Goal: Task Accomplishment & Management: Manage account settings

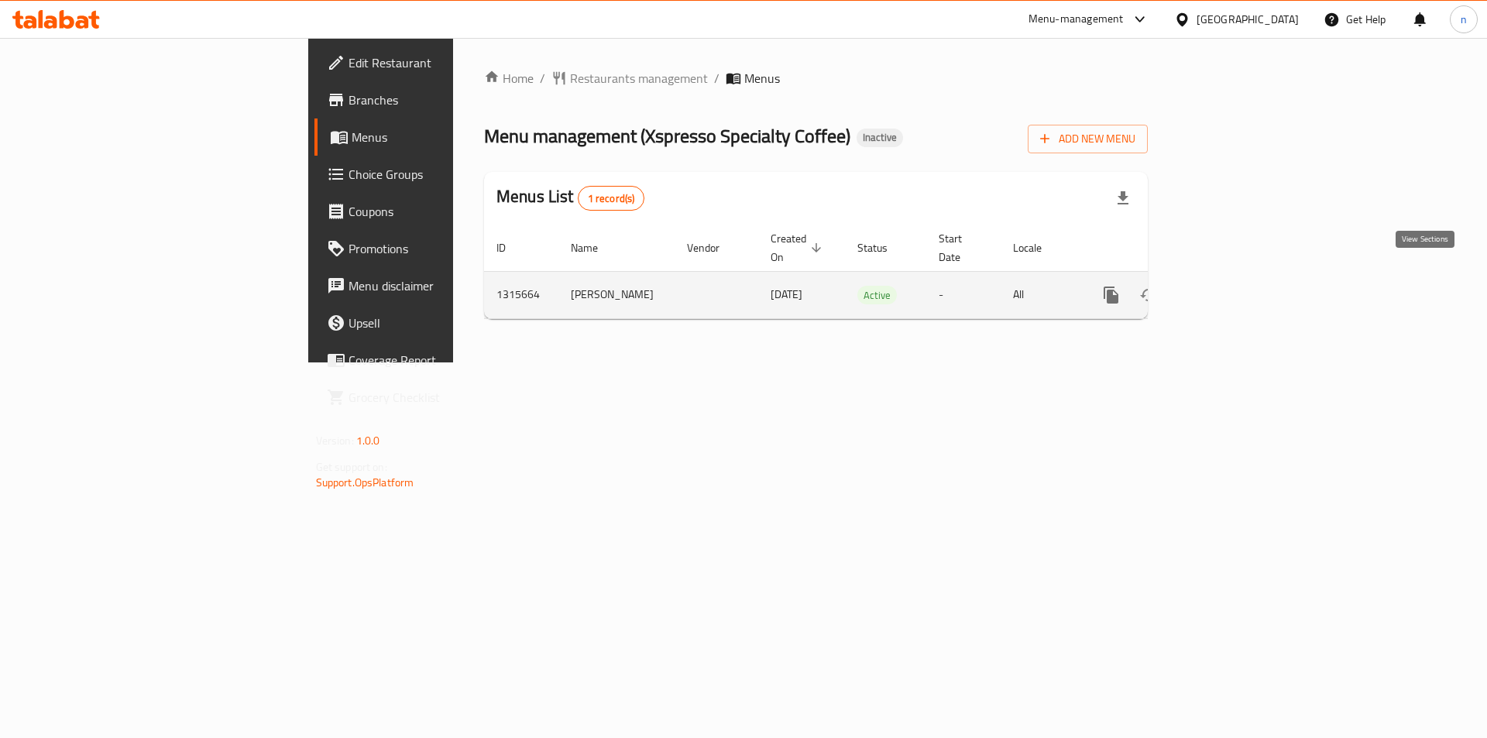
click at [1232, 286] on icon "enhanced table" at bounding box center [1222, 295] width 19 height 19
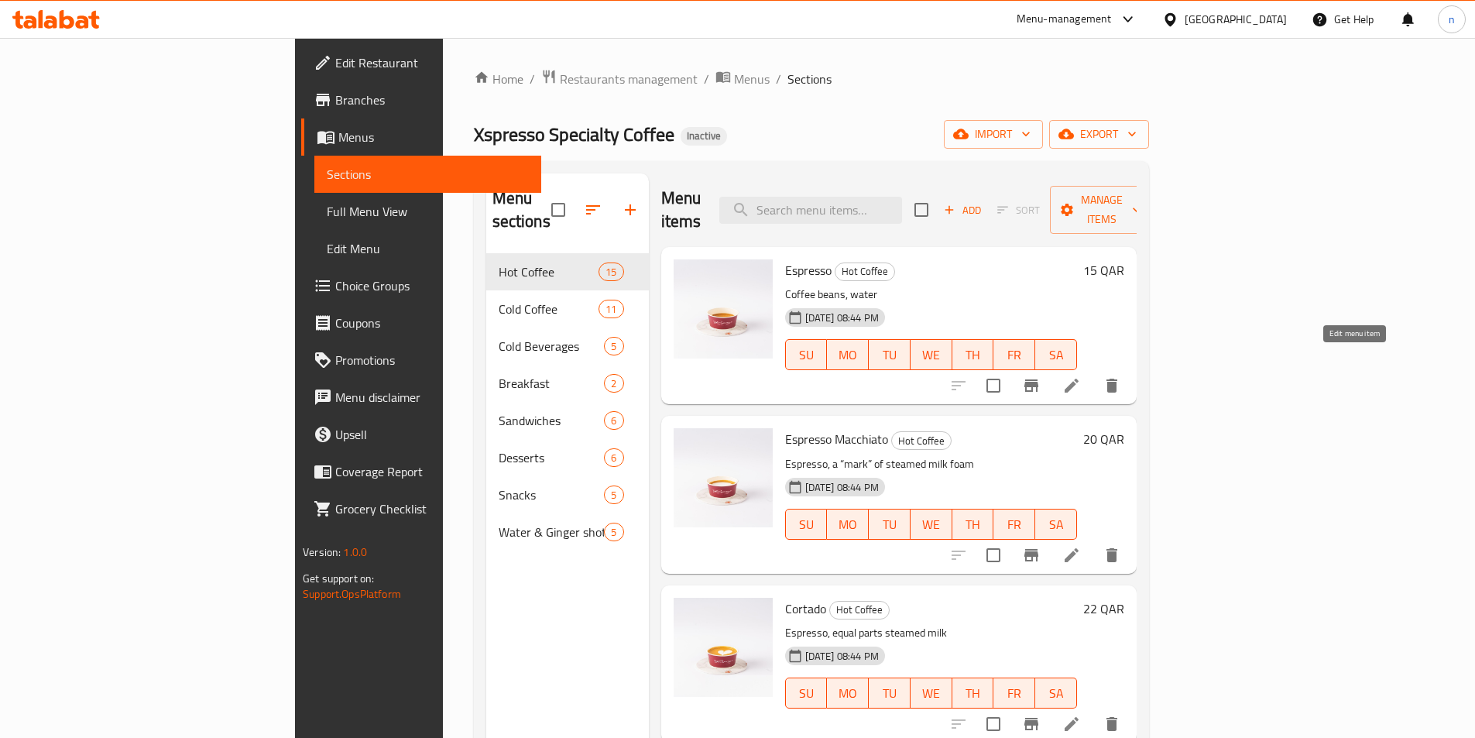
click at [1079, 379] on icon at bounding box center [1072, 386] width 14 height 14
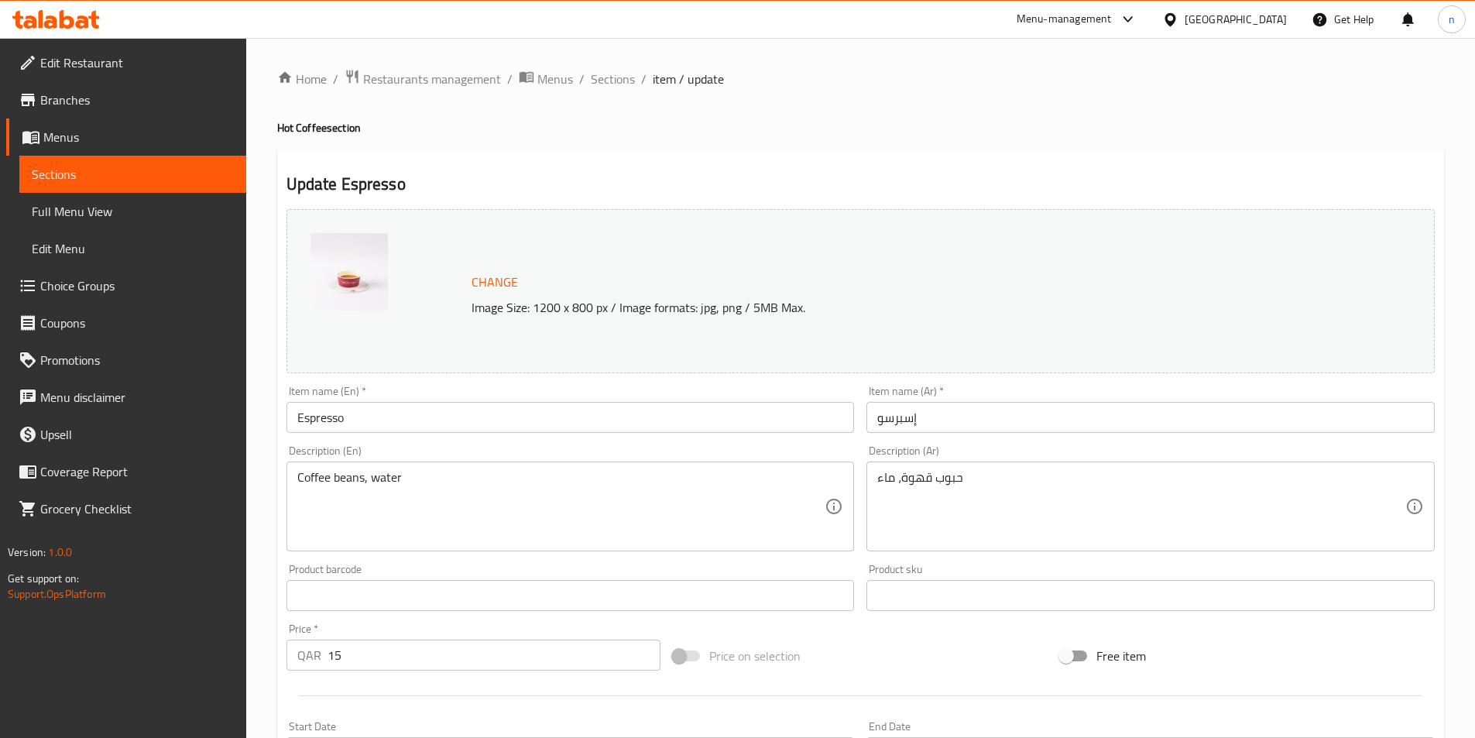
click at [286, 126] on h4 "Hot Coffee section" at bounding box center [860, 127] width 1167 height 15
copy h4 "Hot"
click at [349, 419] on input "Espresso" at bounding box center [571, 417] width 568 height 31
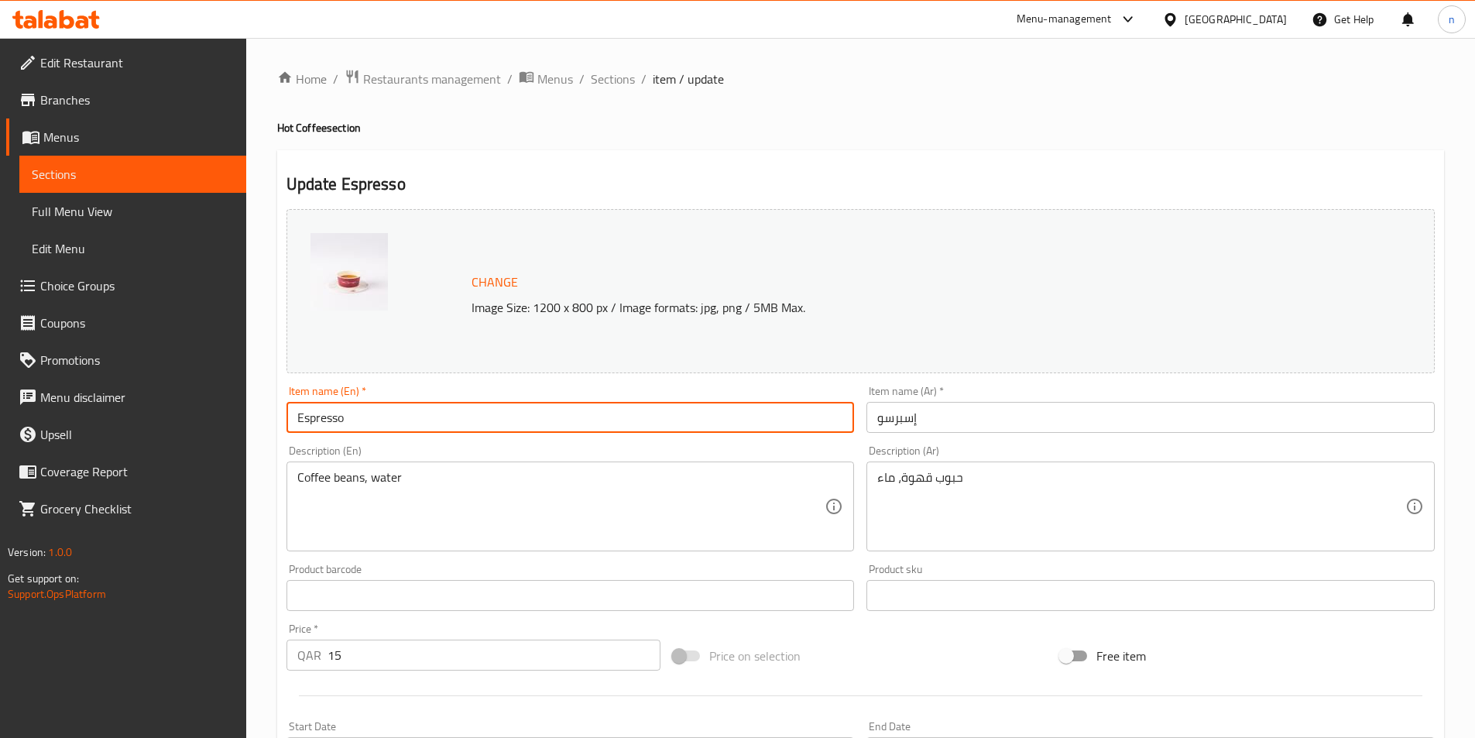
paste input "Hot"
type input "Espresso Hot"
click at [876, 415] on input "إسبرسو" at bounding box center [1151, 417] width 568 height 31
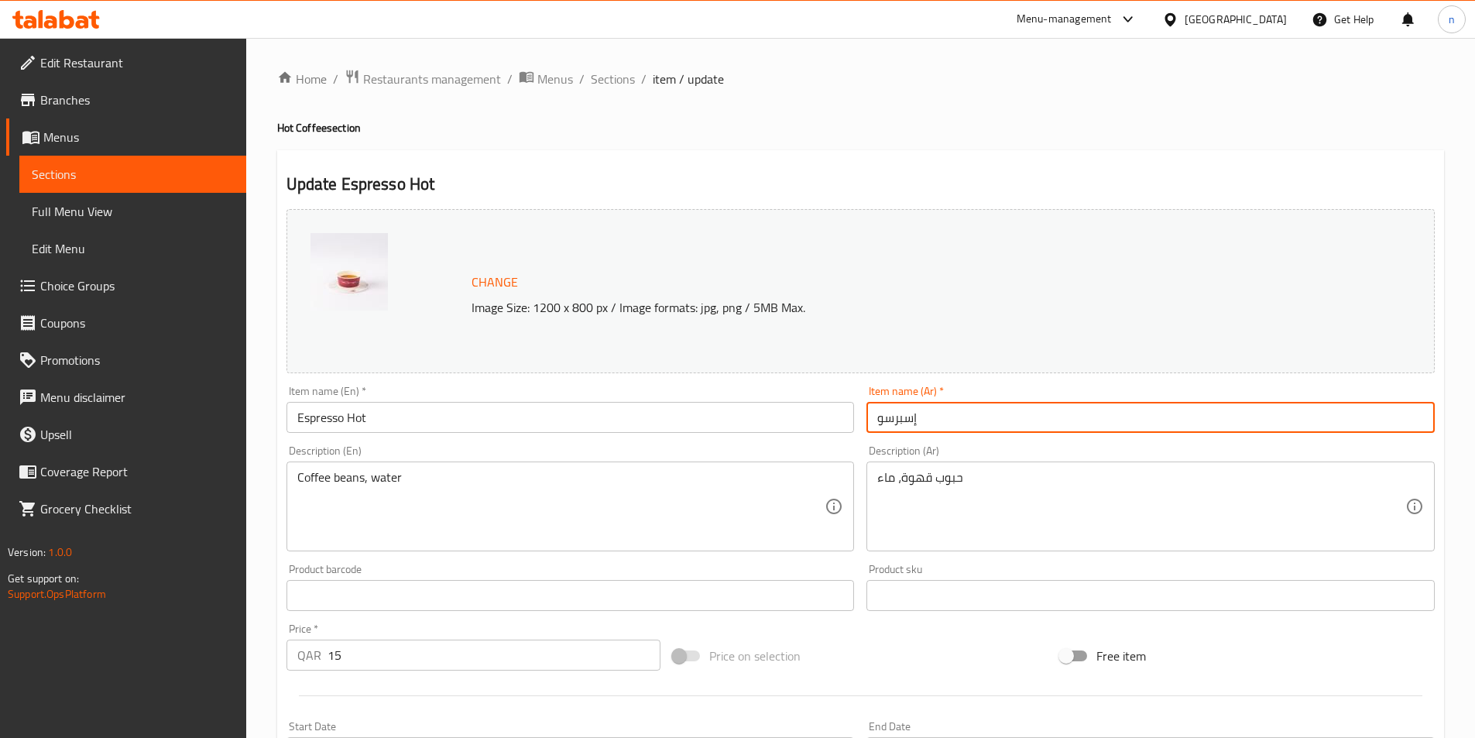
click at [939, 412] on input "إسبرسو" at bounding box center [1151, 417] width 568 height 31
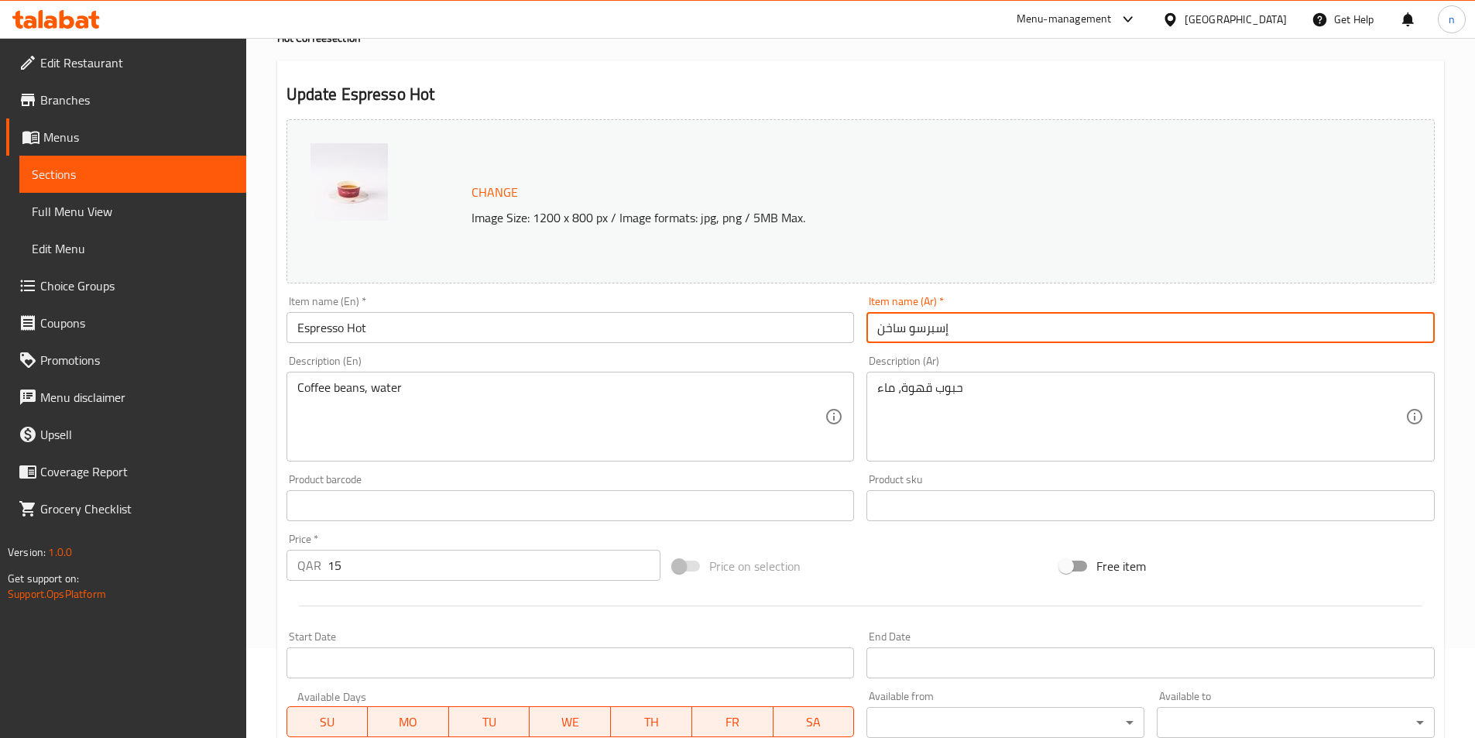
scroll to position [379, 0]
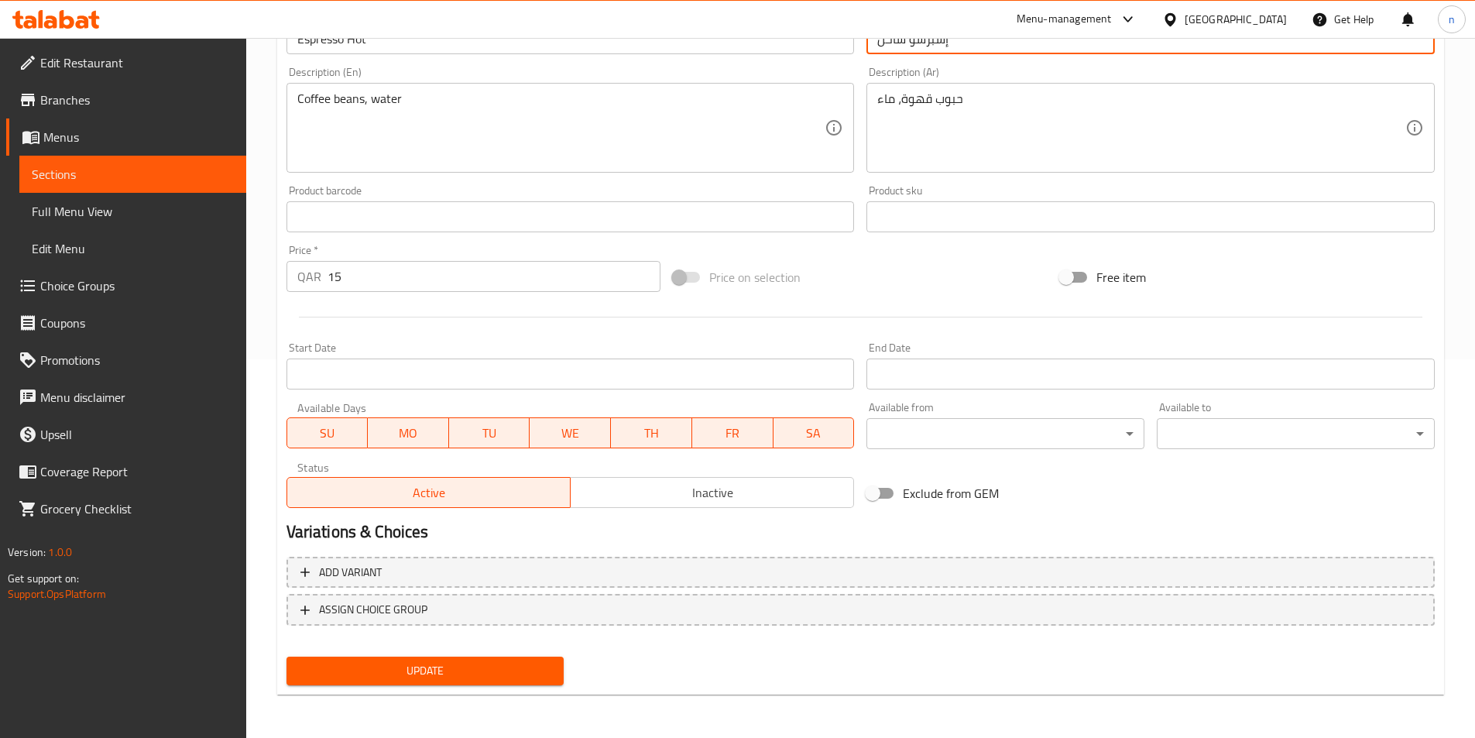
type input "إسبرسو ساخن"
click at [410, 670] on span "Update" at bounding box center [425, 670] width 253 height 19
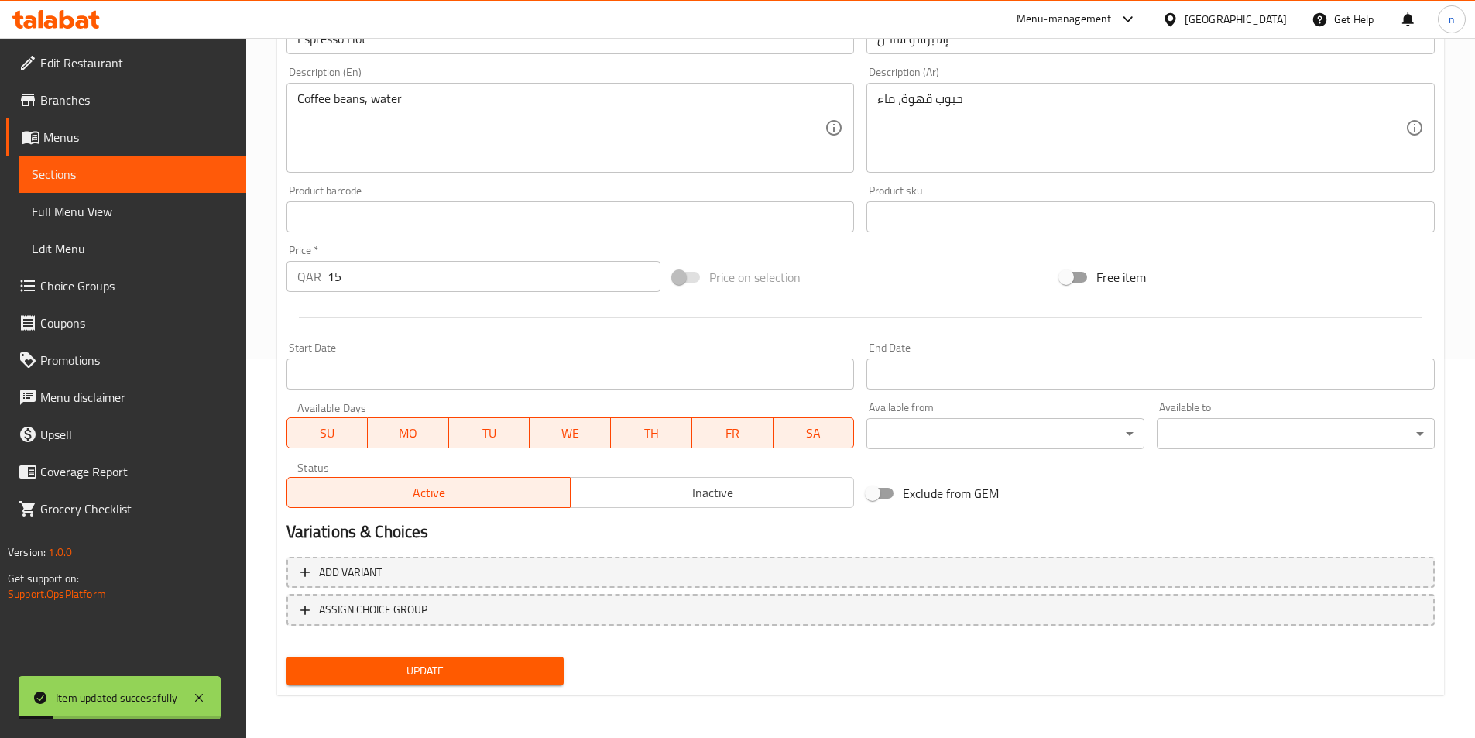
scroll to position [0, 0]
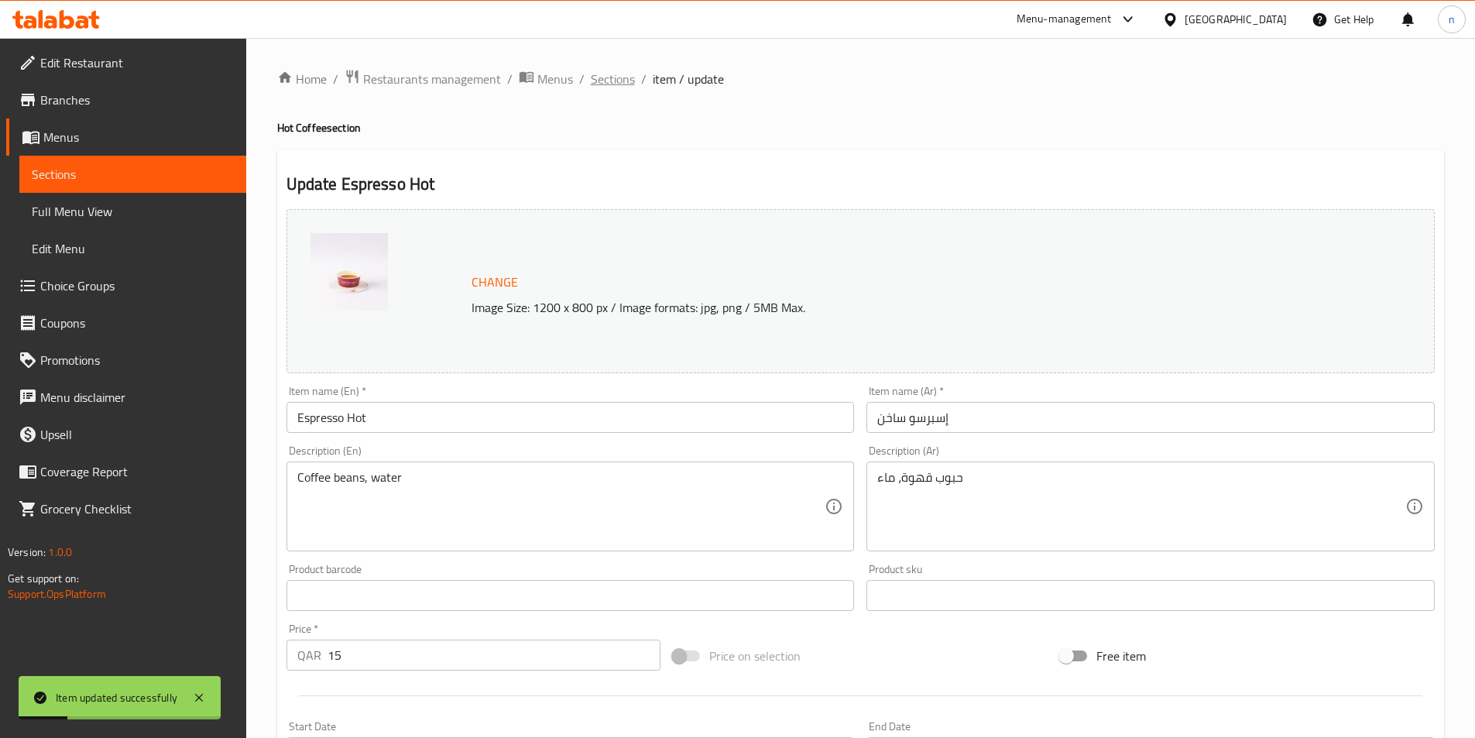
click at [611, 78] on span "Sections" at bounding box center [613, 79] width 44 height 19
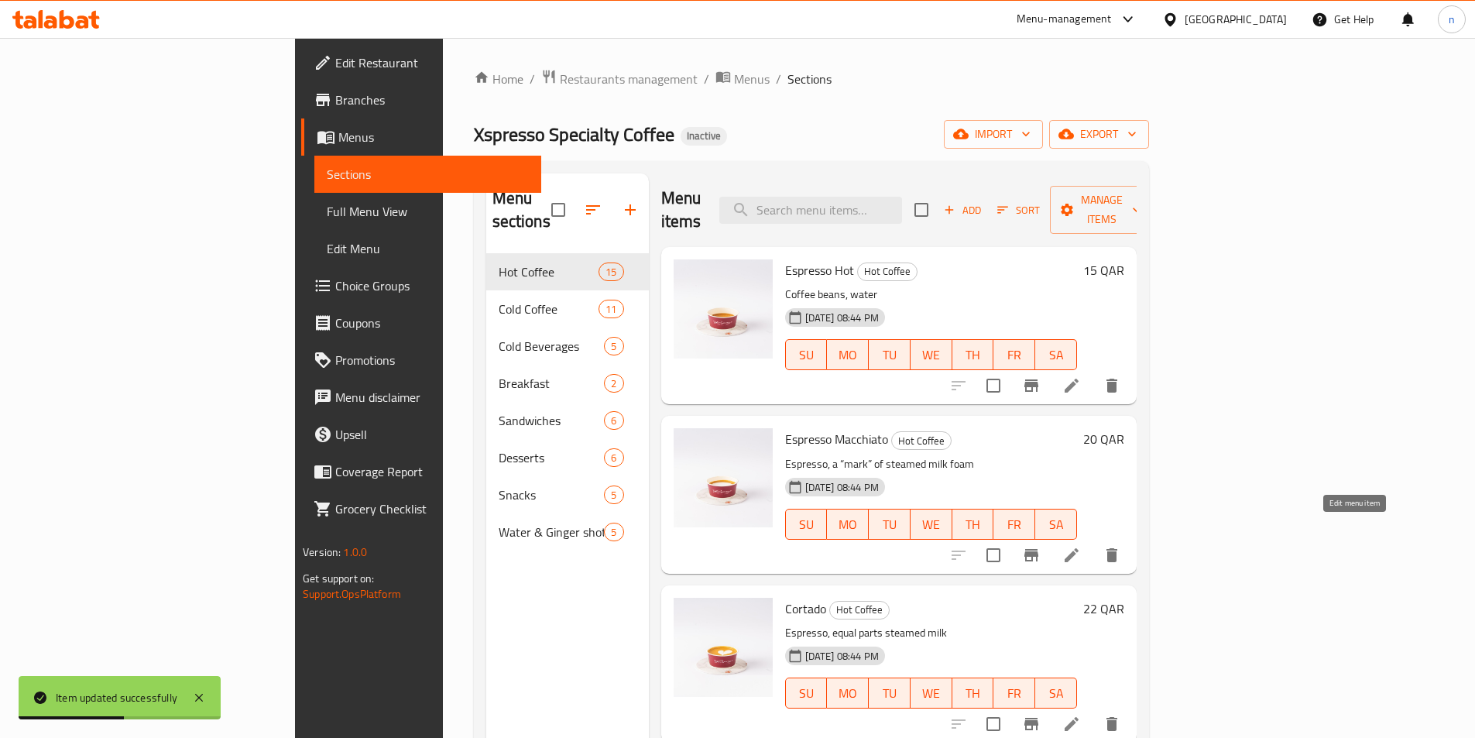
click at [1079, 548] on icon at bounding box center [1072, 555] width 14 height 14
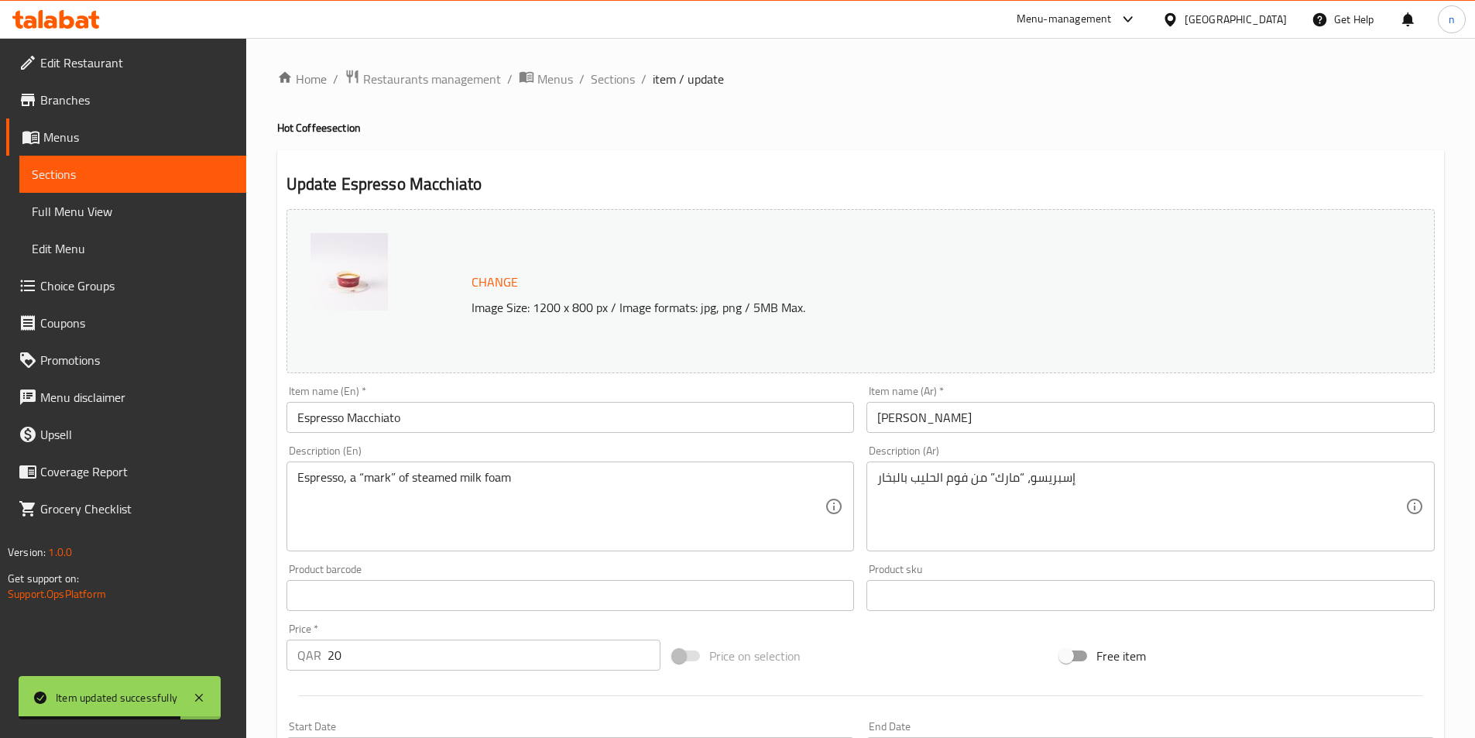
click at [280, 129] on h4 "Hot Coffee section" at bounding box center [860, 127] width 1167 height 15
copy h4 "Hot"
click at [412, 419] on input "Espresso Macchiato" at bounding box center [571, 417] width 568 height 31
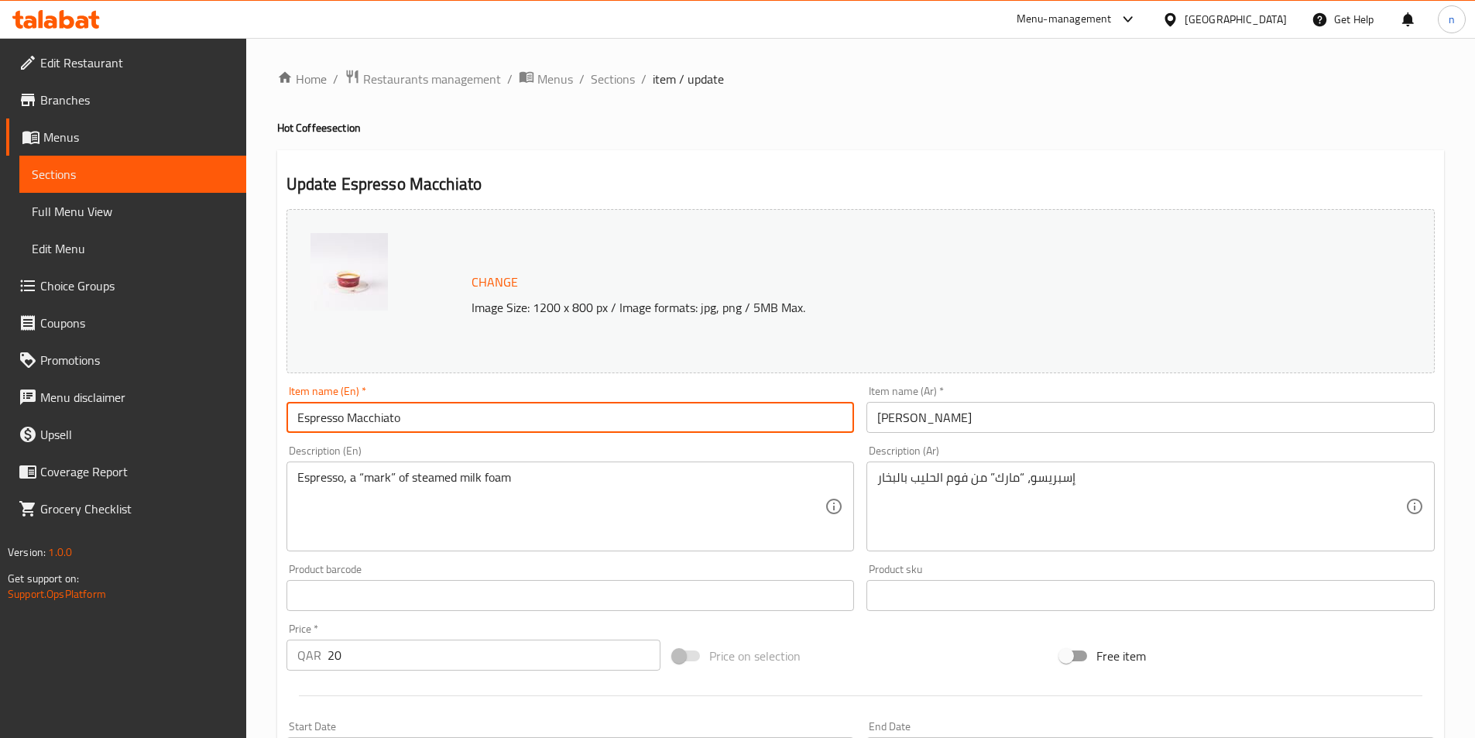
paste input "Hot"
type input "Espresso Macchiato Hot"
click at [963, 415] on input "[PERSON_NAME]" at bounding box center [1151, 417] width 568 height 31
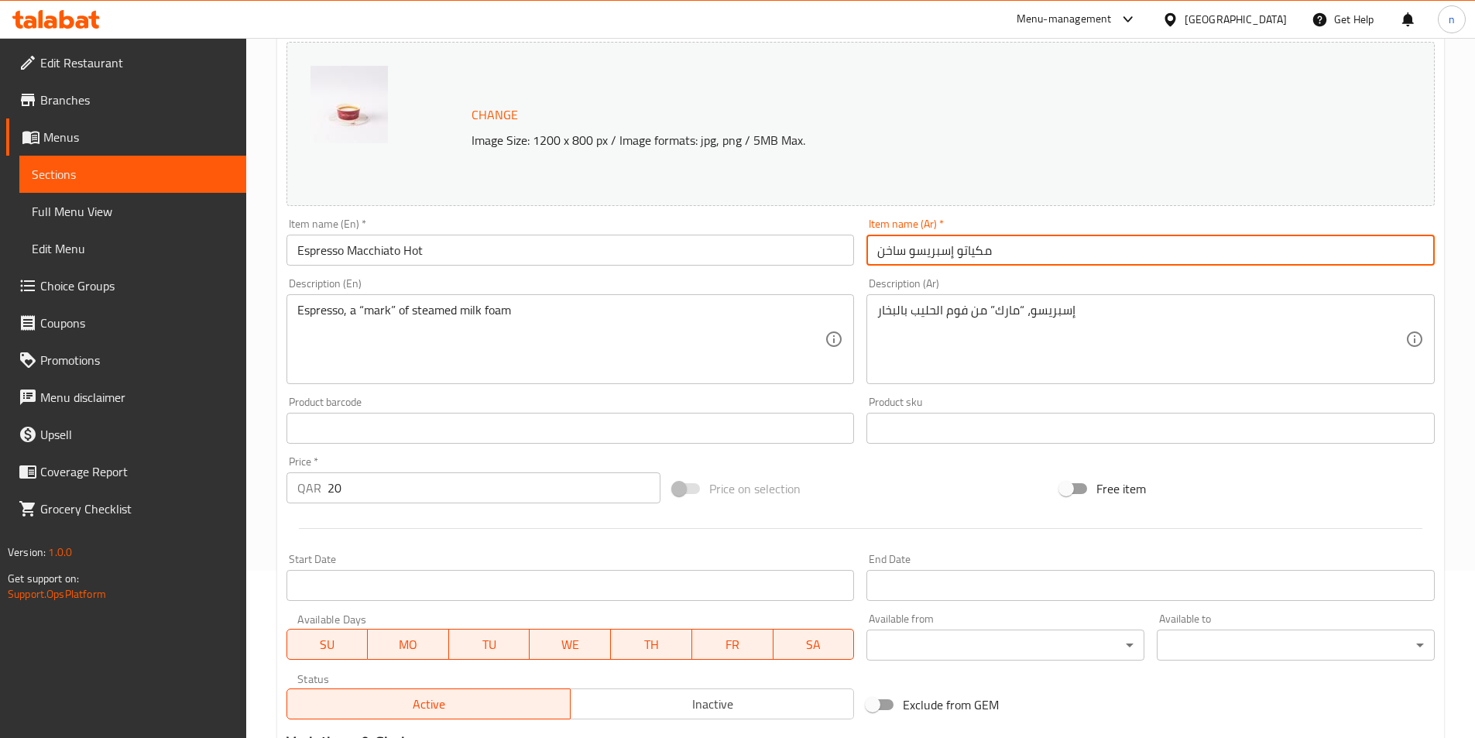
scroll to position [379, 0]
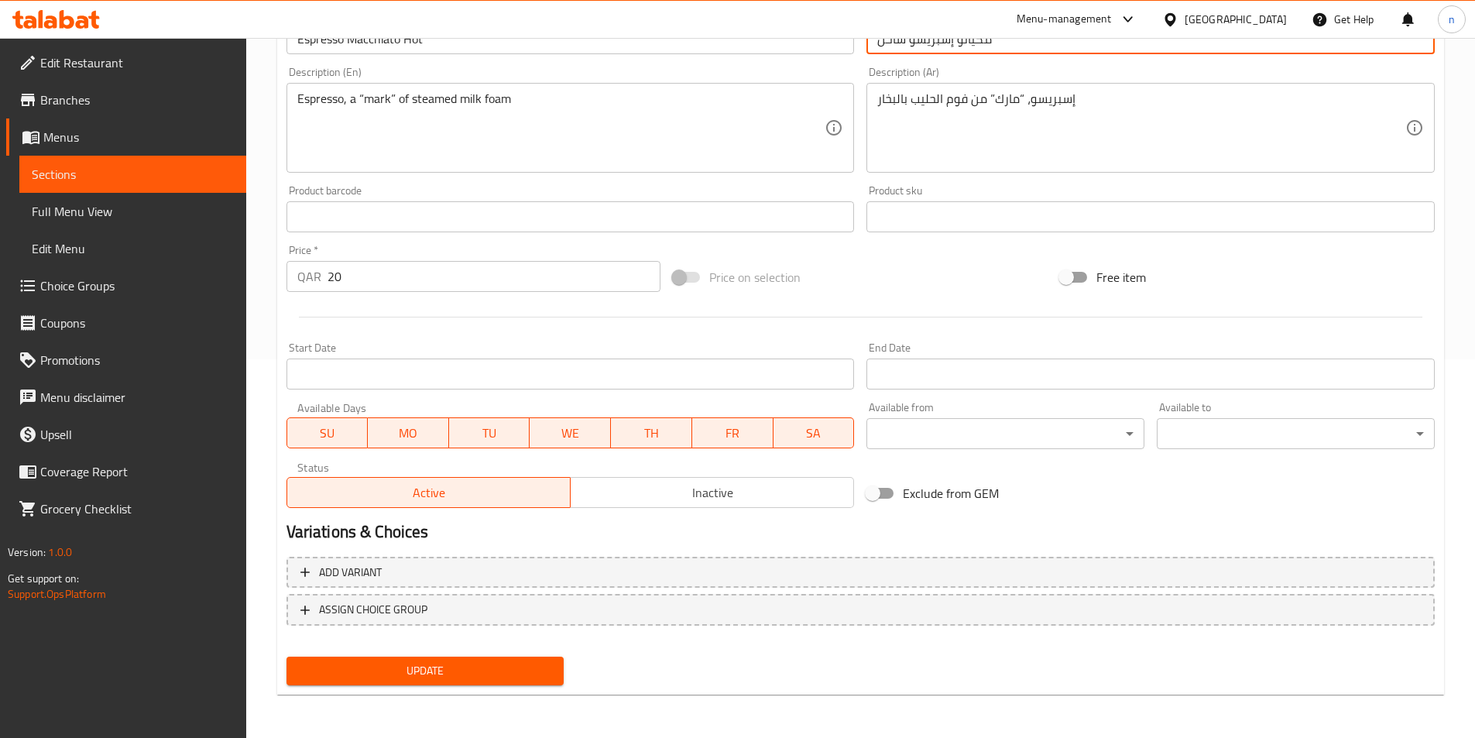
type input "مكياتو إسبريسو ساخن"
click at [431, 668] on span "Update" at bounding box center [425, 670] width 253 height 19
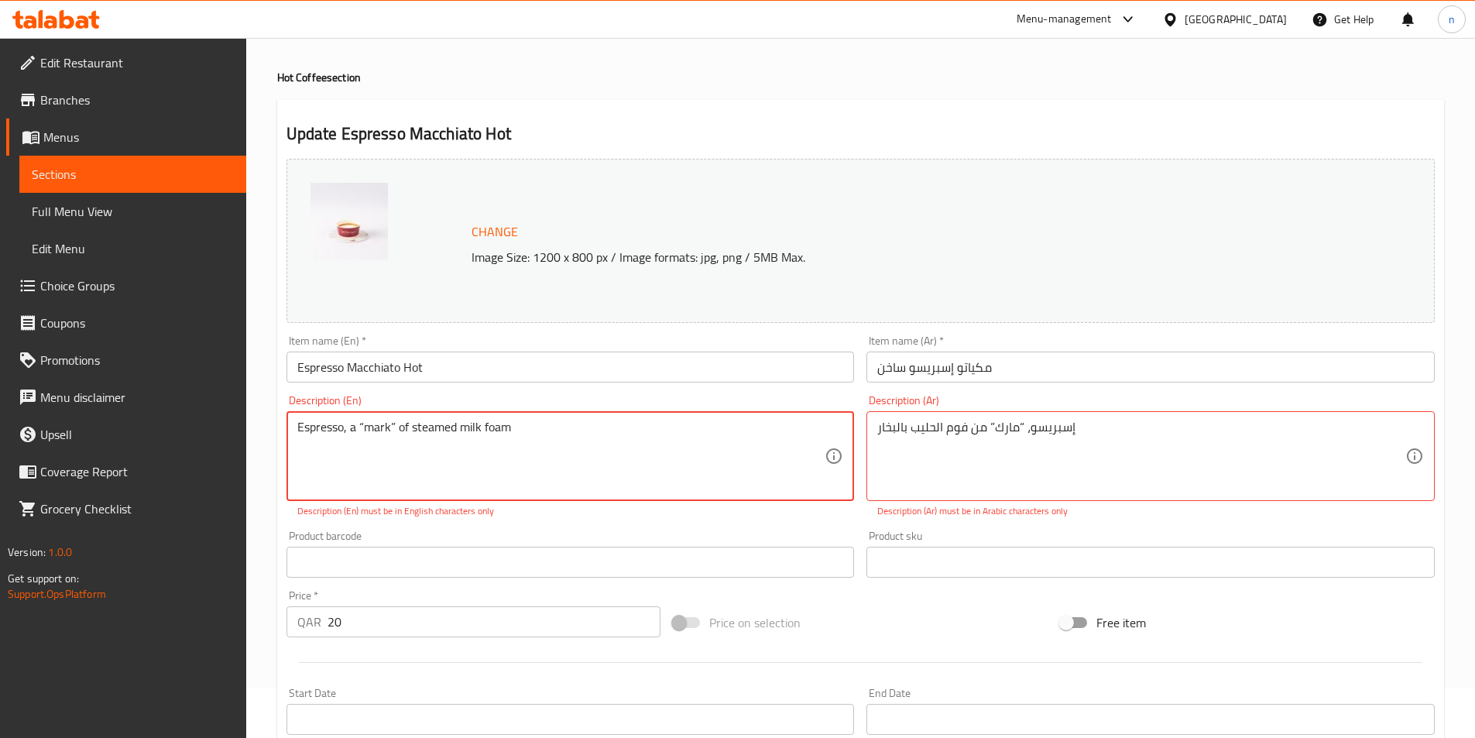
scroll to position [155, 0]
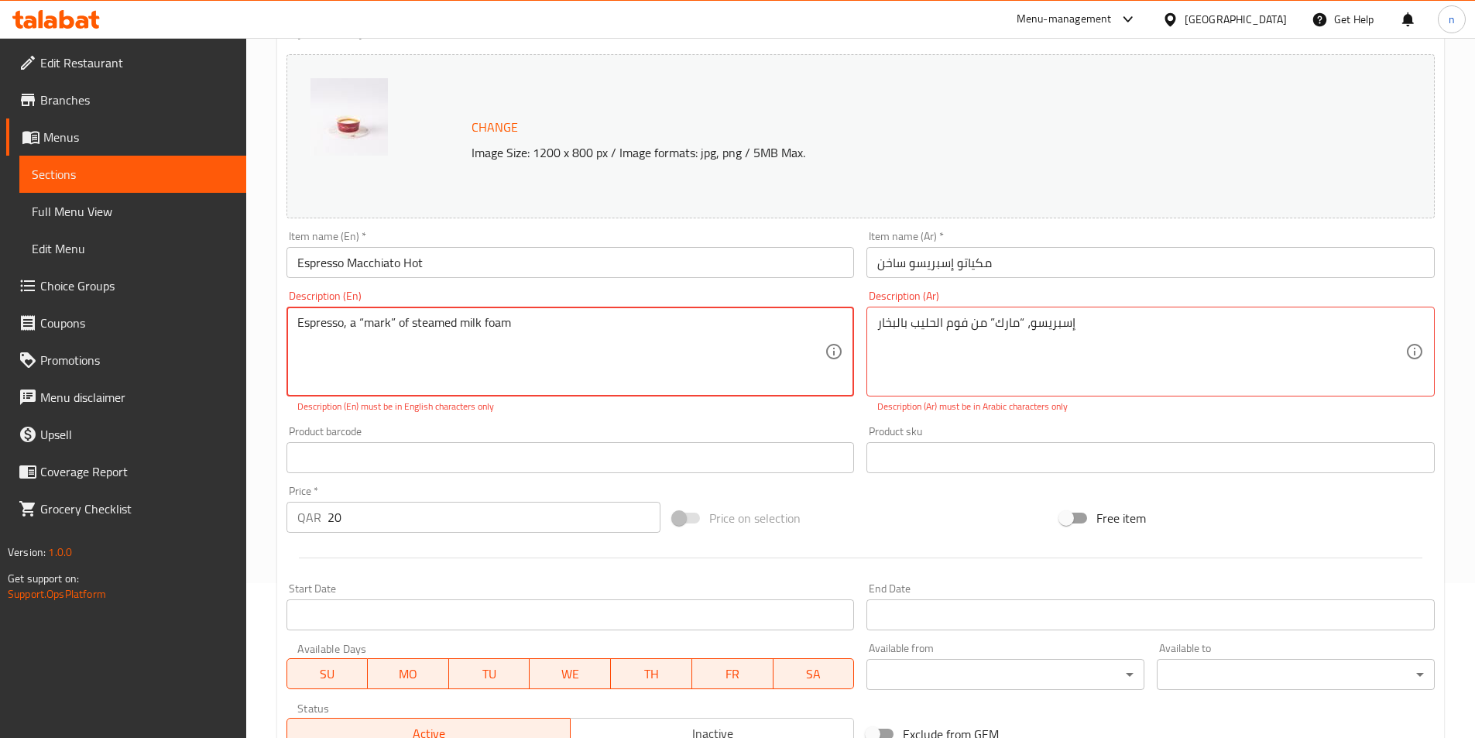
click at [517, 319] on textarea "Espresso, a “mark” of steamed milk foam" at bounding box center [561, 352] width 528 height 74
click at [396, 319] on textarea "Espresso, a “mark” of steamed milk foam" at bounding box center [561, 352] width 528 height 74
click at [395, 319] on textarea "Espresso, a “mark” of steamed milk foam" at bounding box center [561, 352] width 528 height 74
click at [361, 318] on textarea "Espresso, a “mark of steamed milk foam" at bounding box center [561, 352] width 528 height 74
click at [360, 324] on textarea "Espresso, a “mark of steamed milk foam" at bounding box center [561, 352] width 528 height 74
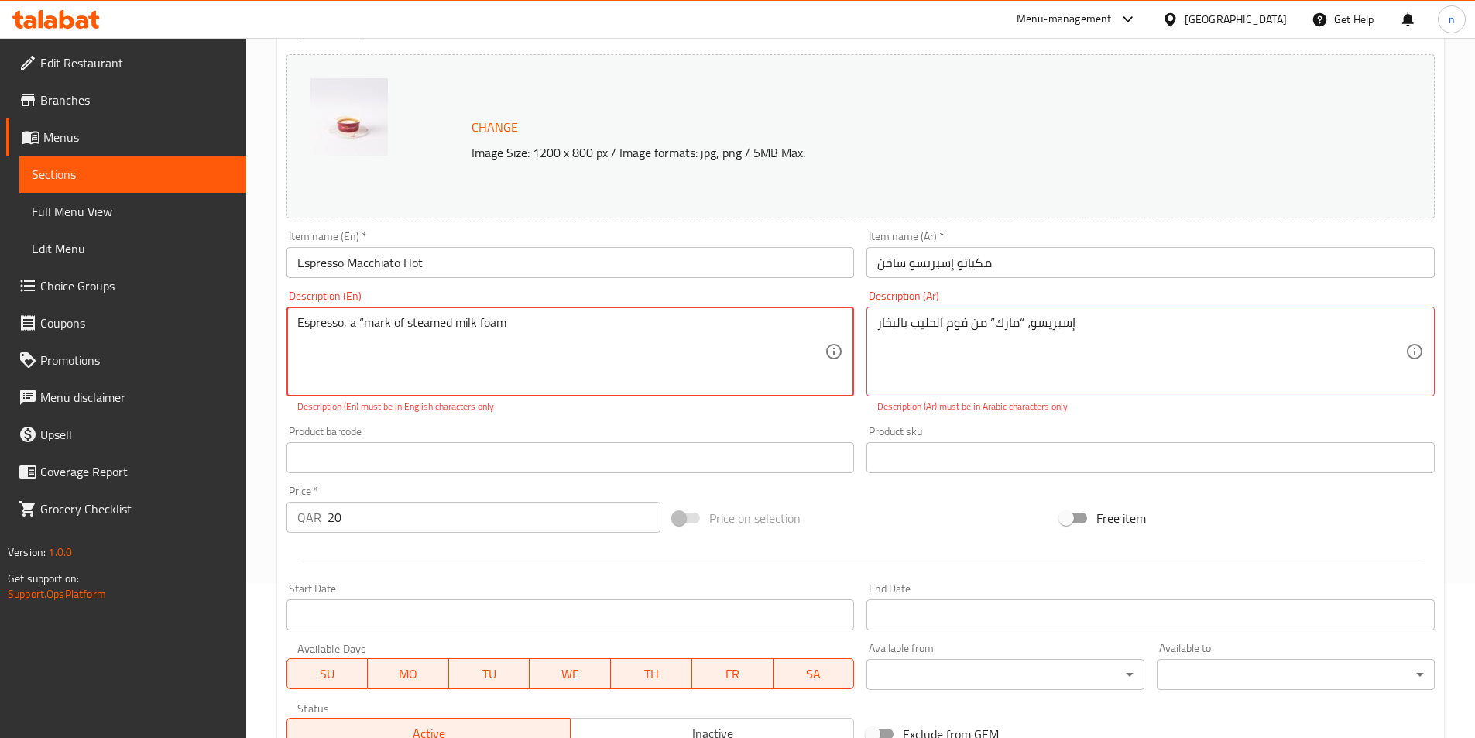
click at [364, 321] on textarea "Espresso, a “mark of steamed milk foam" at bounding box center [561, 352] width 528 height 74
type textarea "Espresso, a mark of steamed milk foam"
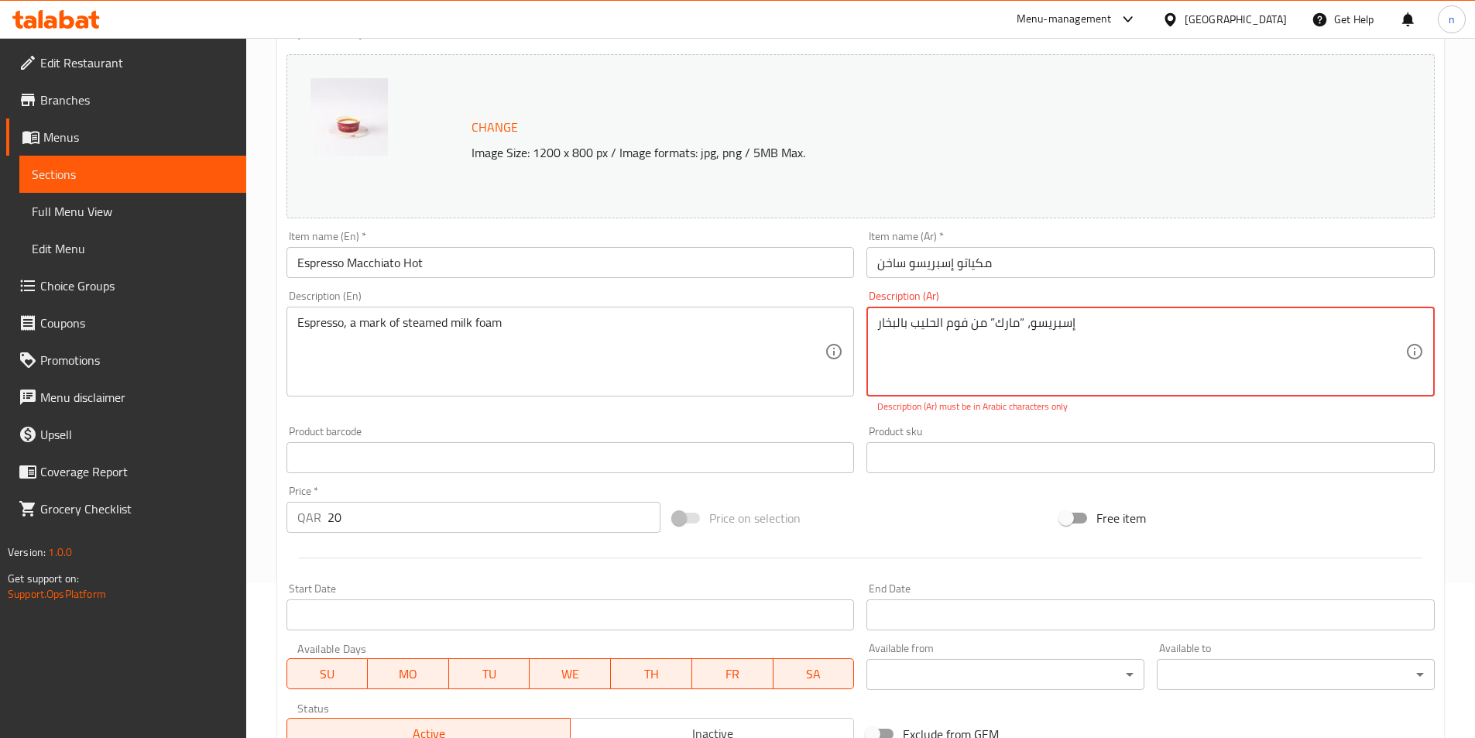
click at [989, 321] on textarea "إسبريسو، “مارك” من فوم الحليب بالبخار" at bounding box center [1141, 352] width 528 height 74
click at [1015, 317] on textarea "إسبريسو، “[PERSON_NAME] من فوم الحليب بالبخار" at bounding box center [1141, 352] width 528 height 74
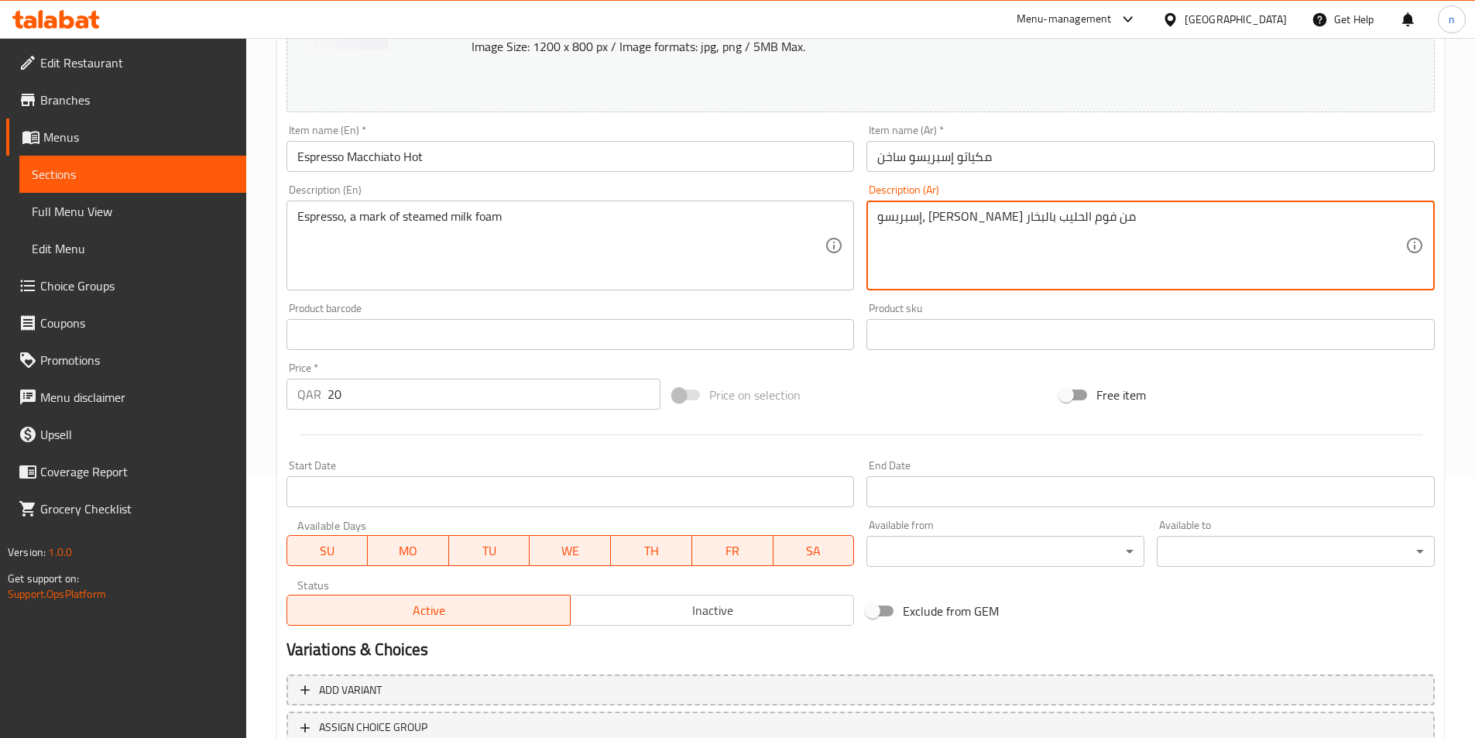
scroll to position [379, 0]
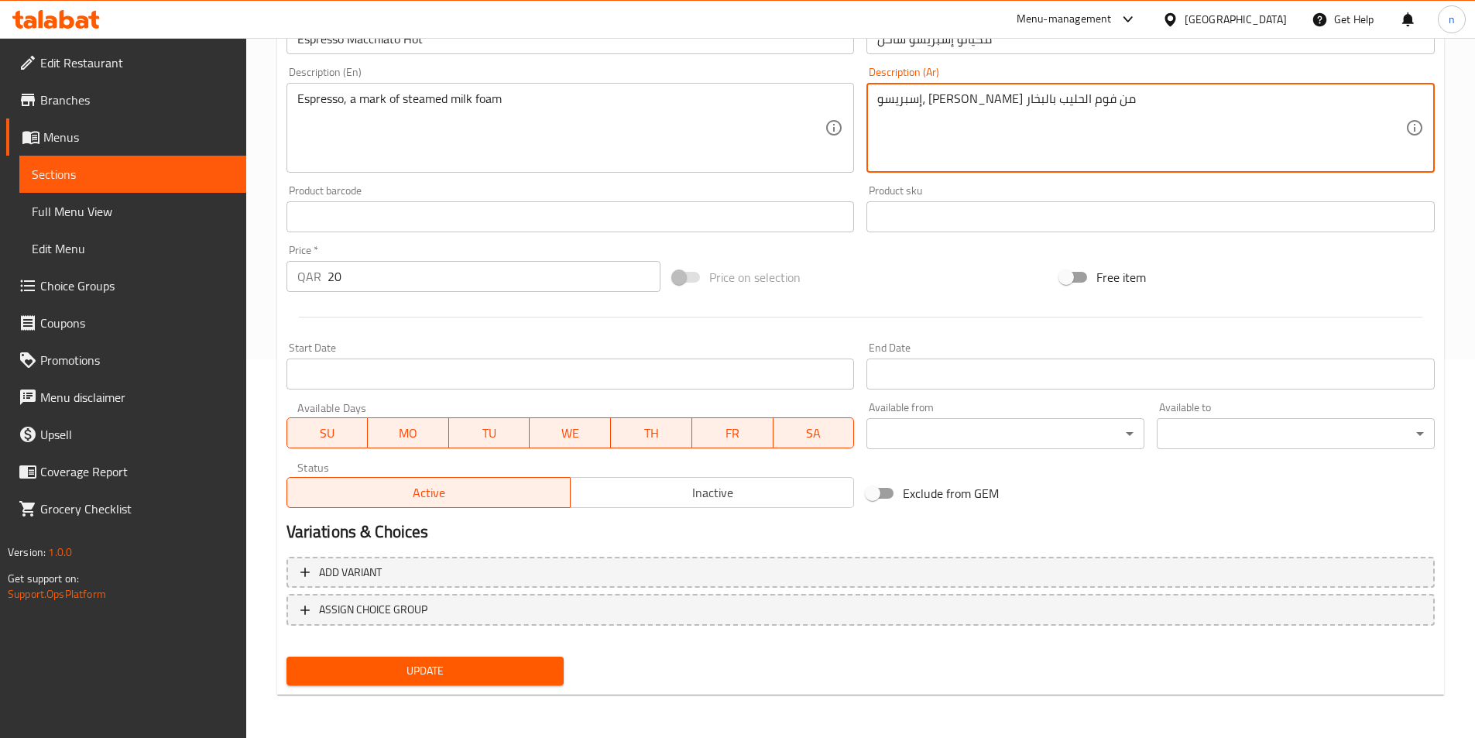
type textarea "إسبريسو، [PERSON_NAME] من فوم الحليب بالبخار"
click at [418, 671] on span "Update" at bounding box center [425, 670] width 253 height 19
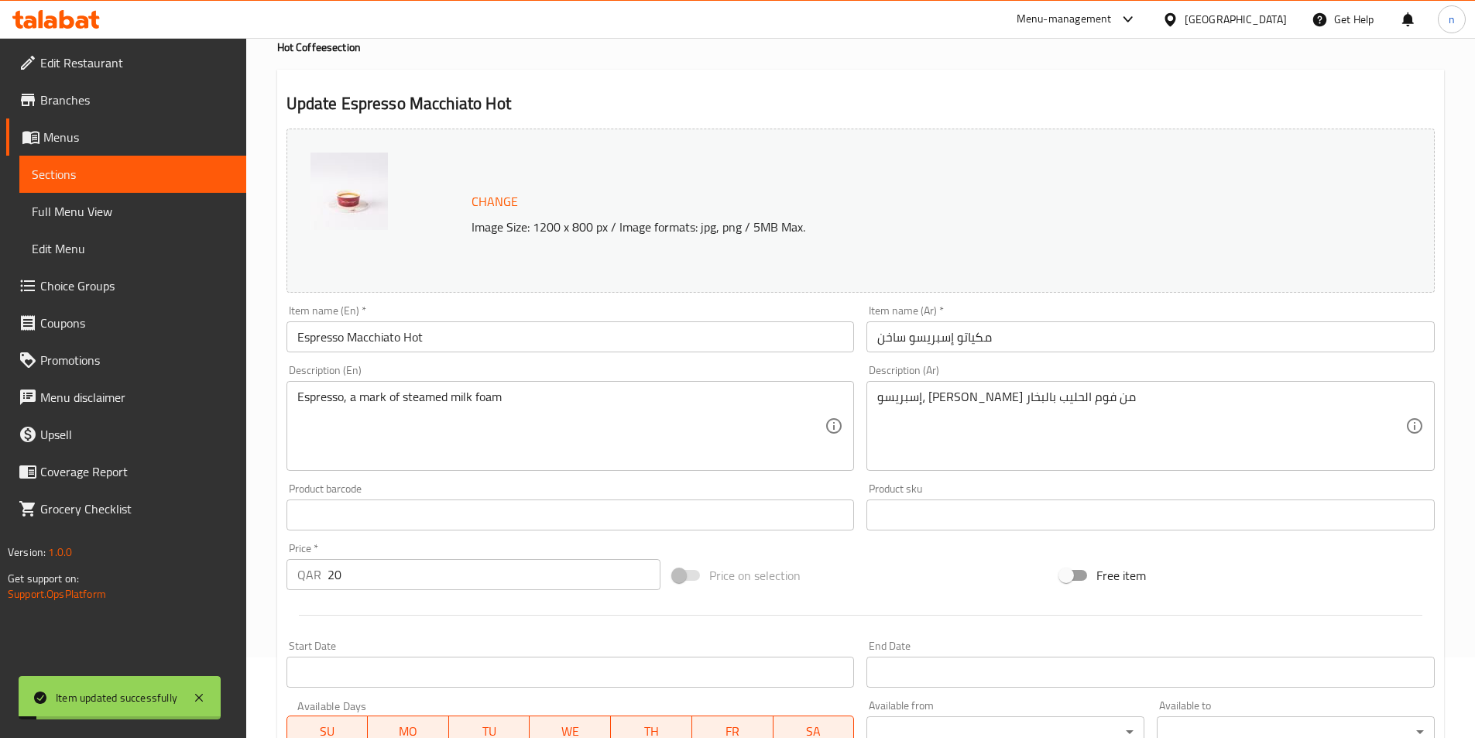
scroll to position [0, 0]
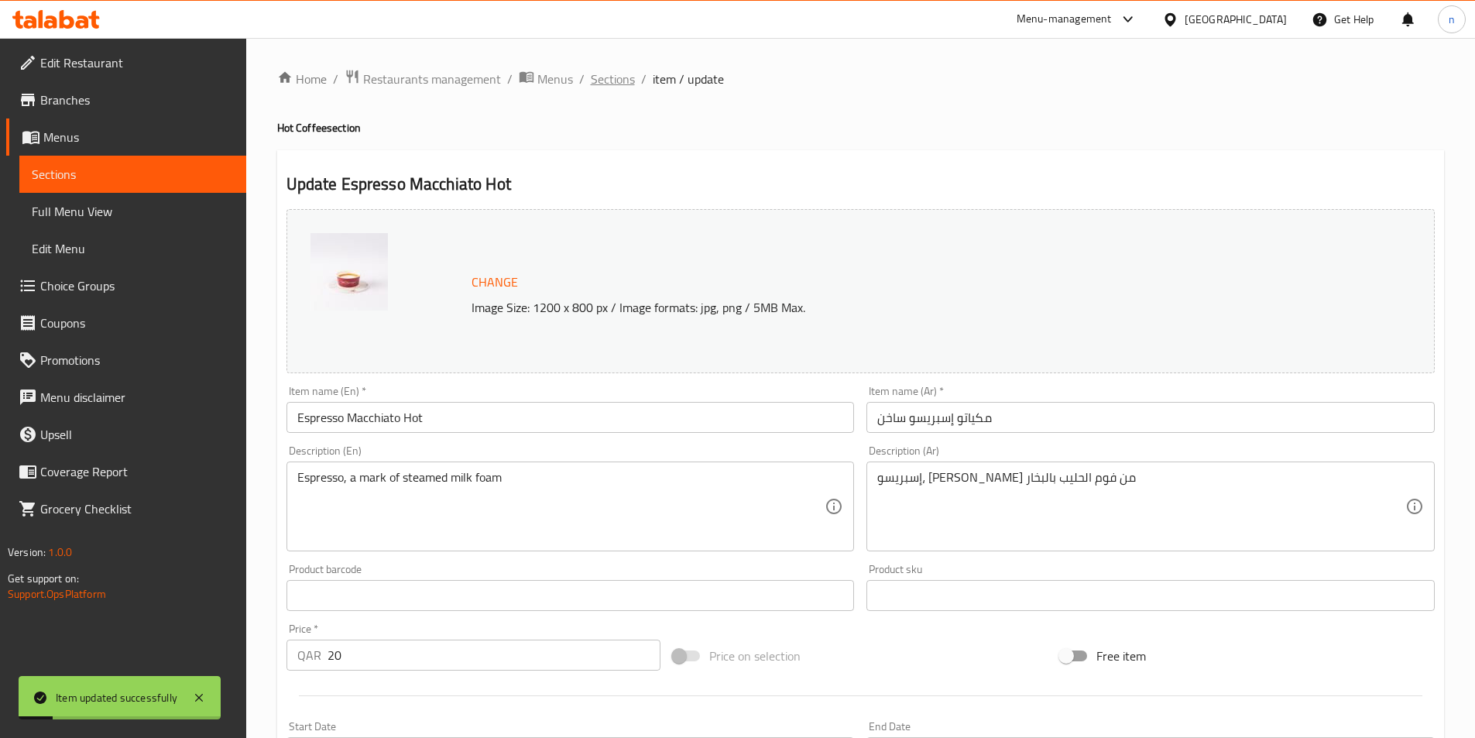
click at [612, 77] on span "Sections" at bounding box center [613, 79] width 44 height 19
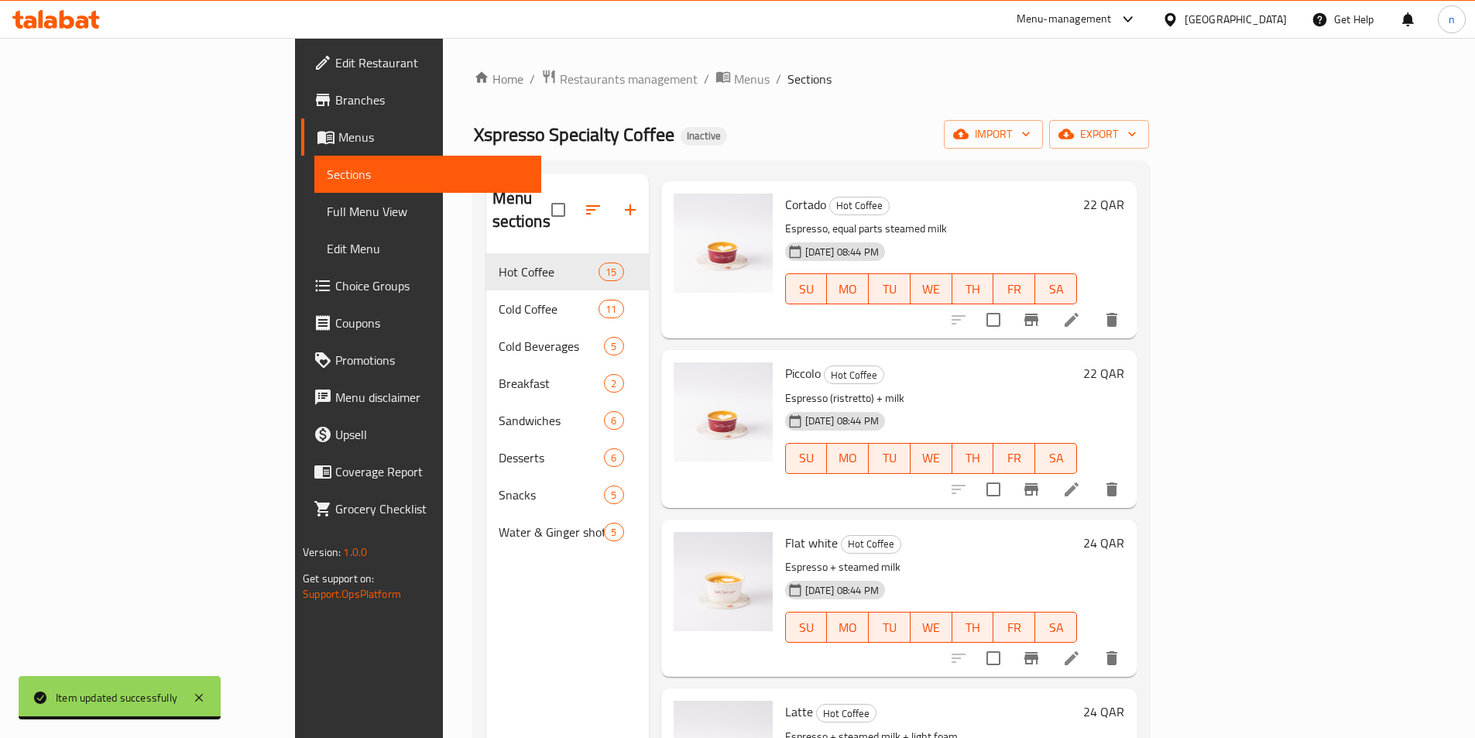
scroll to position [542, 0]
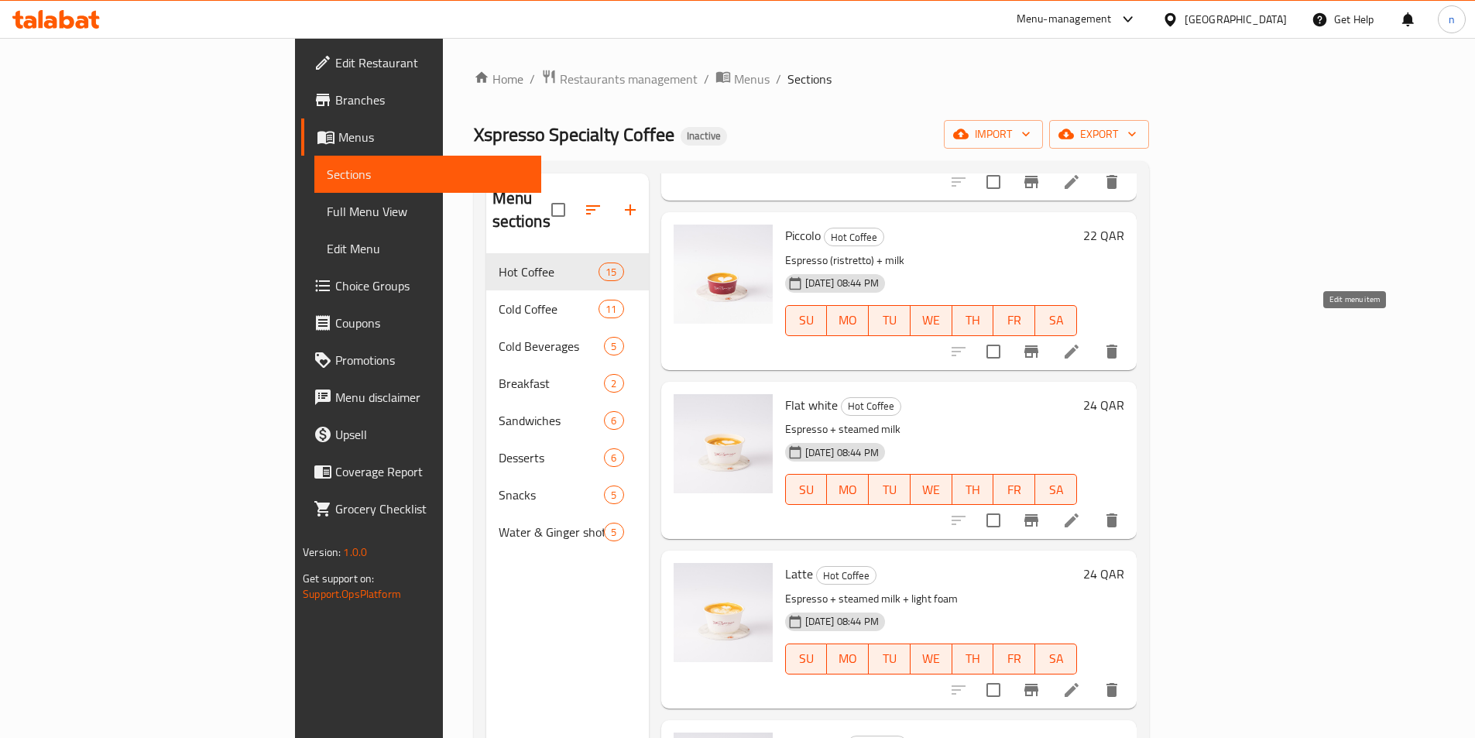
click at [1079, 345] on icon at bounding box center [1072, 352] width 14 height 14
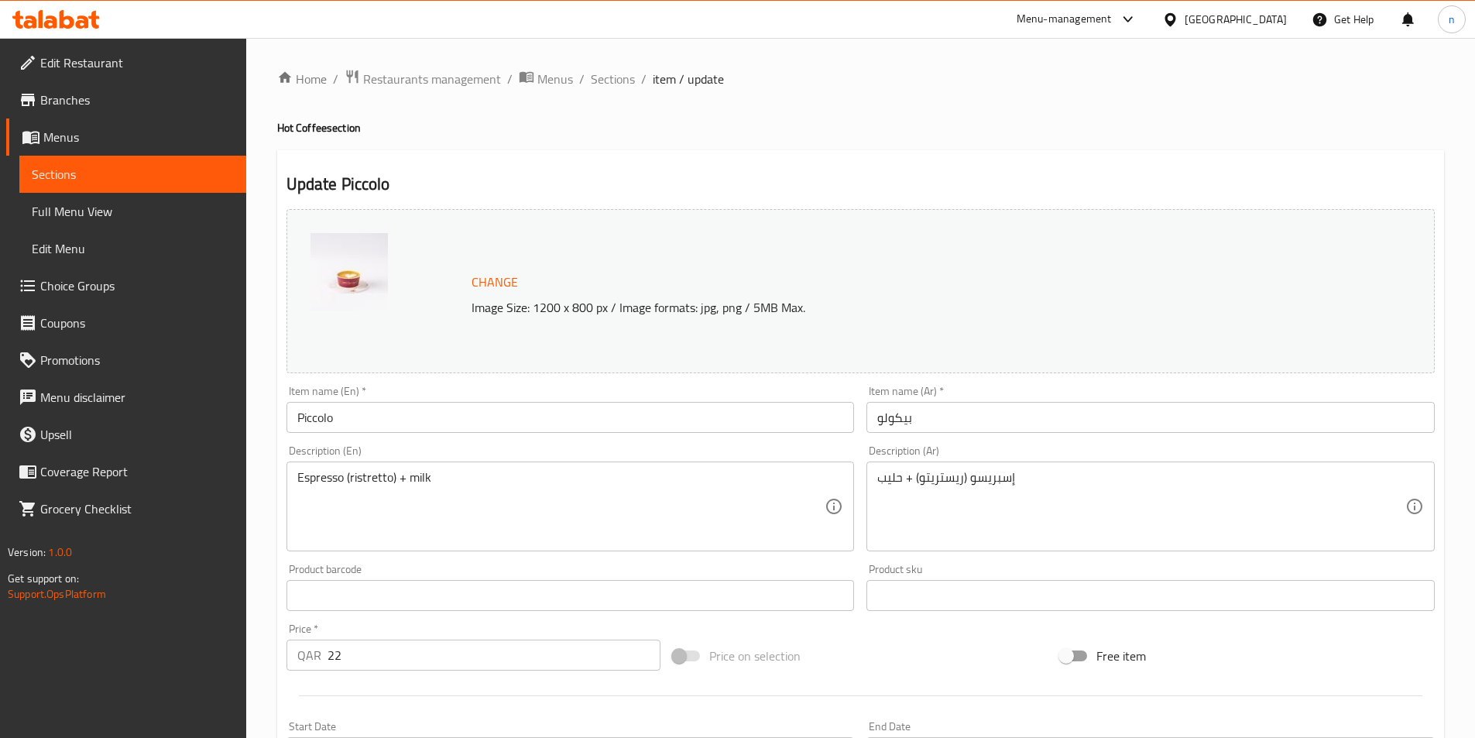
click at [286, 128] on h4 "Hot Coffee section" at bounding box center [860, 127] width 1167 height 15
copy h4 "Hot"
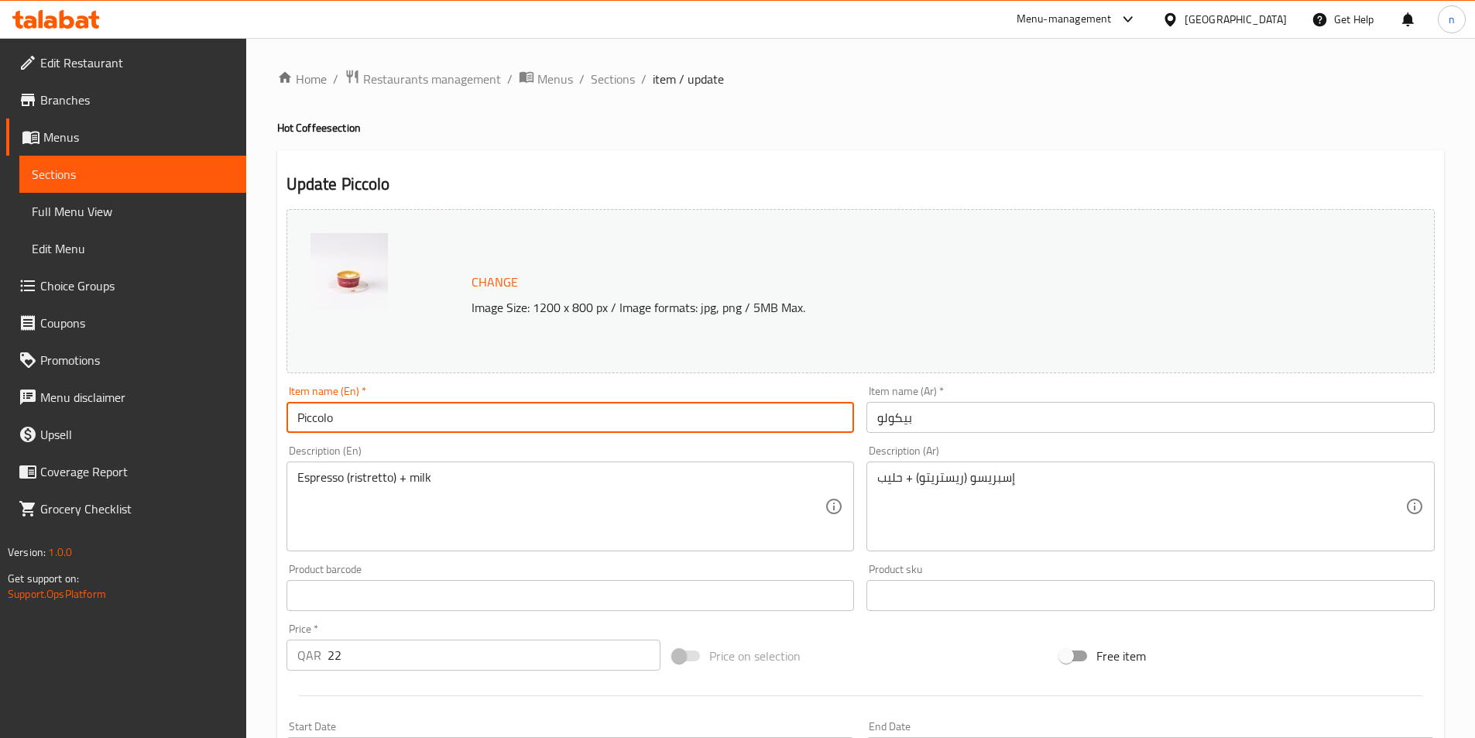
click at [349, 417] on input "Piccolo" at bounding box center [571, 417] width 568 height 31
paste input "Hot"
type input "Piccolo Hot"
click at [916, 417] on input "بيكولو" at bounding box center [1151, 417] width 568 height 31
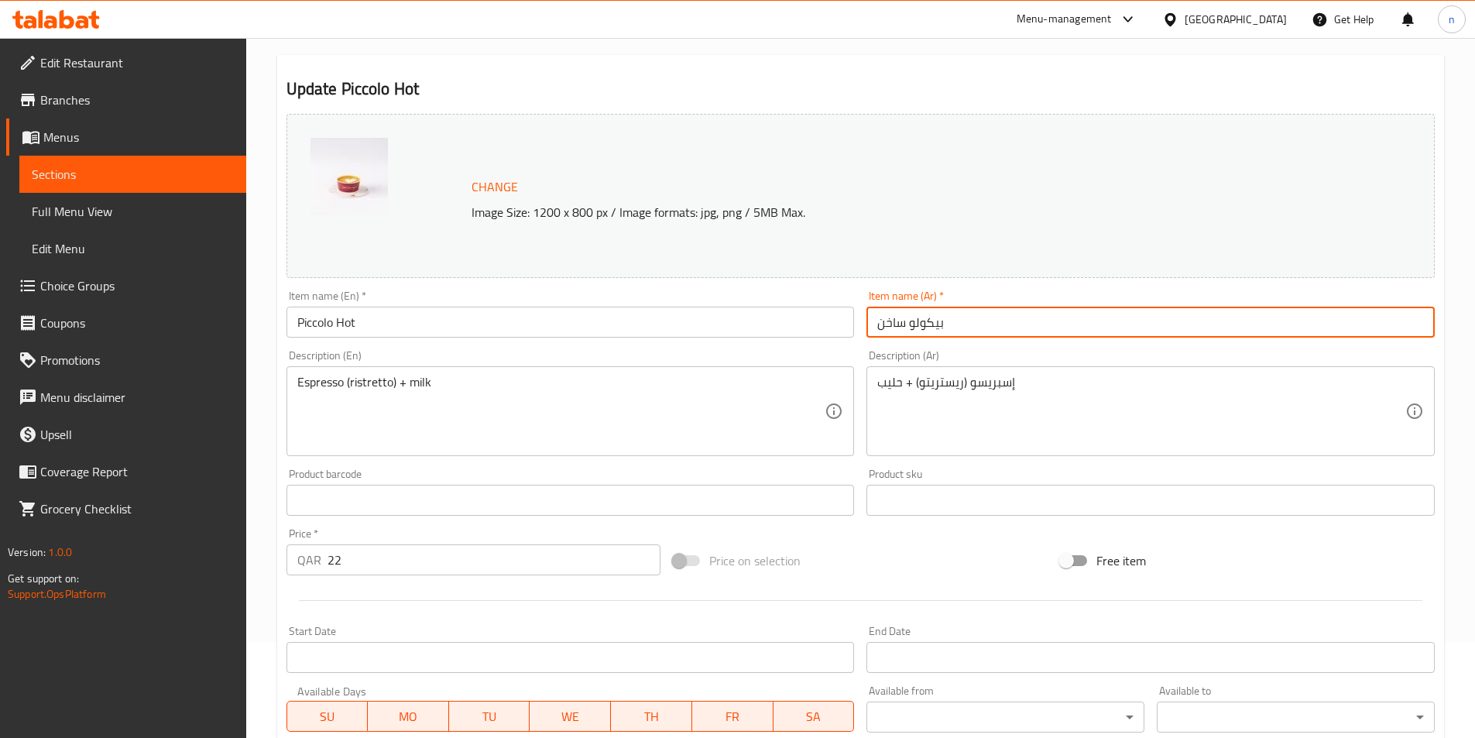
scroll to position [379, 0]
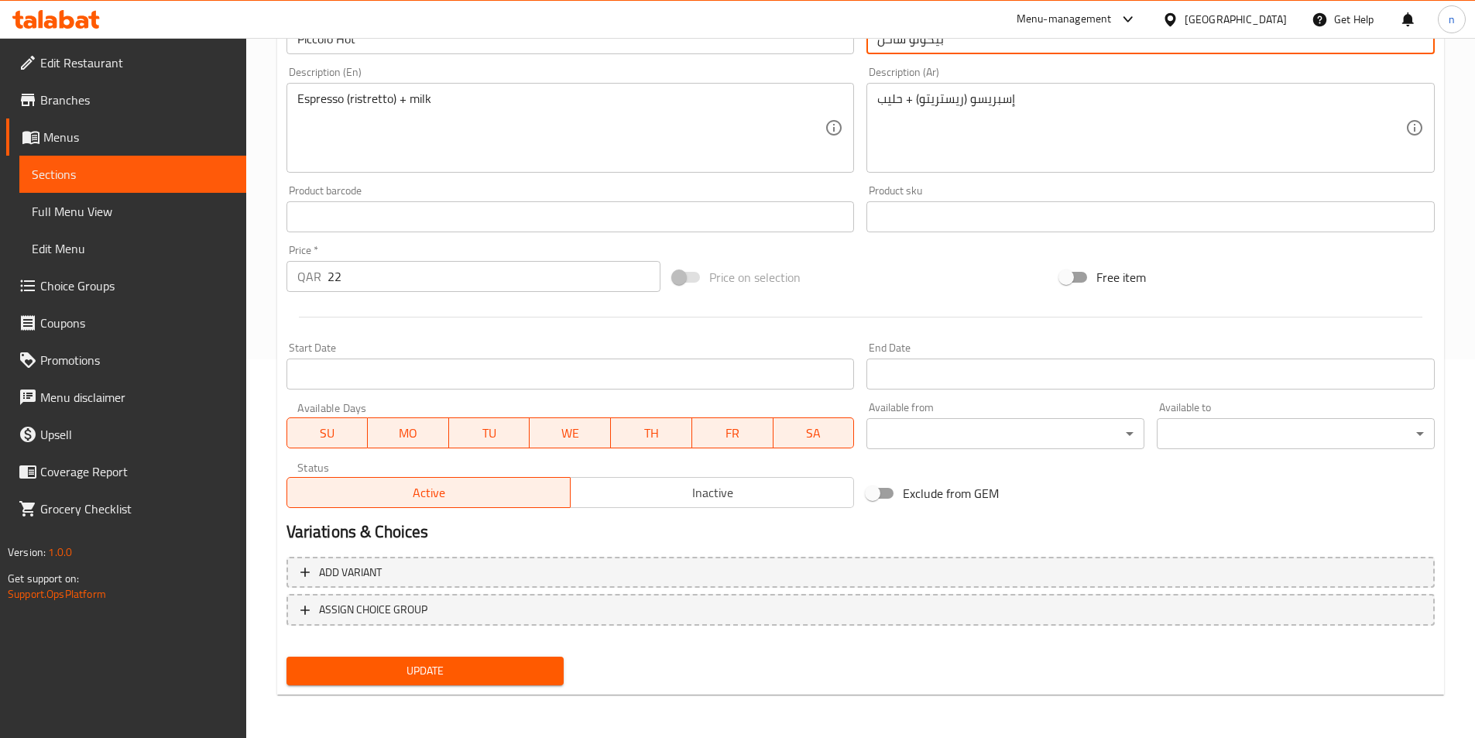
type input "بيكولو ساخن"
click at [433, 669] on span "Update" at bounding box center [425, 670] width 253 height 19
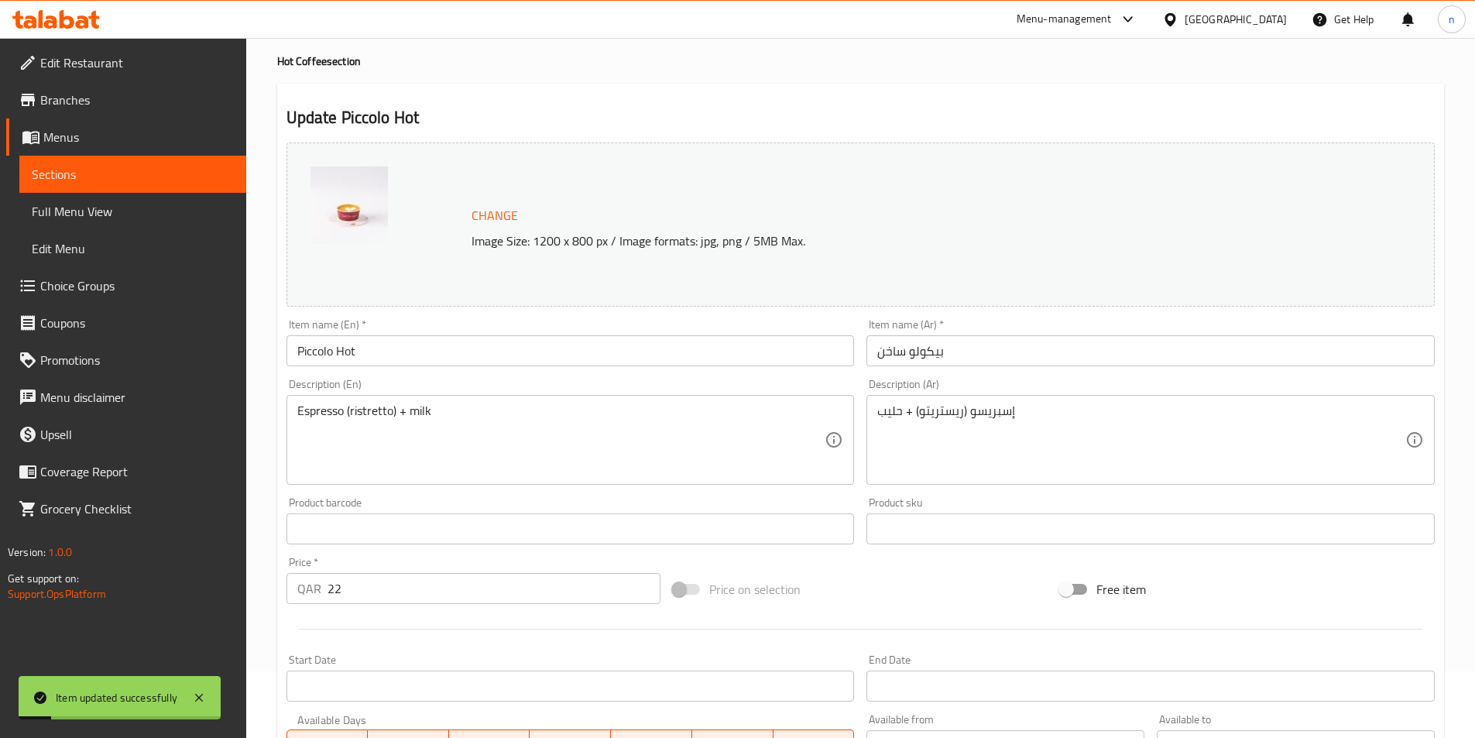
scroll to position [0, 0]
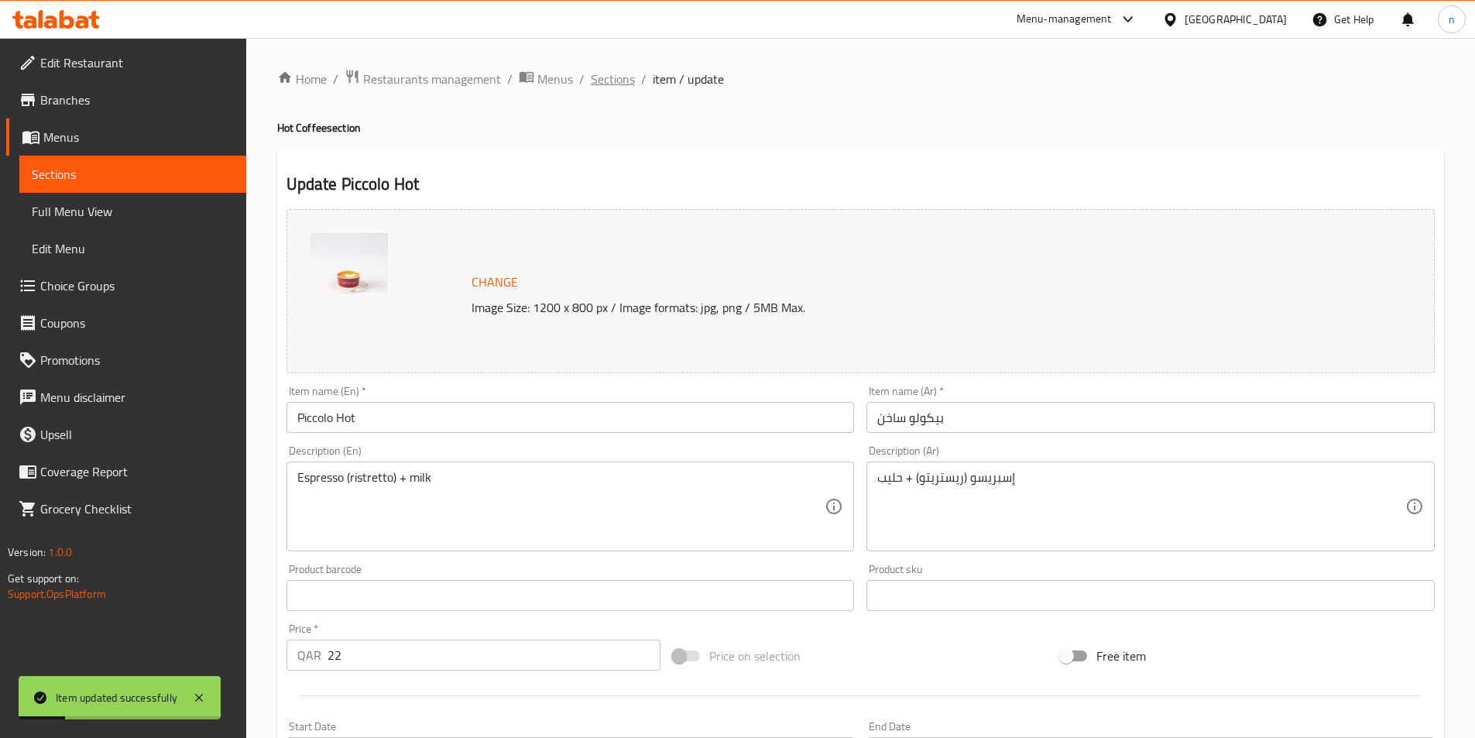
click at [618, 74] on span "Sections" at bounding box center [613, 79] width 44 height 19
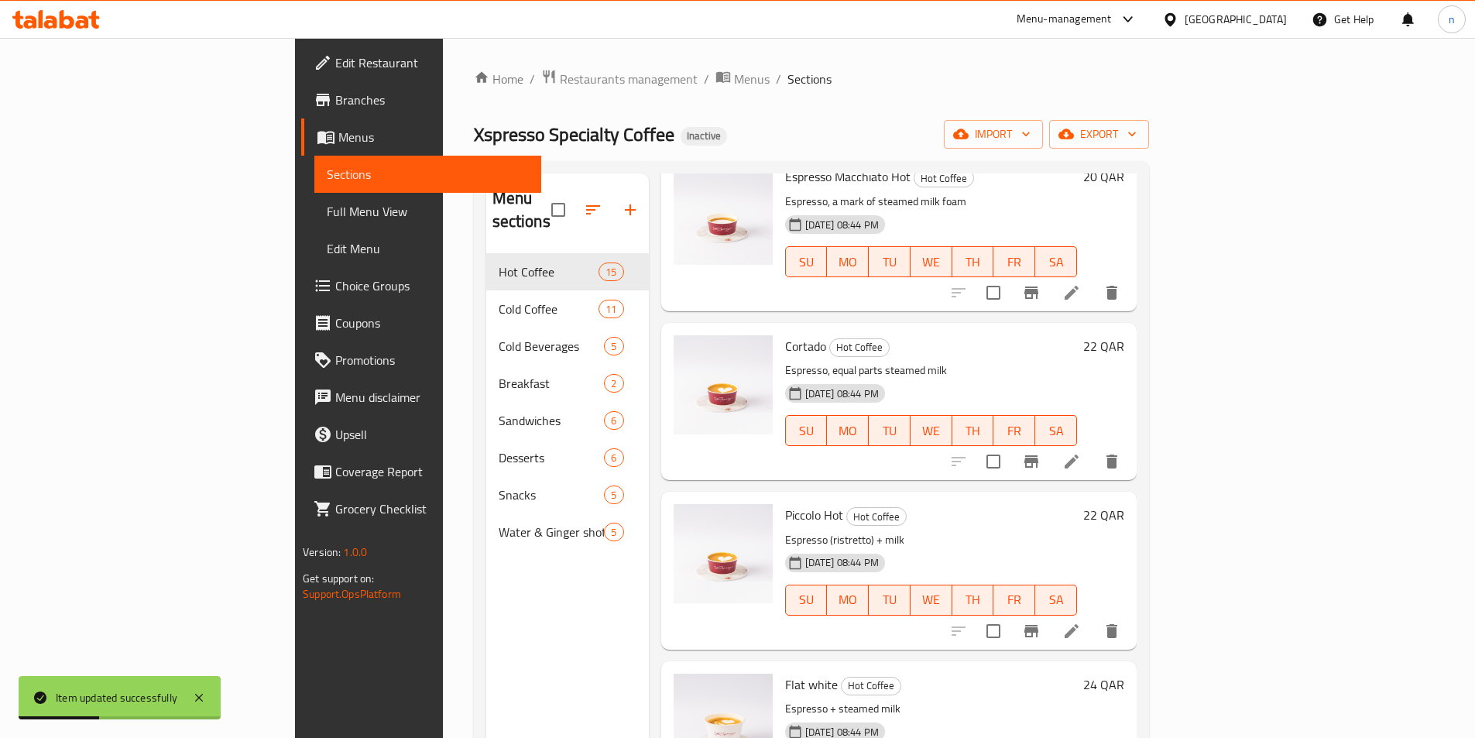
scroll to position [387, 0]
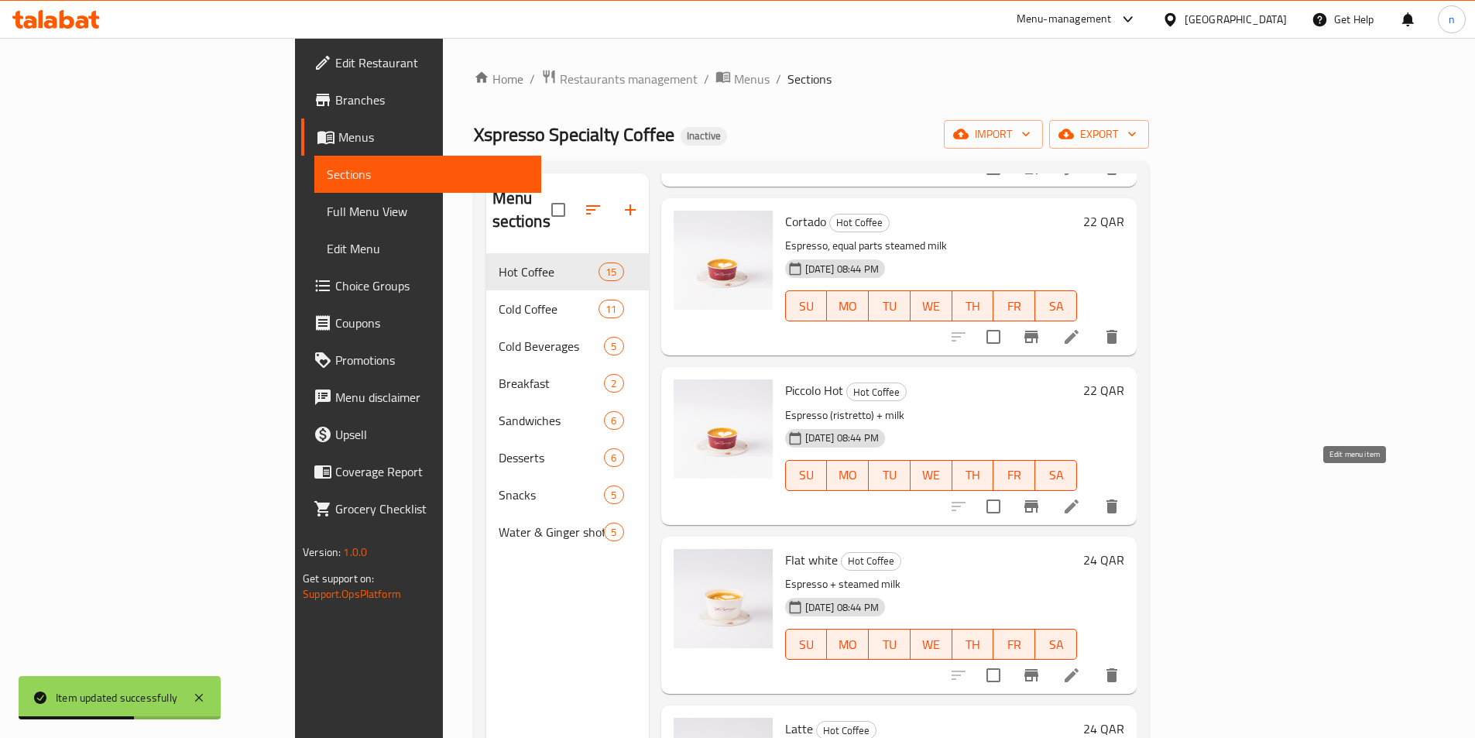
click at [1079, 499] on icon at bounding box center [1072, 506] width 14 height 14
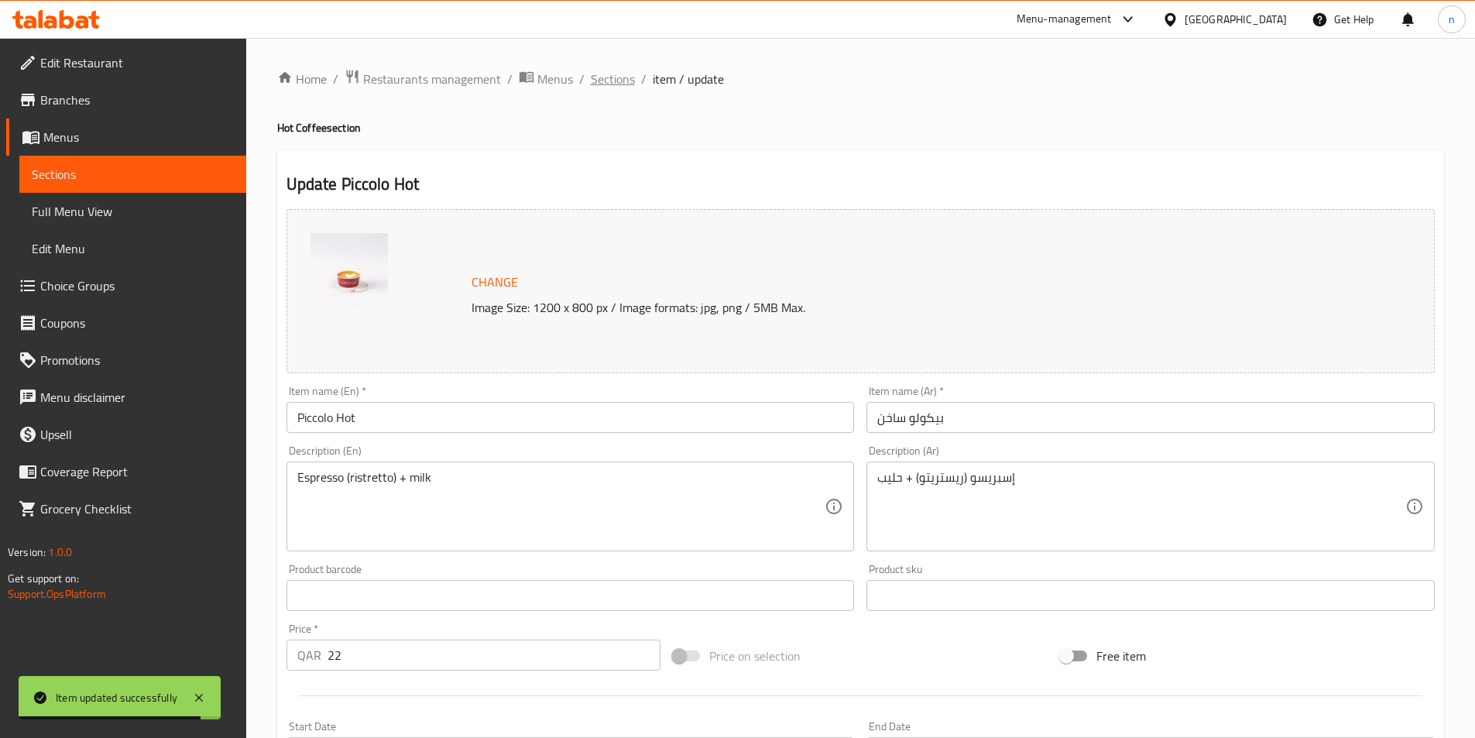
click at [615, 74] on span "Sections" at bounding box center [613, 79] width 44 height 19
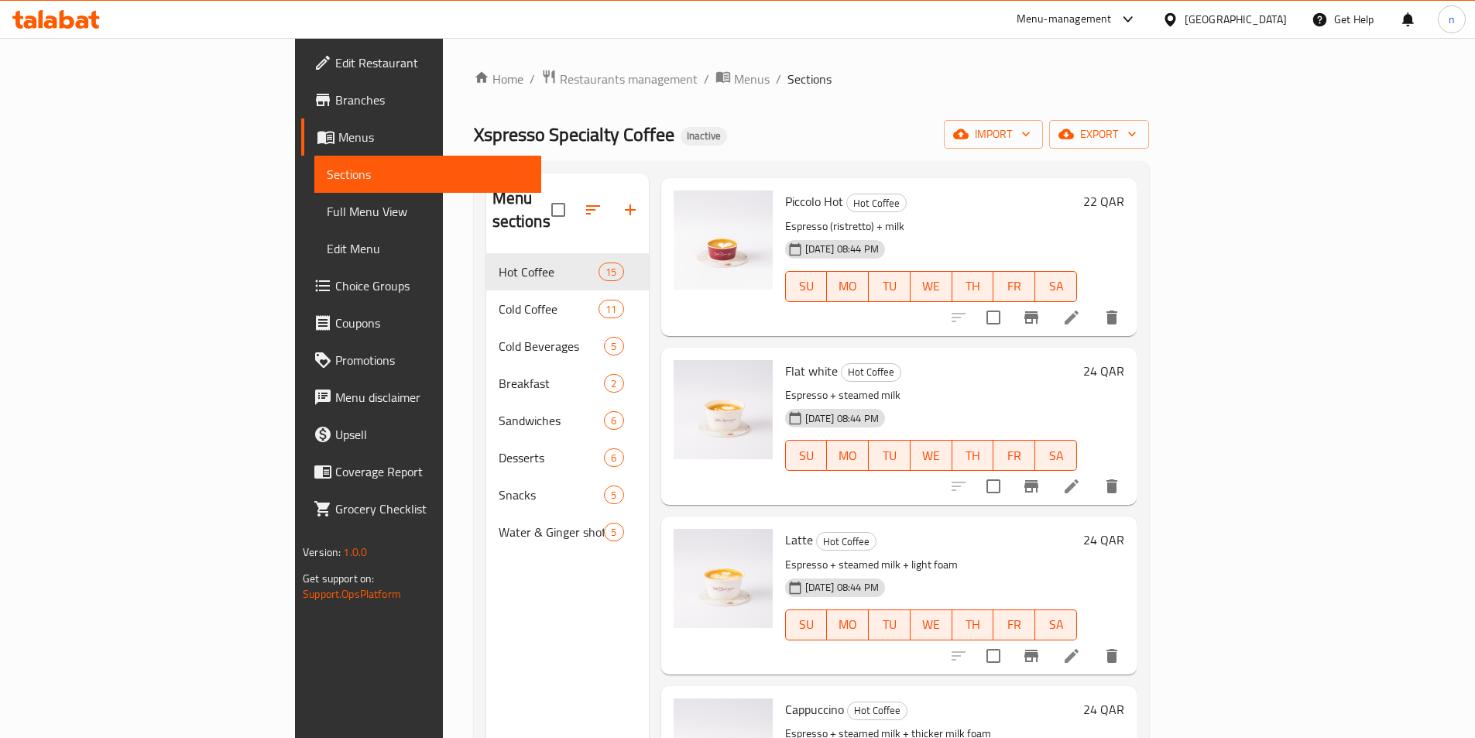
scroll to position [697, 0]
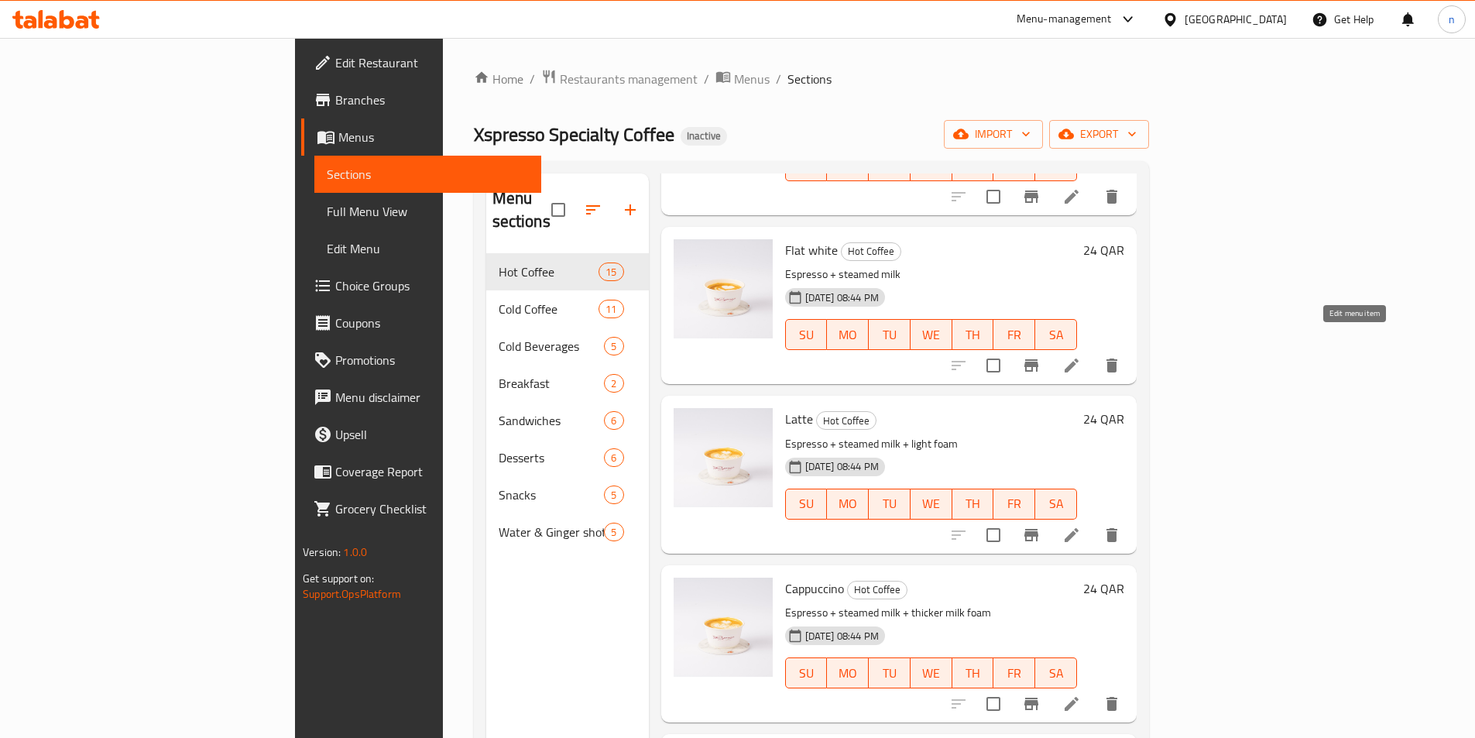
click at [1079, 359] on icon at bounding box center [1072, 366] width 14 height 14
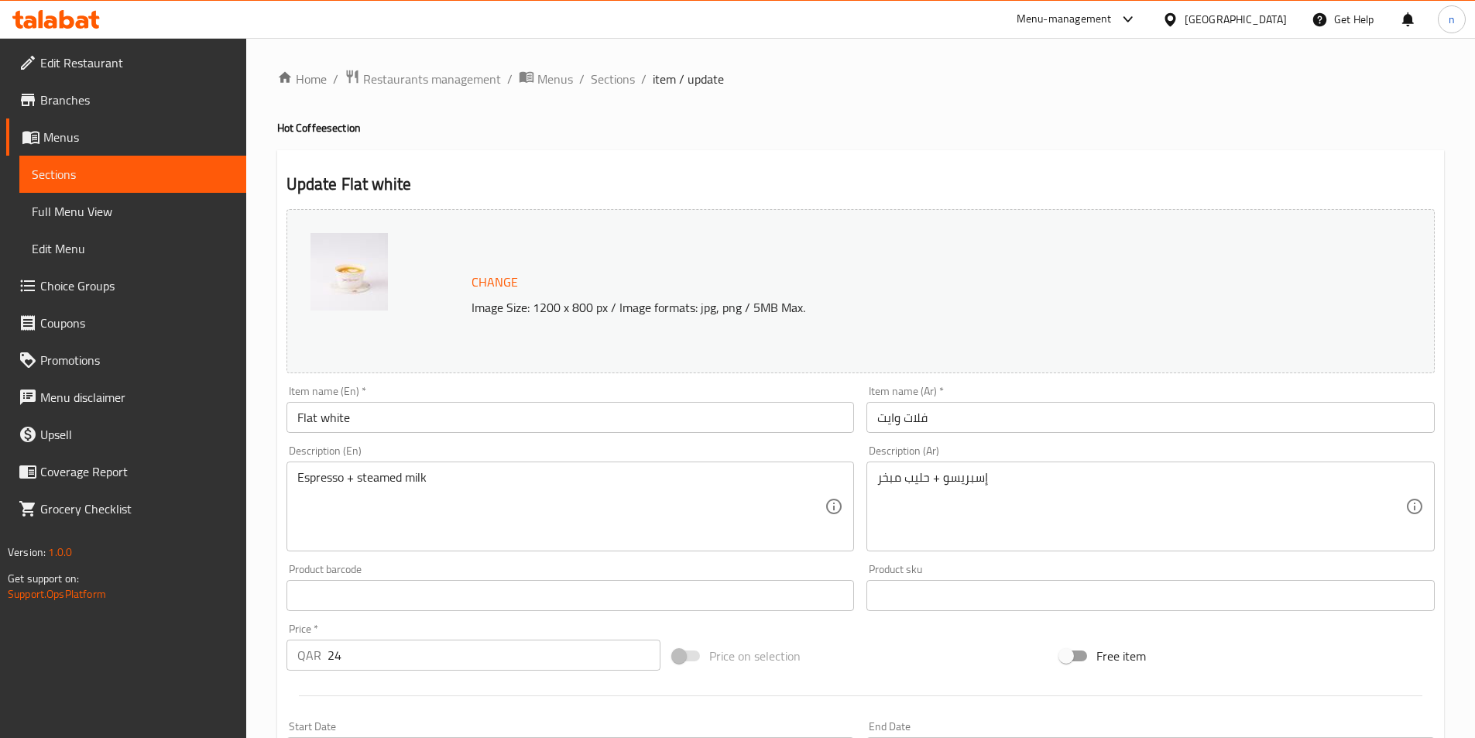
click at [283, 129] on h4 "Hot Coffee section" at bounding box center [860, 127] width 1167 height 15
copy h4 "Hot"
click at [355, 423] on input "Flat white" at bounding box center [571, 417] width 568 height 31
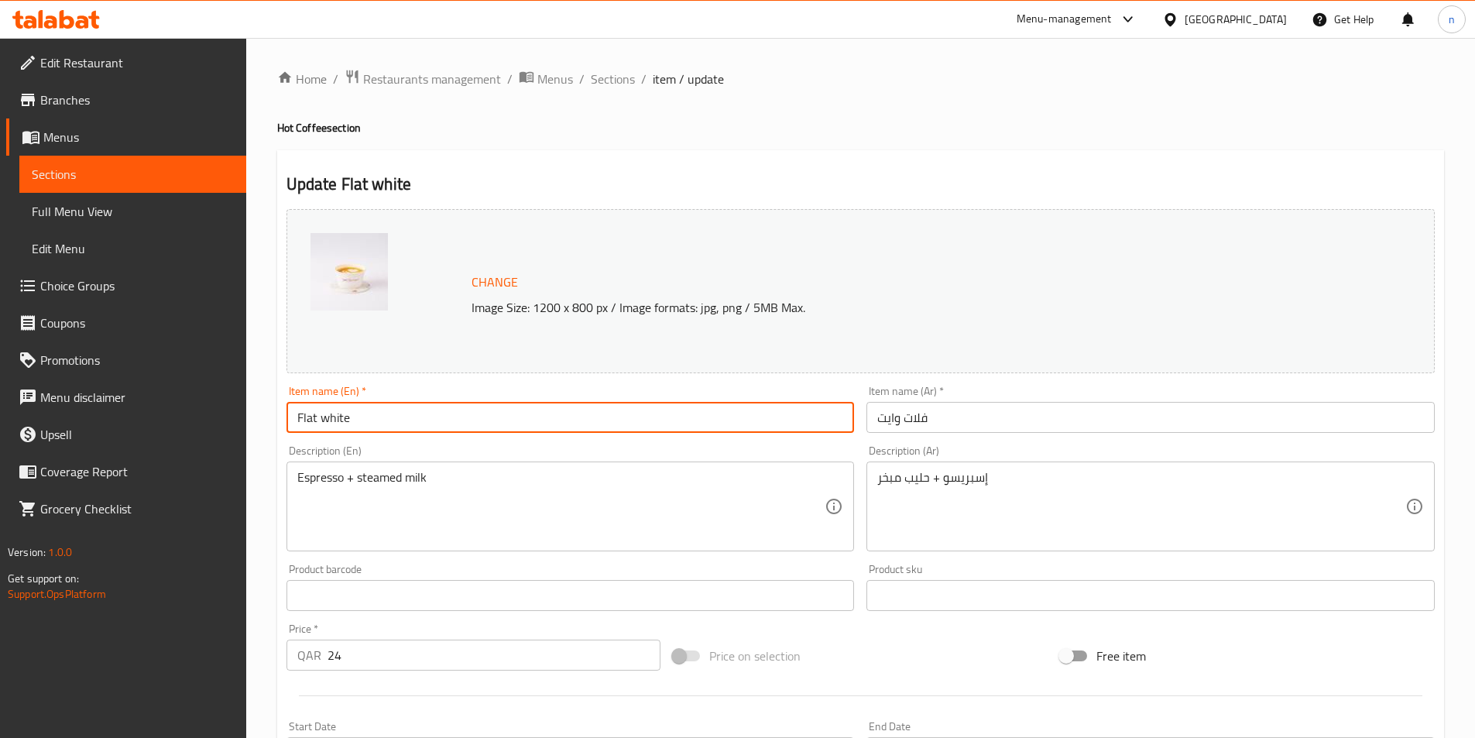
paste input "Hot"
type input "Flat white Hot"
click at [932, 417] on input "فلات وايت" at bounding box center [1151, 417] width 568 height 31
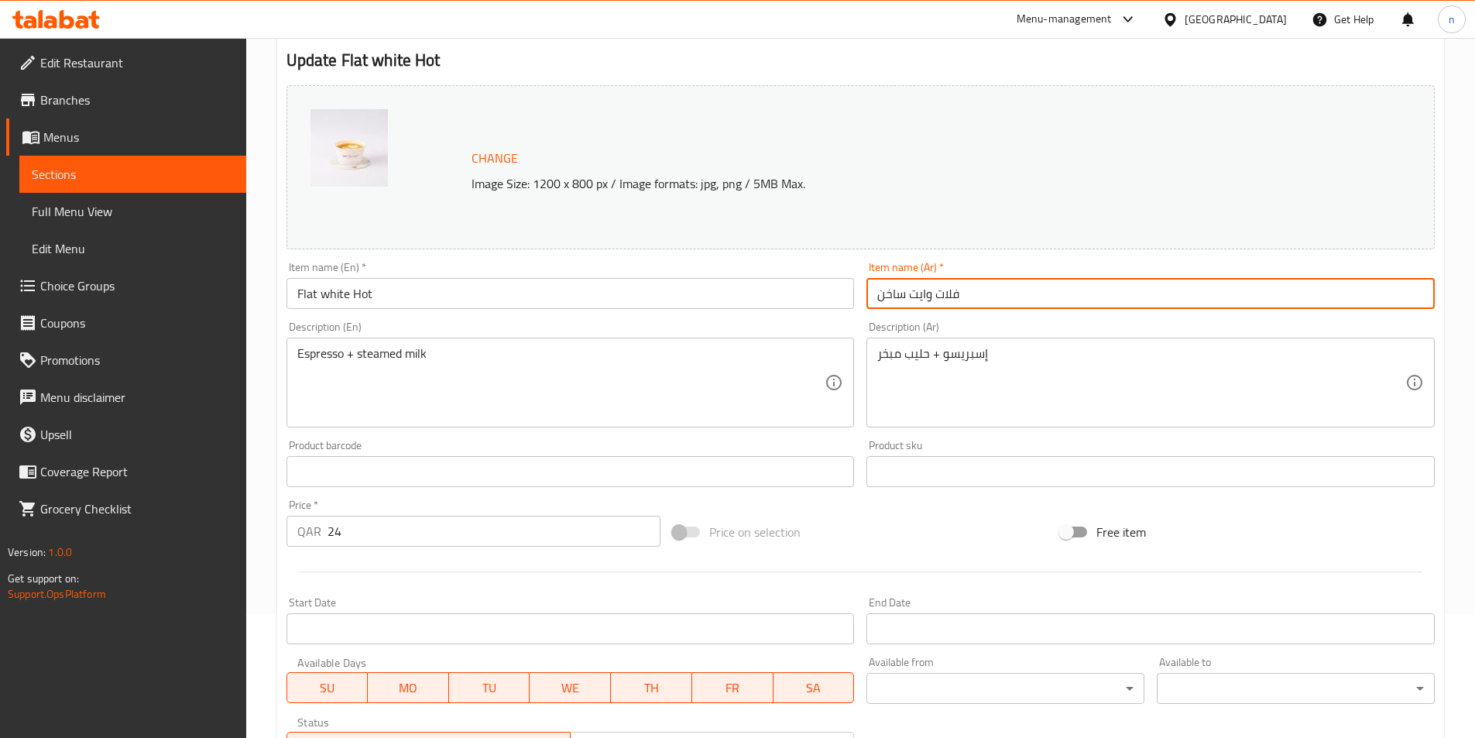
scroll to position [379, 0]
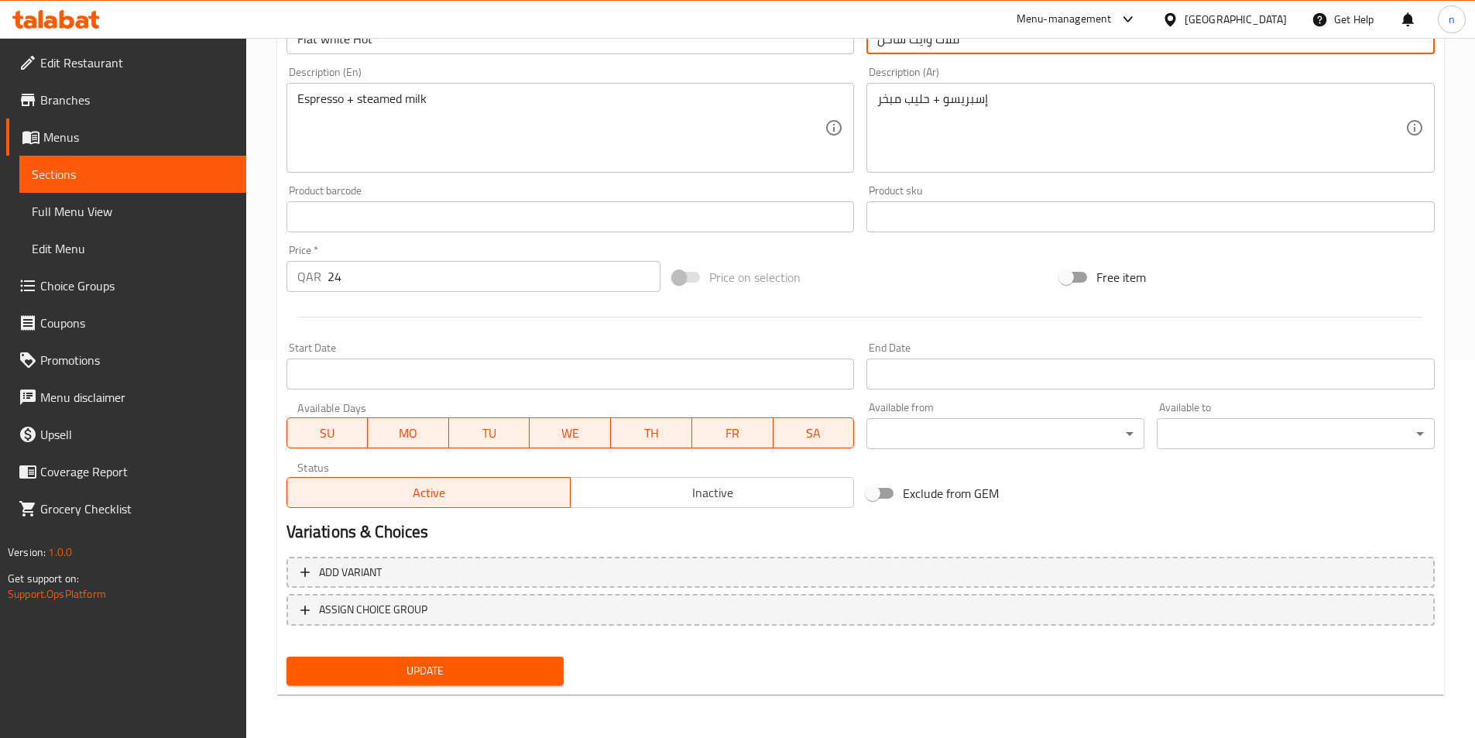
type input "فلات وايت ساخن"
click at [424, 667] on span "Update" at bounding box center [425, 670] width 253 height 19
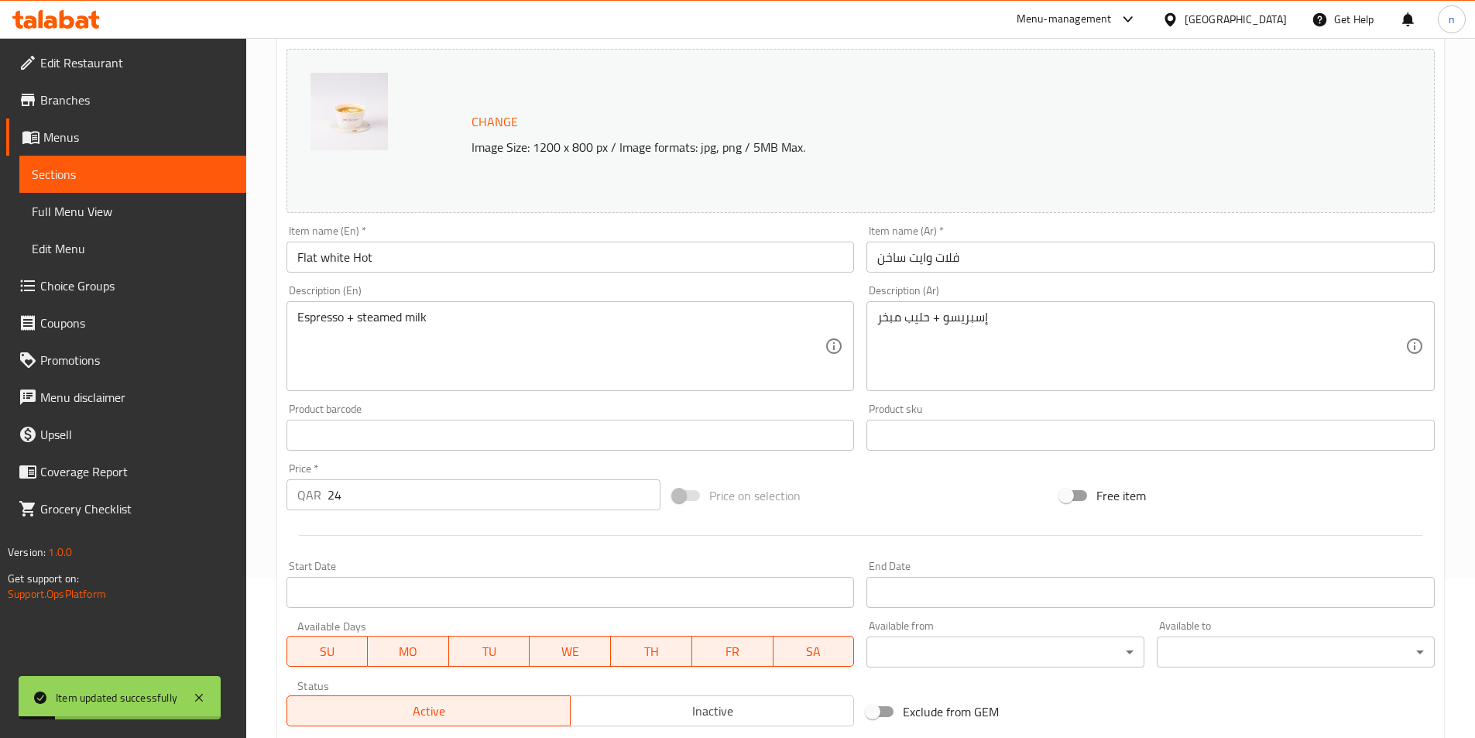
scroll to position [0, 0]
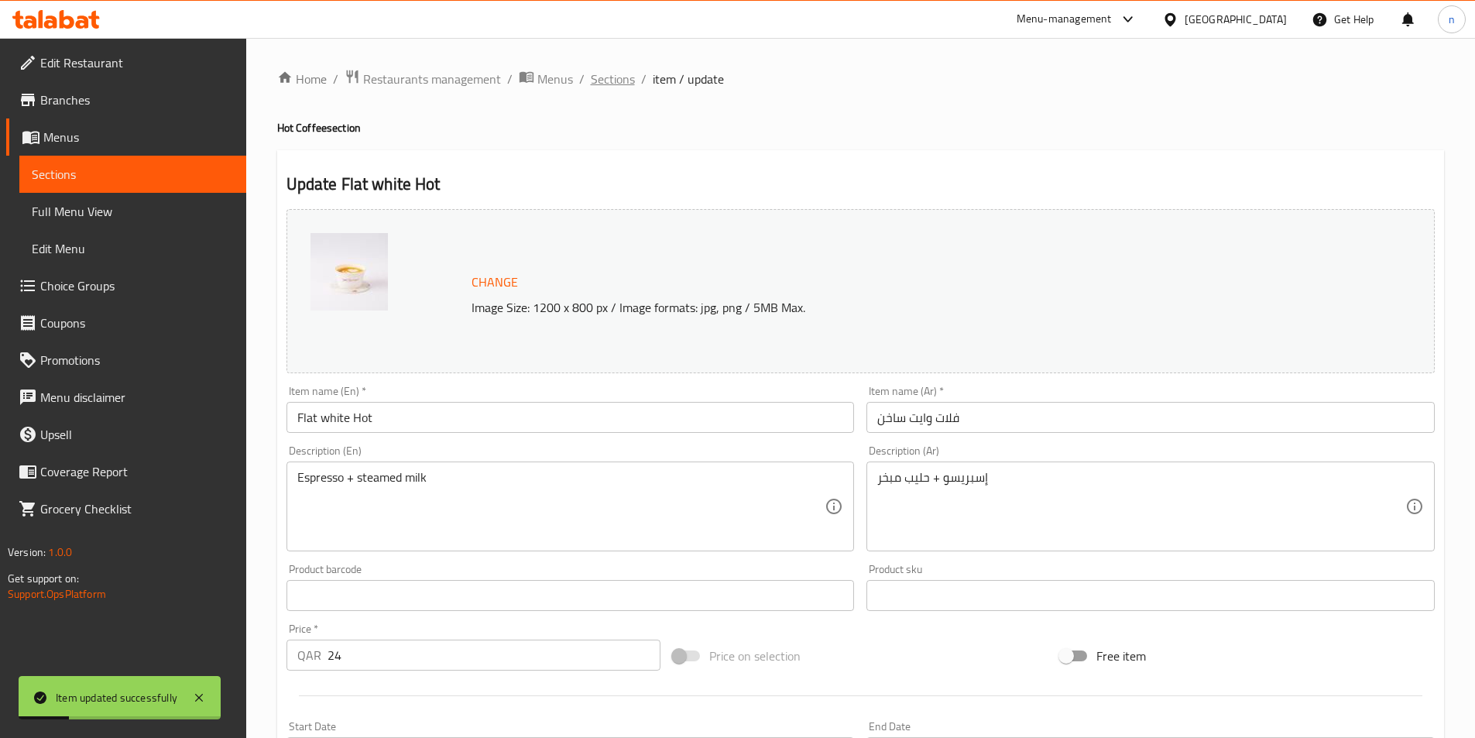
click at [605, 79] on span "Sections" at bounding box center [613, 79] width 44 height 19
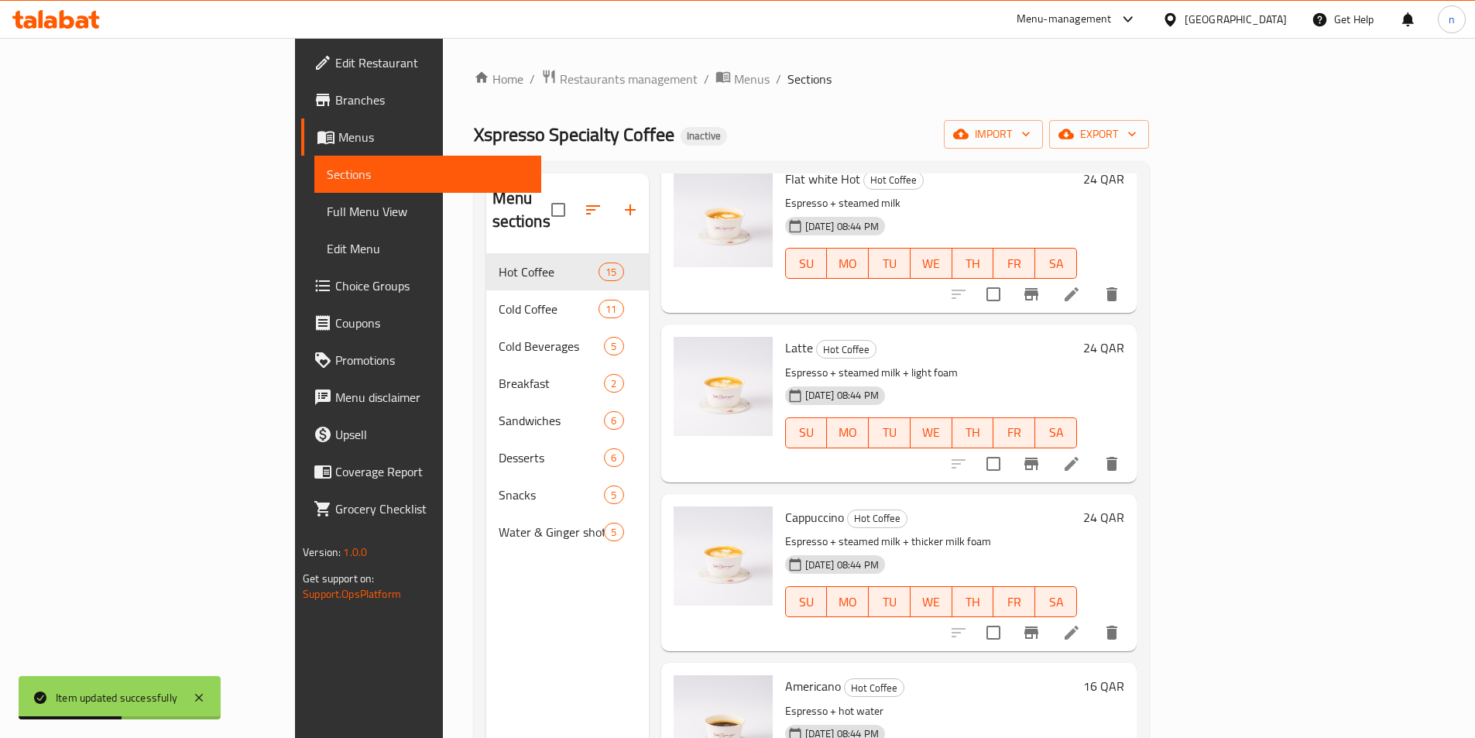
scroll to position [852, 0]
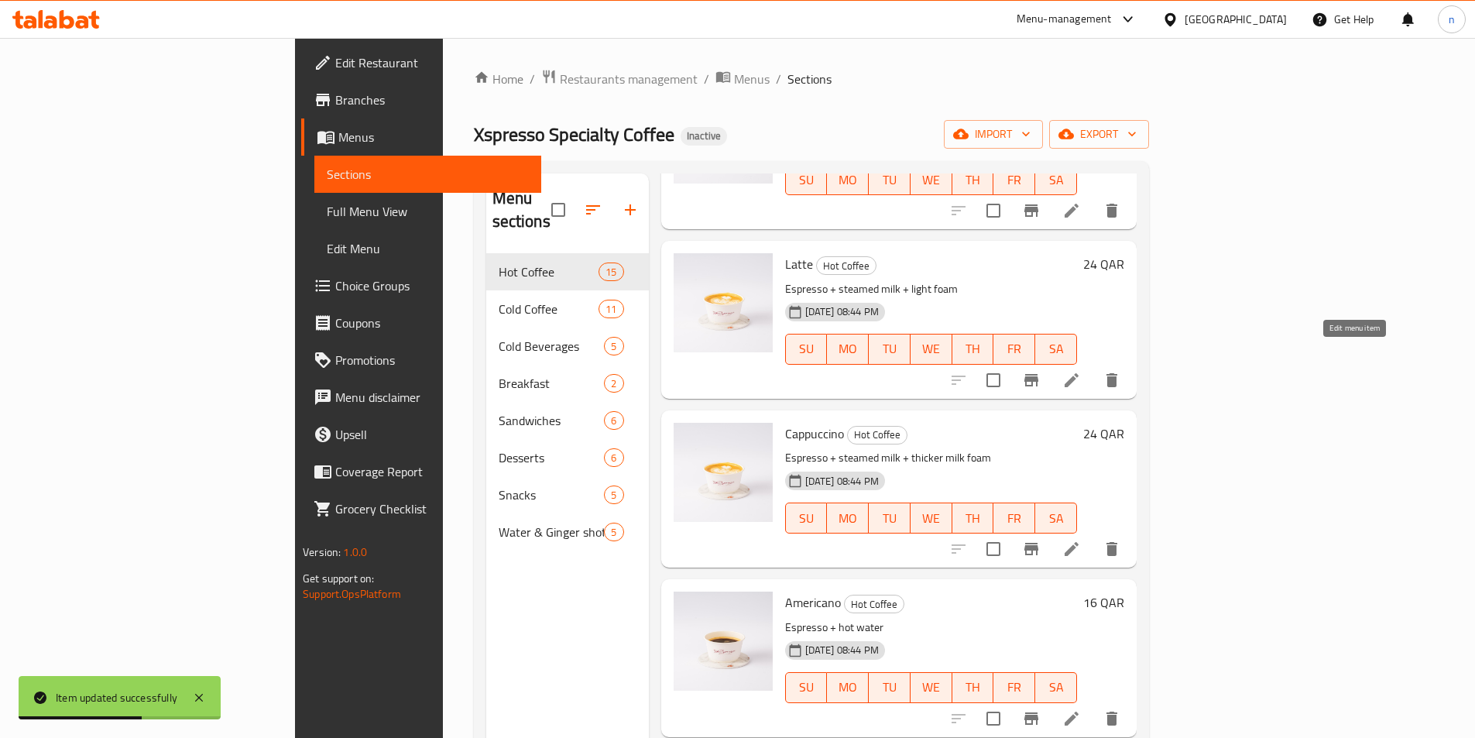
click at [1081, 371] on icon at bounding box center [1071, 380] width 19 height 19
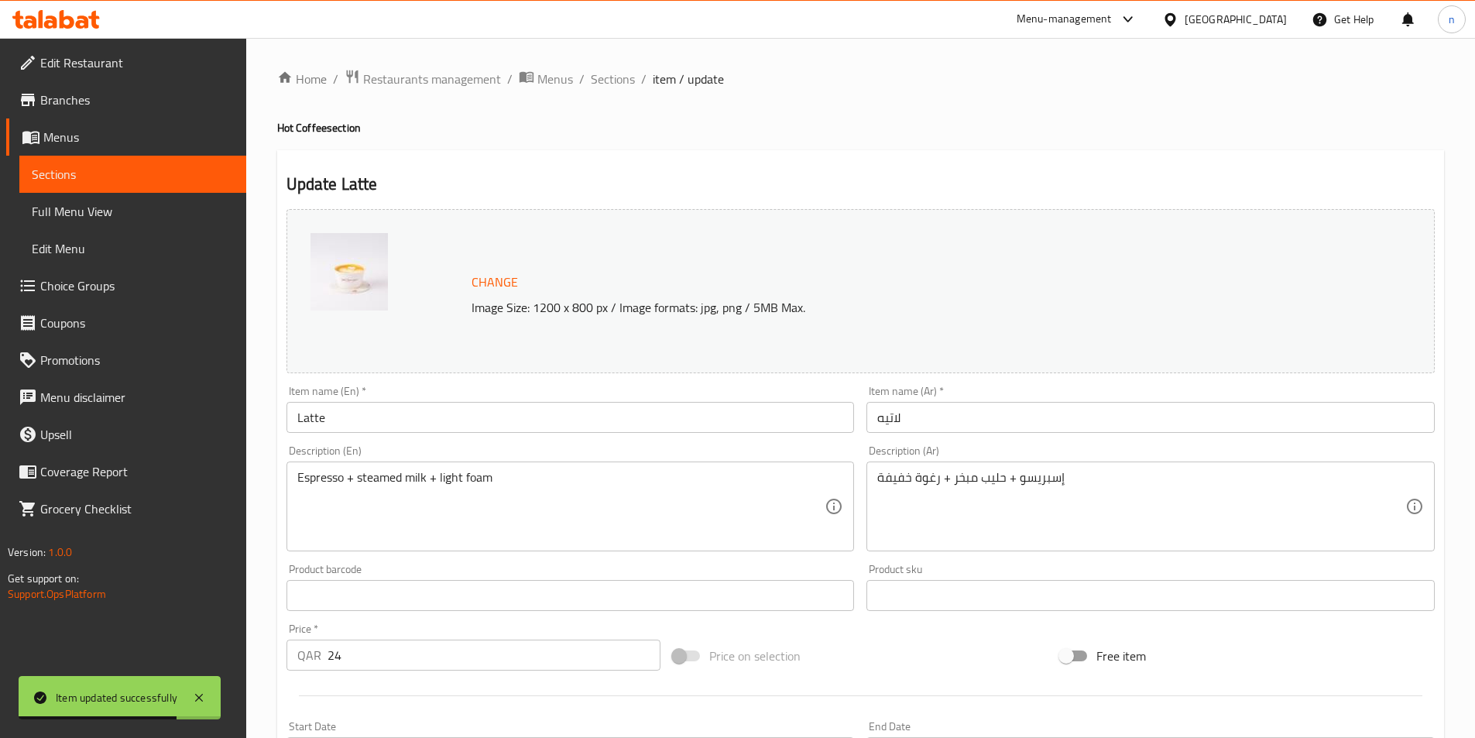
click at [286, 123] on h4 "Hot Coffee section" at bounding box center [860, 127] width 1167 height 15
copy h4 "Hot"
click at [352, 416] on input "Latte" at bounding box center [571, 417] width 568 height 31
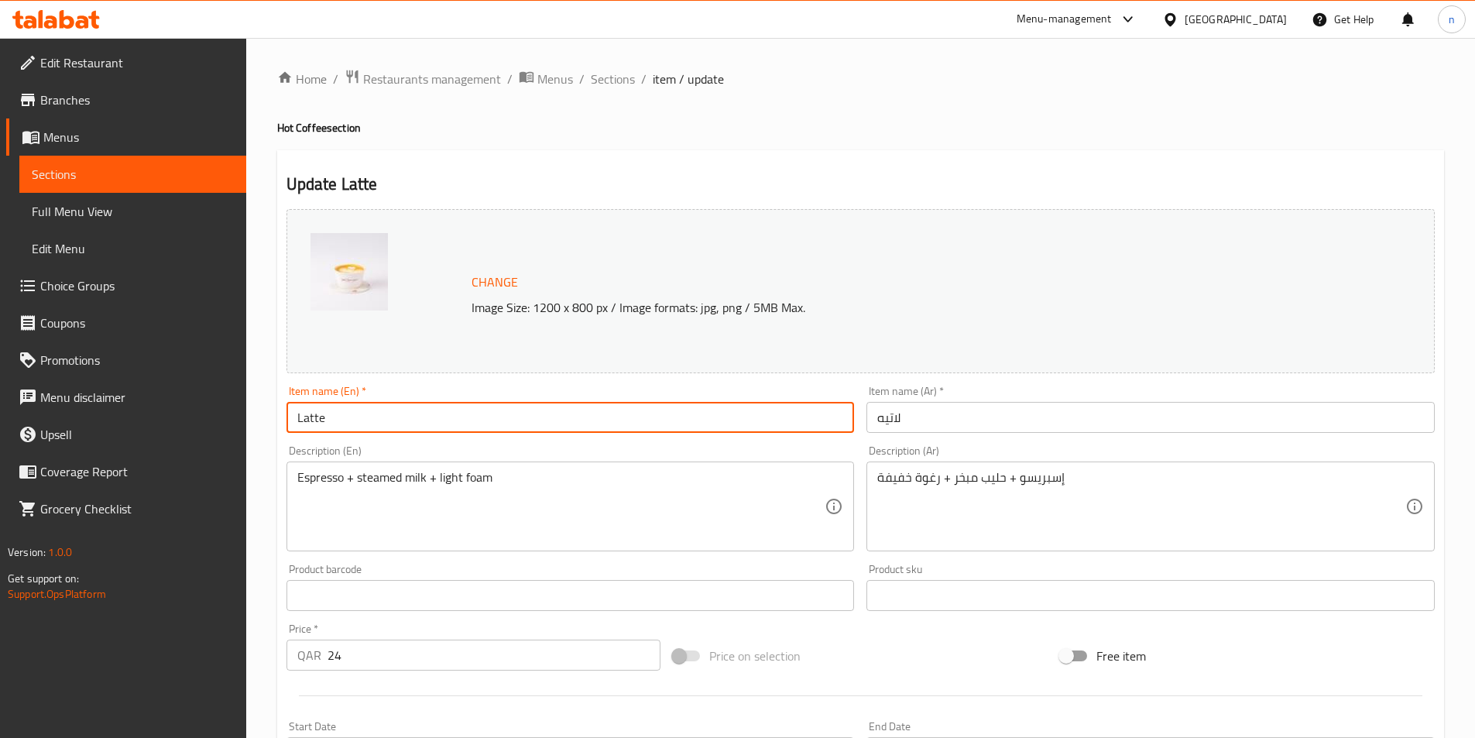
paste input "Hot"
type input "Latte Hot"
click at [906, 412] on input "لاتيه" at bounding box center [1151, 417] width 568 height 31
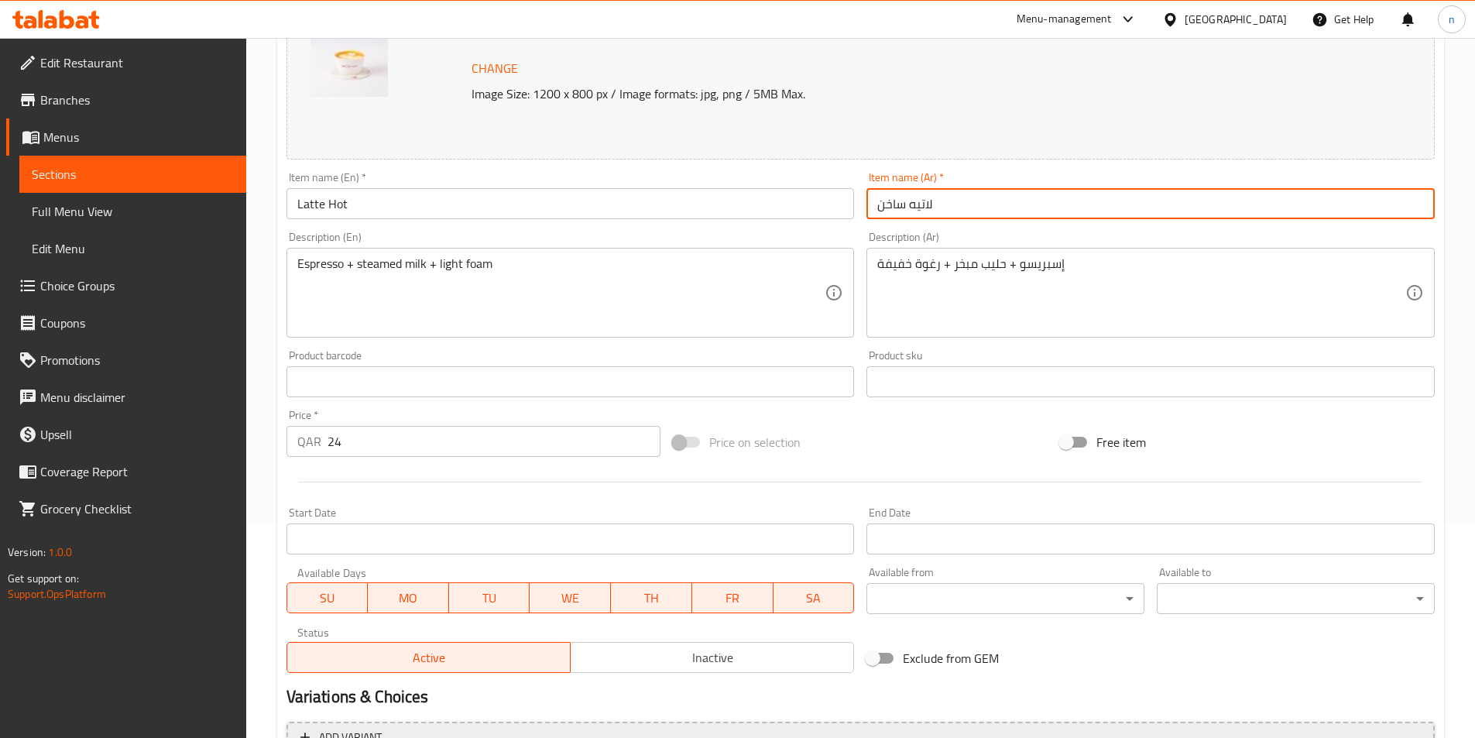
scroll to position [379, 0]
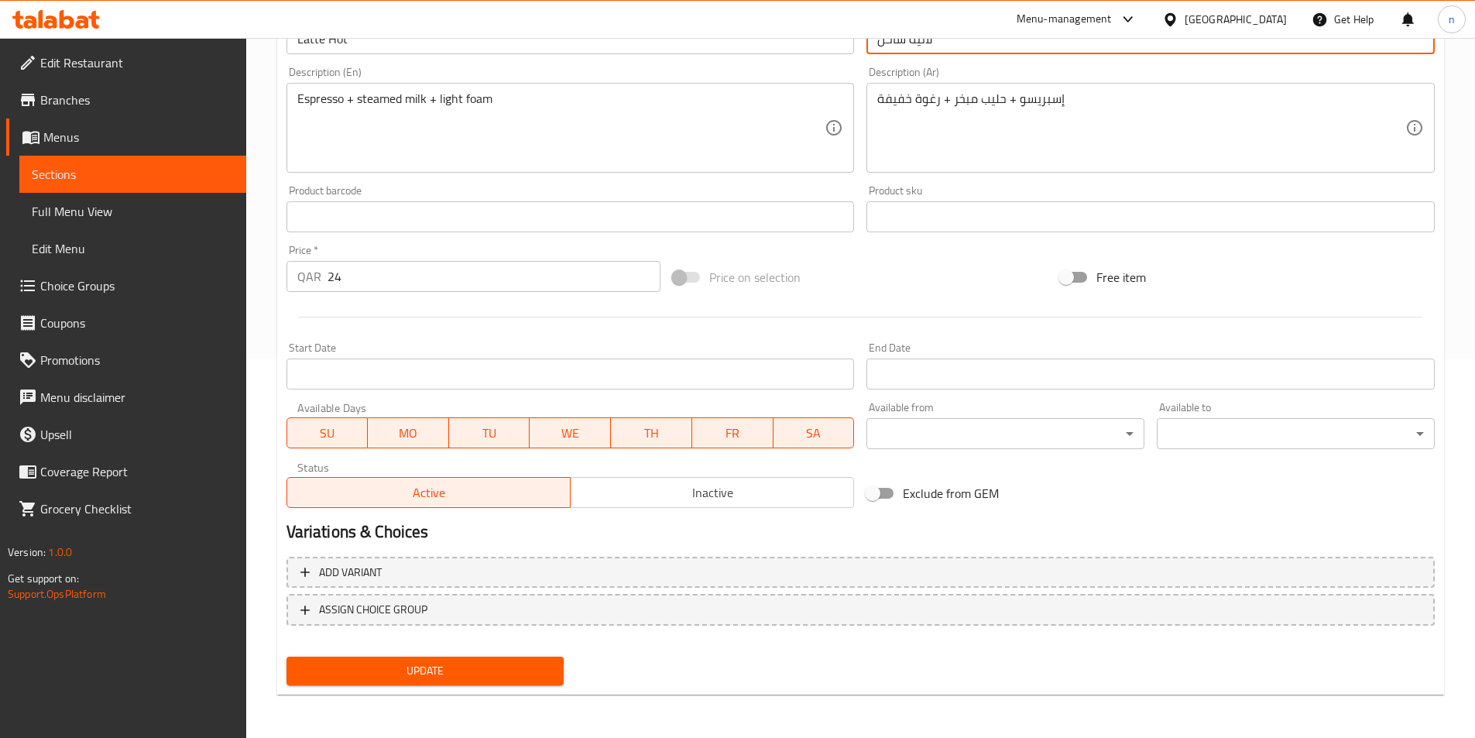
type input "لاتيه ساخن"
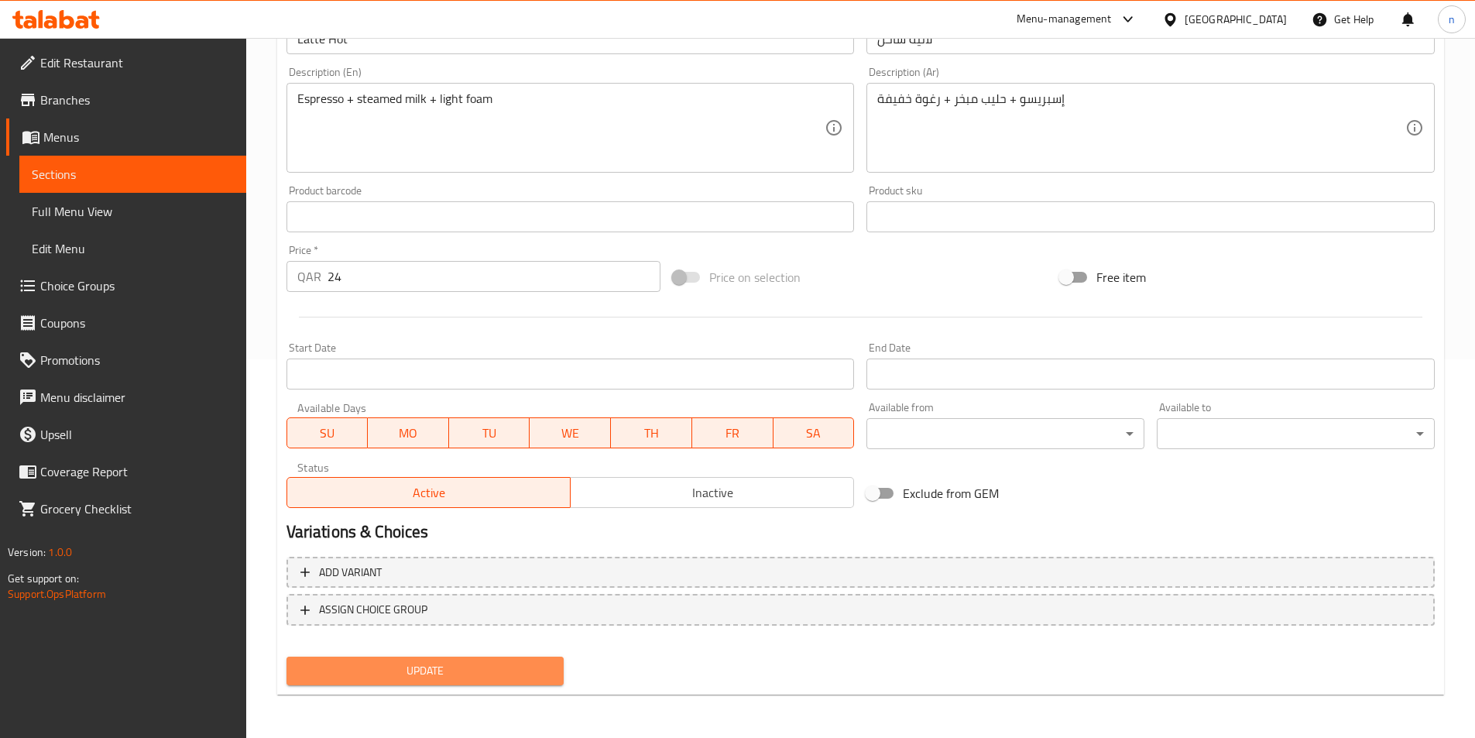
click at [474, 671] on span "Update" at bounding box center [425, 670] width 253 height 19
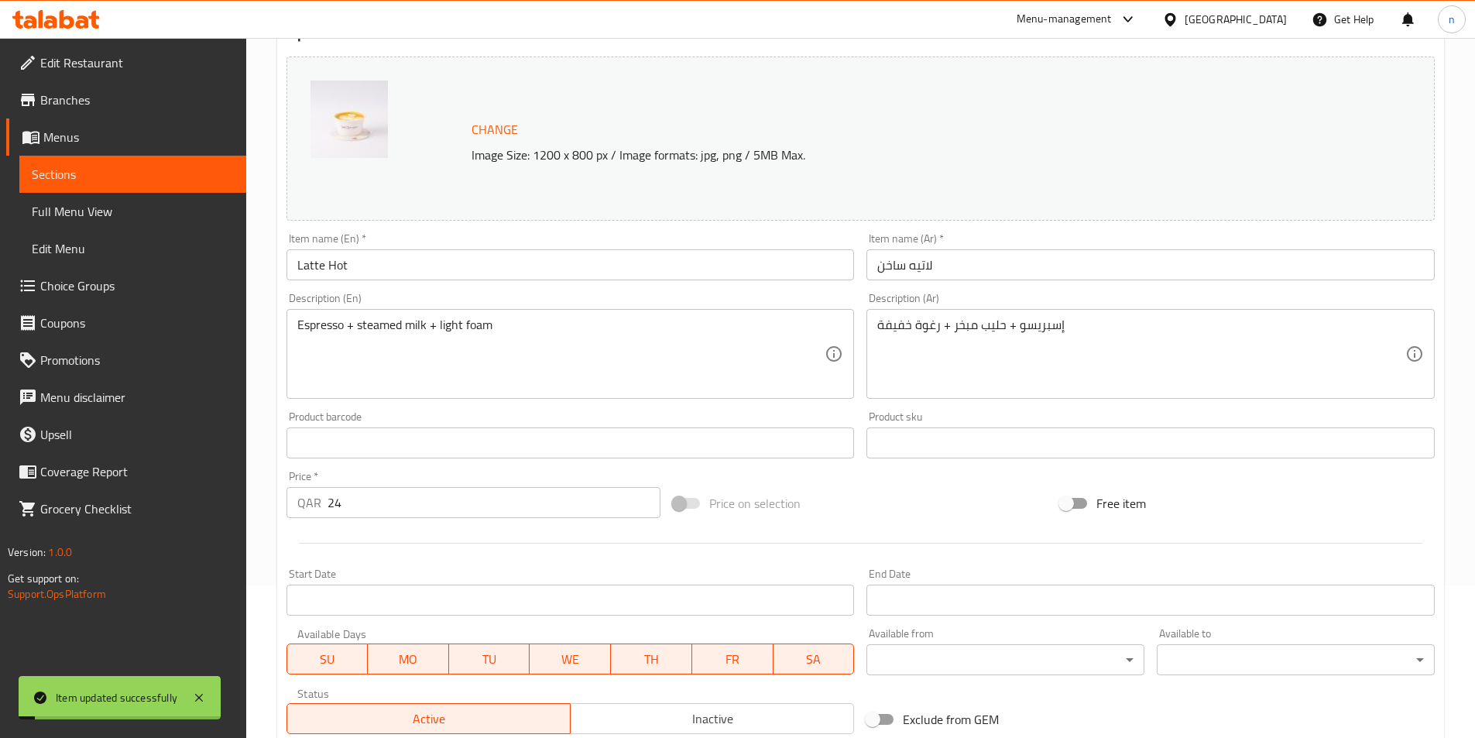
scroll to position [0, 0]
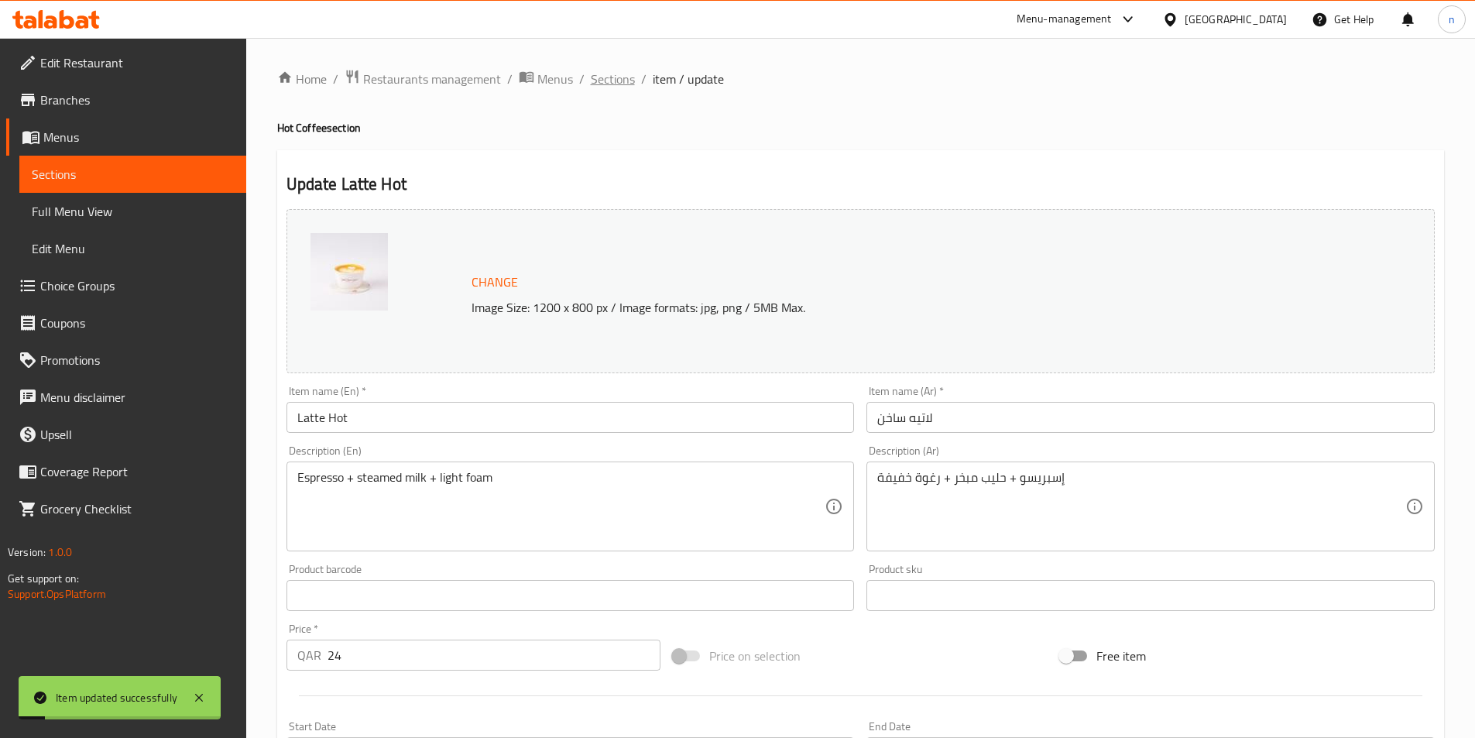
click at [608, 70] on span "Sections" at bounding box center [613, 79] width 44 height 19
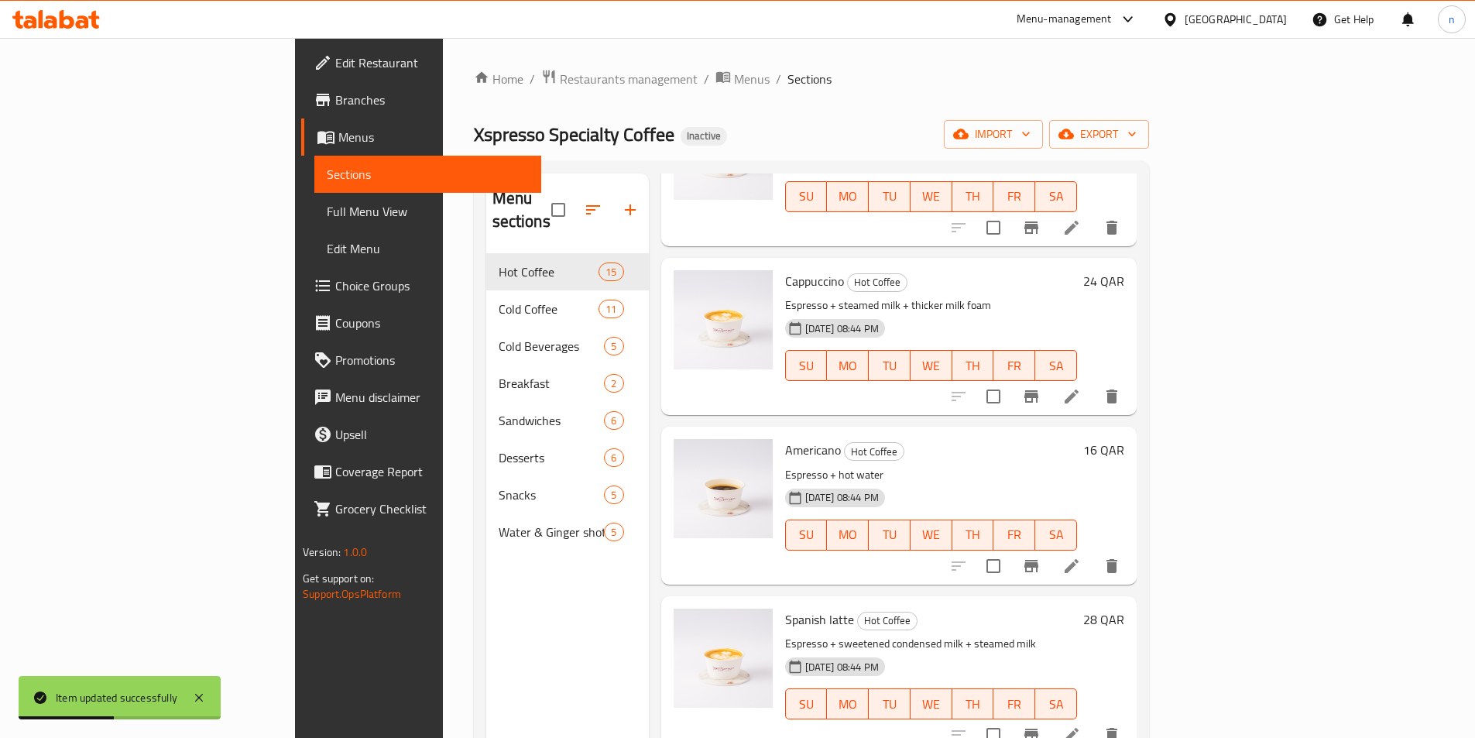
scroll to position [1007, 0]
click at [1081, 385] on icon at bounding box center [1071, 394] width 19 height 19
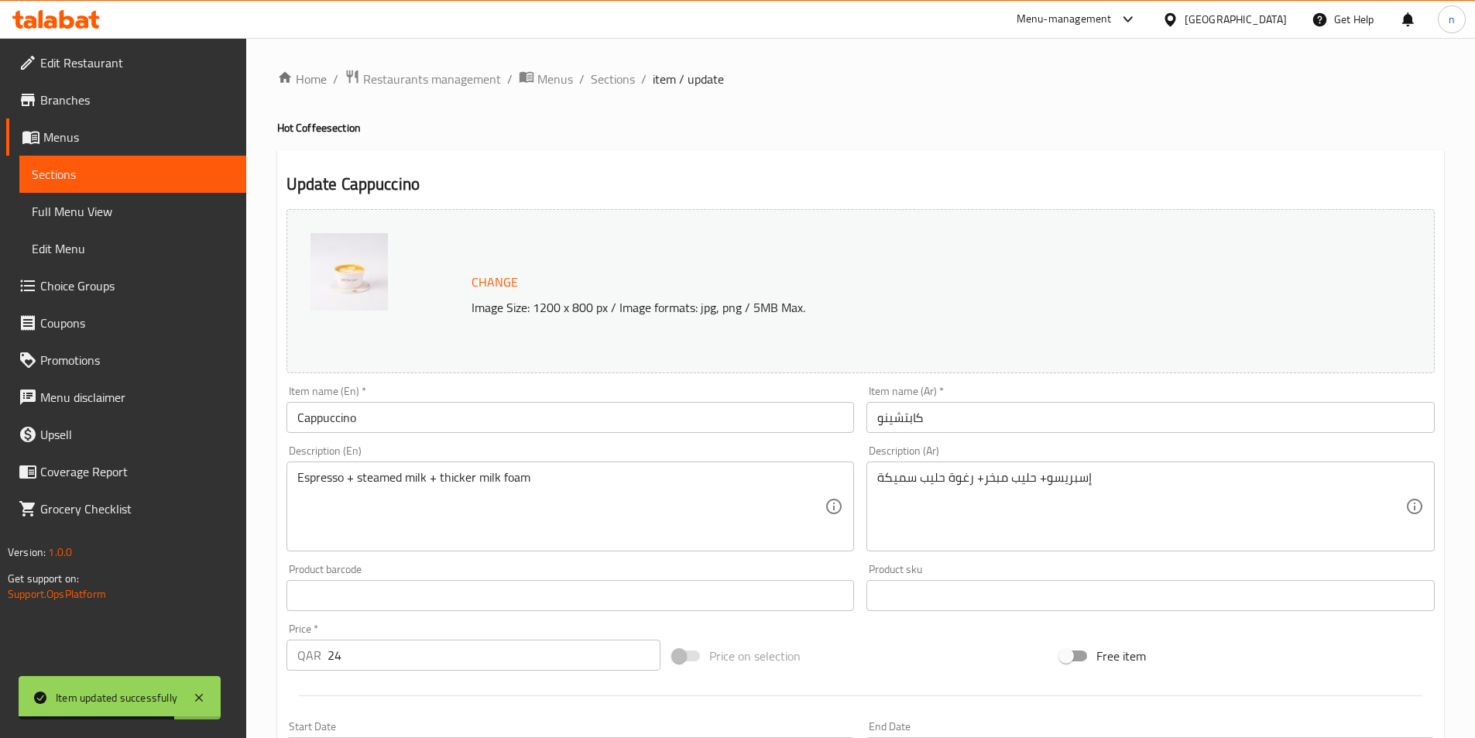
click at [283, 123] on h4 "Hot Coffee section" at bounding box center [860, 127] width 1167 height 15
copy h4 "Hot"
click at [371, 419] on input "Cappuccino" at bounding box center [571, 417] width 568 height 31
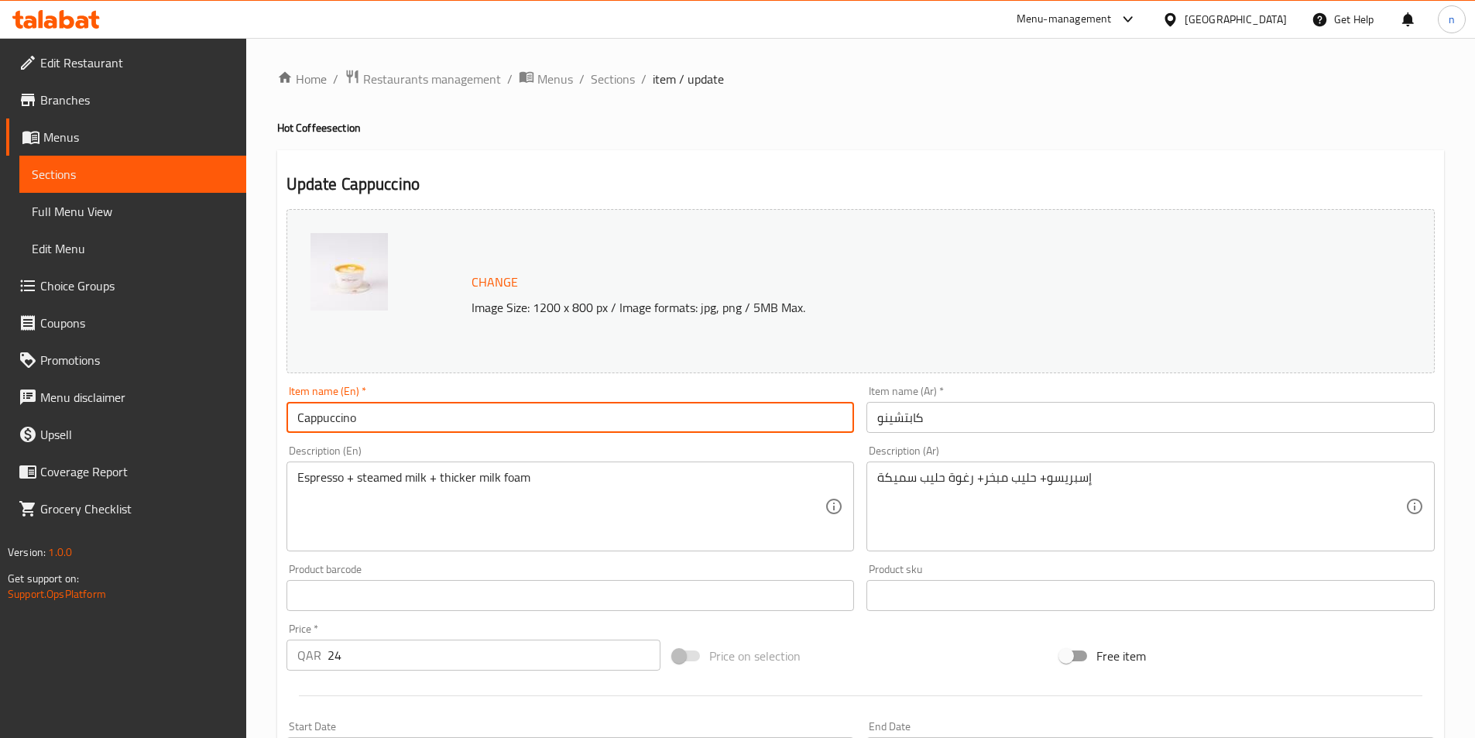
paste input "Hot"
type input "Cappuccino Hot"
click at [922, 414] on input "كابتشينو" at bounding box center [1151, 417] width 568 height 31
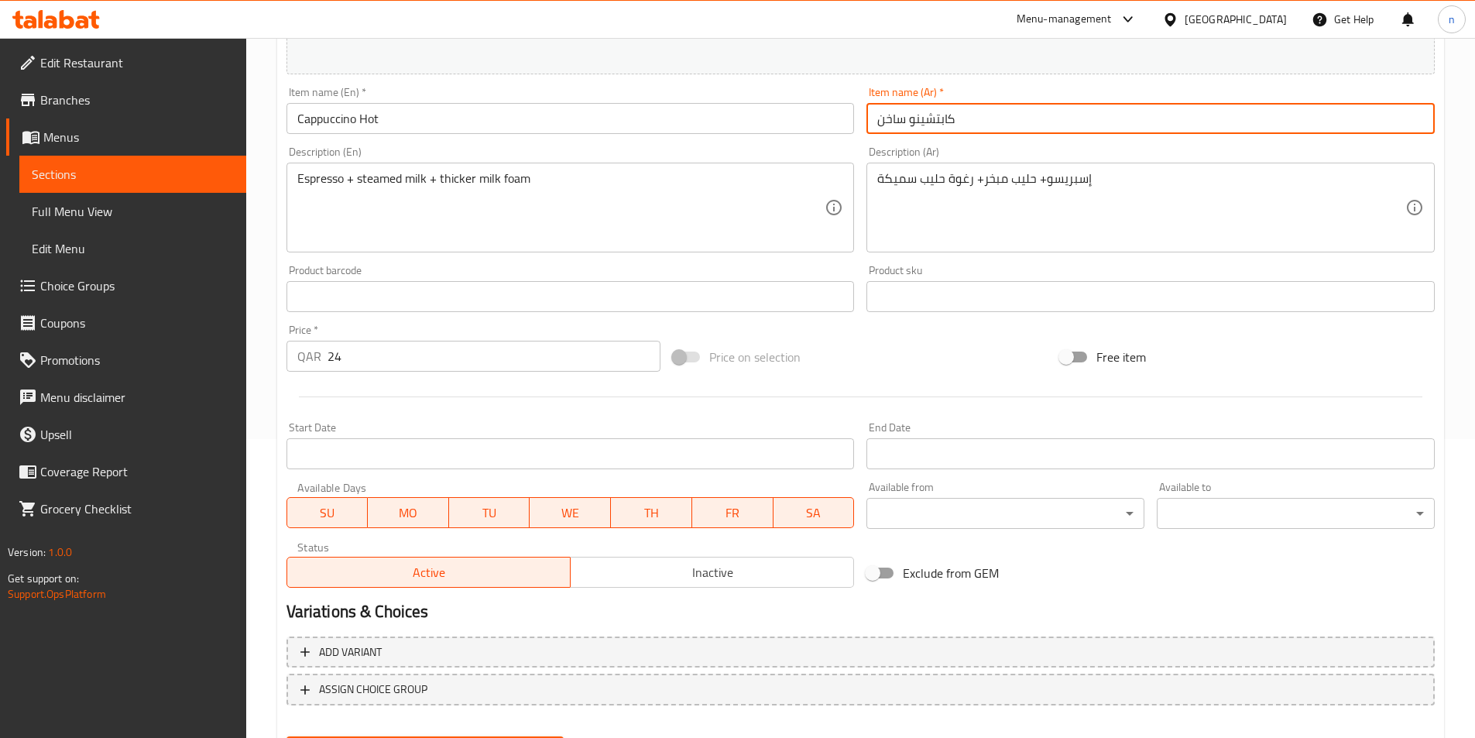
scroll to position [379, 0]
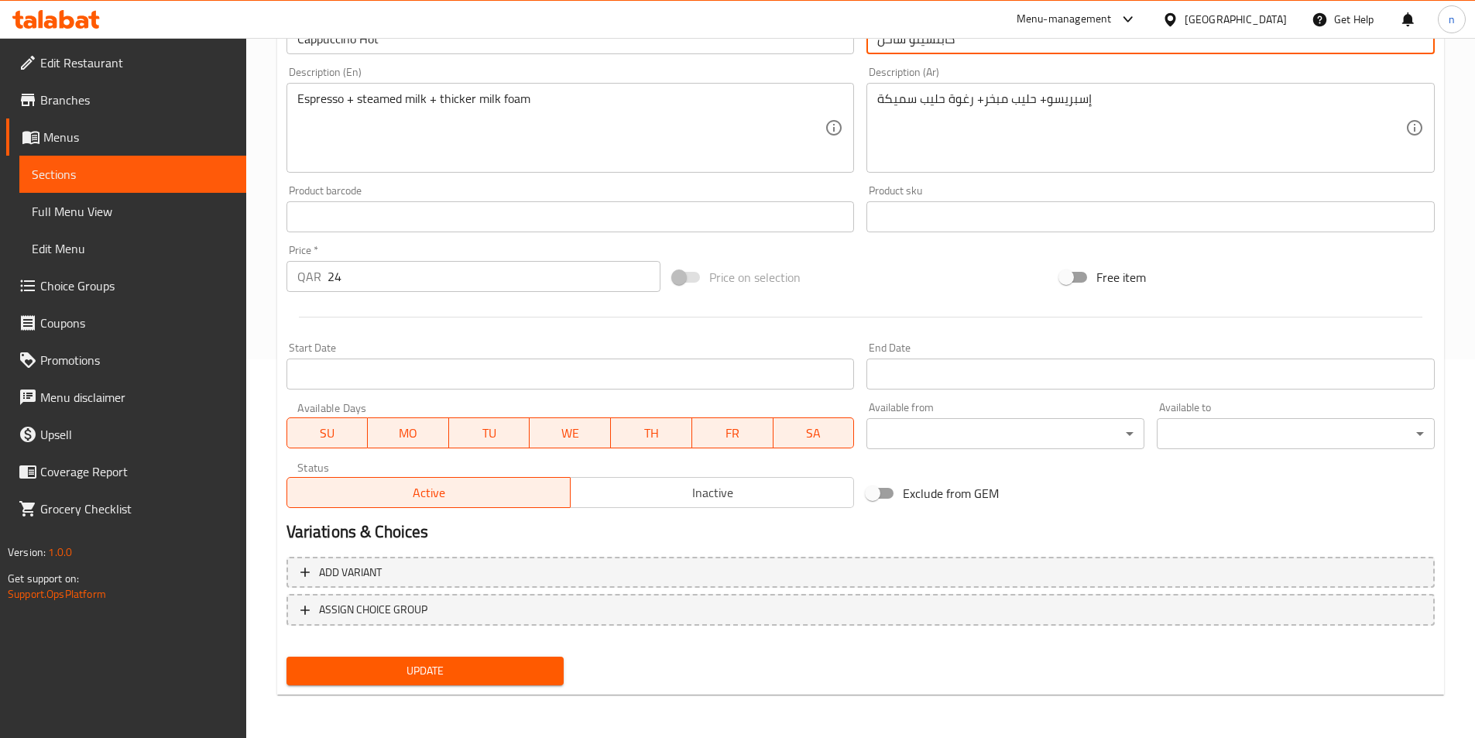
type input "كابتشينو ساخن"
click at [469, 675] on span "Update" at bounding box center [425, 670] width 253 height 19
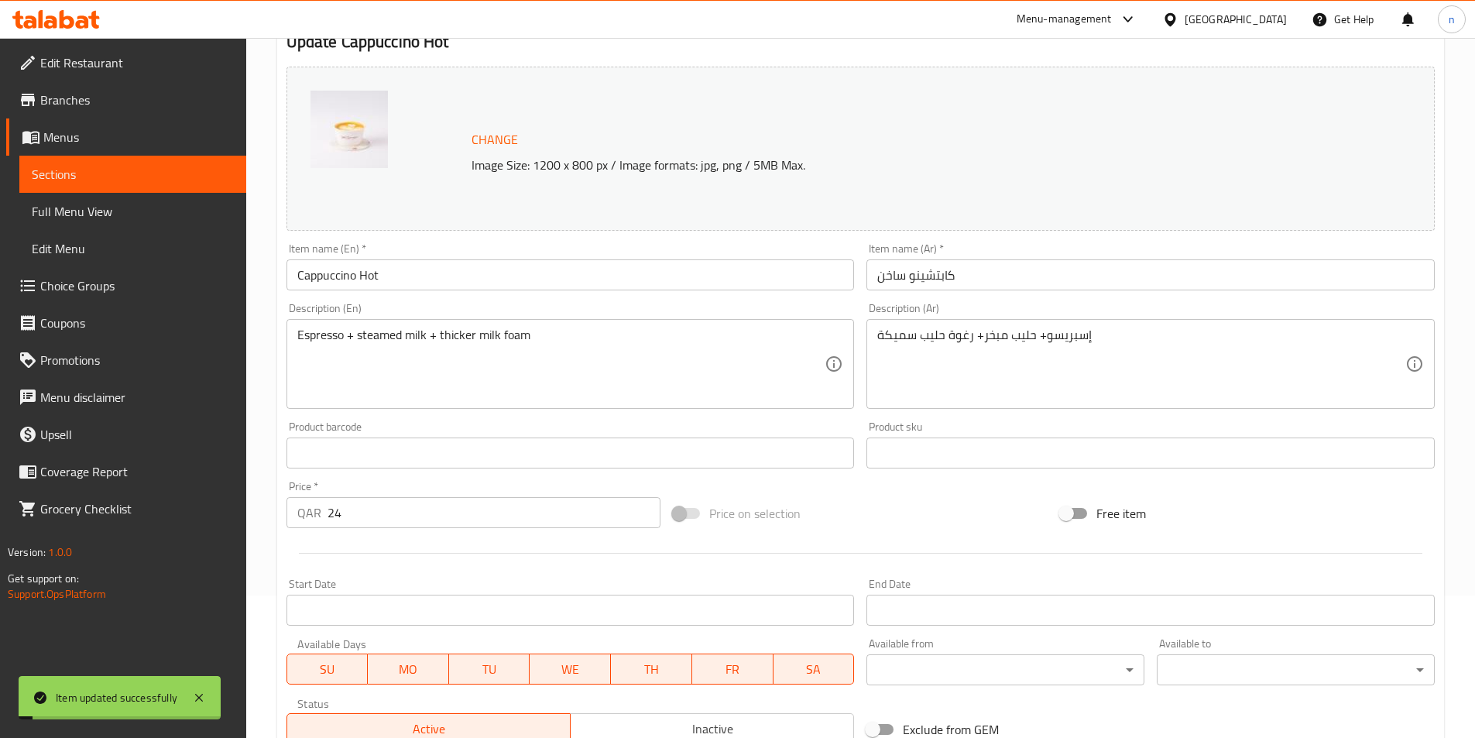
scroll to position [0, 0]
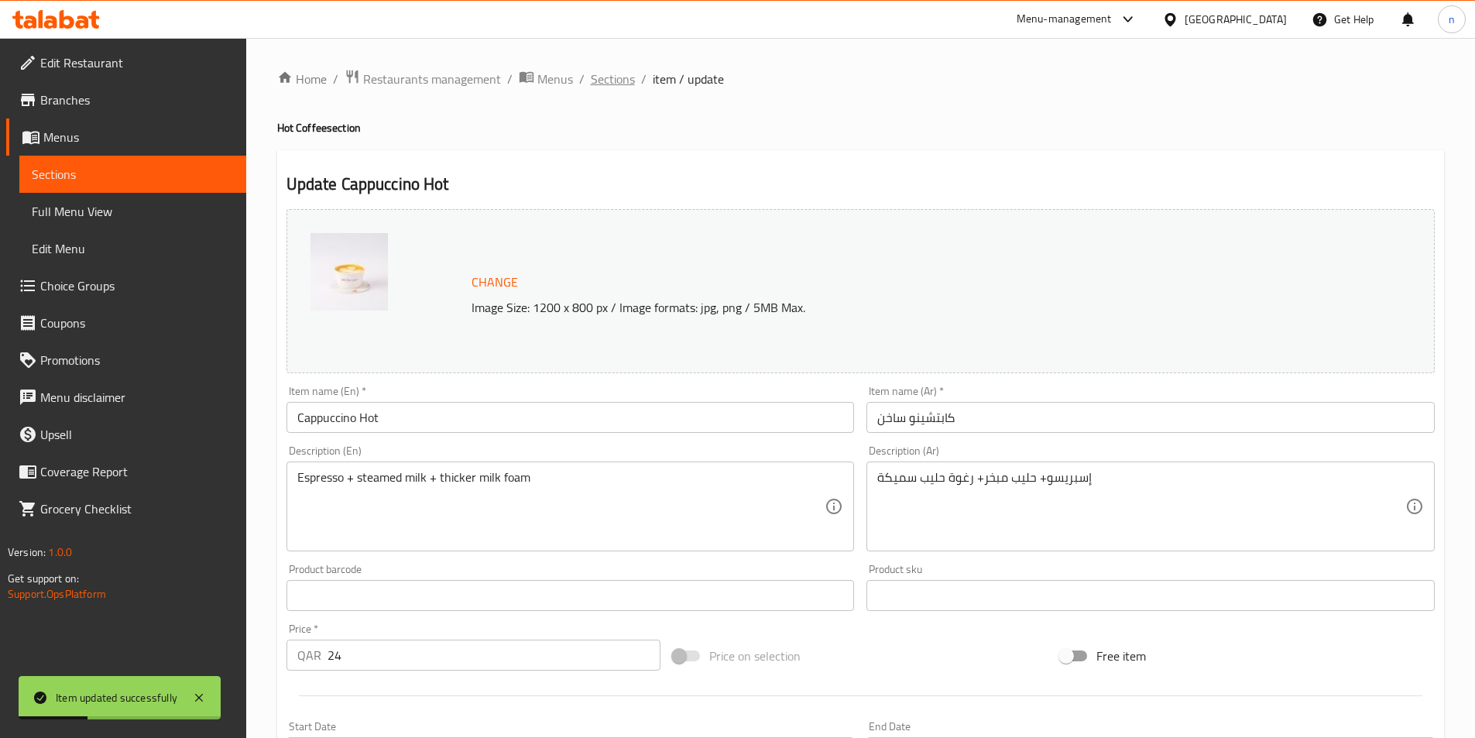
click at [602, 77] on span "Sections" at bounding box center [613, 79] width 44 height 19
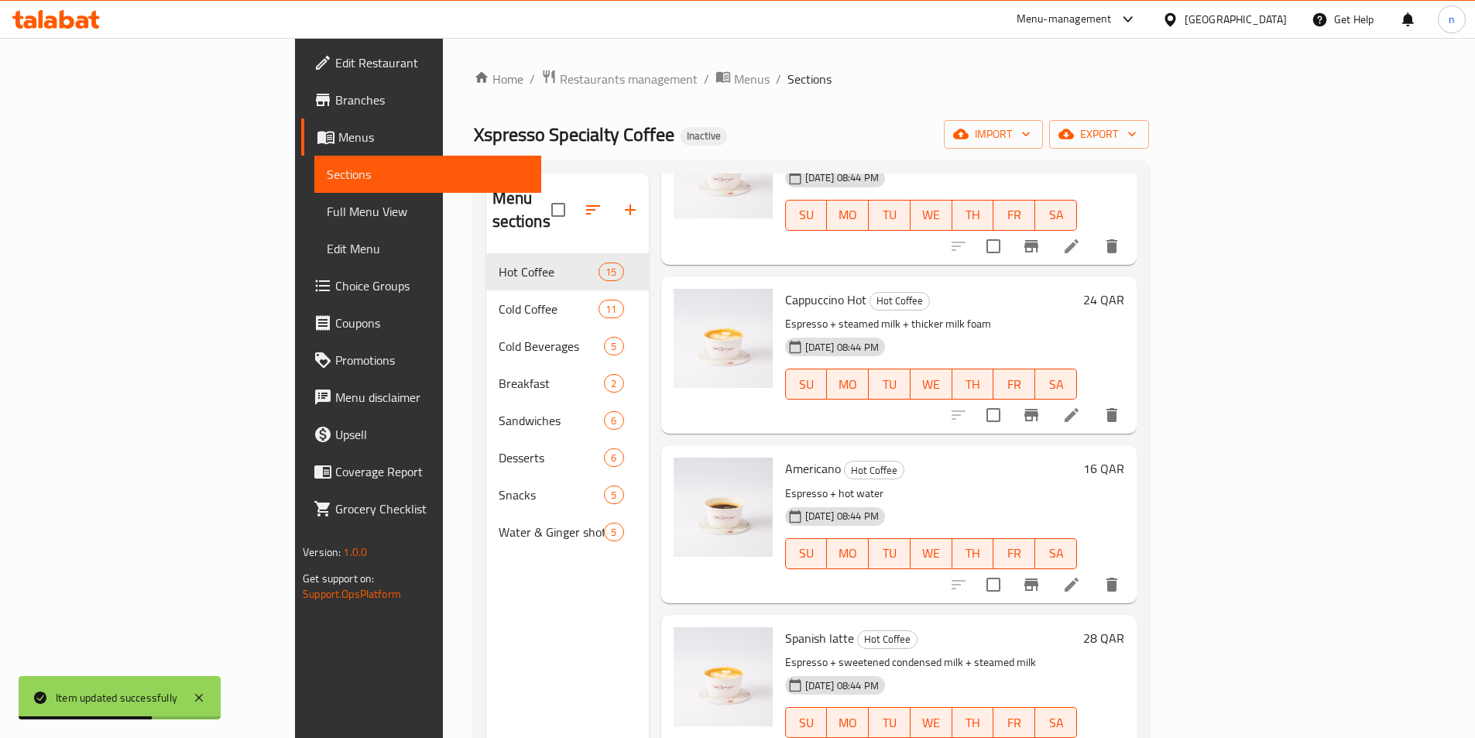
scroll to position [1084, 0]
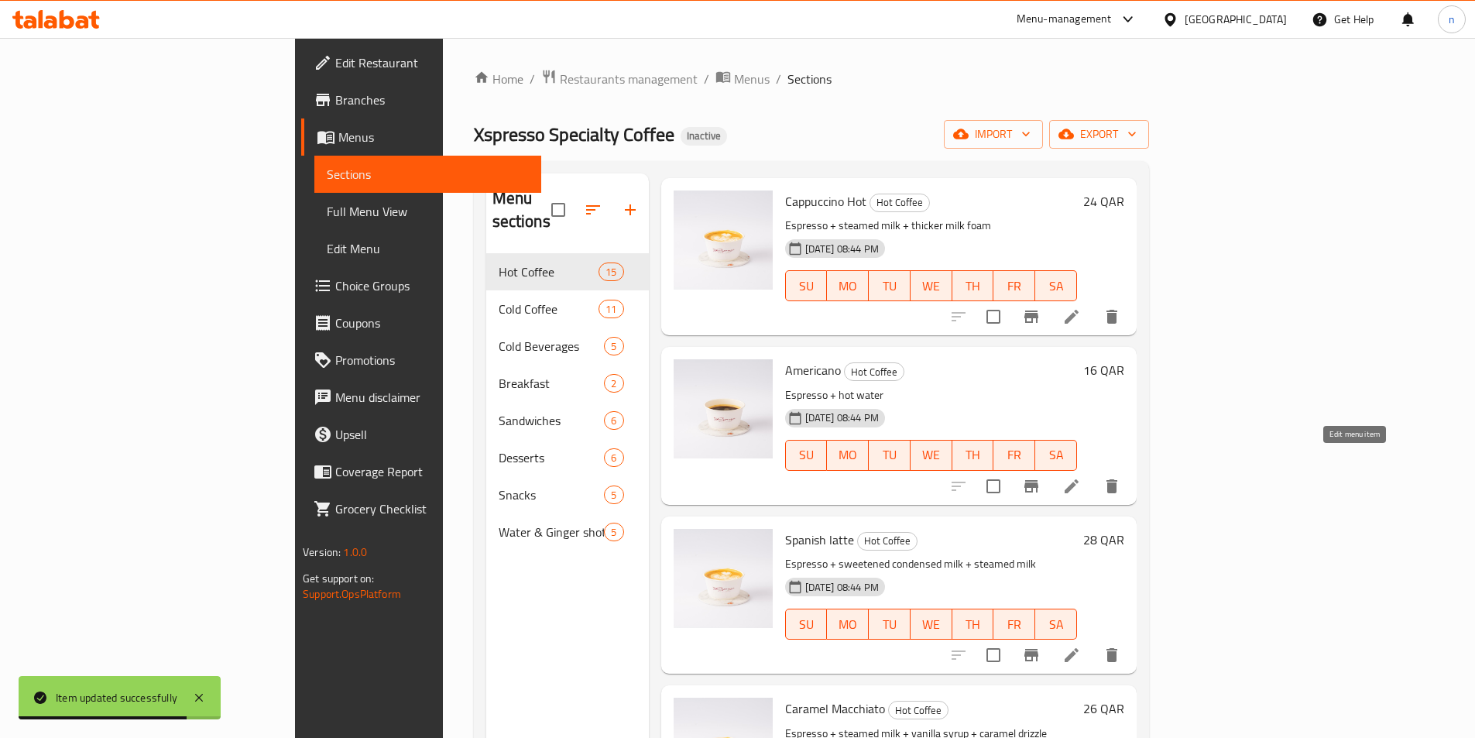
click at [1081, 477] on icon at bounding box center [1071, 486] width 19 height 19
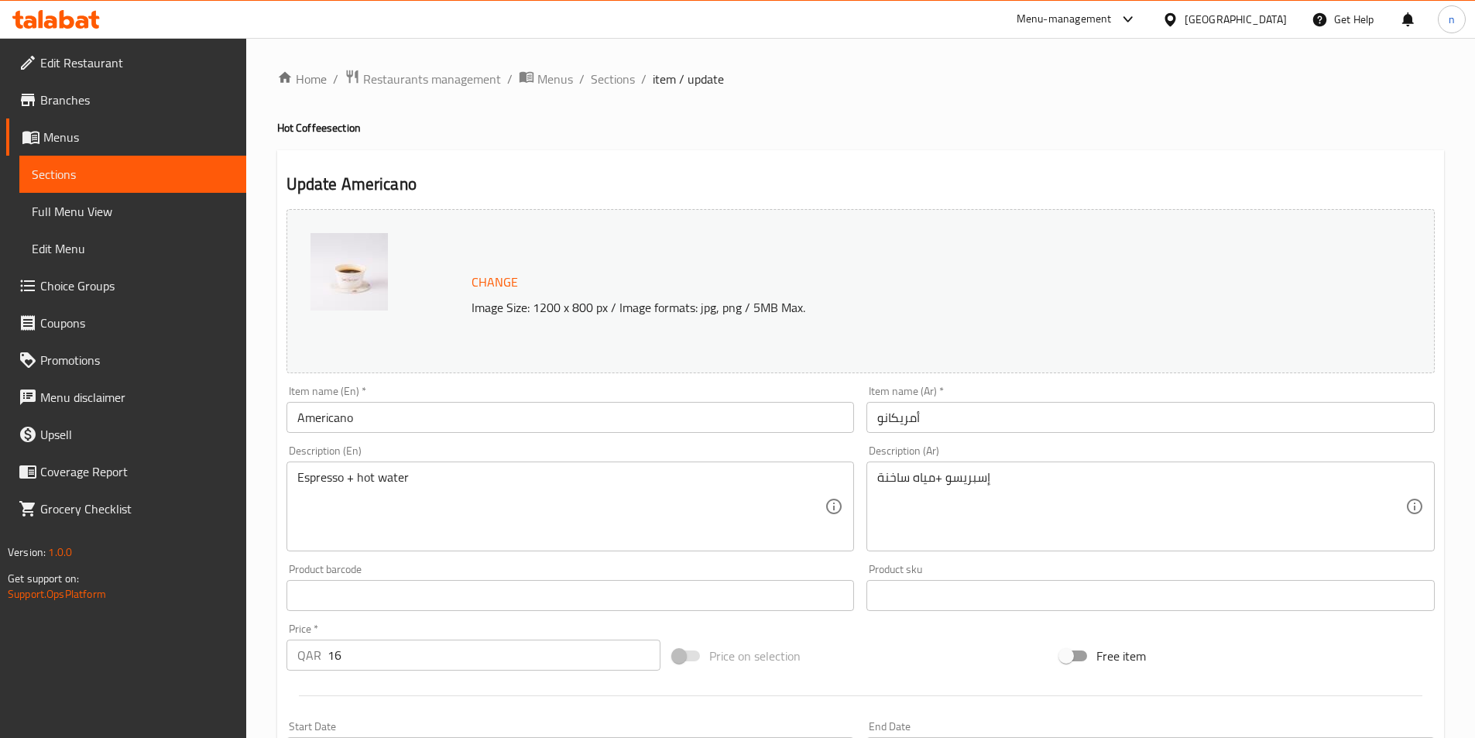
click at [289, 127] on h4 "Hot Coffee section" at bounding box center [860, 127] width 1167 height 15
copy h4 "Hot"
click at [403, 416] on input "Americano" at bounding box center [571, 417] width 568 height 31
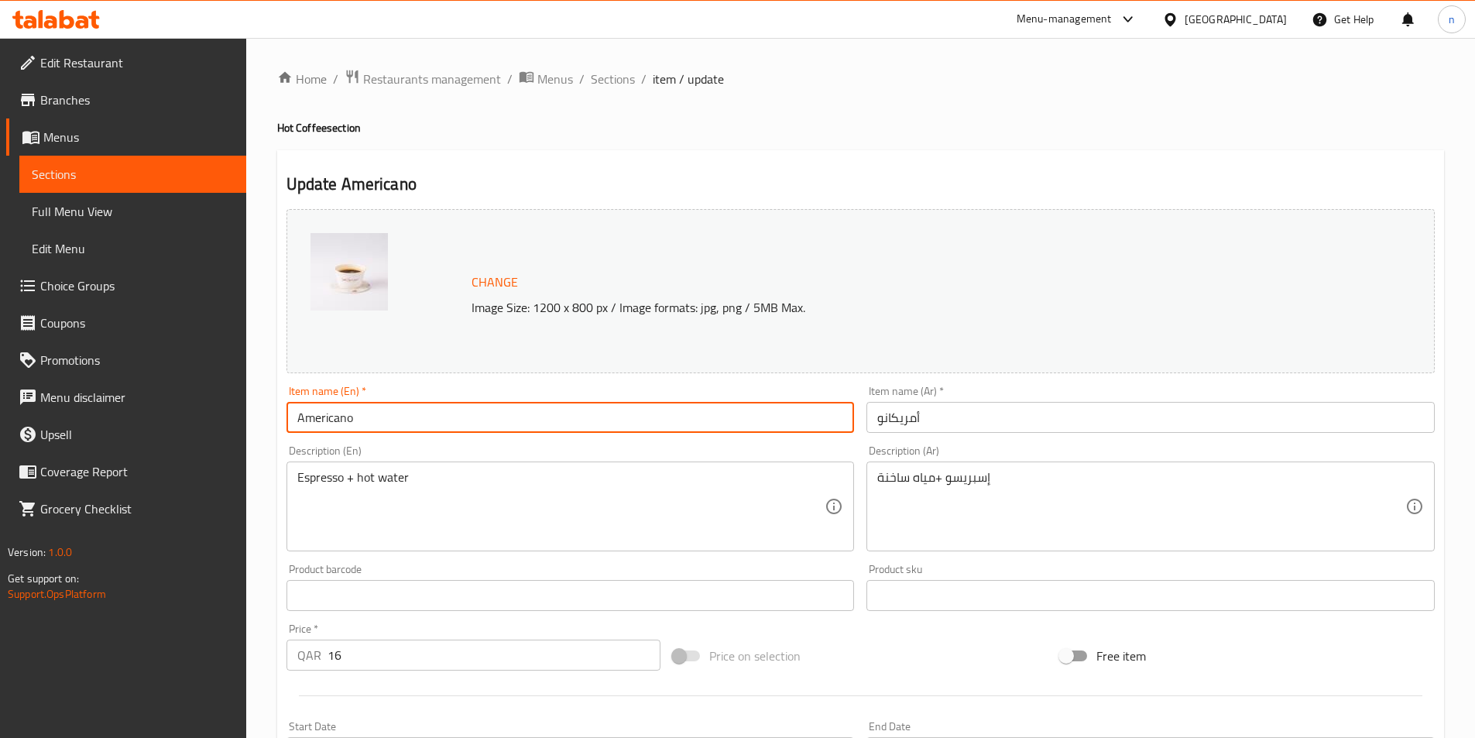
paste input "Hot"
type input "Americano Hot"
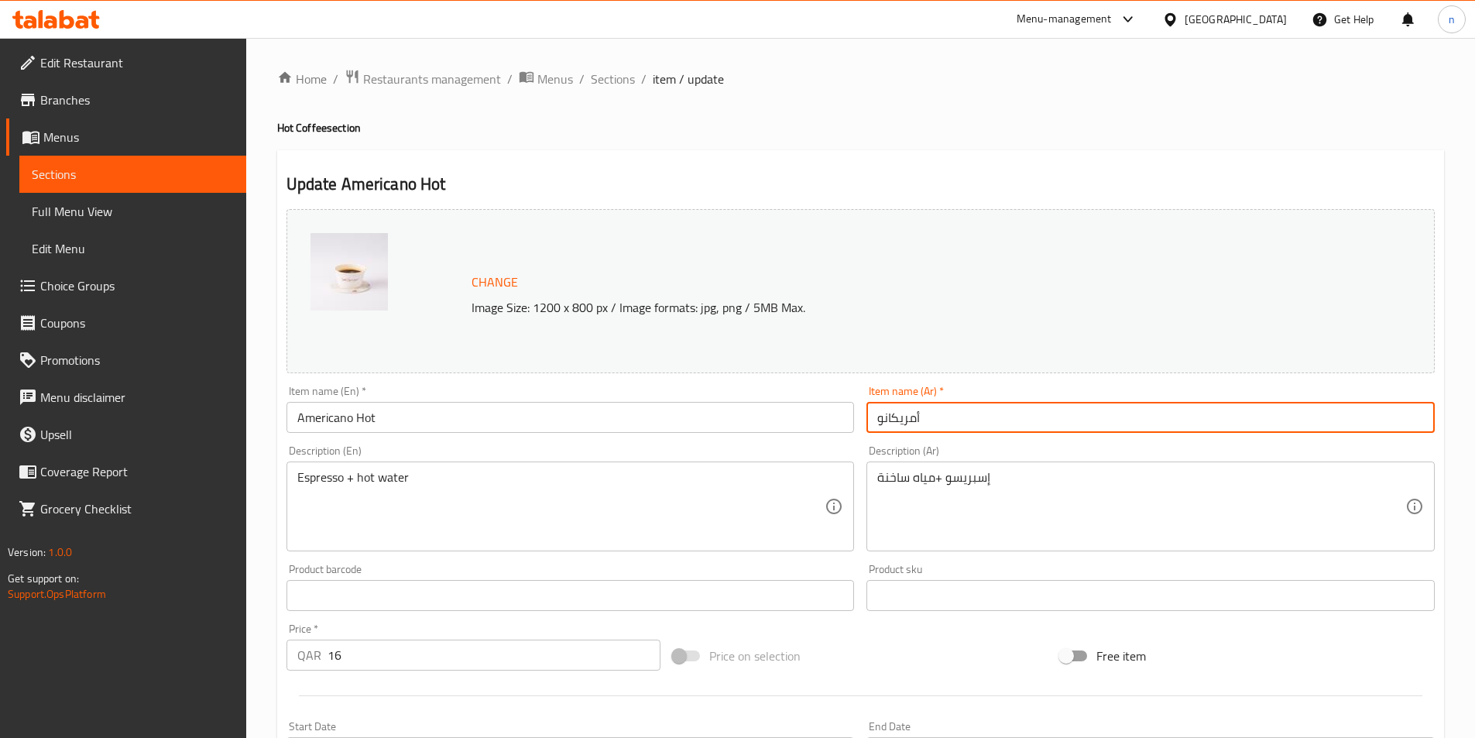
click at [935, 421] on input "أمريكانو" at bounding box center [1151, 417] width 568 height 31
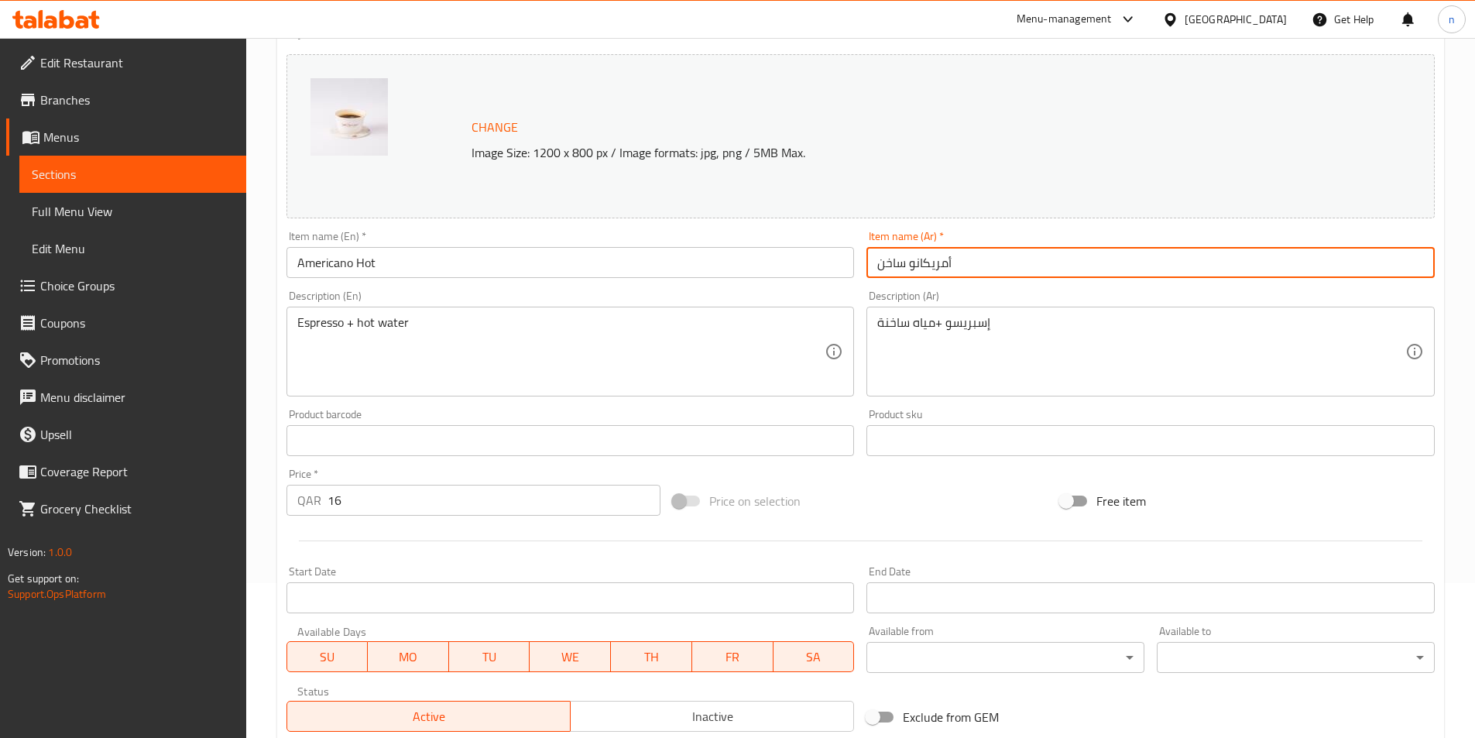
scroll to position [379, 0]
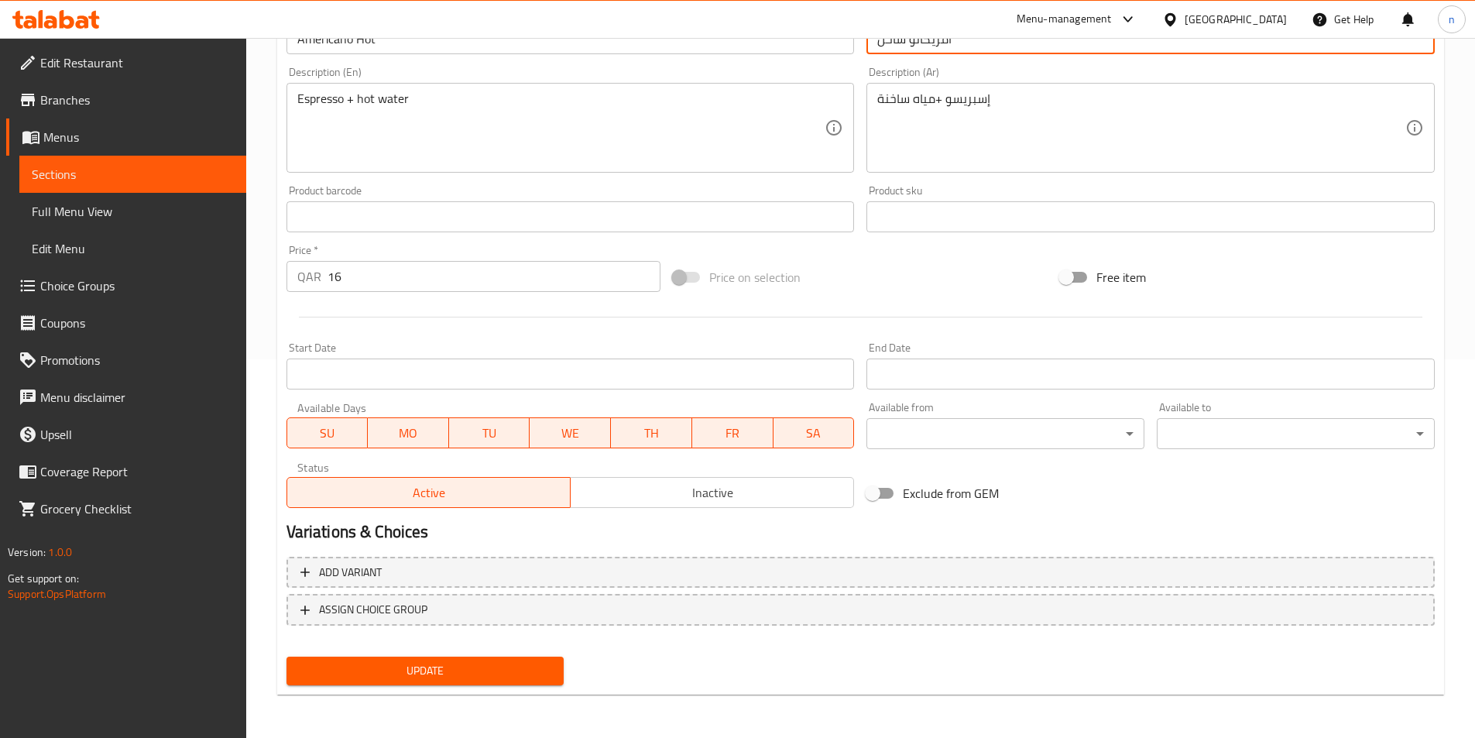
type input "أمريكانو ساخن"
click at [413, 665] on span "Update" at bounding box center [425, 670] width 253 height 19
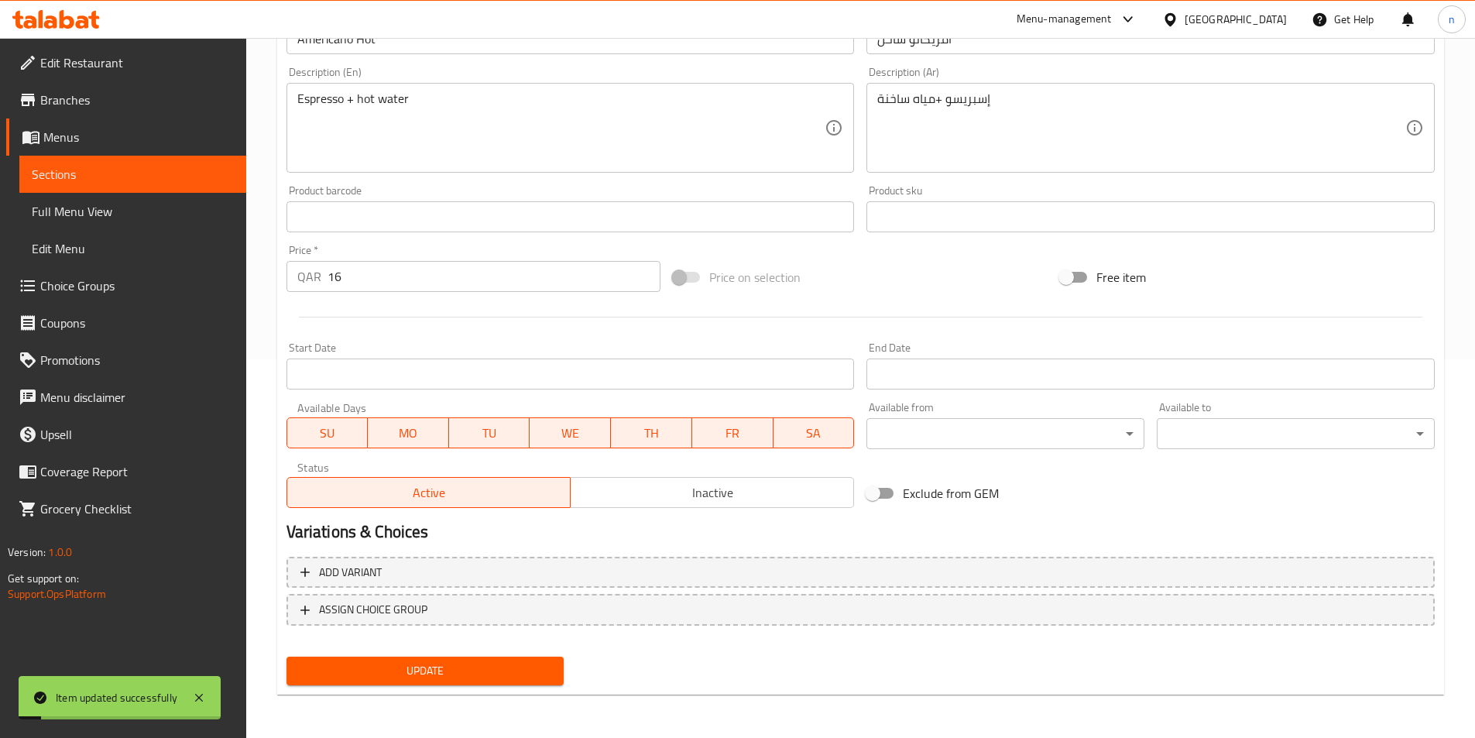
scroll to position [0, 0]
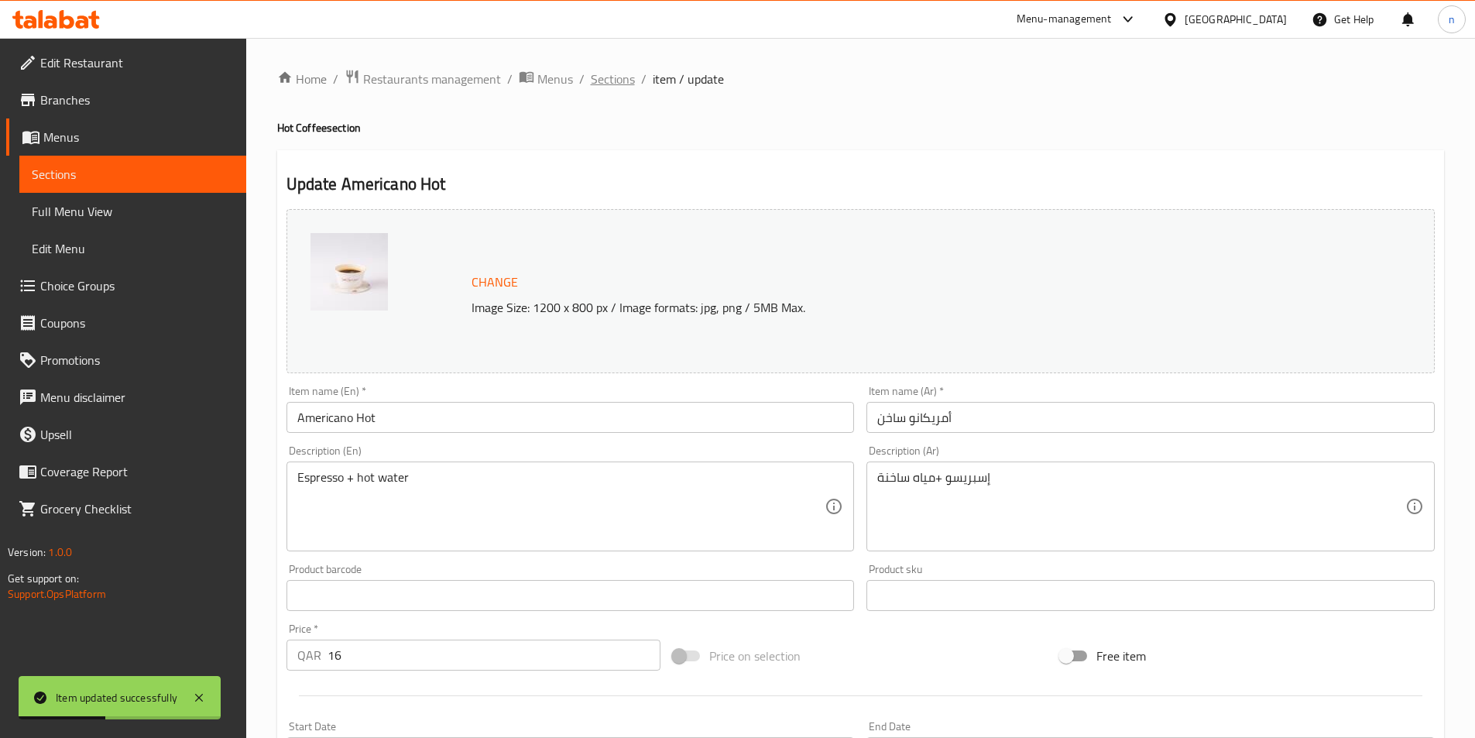
click at [612, 79] on span "Sections" at bounding box center [613, 79] width 44 height 19
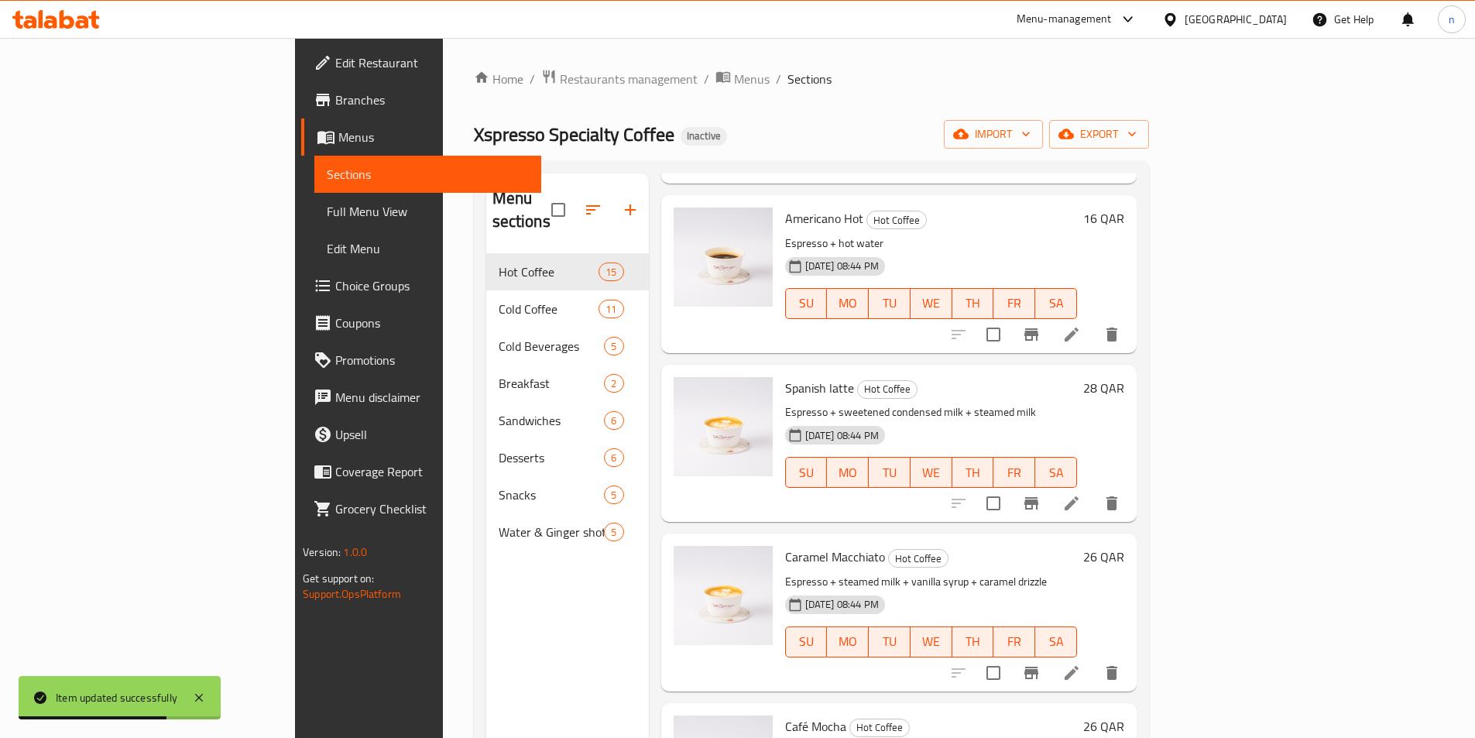
scroll to position [1239, 0]
click at [1081, 491] on icon at bounding box center [1071, 500] width 19 height 19
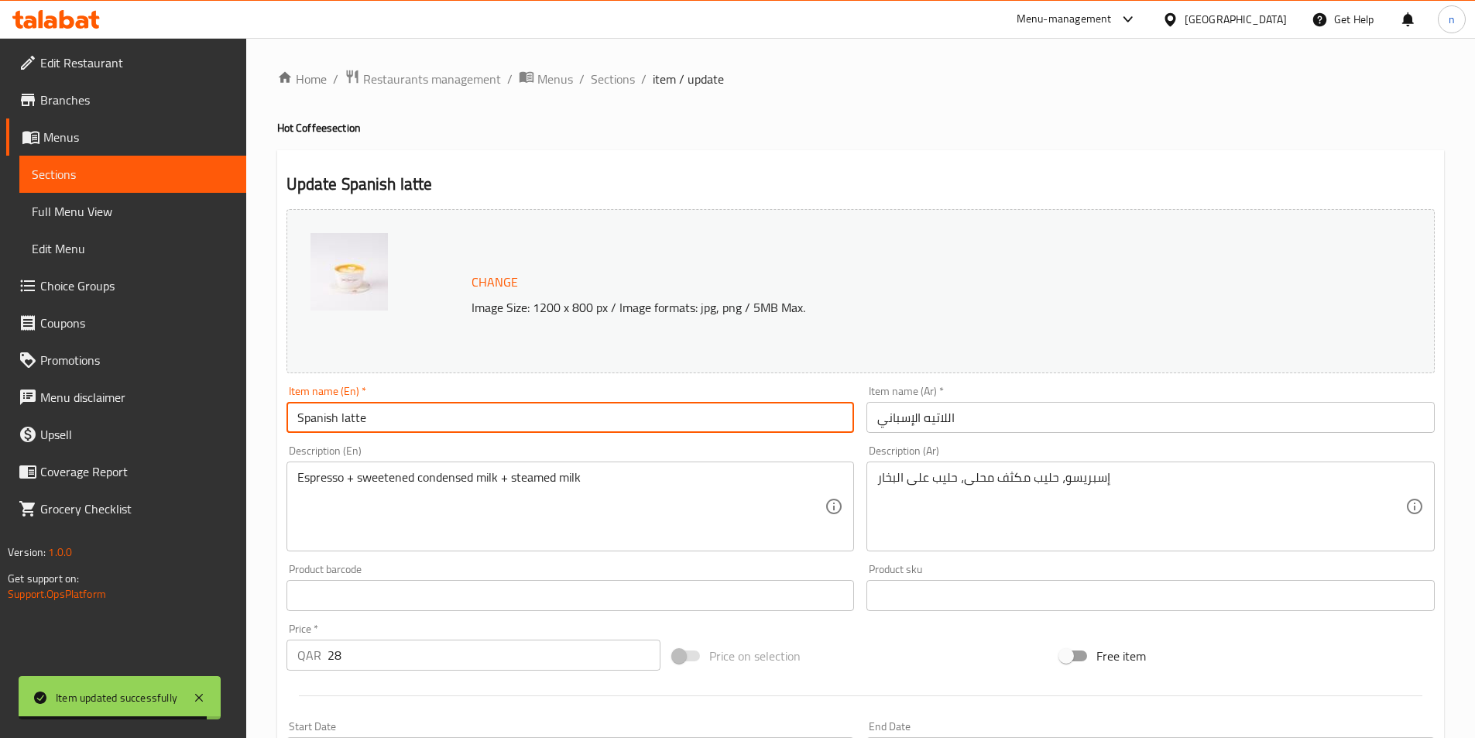
click at [393, 420] on input "Spanish latte" at bounding box center [571, 417] width 568 height 31
paste input "Hot"
type input "Spanish latte Hot"
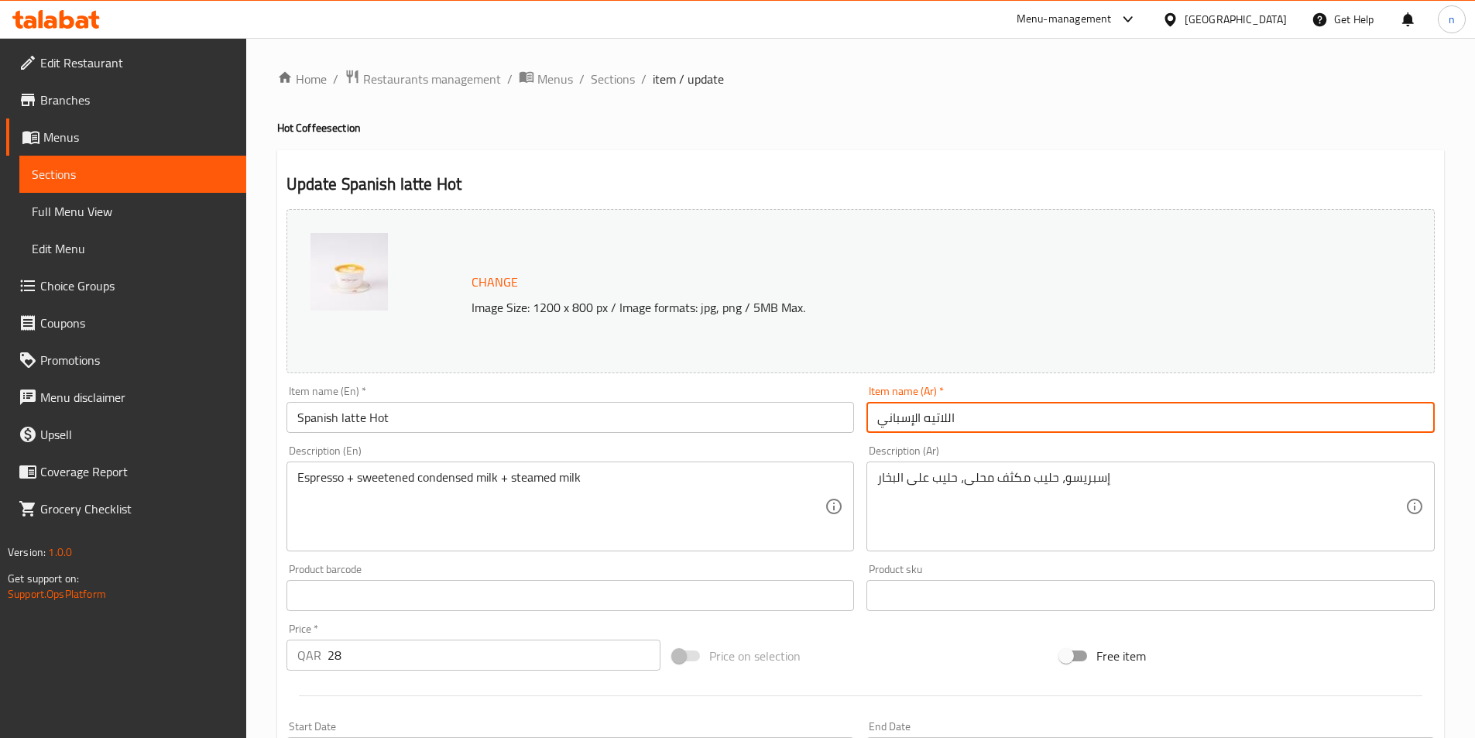
click at [977, 421] on input "اللاتيه الإسباني" at bounding box center [1151, 417] width 568 height 31
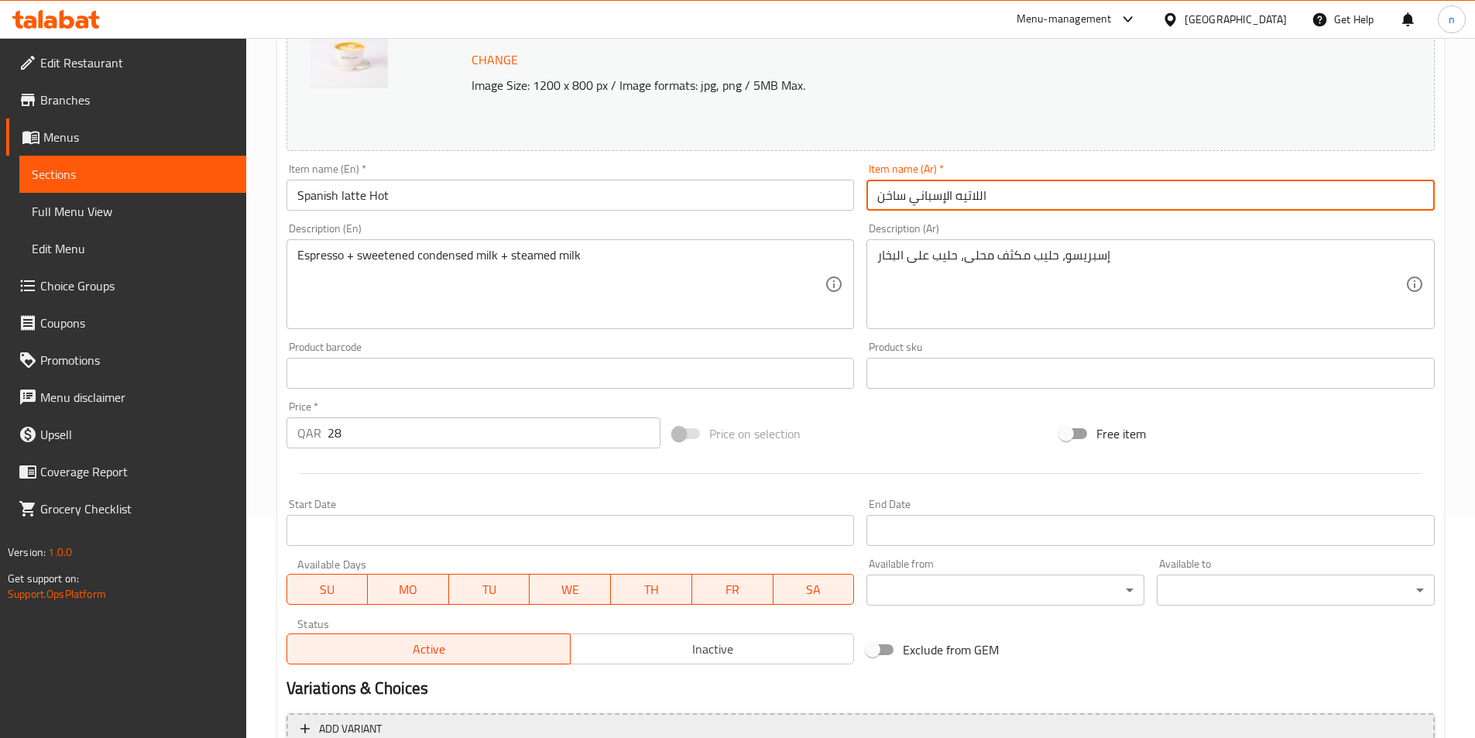
scroll to position [379, 0]
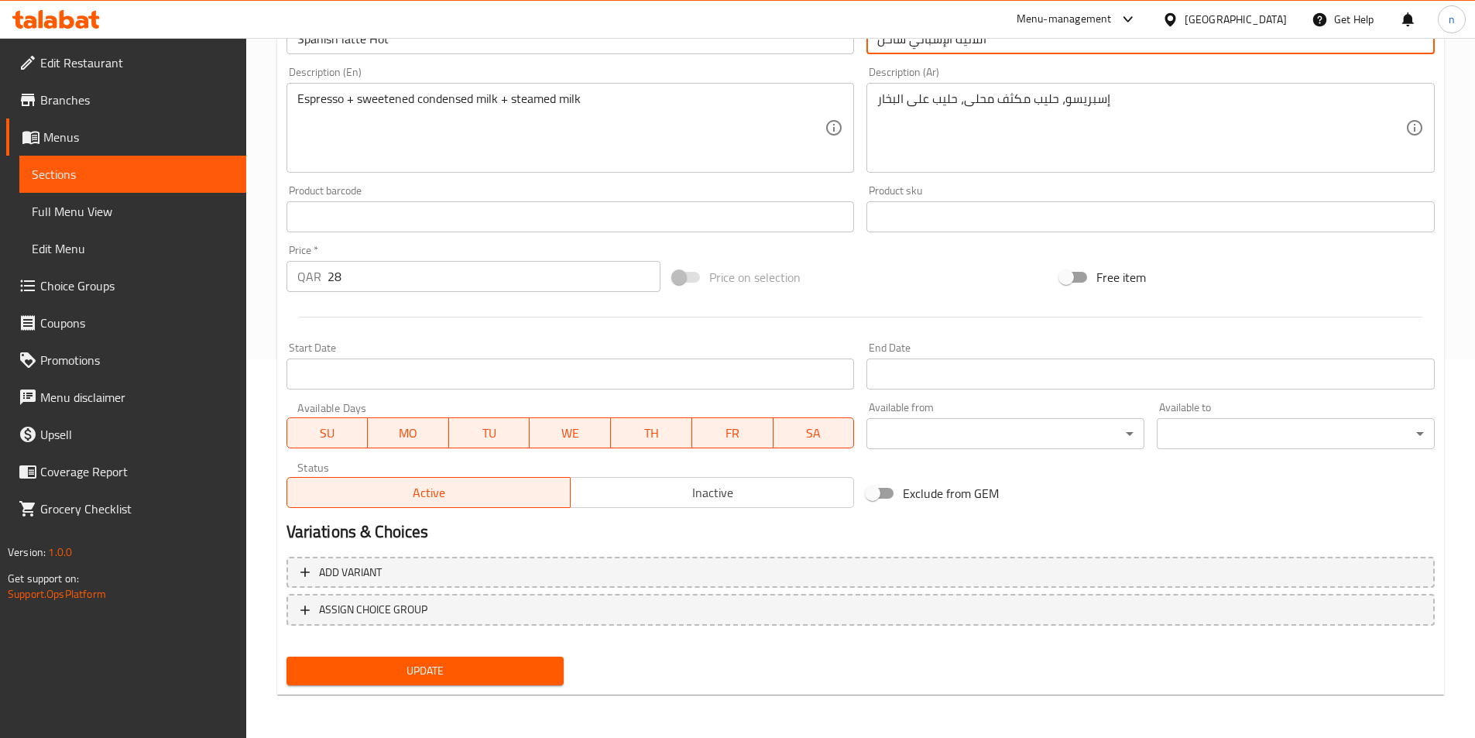
type input "اللاتيه الإسباني ساخن"
click at [433, 672] on span "Update" at bounding box center [425, 670] width 253 height 19
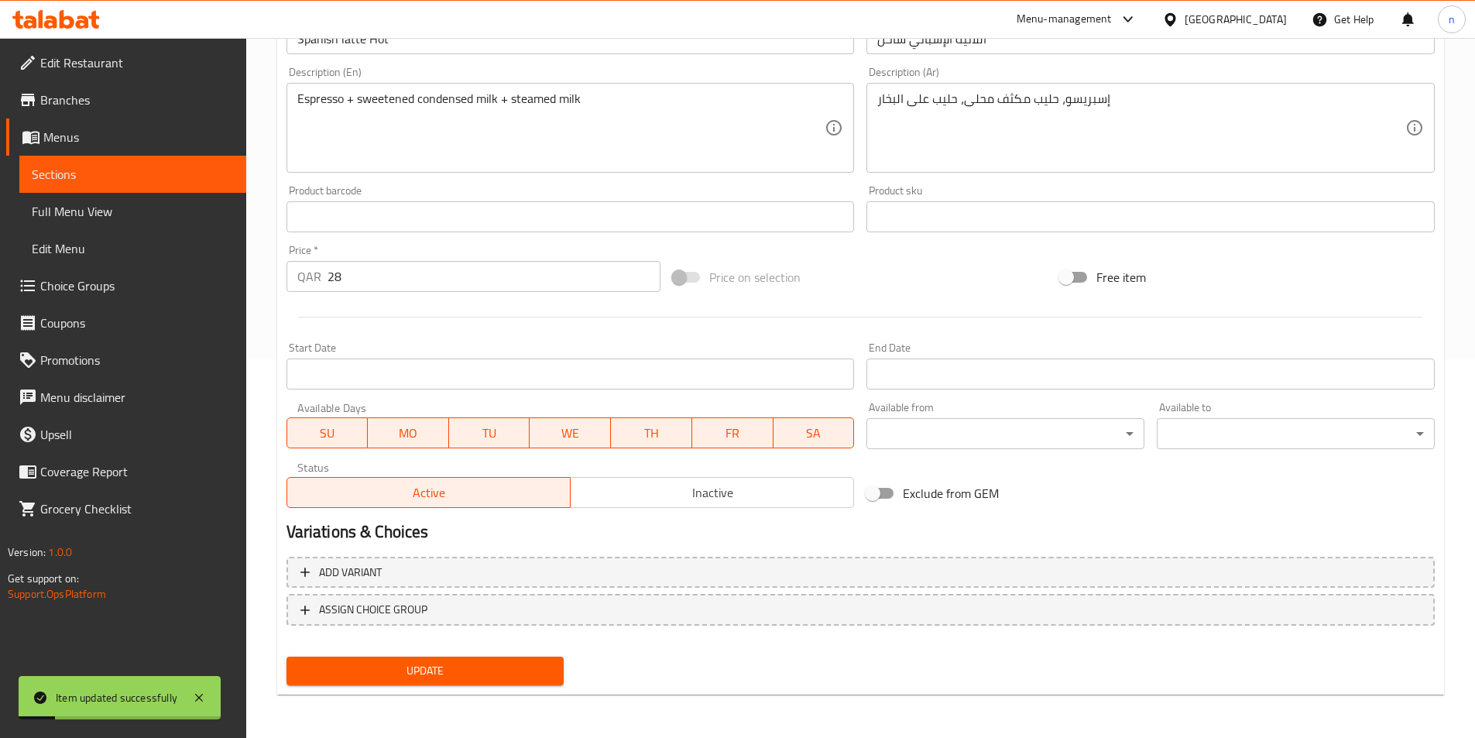
scroll to position [0, 0]
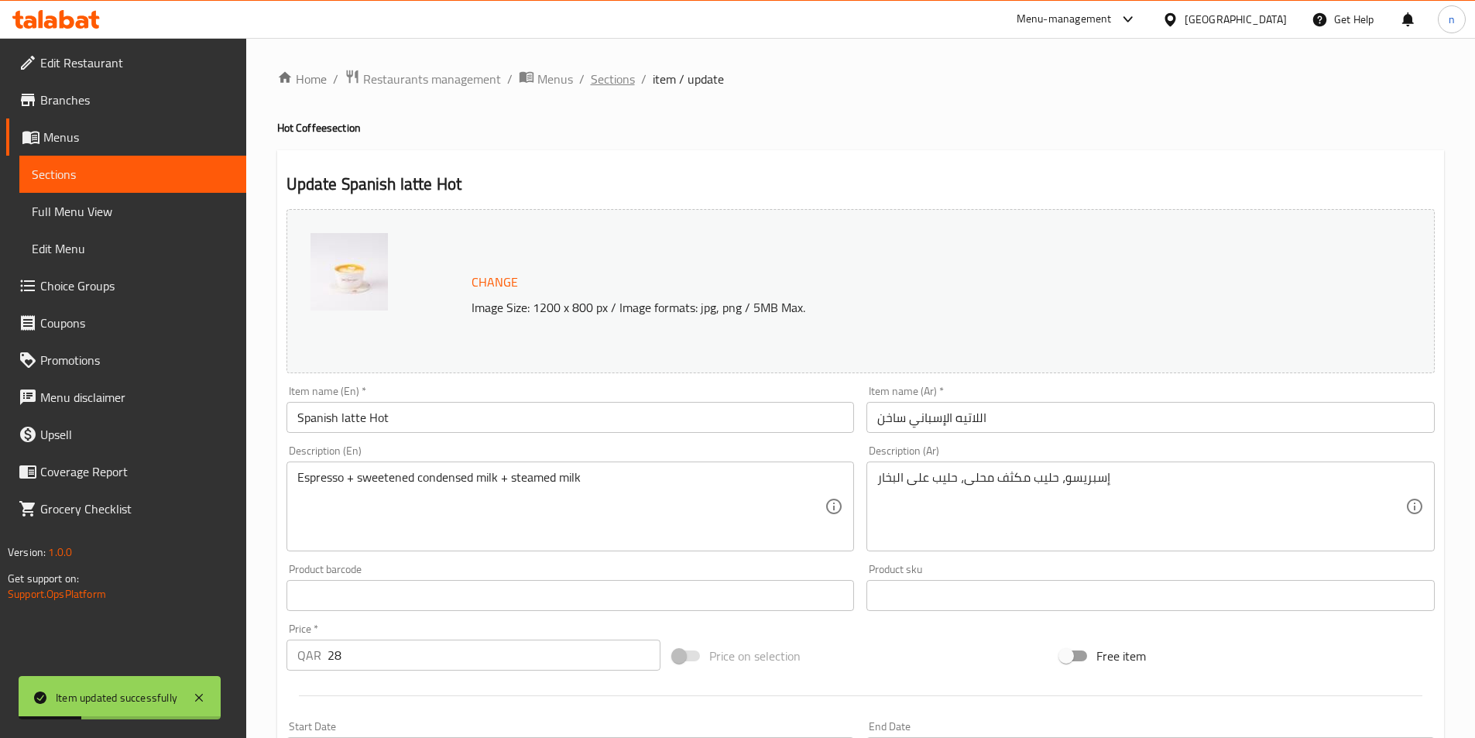
click at [616, 75] on span "Sections" at bounding box center [613, 79] width 44 height 19
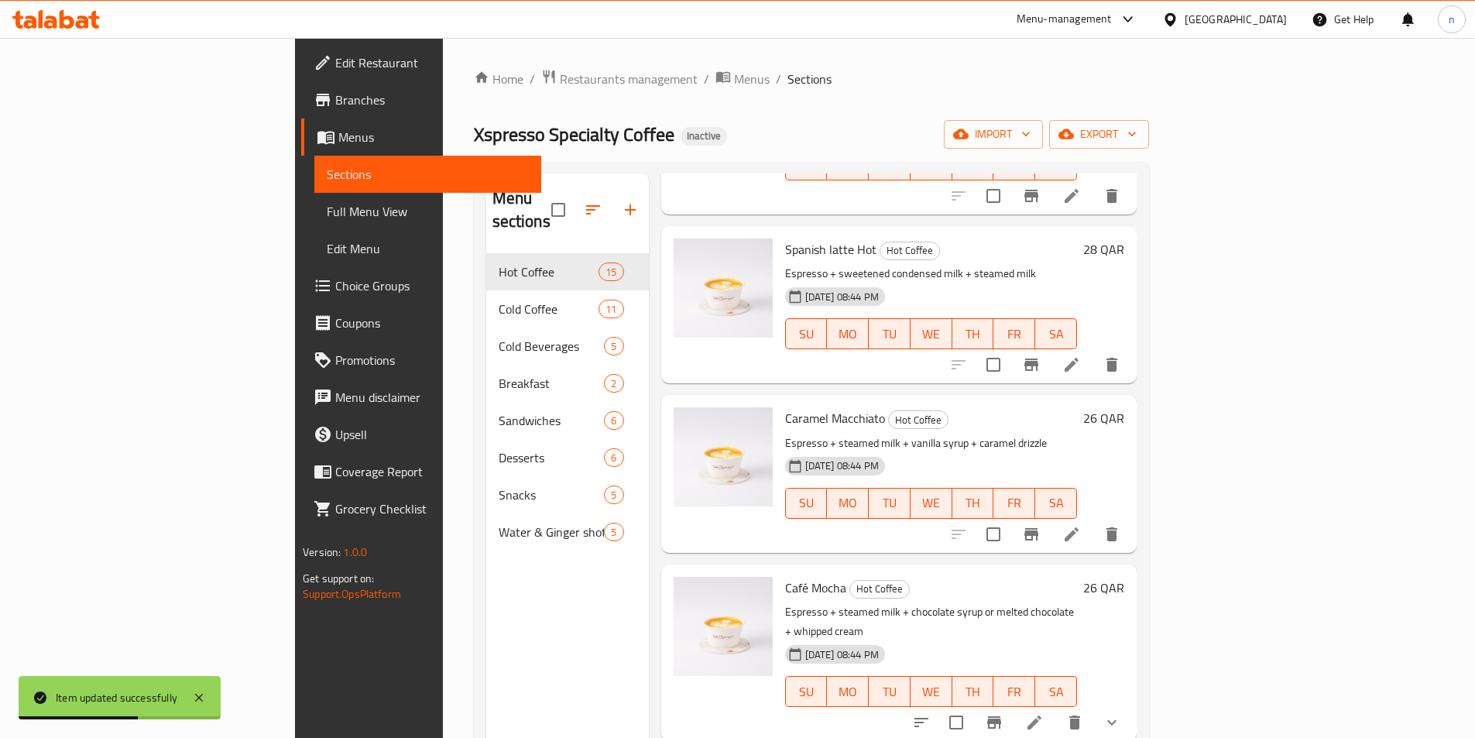
scroll to position [1394, 0]
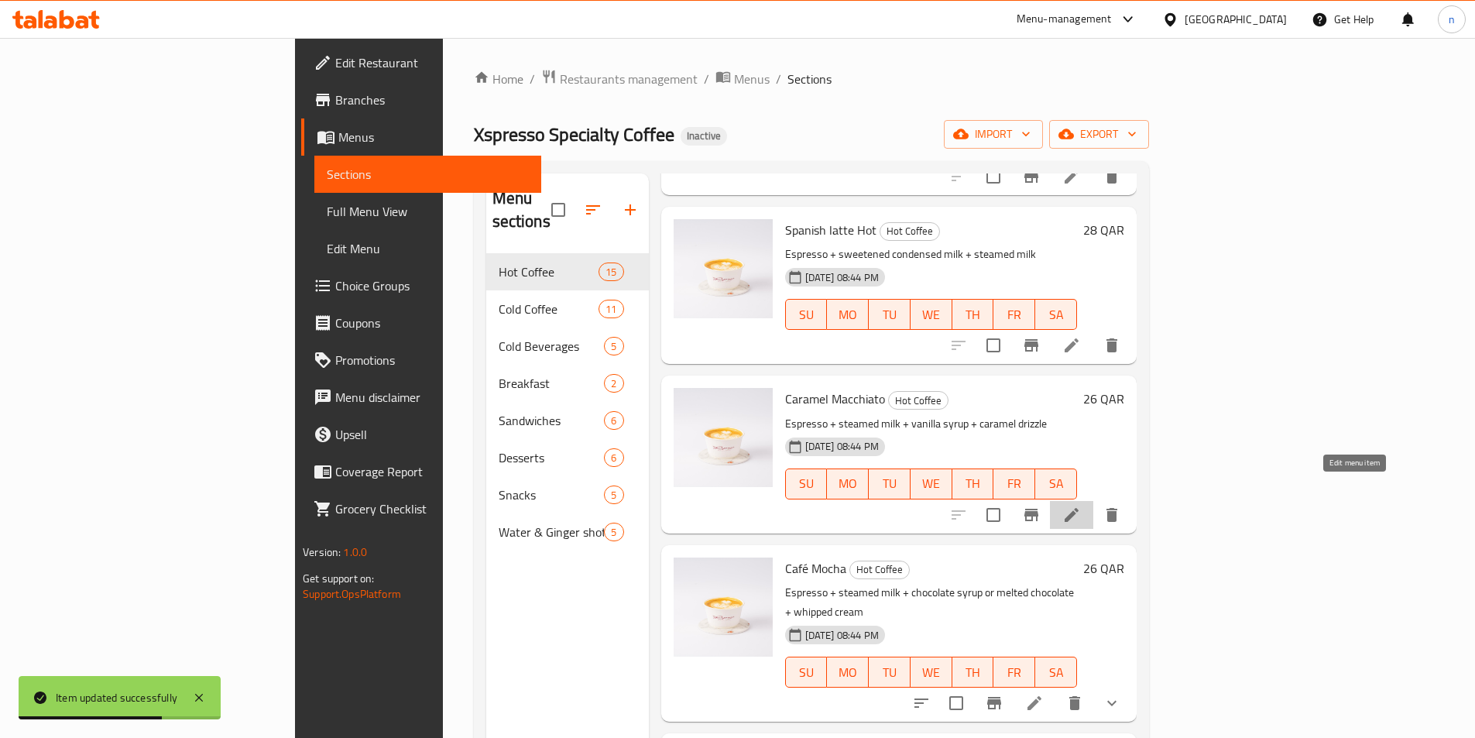
click at [1081, 506] on icon at bounding box center [1071, 515] width 19 height 19
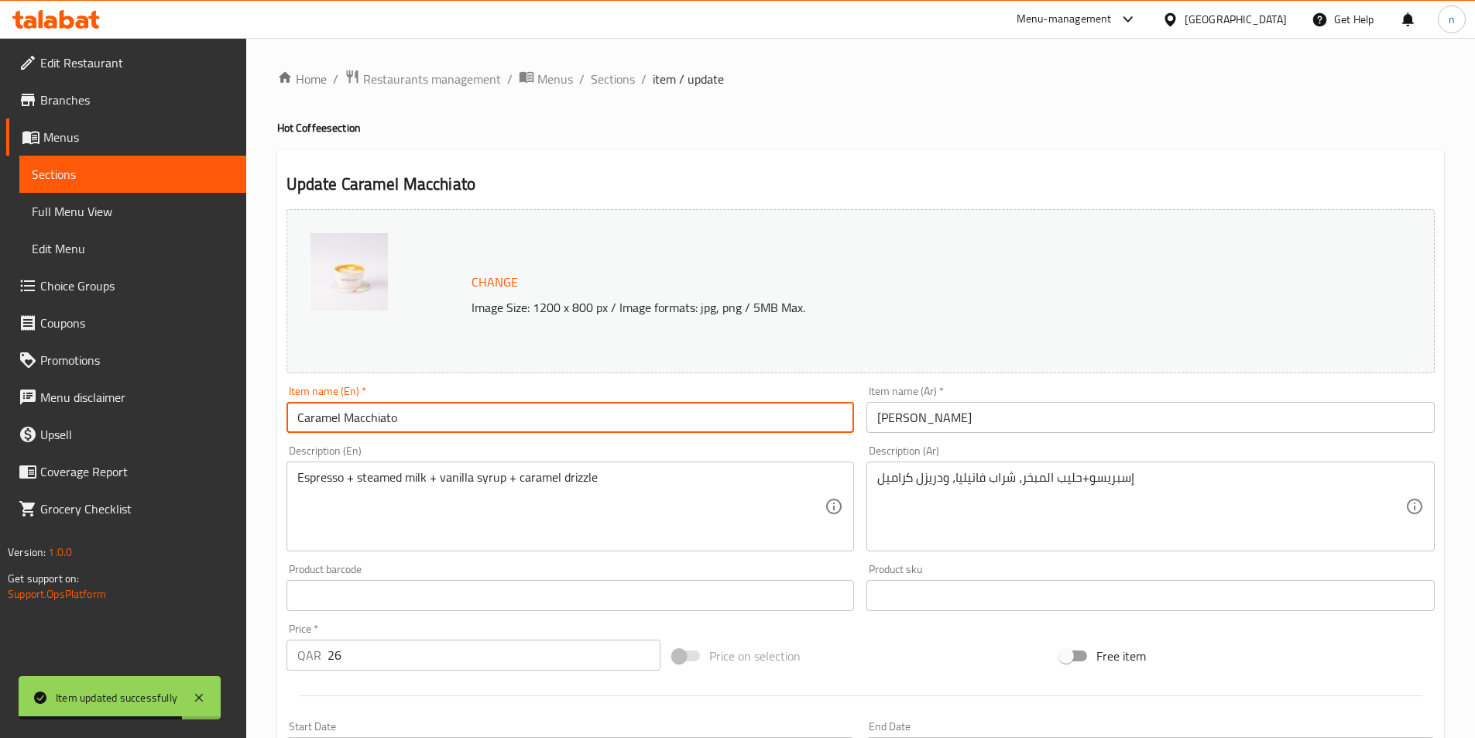
click at [422, 417] on input "Caramel Macchiato" at bounding box center [571, 417] width 568 height 31
paste input "Hot"
type input "Caramel Macchiato Hot"
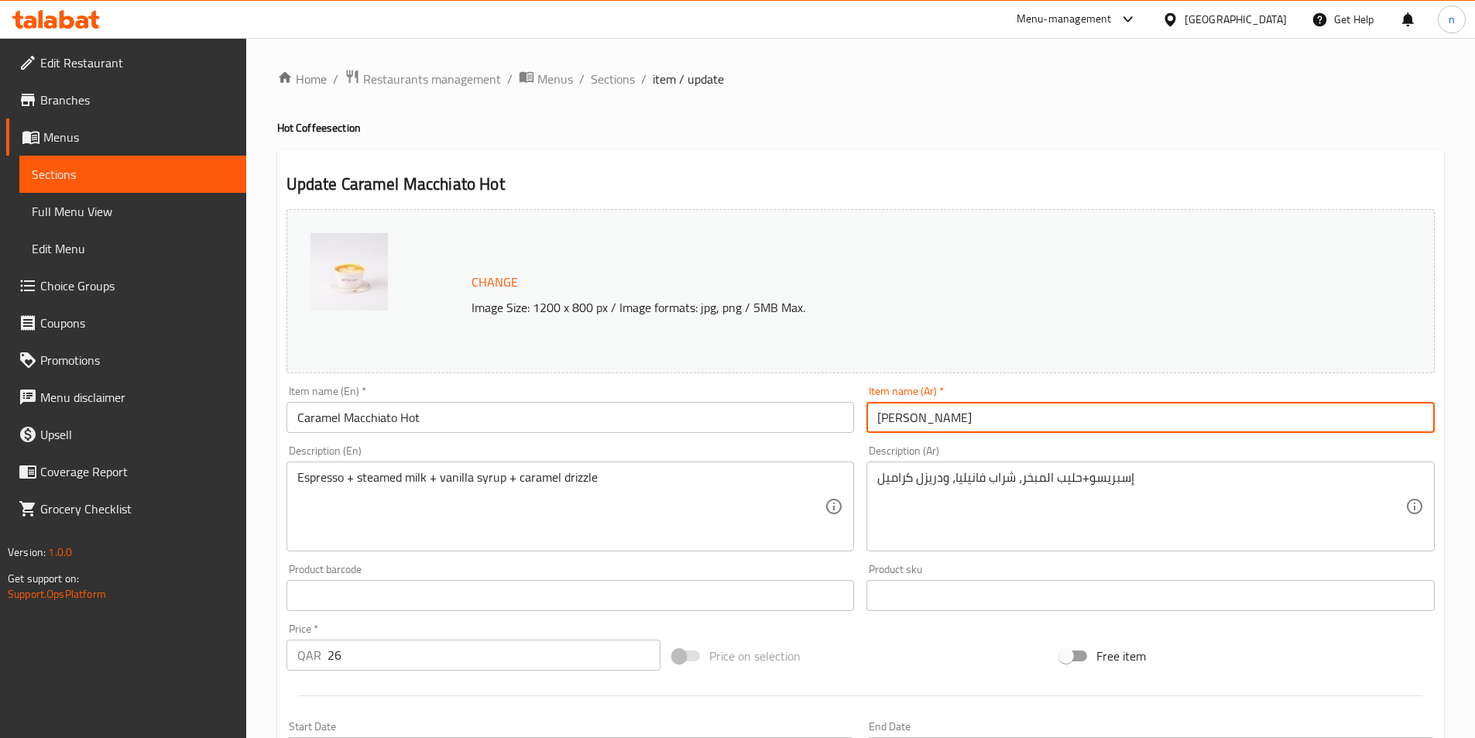
click at [964, 405] on input "[PERSON_NAME]" at bounding box center [1151, 417] width 568 height 31
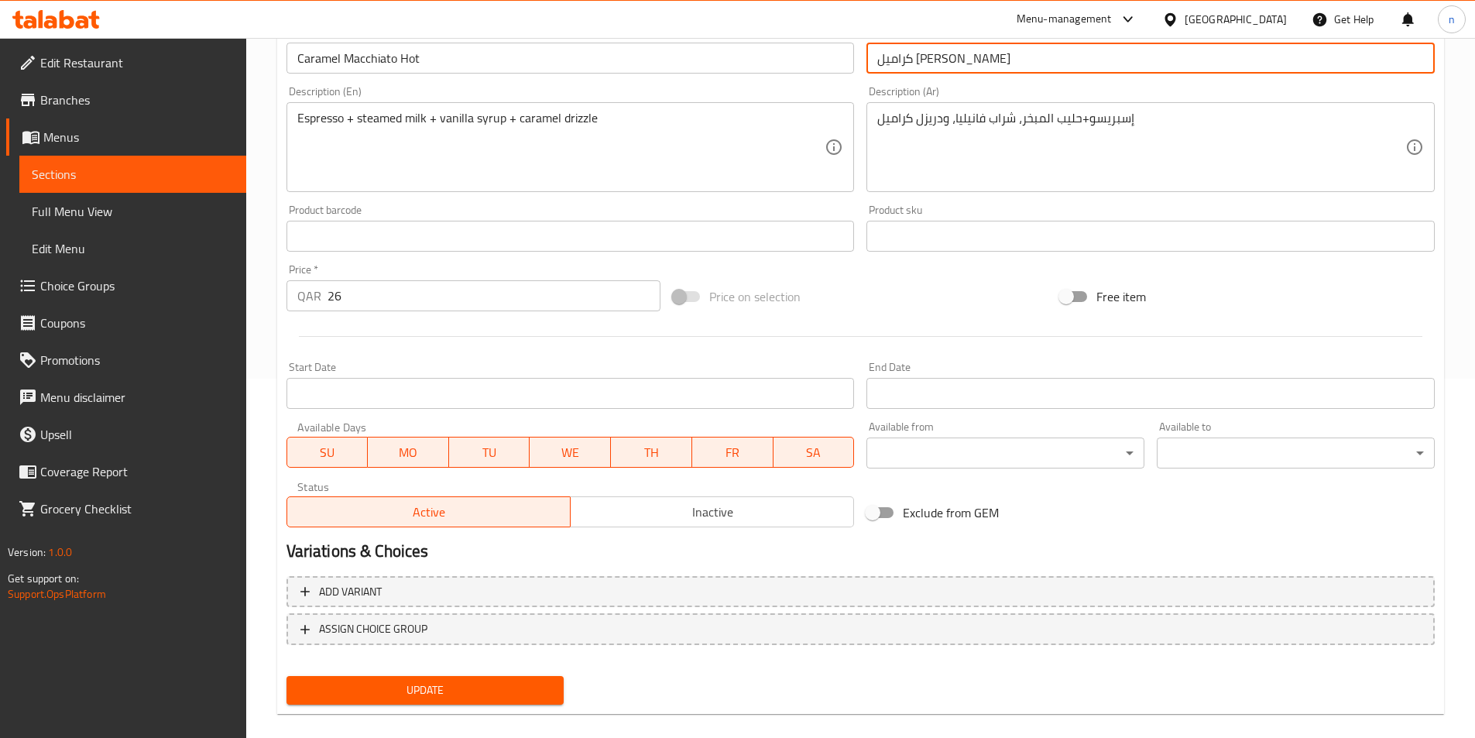
scroll to position [379, 0]
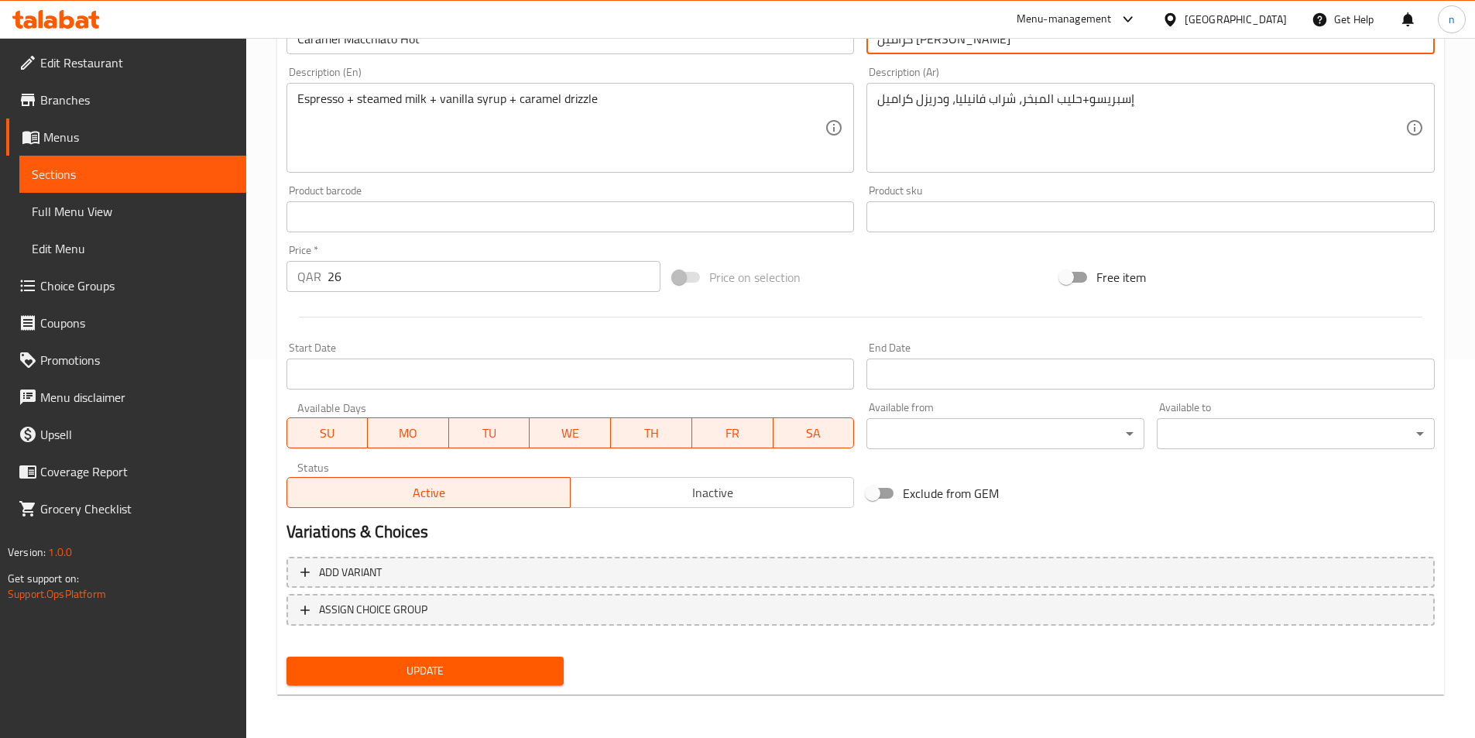
type input "كراميل [PERSON_NAME]"
click at [472, 673] on span "Update" at bounding box center [425, 670] width 253 height 19
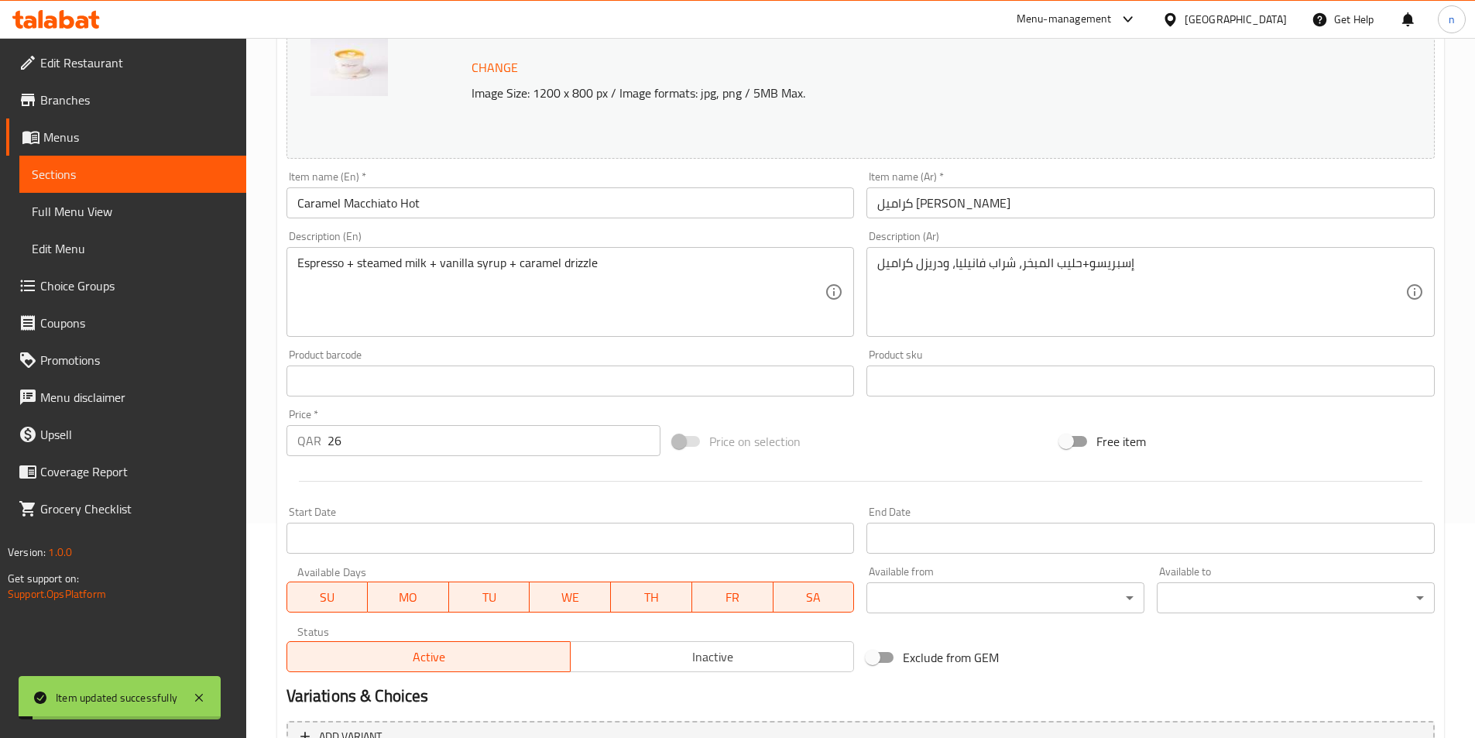
scroll to position [0, 0]
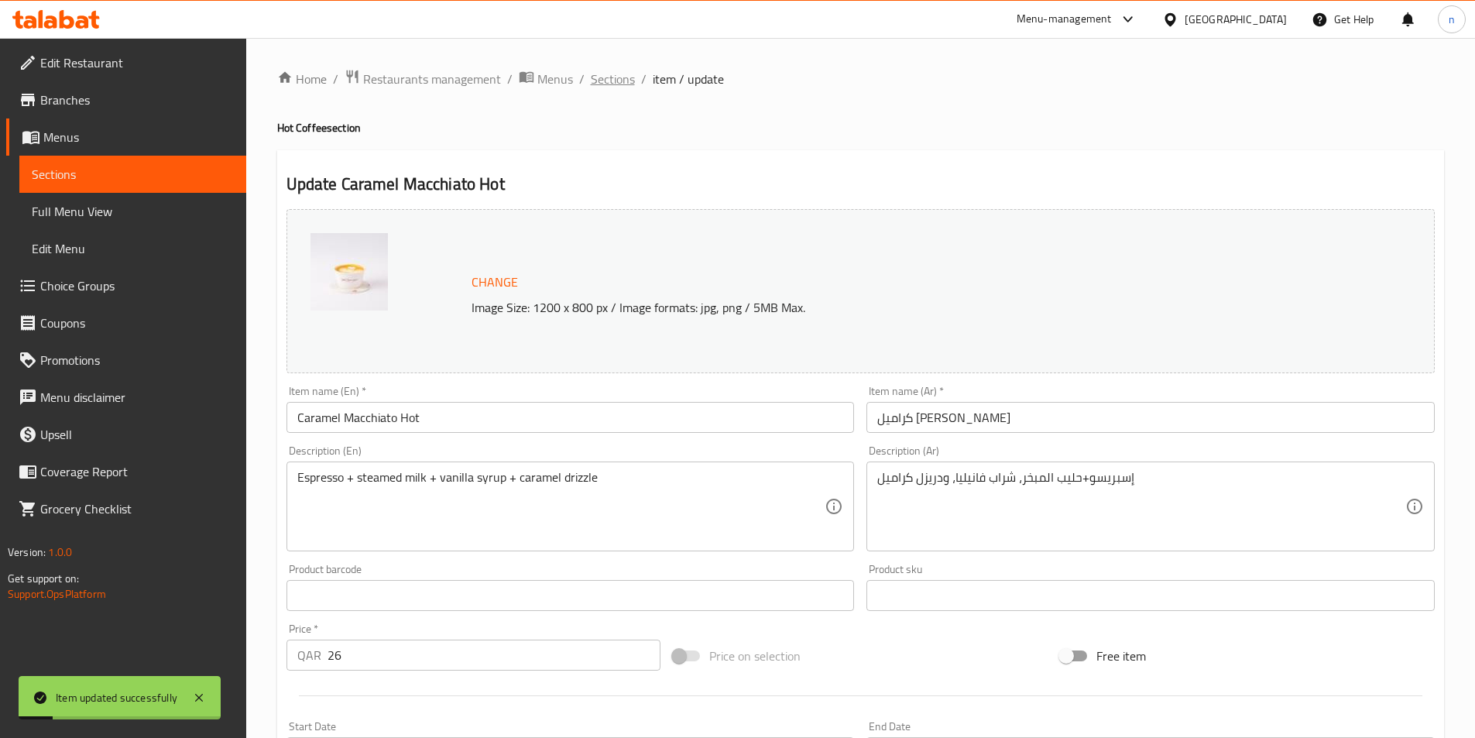
click at [609, 70] on span "Sections" at bounding box center [613, 79] width 44 height 19
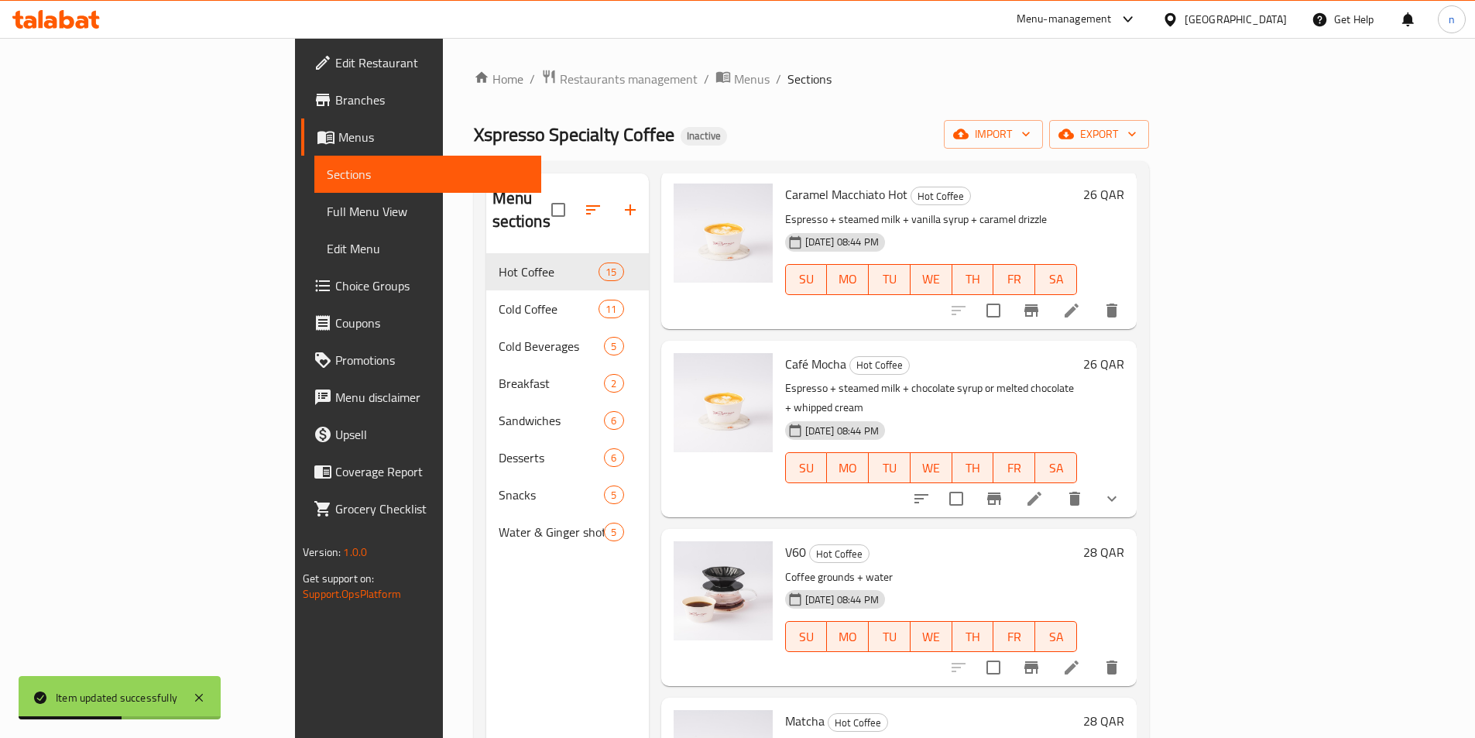
scroll to position [1626, 0]
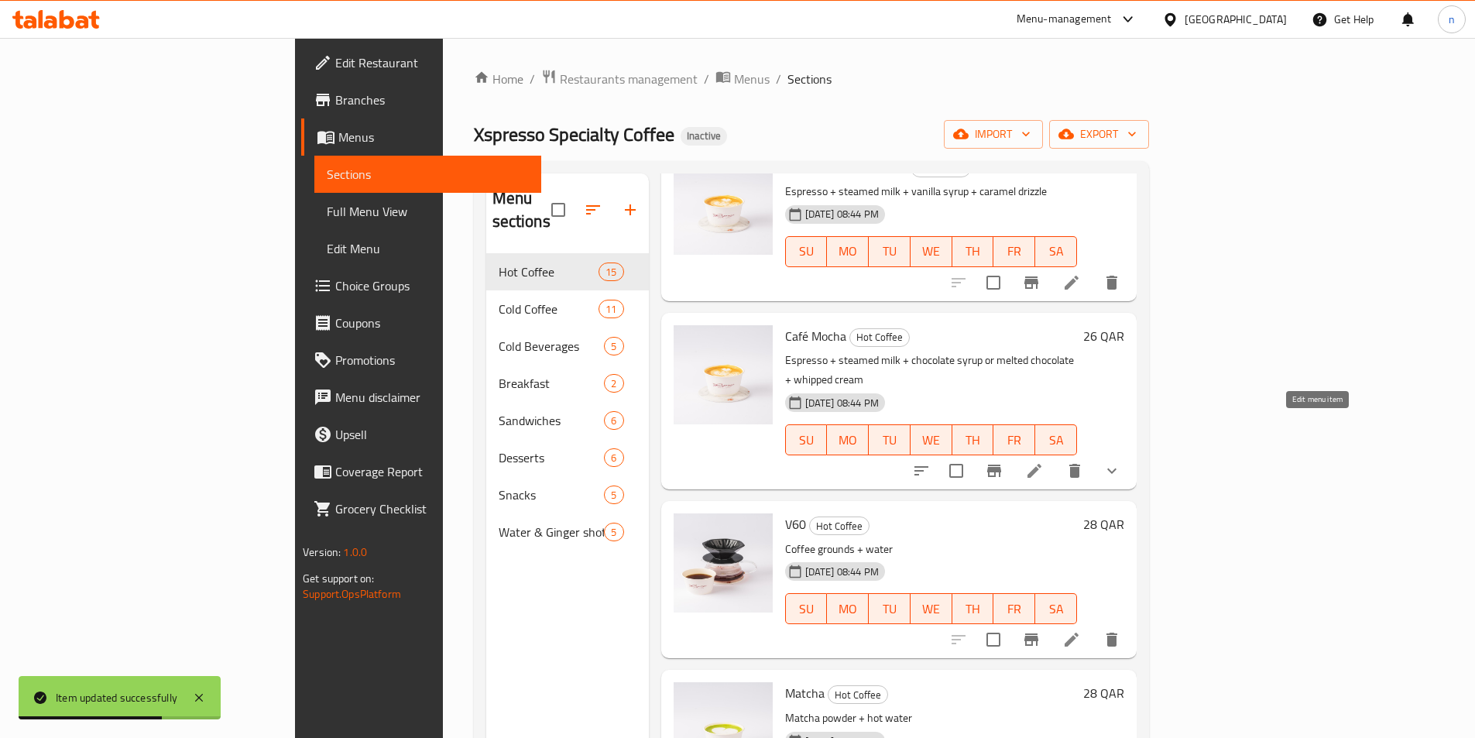
click at [1042, 464] on icon at bounding box center [1035, 471] width 14 height 14
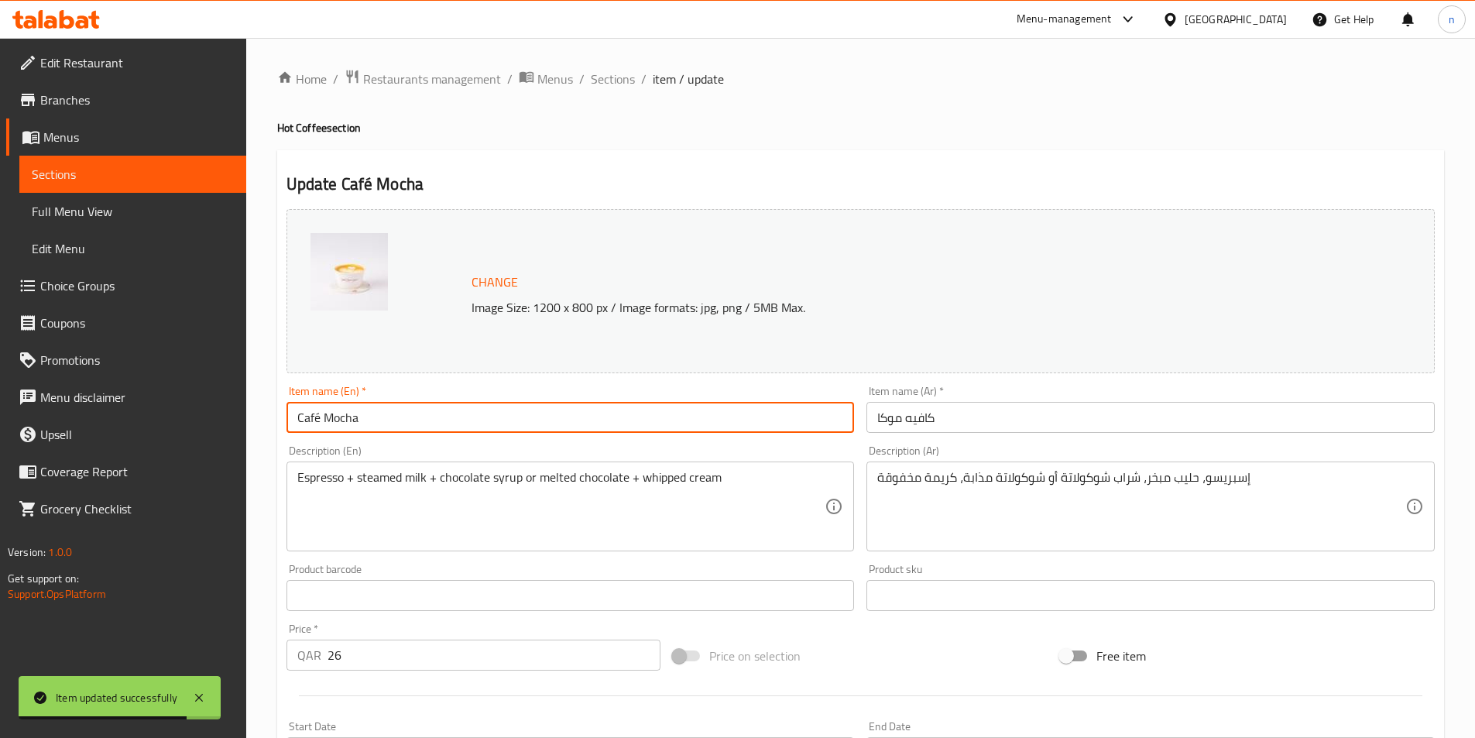
click at [364, 421] on input "Café Mocha" at bounding box center [571, 417] width 568 height 31
paste input "Hot"
type input "Café Mocha Hot"
click at [942, 414] on input "كافيه موكا" at bounding box center [1151, 417] width 568 height 31
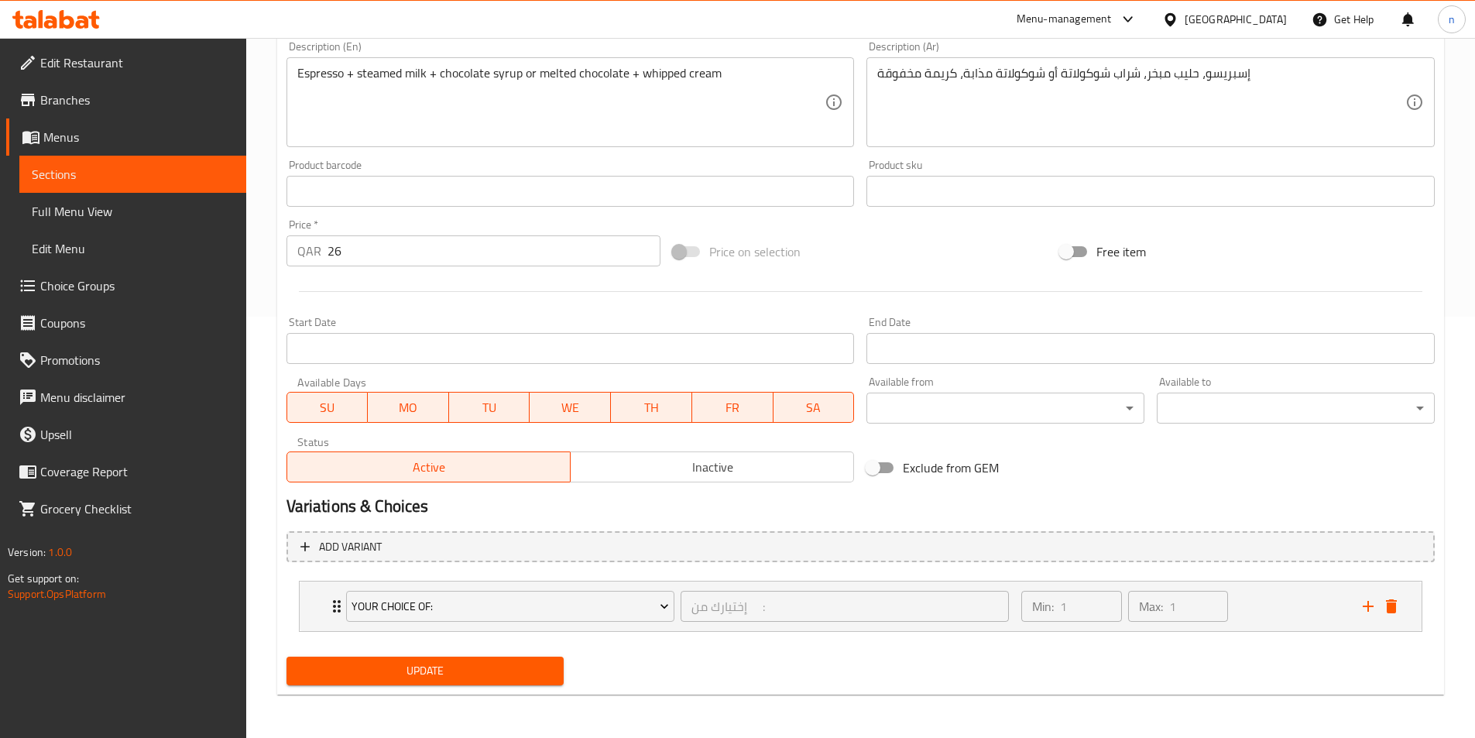
type input "كافيه موكا ساخن"
click at [438, 682] on button "Update" at bounding box center [426, 671] width 278 height 29
click at [423, 672] on span "Update" at bounding box center [425, 670] width 253 height 19
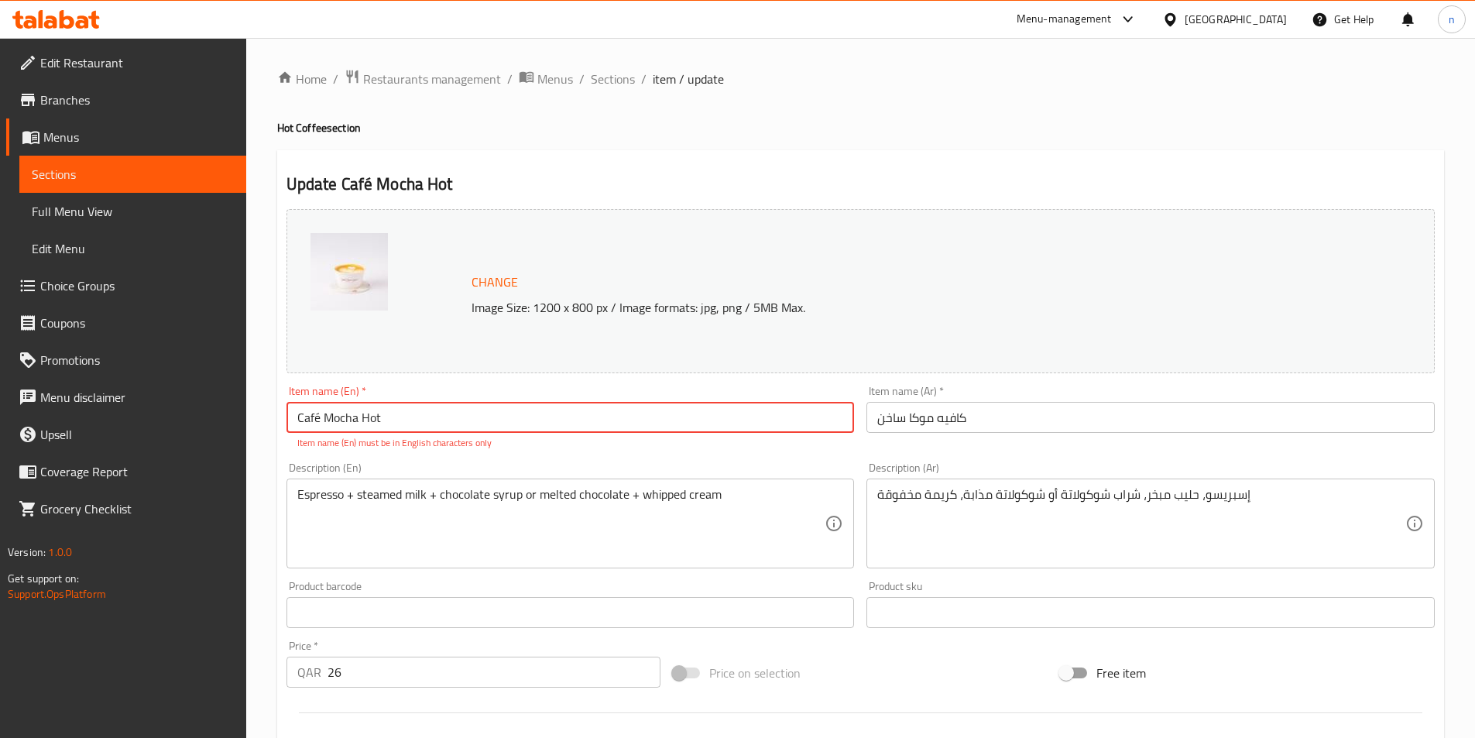
click at [321, 414] on input "Café Mocha Hot" at bounding box center [571, 417] width 568 height 31
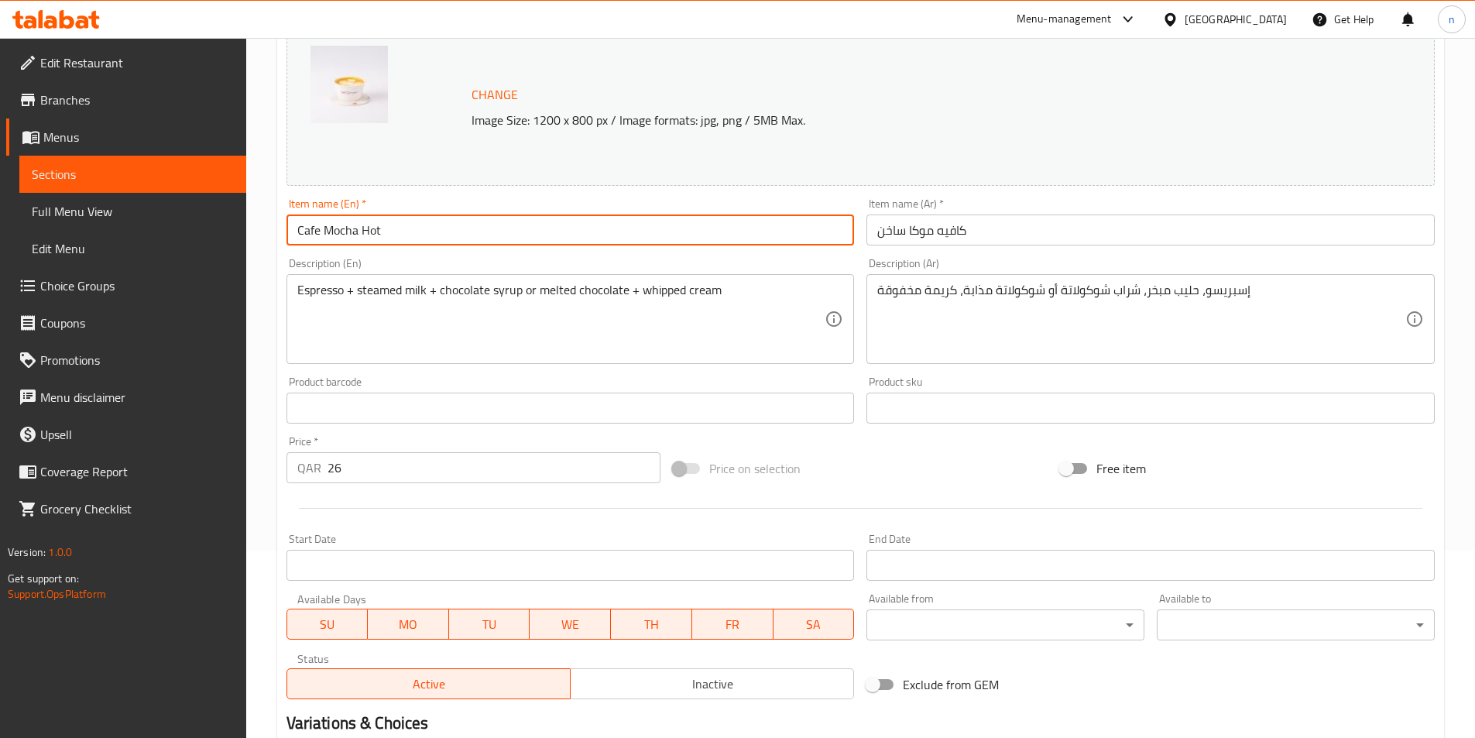
scroll to position [404, 0]
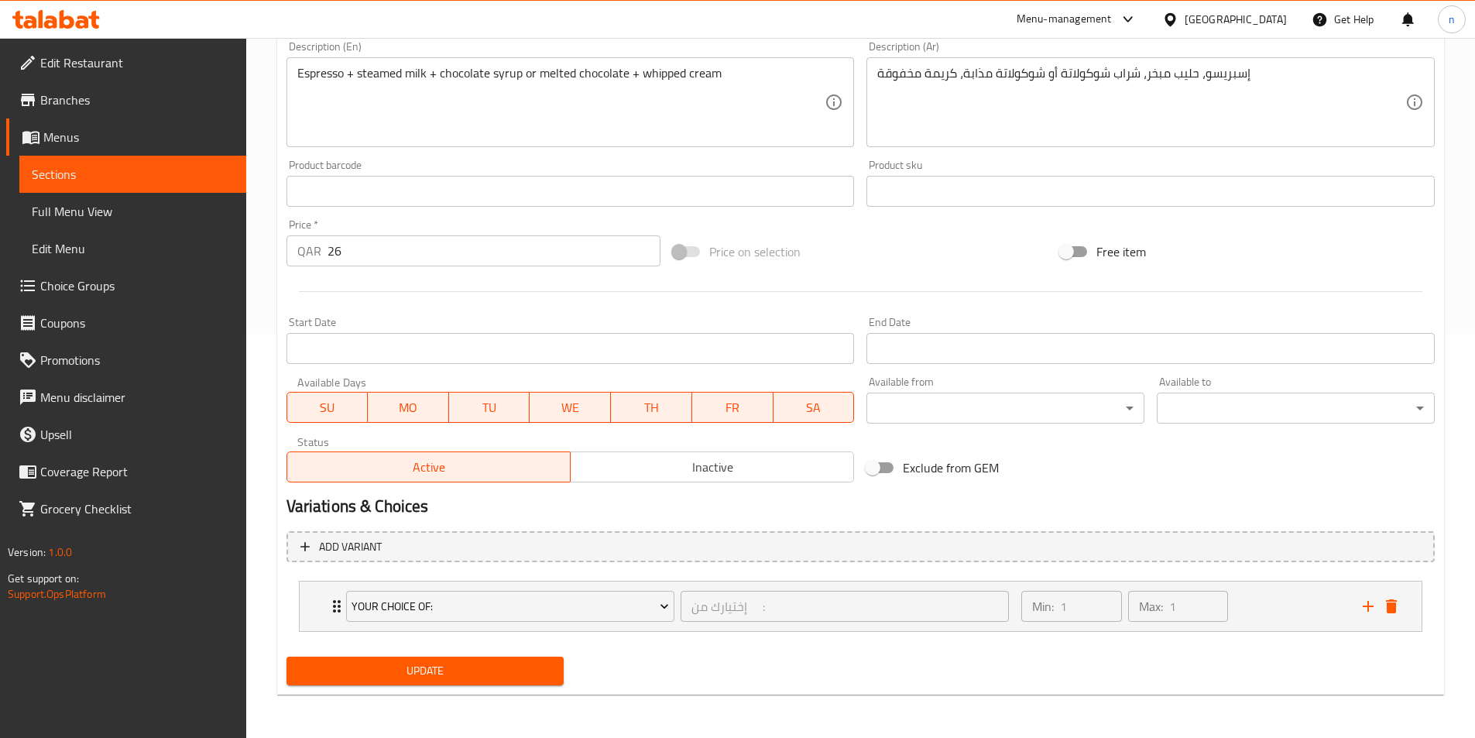
type input "Cafe Mocha Hot"
click at [409, 677] on span "Update" at bounding box center [425, 670] width 253 height 19
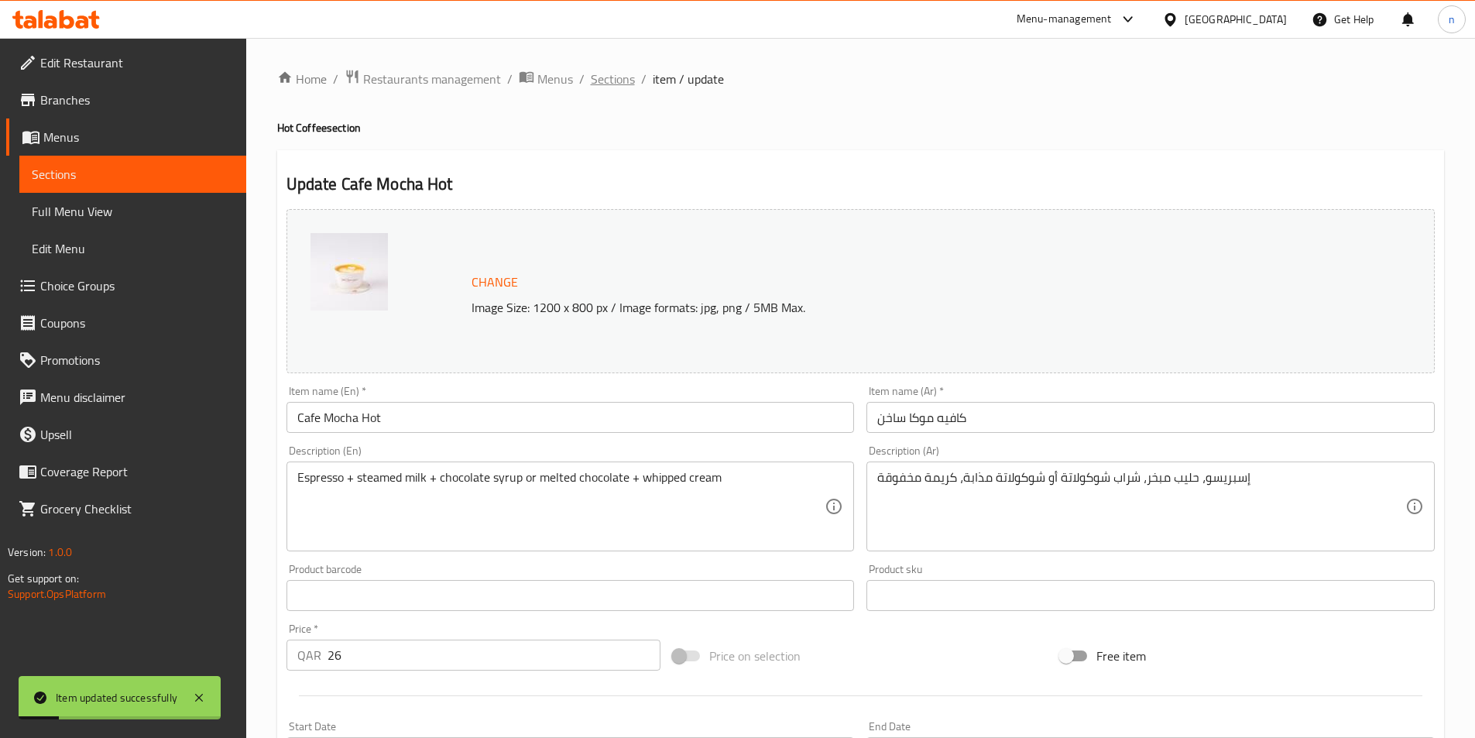
click at [613, 79] on span "Sections" at bounding box center [613, 79] width 44 height 19
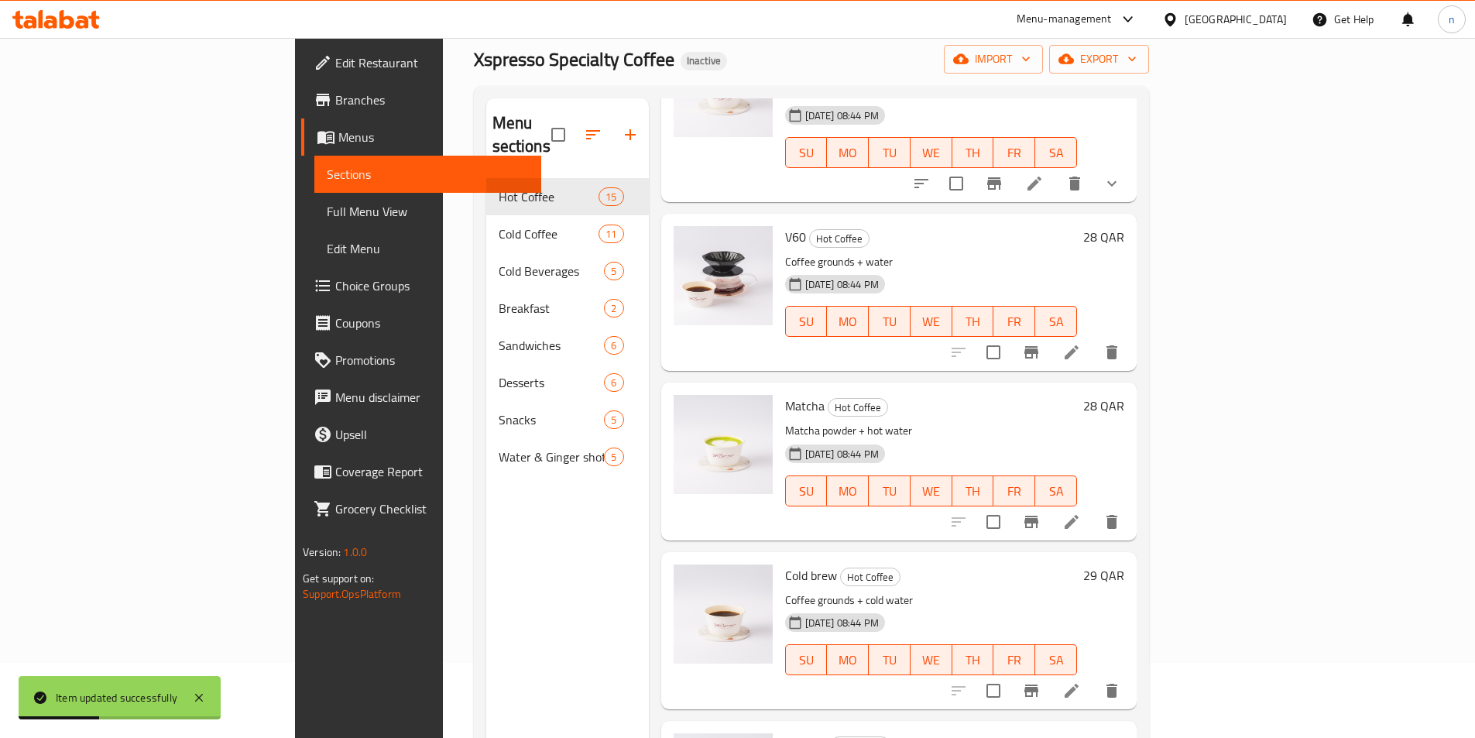
scroll to position [217, 0]
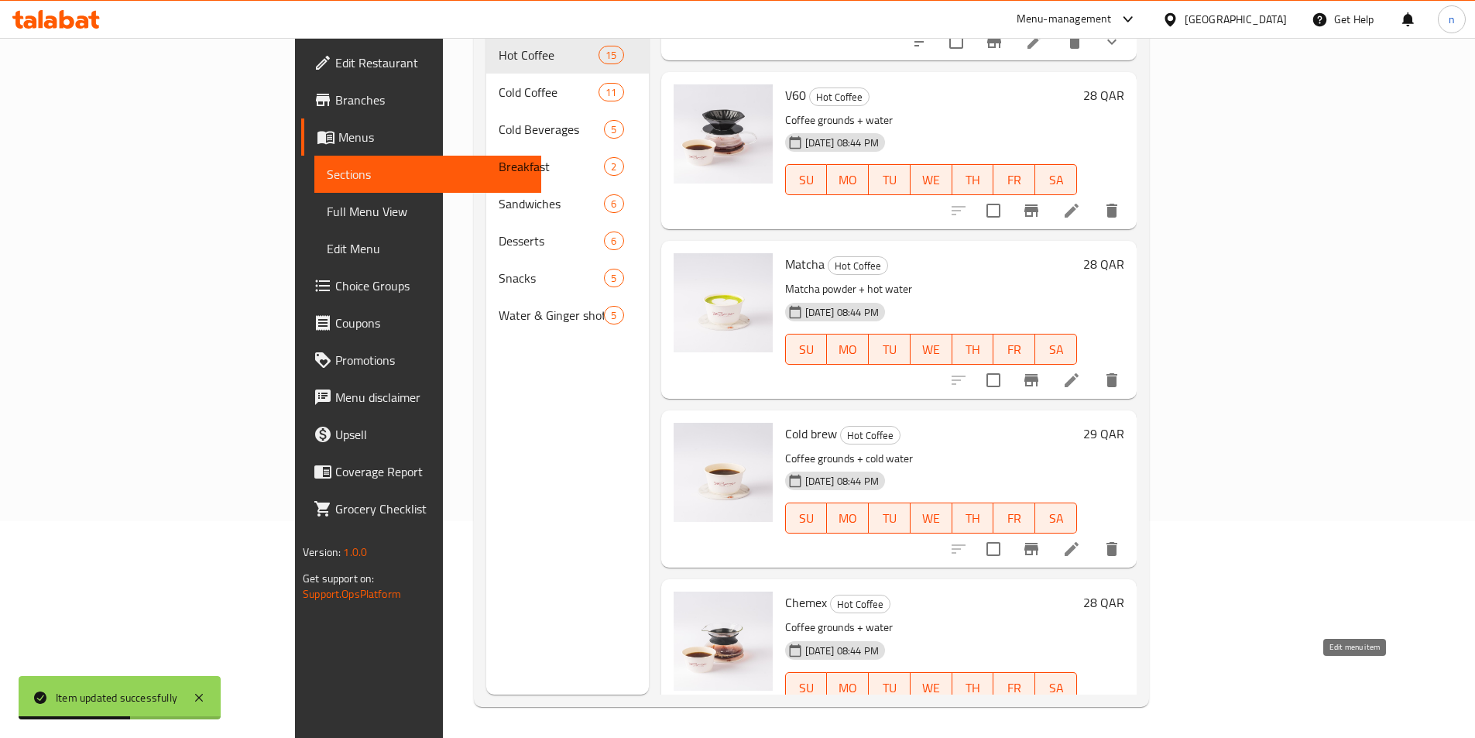
click at [1081, 709] on icon at bounding box center [1071, 718] width 19 height 19
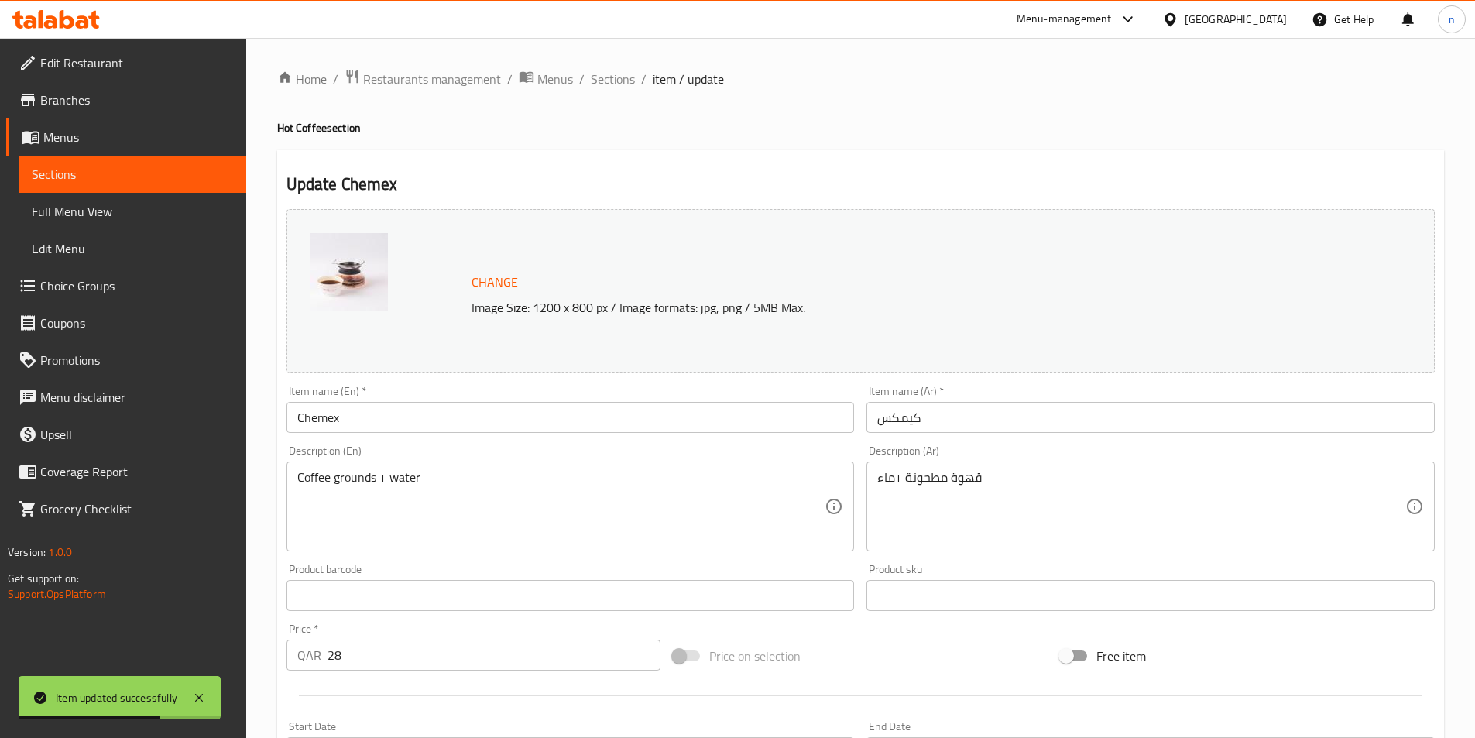
click at [362, 421] on input "Chemex" at bounding box center [571, 417] width 568 height 31
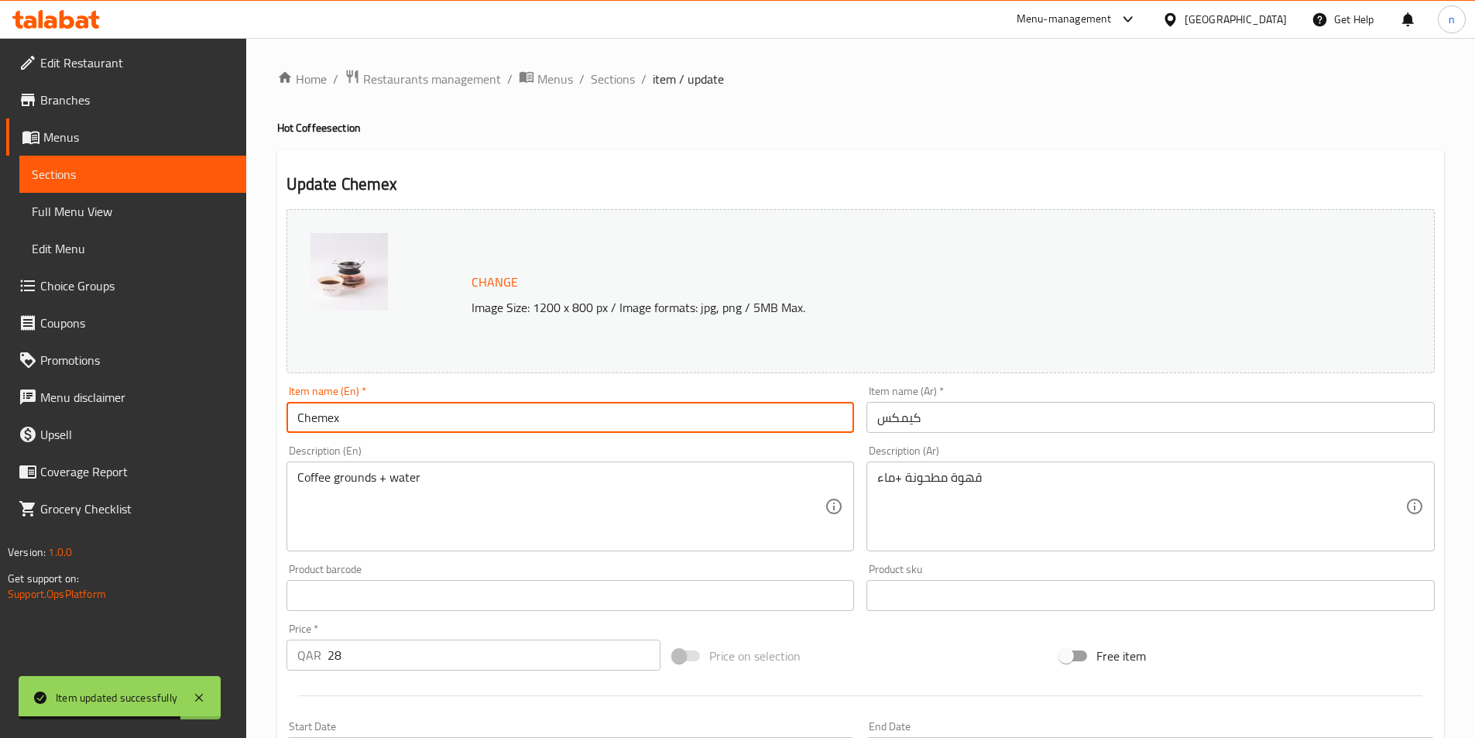
paste input "Hot"
type input "Chemex Hot"
click at [955, 422] on input "كيمكس" at bounding box center [1151, 417] width 568 height 31
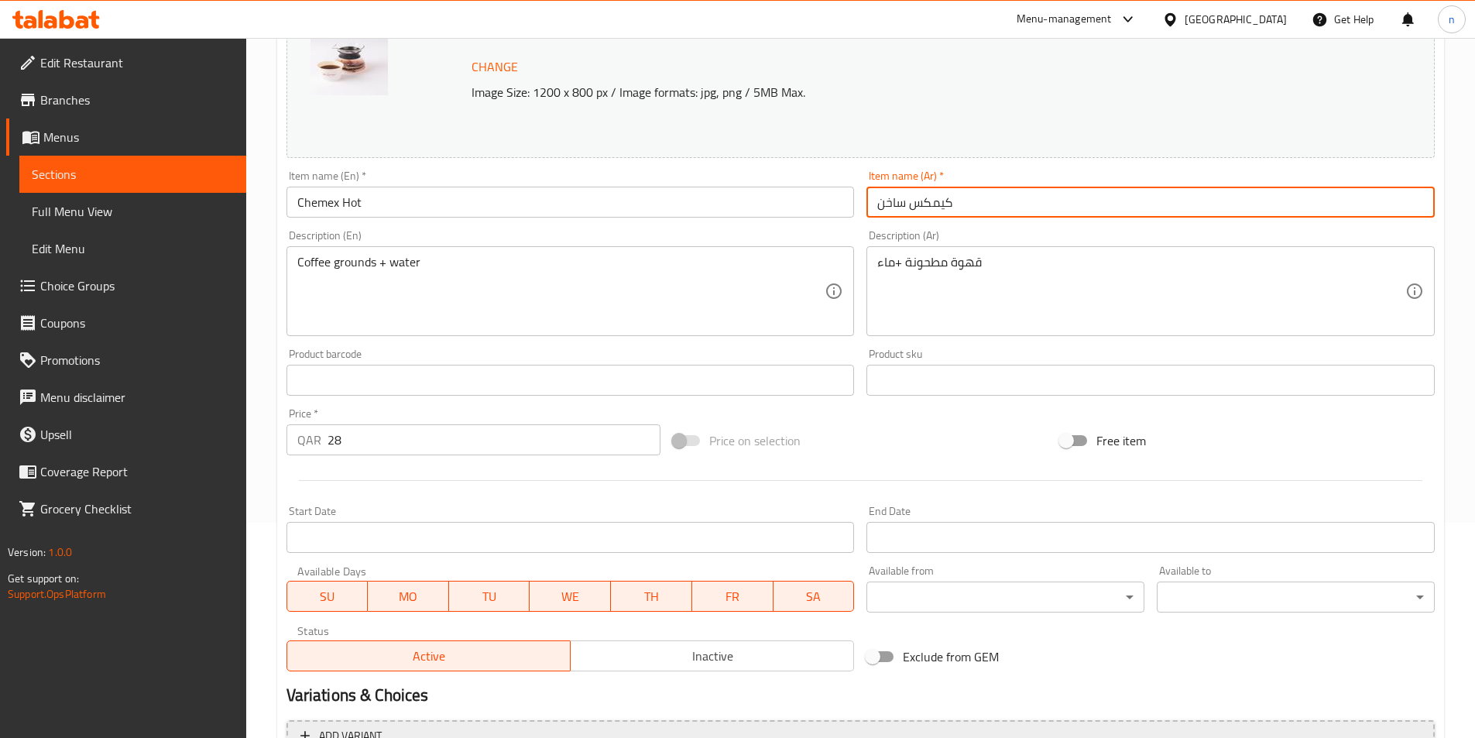
scroll to position [379, 0]
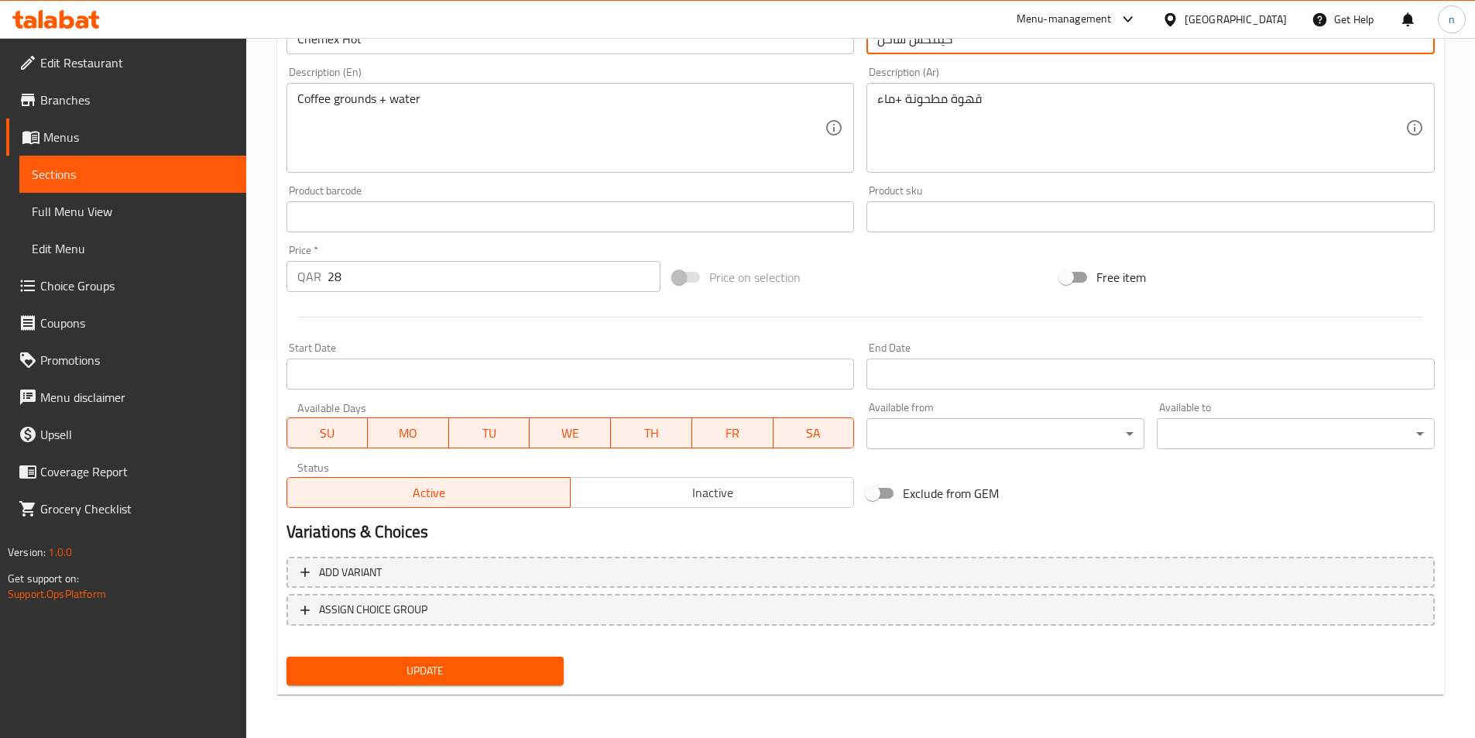
type input "كيمكس ساخن"
click at [445, 668] on span "Update" at bounding box center [425, 670] width 253 height 19
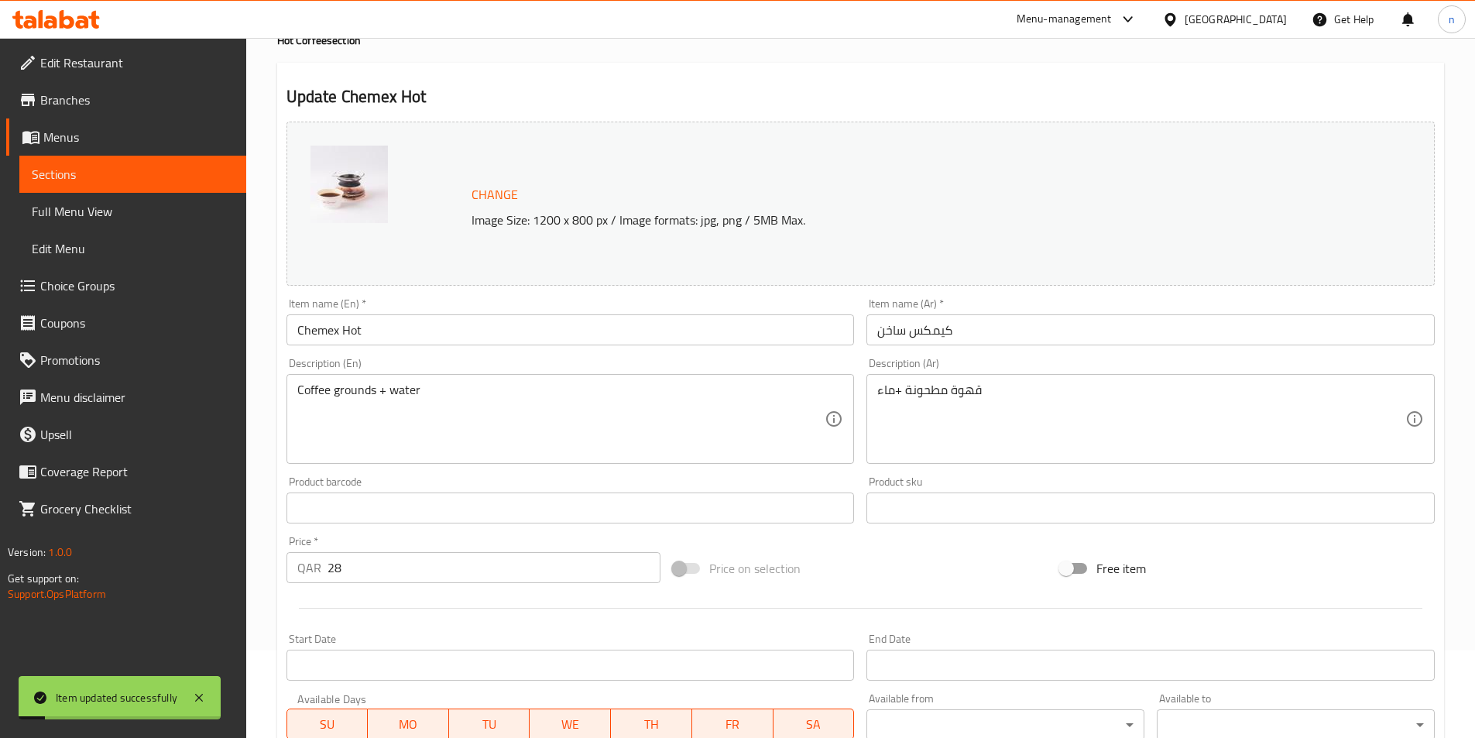
scroll to position [0, 0]
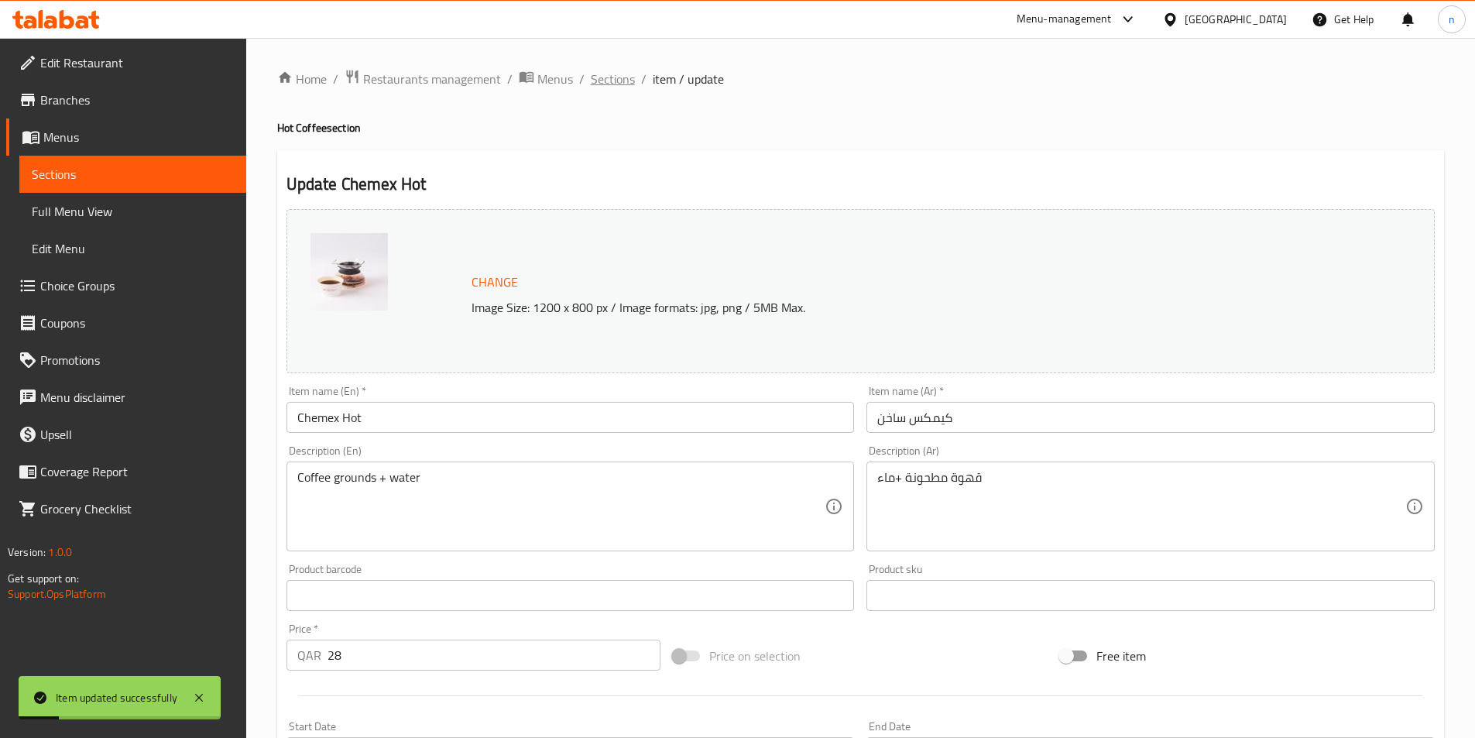
click at [602, 73] on span "Sections" at bounding box center [613, 79] width 44 height 19
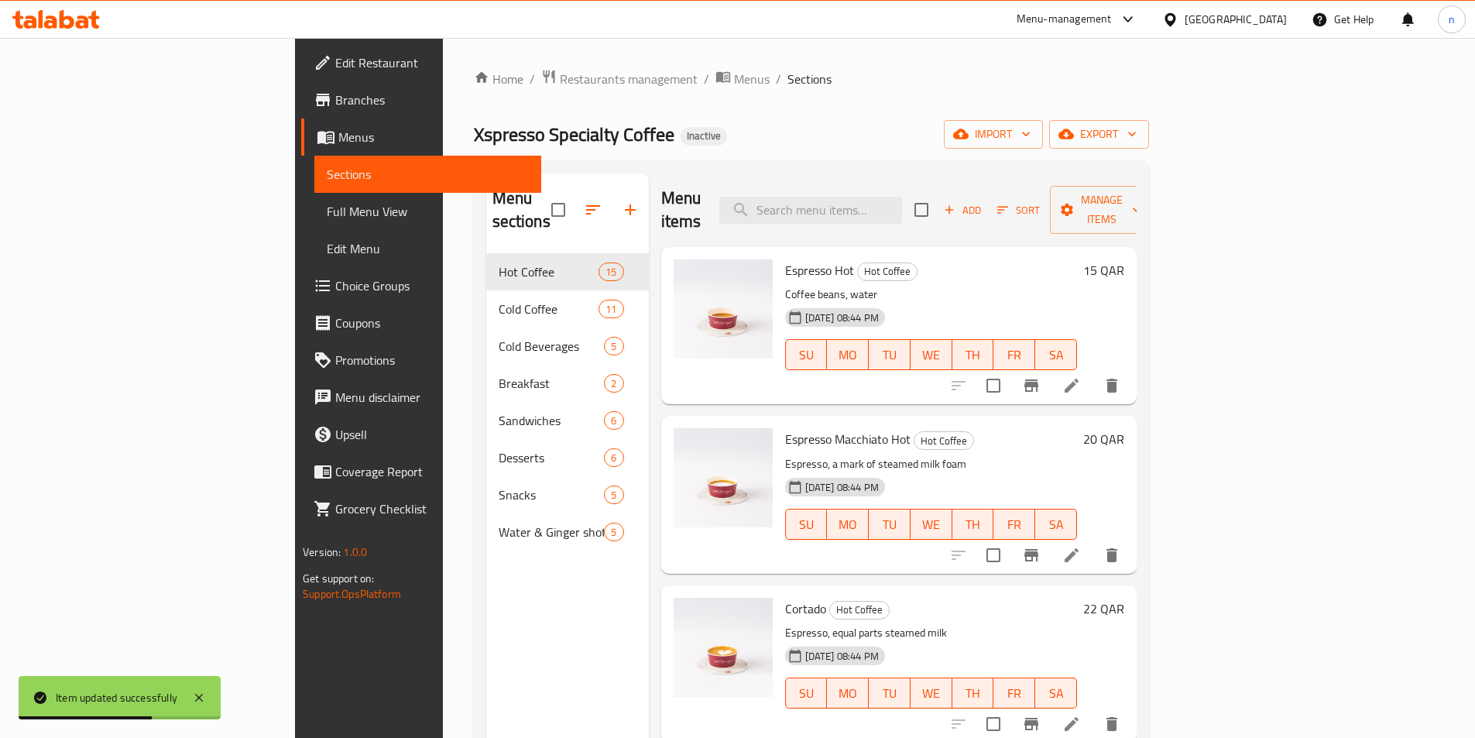
scroll to position [155, 0]
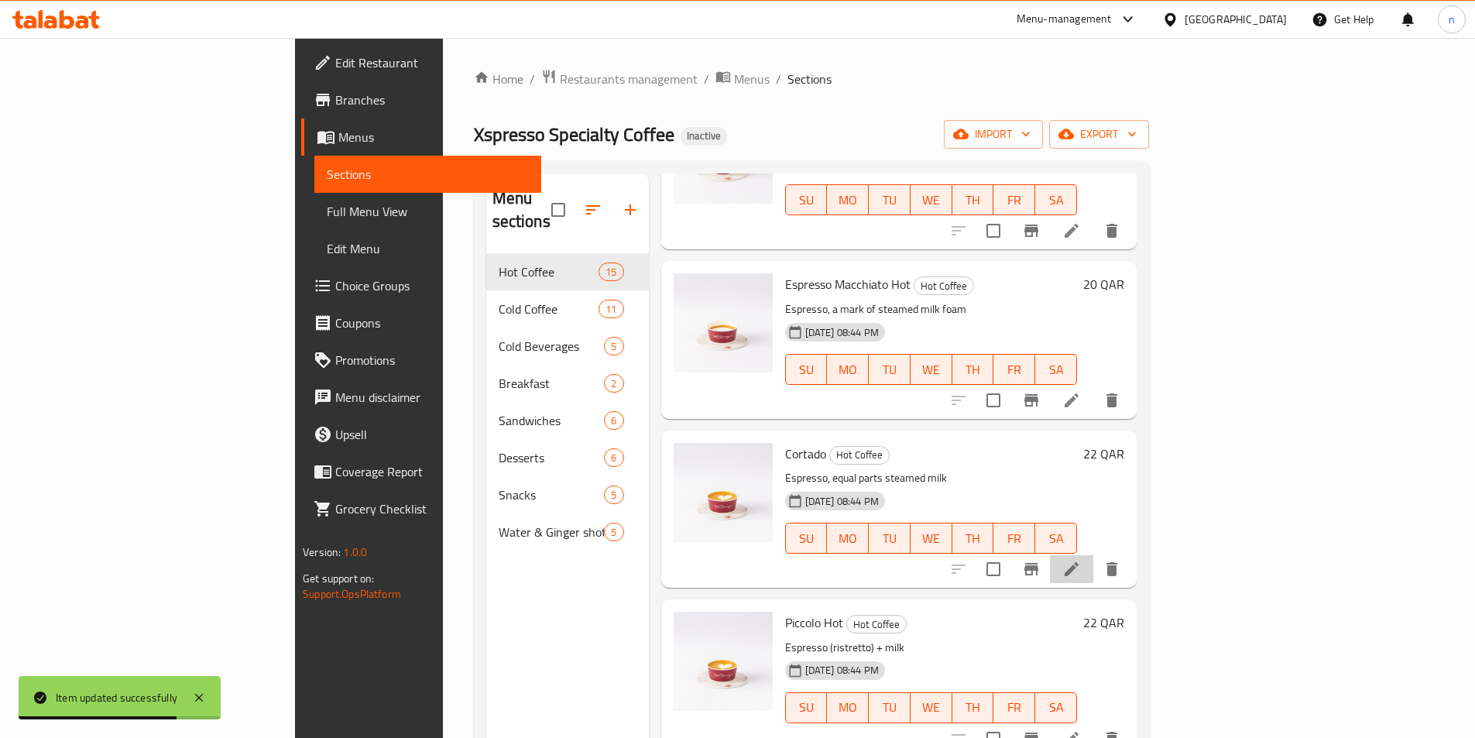
click at [1079, 562] on icon at bounding box center [1072, 569] width 14 height 14
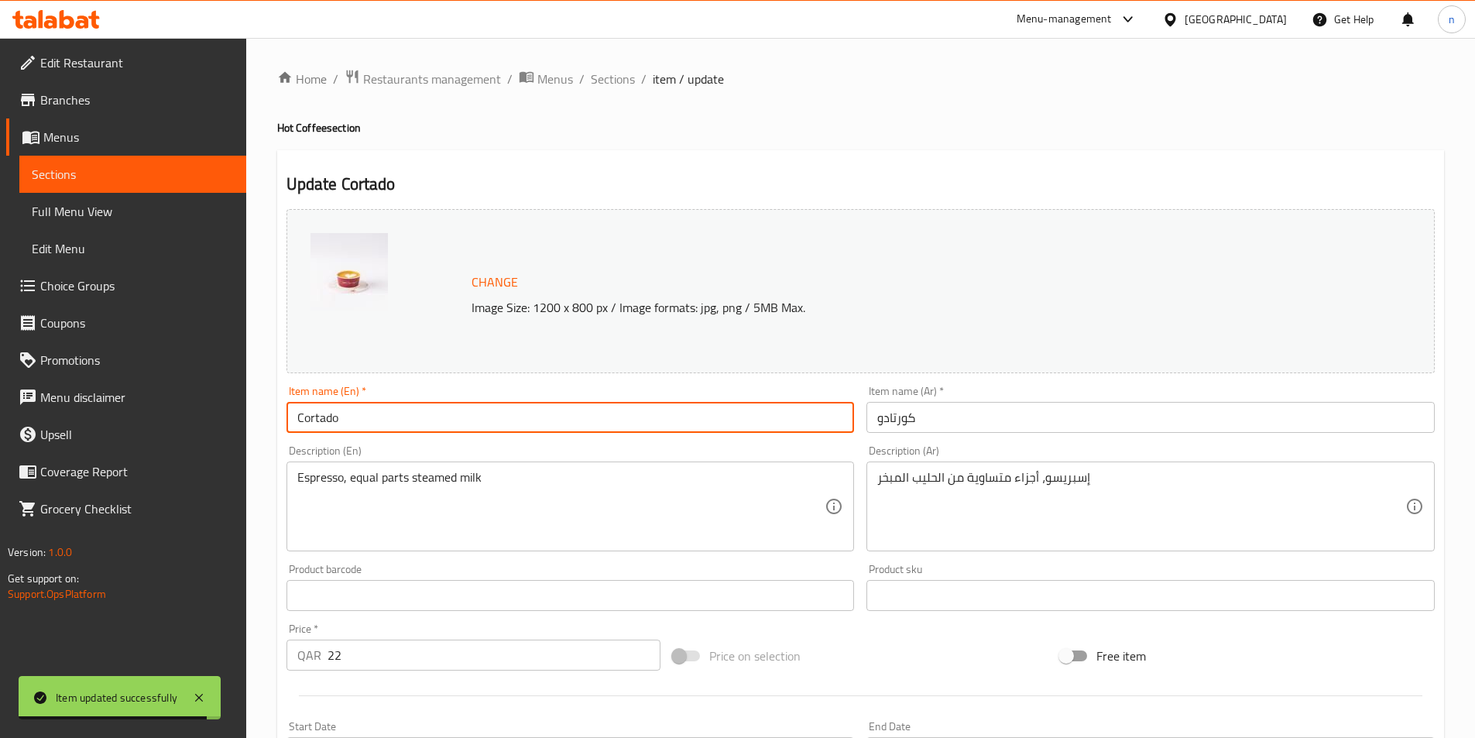
click at [343, 414] on input "Cortado" at bounding box center [571, 417] width 568 height 31
paste input "Hot"
type input "Cortado Hot"
click at [939, 427] on input "كورتادو" at bounding box center [1151, 417] width 568 height 31
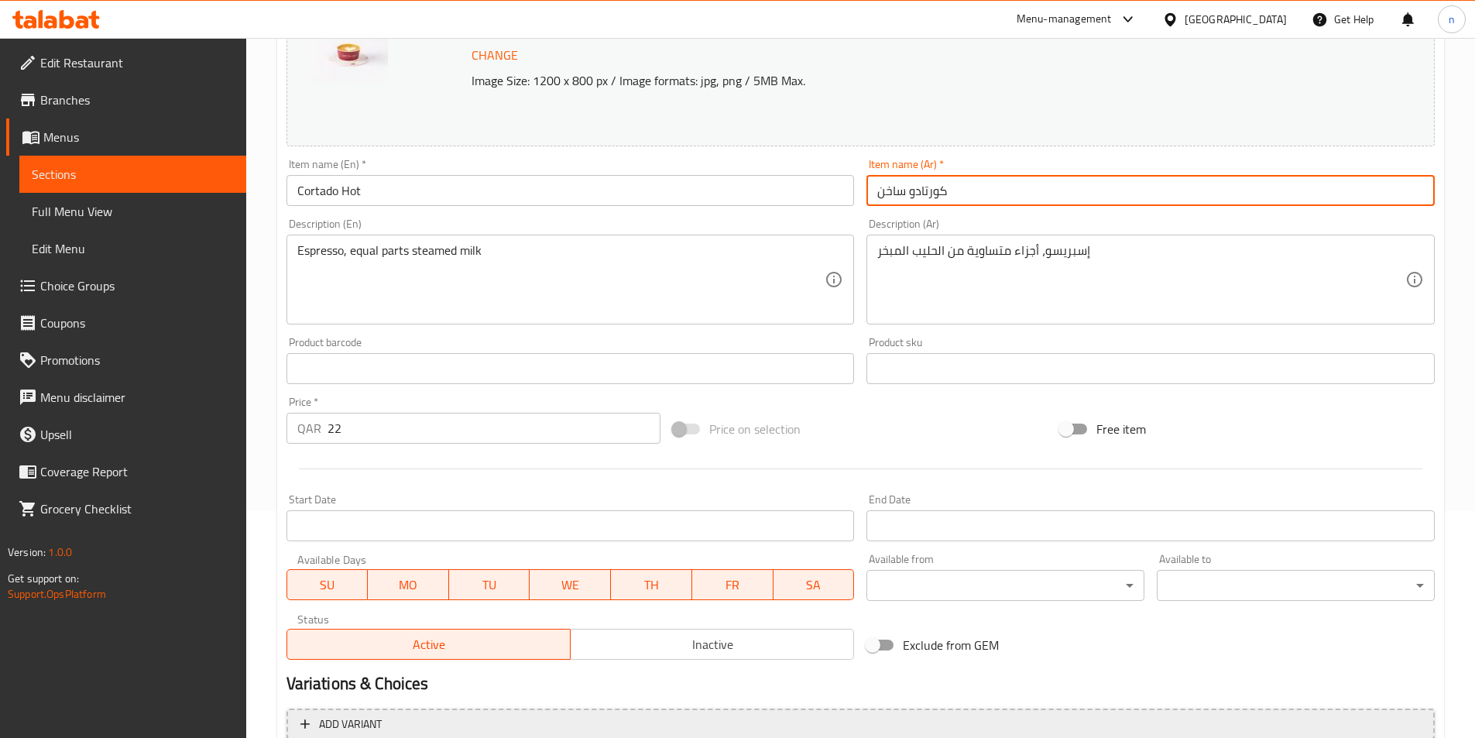
scroll to position [379, 0]
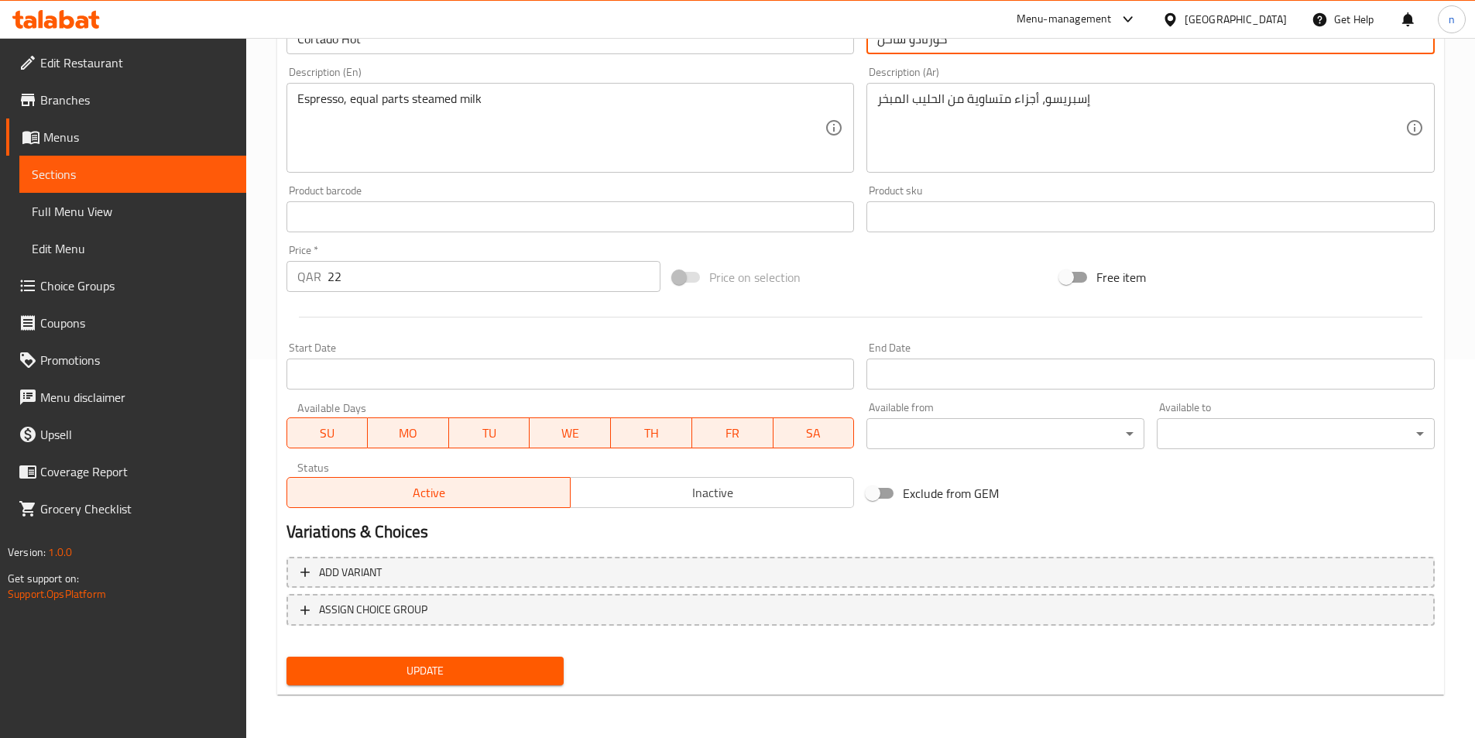
type input "كورتادو ساخن"
click at [455, 668] on span "Update" at bounding box center [425, 670] width 253 height 19
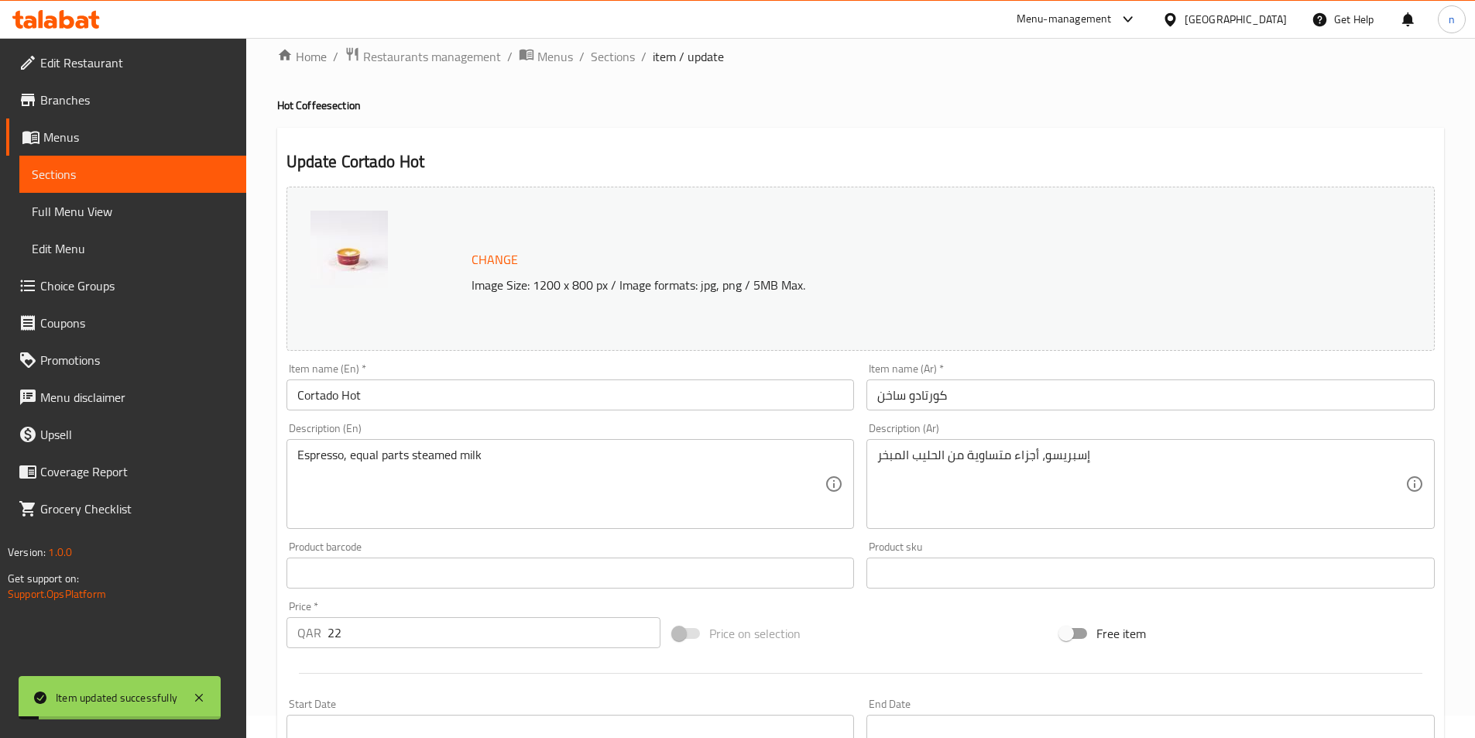
scroll to position [0, 0]
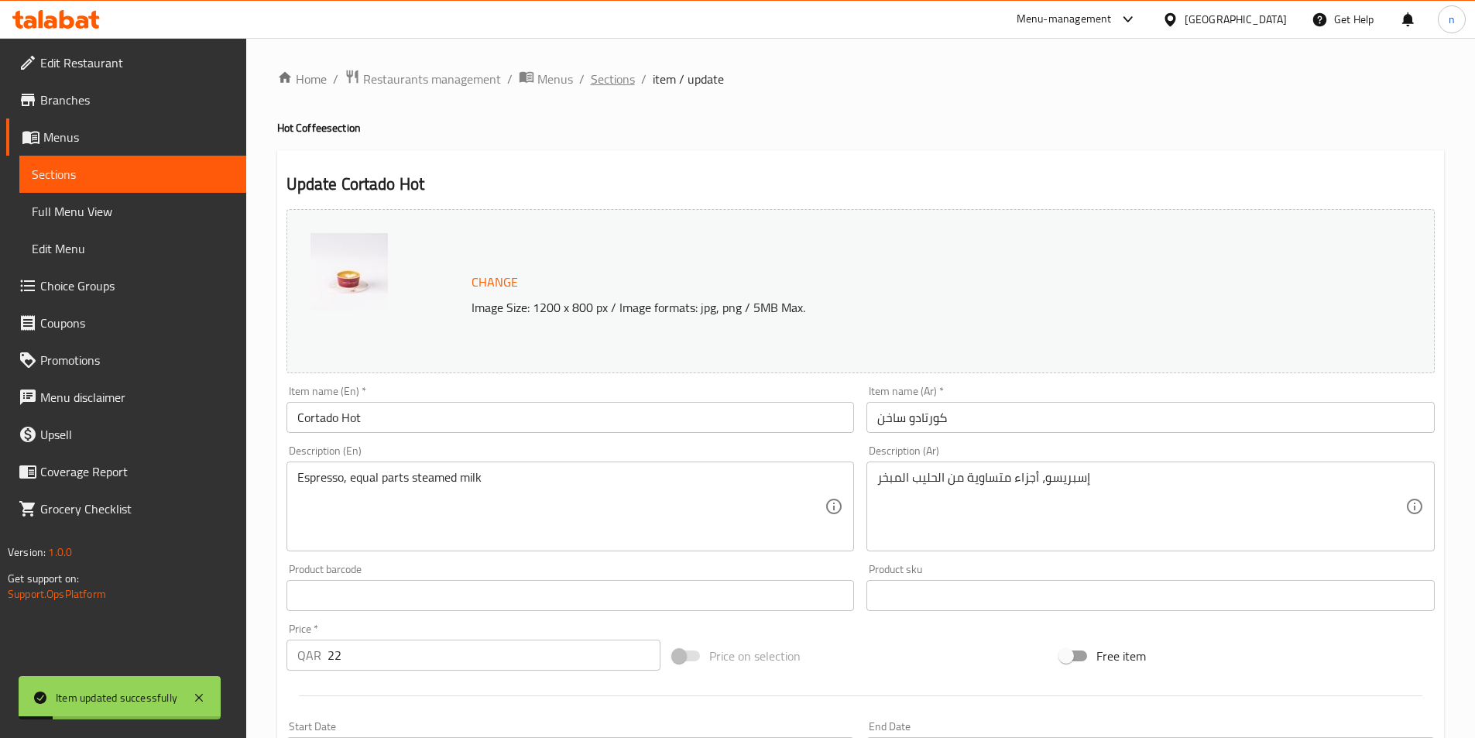
click at [610, 72] on span "Sections" at bounding box center [613, 79] width 44 height 19
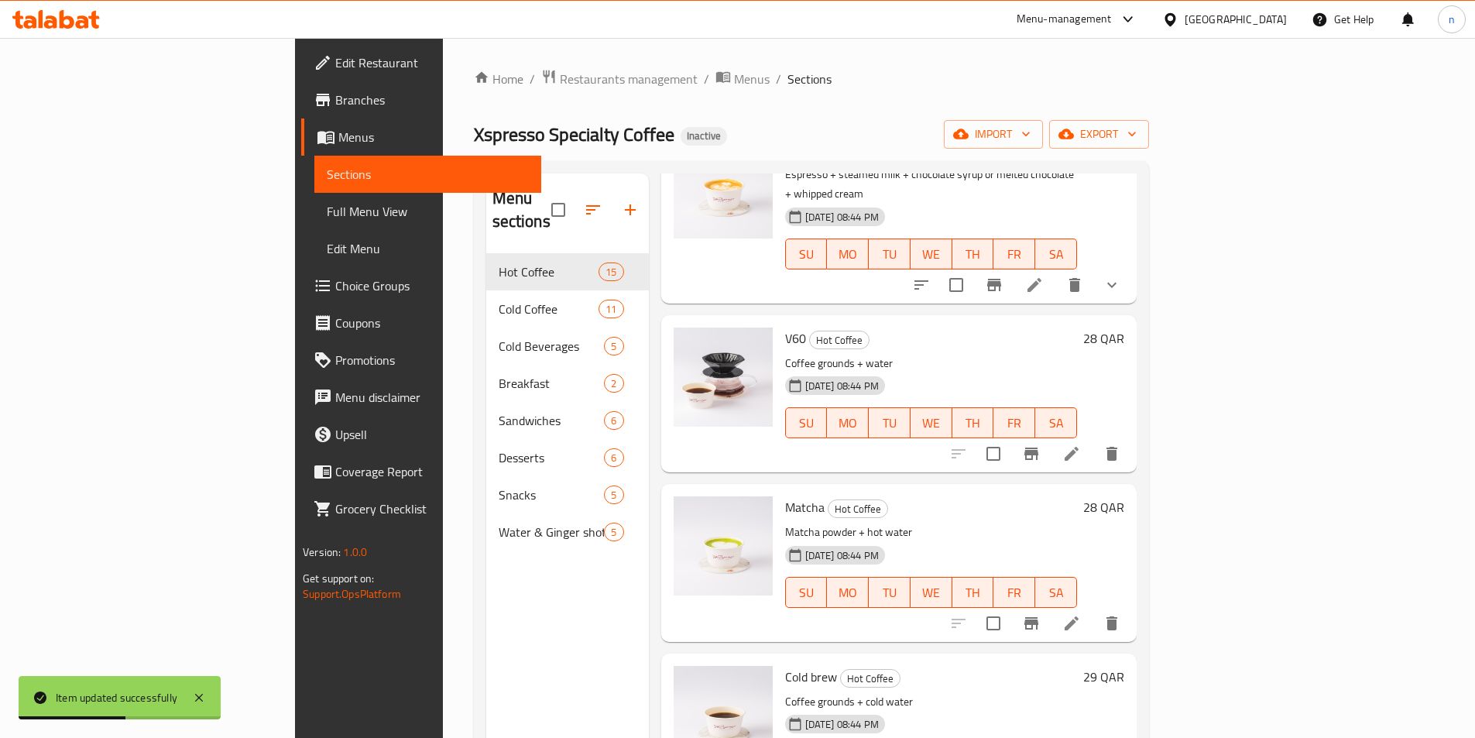
scroll to position [1838, 0]
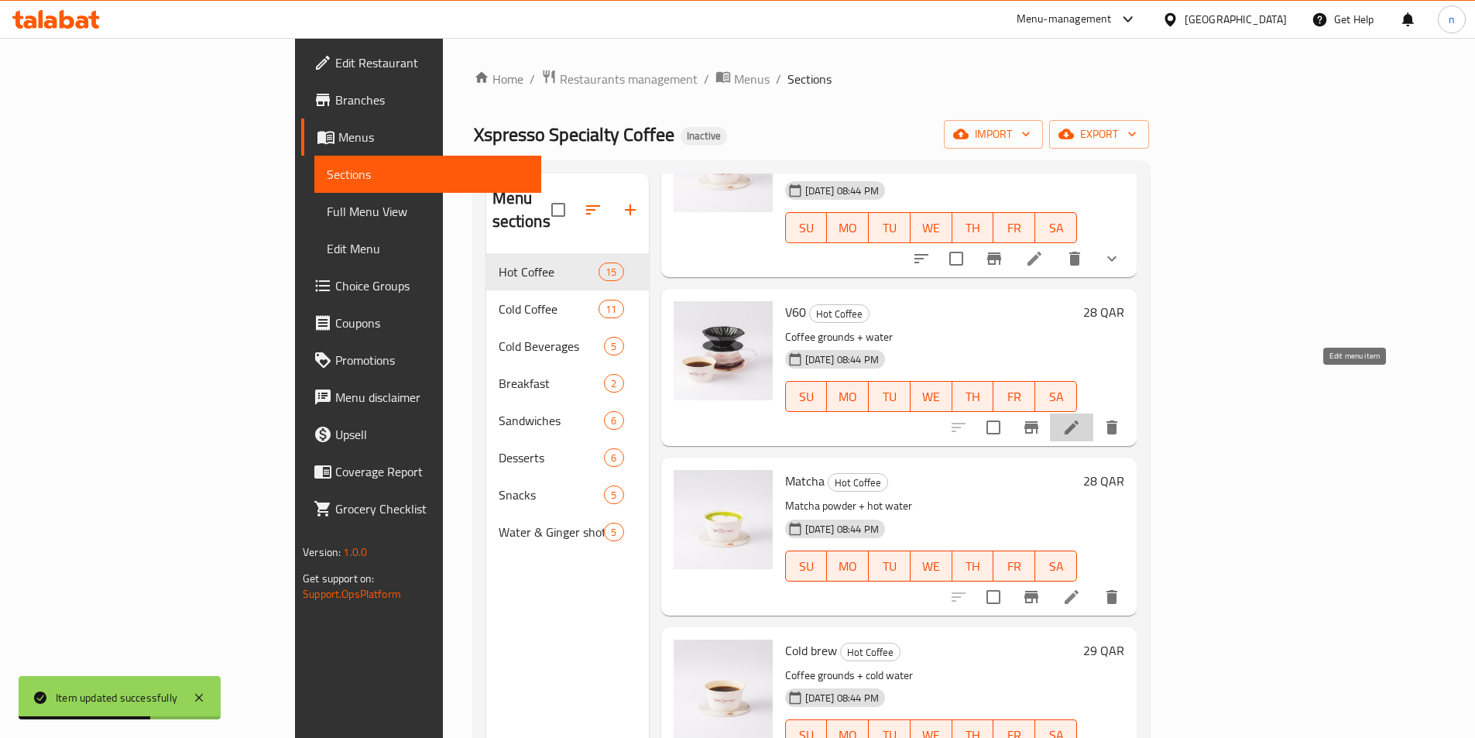
click at [1079, 421] on icon at bounding box center [1072, 428] width 14 height 14
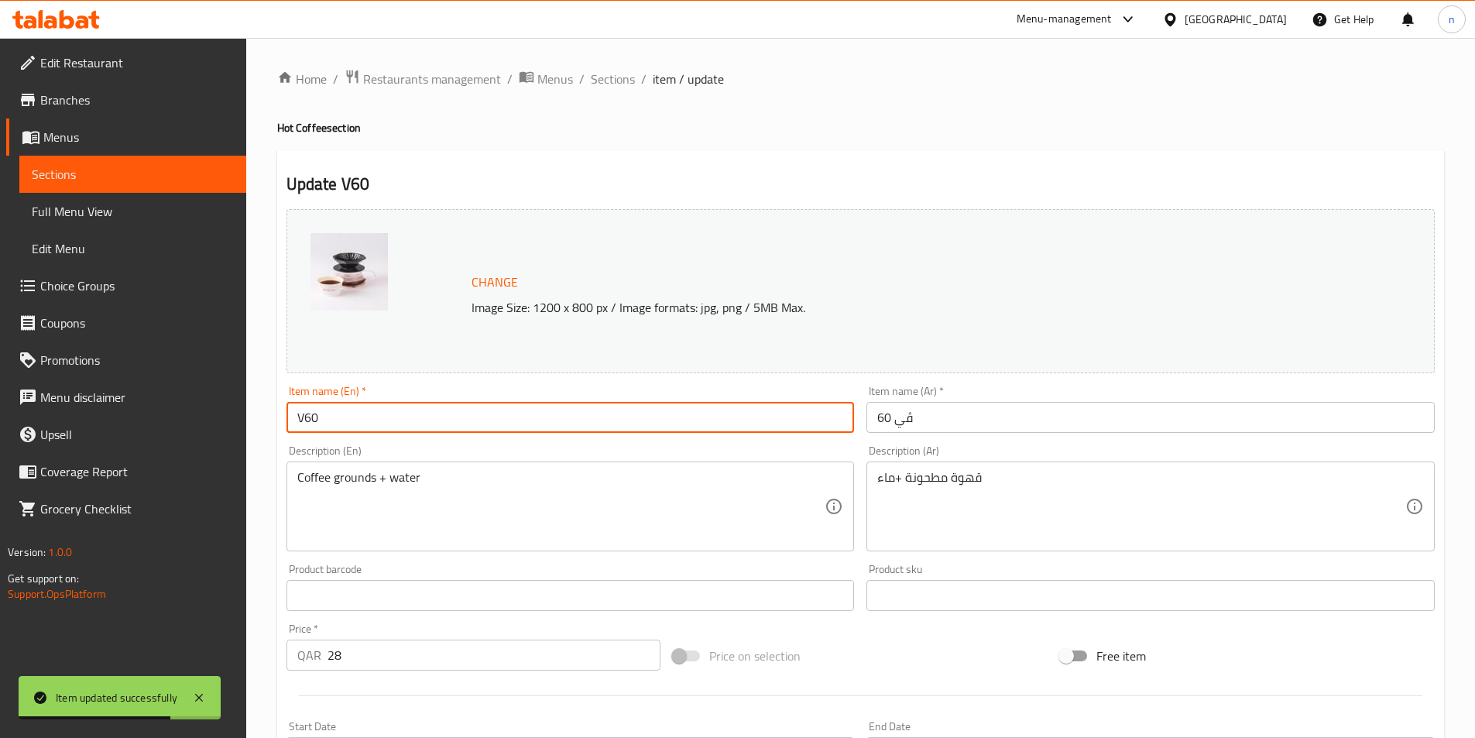
click at [359, 416] on input "V60" at bounding box center [571, 417] width 568 height 31
paste input "Hot"
type input "V60 Hot"
click at [975, 422] on input "ڤي 60" at bounding box center [1151, 417] width 568 height 31
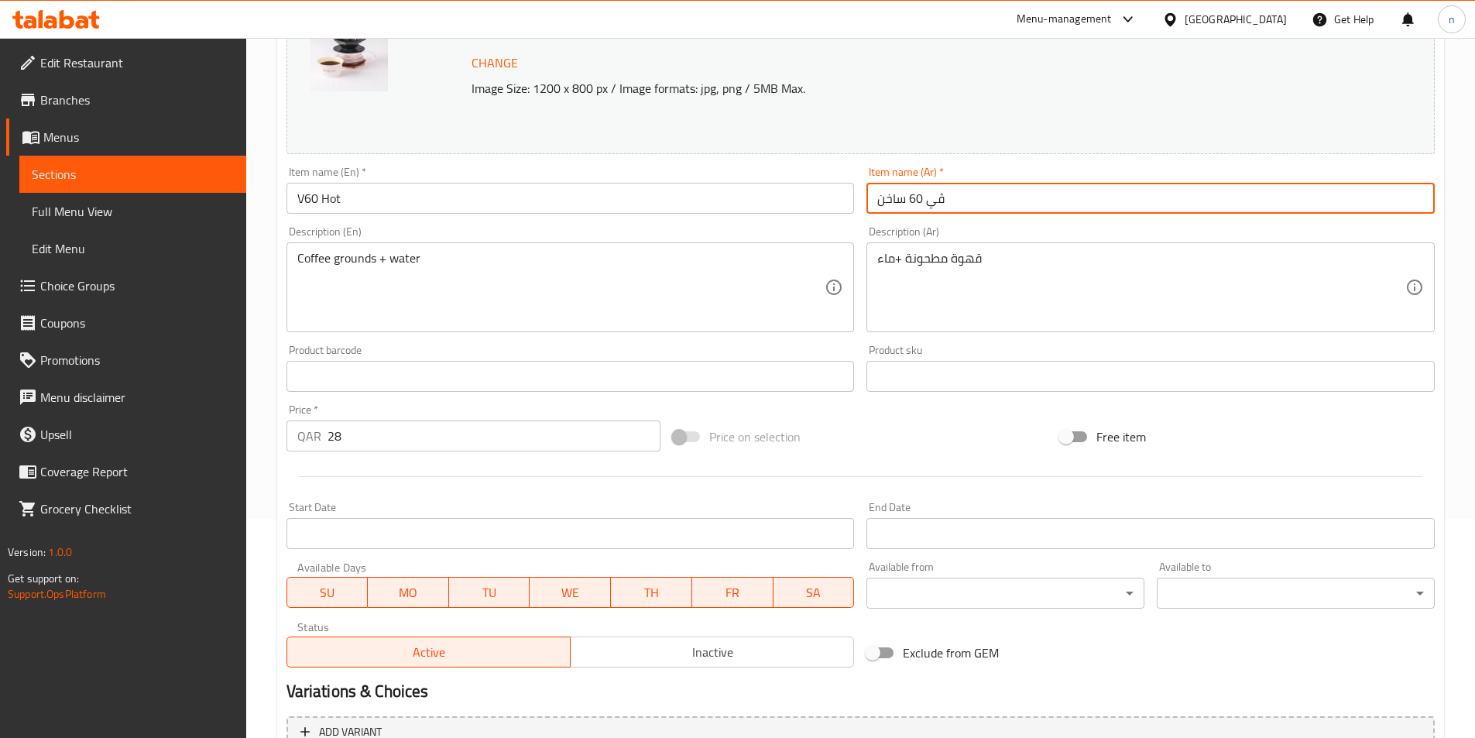
scroll to position [379, 0]
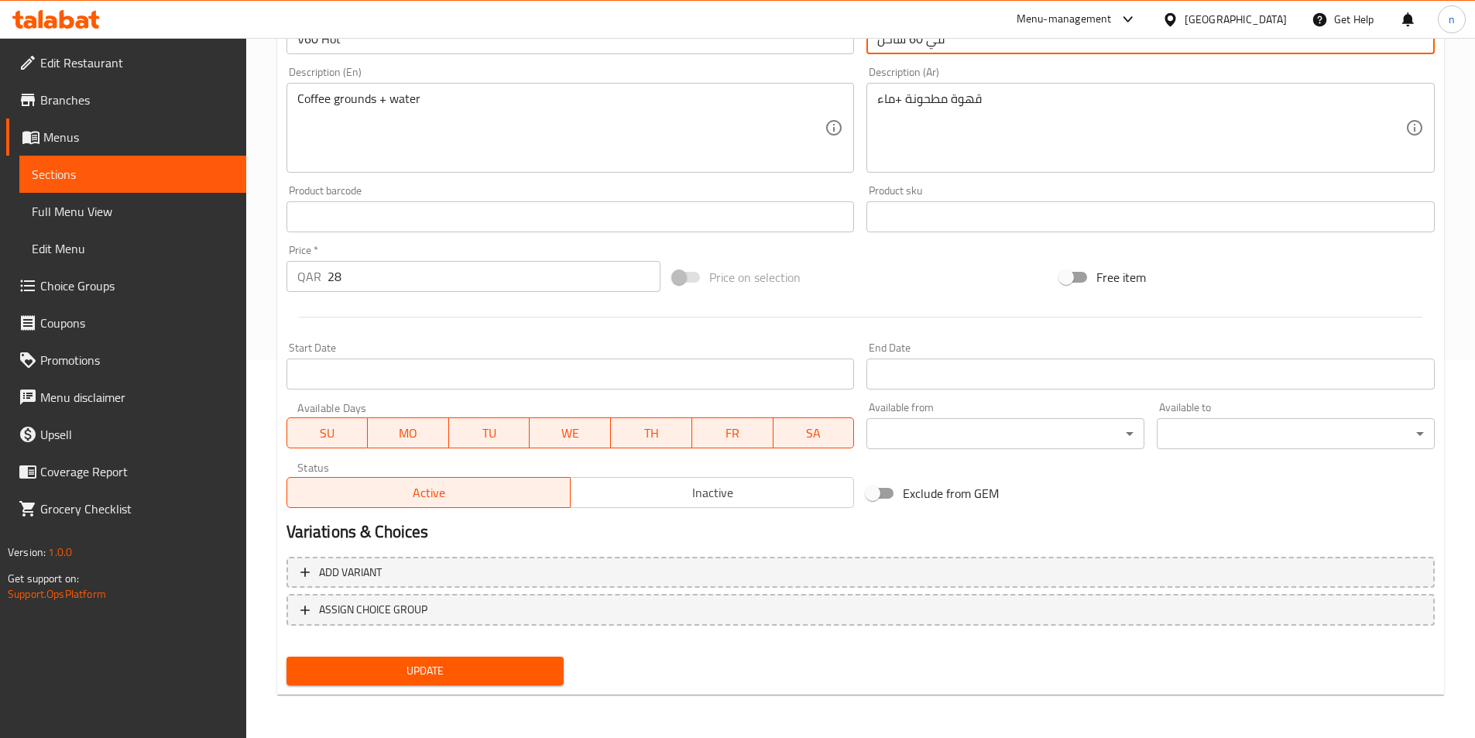
type input "ڤي 60 ساخن"
click at [422, 676] on span "Update" at bounding box center [425, 670] width 253 height 19
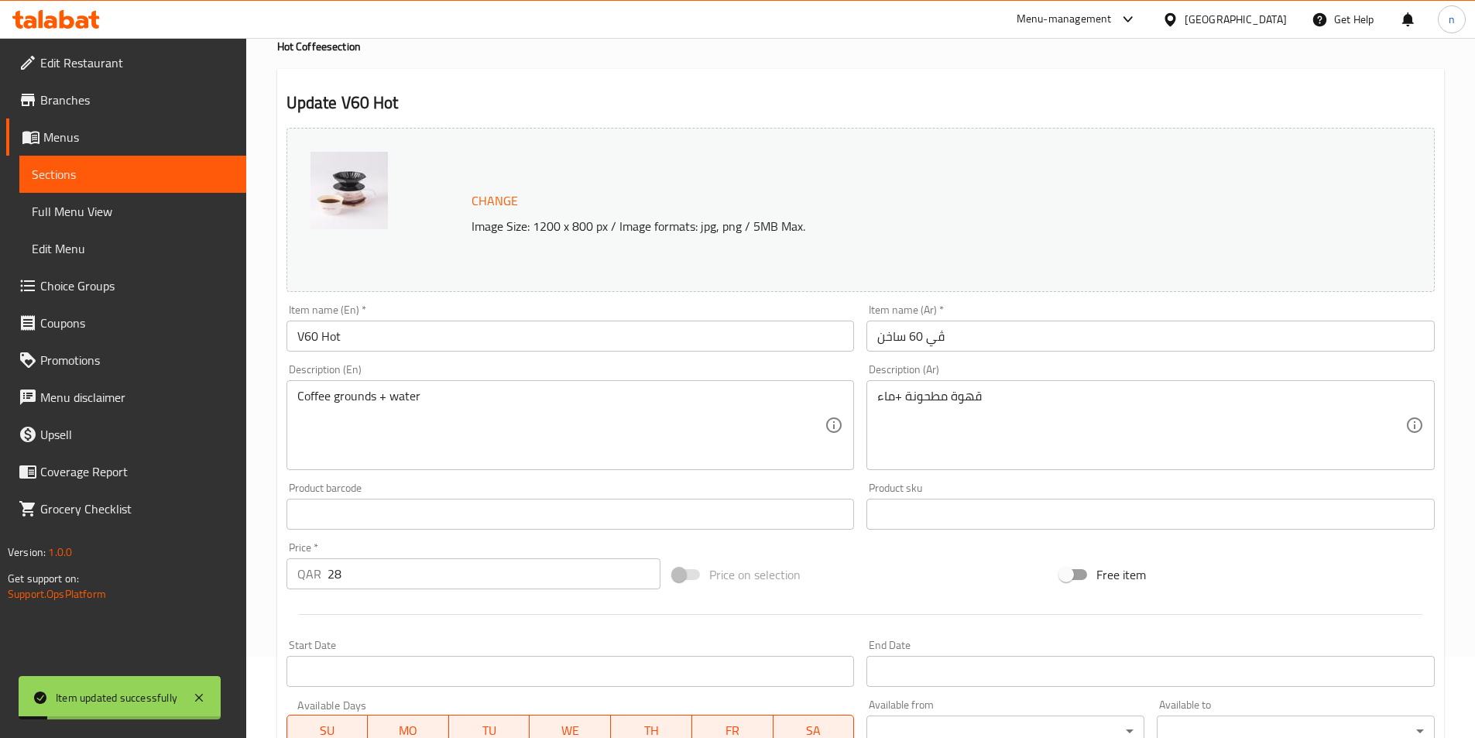
scroll to position [0, 0]
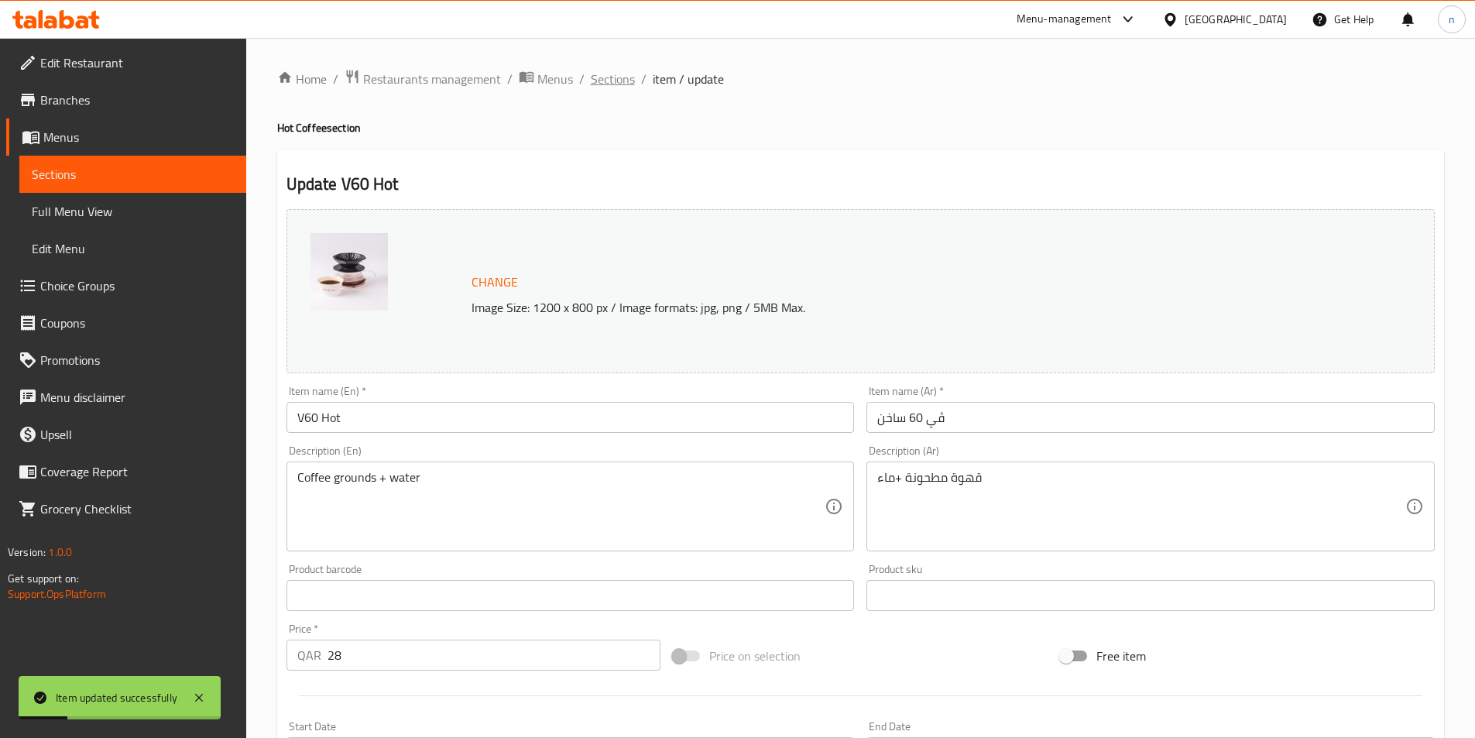
click at [612, 77] on span "Sections" at bounding box center [613, 79] width 44 height 19
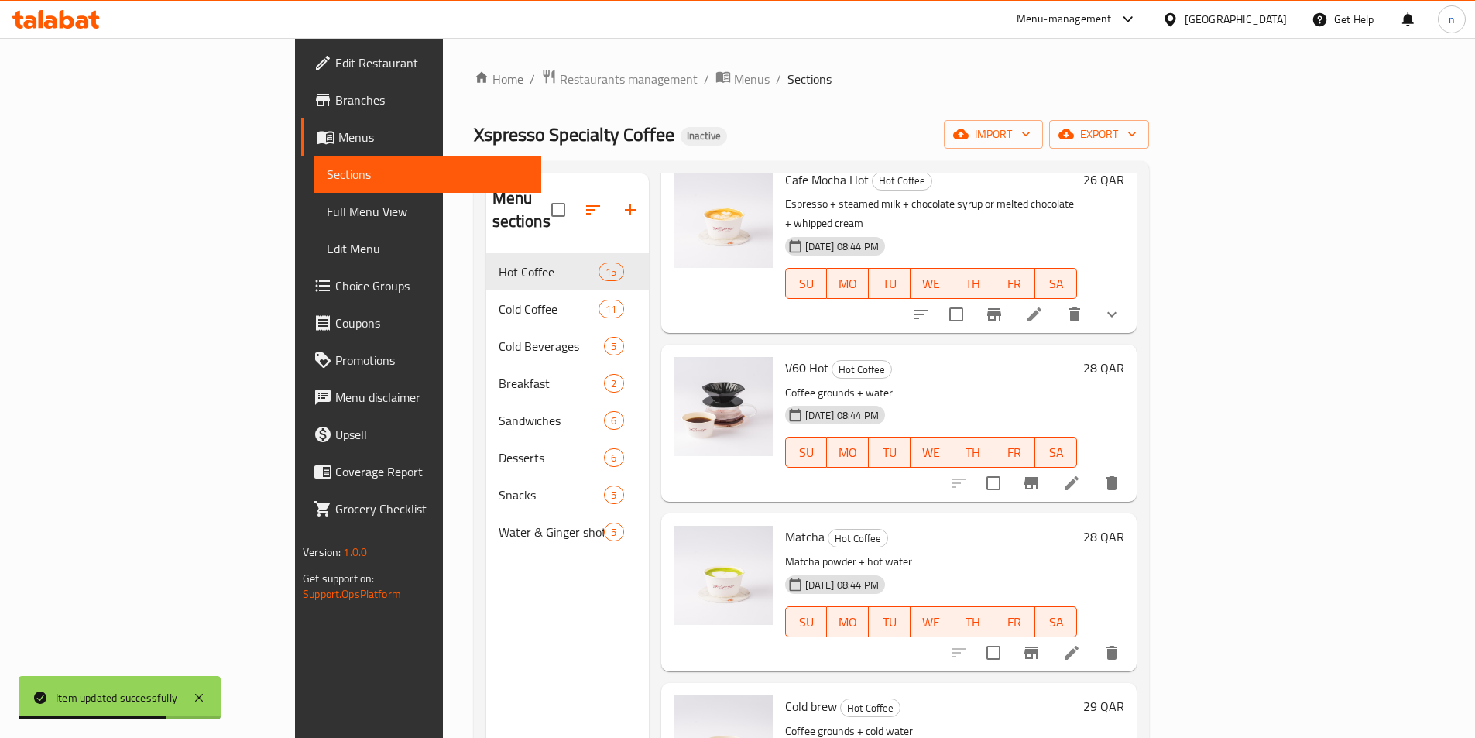
scroll to position [1838, 0]
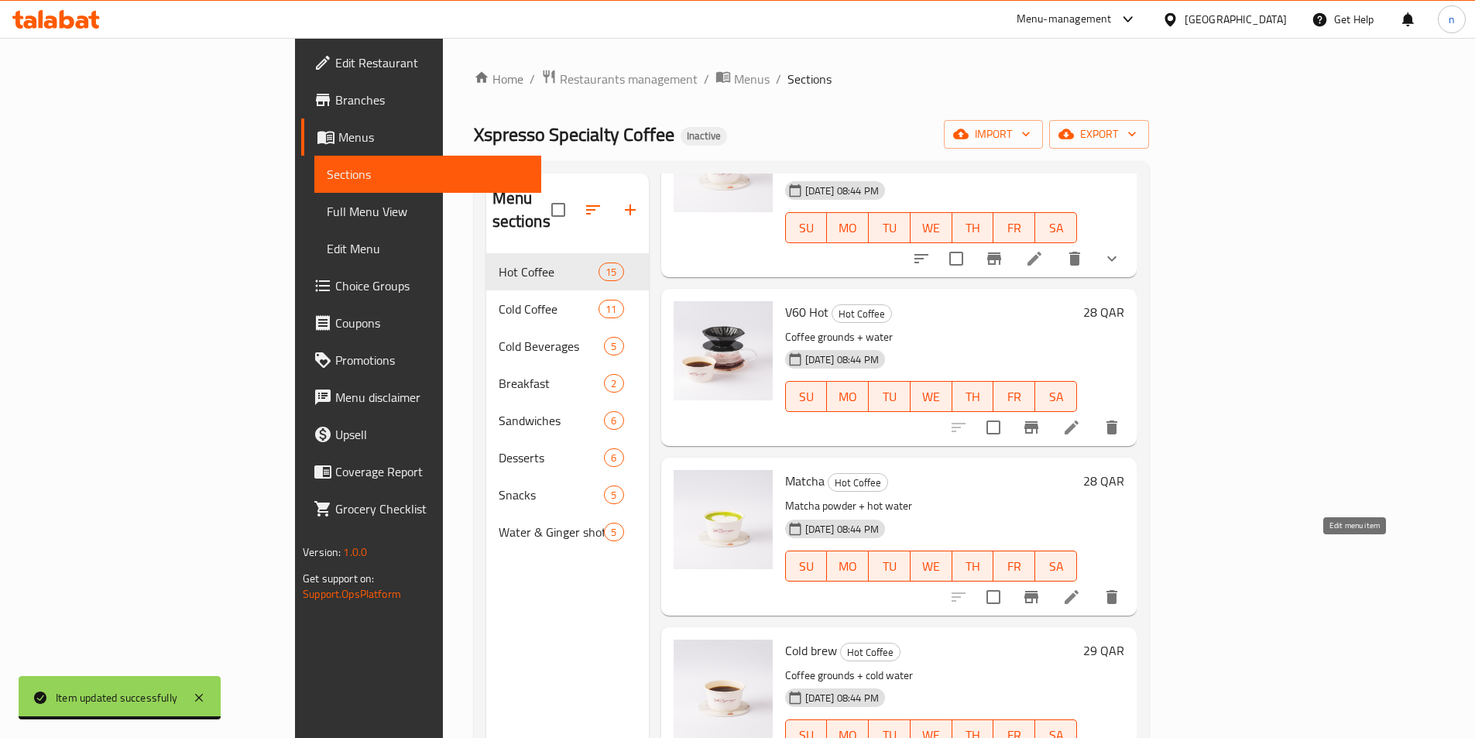
click at [1081, 588] on icon at bounding box center [1071, 597] width 19 height 19
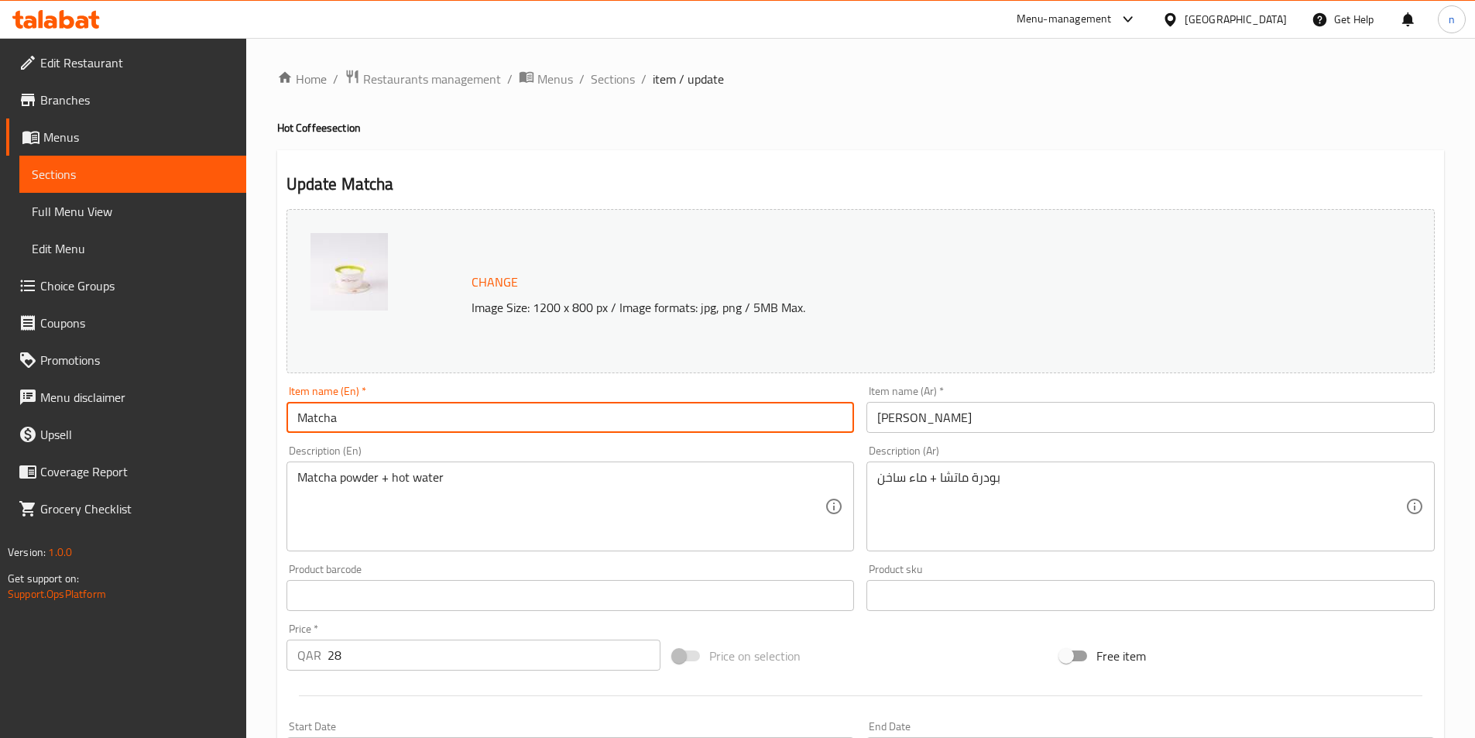
click at [370, 407] on input "Matcha" at bounding box center [571, 417] width 568 height 31
paste input "Hot"
type input "Matcha Hot"
click at [915, 415] on input "[PERSON_NAME]" at bounding box center [1151, 417] width 568 height 31
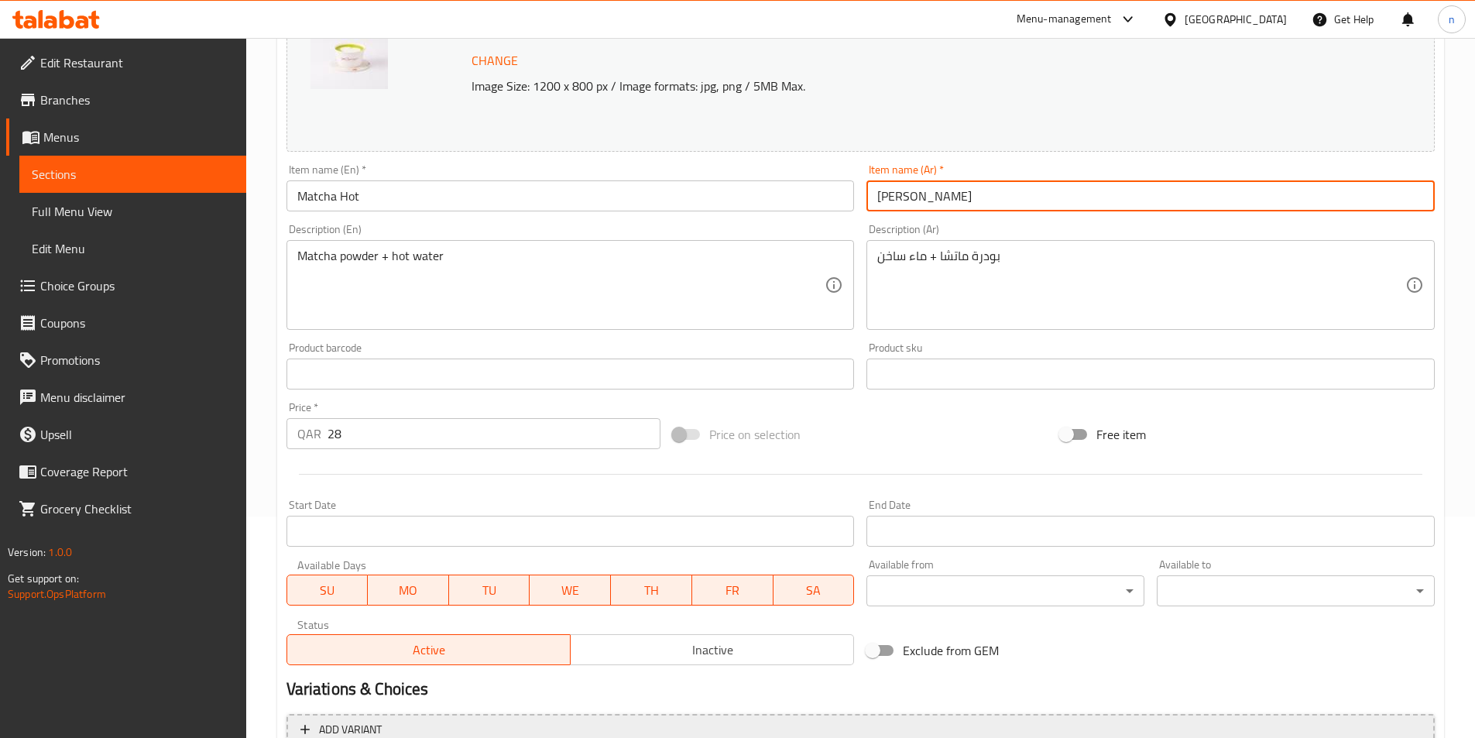
scroll to position [379, 0]
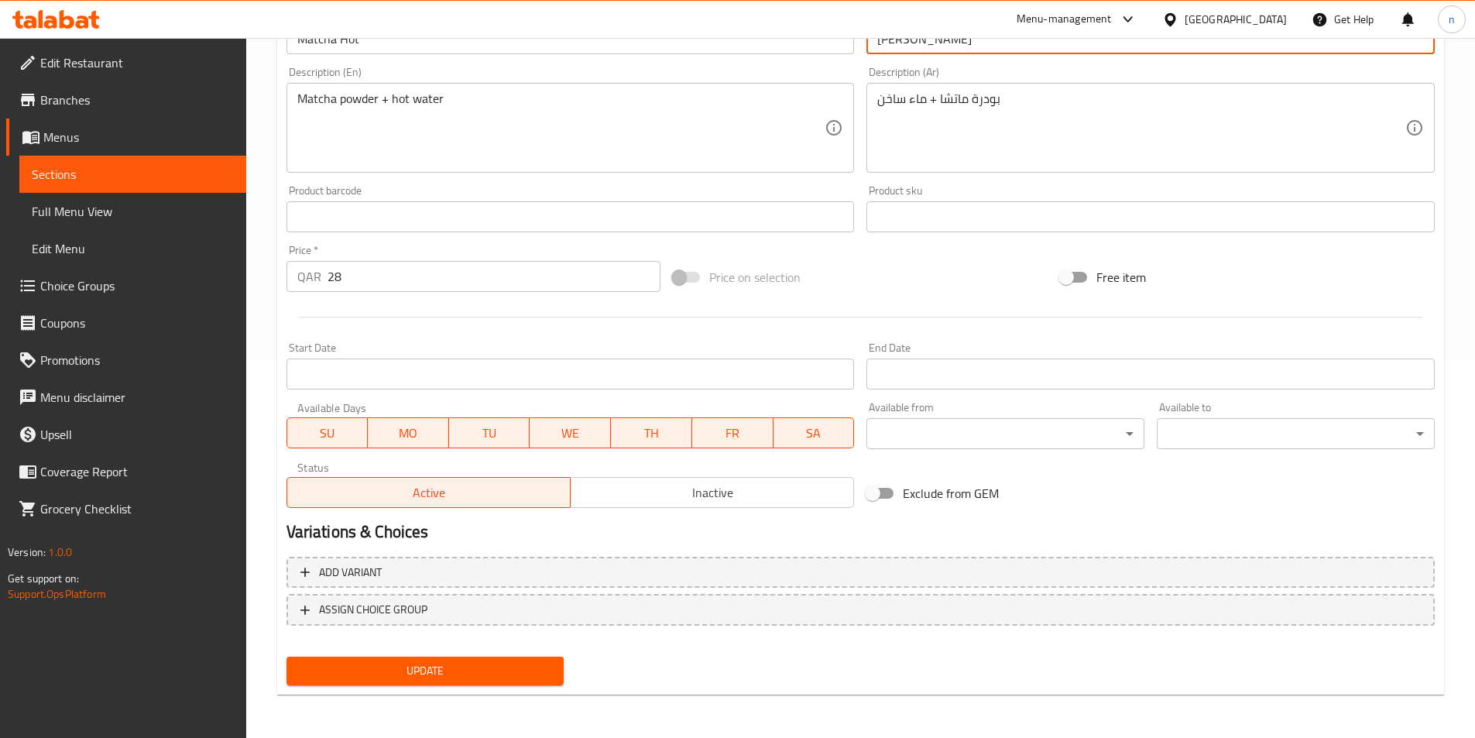
type input "[PERSON_NAME]"
click at [434, 671] on span "Update" at bounding box center [425, 670] width 253 height 19
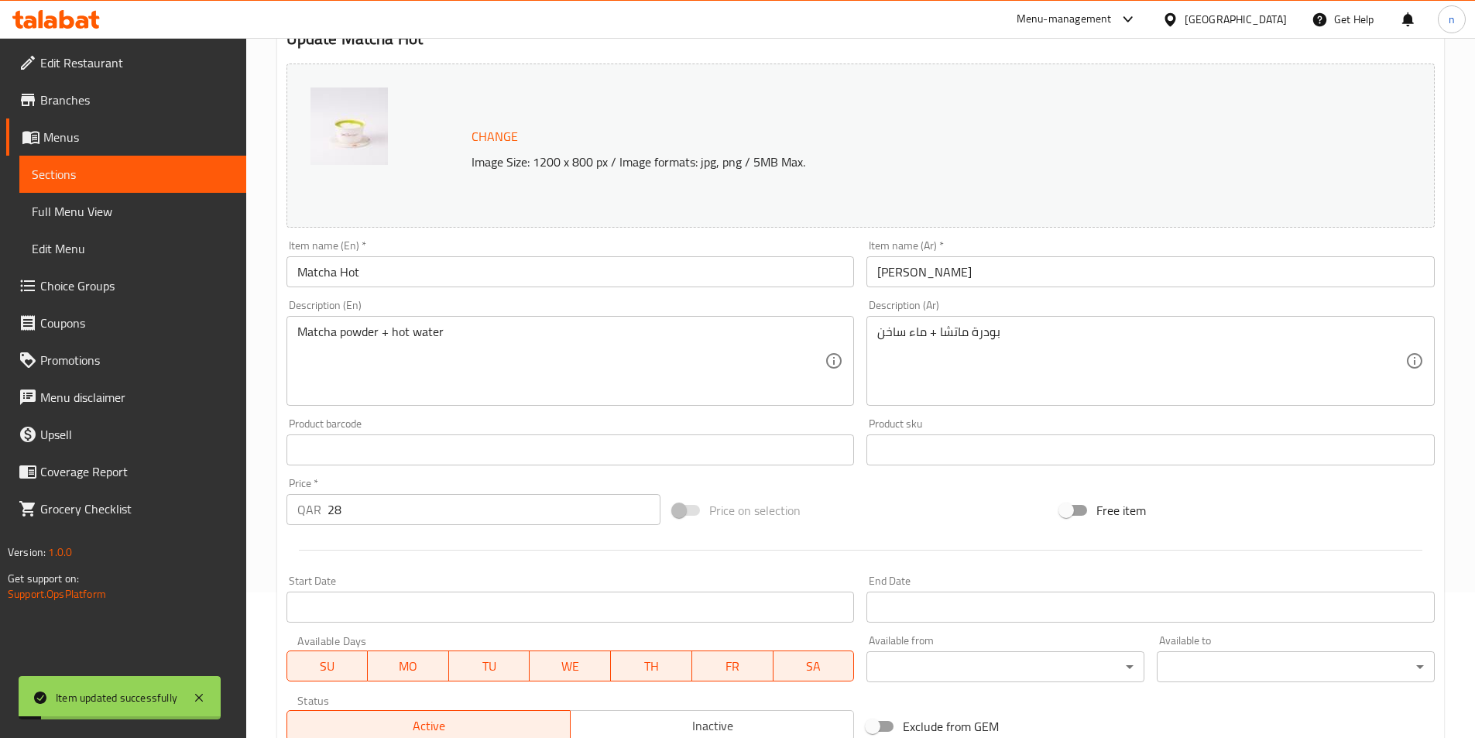
scroll to position [0, 0]
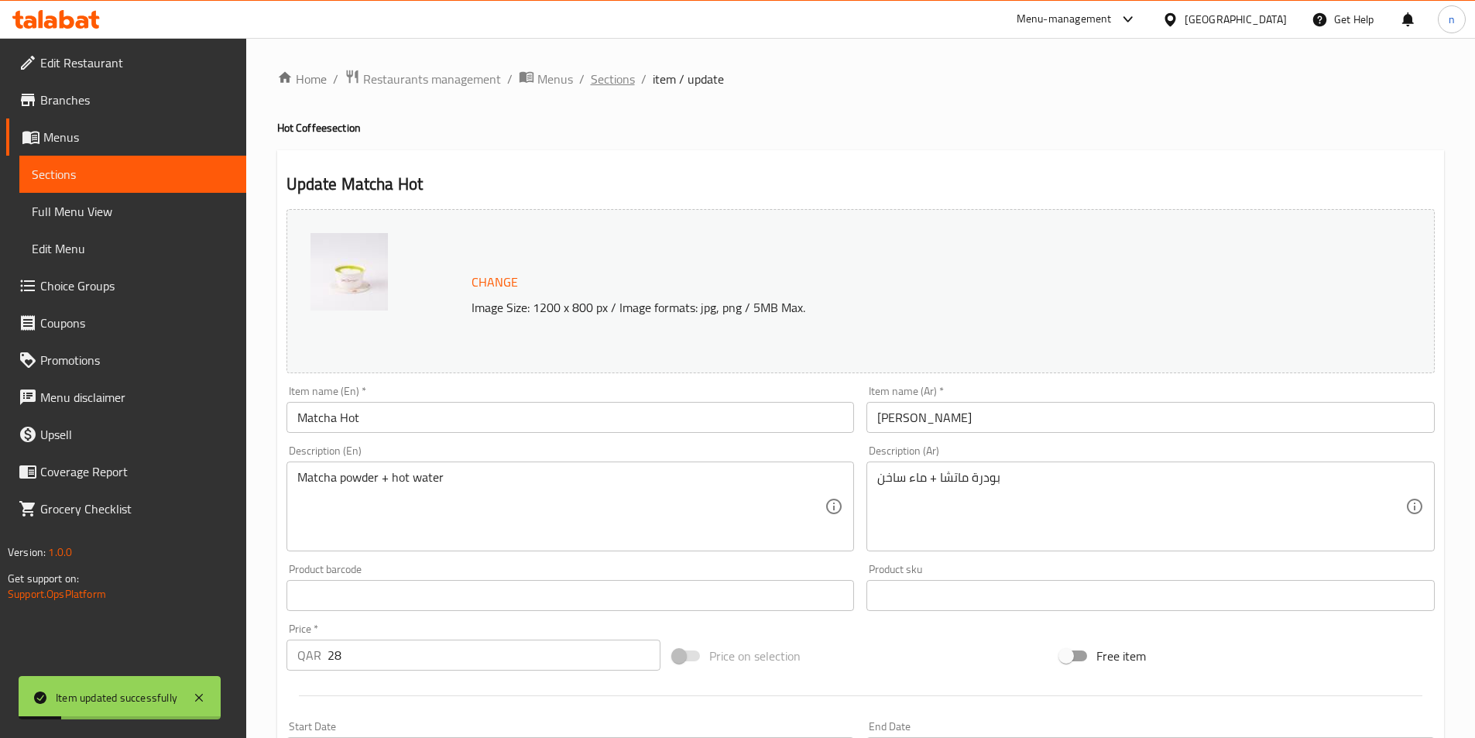
click at [612, 76] on span "Sections" at bounding box center [613, 79] width 44 height 19
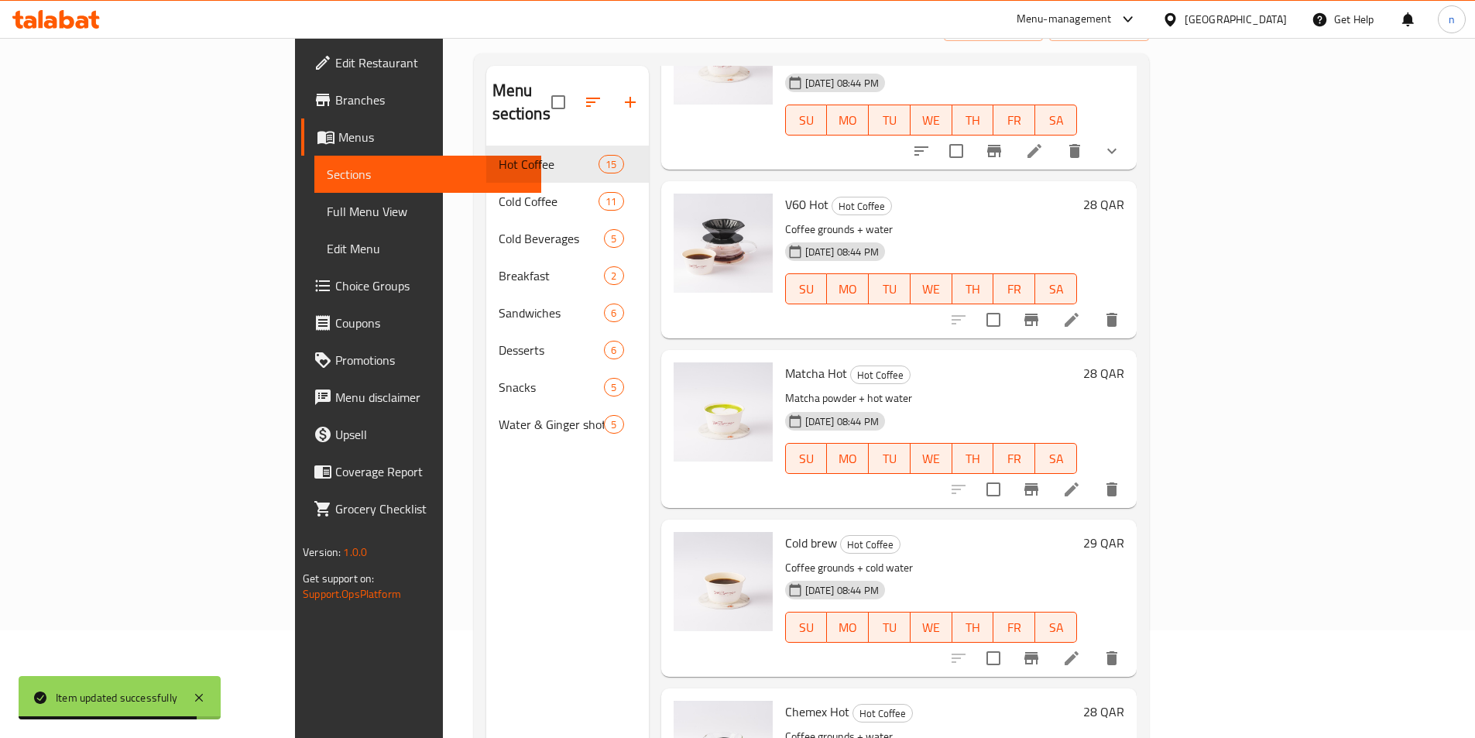
scroll to position [217, 0]
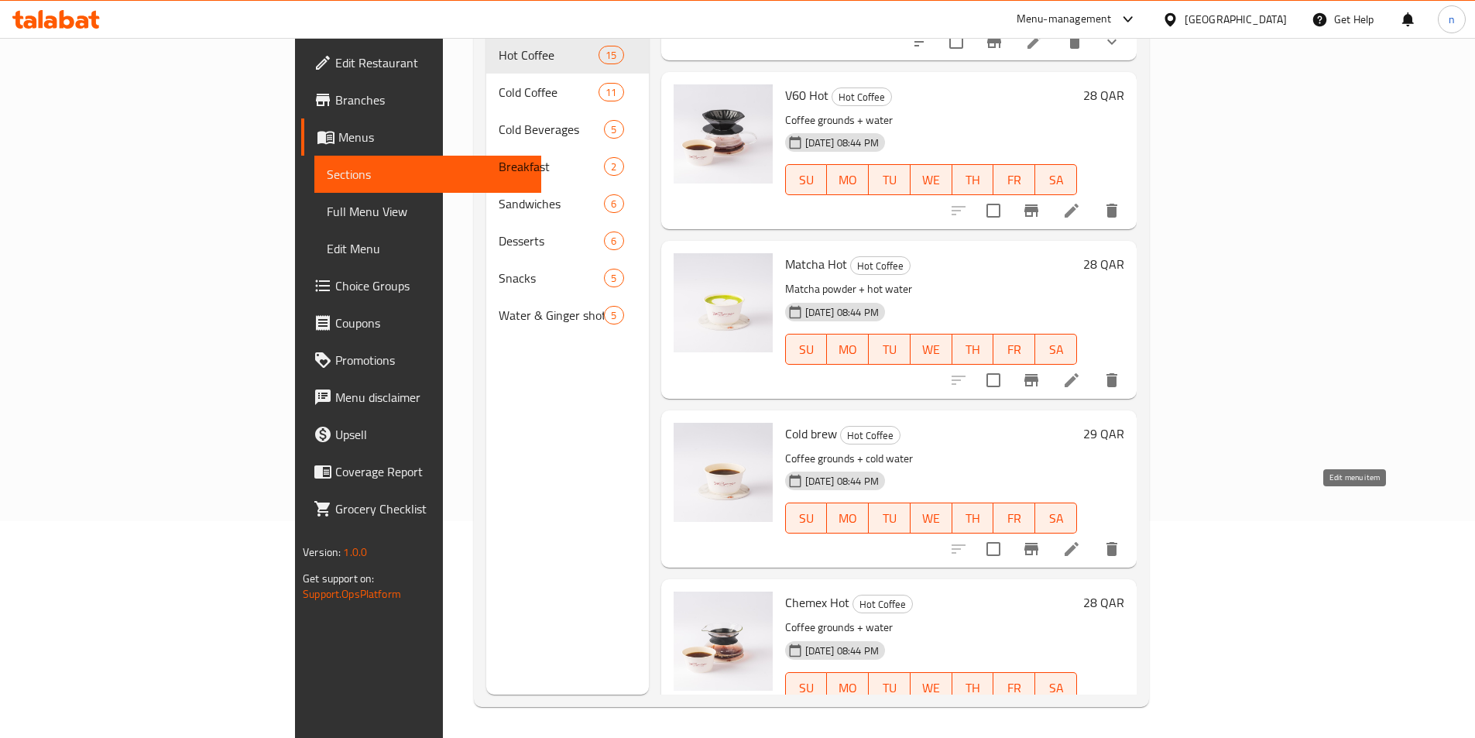
click at [1081, 540] on icon at bounding box center [1071, 549] width 19 height 19
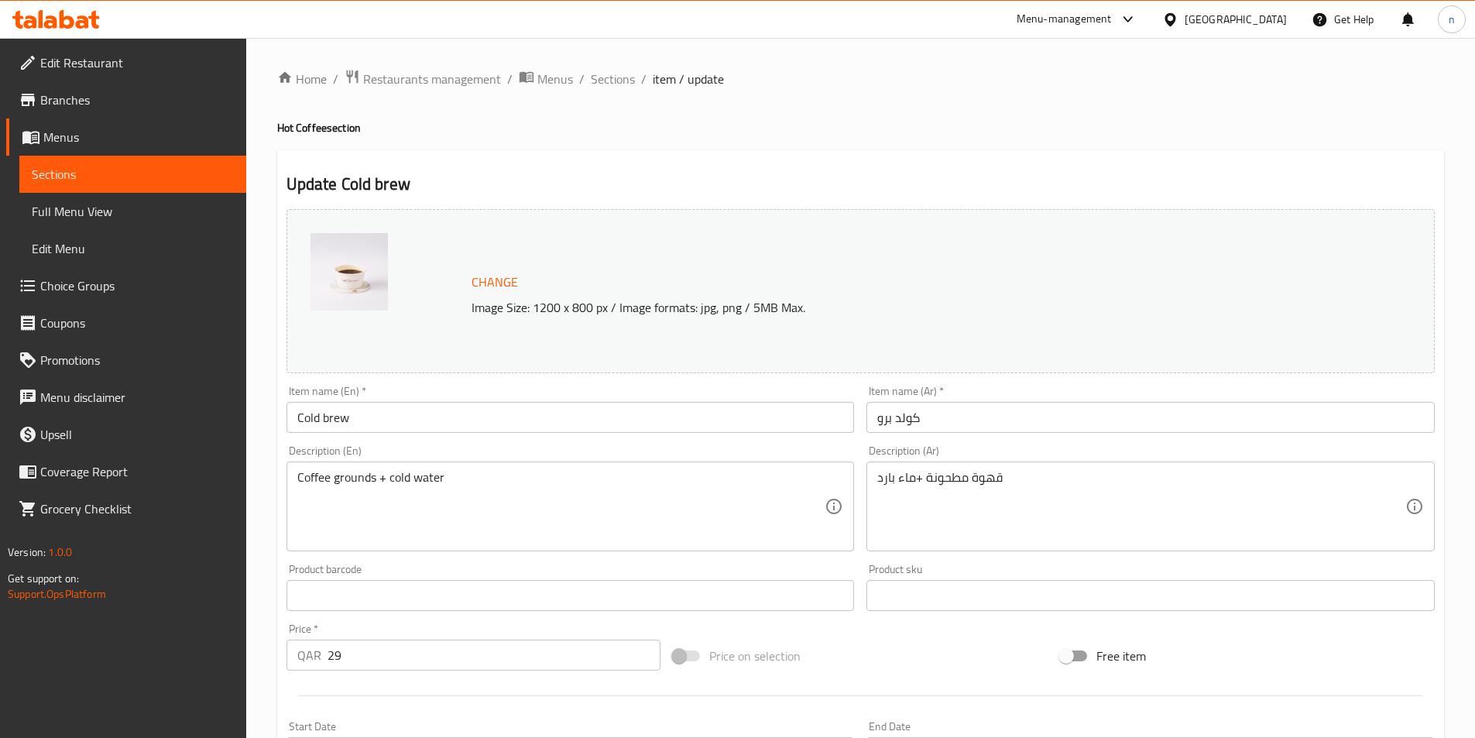
click at [359, 419] on input "Cold brew" at bounding box center [571, 417] width 568 height 31
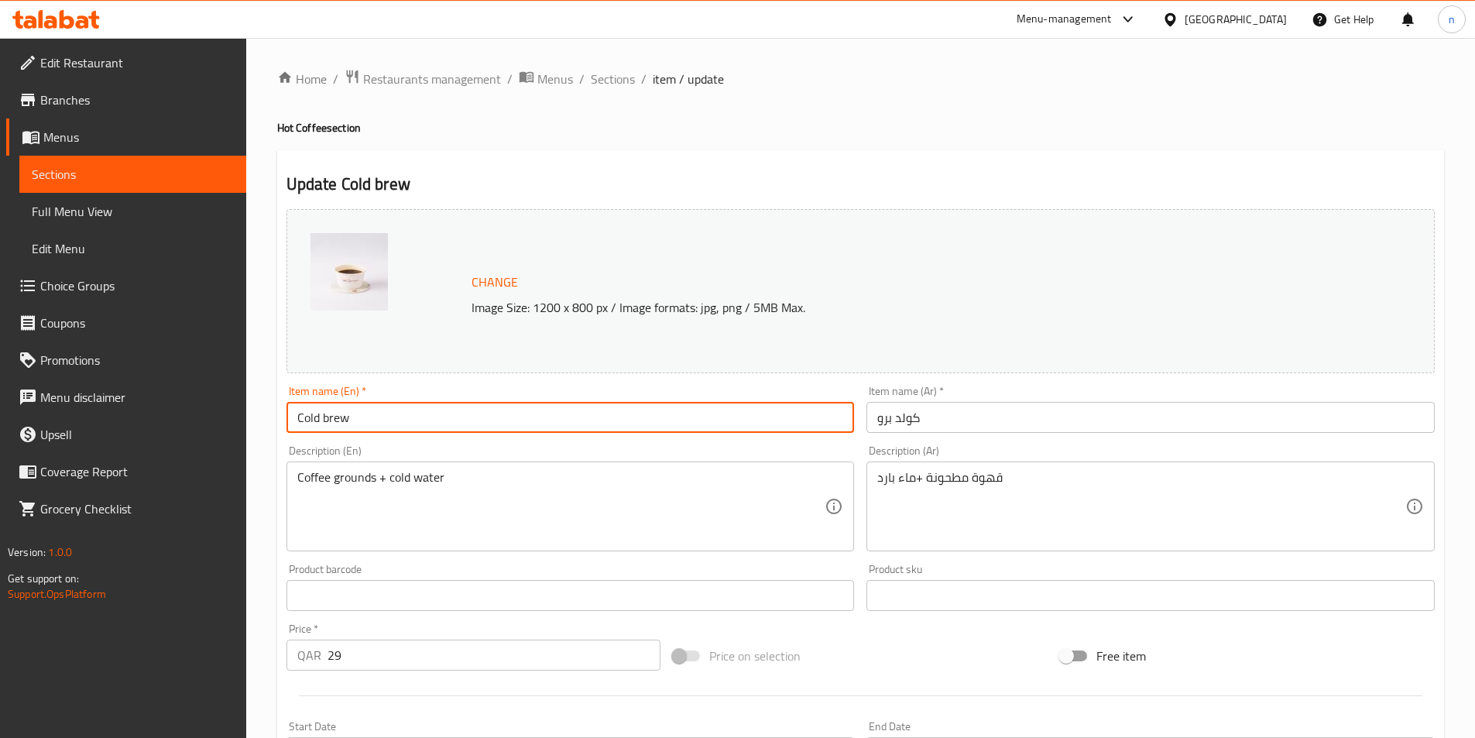
paste input "Hot"
type input "Cold brew Hot"
click at [929, 413] on input "كولد برو" at bounding box center [1151, 417] width 568 height 31
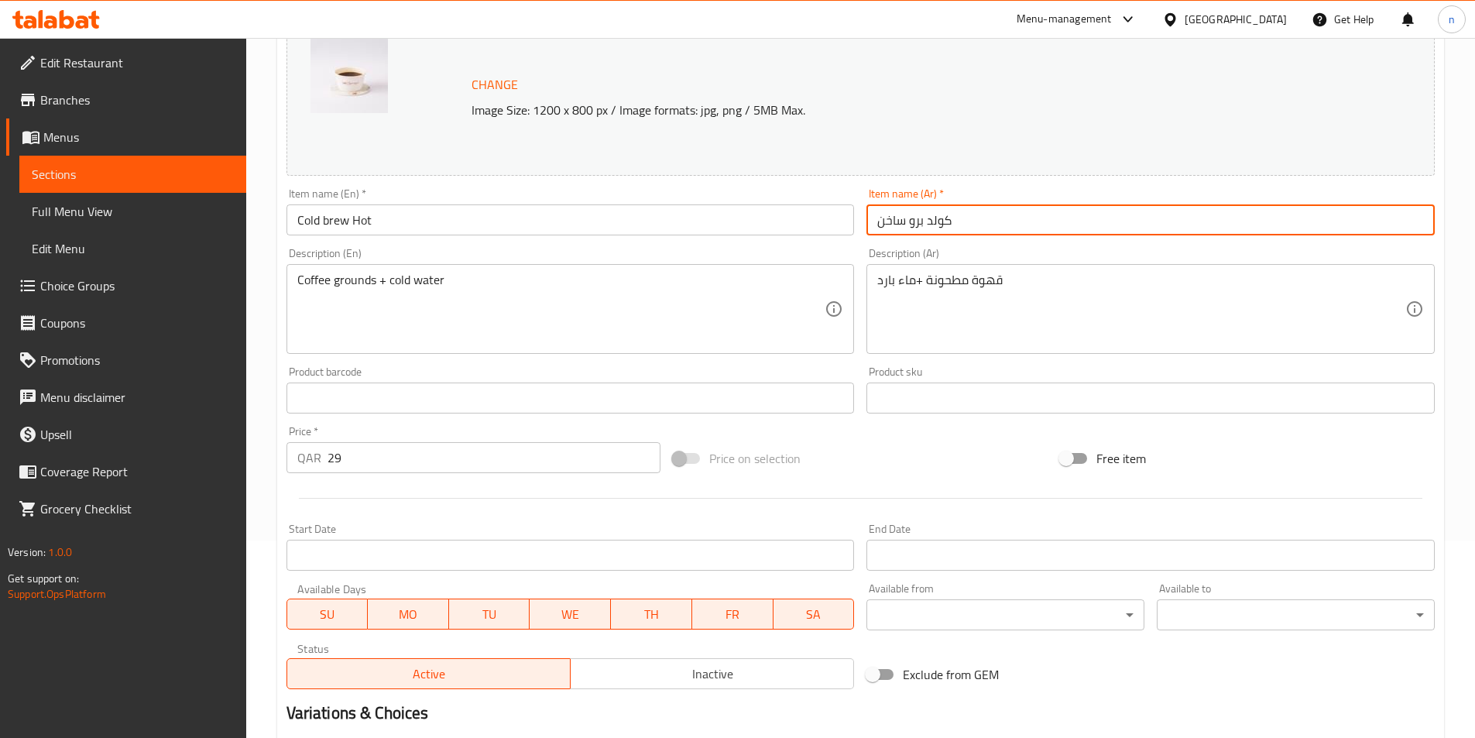
scroll to position [379, 0]
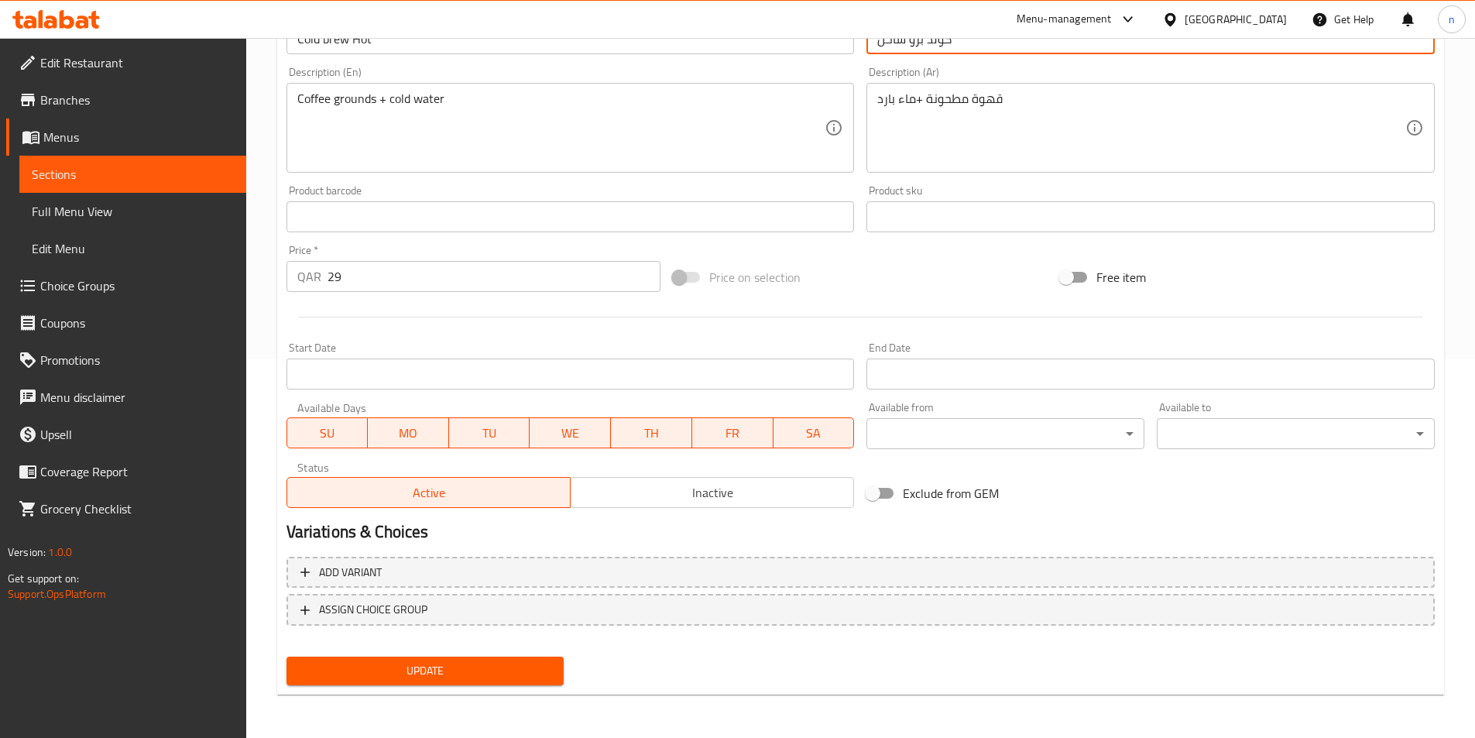
type input "كولد برو ساخن"
click at [448, 678] on span "Update" at bounding box center [425, 670] width 253 height 19
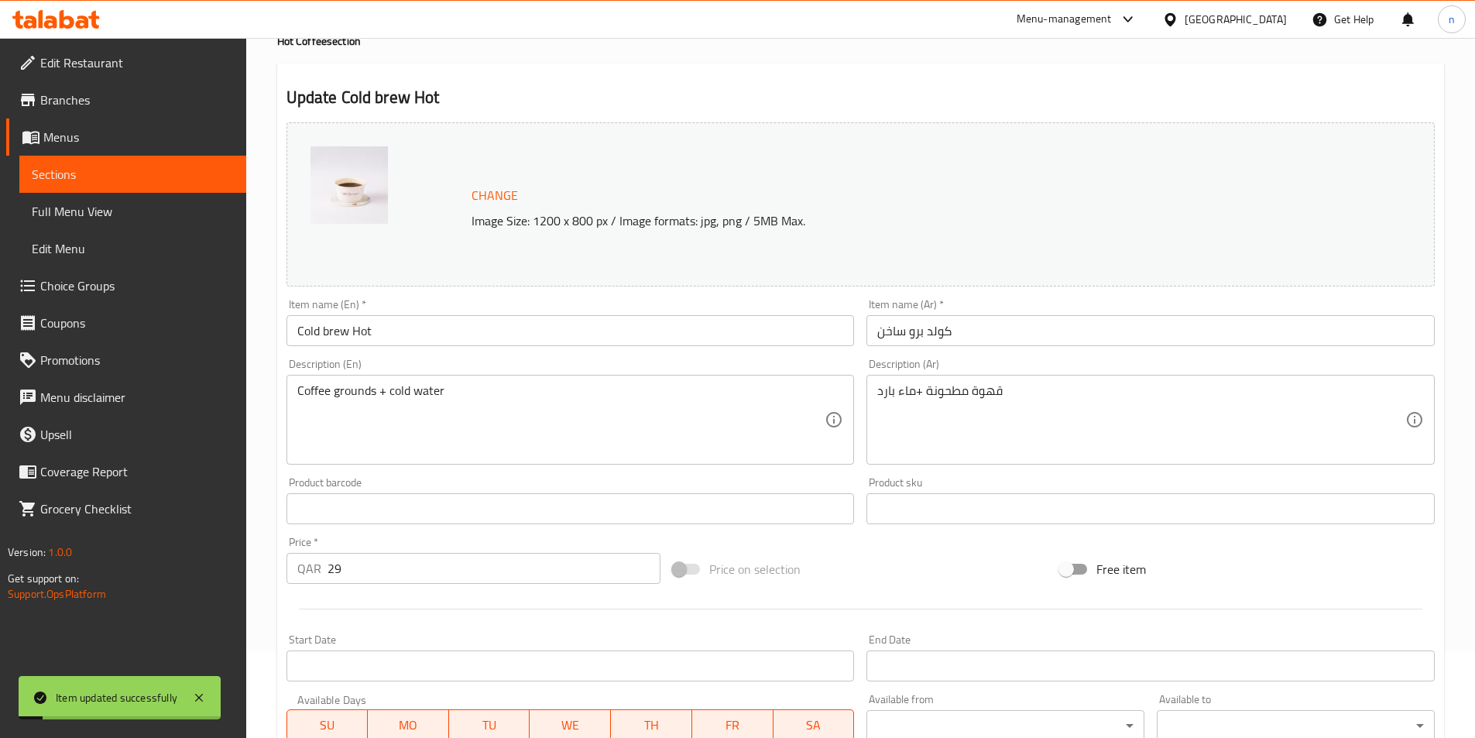
scroll to position [0, 0]
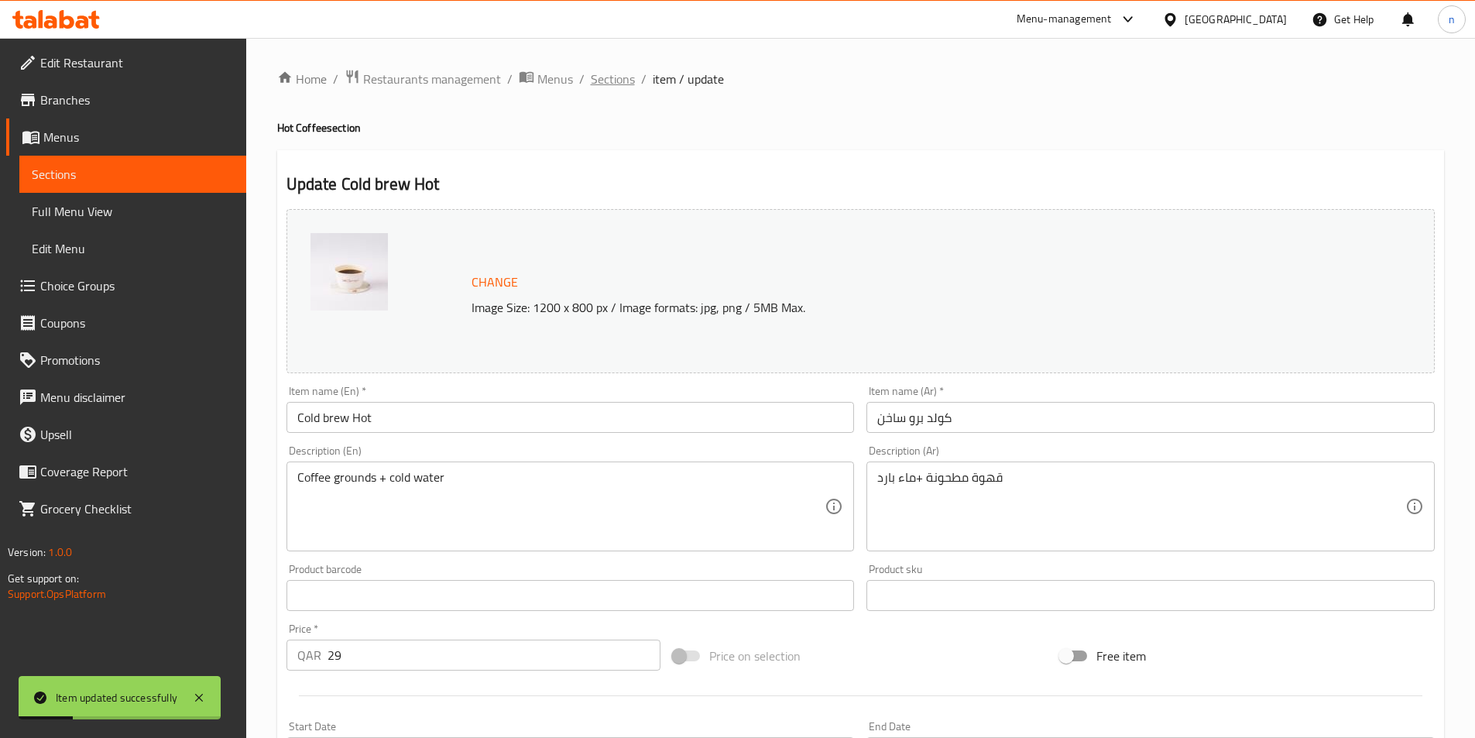
click at [604, 78] on span "Sections" at bounding box center [613, 79] width 44 height 19
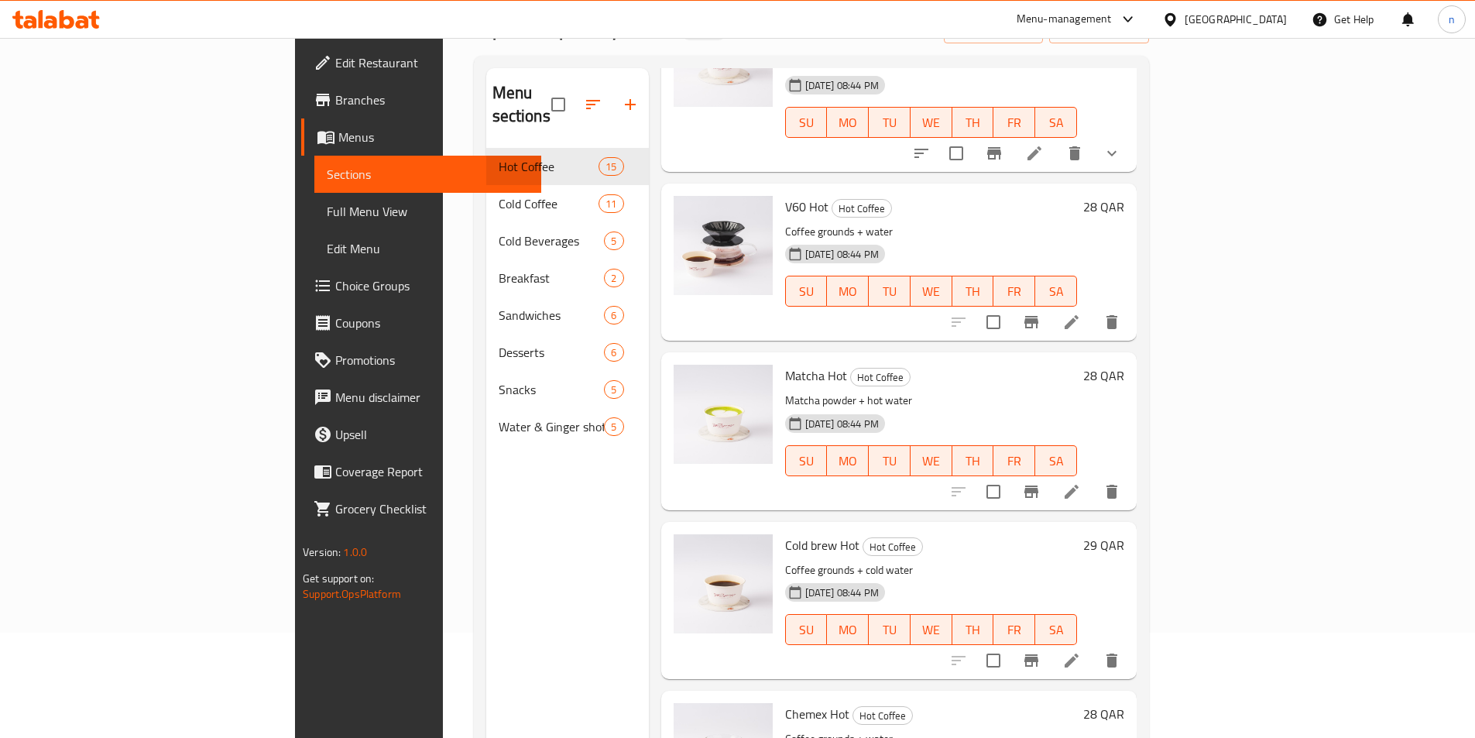
scroll to position [217, 0]
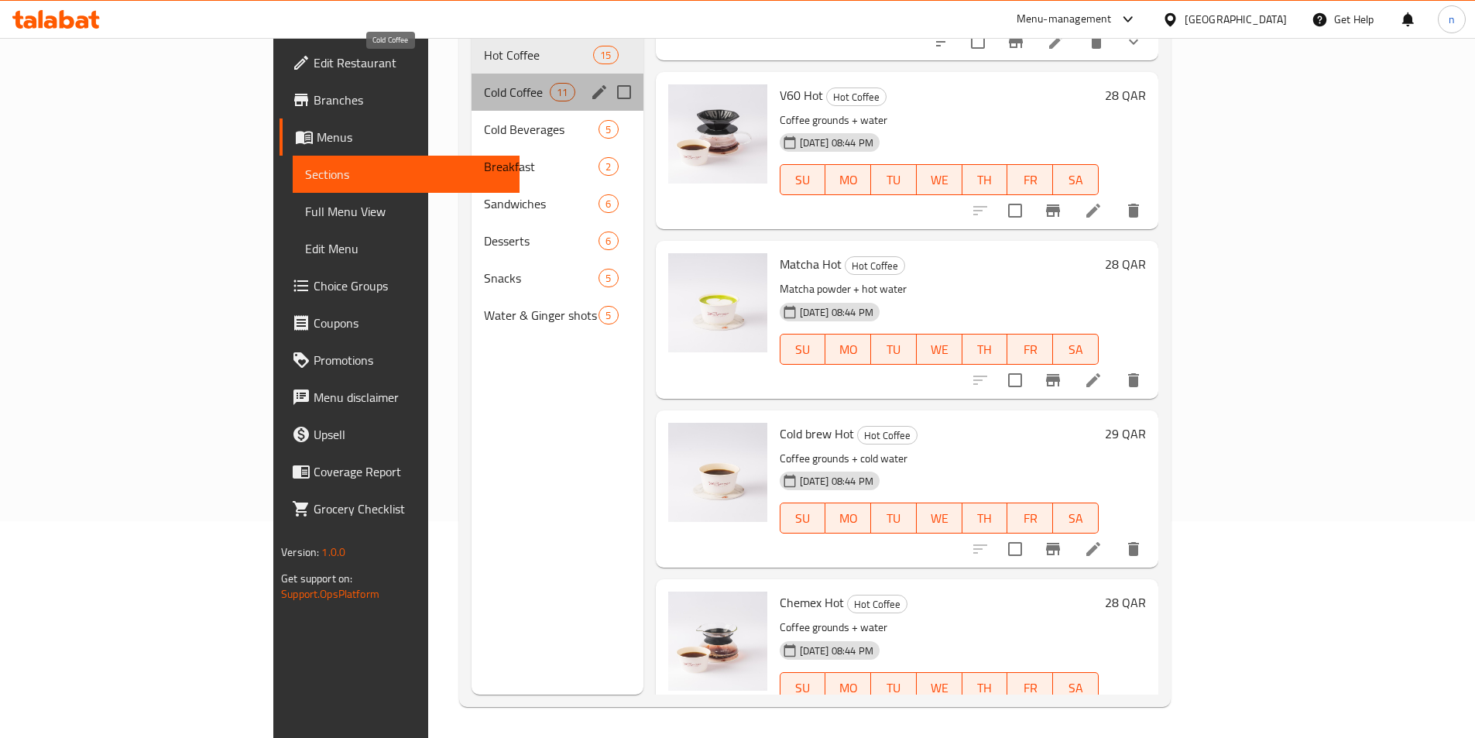
click at [484, 83] on span "Cold Coffee" at bounding box center [517, 92] width 66 height 19
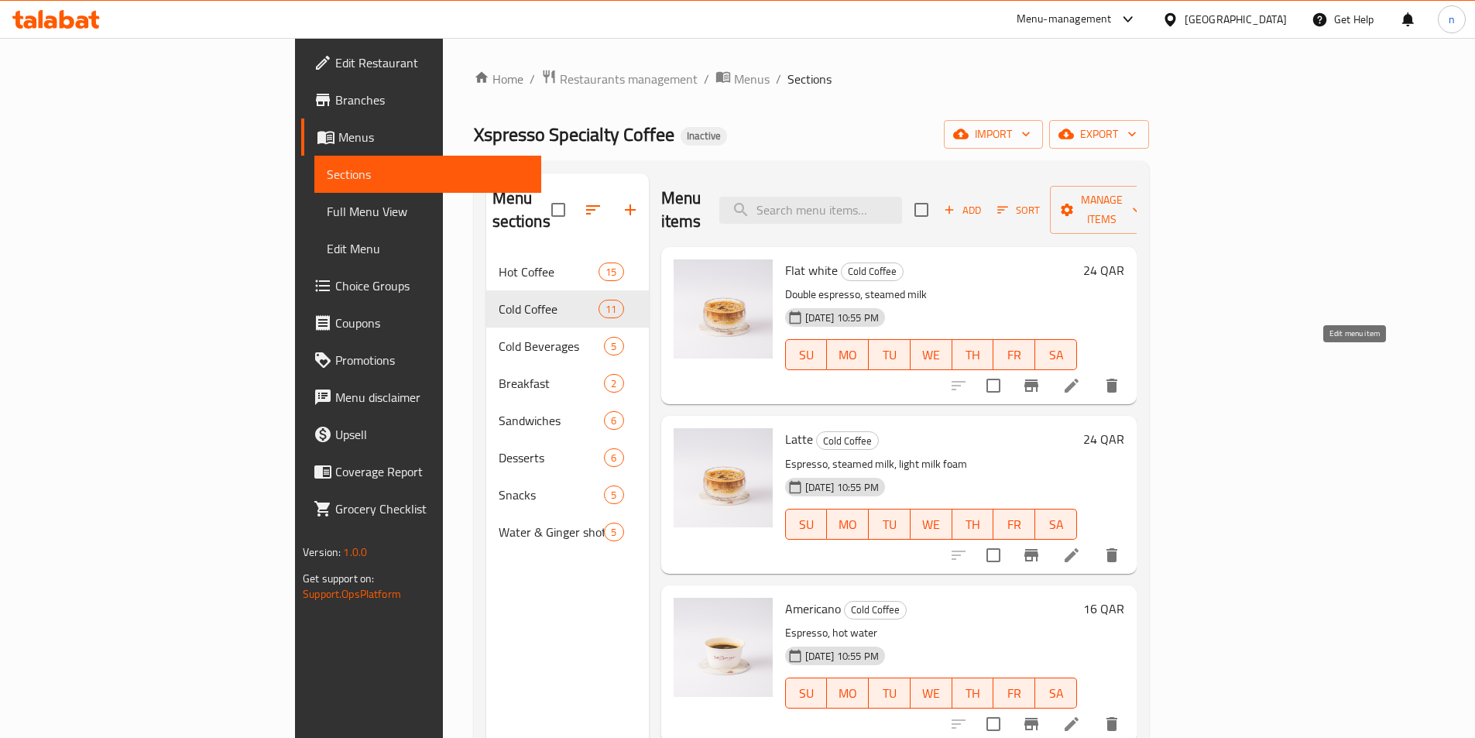
click at [1081, 376] on icon at bounding box center [1071, 385] width 19 height 19
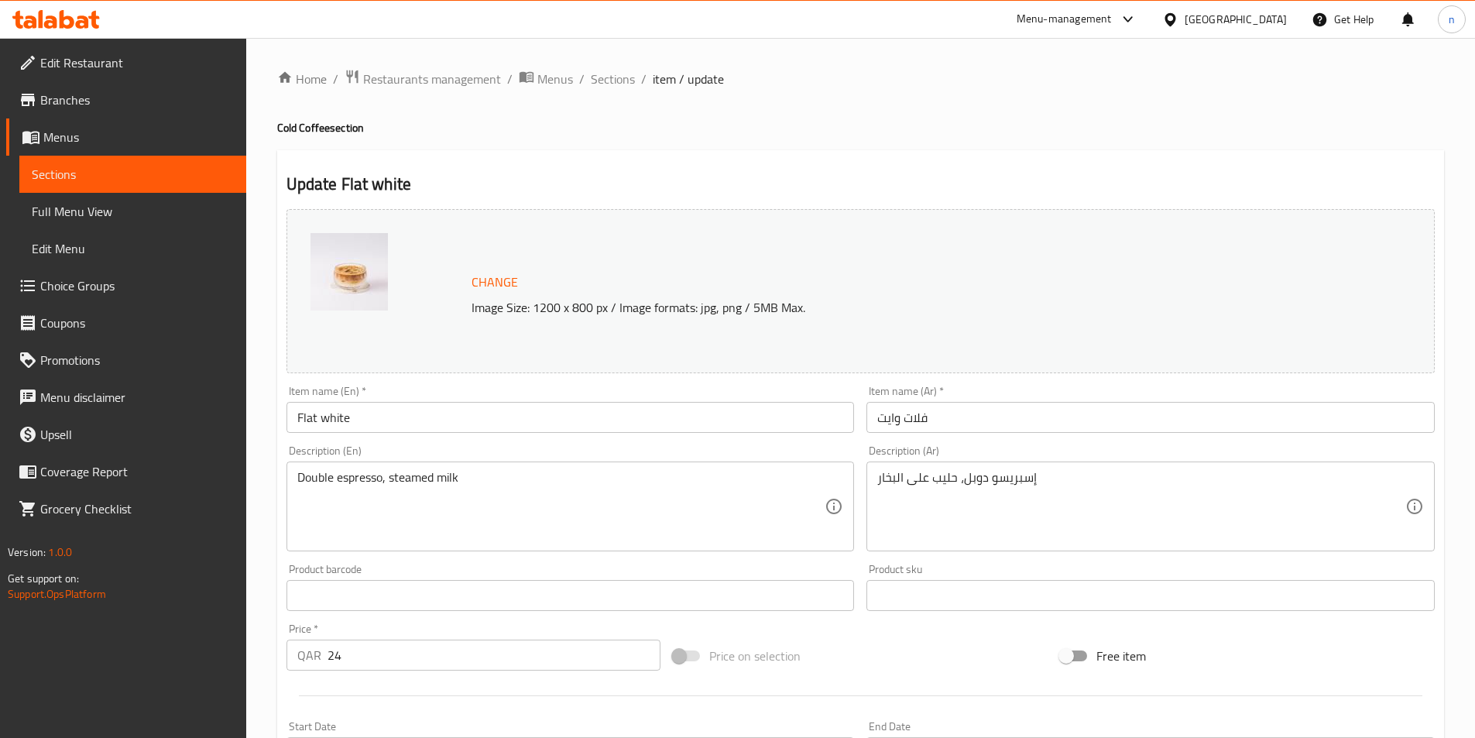
click at [281, 128] on h4 "Cold Coffee section" at bounding box center [860, 127] width 1167 height 15
drag, startPoint x: 297, startPoint y: 125, endPoint x: 276, endPoint y: 130, distance: 21.4
click at [276, 130] on div "Home / Restaurants management / Menus / Sections / item / update Cold Coffee se…" at bounding box center [860, 577] width 1229 height 1079
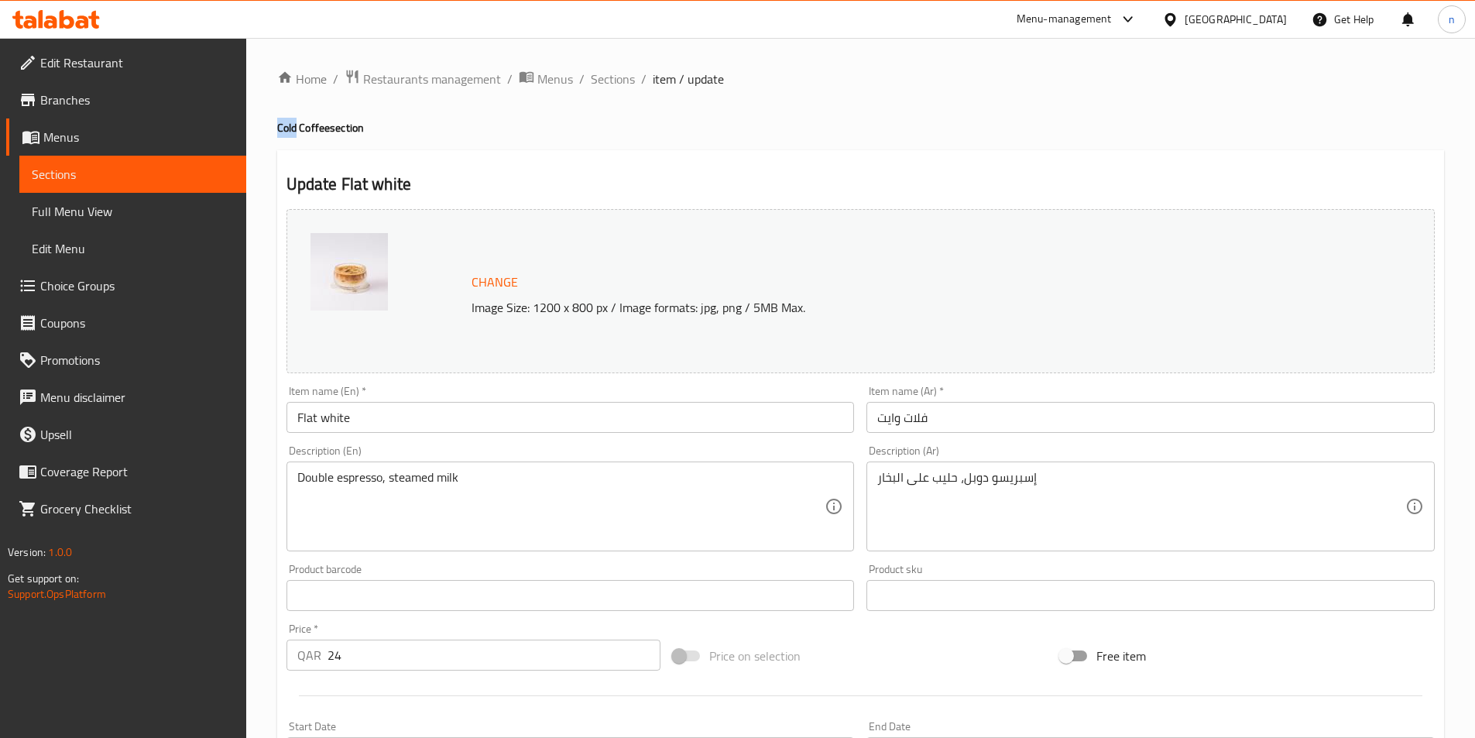
copy h4 "Cold"
click at [386, 417] on input "Flat white" at bounding box center [571, 417] width 568 height 31
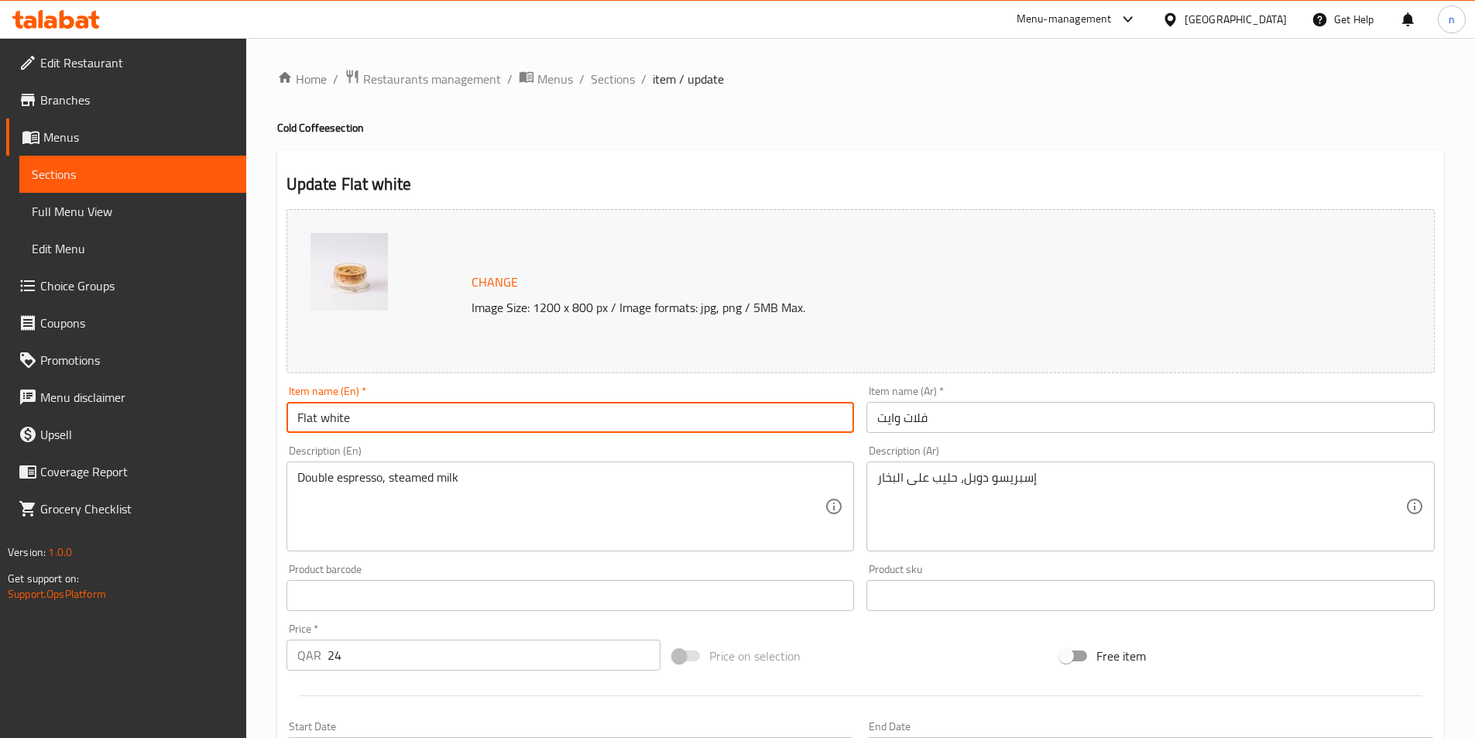
paste input "Cold"
type input "Flat white Cold"
drag, startPoint x: 940, startPoint y: 414, endPoint x: 961, endPoint y: 418, distance: 21.3
click at [939, 414] on input "فلات وايت" at bounding box center [1151, 417] width 568 height 31
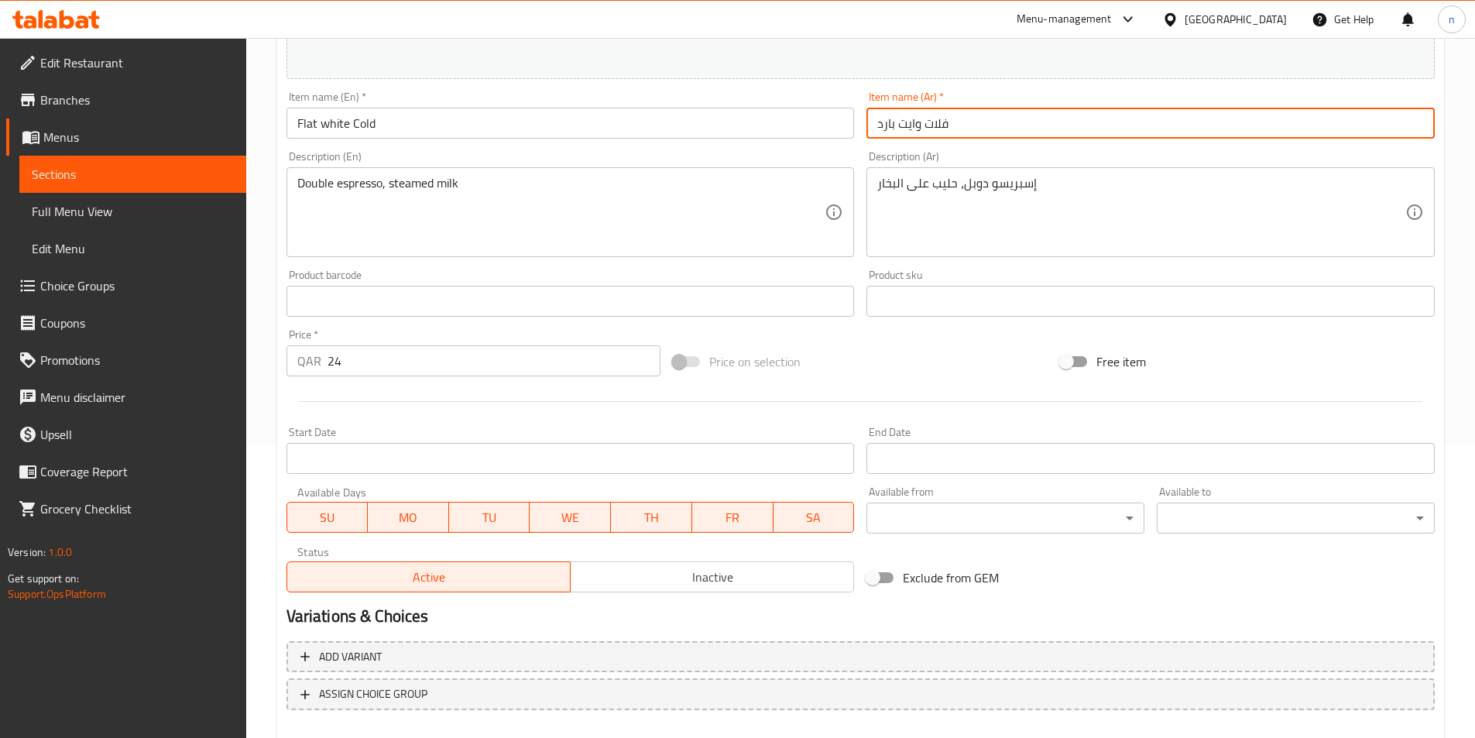
scroll to position [379, 0]
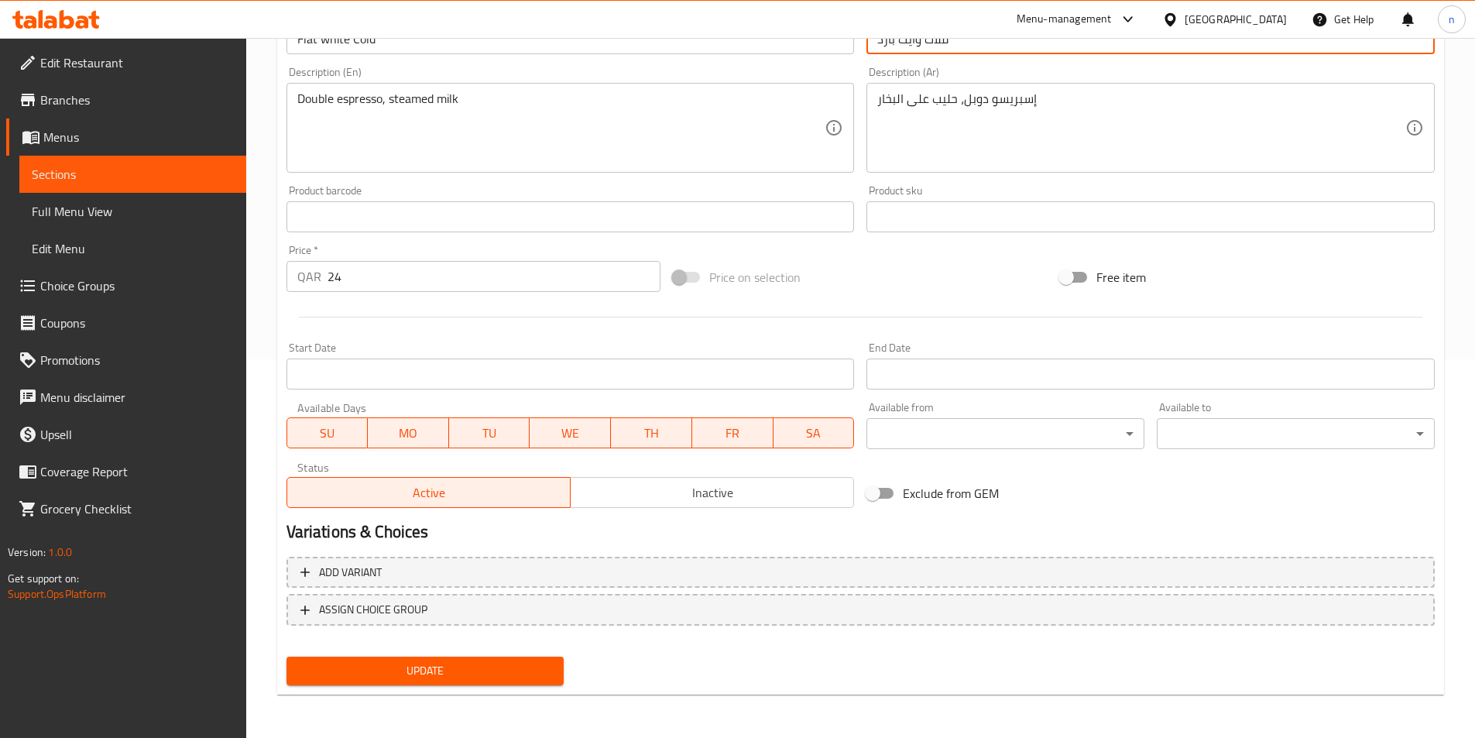
type input "فلات وايت بارد"
click at [437, 668] on span "Update" at bounding box center [425, 670] width 253 height 19
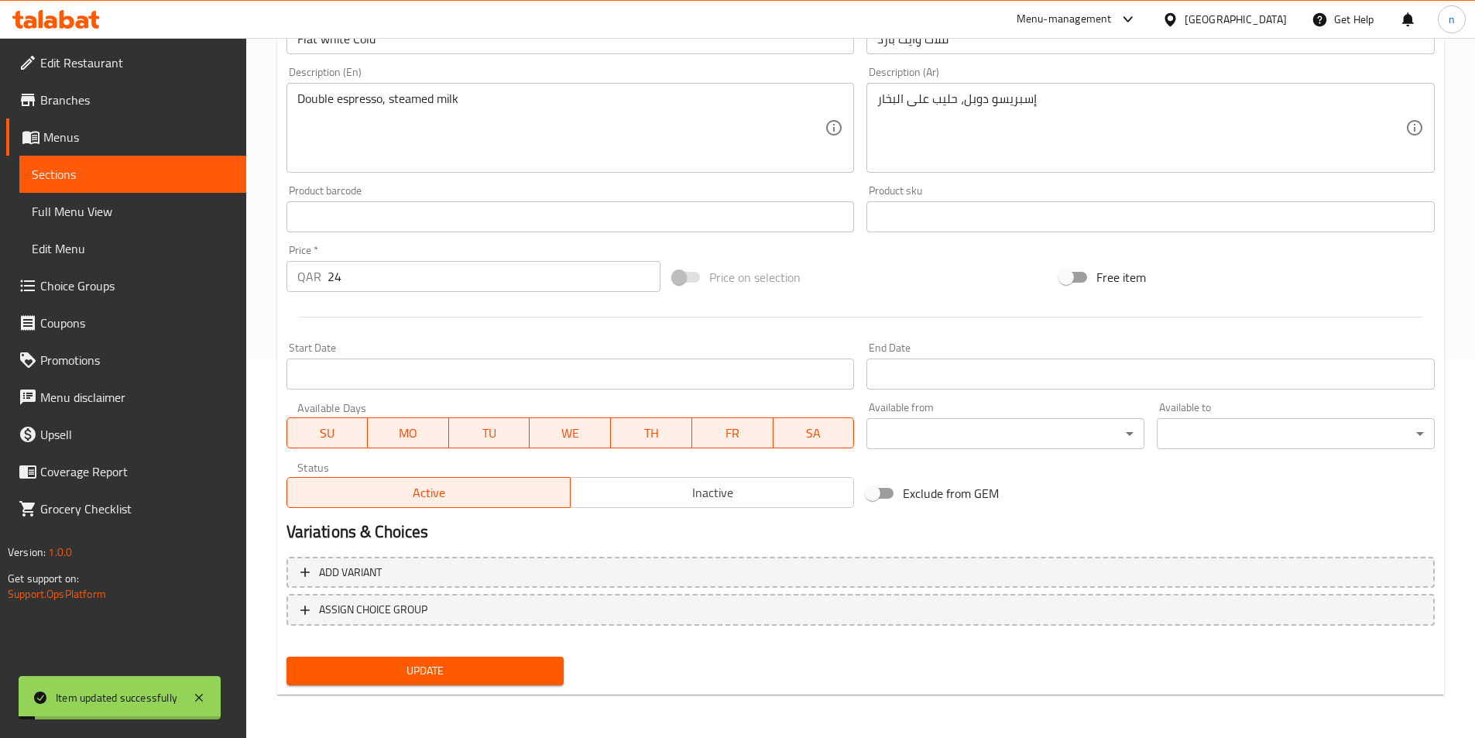
scroll to position [0, 0]
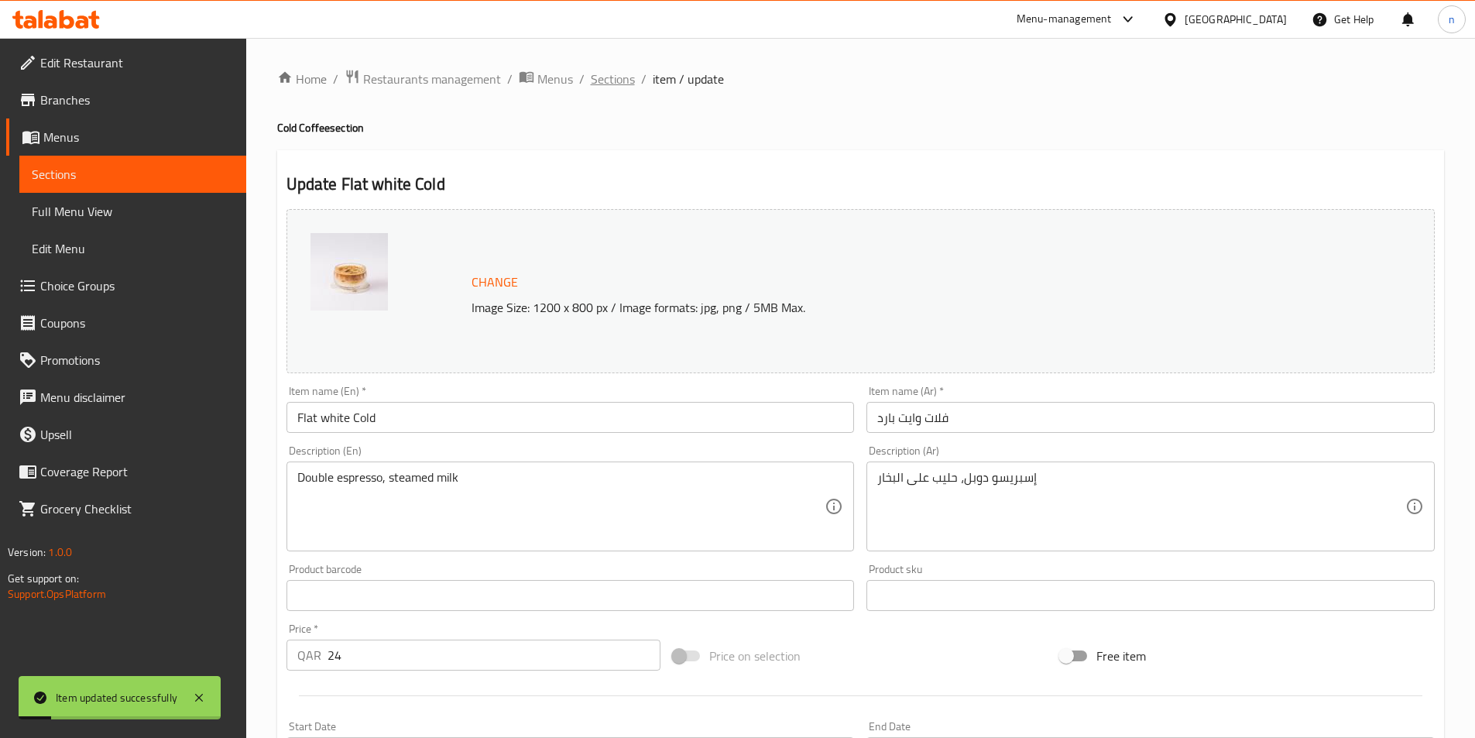
click at [614, 79] on span "Sections" at bounding box center [613, 79] width 44 height 19
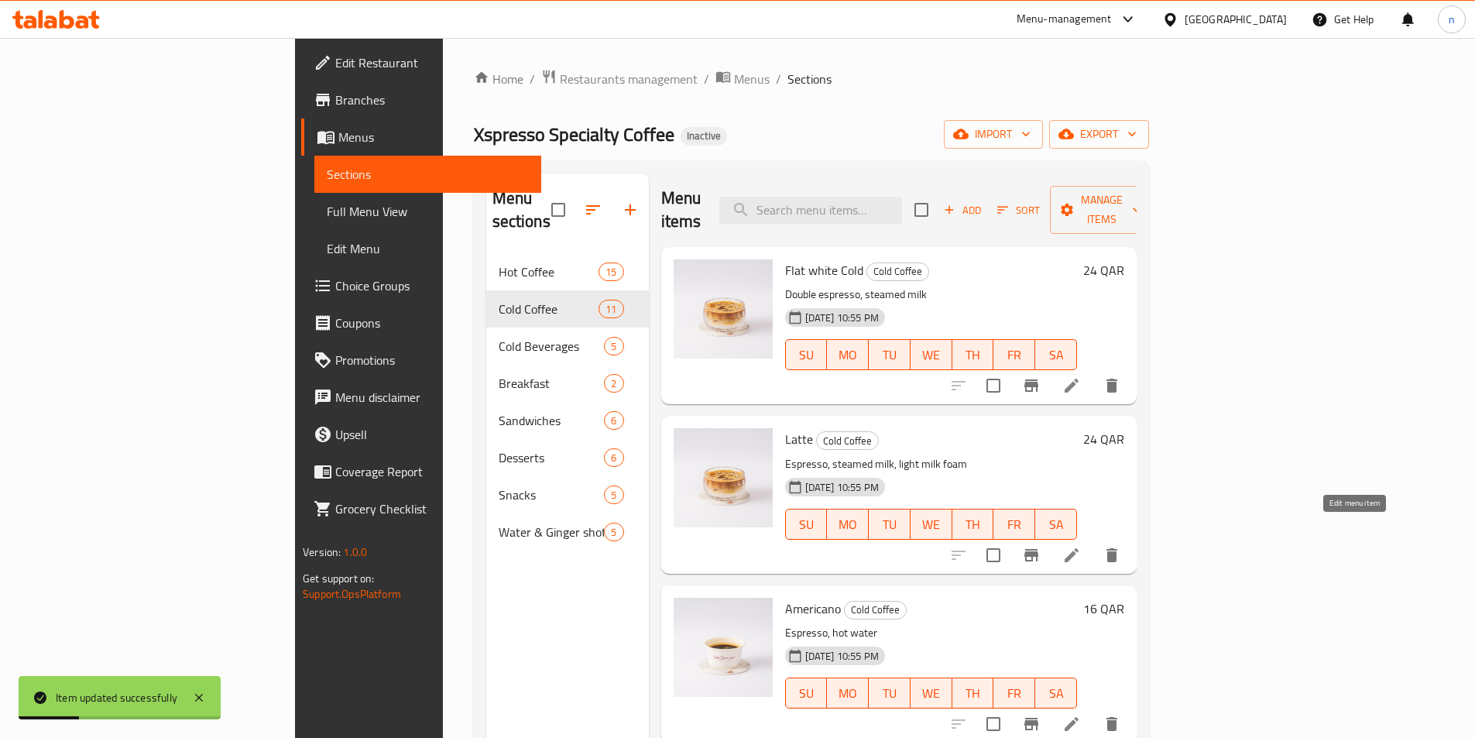
click at [1081, 546] on icon at bounding box center [1071, 555] width 19 height 19
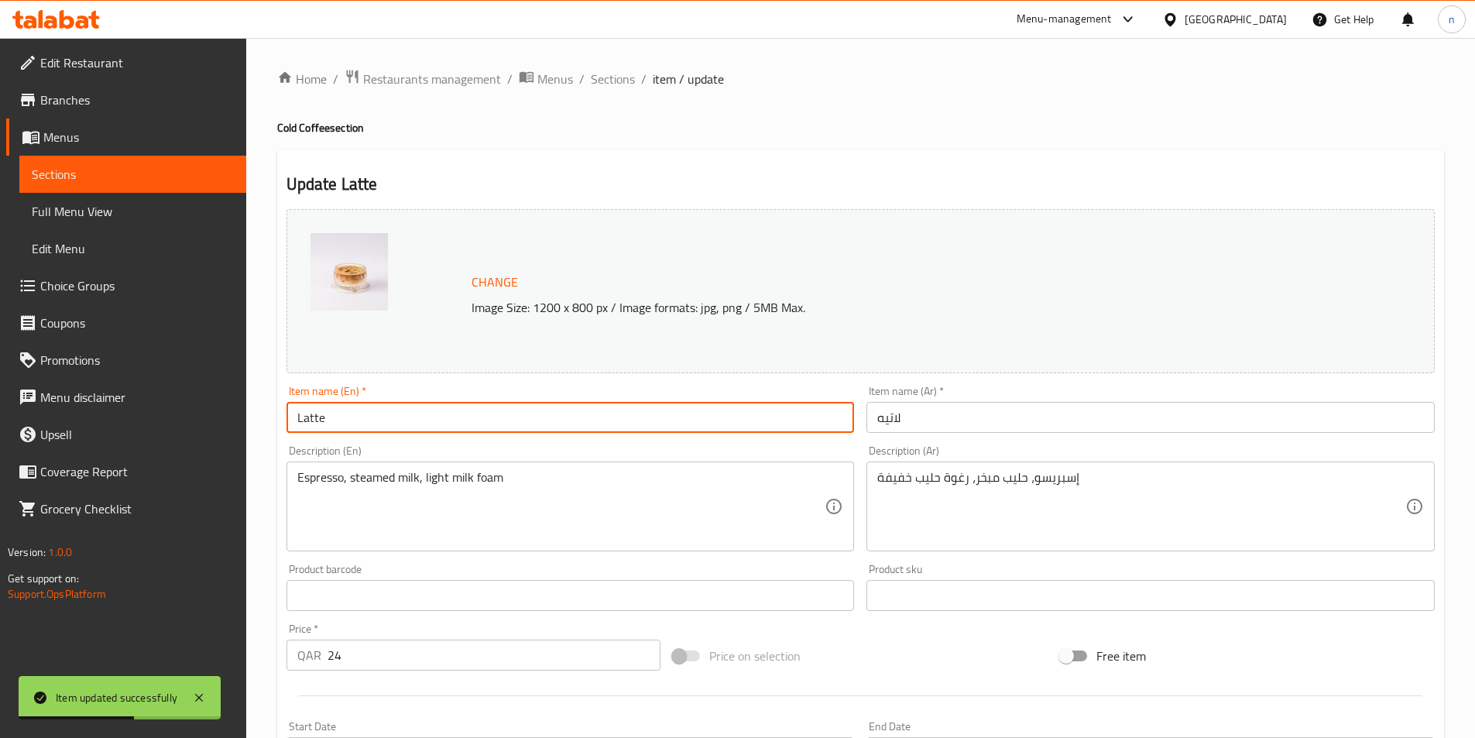
click at [342, 413] on input "Latte" at bounding box center [571, 417] width 568 height 31
paste input "Cold"
type input "Latte Cold"
click at [907, 422] on input "لاتيه" at bounding box center [1151, 417] width 568 height 31
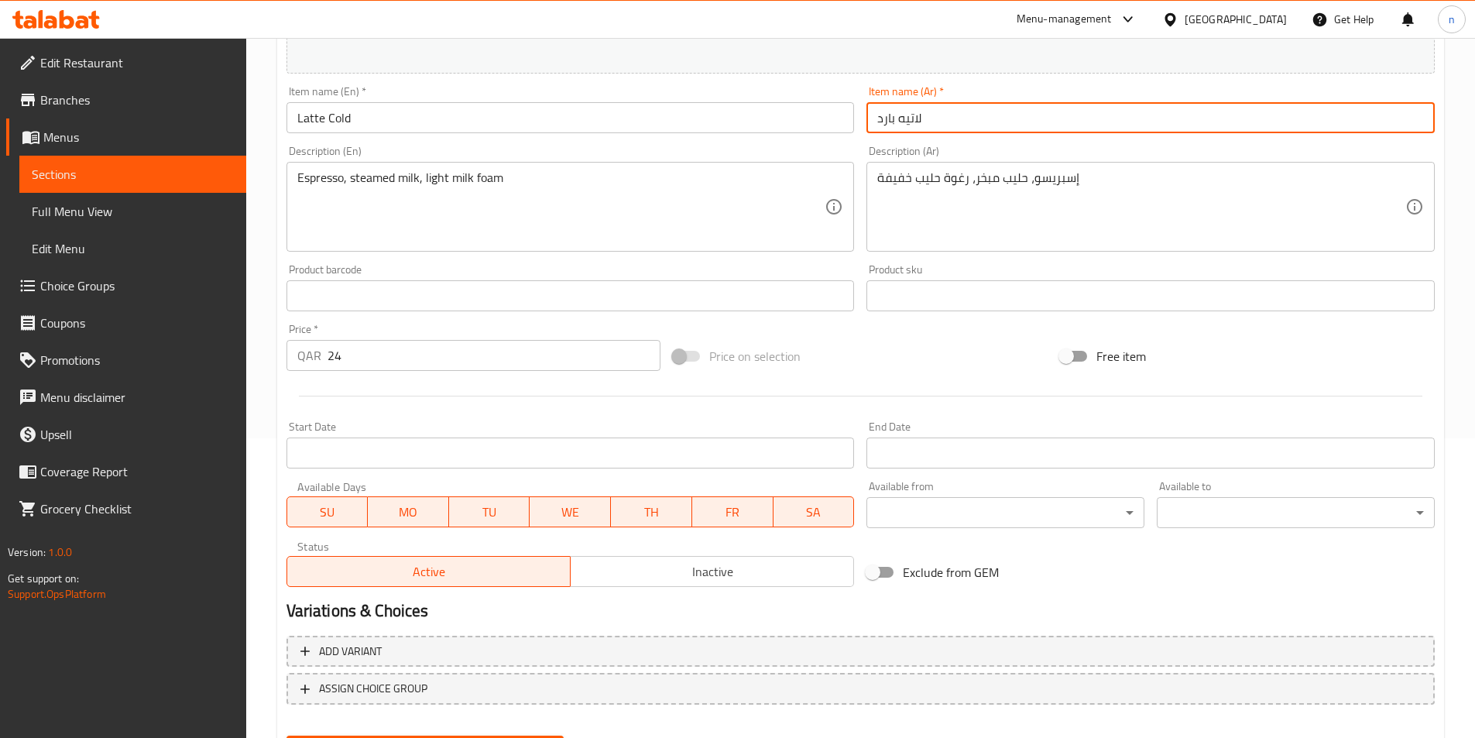
scroll to position [379, 0]
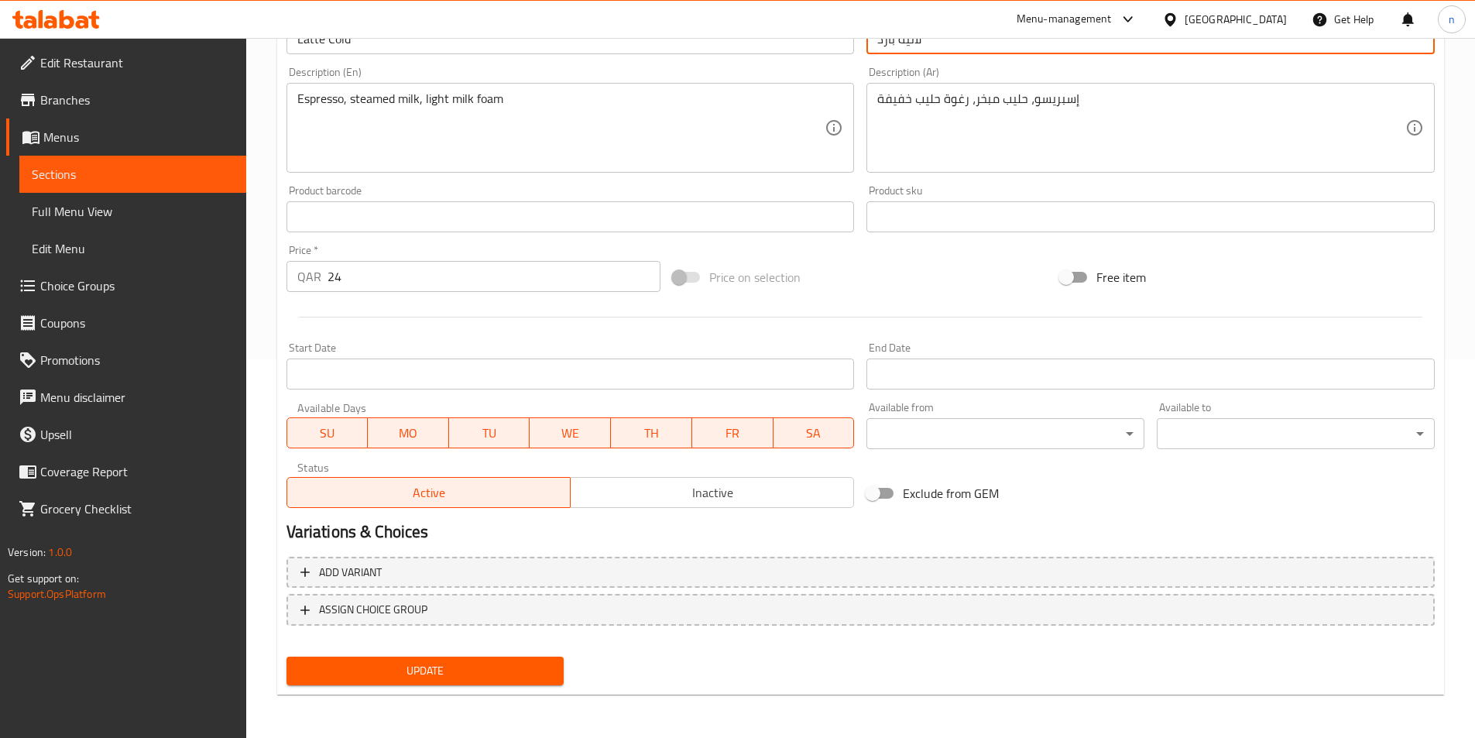
type input "لاتيه بارد"
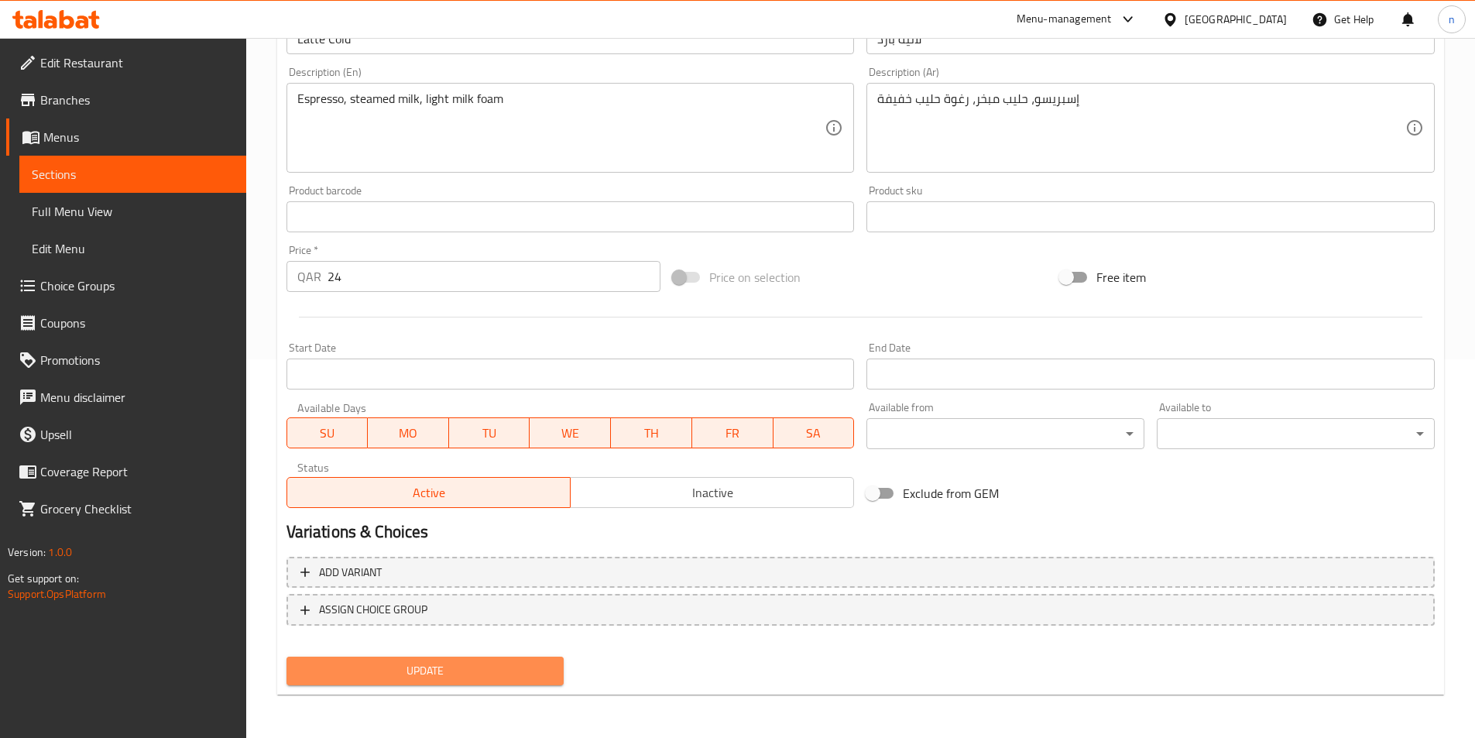
click at [424, 676] on span "Update" at bounding box center [425, 670] width 253 height 19
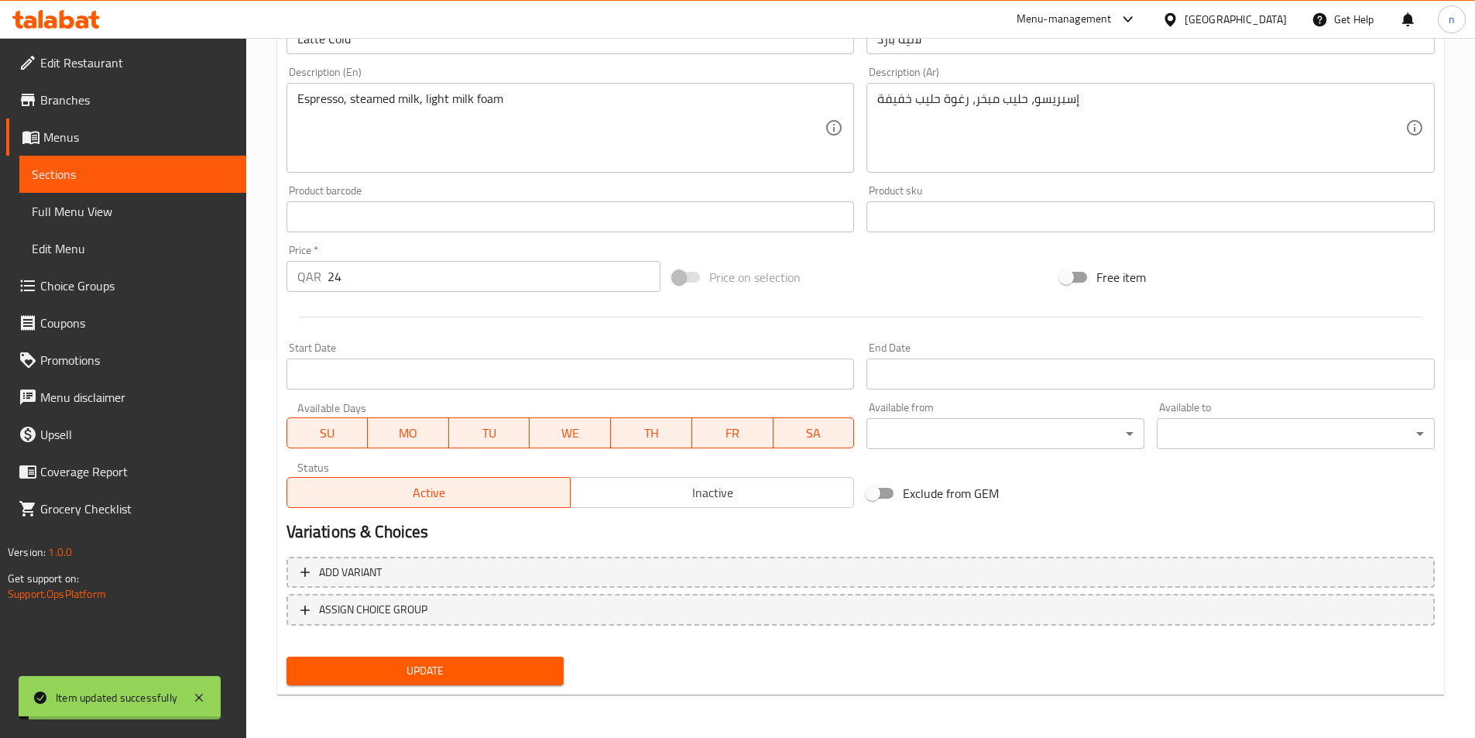
scroll to position [0, 0]
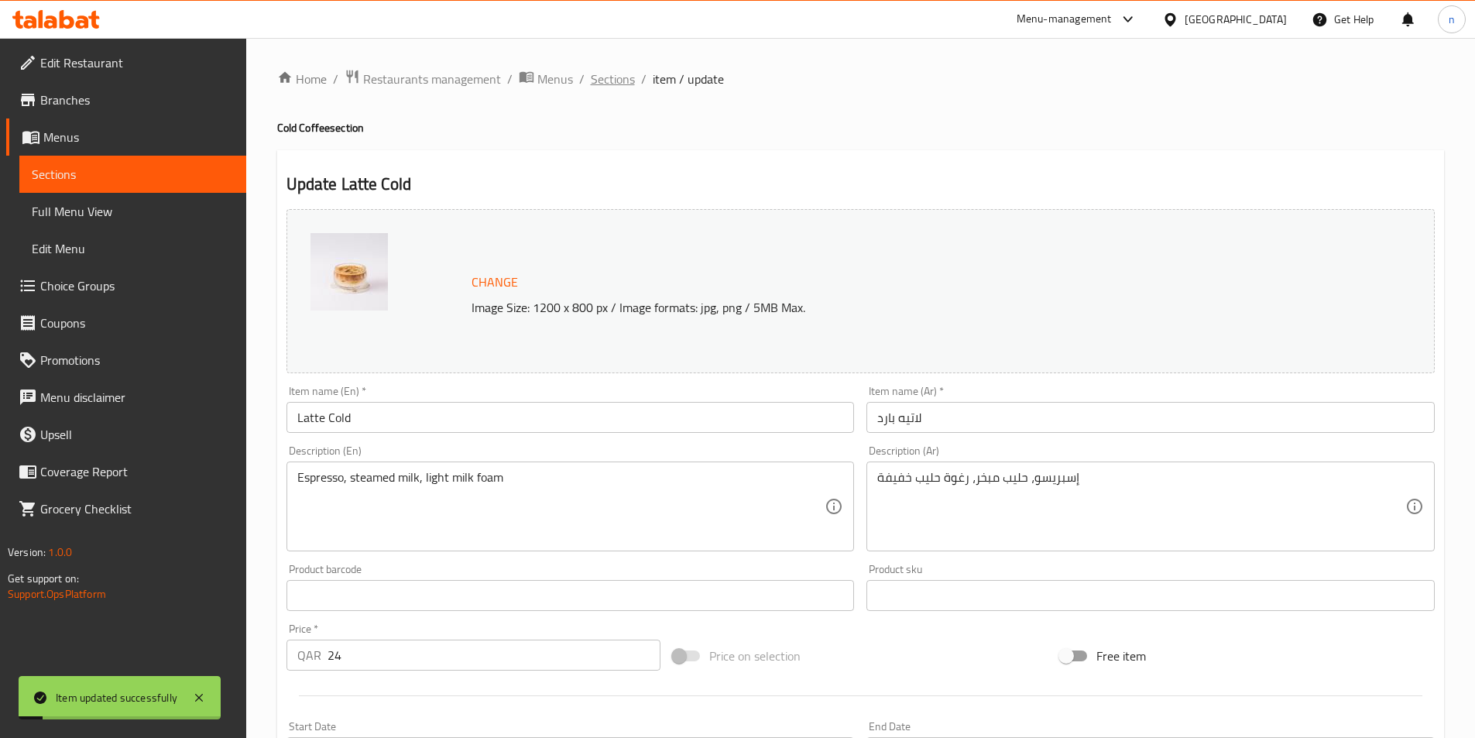
click at [610, 74] on span "Sections" at bounding box center [613, 79] width 44 height 19
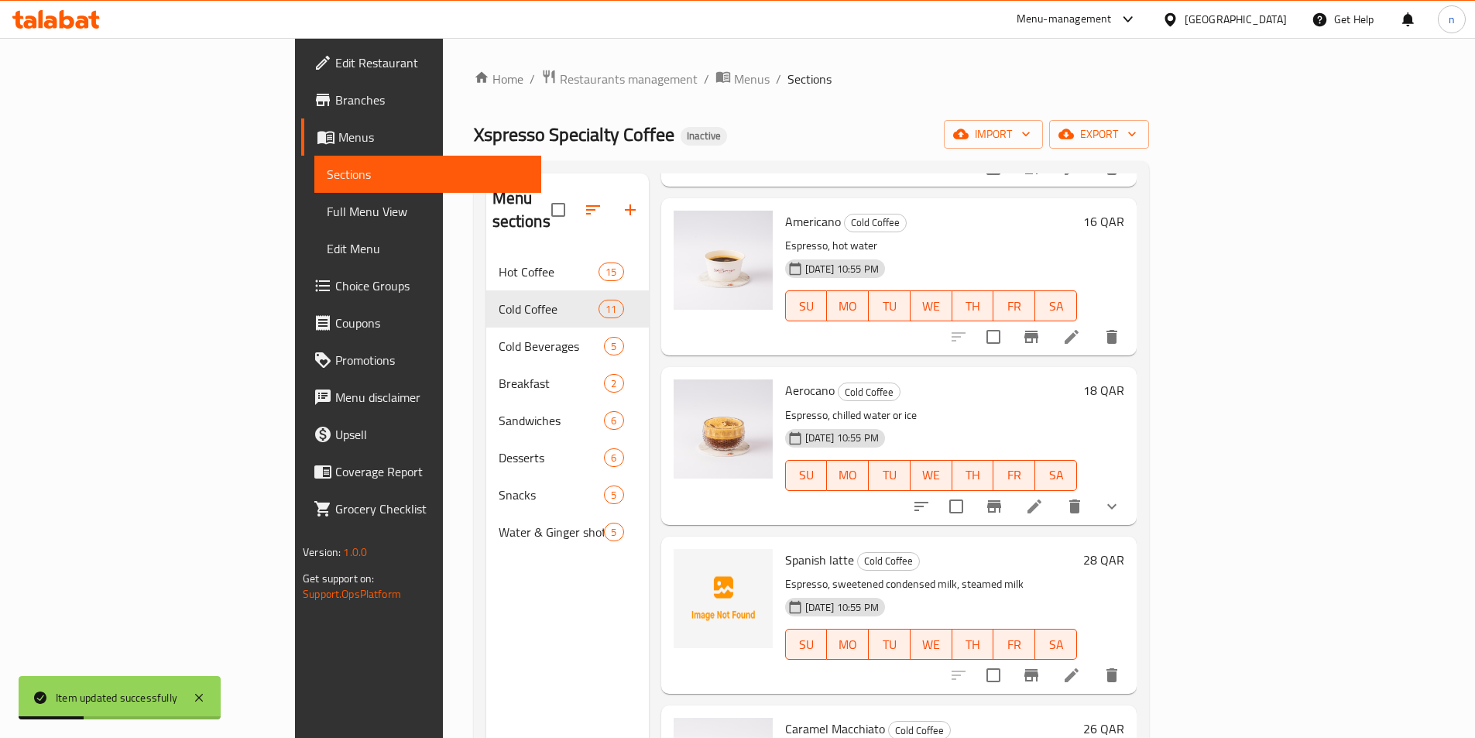
scroll to position [310, 0]
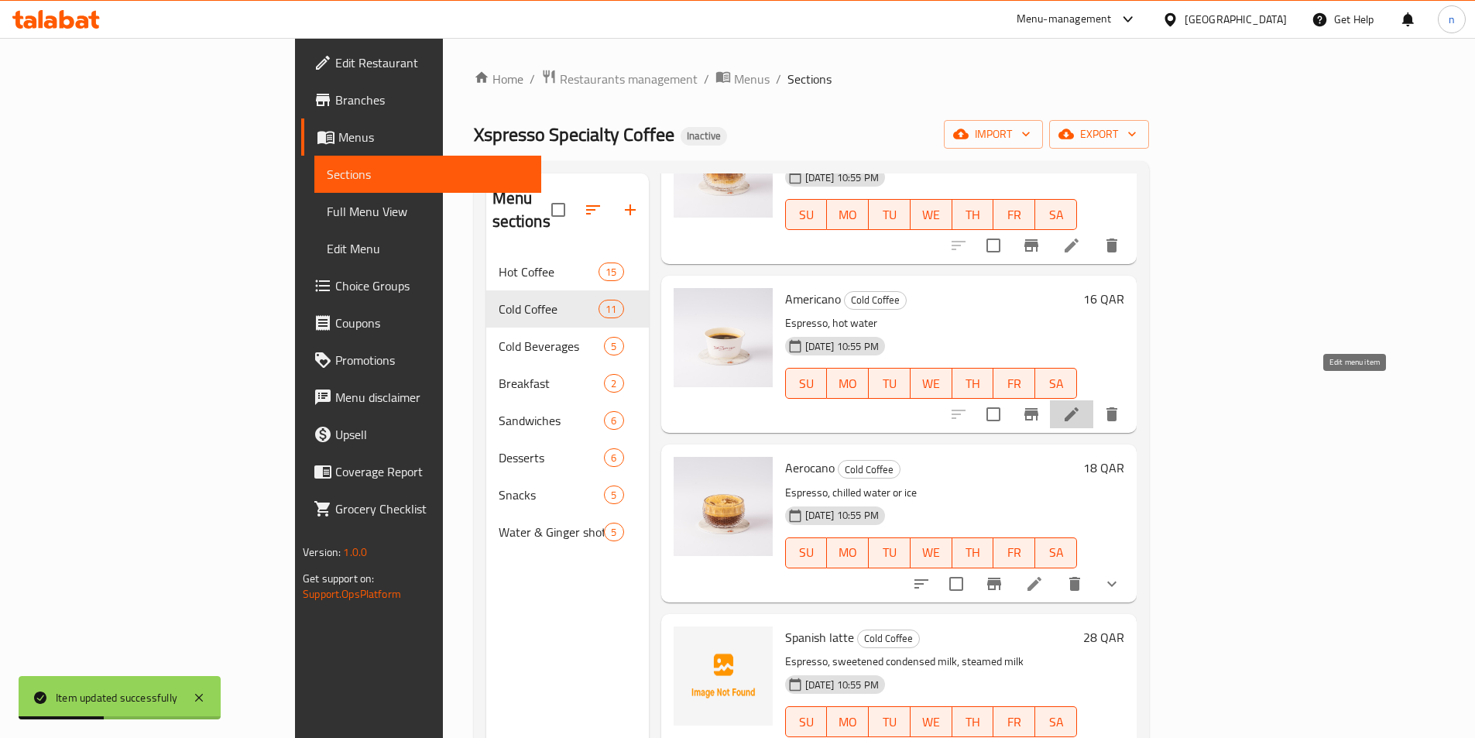
click at [1079, 407] on icon at bounding box center [1072, 414] width 14 height 14
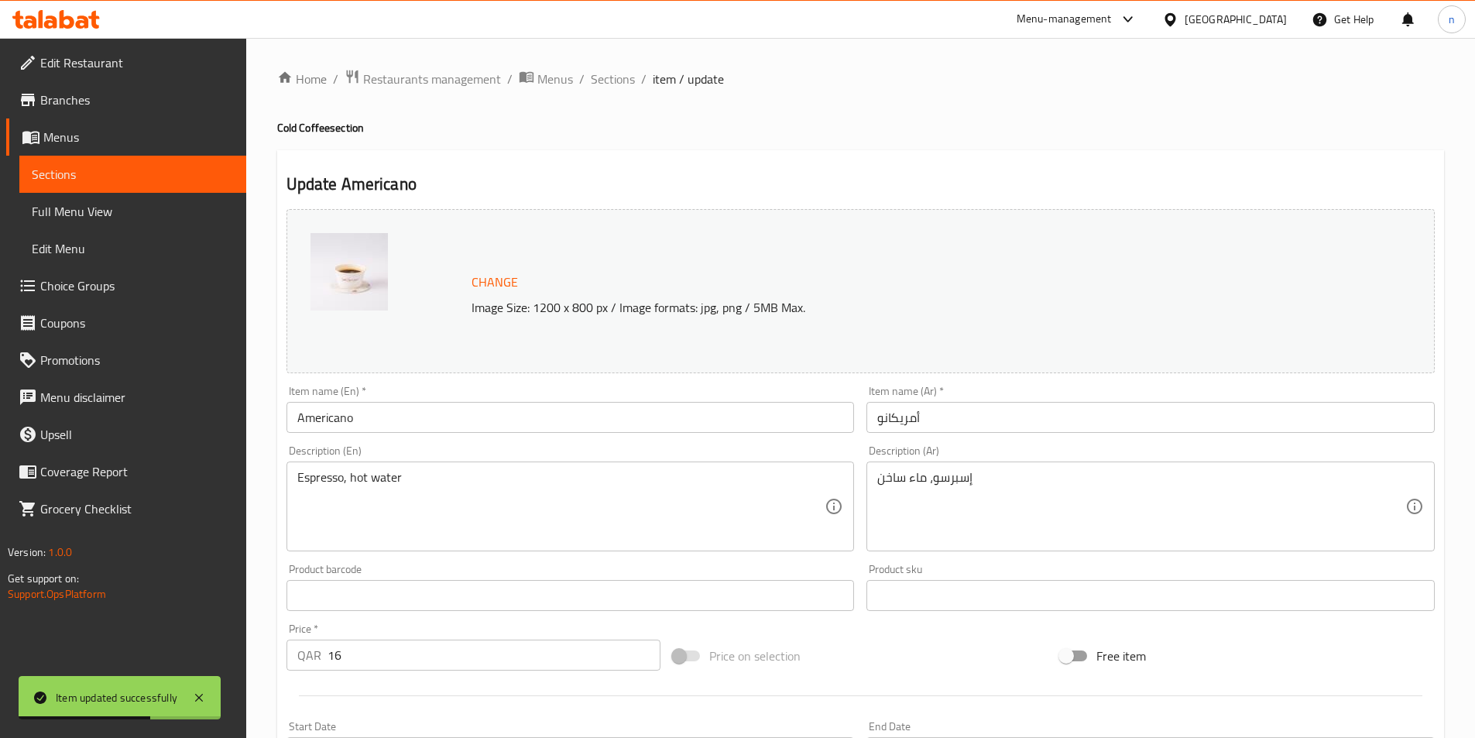
click at [372, 415] on input "Americano" at bounding box center [571, 417] width 568 height 31
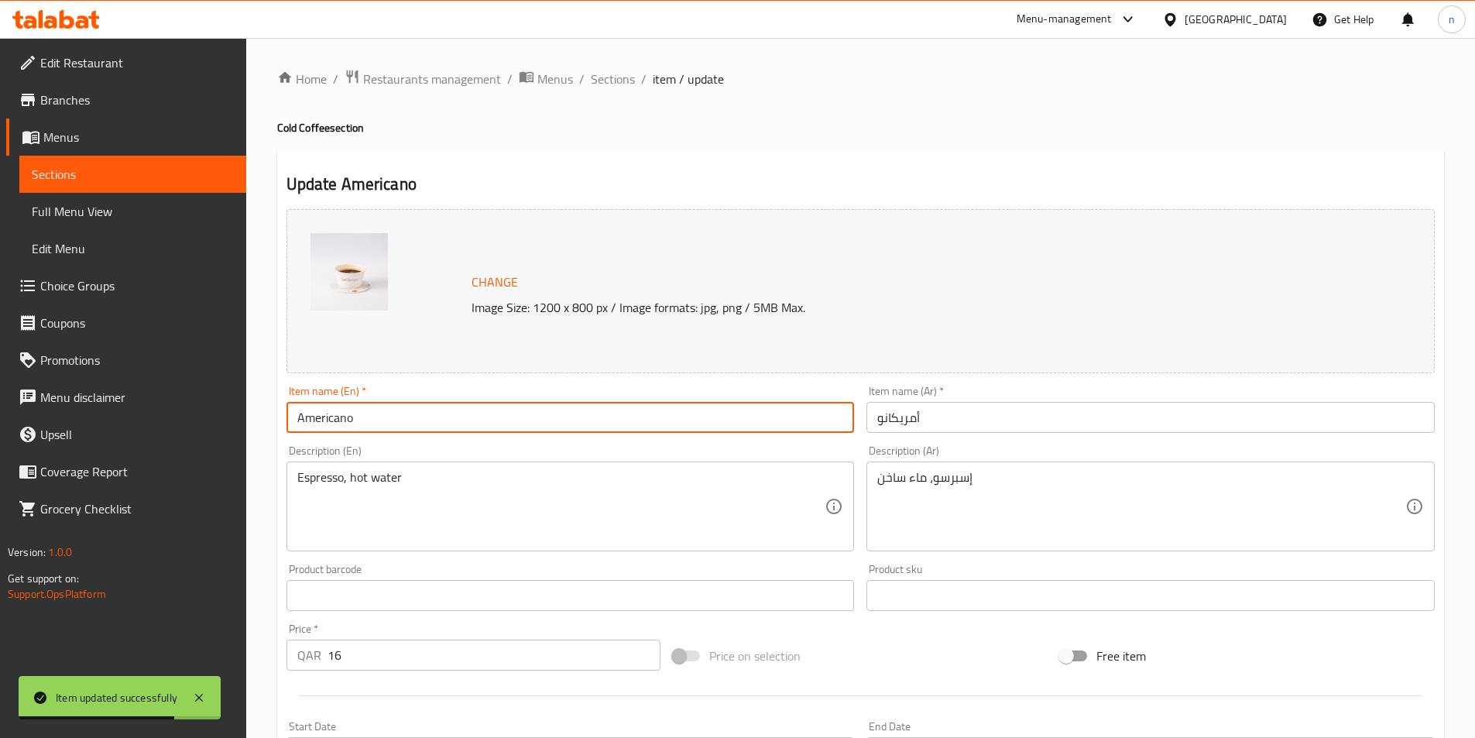
paste input "Cold"
type input "Americano Cold"
click at [942, 424] on input "أمريكانو" at bounding box center [1151, 417] width 568 height 31
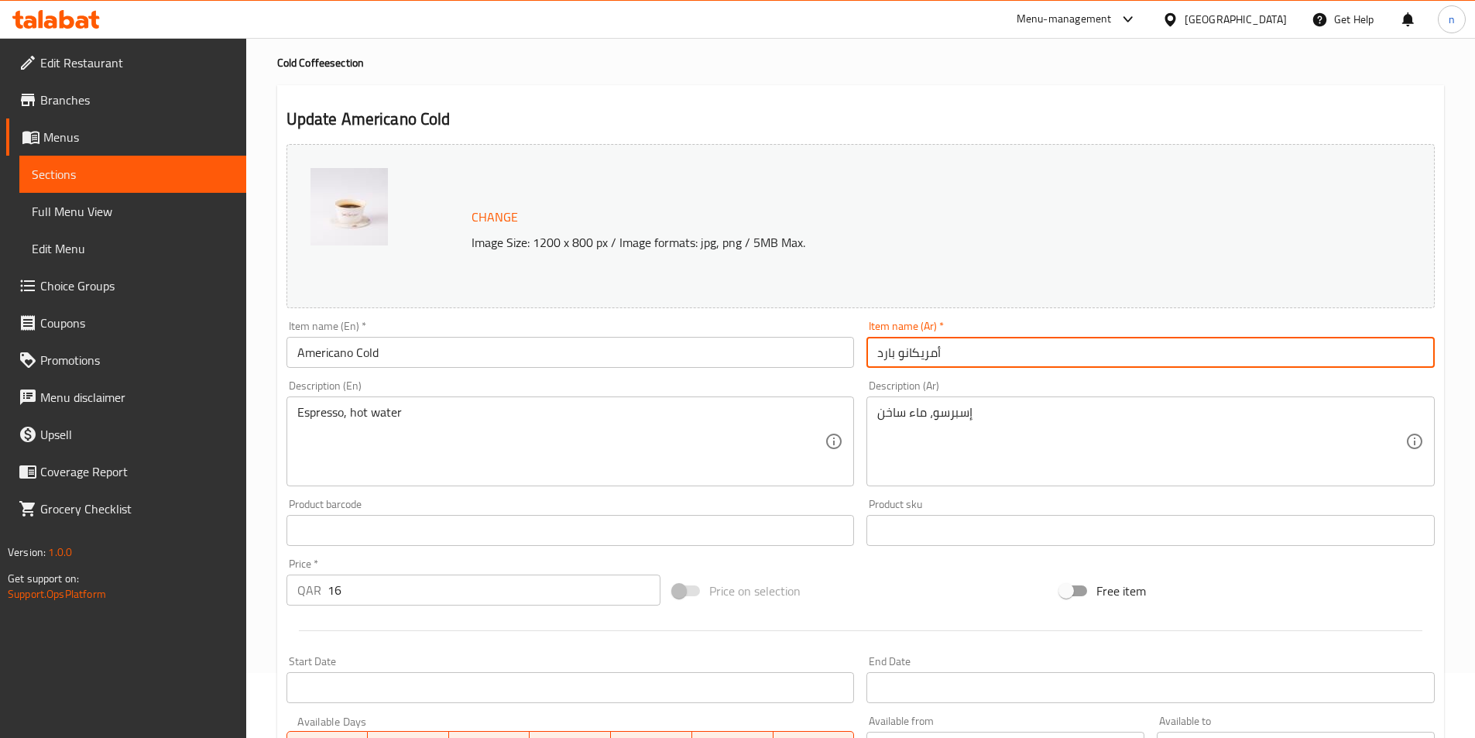
scroll to position [379, 0]
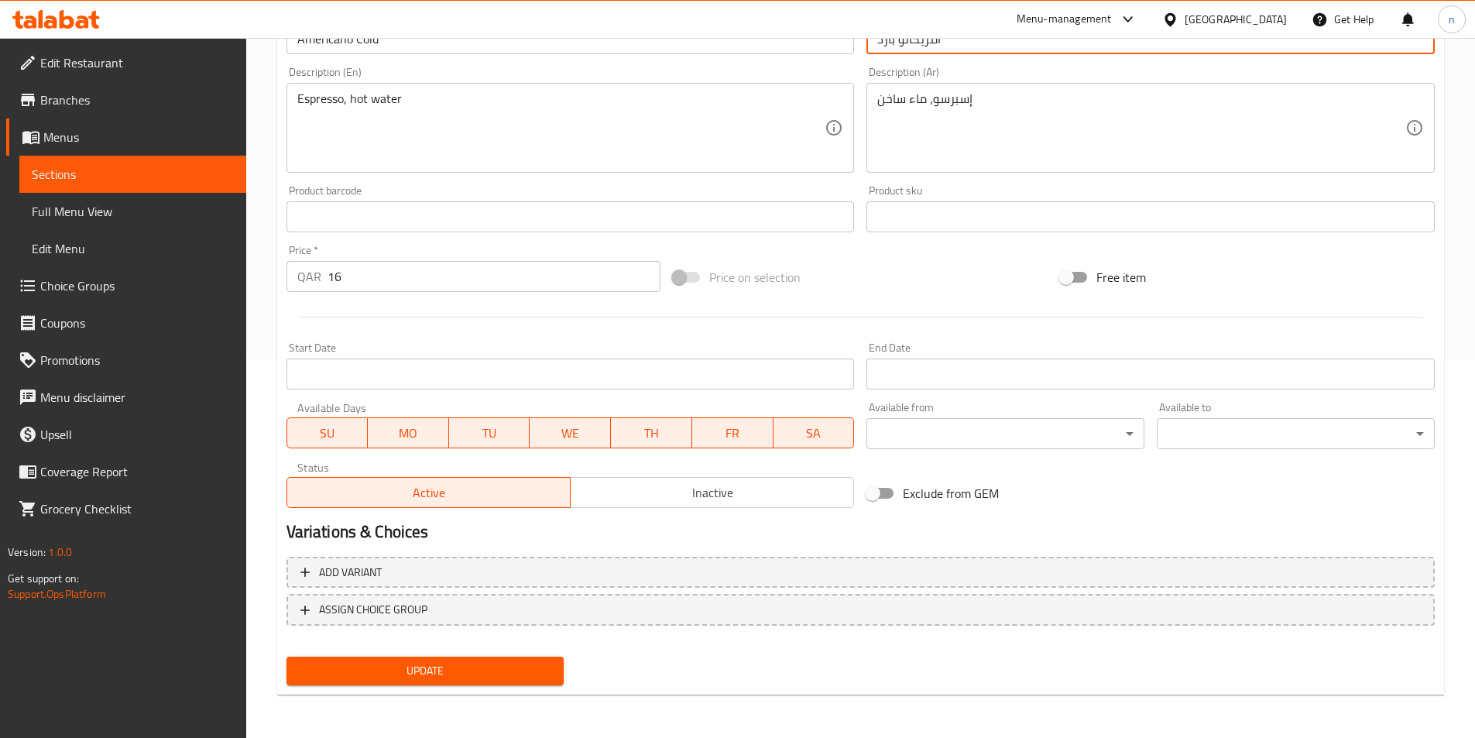
type input "أمريكانو بارد"
click at [423, 669] on span "Update" at bounding box center [425, 670] width 253 height 19
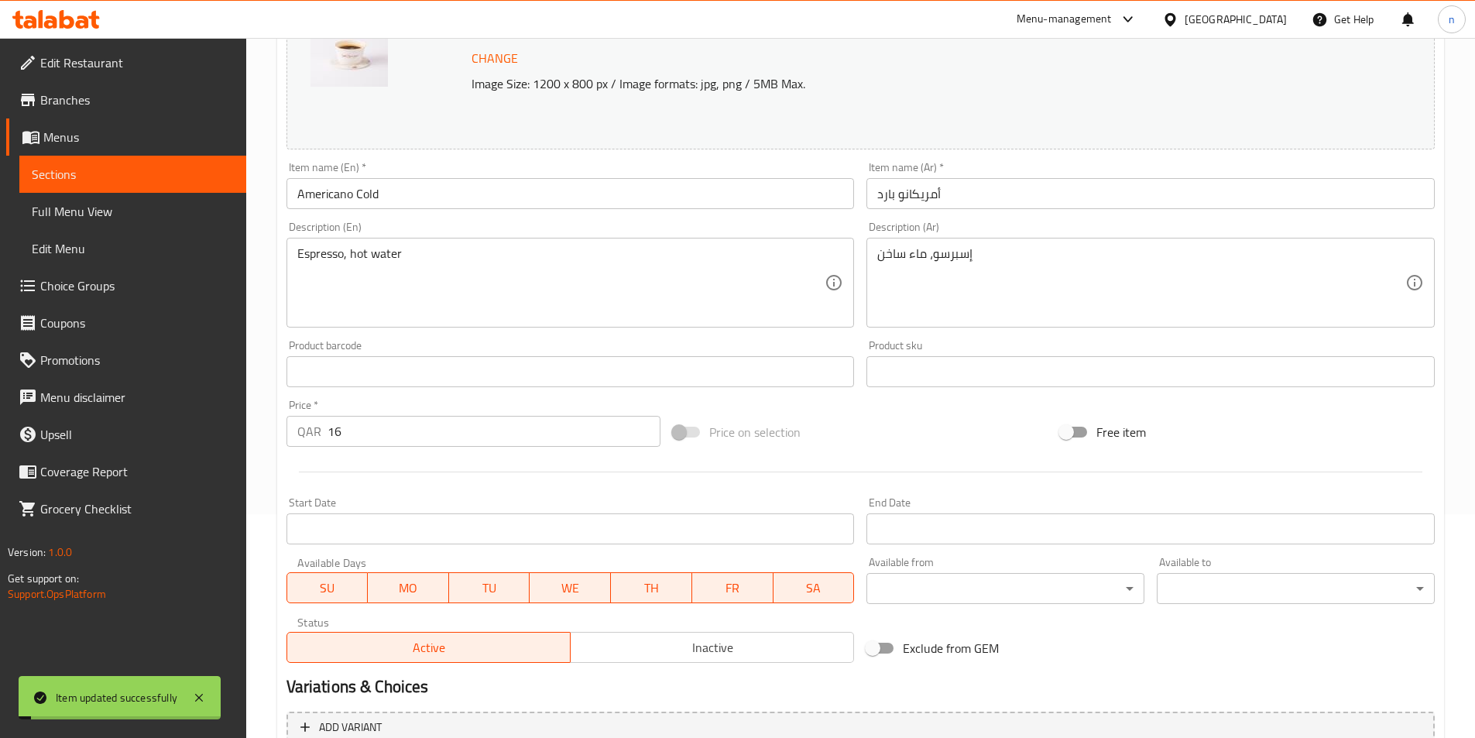
scroll to position [0, 0]
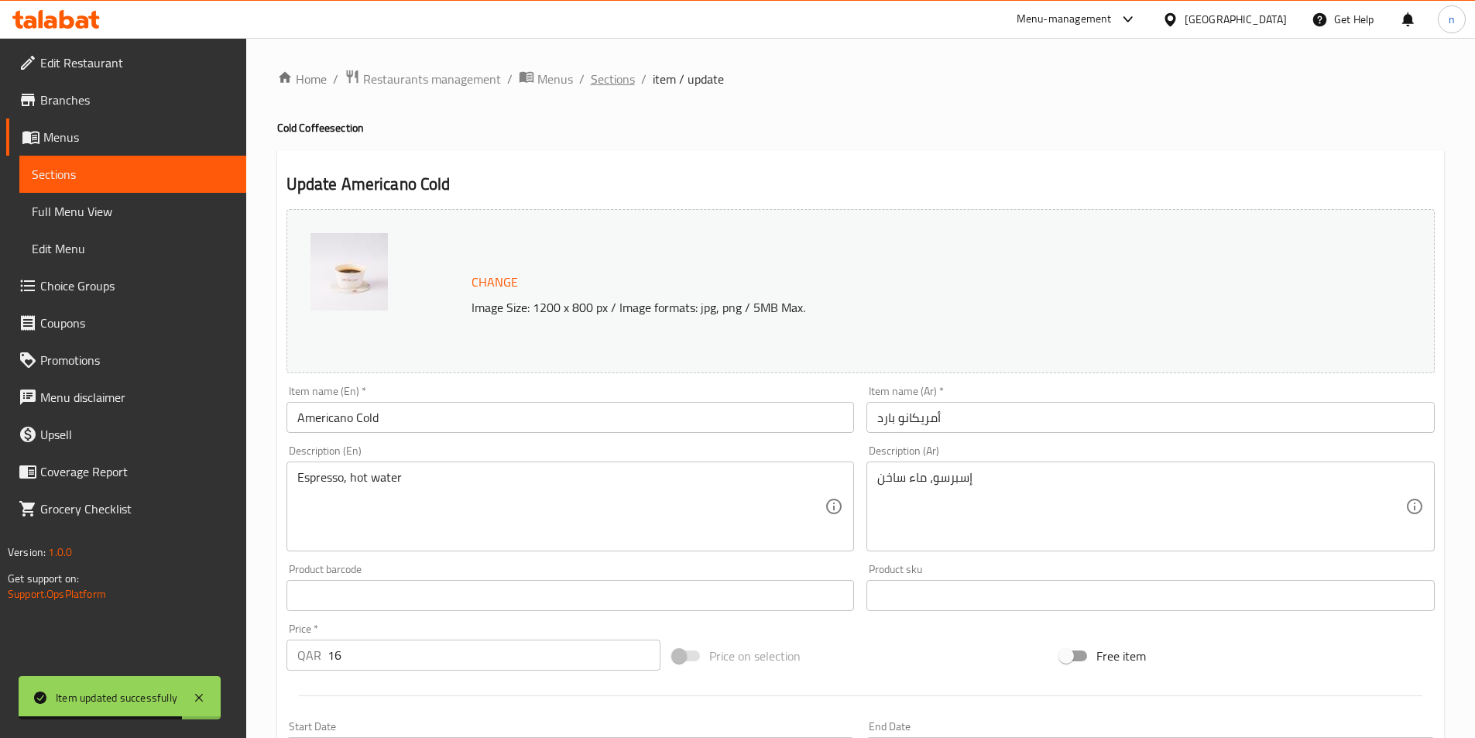
click at [606, 74] on span "Sections" at bounding box center [613, 79] width 44 height 19
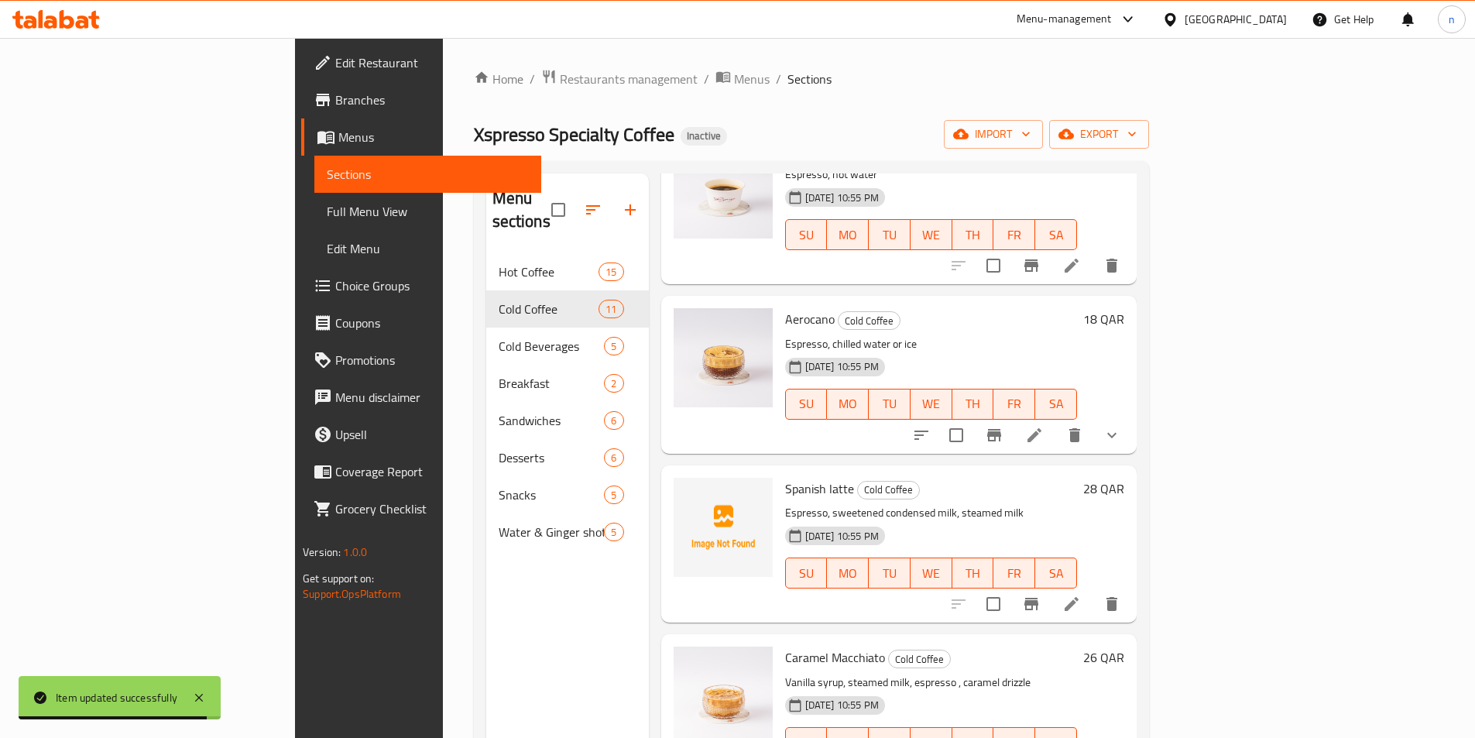
scroll to position [465, 0]
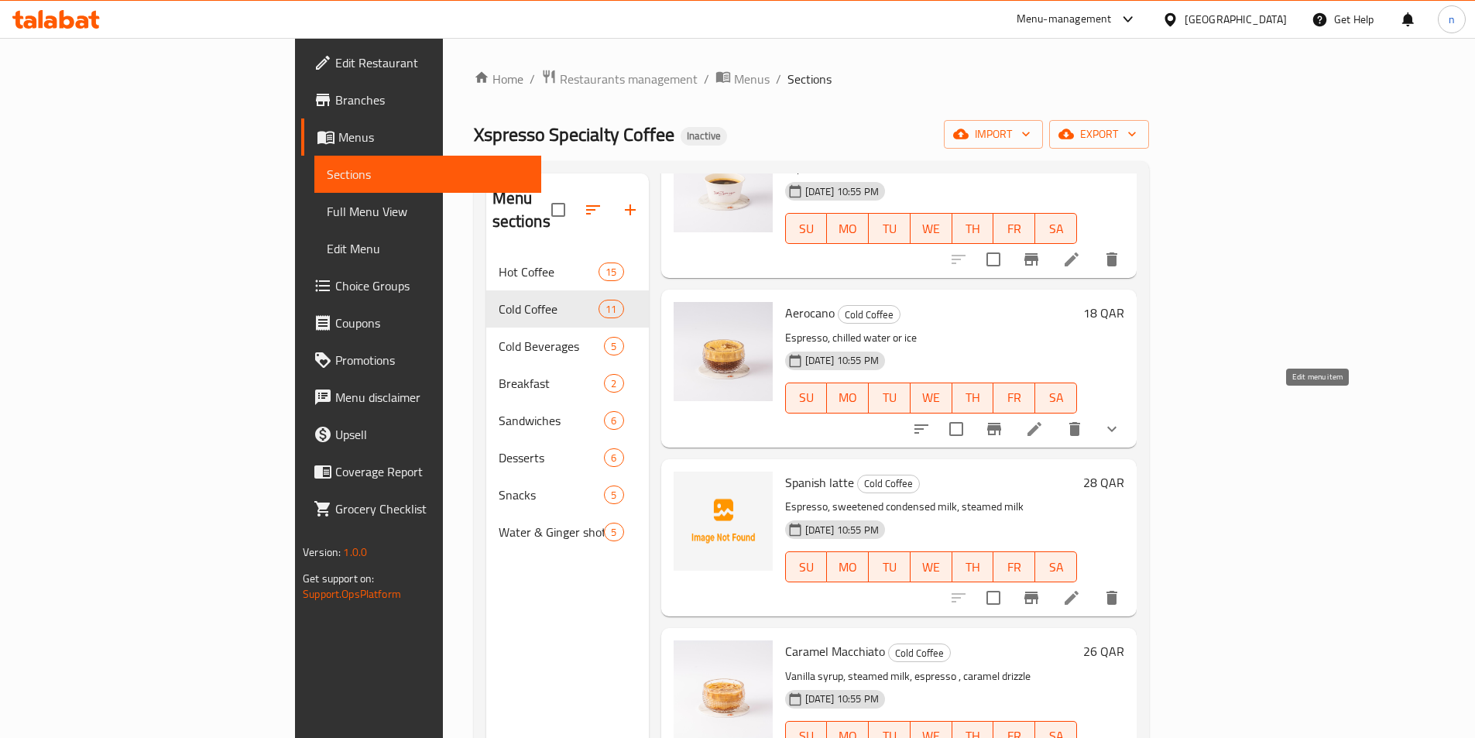
click at [1042, 422] on icon at bounding box center [1035, 429] width 14 height 14
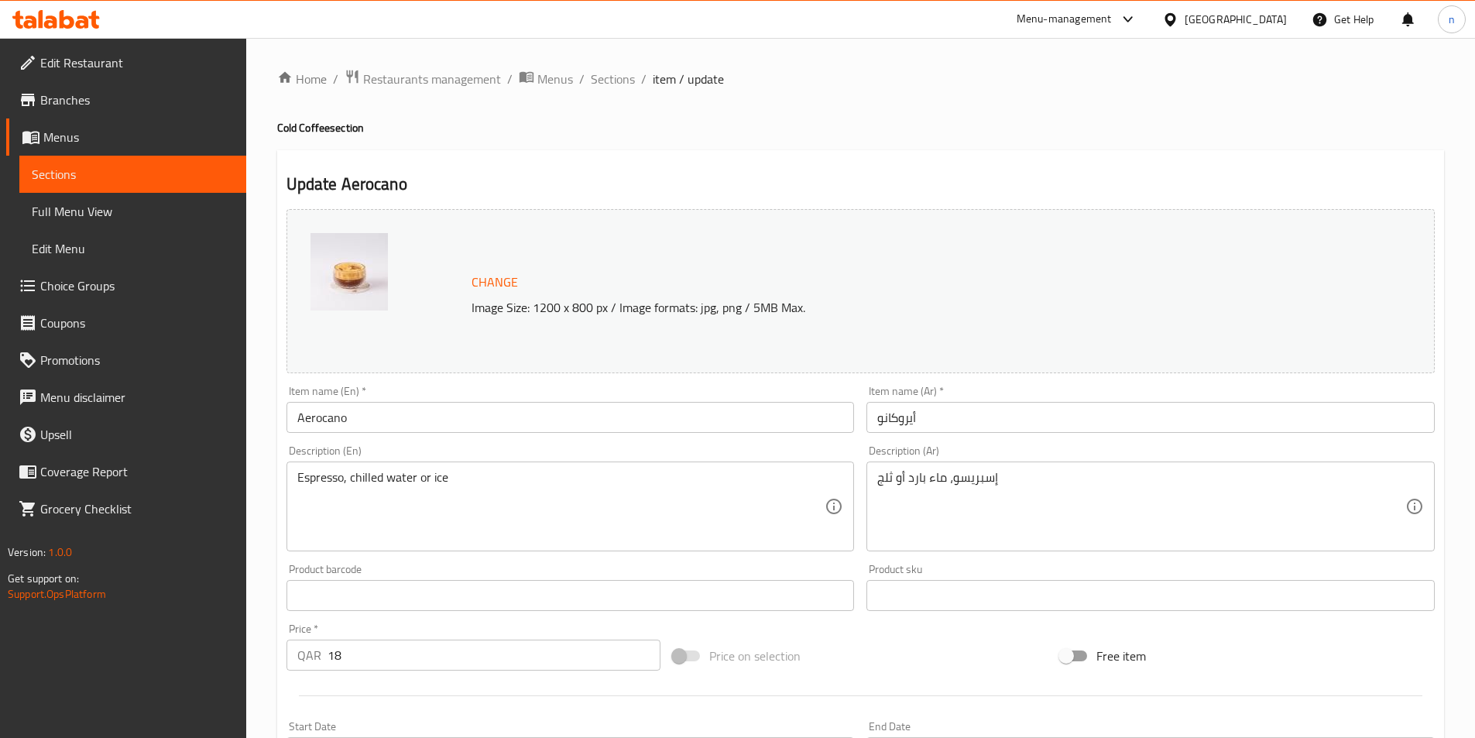
click at [372, 417] on input "Aerocano" at bounding box center [571, 417] width 568 height 31
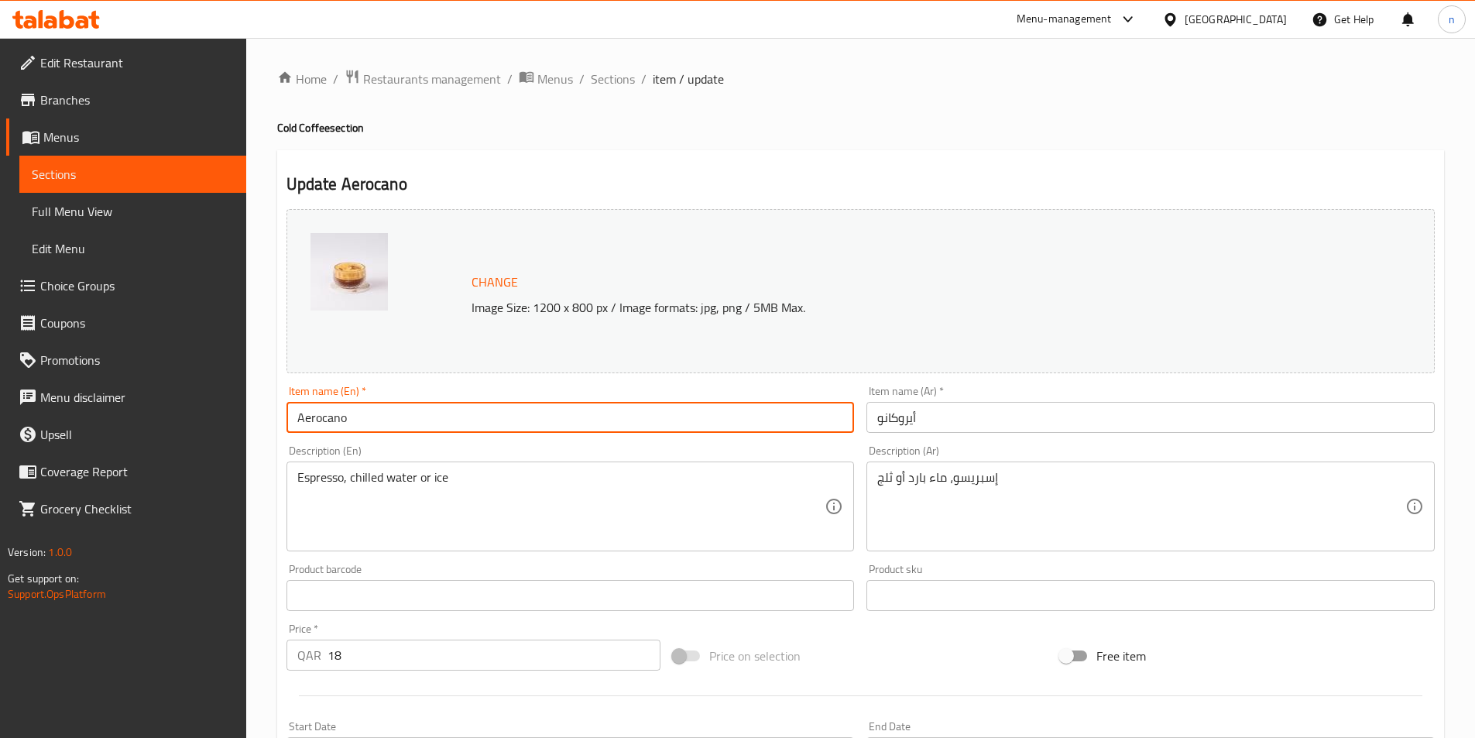
paste input "Cold"
type input "Aerocano Cold"
click at [940, 424] on input "أيروكانو" at bounding box center [1151, 417] width 568 height 31
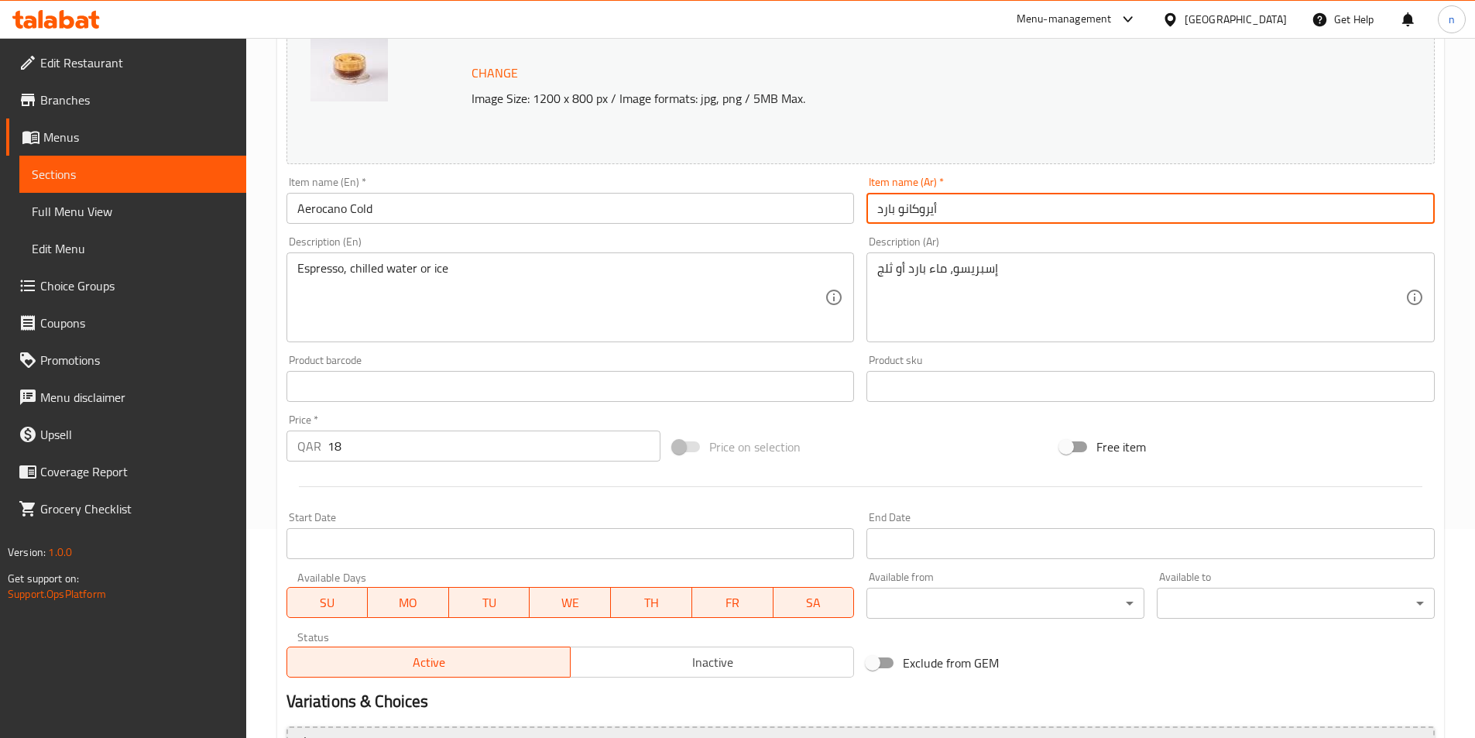
scroll to position [404, 0]
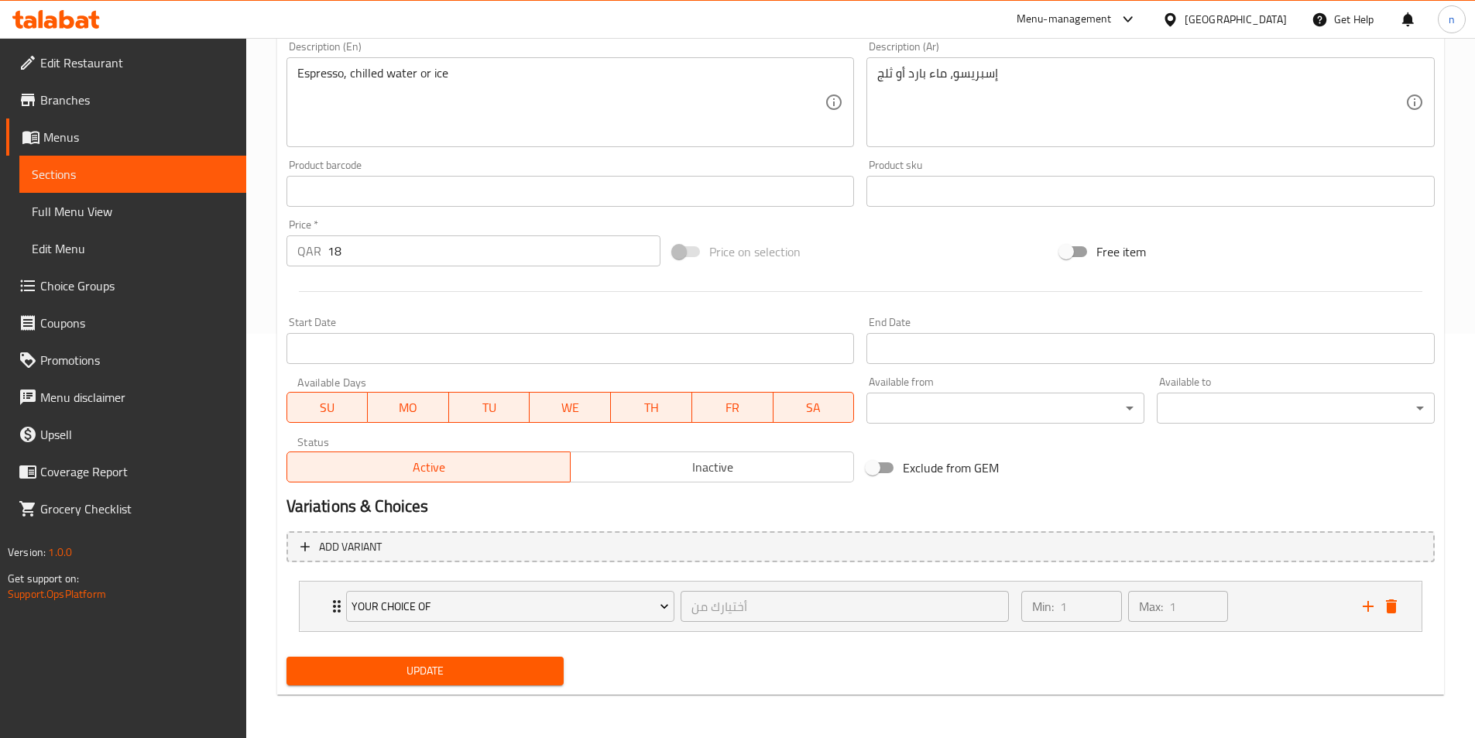
type input "أيروكانو بارد"
click at [418, 669] on span "Update" at bounding box center [425, 670] width 253 height 19
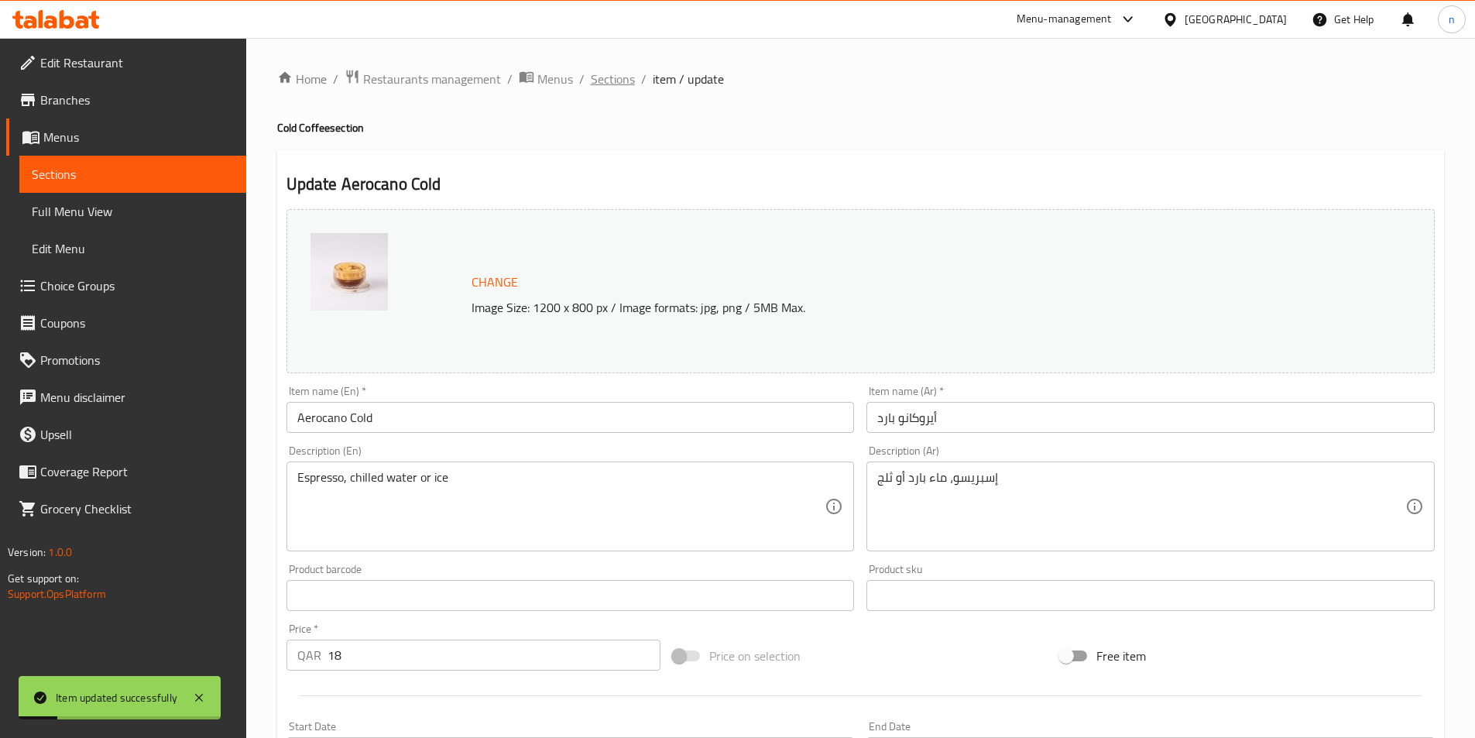
click at [604, 70] on span "Sections" at bounding box center [613, 79] width 44 height 19
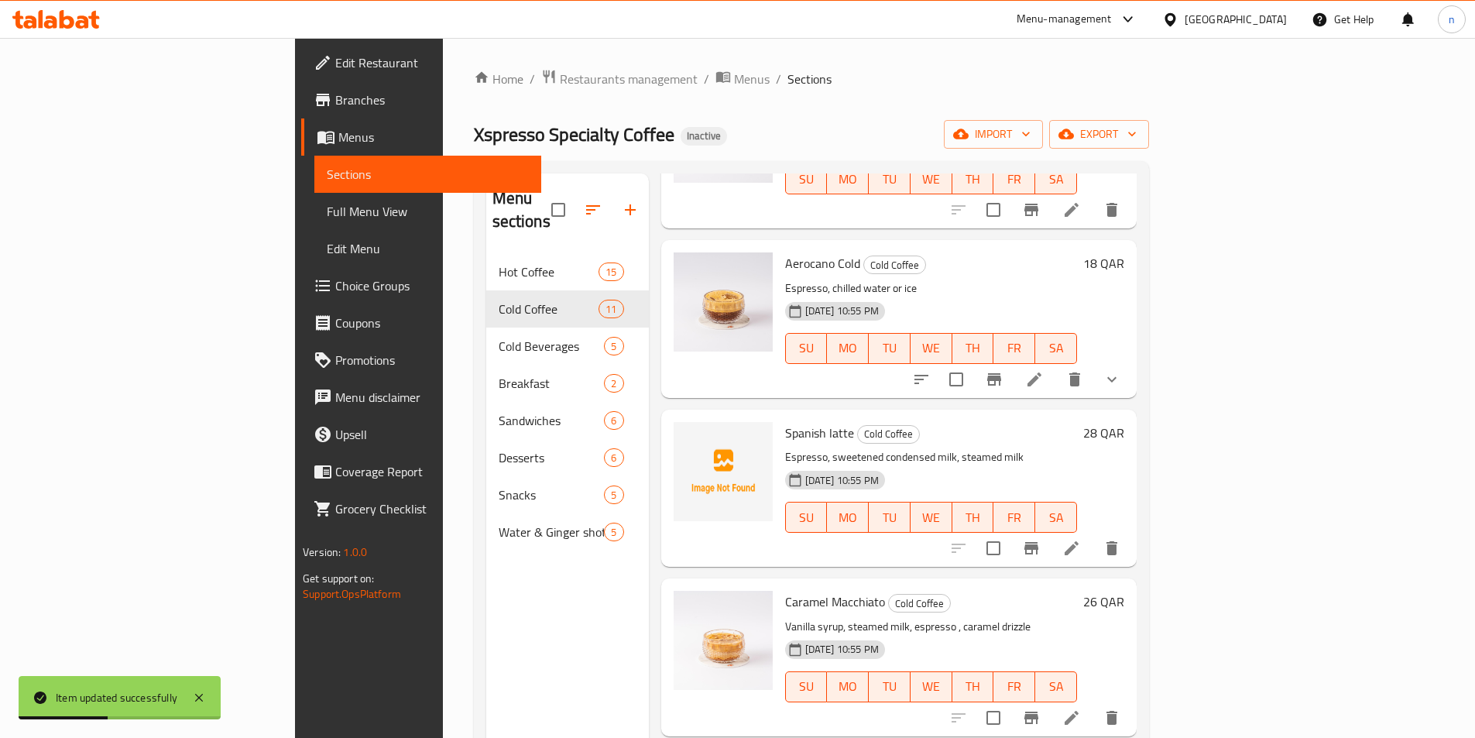
scroll to position [542, 0]
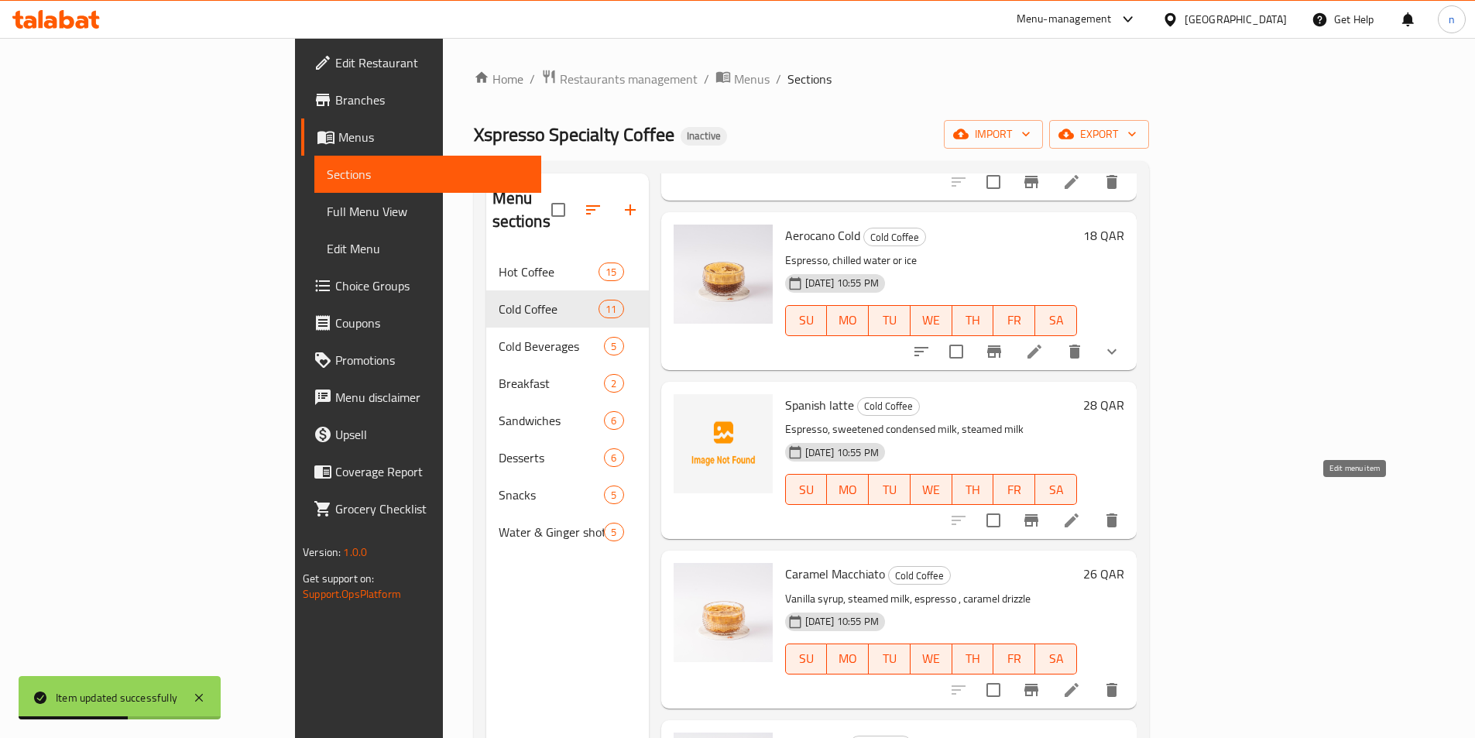
click at [1081, 511] on icon at bounding box center [1071, 520] width 19 height 19
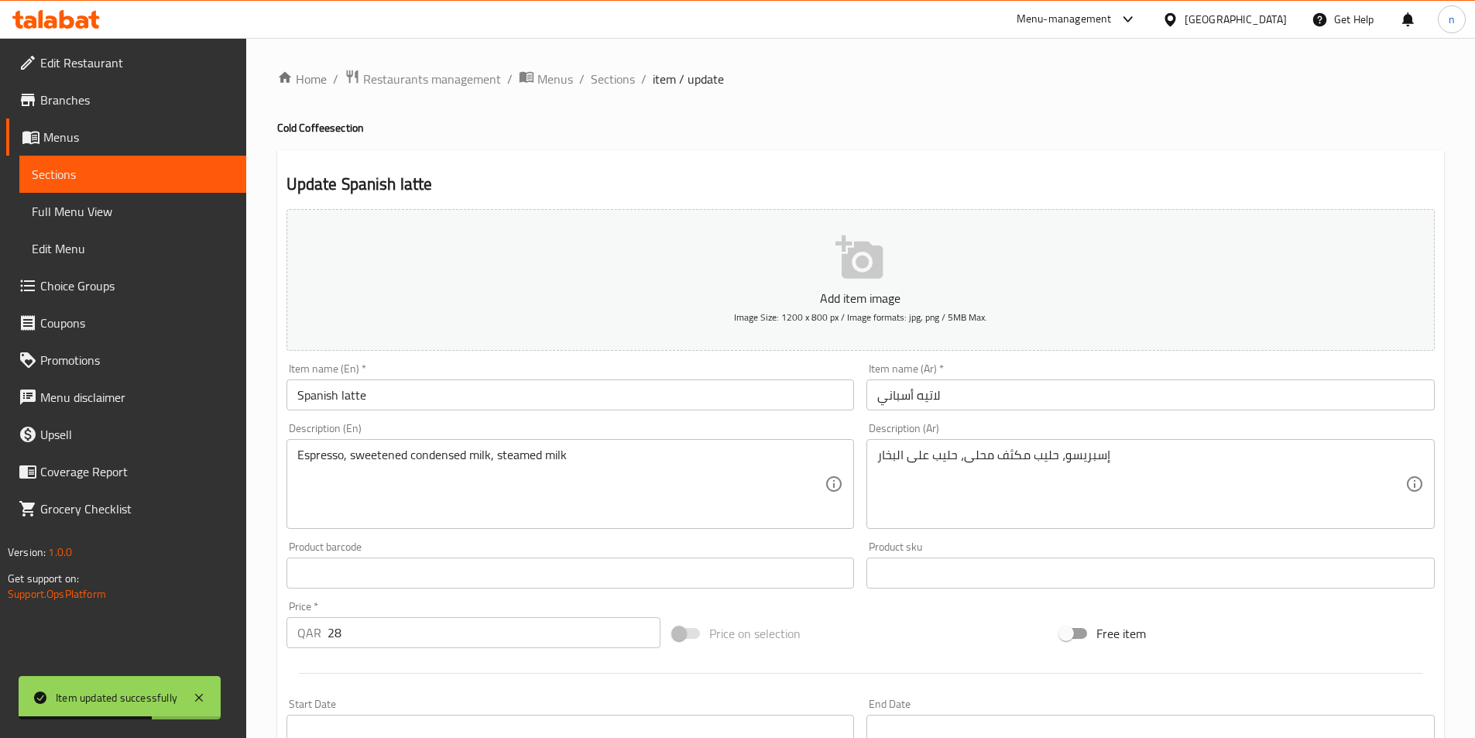
click at [386, 400] on input "Spanish latte" at bounding box center [571, 394] width 568 height 31
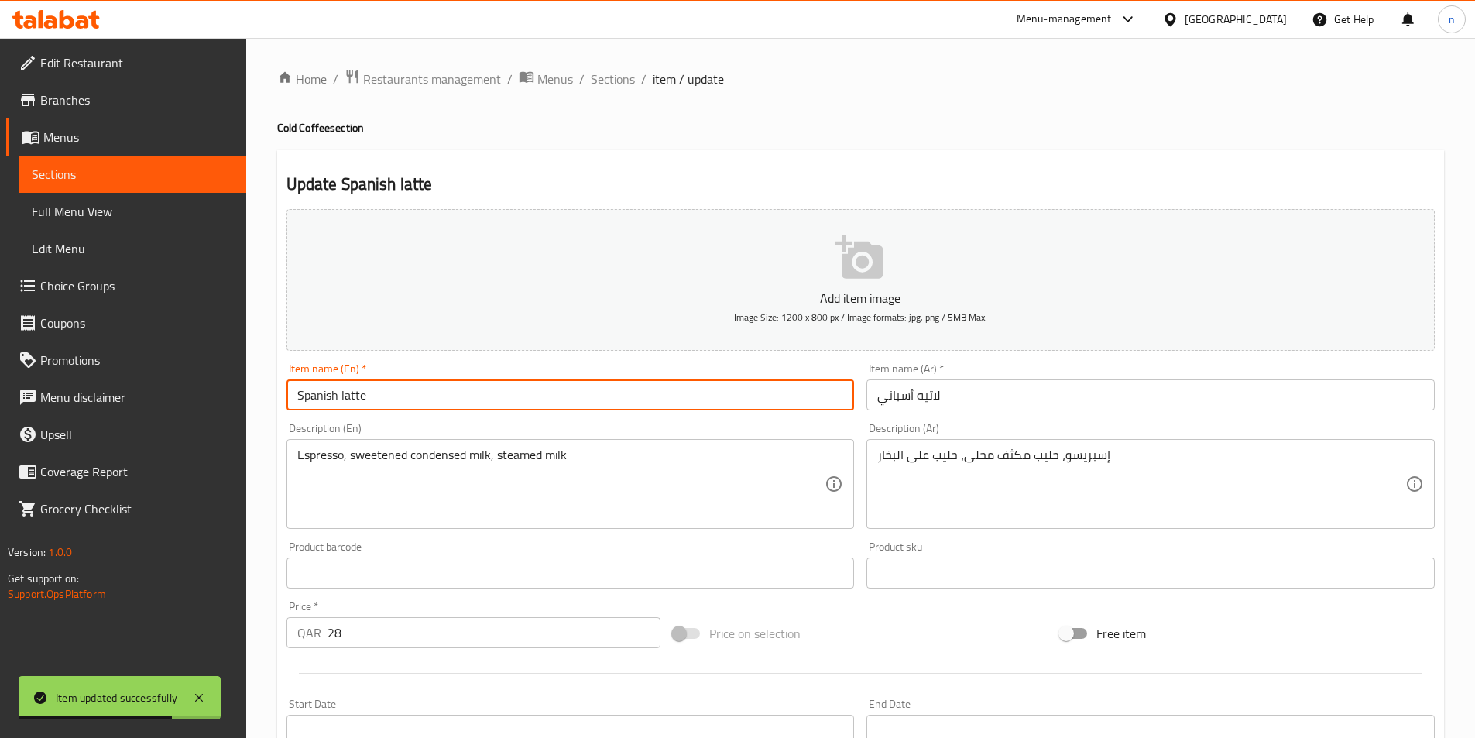
paste input "Cold"
type input "Spanish latte Cold"
click at [961, 395] on input "لاتيه أسباني" at bounding box center [1151, 394] width 568 height 31
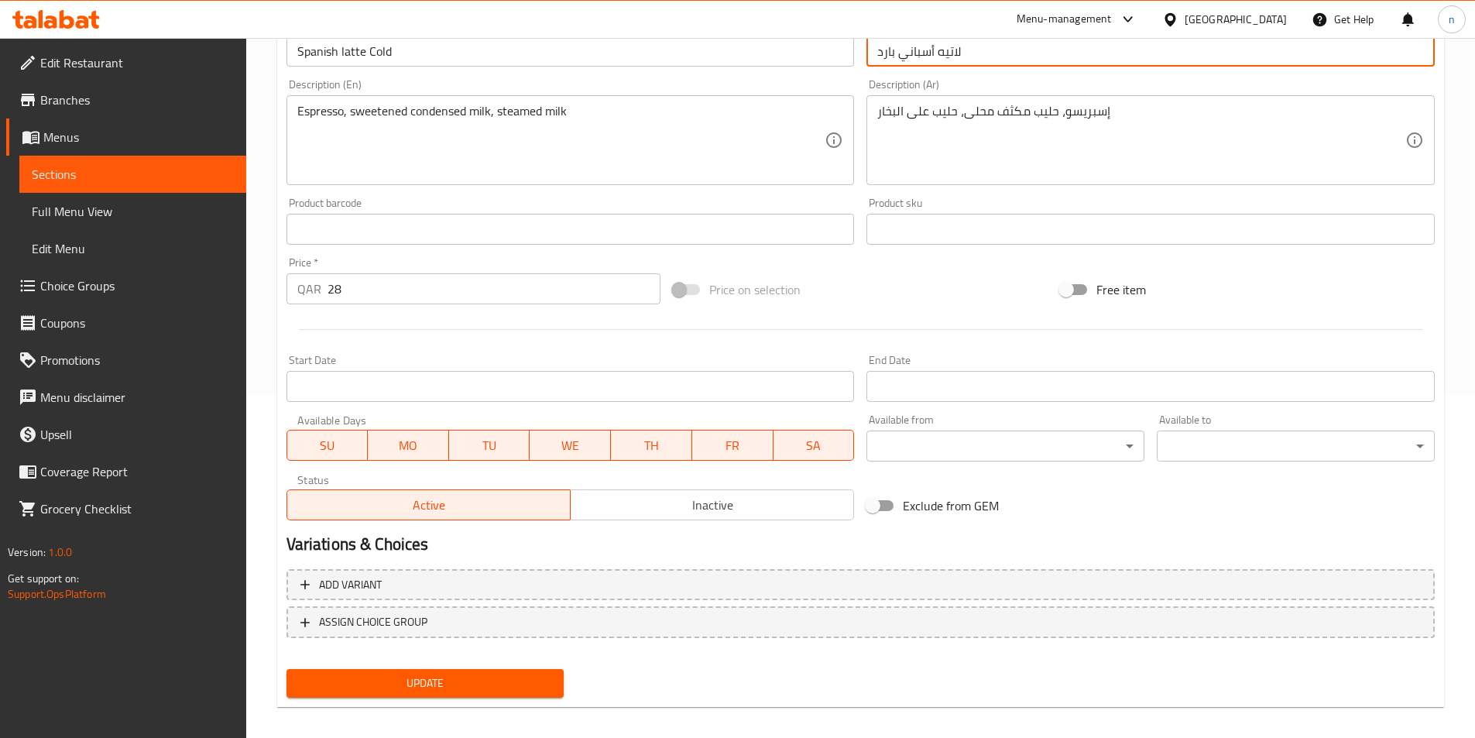
scroll to position [356, 0]
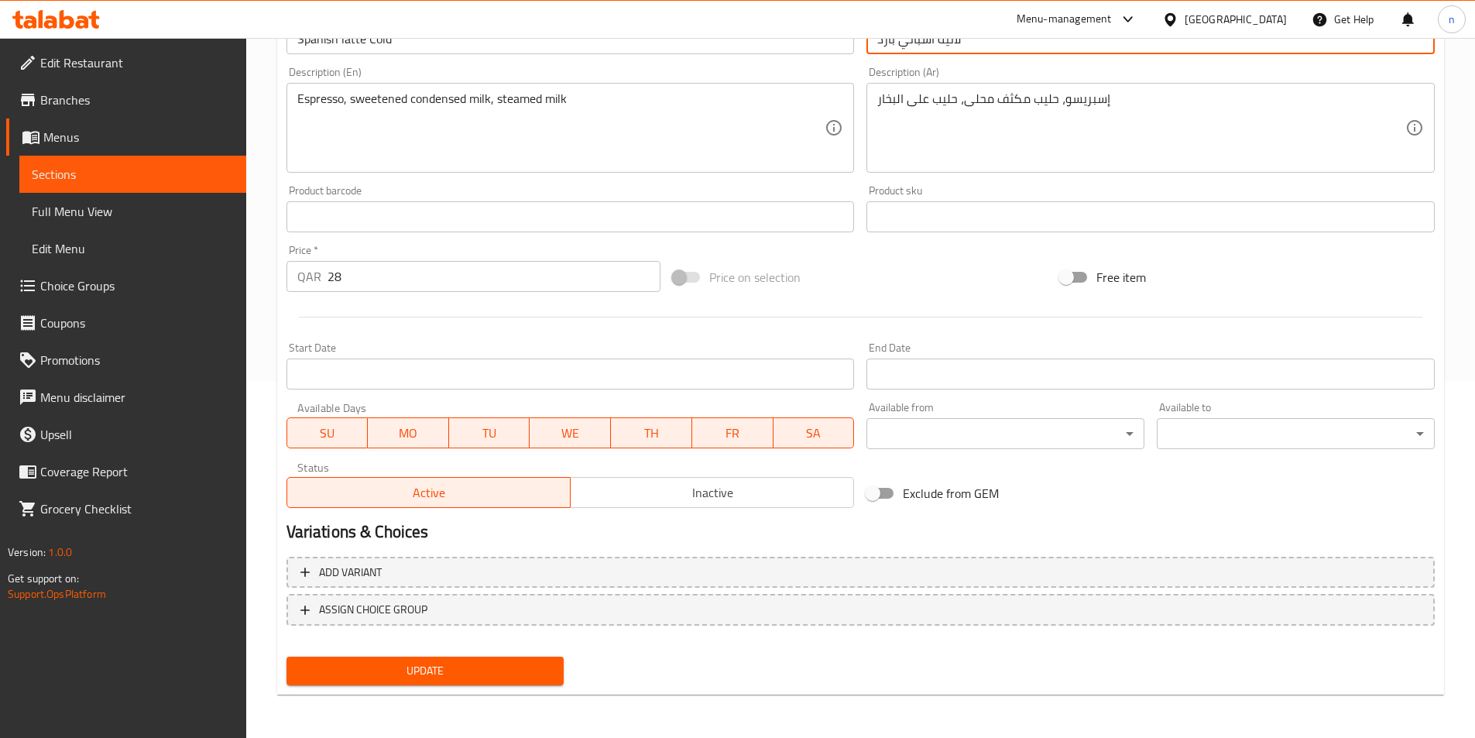
type input "لاتيه أسباني بارد"
click at [432, 663] on span "Update" at bounding box center [425, 670] width 253 height 19
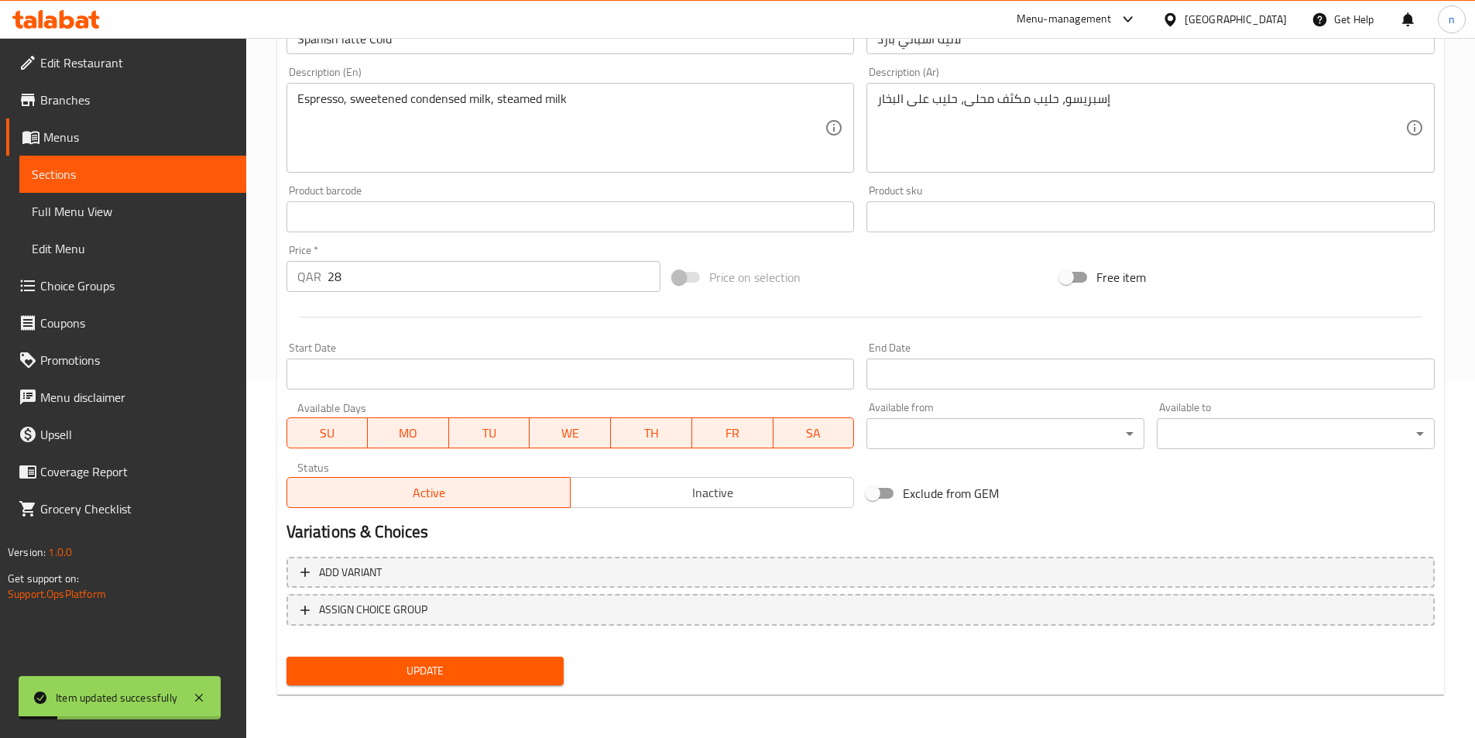
scroll to position [0, 0]
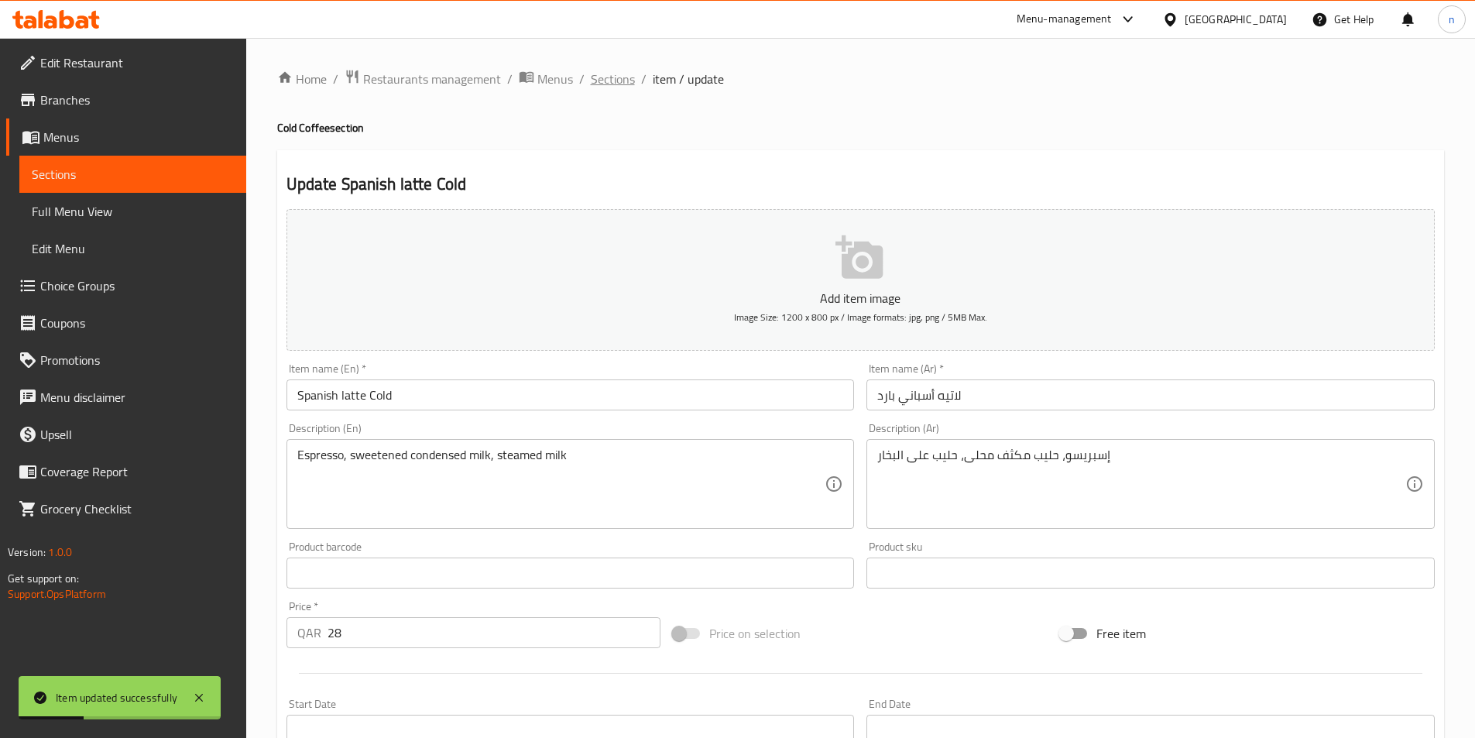
click at [608, 81] on span "Sections" at bounding box center [613, 79] width 44 height 19
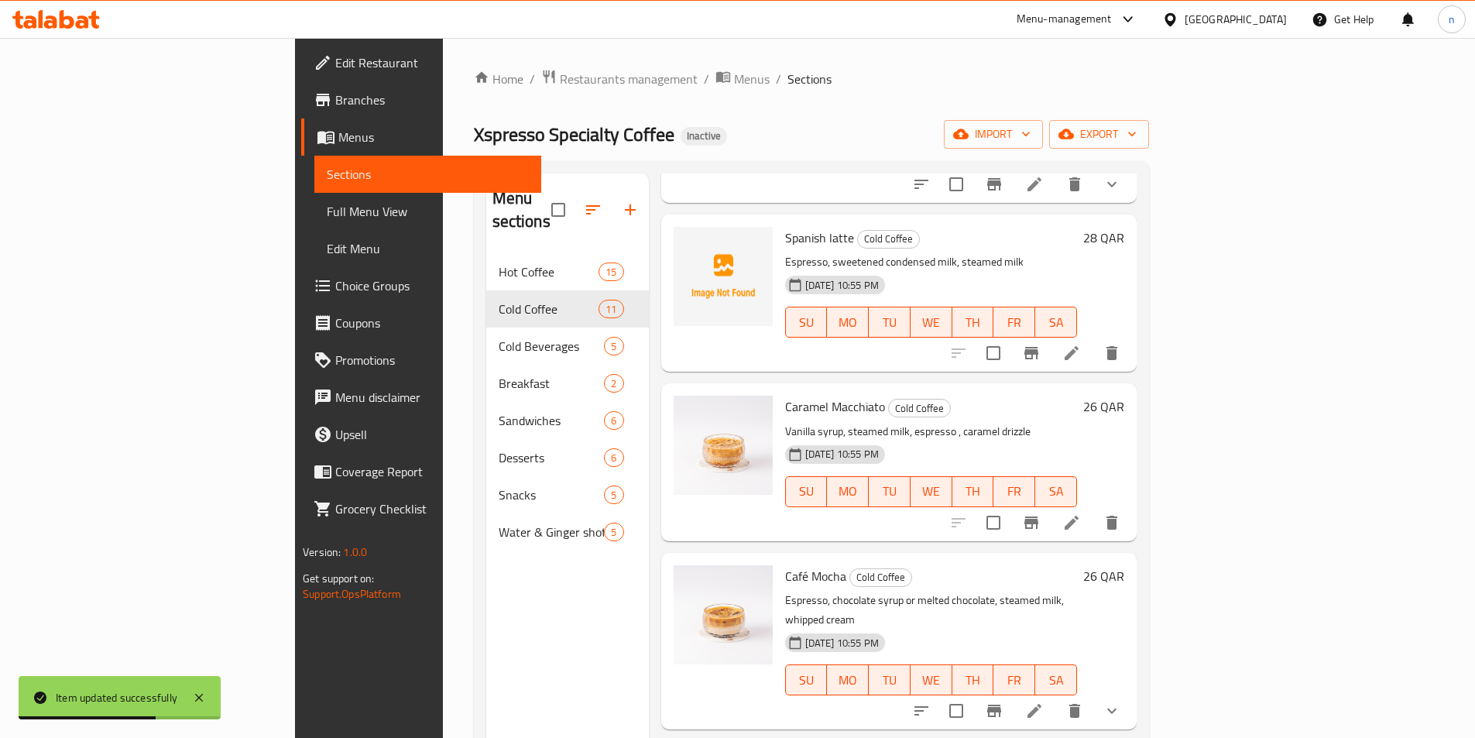
scroll to position [620, 0]
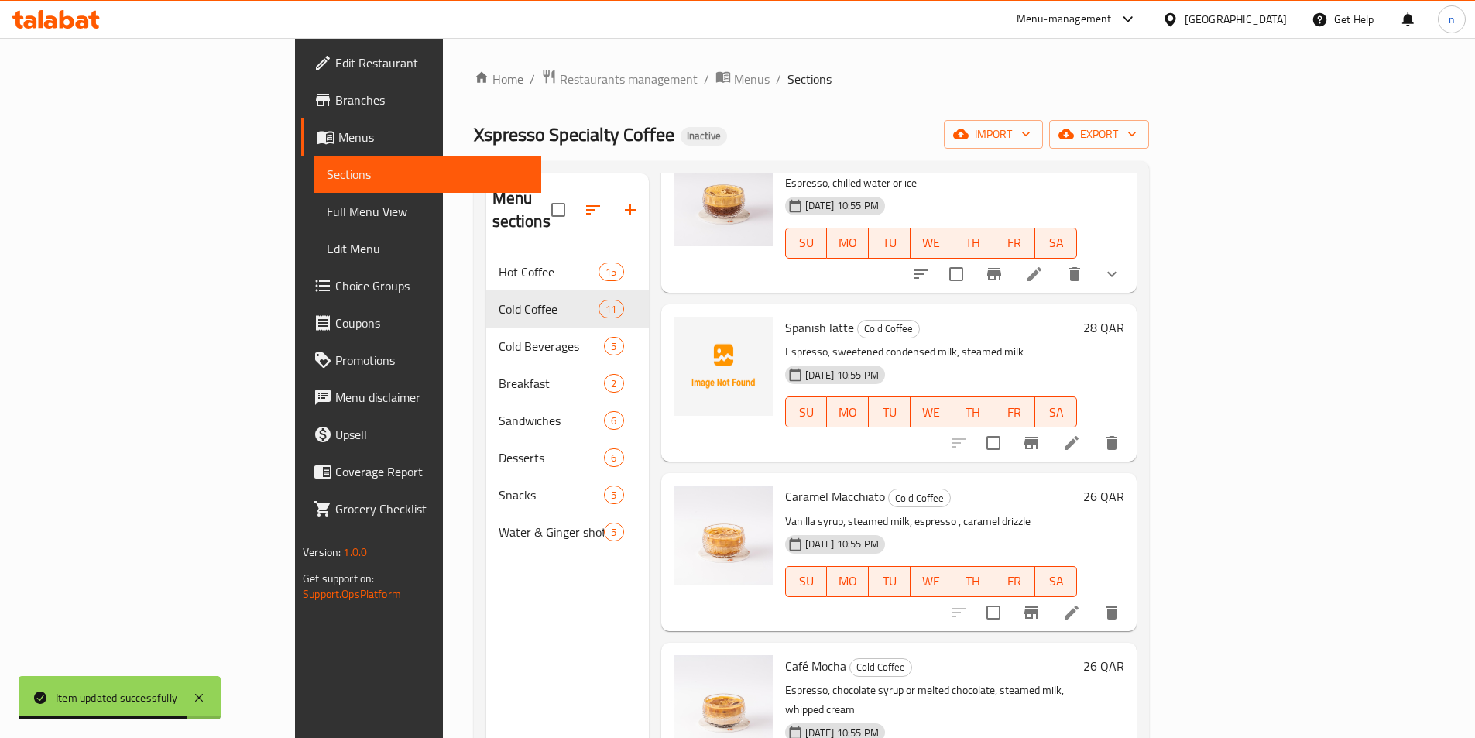
click at [1081, 434] on icon at bounding box center [1071, 443] width 19 height 19
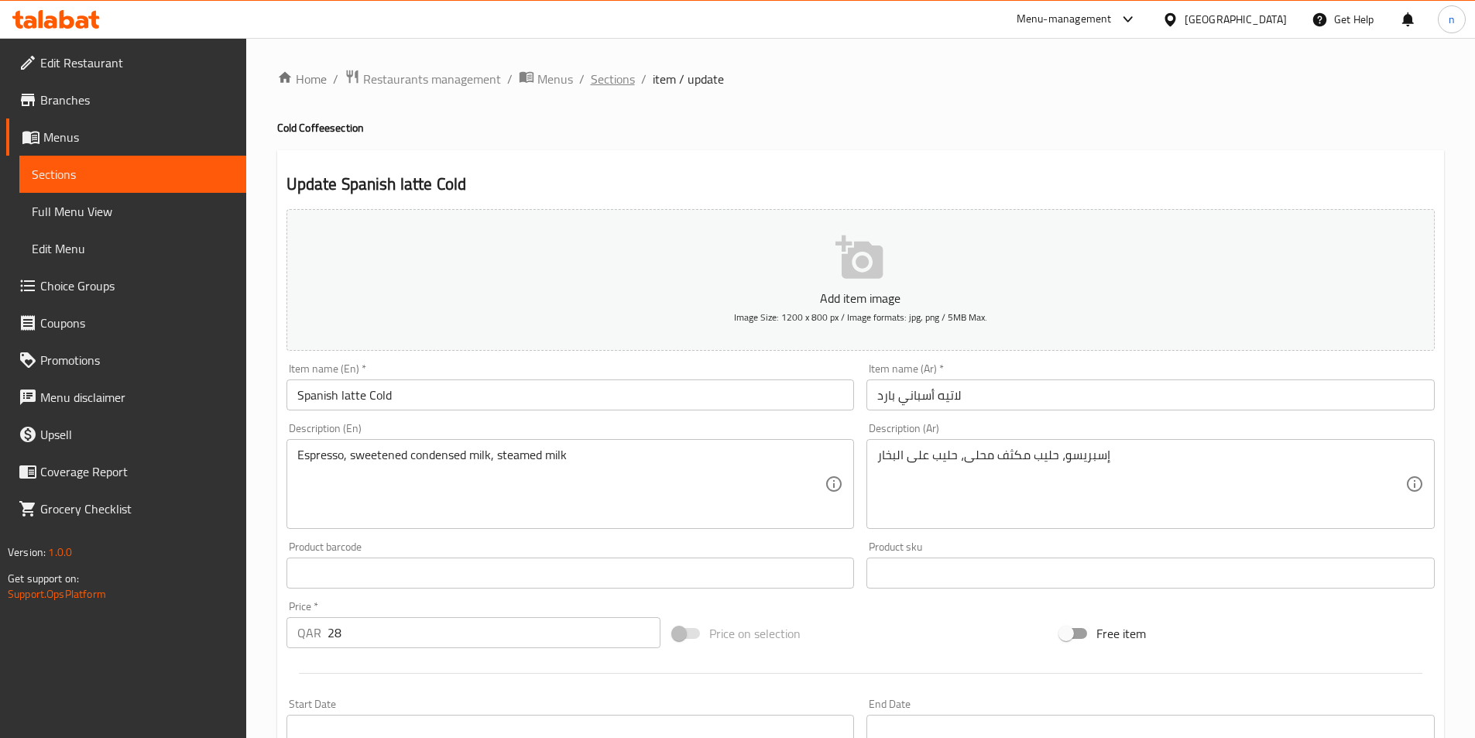
click at [618, 78] on span "Sections" at bounding box center [613, 79] width 44 height 19
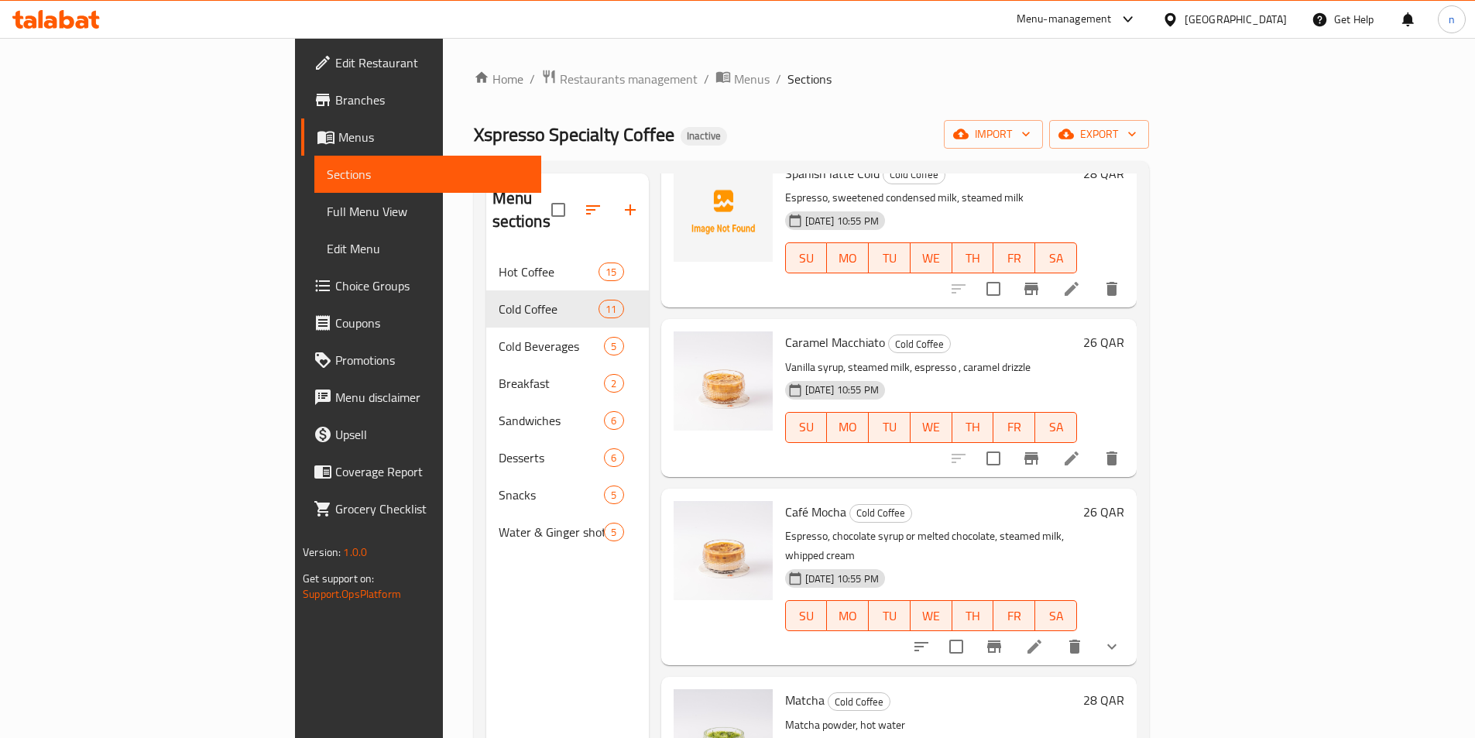
scroll to position [774, 0]
click at [1081, 448] on icon at bounding box center [1071, 457] width 19 height 19
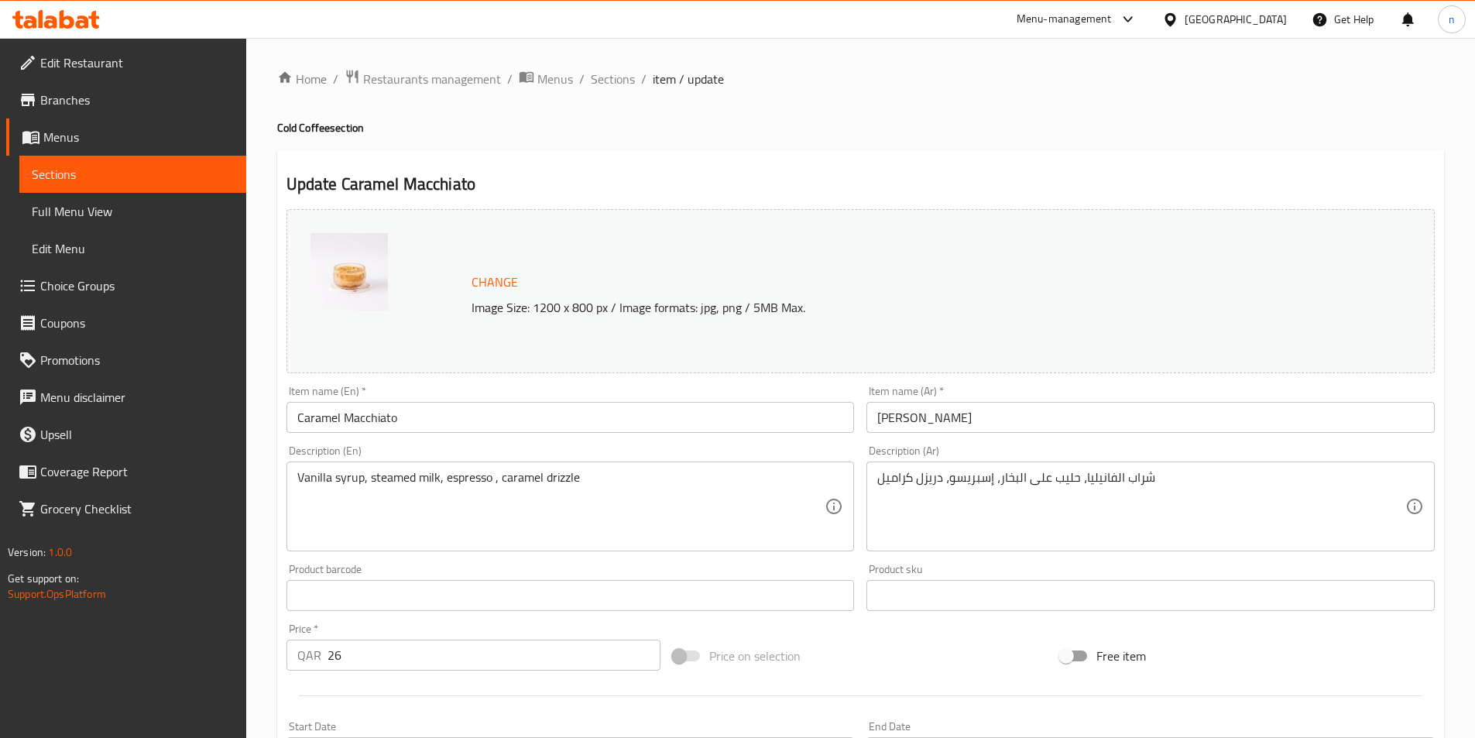
click at [420, 414] on input "Caramel Macchiato" at bounding box center [571, 417] width 568 height 31
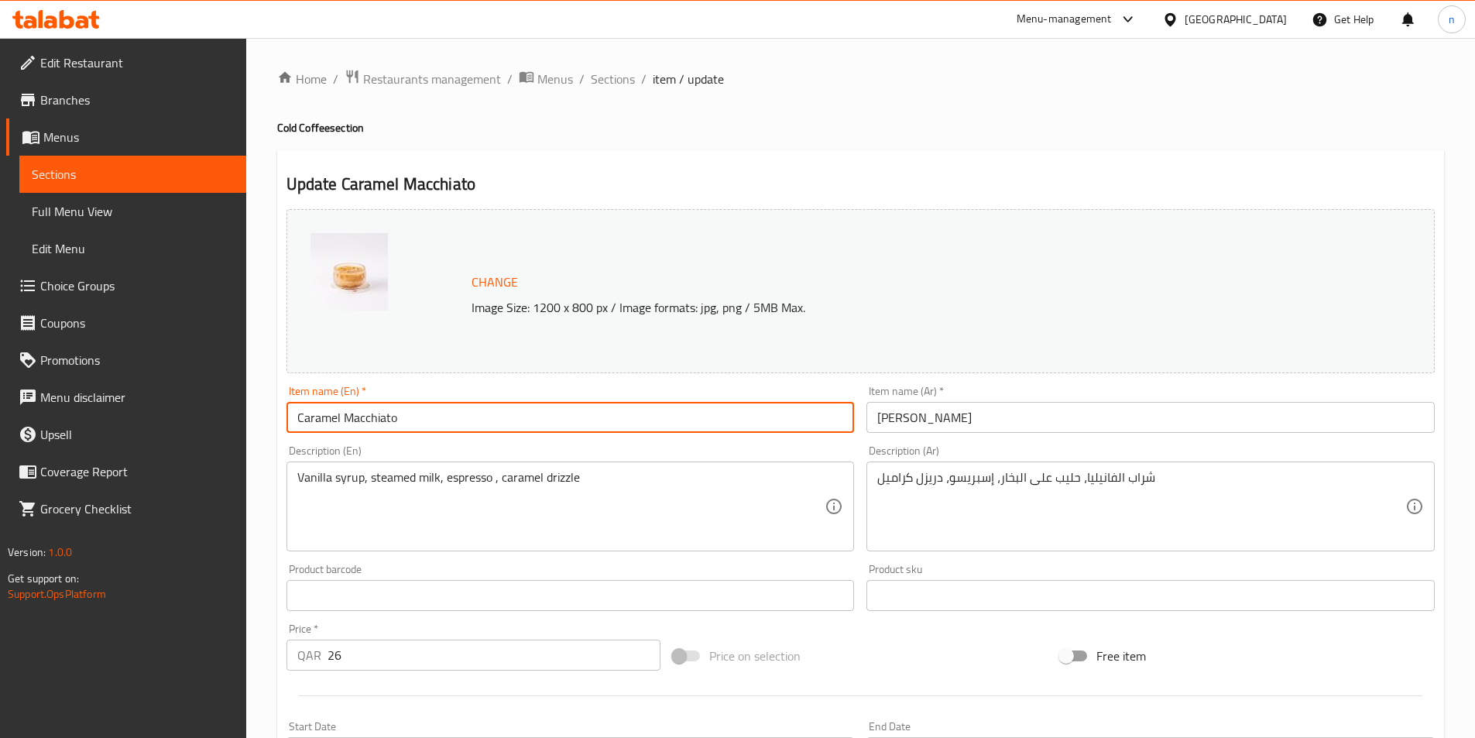
paste input "Cold"
type input "Caramel Macchiato Cold"
click at [951, 417] on input "[PERSON_NAME]" at bounding box center [1151, 417] width 568 height 31
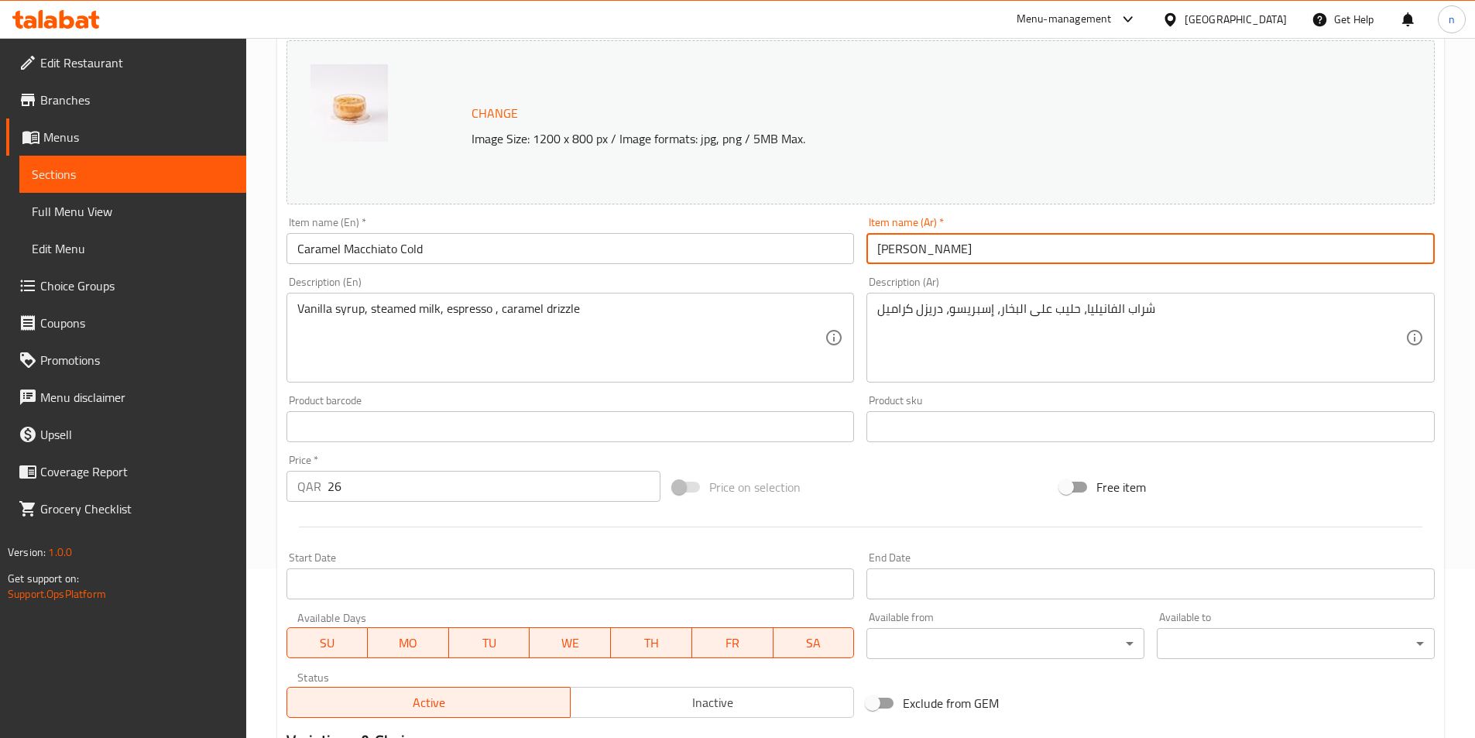
scroll to position [379, 0]
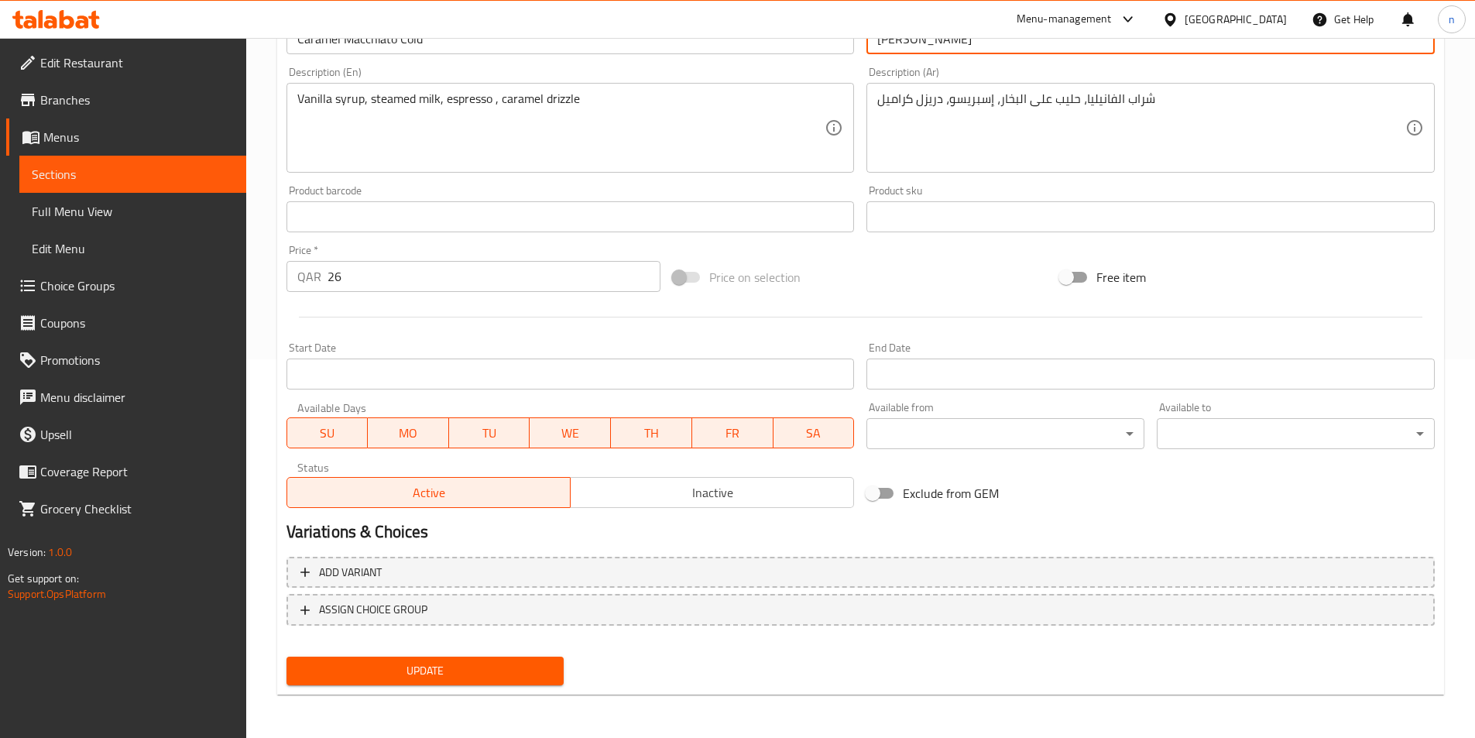
type input "[PERSON_NAME]"
click at [412, 675] on span "Update" at bounding box center [425, 670] width 253 height 19
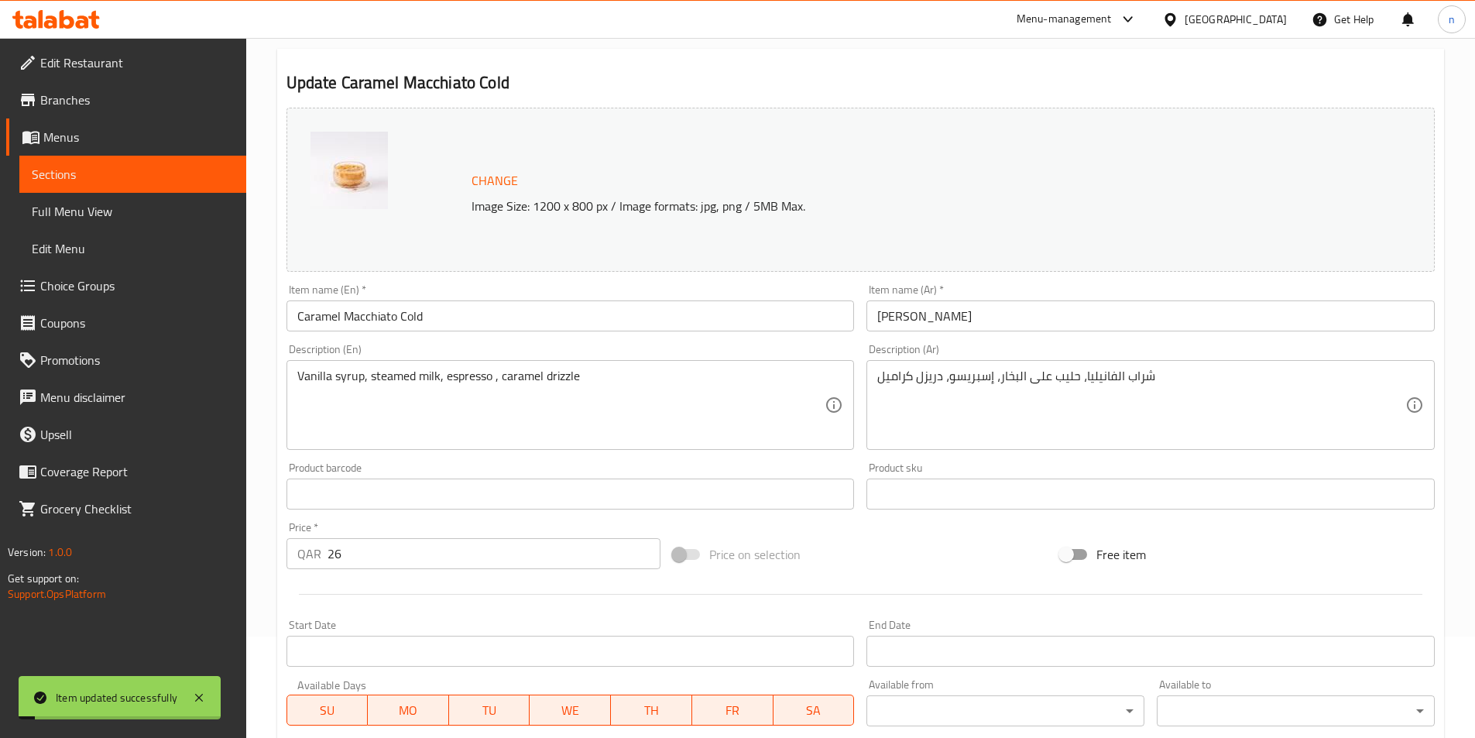
scroll to position [0, 0]
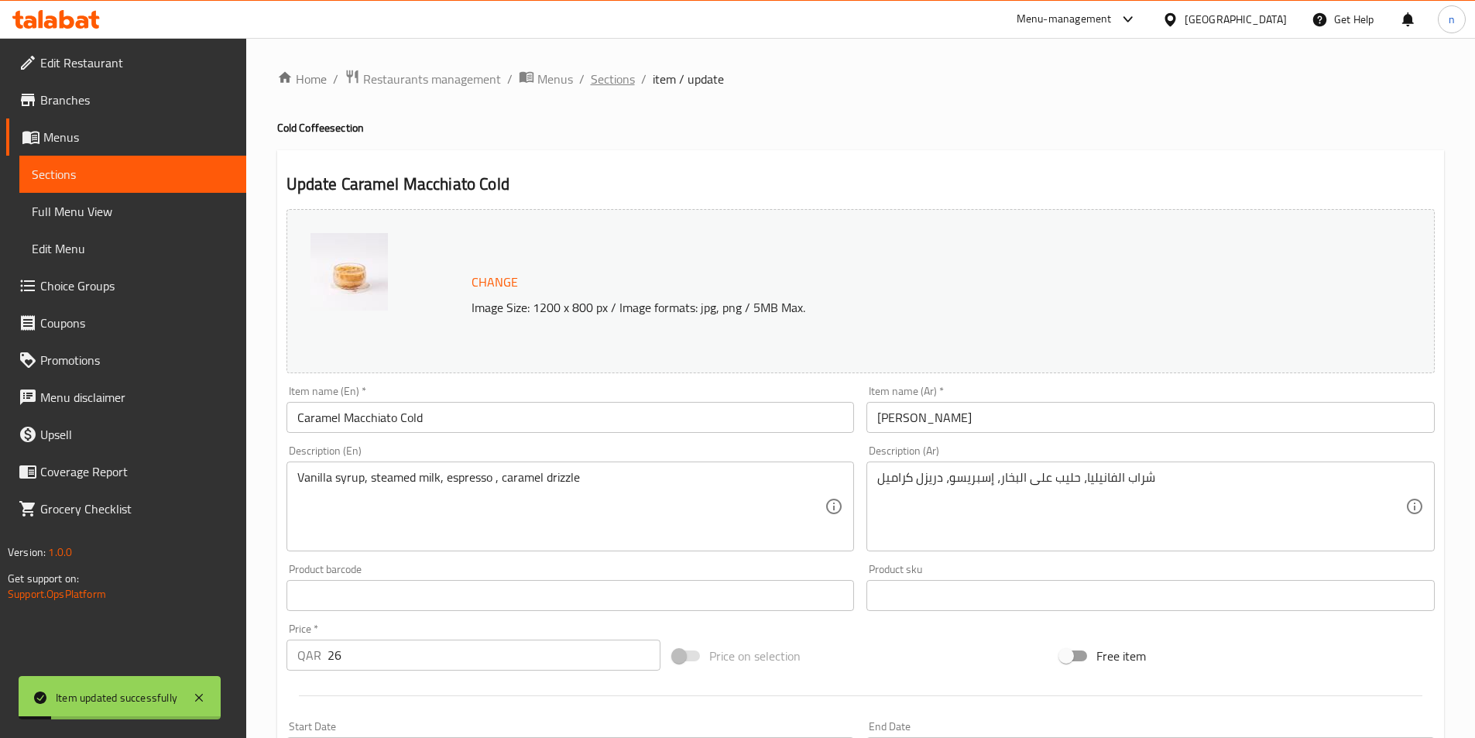
click at [609, 79] on span "Sections" at bounding box center [613, 79] width 44 height 19
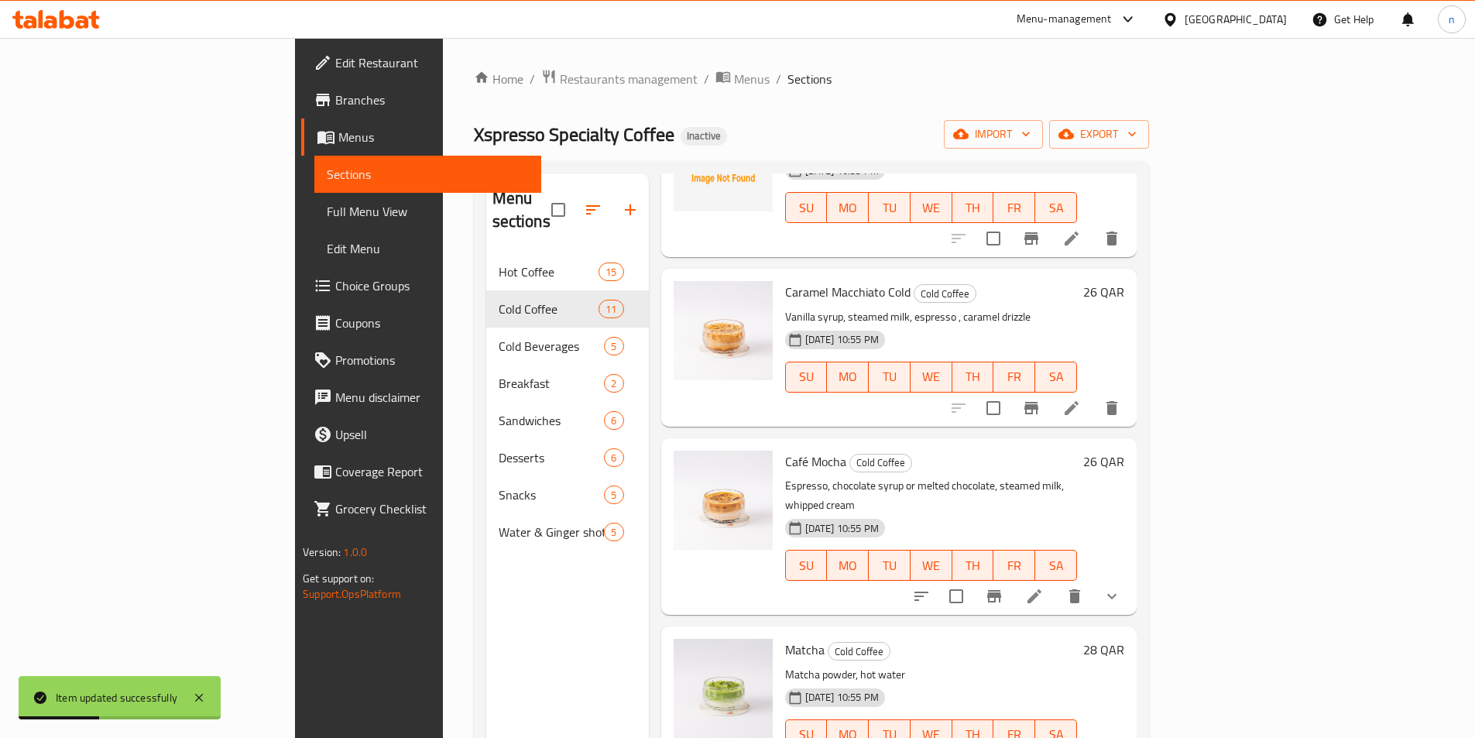
scroll to position [852, 0]
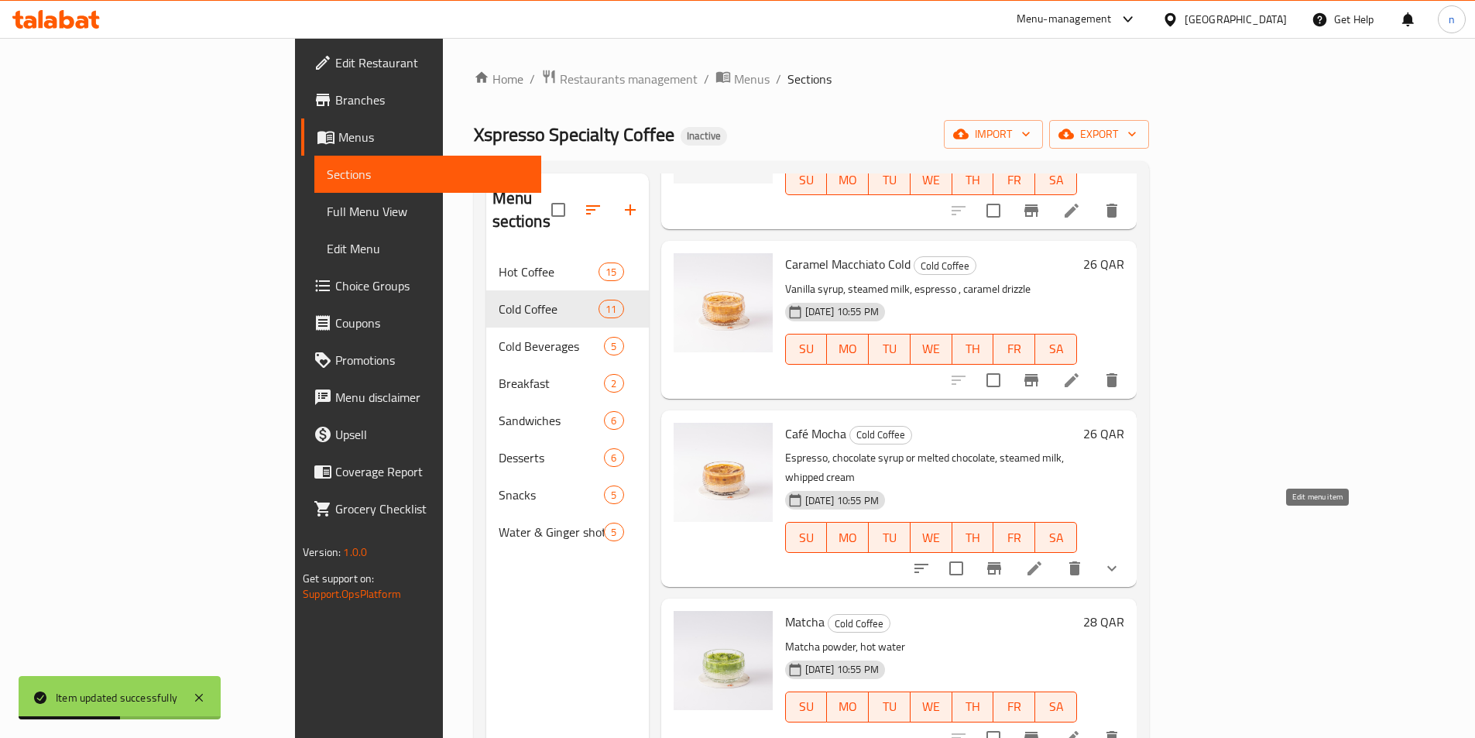
click at [1044, 559] on icon at bounding box center [1034, 568] width 19 height 19
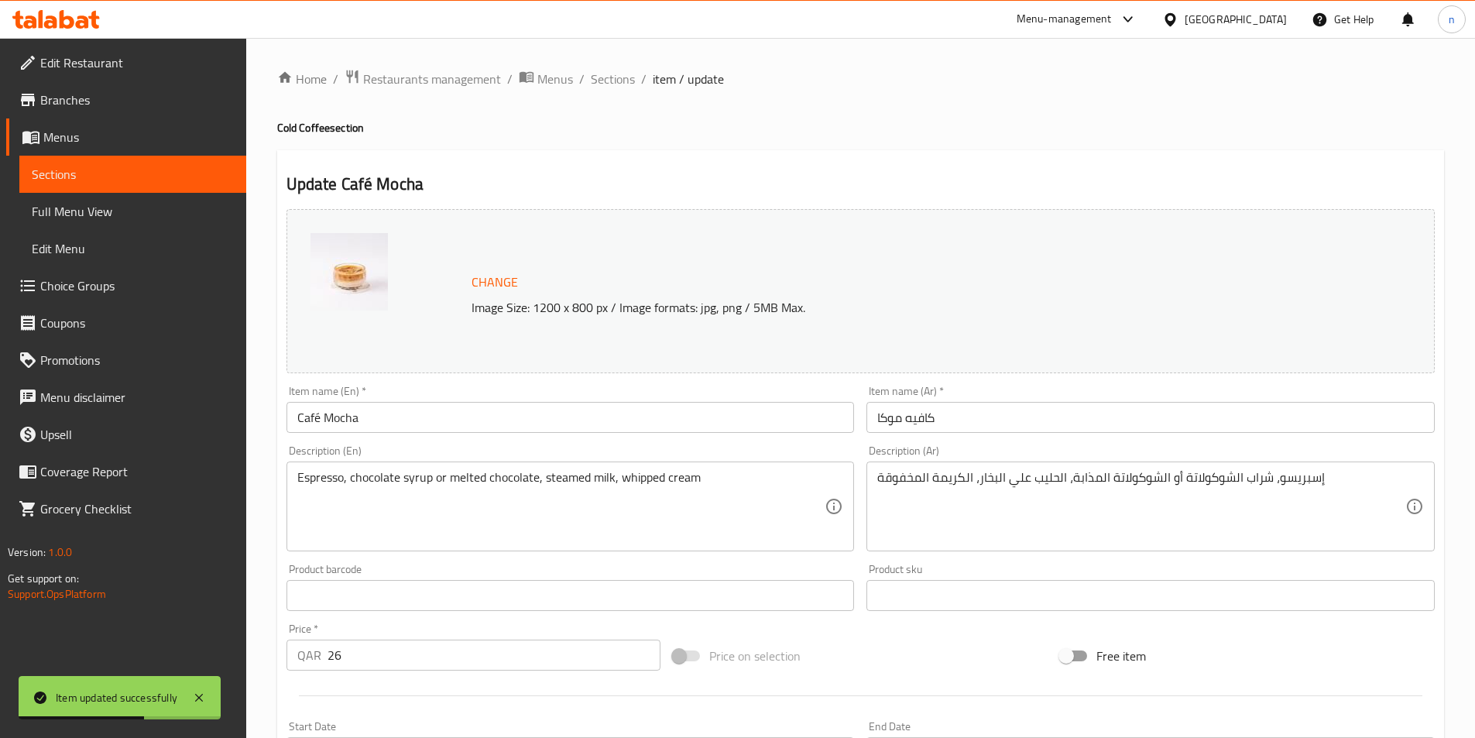
click at [373, 415] on input "Café Mocha" at bounding box center [571, 417] width 568 height 31
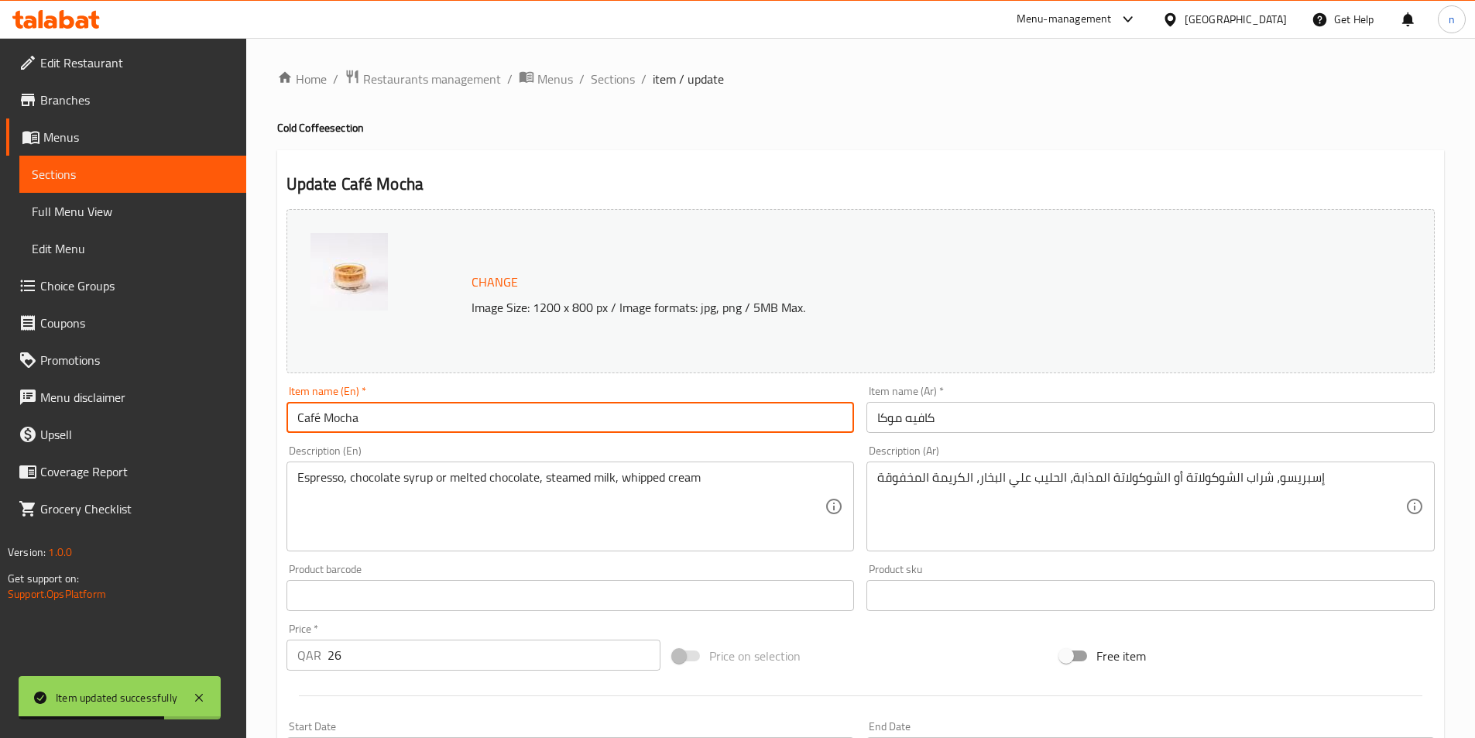
paste input "Cold"
type input "Café Mocha Cold"
click at [949, 420] on input "كافيه موكا" at bounding box center [1151, 417] width 568 height 31
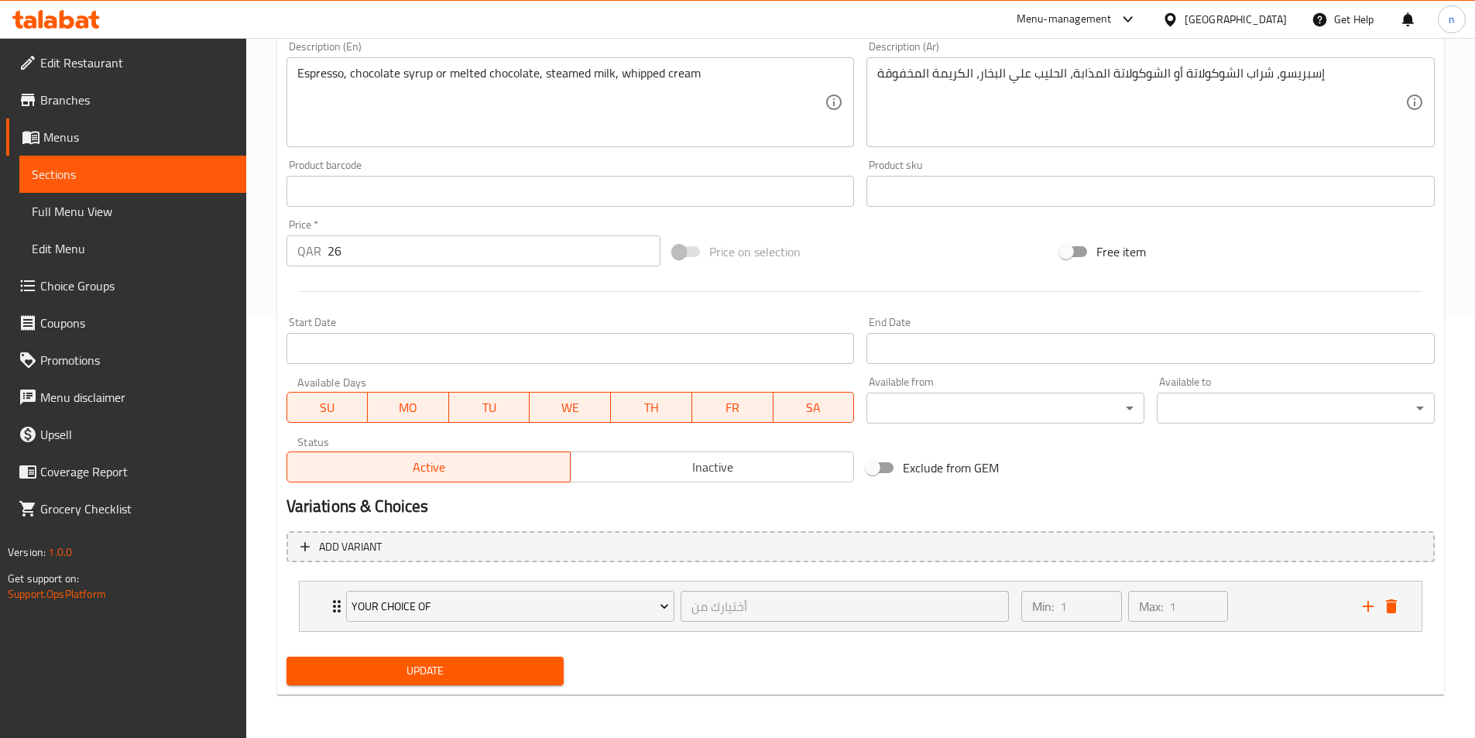
type input "كافيه موكا بارد"
click at [424, 671] on span "Update" at bounding box center [425, 670] width 253 height 19
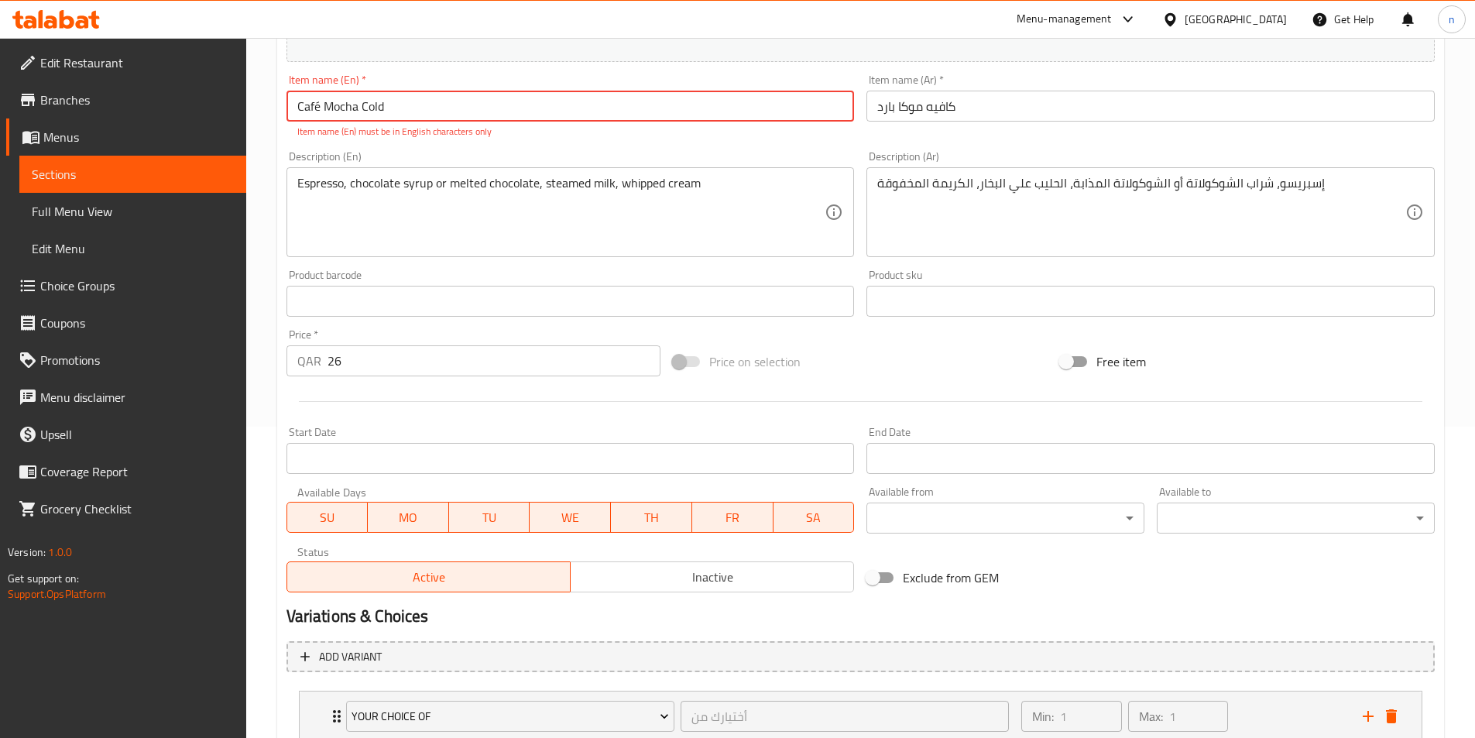
scroll to position [170, 0]
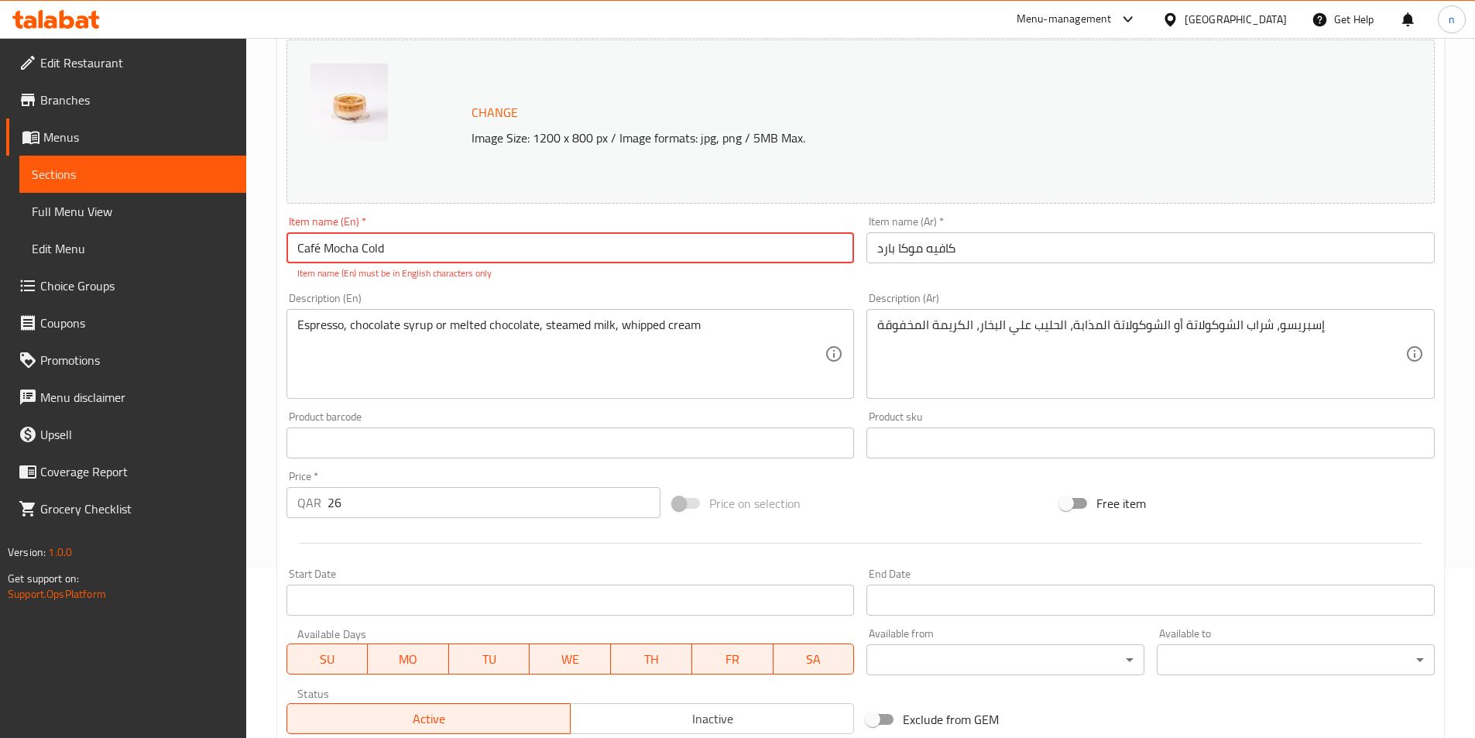
click at [321, 247] on input "Café Mocha Cold" at bounding box center [571, 247] width 568 height 31
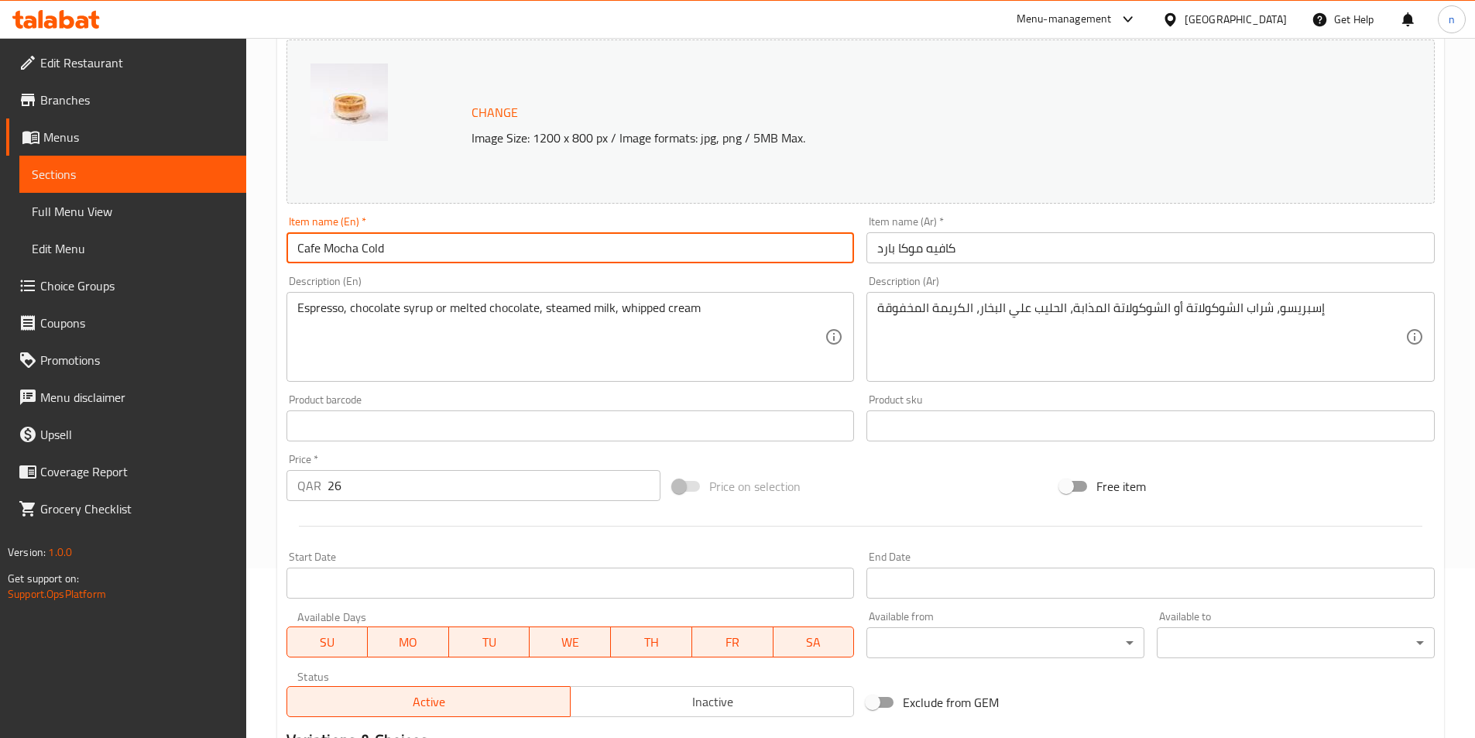
scroll to position [404, 0]
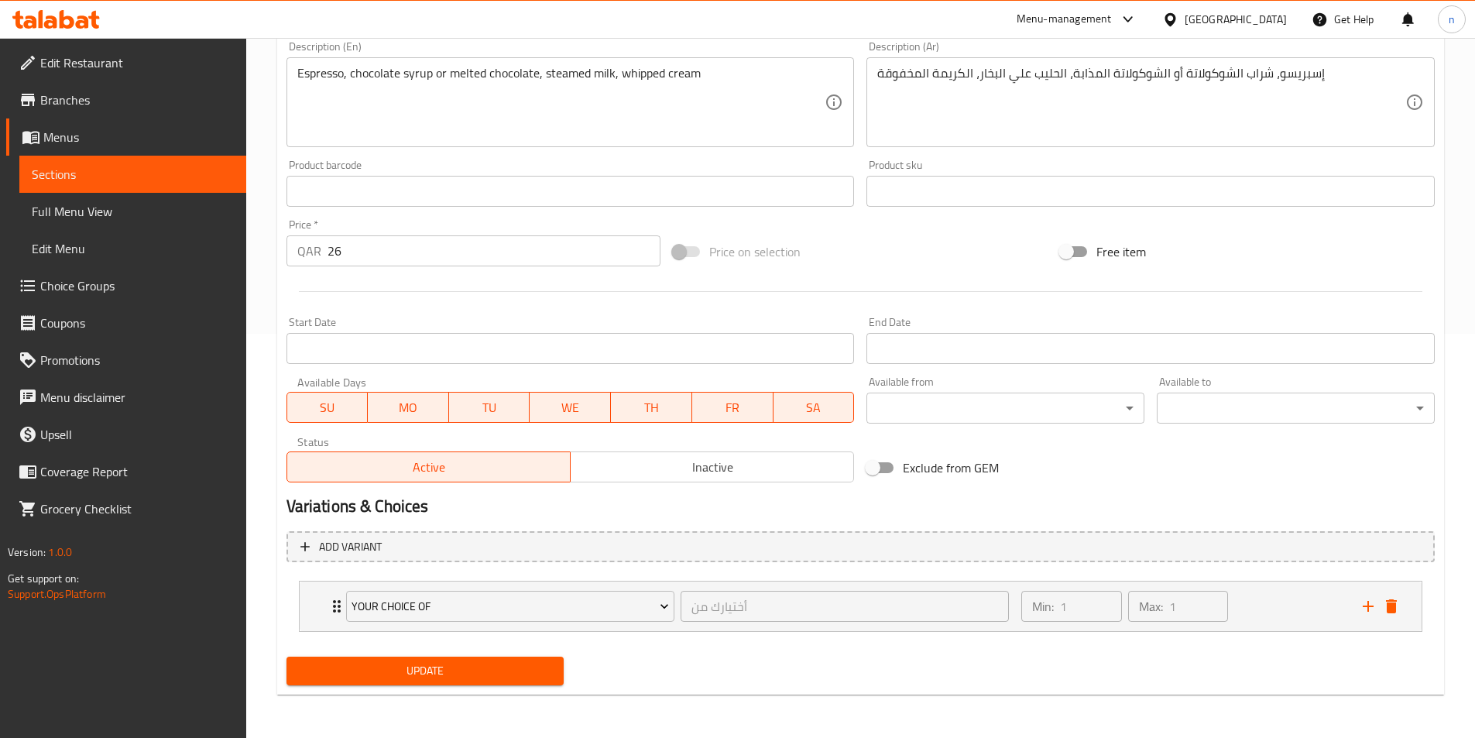
type input "Cafe Mocha Cold"
click at [427, 679] on span "Update" at bounding box center [425, 670] width 253 height 19
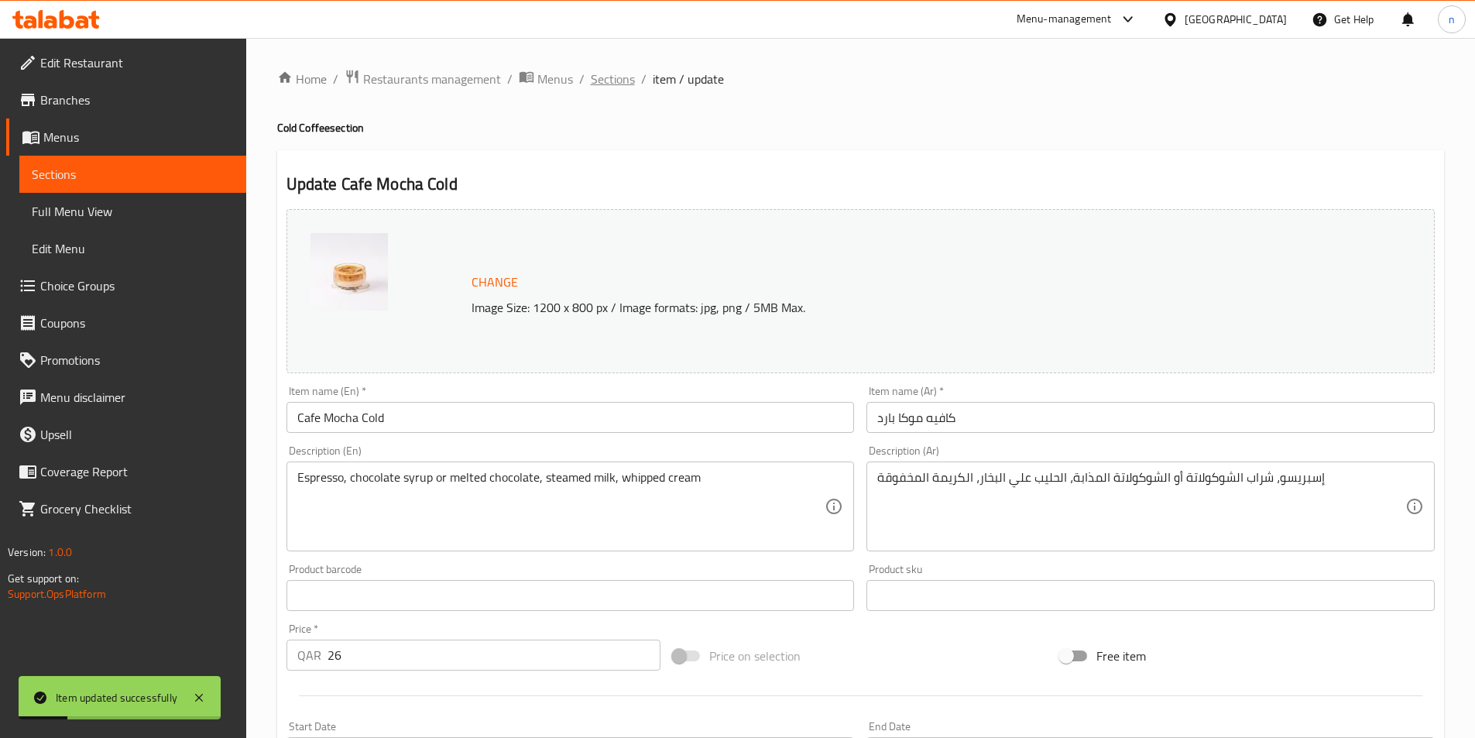
click at [613, 77] on span "Sections" at bounding box center [613, 79] width 44 height 19
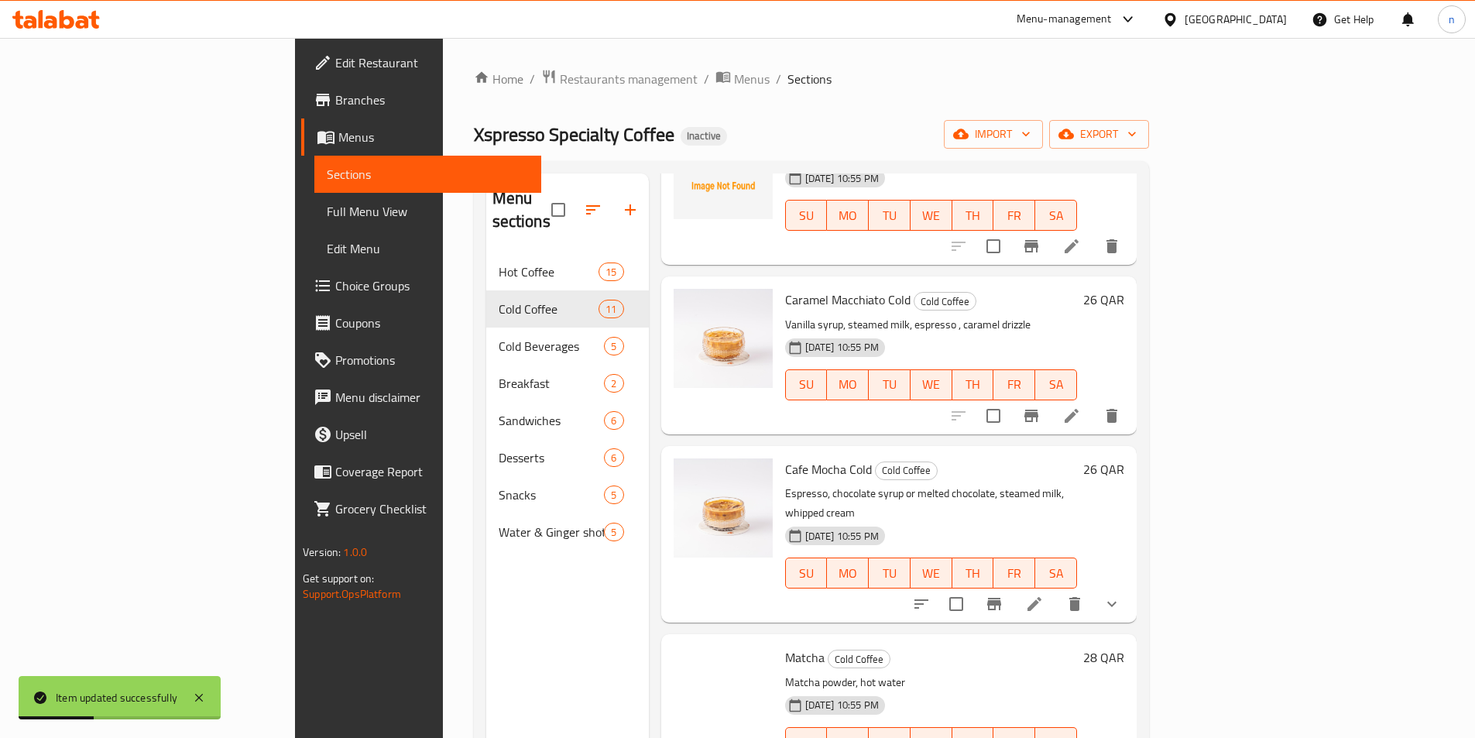
scroll to position [1084, 0]
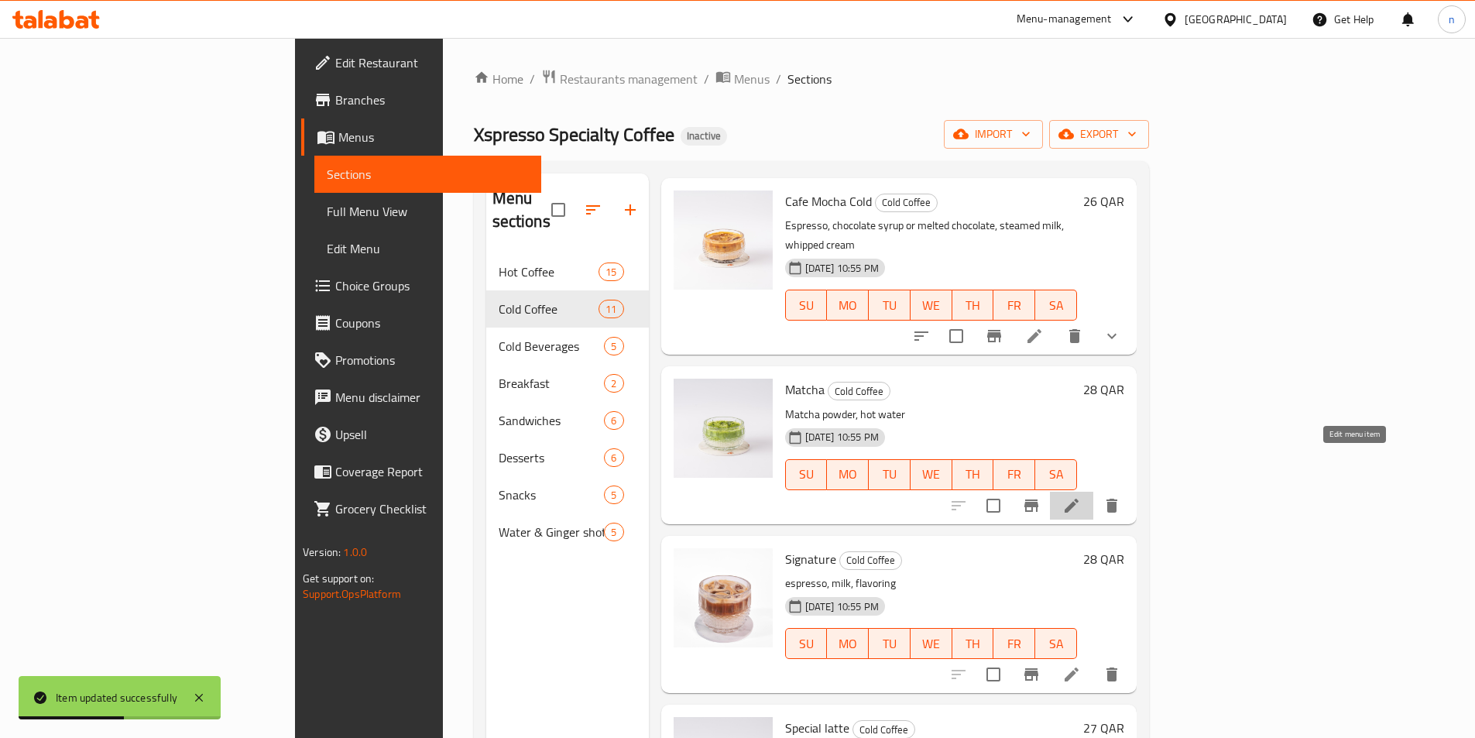
click at [1079, 499] on icon at bounding box center [1072, 506] width 14 height 14
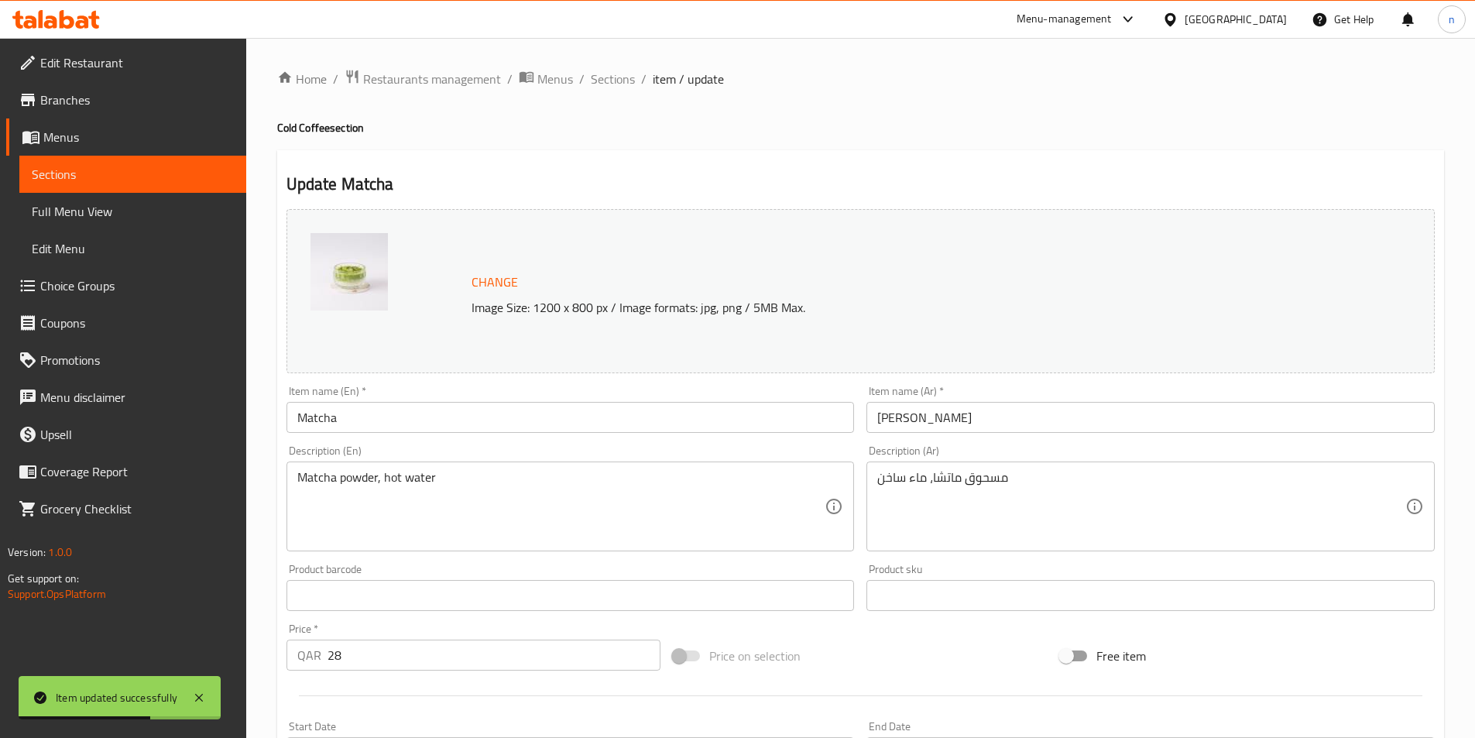
click at [375, 413] on input "Matcha" at bounding box center [571, 417] width 568 height 31
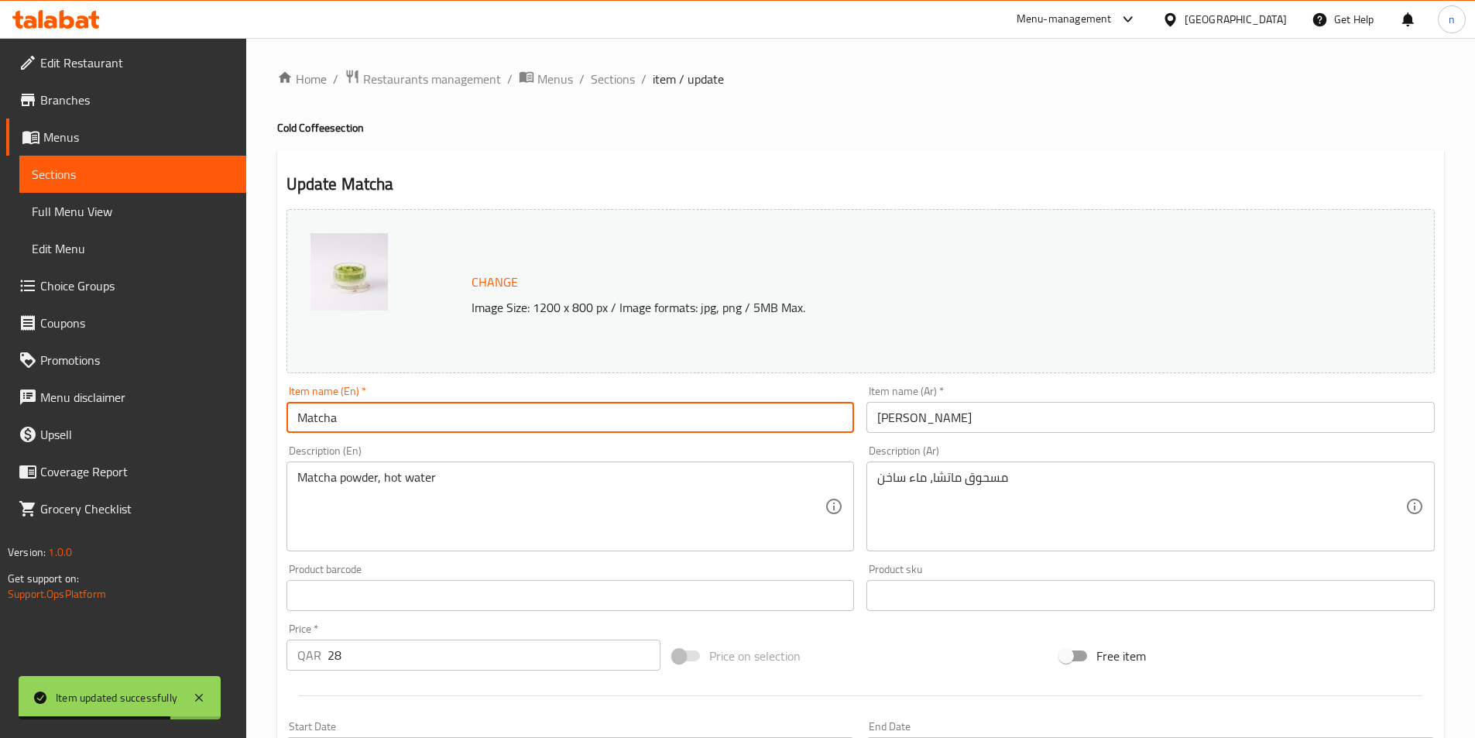
paste input "Cold"
type input "Matcha Cold"
click at [906, 418] on input "[PERSON_NAME]" at bounding box center [1151, 417] width 568 height 31
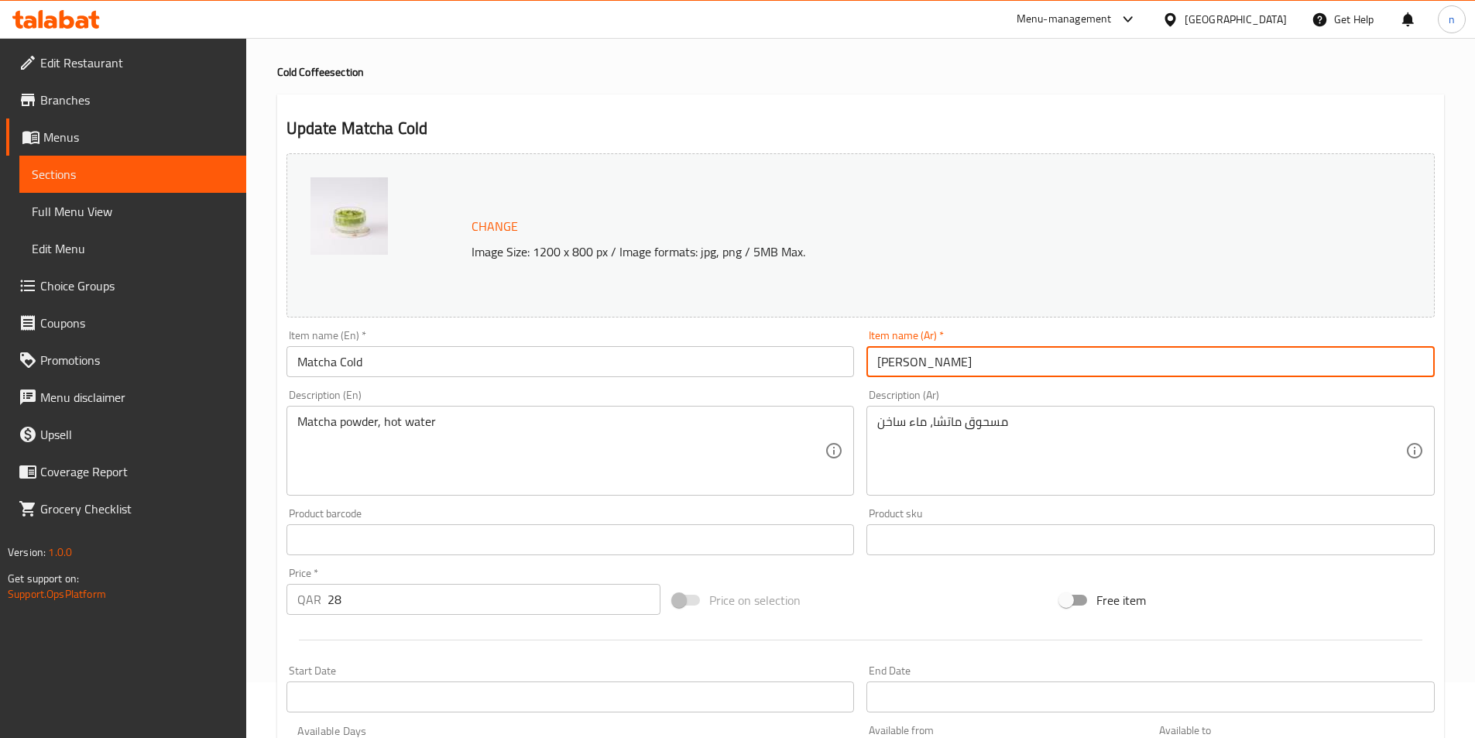
scroll to position [379, 0]
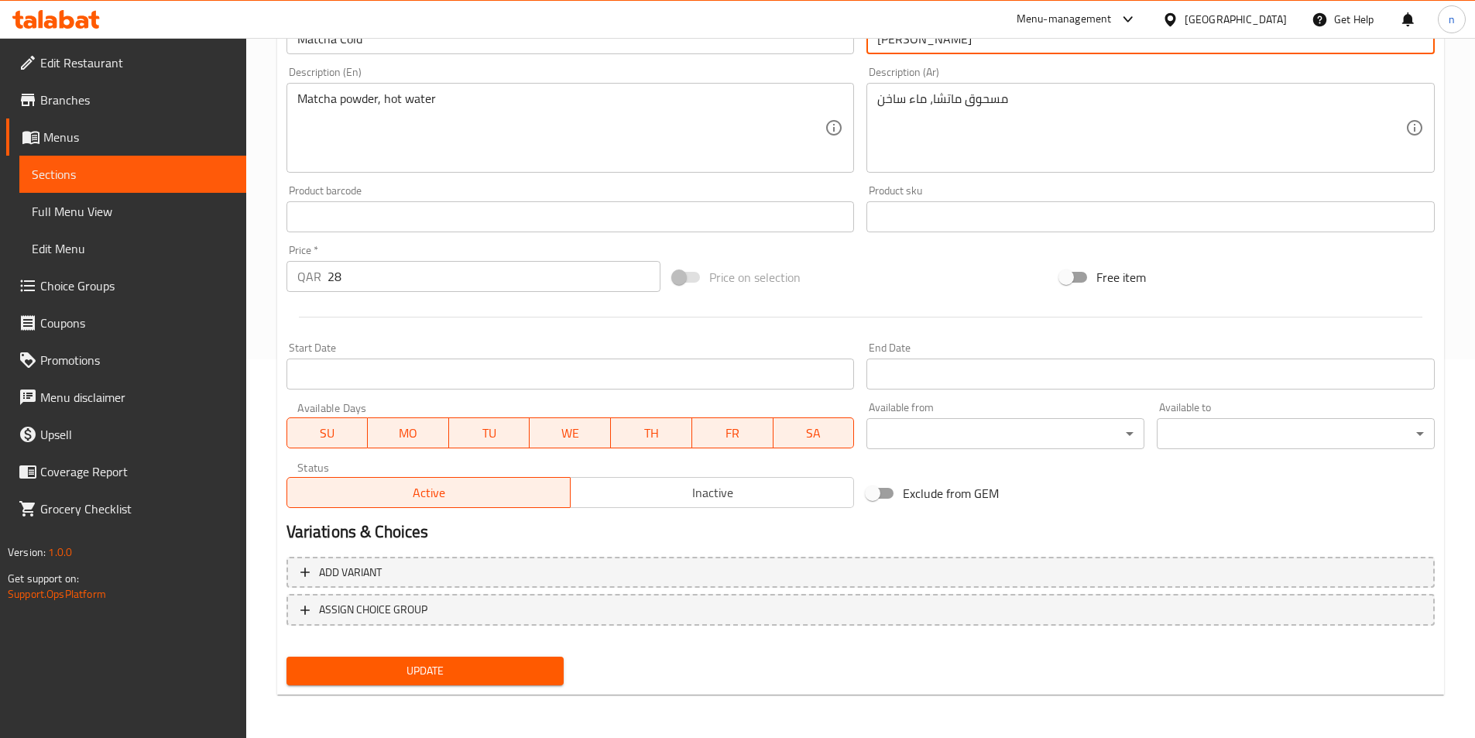
type input "[PERSON_NAME]"
click at [417, 666] on span "Update" at bounding box center [425, 670] width 253 height 19
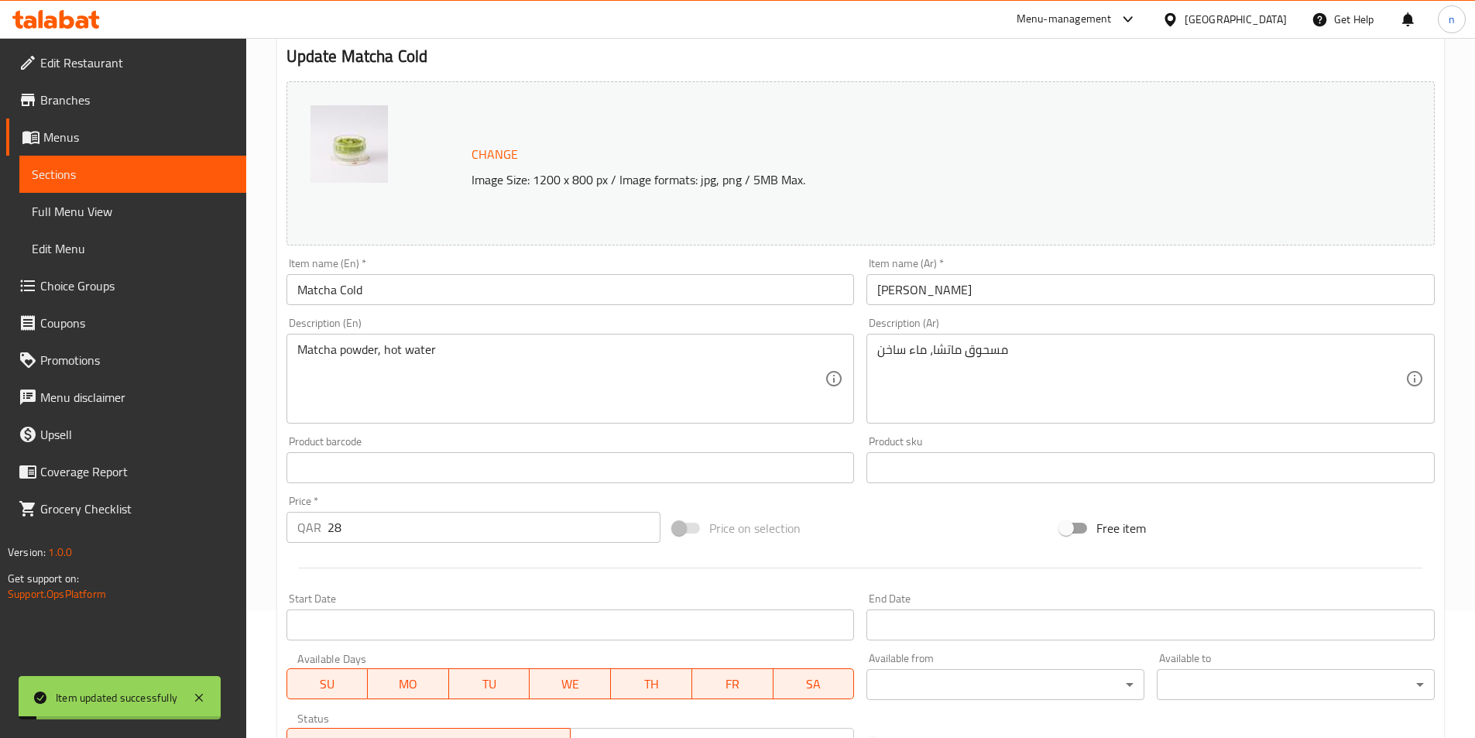
scroll to position [0, 0]
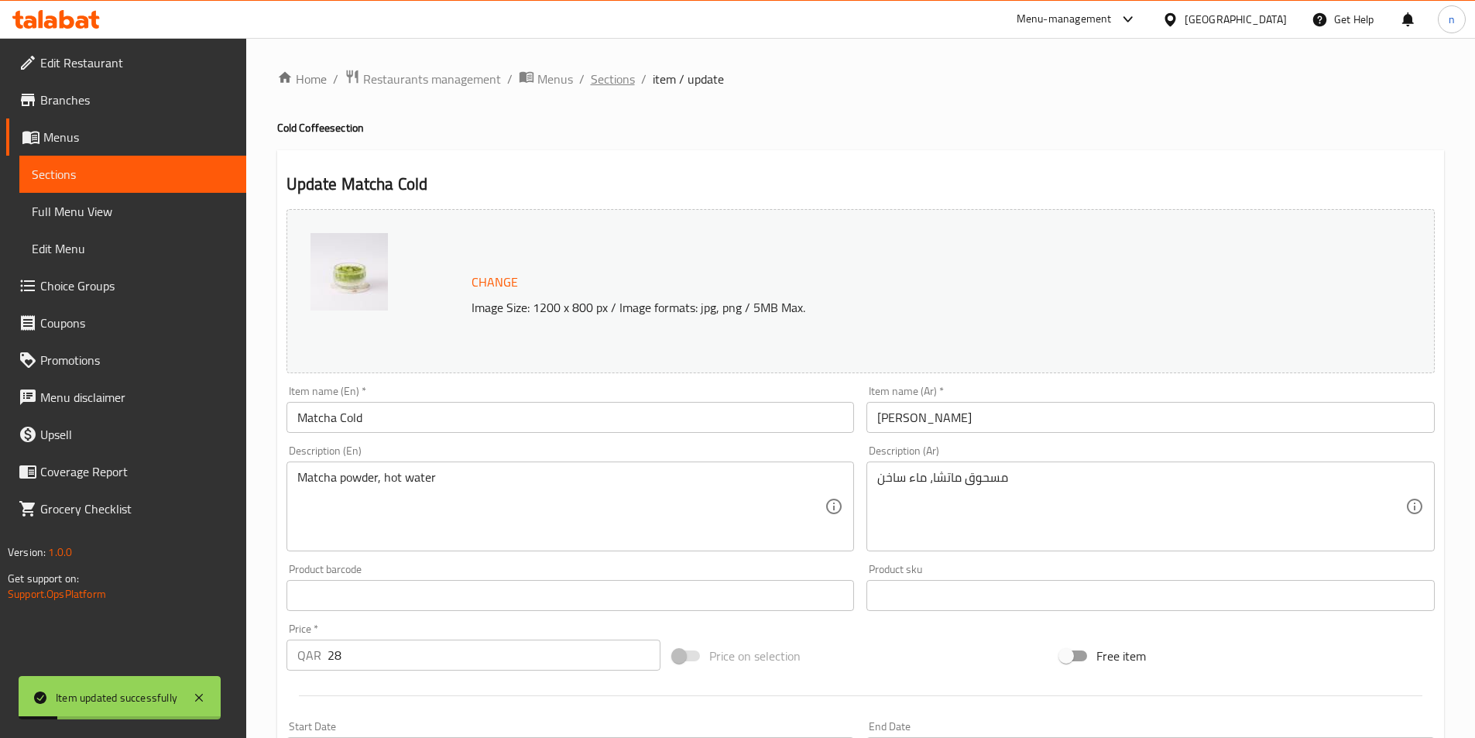
click at [602, 82] on span "Sections" at bounding box center [613, 79] width 44 height 19
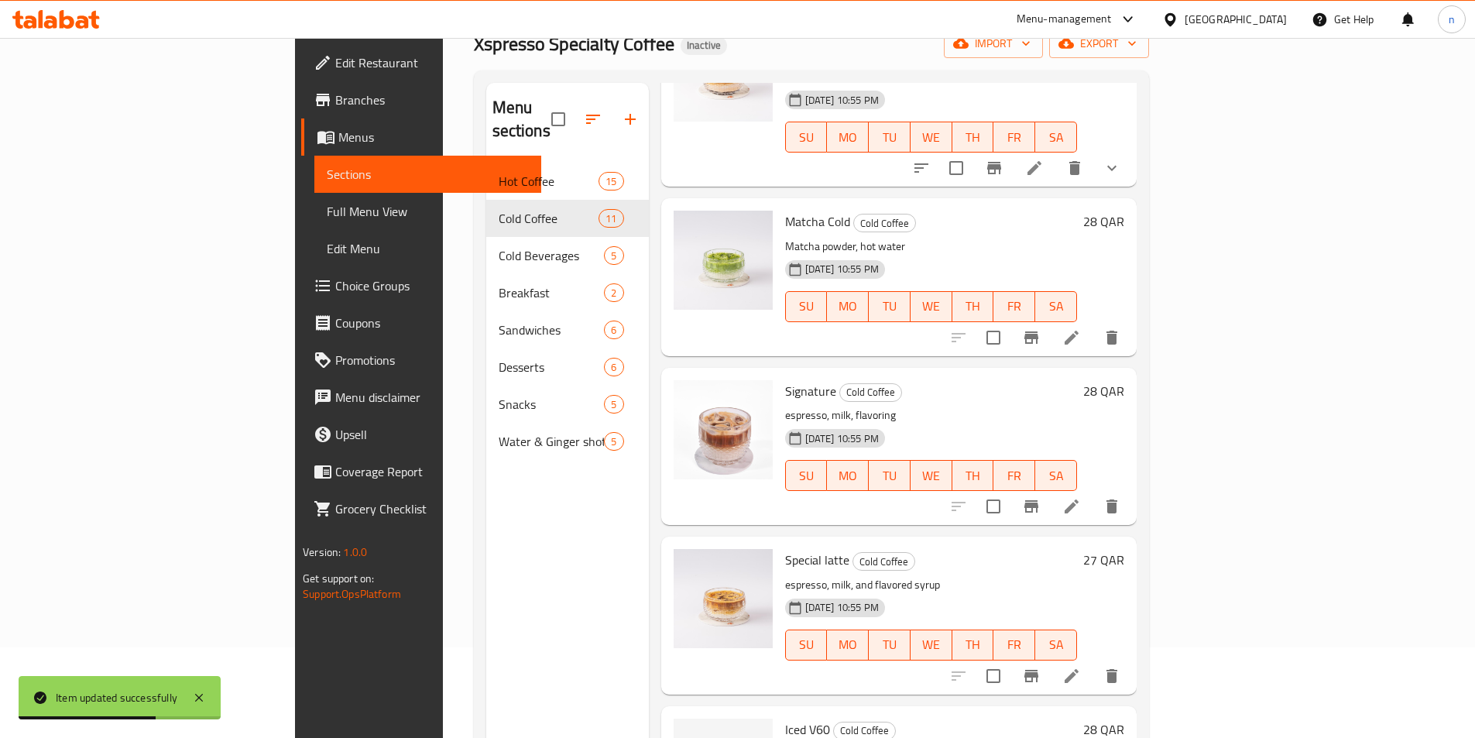
scroll to position [217, 0]
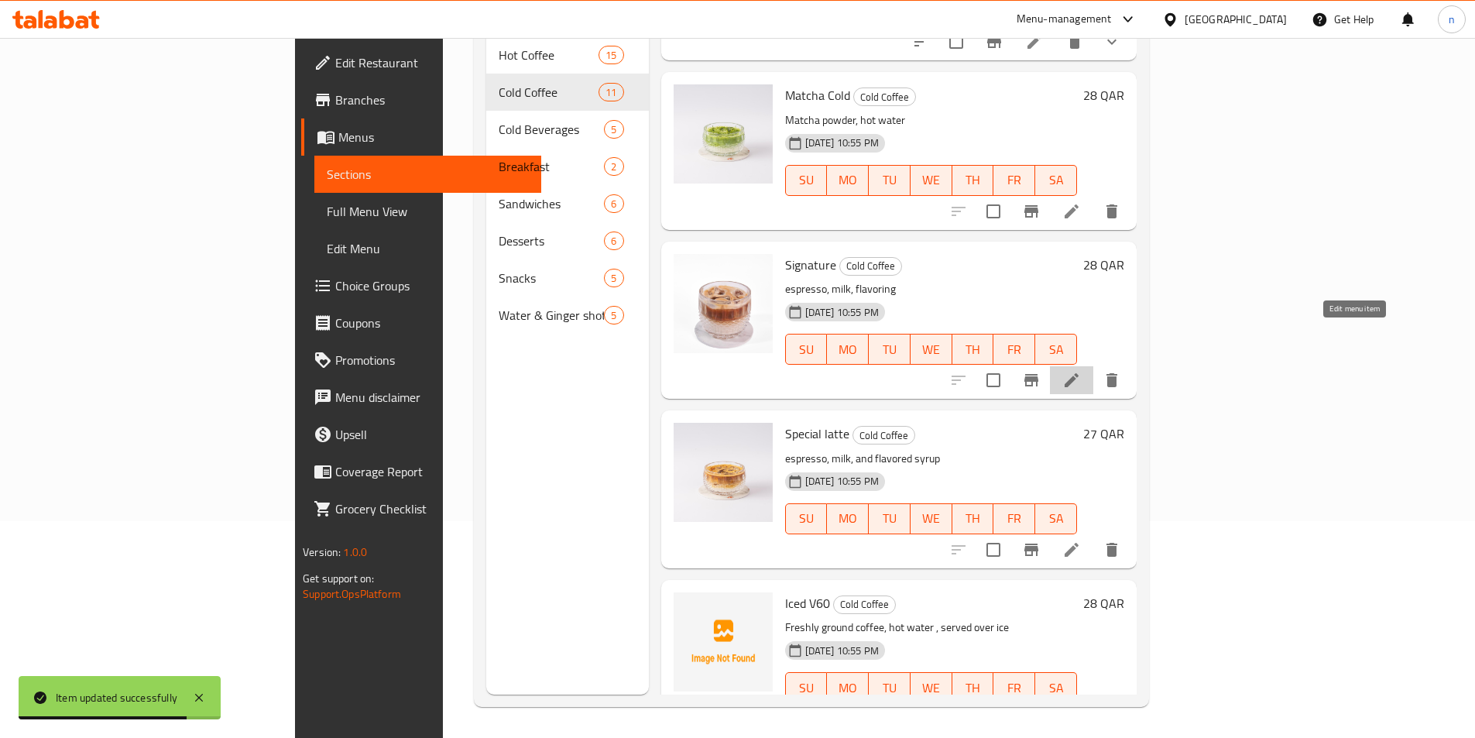
click at [1081, 371] on icon at bounding box center [1071, 380] width 19 height 19
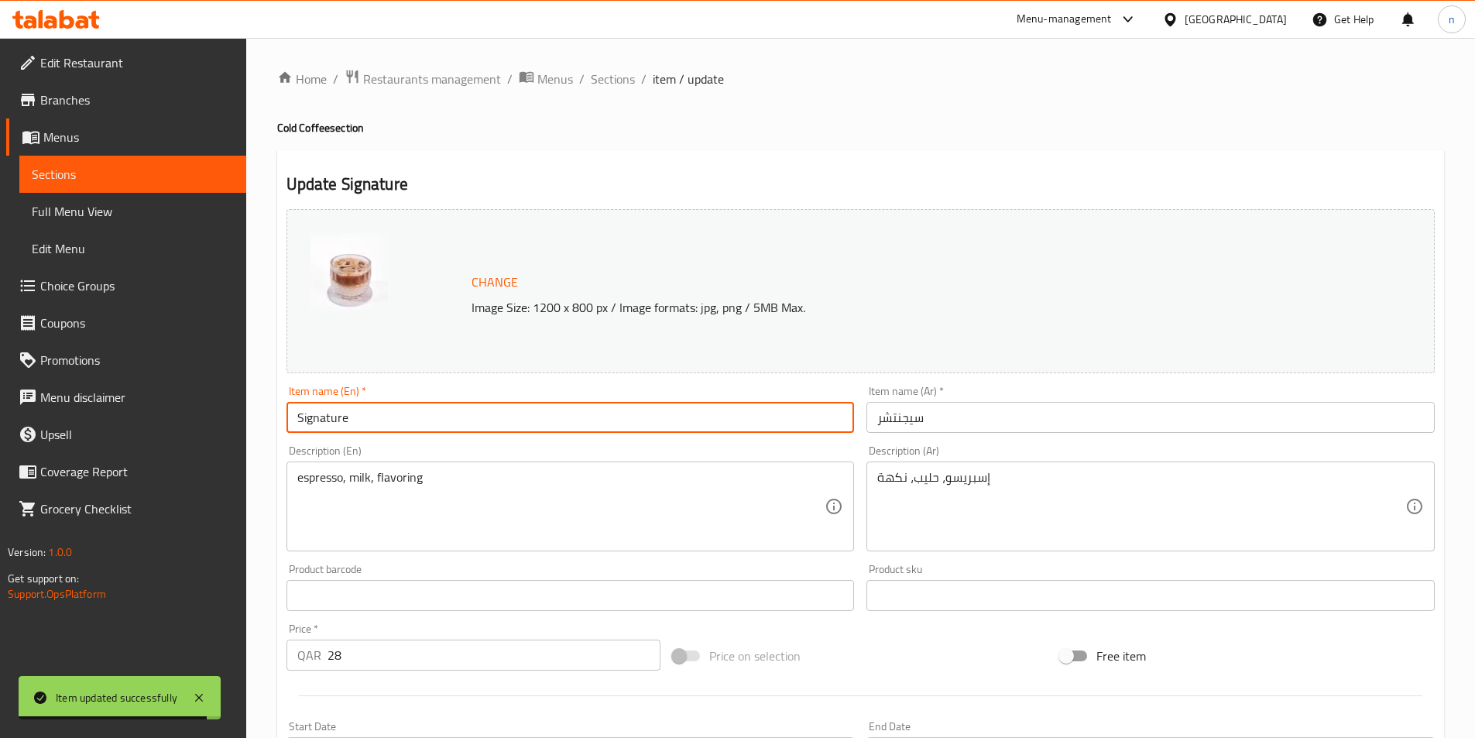
click at [369, 421] on input "Signature" at bounding box center [571, 417] width 568 height 31
paste input "Cold"
type input "Signature Cold"
click at [940, 421] on input "سيجنتشر" at bounding box center [1151, 417] width 568 height 31
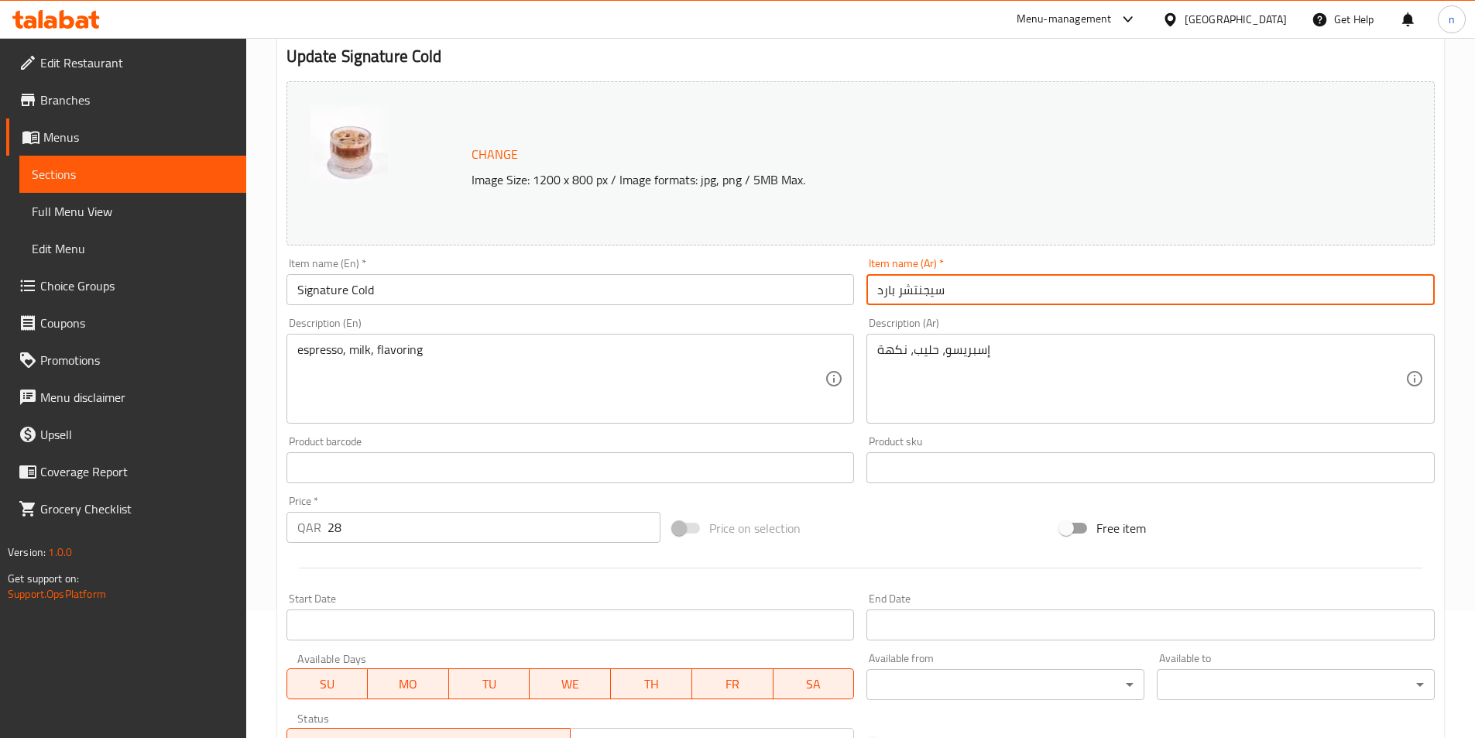
scroll to position [379, 0]
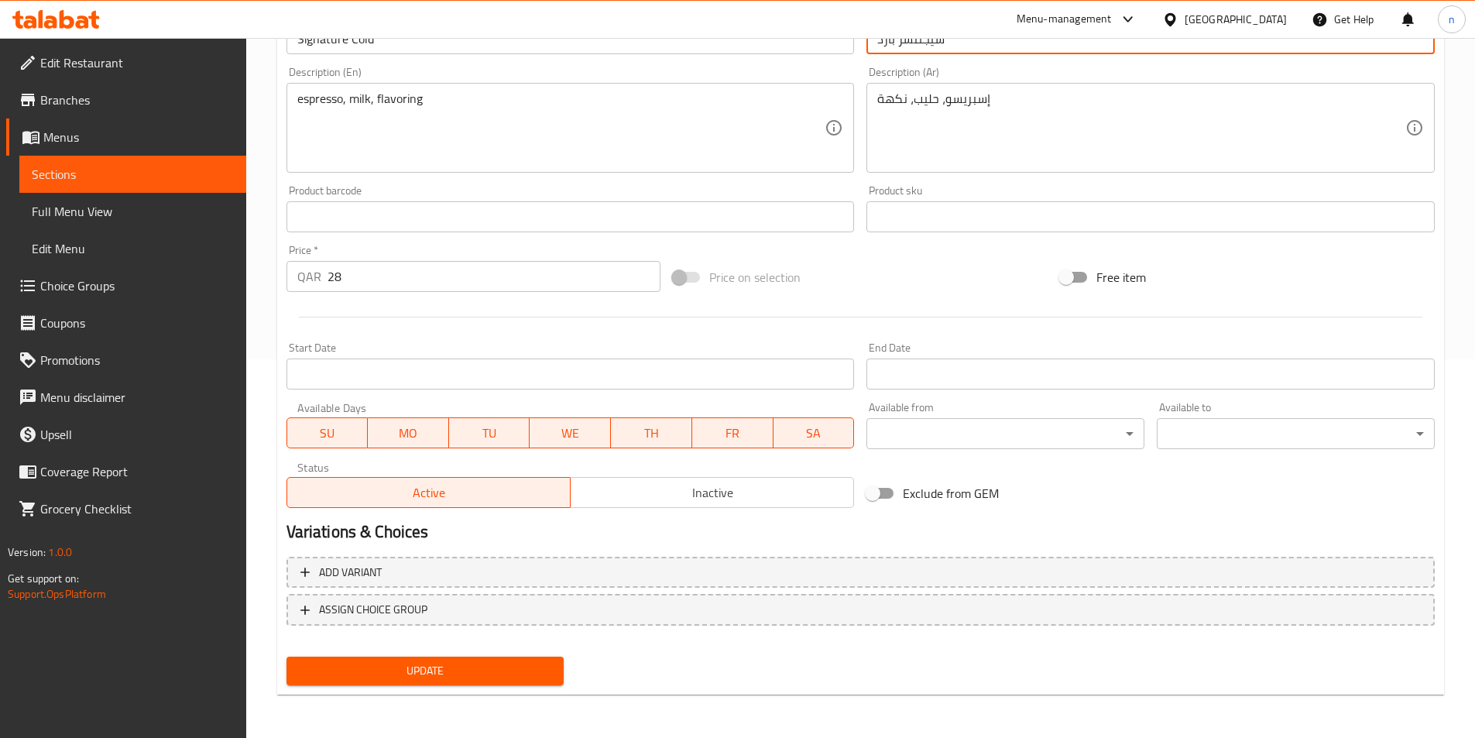
type input "سيجنتشر بارد"
click at [438, 669] on span "Update" at bounding box center [425, 670] width 253 height 19
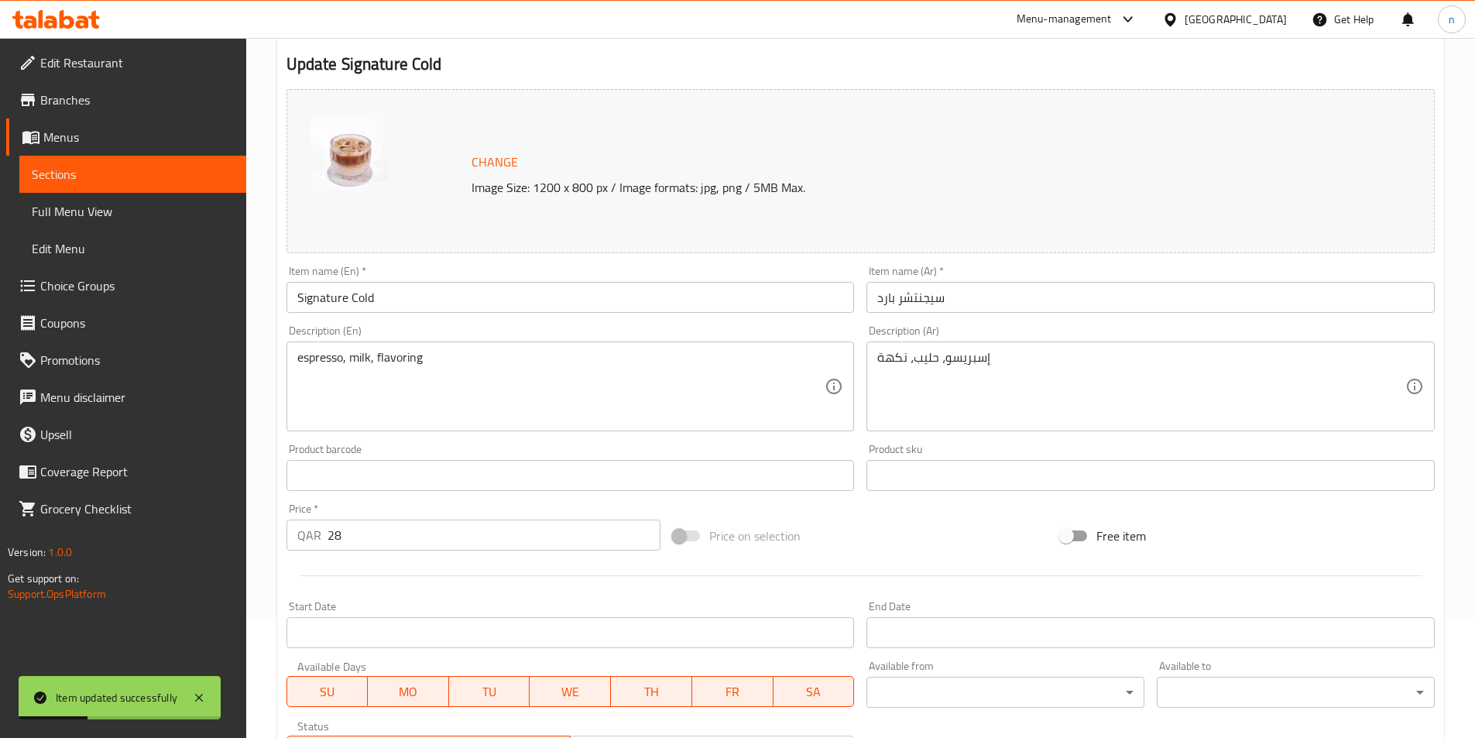
scroll to position [0, 0]
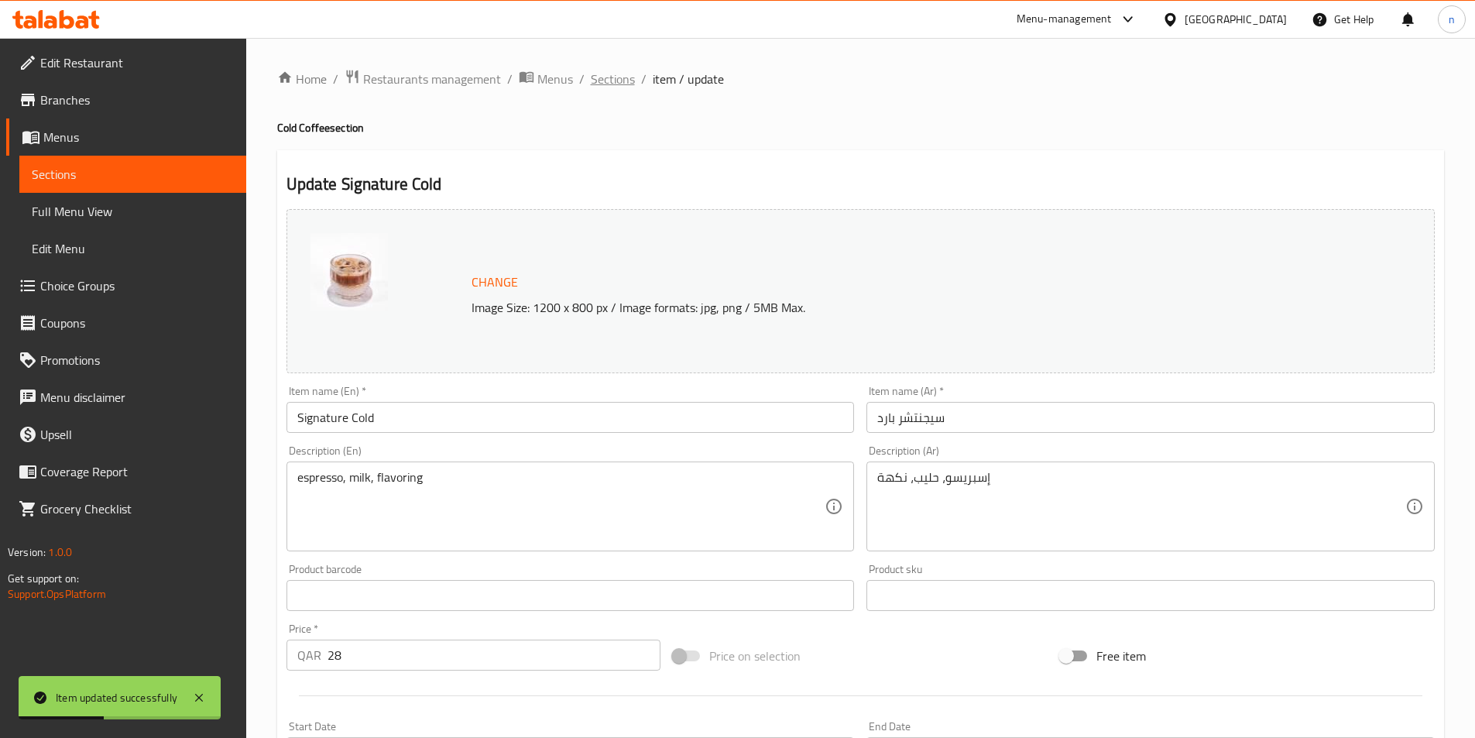
click at [601, 82] on span "Sections" at bounding box center [613, 79] width 44 height 19
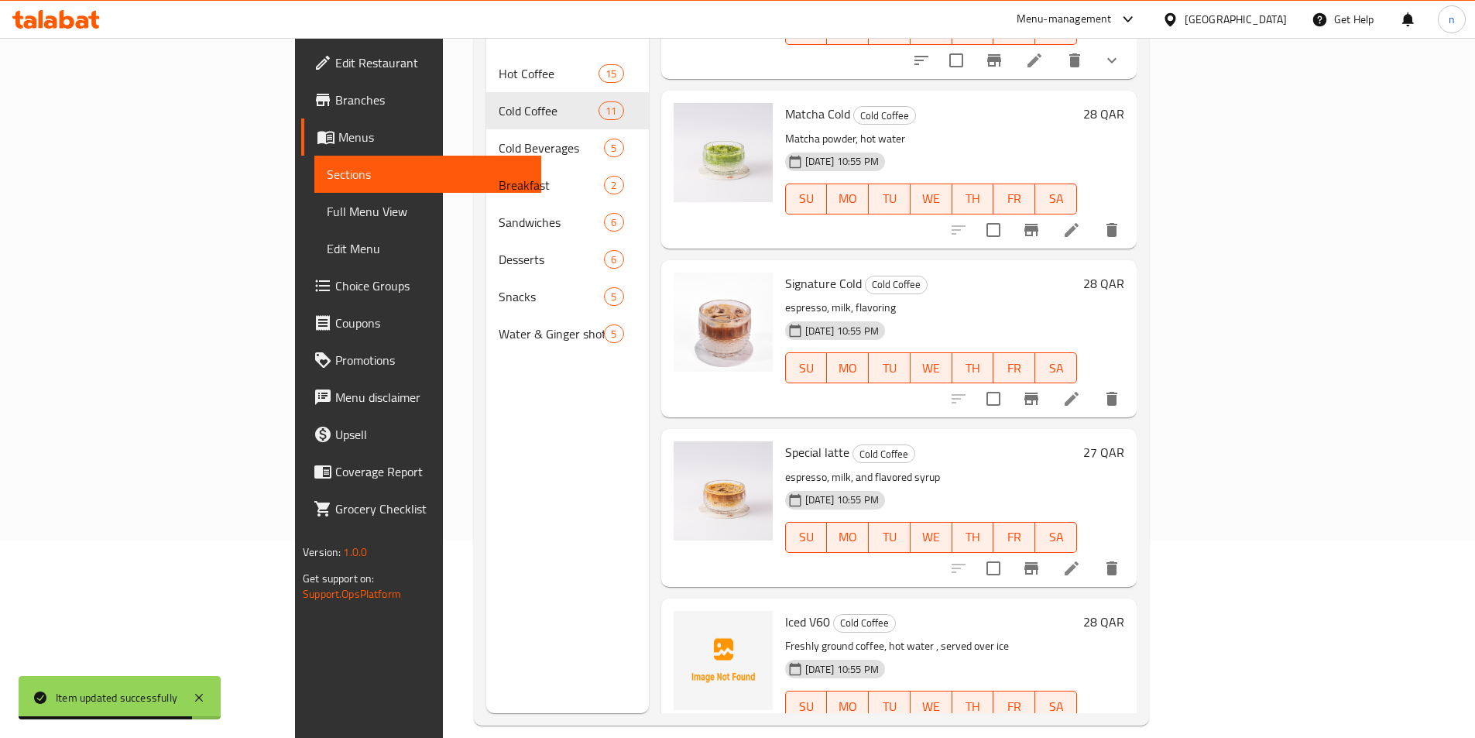
scroll to position [217, 0]
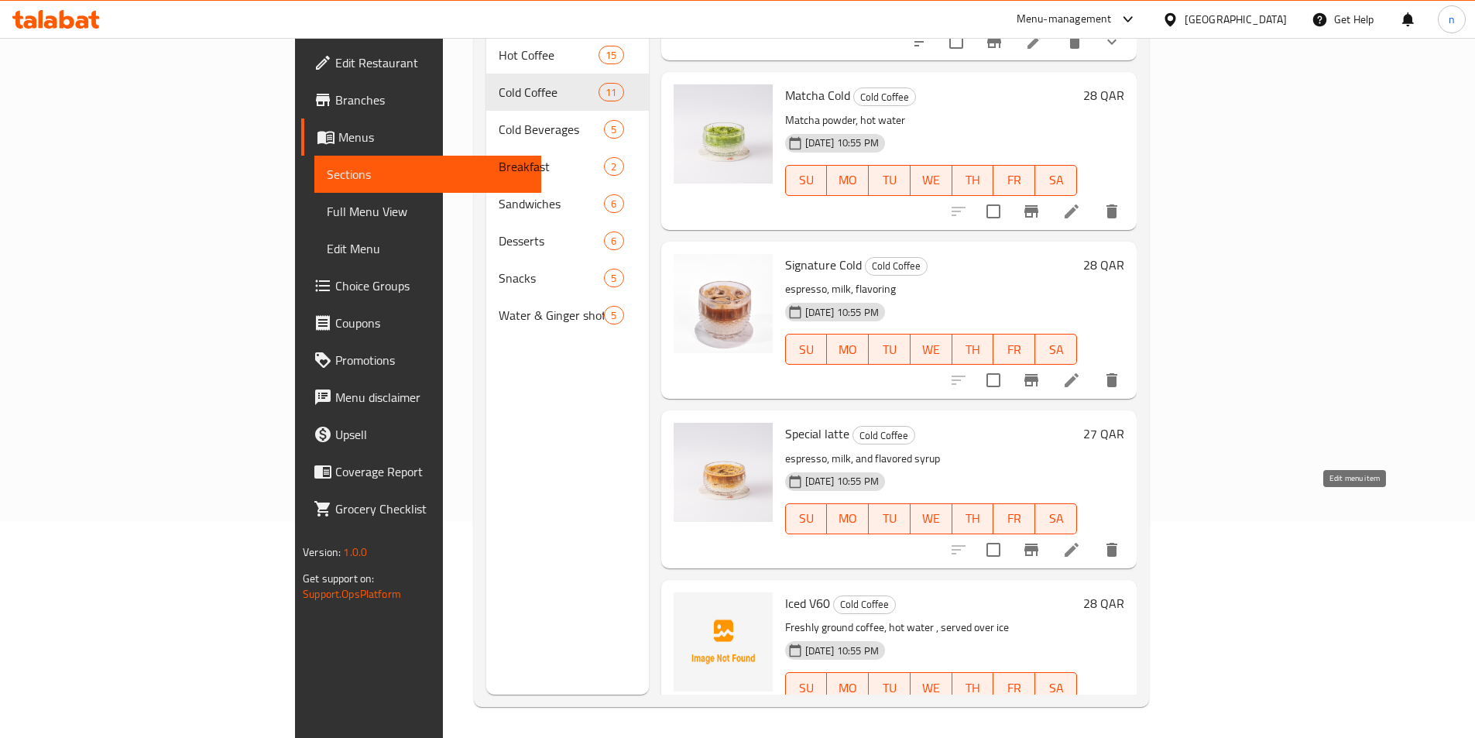
click at [1079, 543] on icon at bounding box center [1072, 550] width 14 height 14
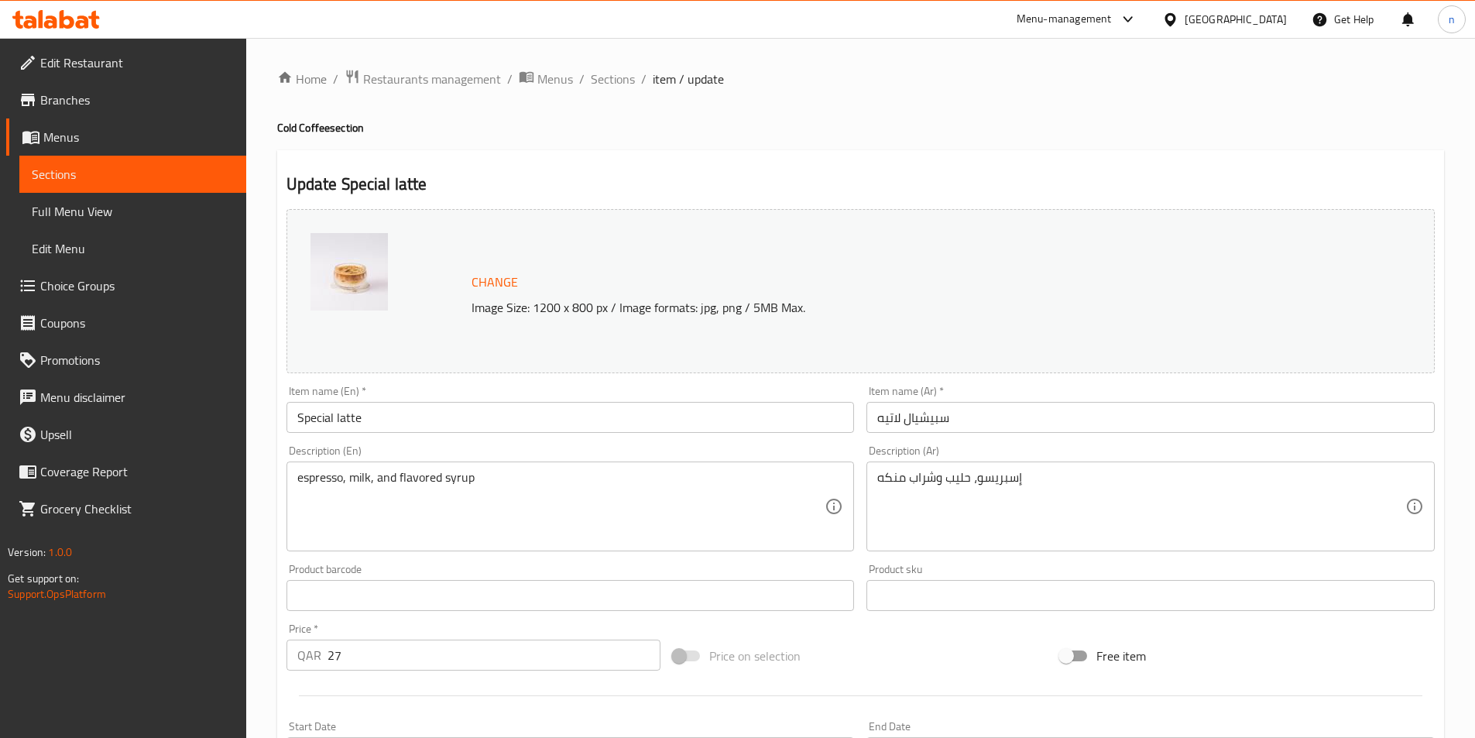
click at [371, 420] on input "Special latte" at bounding box center [571, 417] width 568 height 31
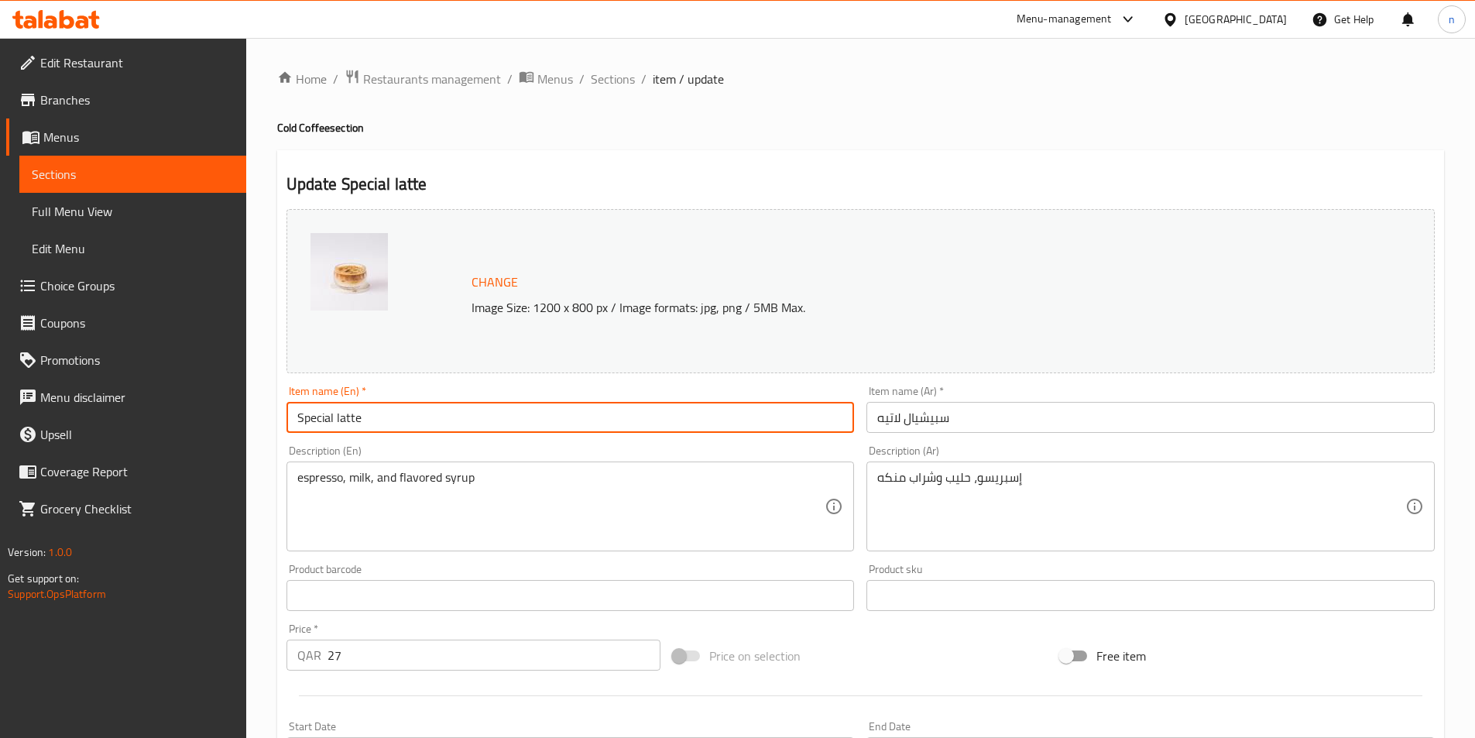
paste input "Cold"
type input "Special latte Cold"
click at [953, 414] on input "سبيشيال لاتيه" at bounding box center [1151, 417] width 568 height 31
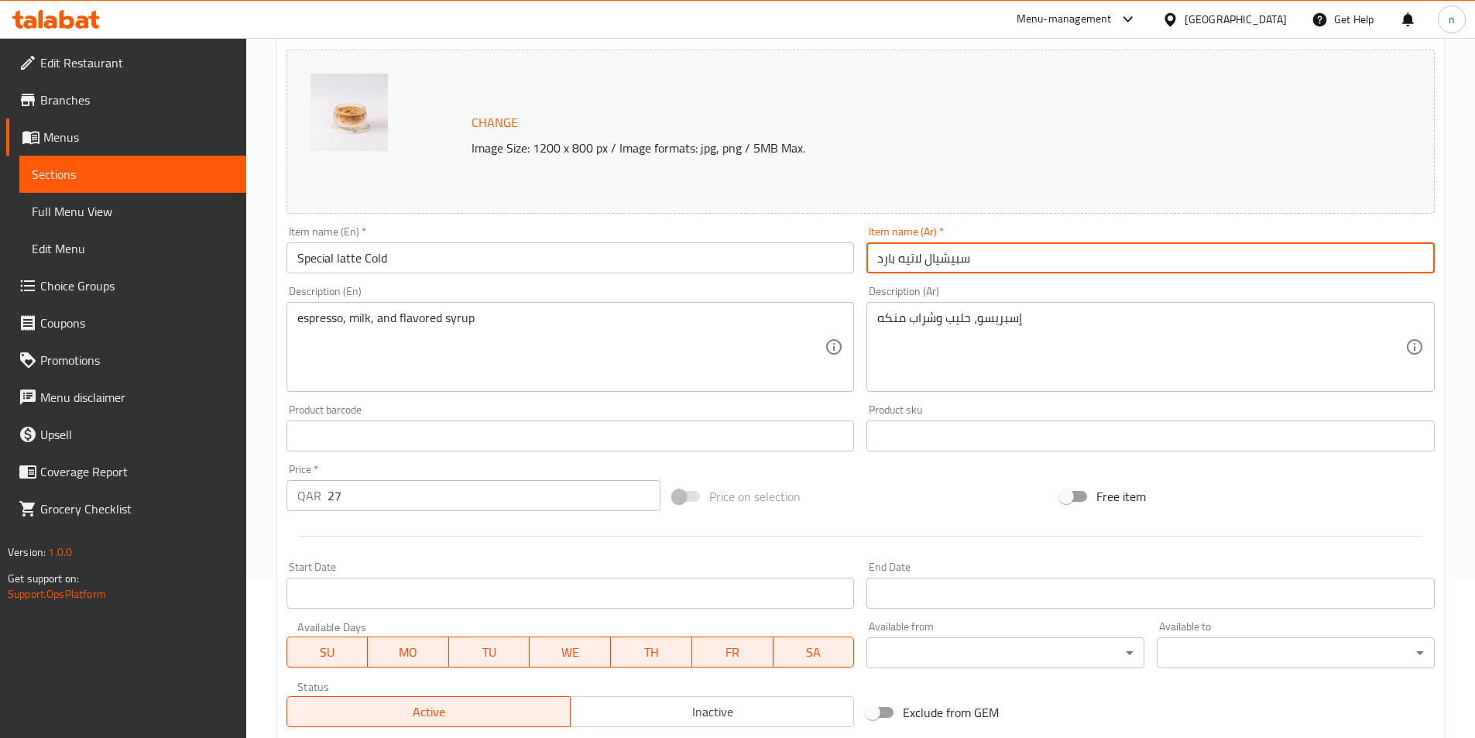
scroll to position [379, 0]
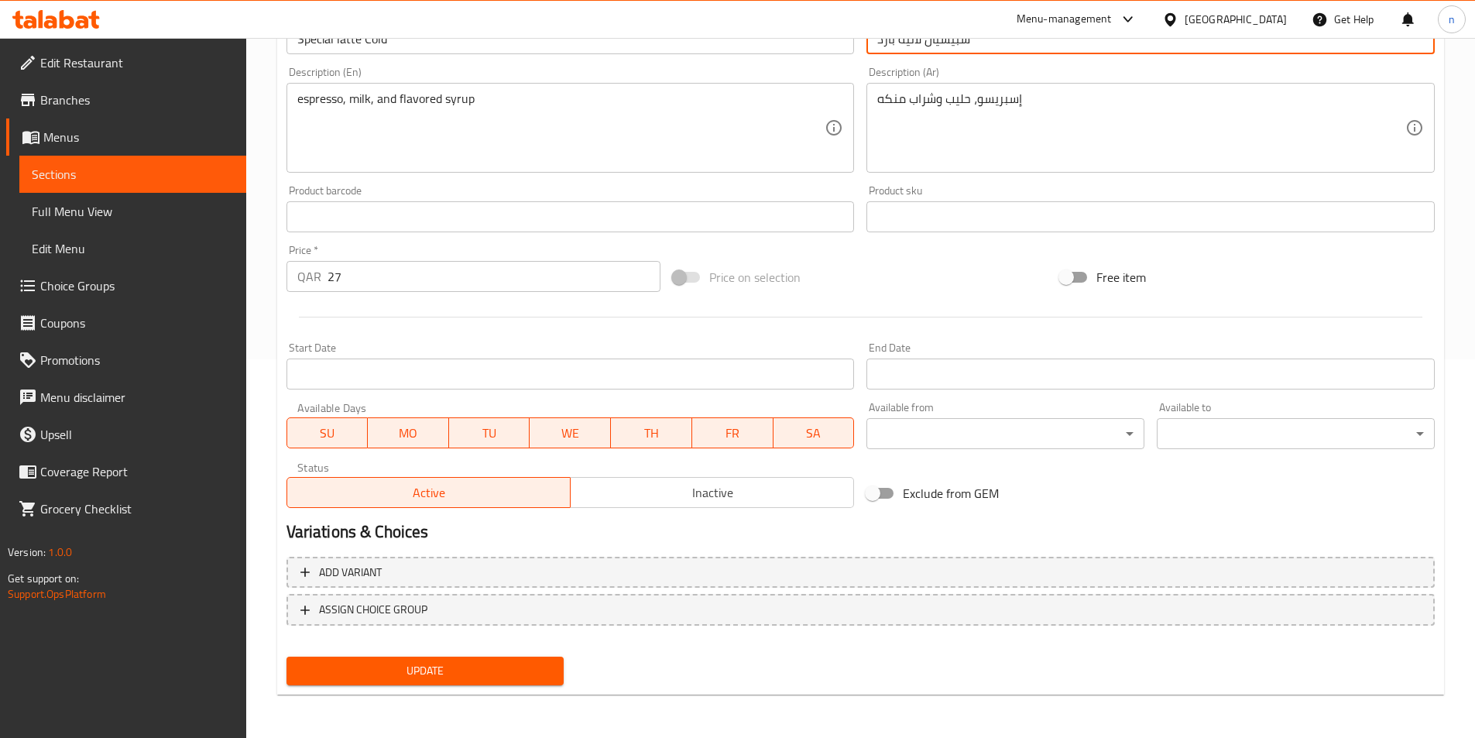
type input "سبيشيال لاتيه بارد"
click at [390, 664] on span "Update" at bounding box center [425, 670] width 253 height 19
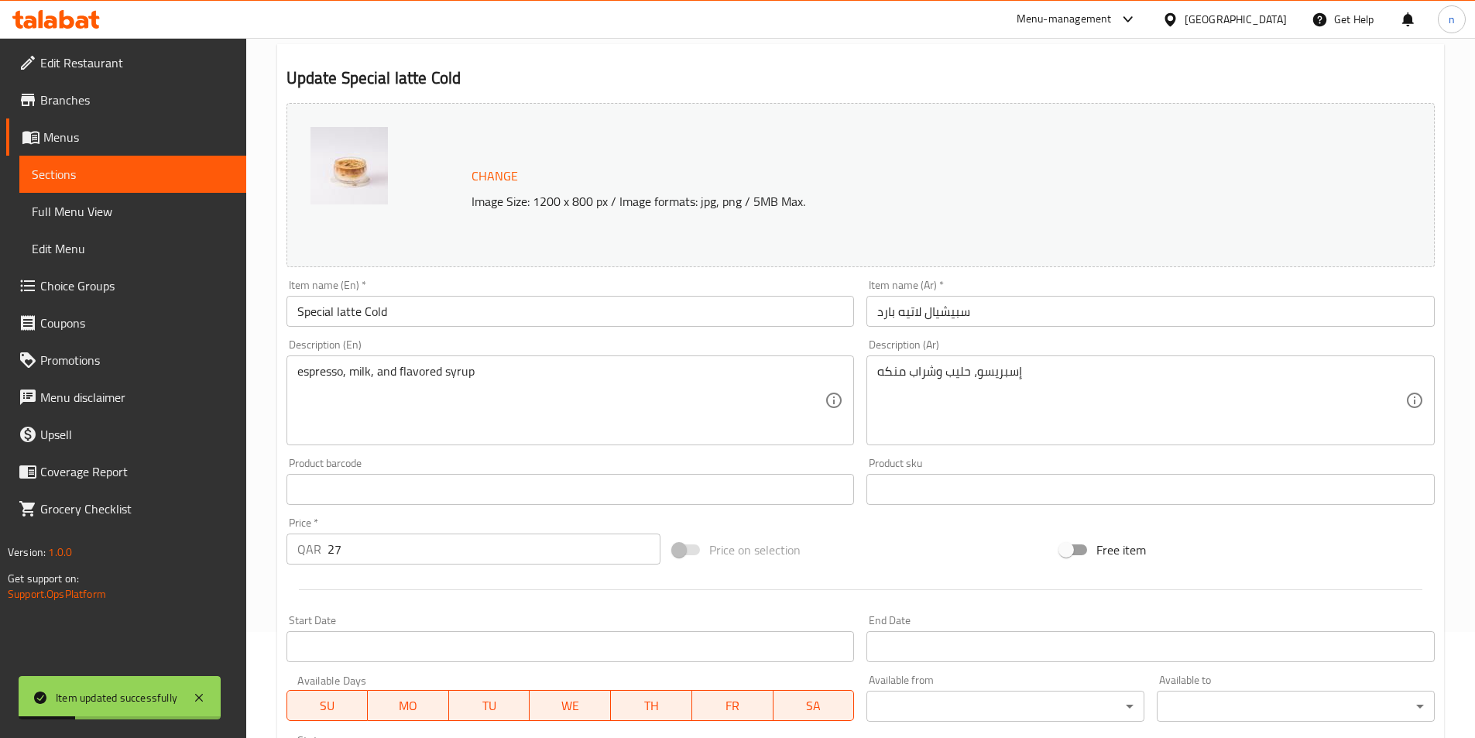
scroll to position [0, 0]
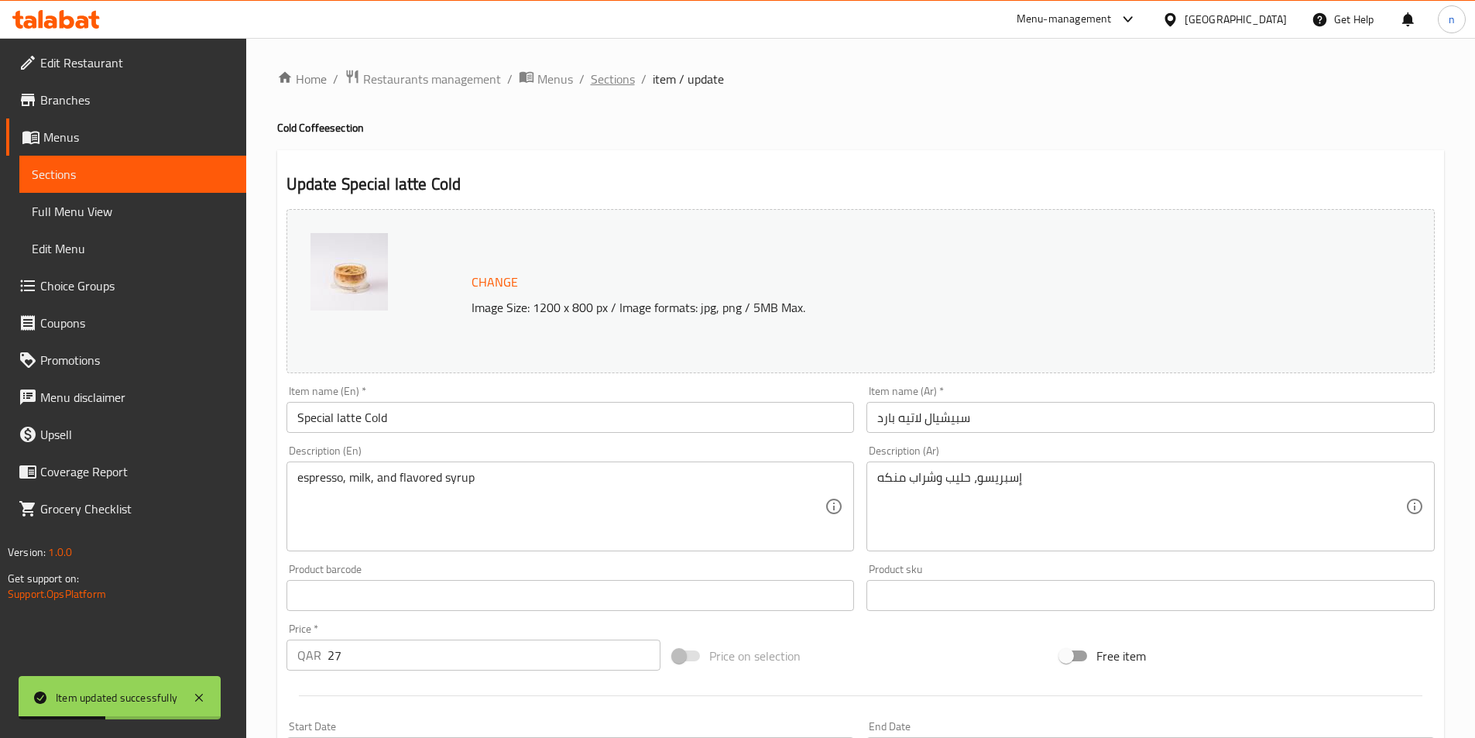
click at [609, 81] on span "Sections" at bounding box center [613, 79] width 44 height 19
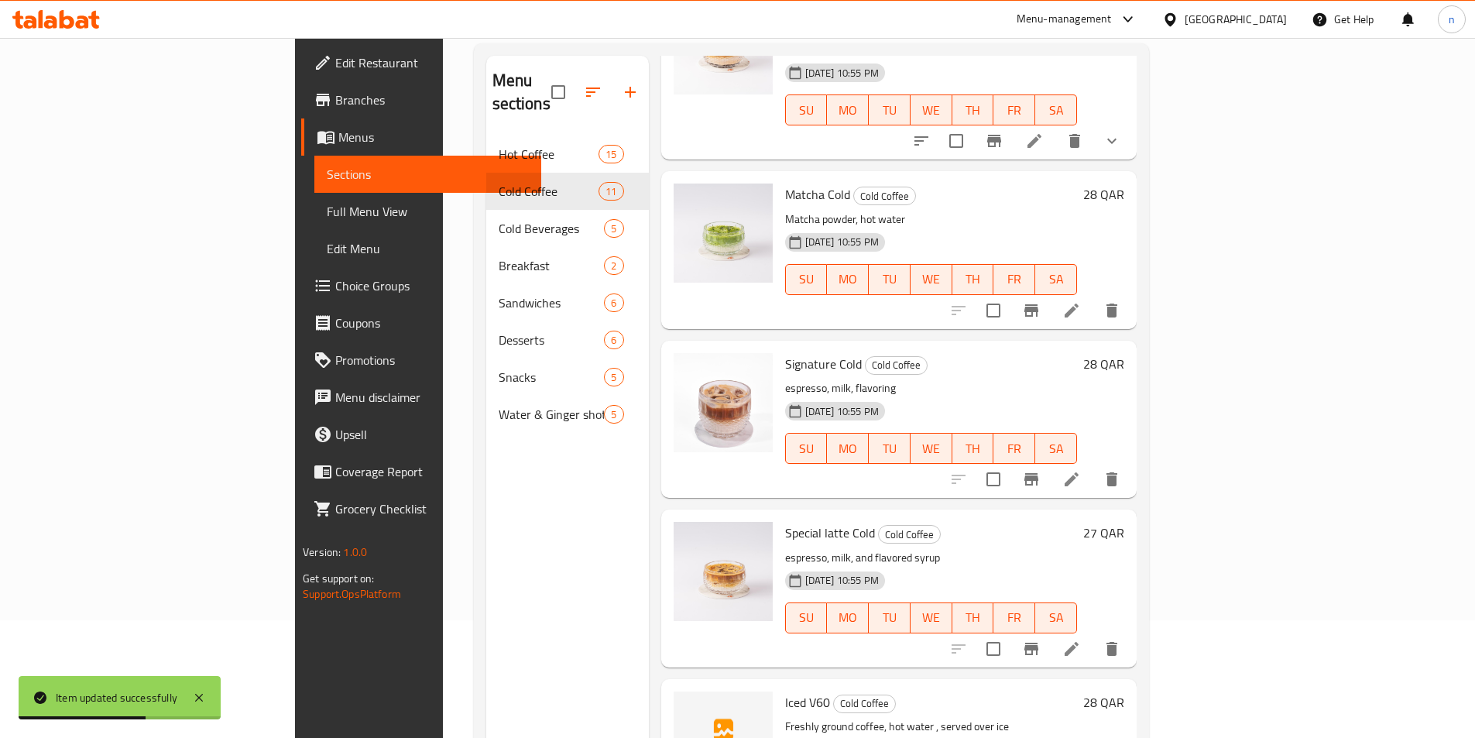
scroll to position [217, 0]
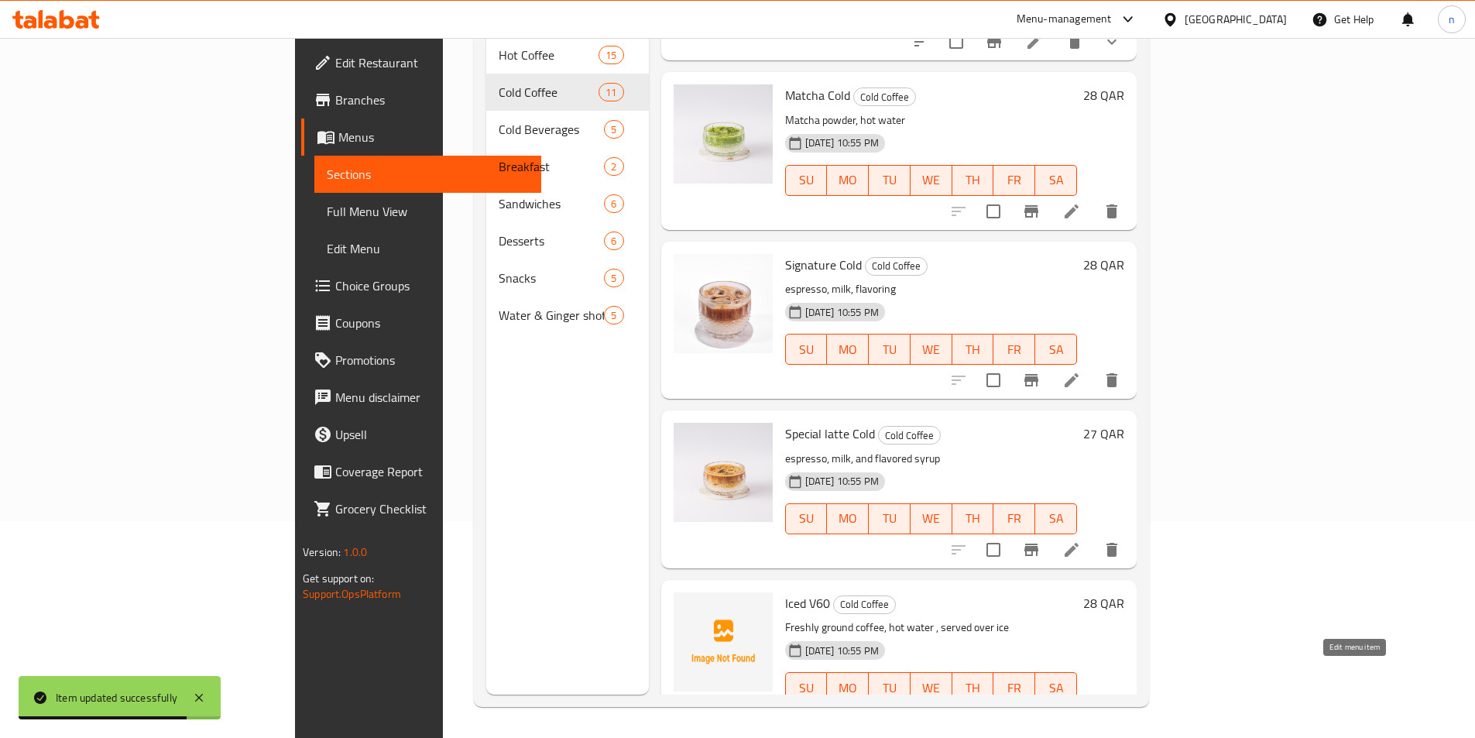
click at [1081, 709] on icon at bounding box center [1071, 718] width 19 height 19
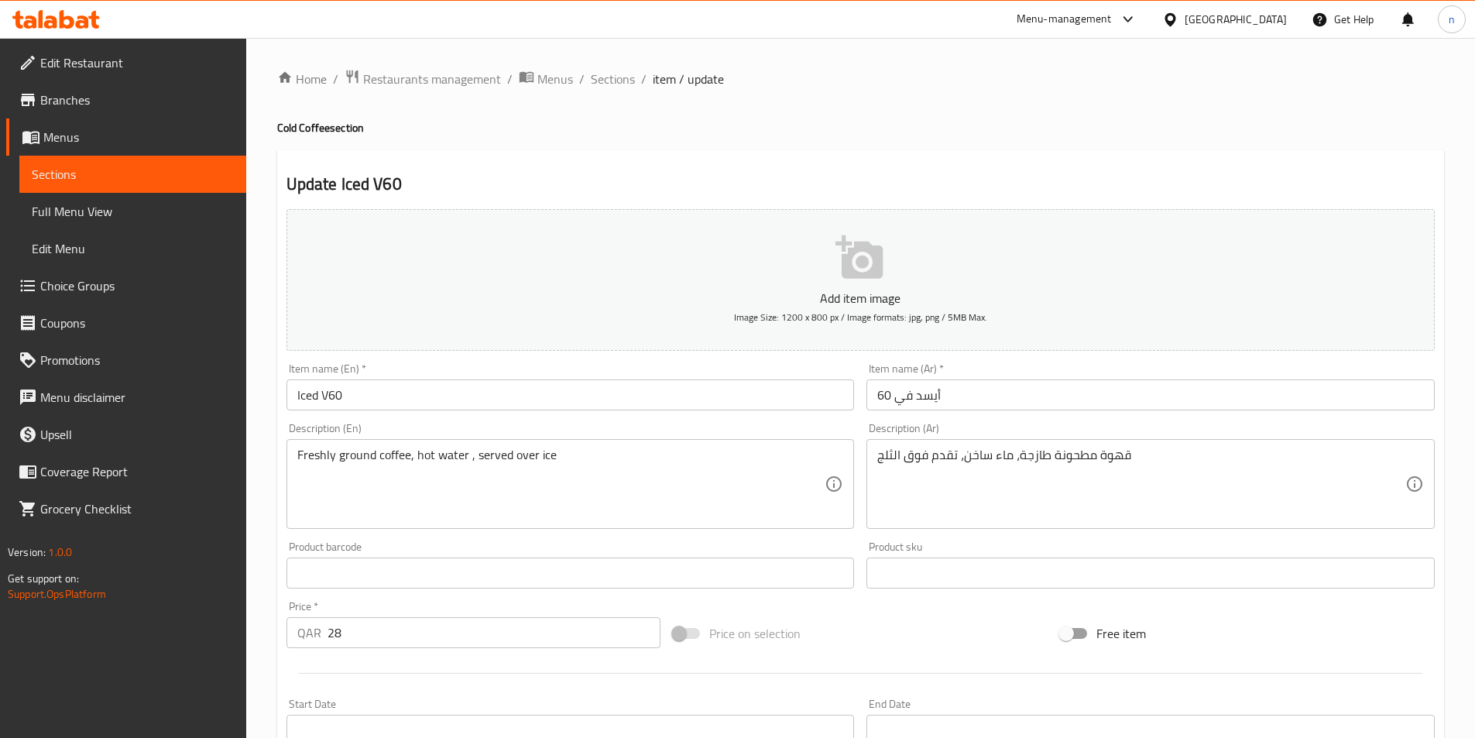
click at [363, 390] on input "Iced V60" at bounding box center [571, 394] width 568 height 31
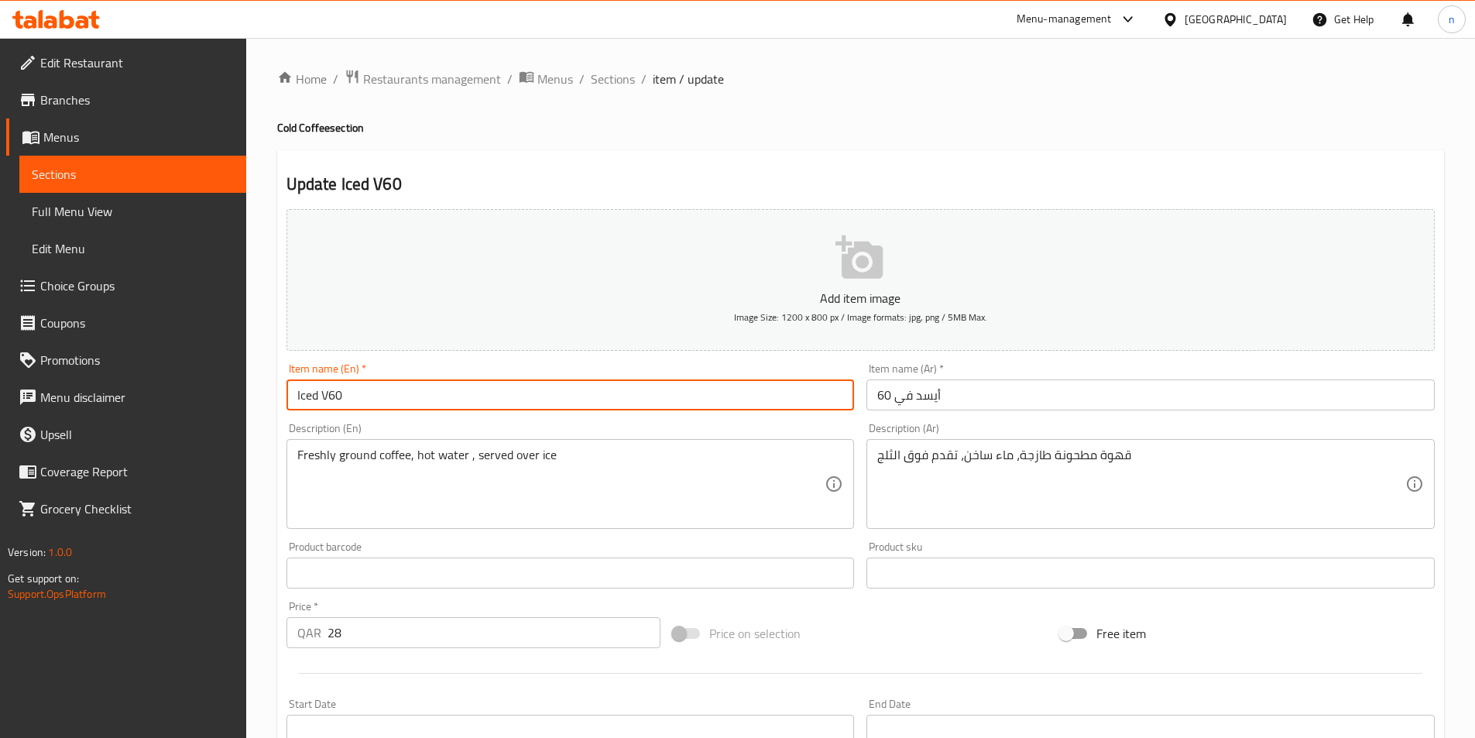
paste input "Cold"
type input "Iced V60 Cold"
click at [946, 397] on input "أيسد في 60" at bounding box center [1151, 394] width 568 height 31
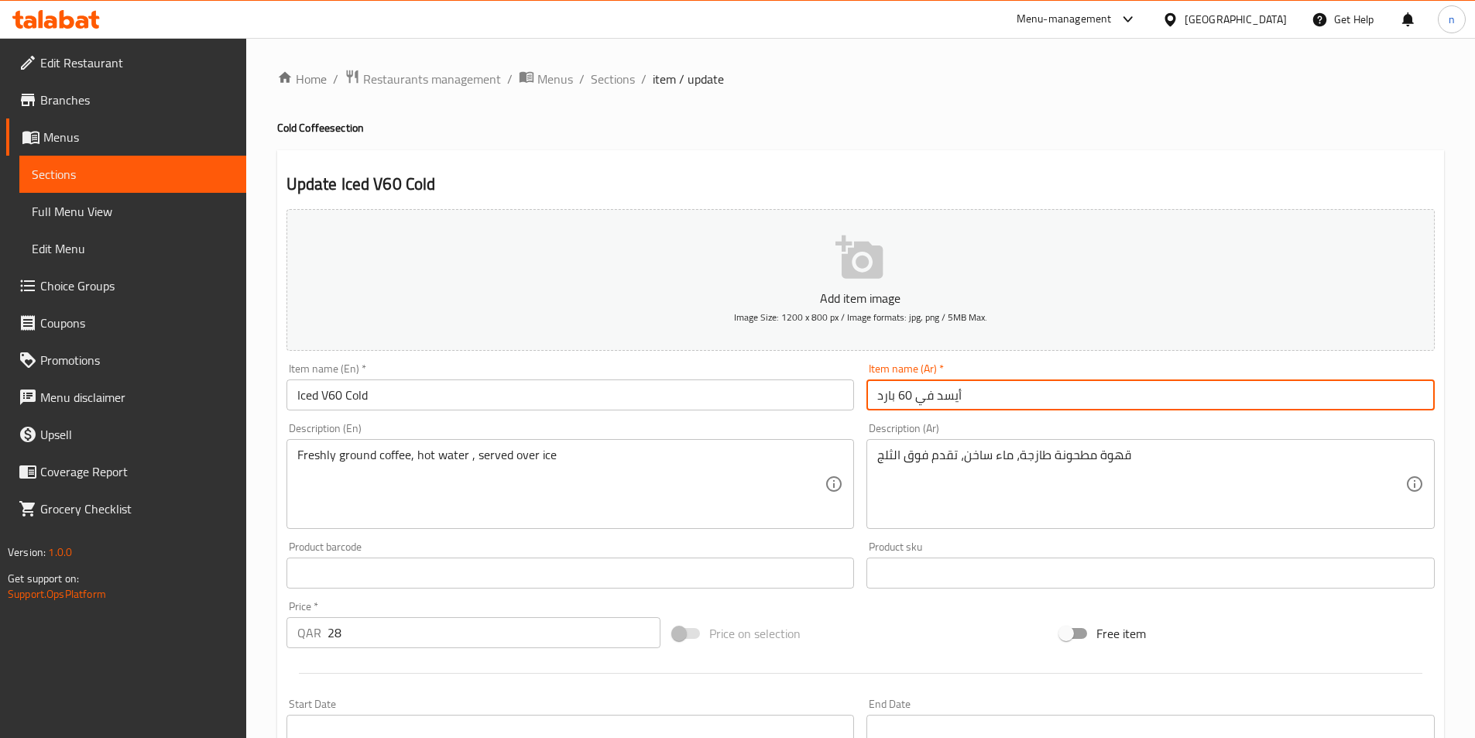
scroll to position [356, 0]
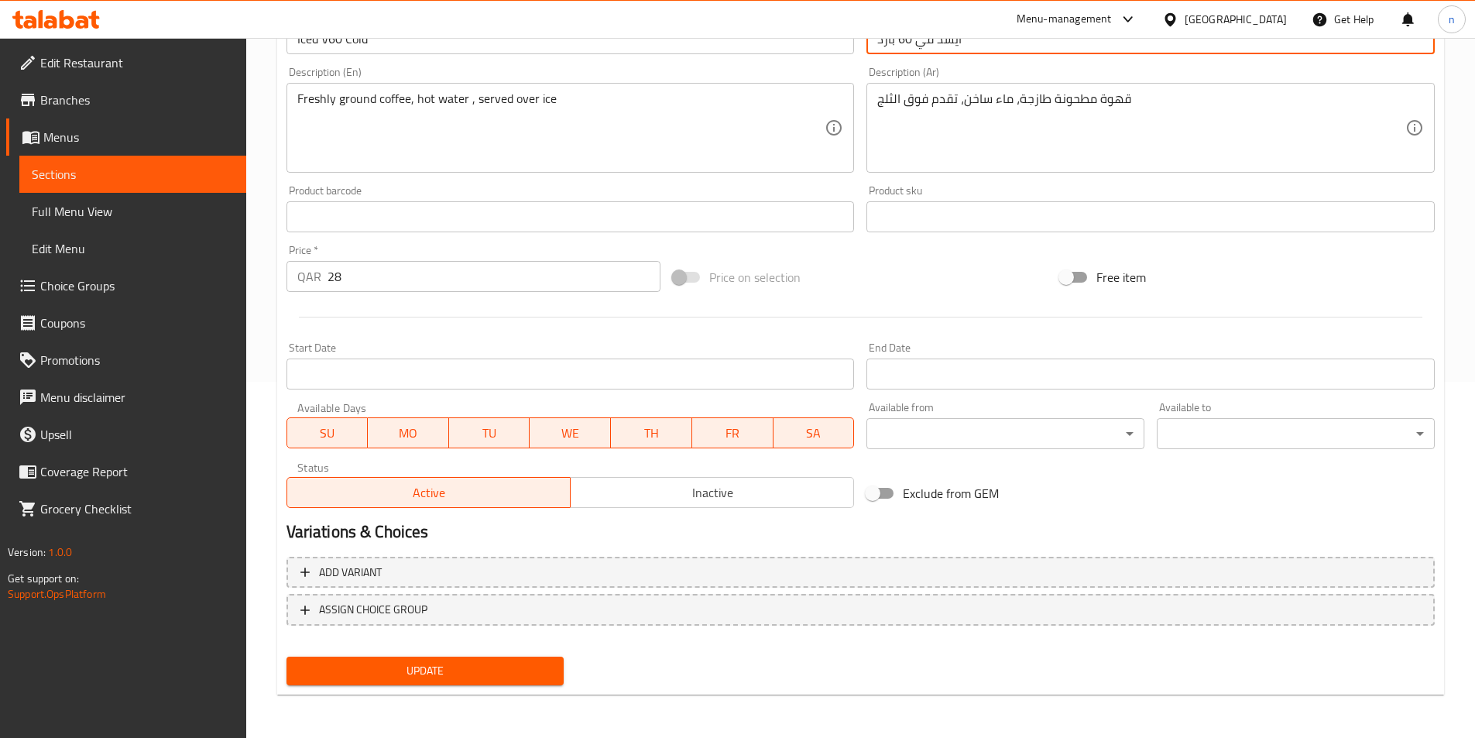
type input "أيسد في 60 بارد"
click at [409, 670] on span "Update" at bounding box center [425, 670] width 253 height 19
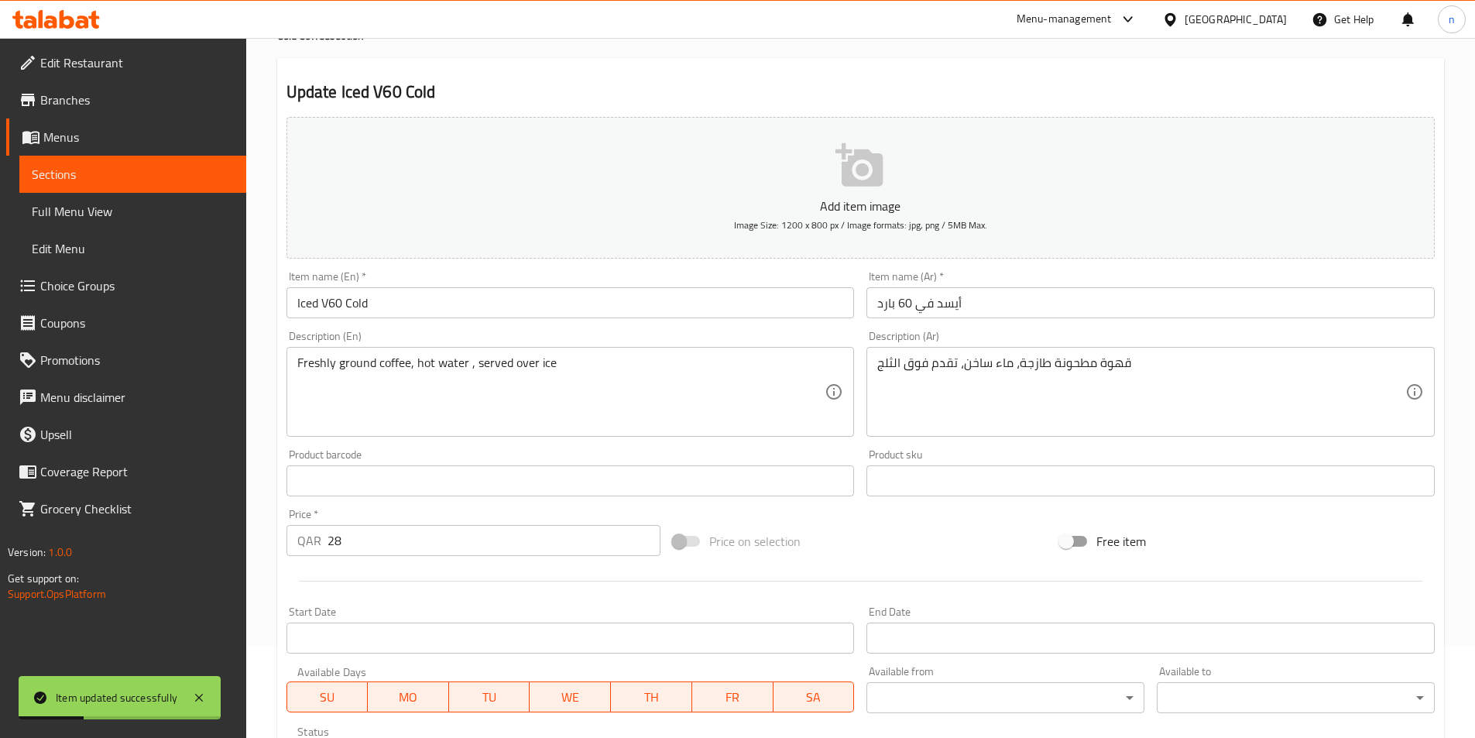
scroll to position [0, 0]
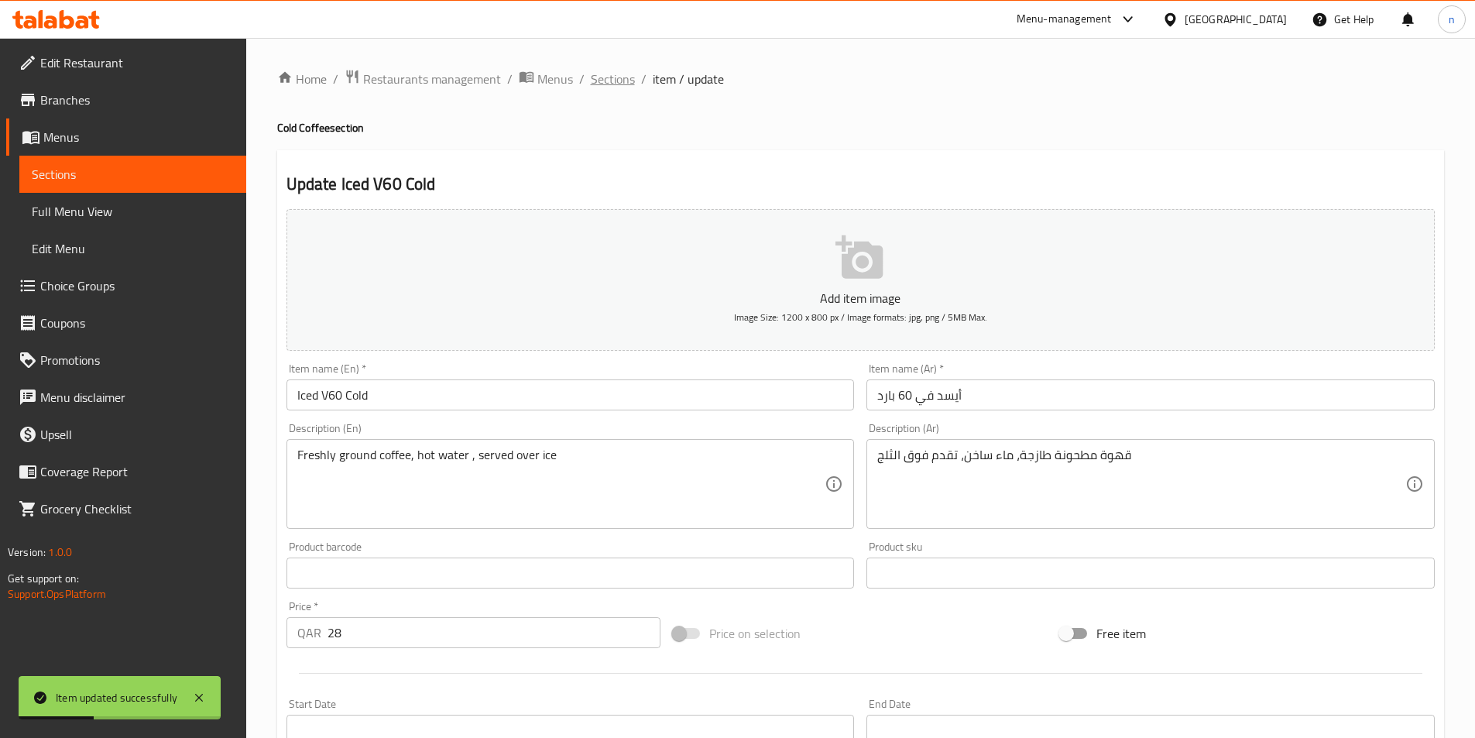
click at [609, 74] on span "Sections" at bounding box center [613, 79] width 44 height 19
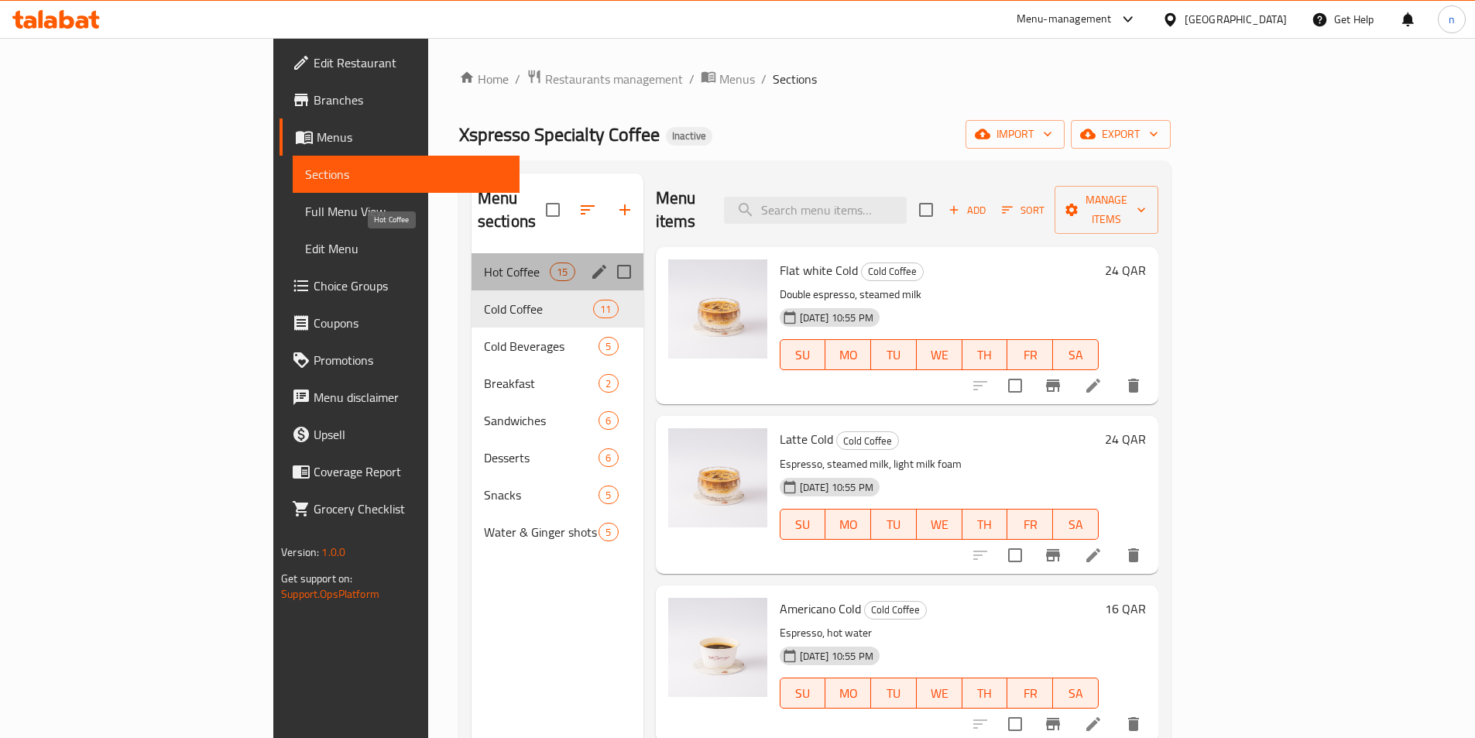
click at [484, 263] on span "Hot Coffee" at bounding box center [517, 272] width 66 height 19
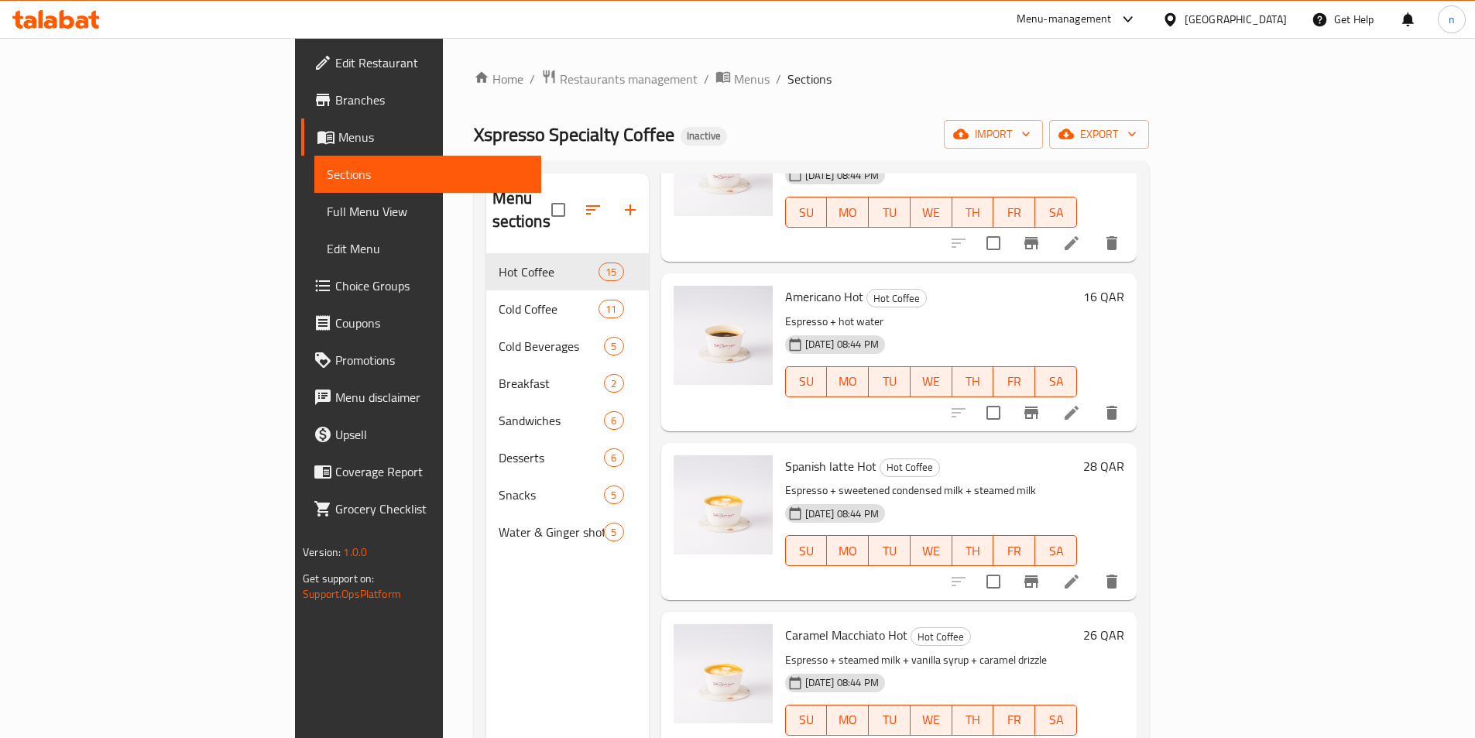
scroll to position [1316, 0]
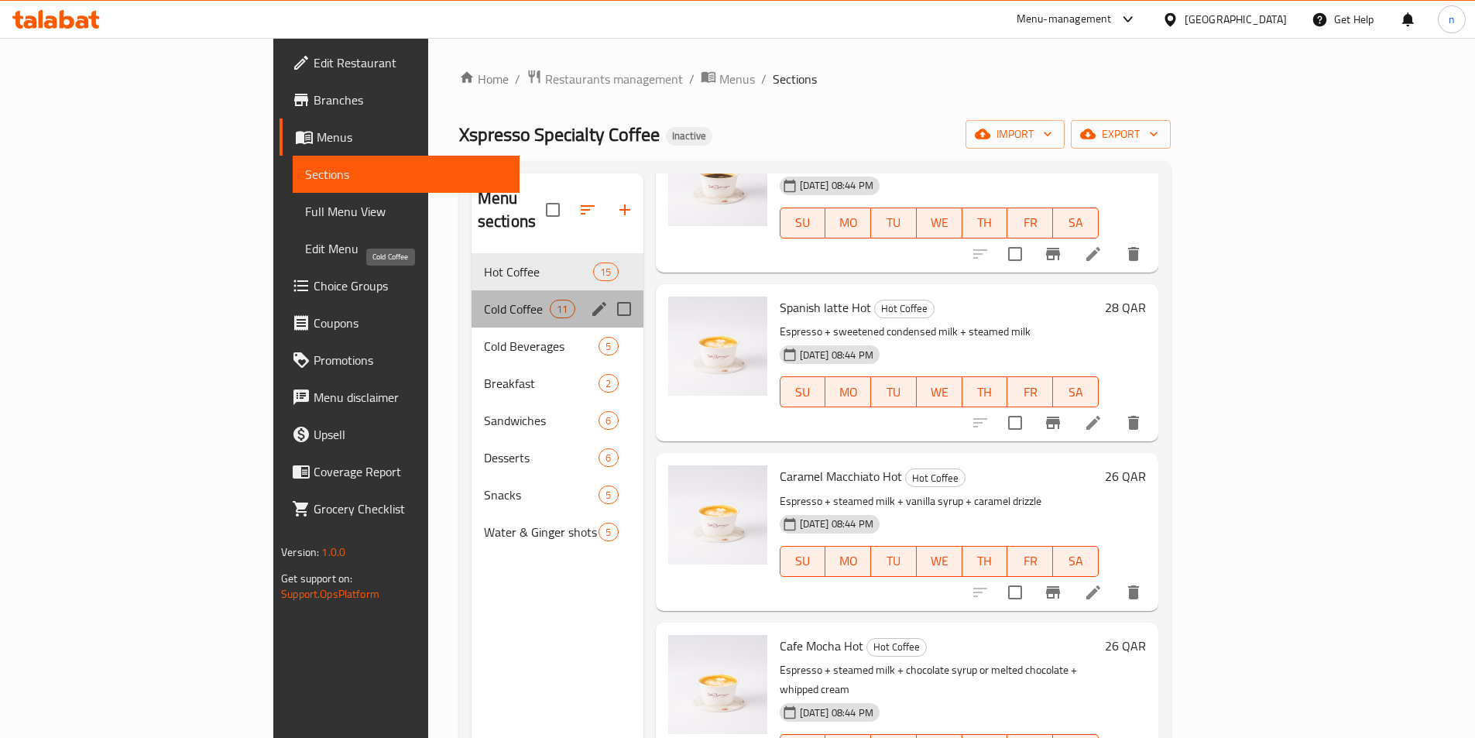
click at [484, 300] on span "Cold Coffee" at bounding box center [517, 309] width 66 height 19
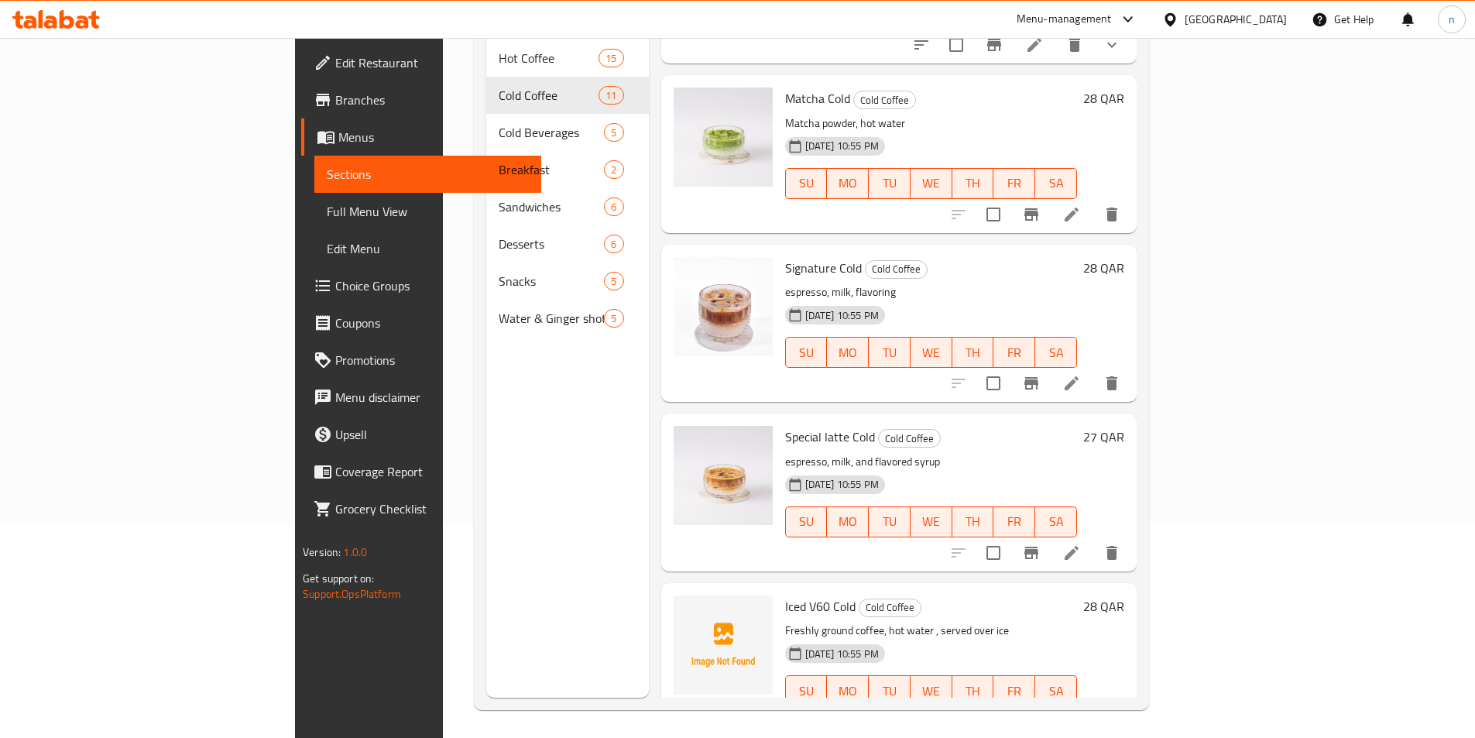
scroll to position [217, 0]
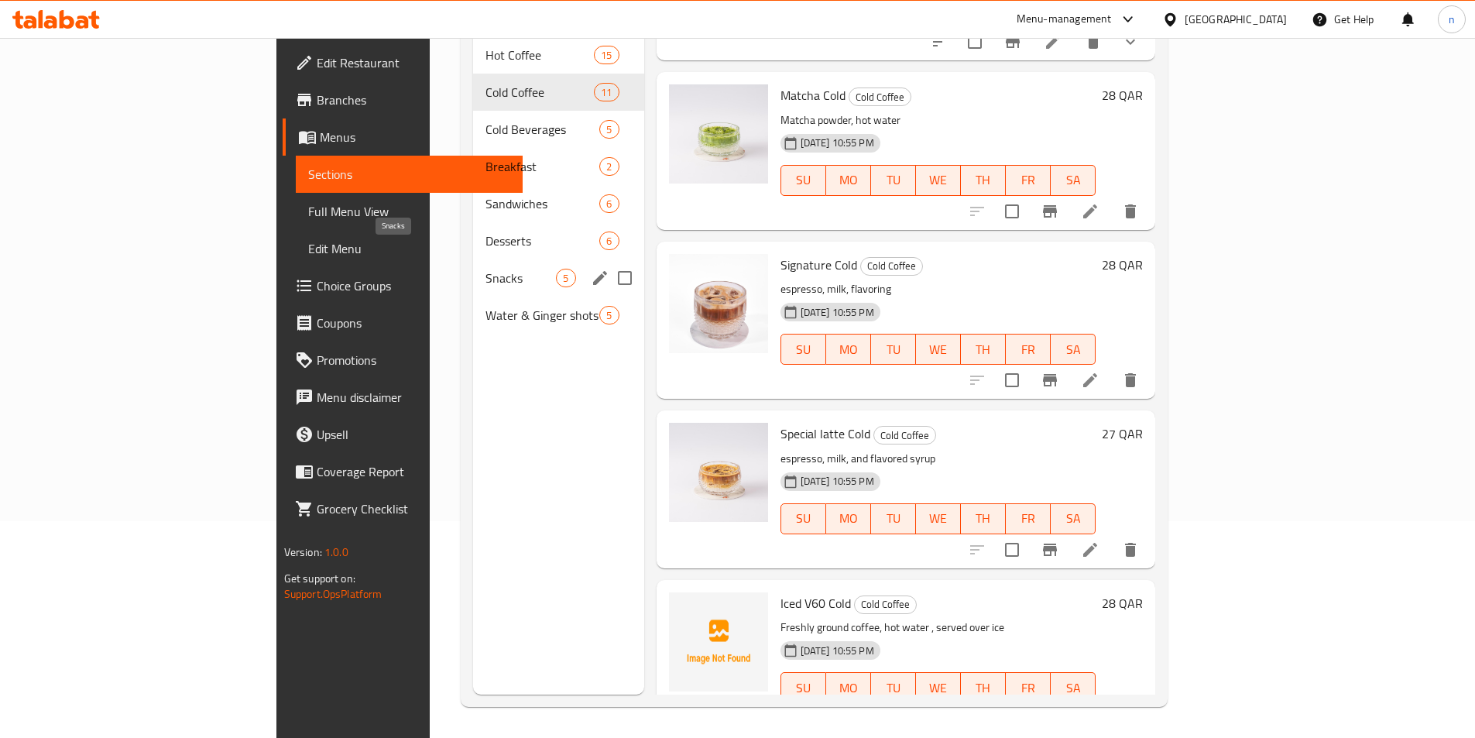
click at [486, 269] on span "Snacks" at bounding box center [521, 278] width 70 height 19
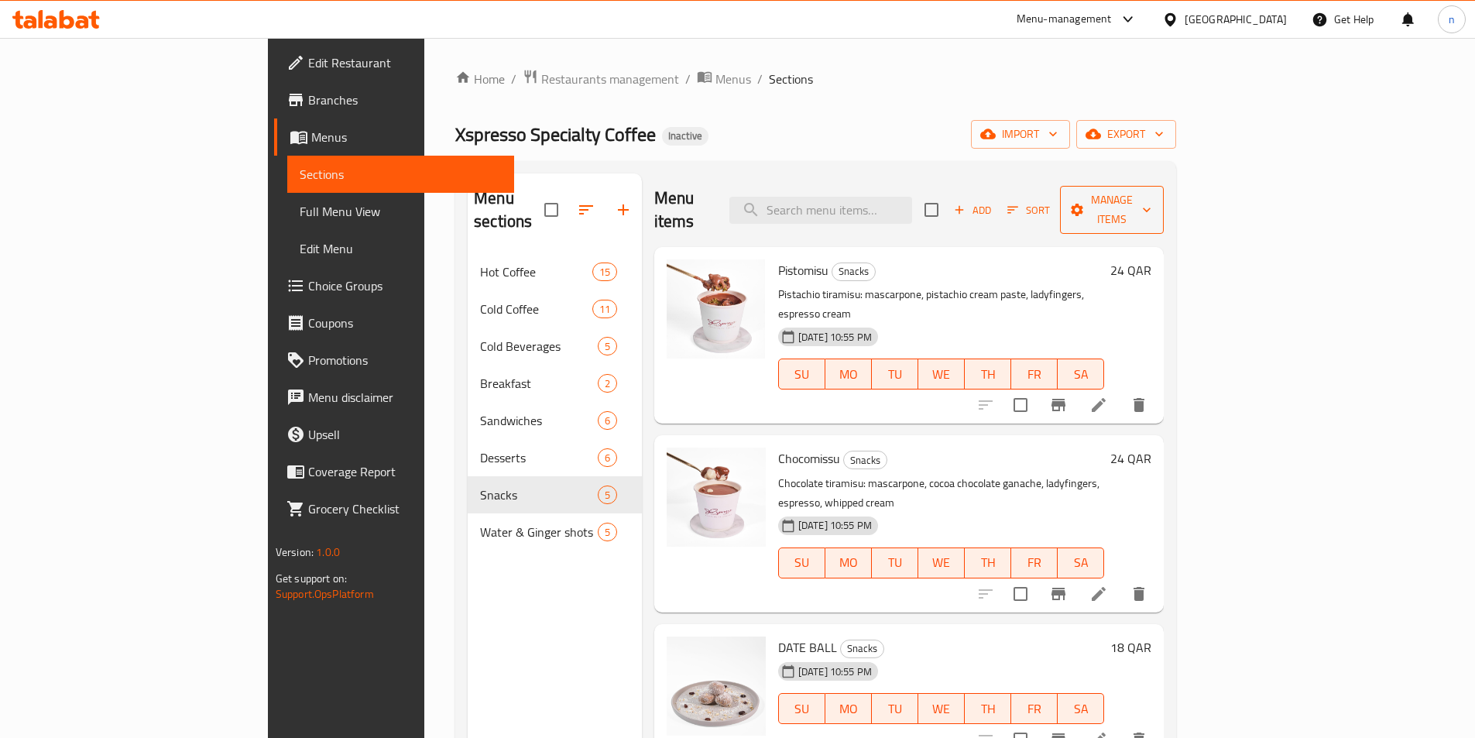
click at [1155, 202] on icon "button" at bounding box center [1146, 209] width 15 height 15
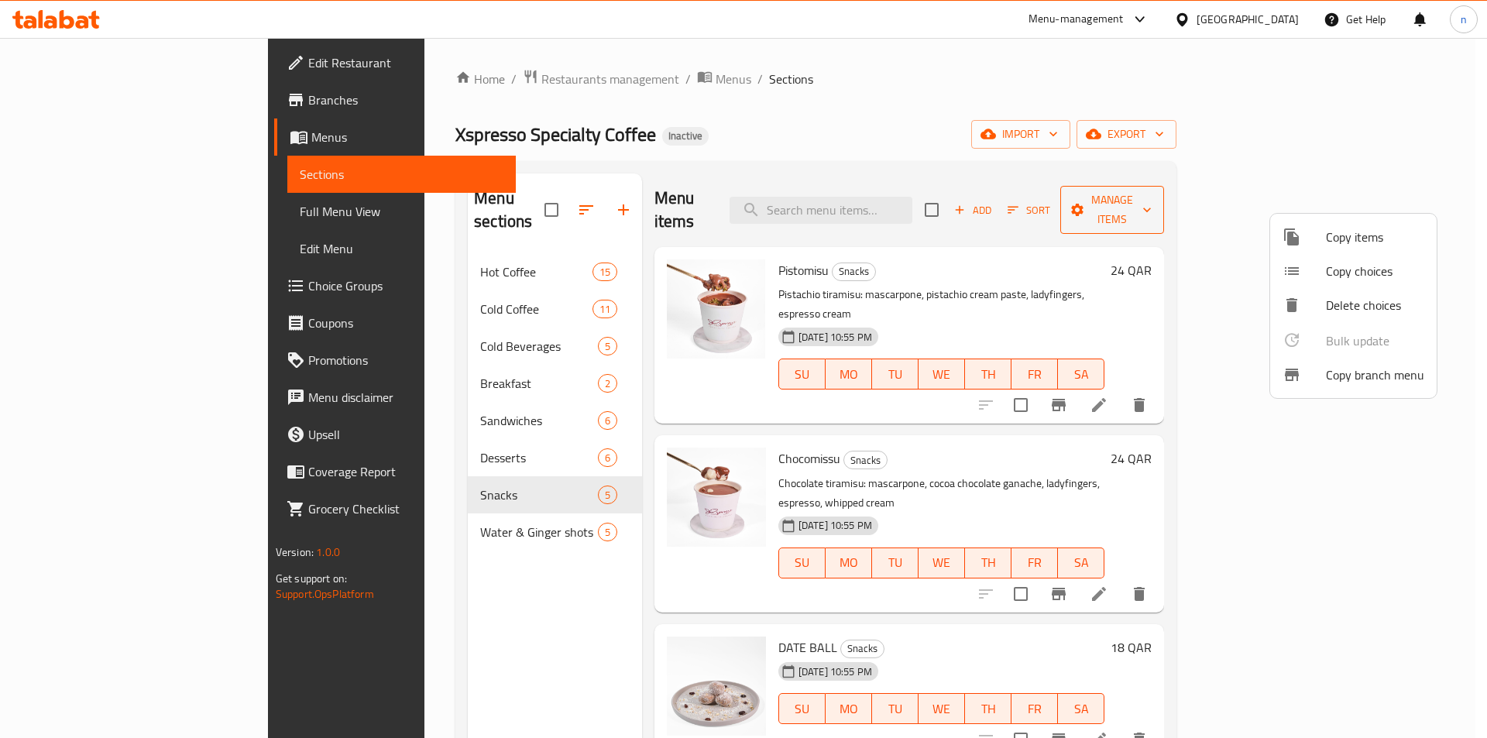
click at [1404, 198] on div at bounding box center [743, 369] width 1487 height 738
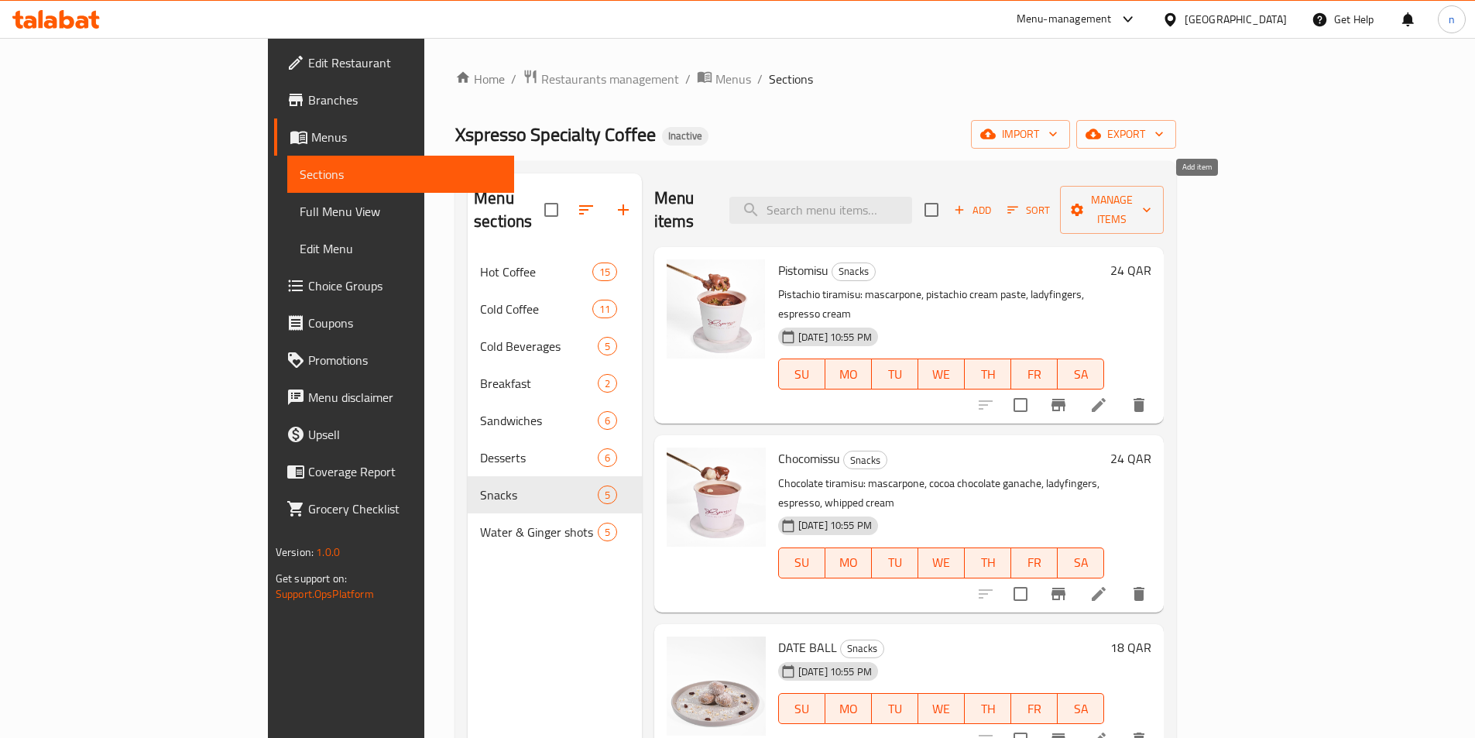
click at [966, 203] on icon "button" at bounding box center [960, 210] width 14 height 14
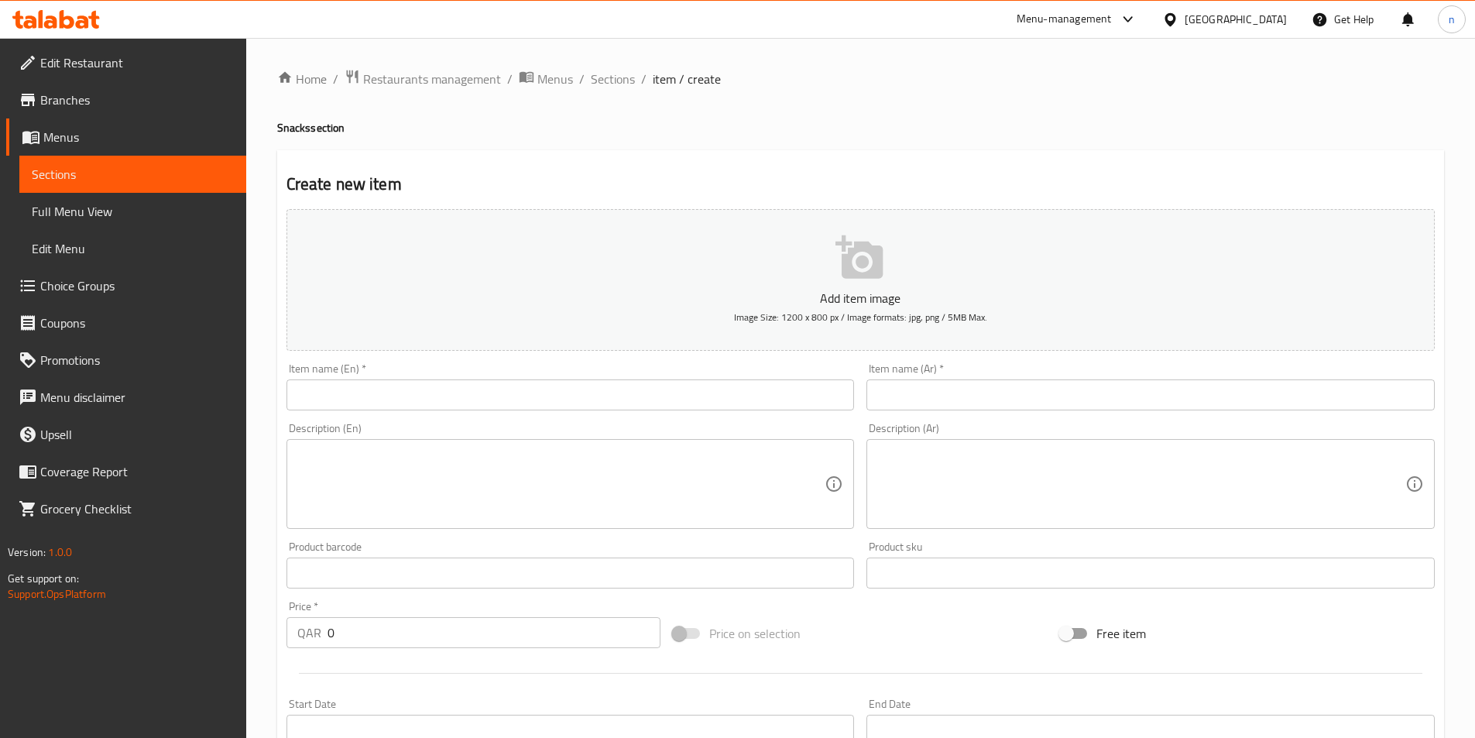
click at [328, 390] on input "text" at bounding box center [571, 394] width 568 height 31
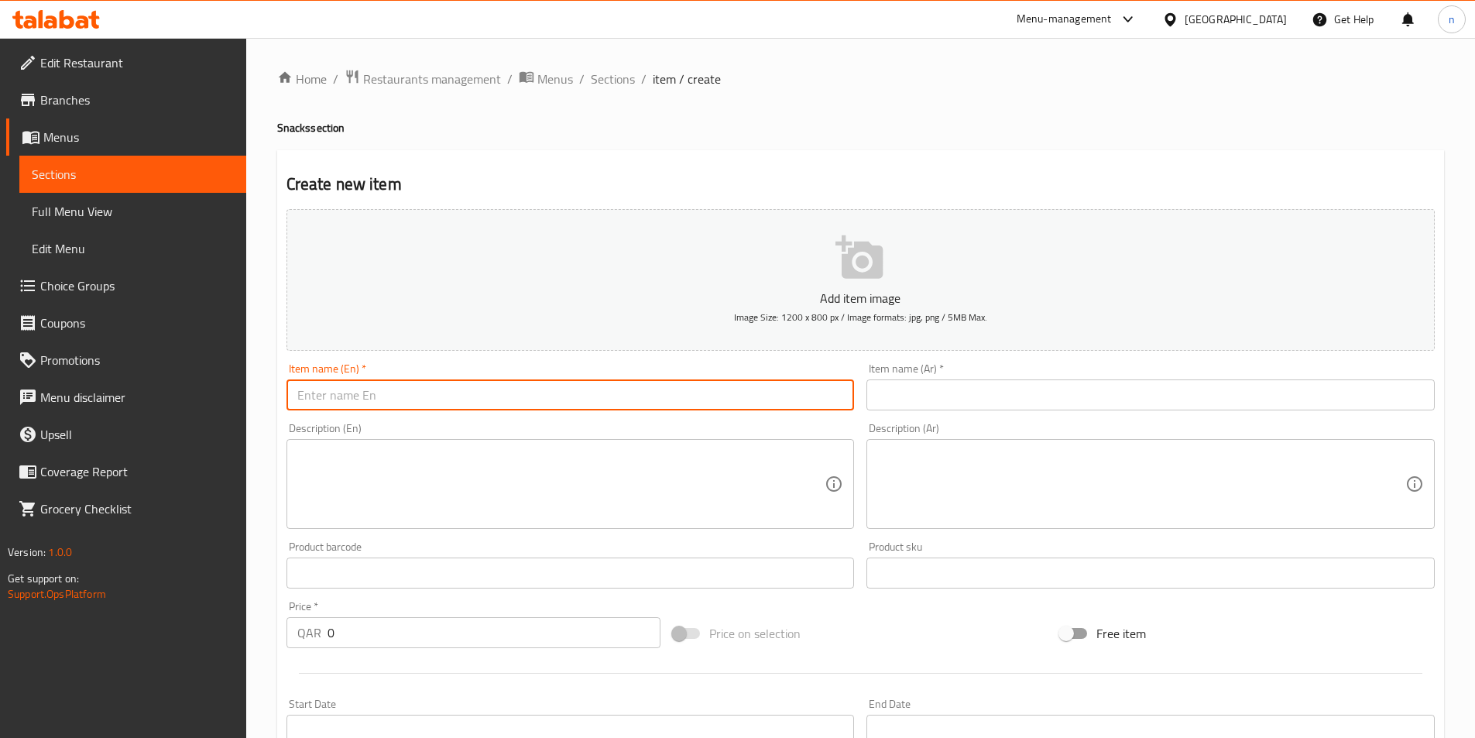
paste input "Cookies"
type input "Cookies"
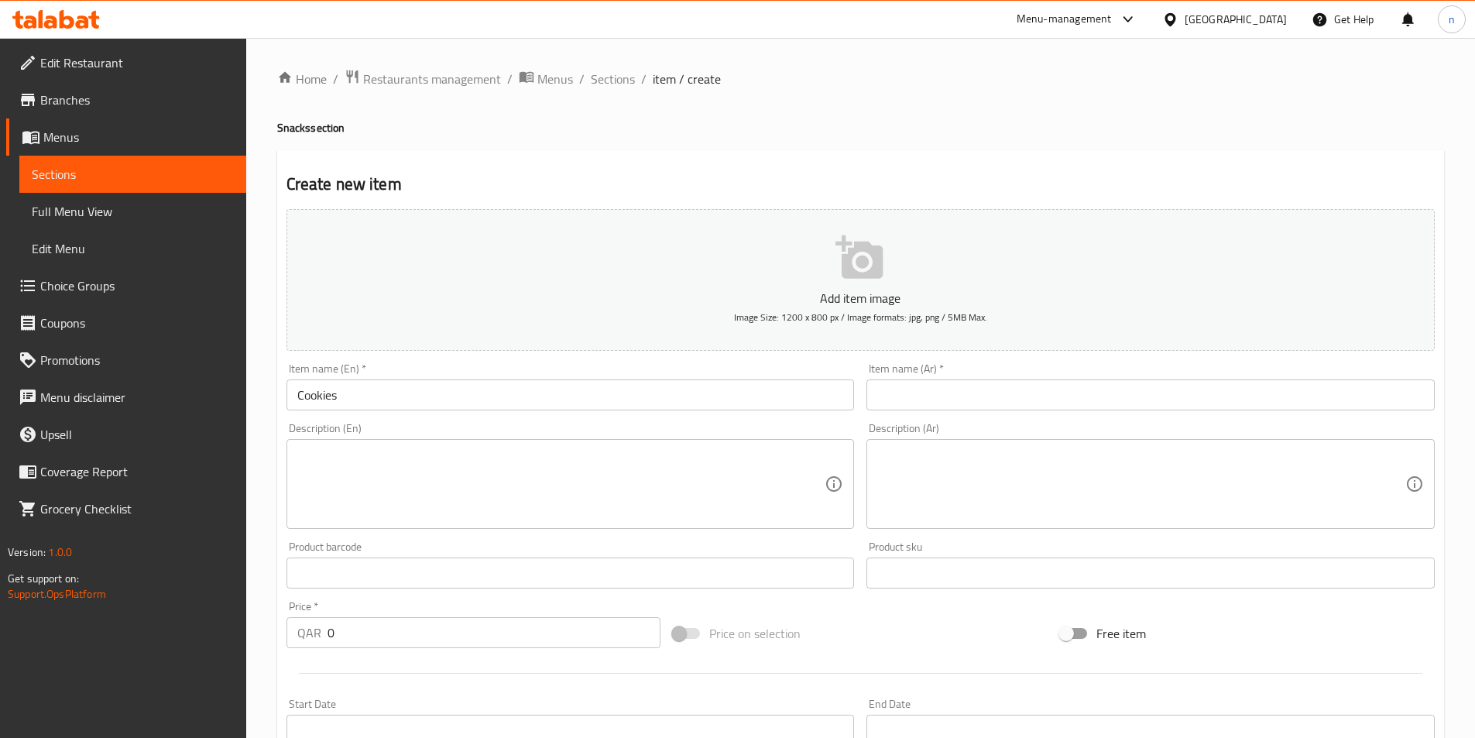
click at [891, 389] on input "text" at bounding box center [1151, 394] width 568 height 31
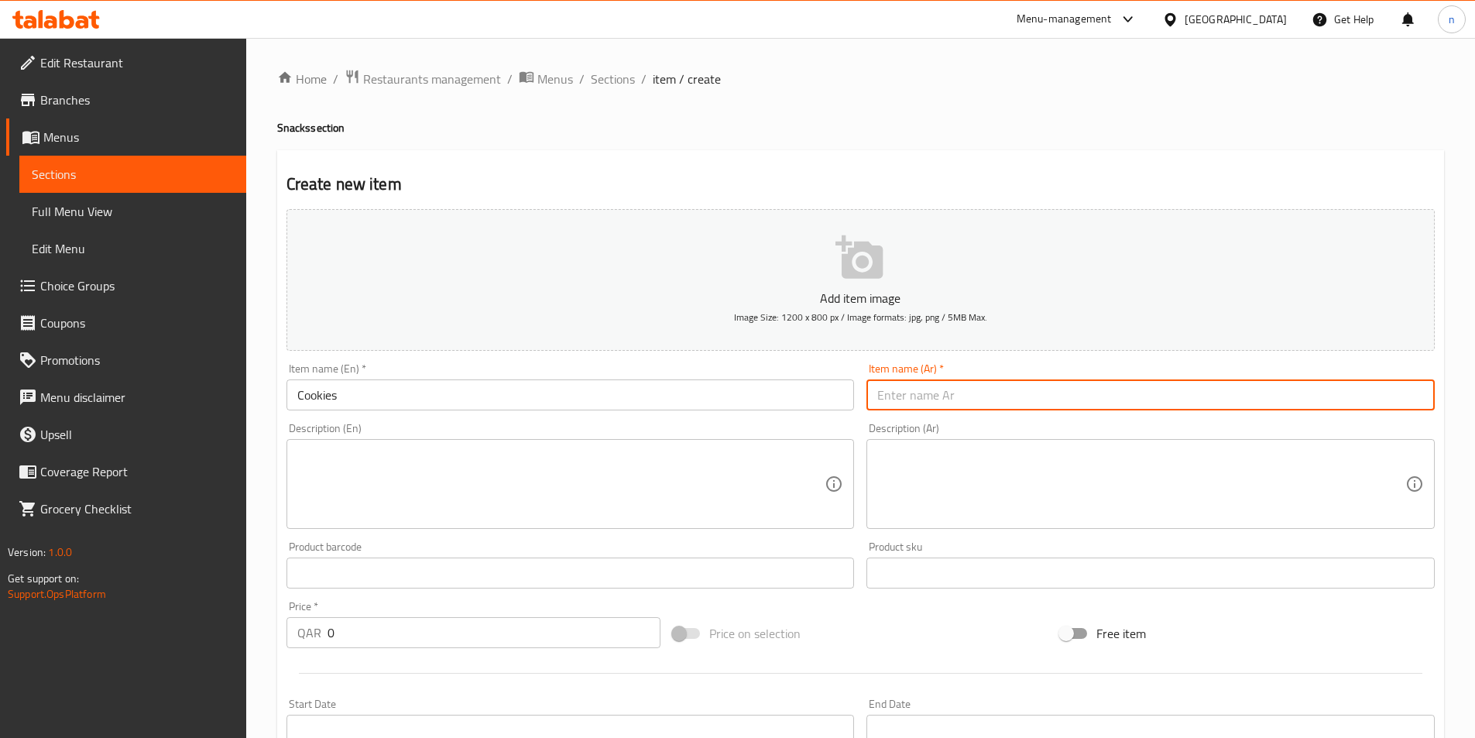
paste input "كوكيز"
type input "كوكيز"
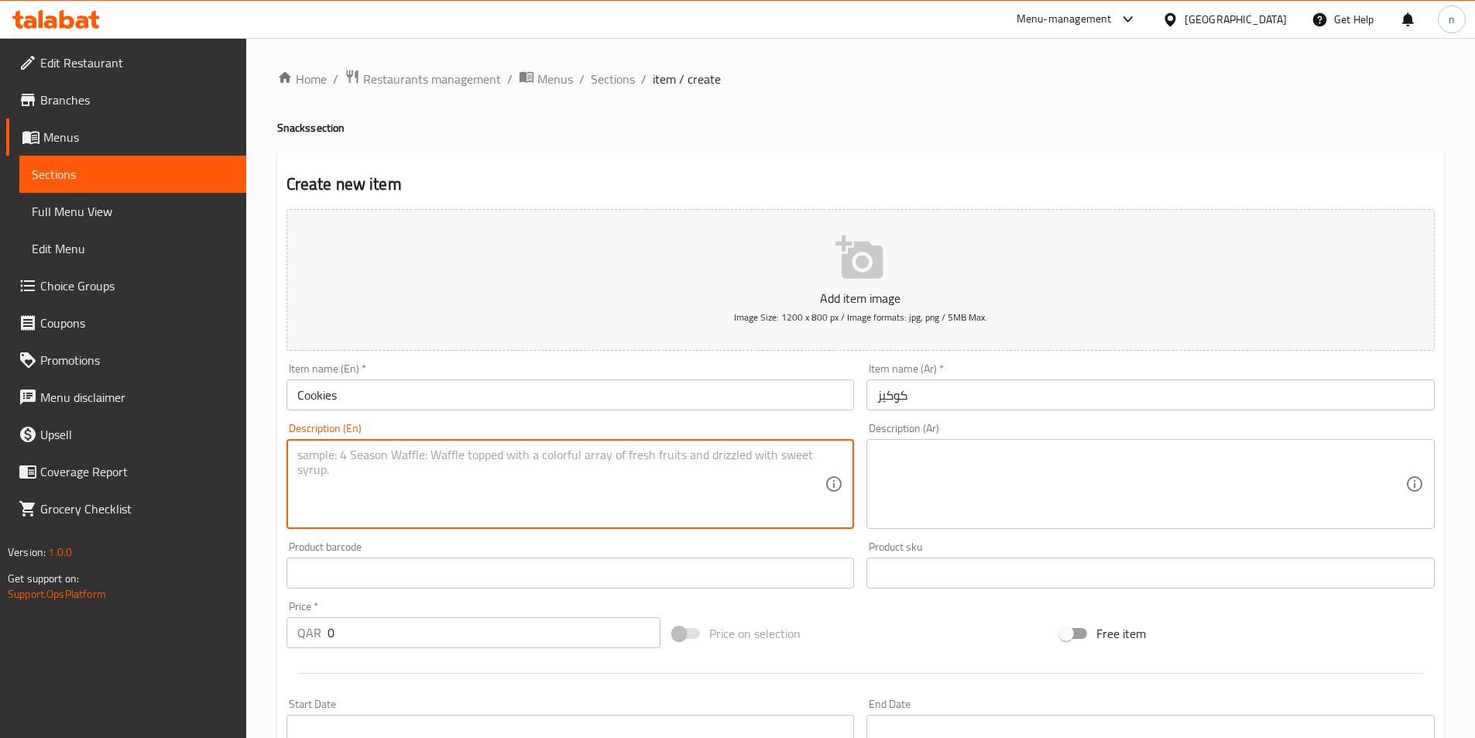
click at [306, 456] on textarea at bounding box center [561, 485] width 528 height 74
paste textarea "Flour, butter, sugar, eggs, chocolate chips other inclusions"
type textarea "Flour, butter, sugar, eggs, chocolate chips other inclusions"
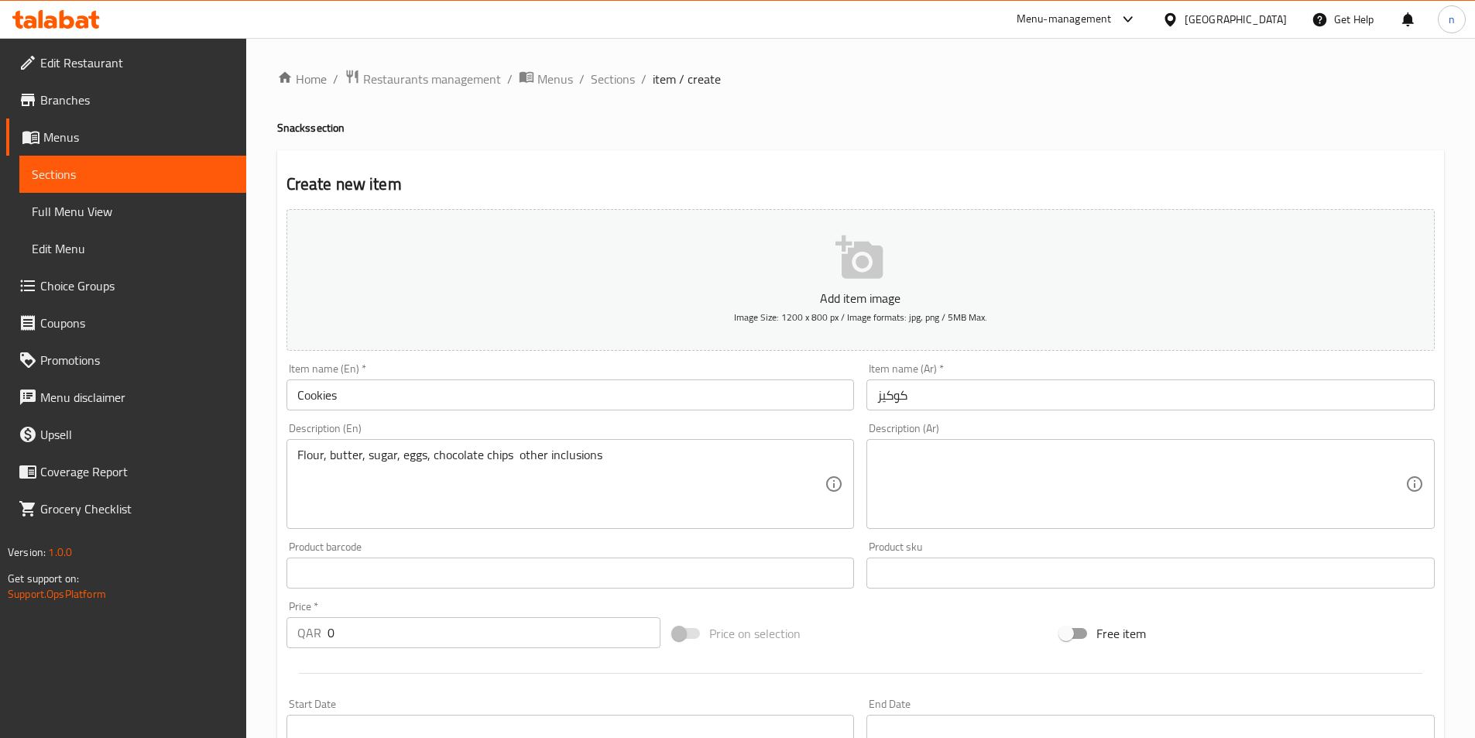
click at [901, 466] on textarea at bounding box center [1141, 485] width 528 height 74
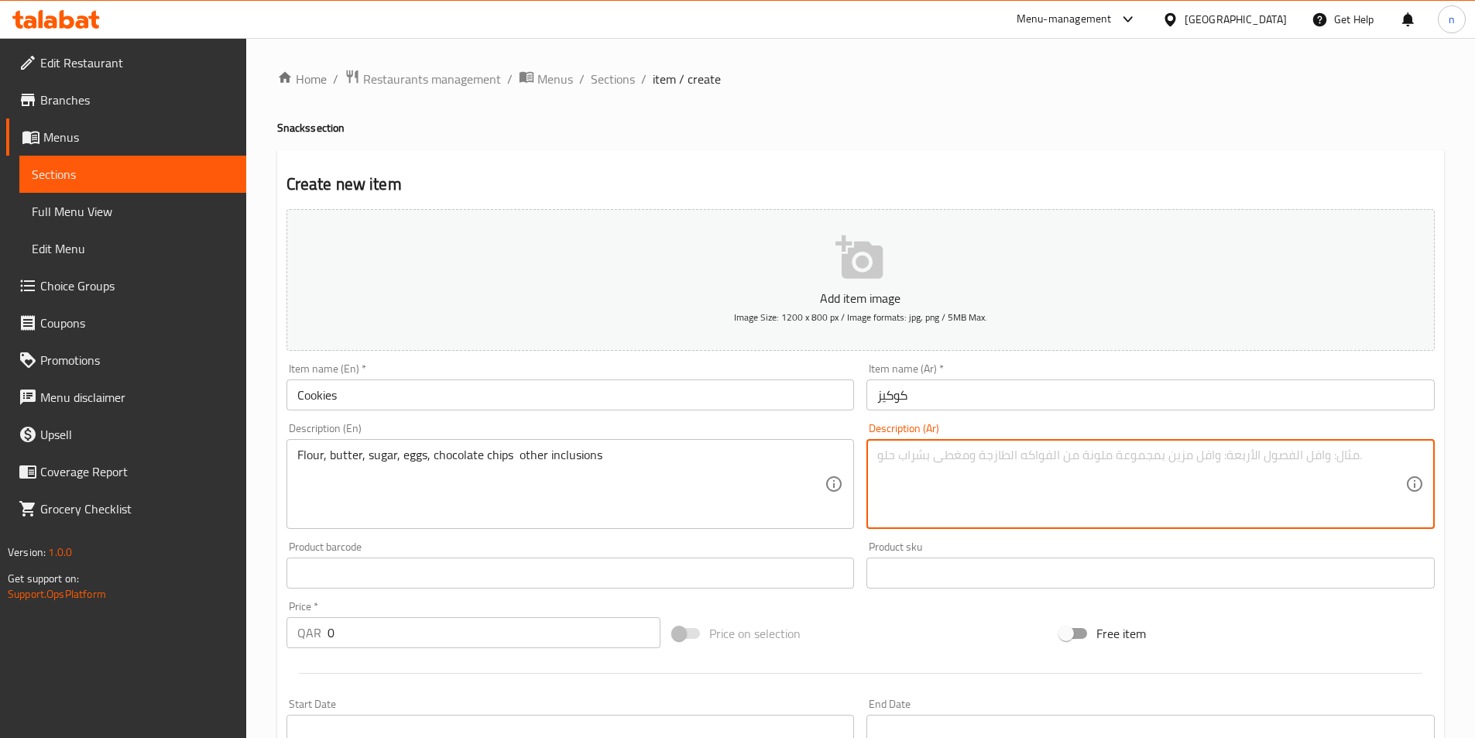
paste textarea "الدقيق والزبدة والسكر والبيض ورقائق الشوكولاتة وغيرها من الإضافات"
click at [1197, 456] on textarea "الدقيق والزبدة والسكر والبيض ورقائق الشوكولاتة وغيرها من الإضافات" at bounding box center [1141, 485] width 528 height 74
click at [1186, 458] on textarea "الدقيق، والزبدة والسكر والبيض ورقائق الشوكولاتة وغيرها من الإضافات" at bounding box center [1141, 485] width 528 height 74
click at [1189, 464] on textarea "الدقيق، والزبدة والسكر والبيض ورقائق الشوكولاتة وغيرها من الإضافات" at bounding box center [1141, 485] width 528 height 74
click at [1224, 455] on textarea "الدقيق، الزبدة والسكر والبيض ورقائق الشوكولاتة وغيرها من الإضافات" at bounding box center [1141, 485] width 528 height 74
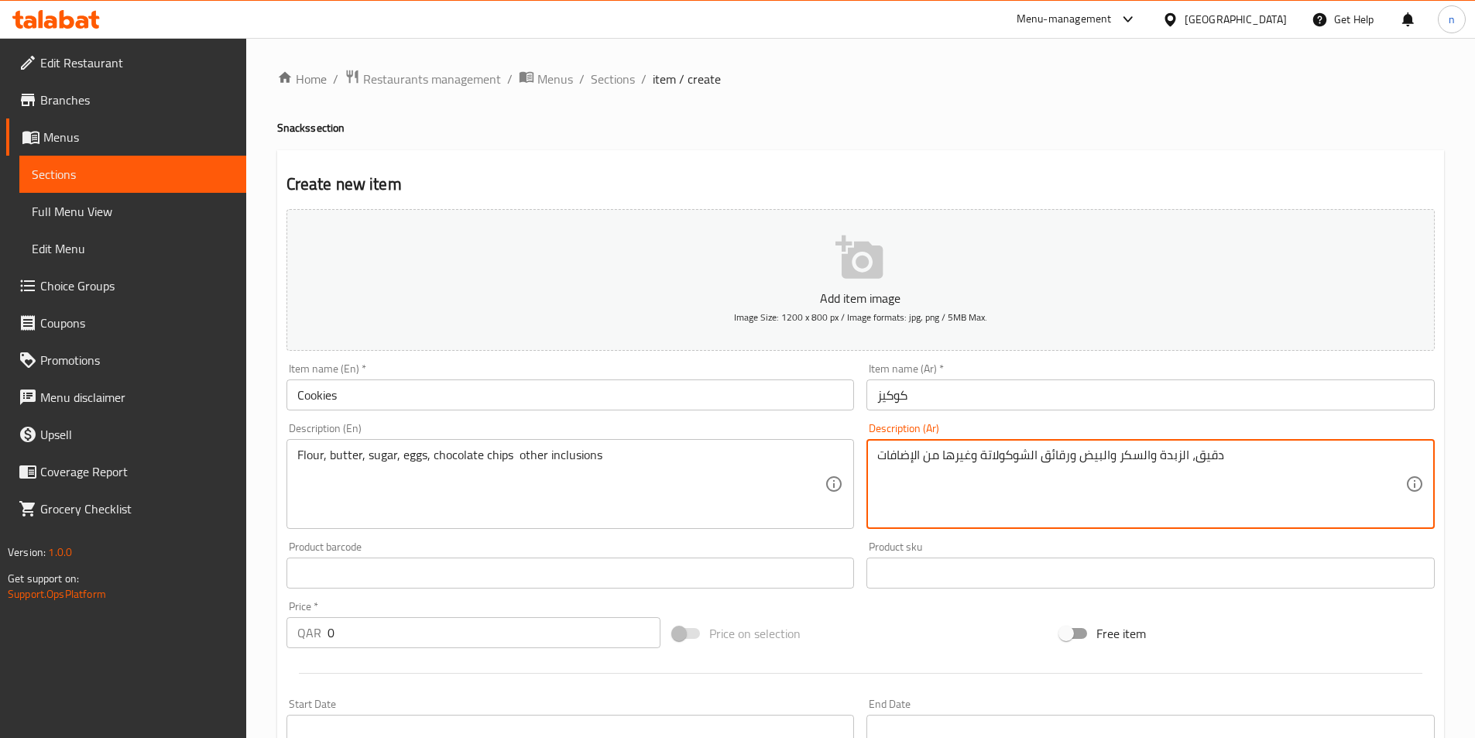
click at [1180, 458] on textarea "دقيق، الزبدة والسكر والبيض ورقائق الشوكولاتة وغيرها من الإضافات" at bounding box center [1141, 485] width 528 height 74
click at [1160, 454] on textarea "دقيق، زبدة والسكر والبيض ورقائق الشوكولاتة وغيرها من الإضافات" at bounding box center [1141, 485] width 528 height 74
click at [1145, 457] on textarea "دقيق، زبدة، والسكر والبيض ورقائق الشوكولاتة وغيرها من الإضافات" at bounding box center [1141, 485] width 528 height 74
drag, startPoint x: 1104, startPoint y: 458, endPoint x: 1114, endPoint y: 463, distance: 11.1
click at [1114, 463] on textarea "دقيق، زبدة، سكر والبيض ورقائق الشوكولاتة وغيرها من الإضافات" at bounding box center [1141, 485] width 528 height 74
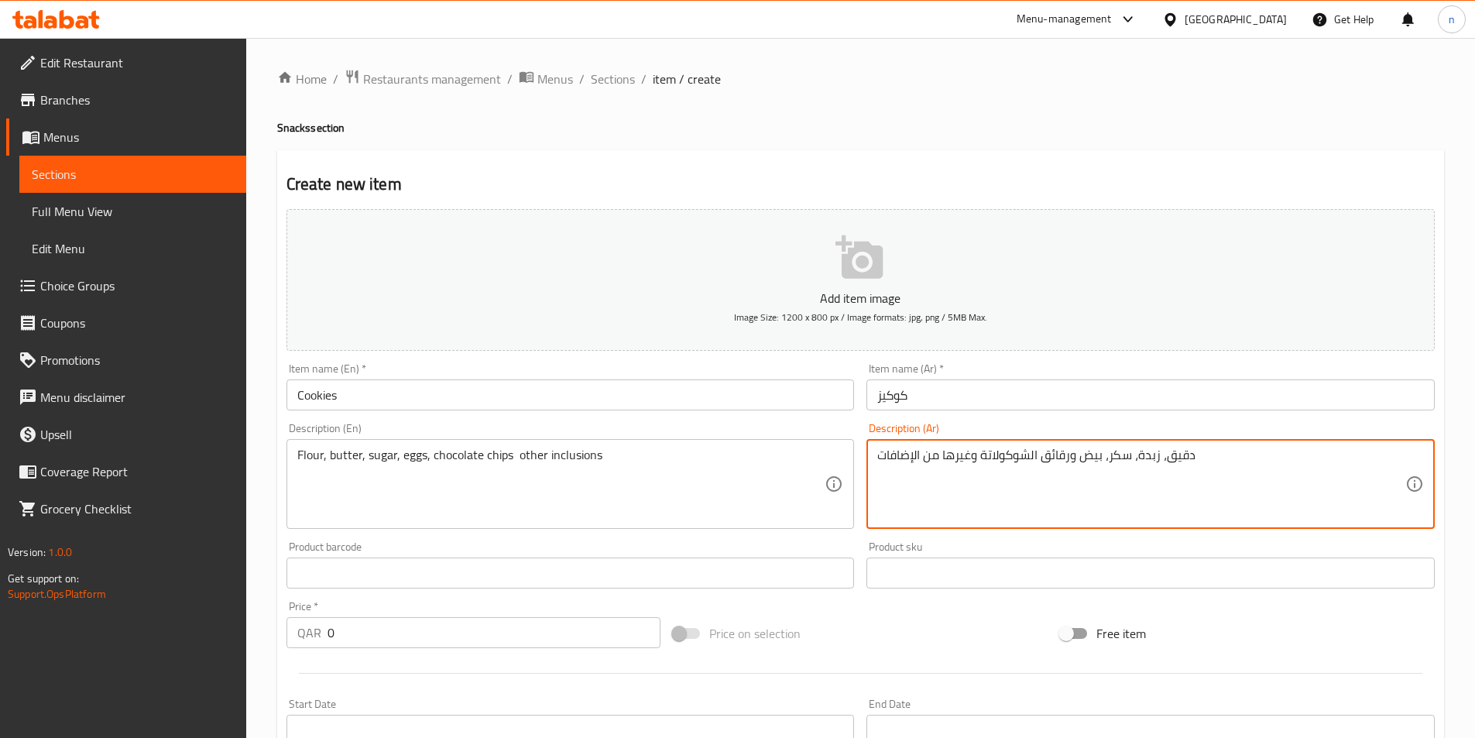
click at [1073, 455] on textarea "دقيق، زبدة، سكر، بيض ورقائق الشوكولاتة وغيرها من الإضافات" at bounding box center [1141, 485] width 528 height 74
drag, startPoint x: 1032, startPoint y: 457, endPoint x: 1070, endPoint y: 466, distance: 39.1
click at [1070, 466] on textarea "دقيق، [PERSON_NAME]، سكر، [PERSON_NAME]، رقائق الشوكولاتة وغيرها من الإضافات" at bounding box center [1141, 485] width 528 height 74
drag, startPoint x: 983, startPoint y: 454, endPoint x: 1004, endPoint y: 503, distance: 53.1
click at [983, 453] on textarea "دقيق، [PERSON_NAME]، سكر، [PERSON_NAME]، شوكولاتة وغيرها من الإضافات" at bounding box center [1141, 485] width 528 height 74
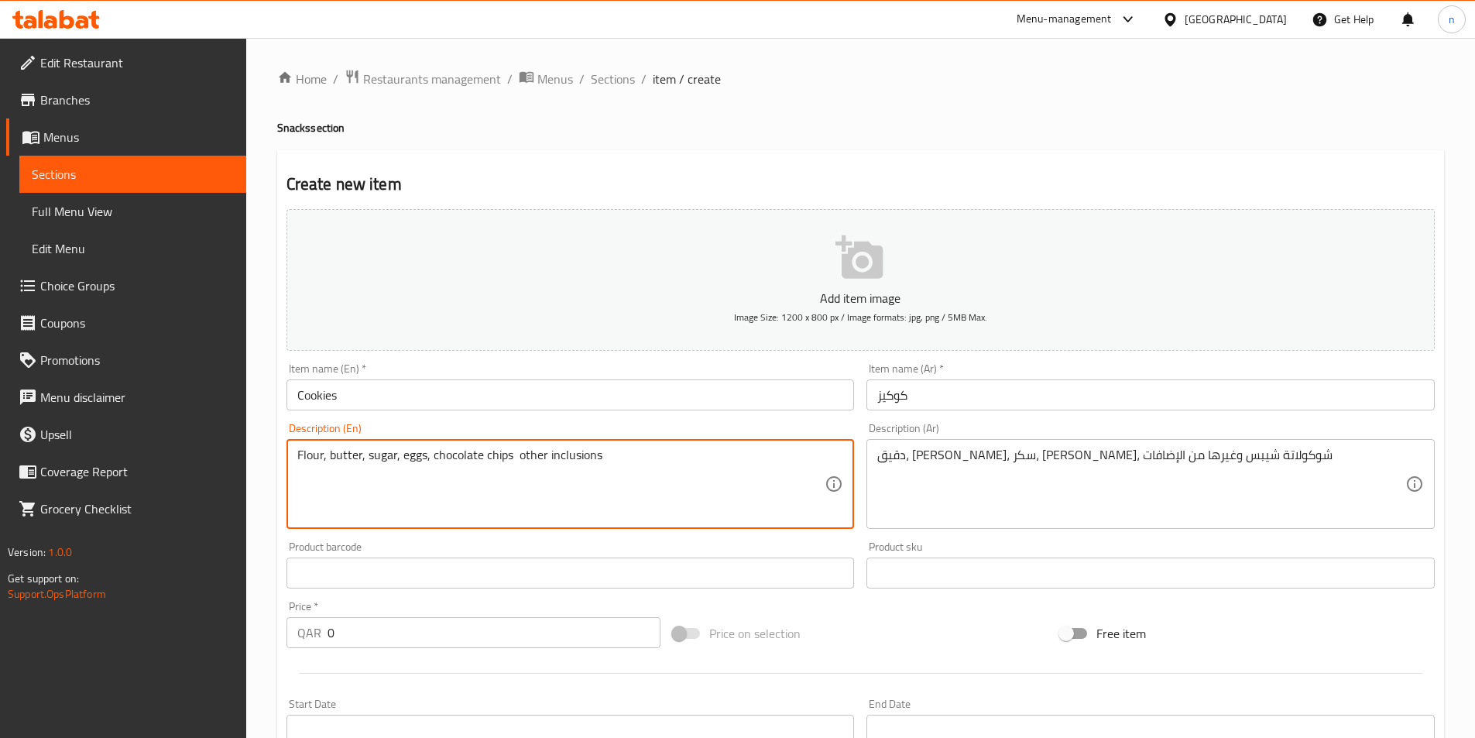
drag, startPoint x: 592, startPoint y: 458, endPoint x: 517, endPoint y: 464, distance: 75.3
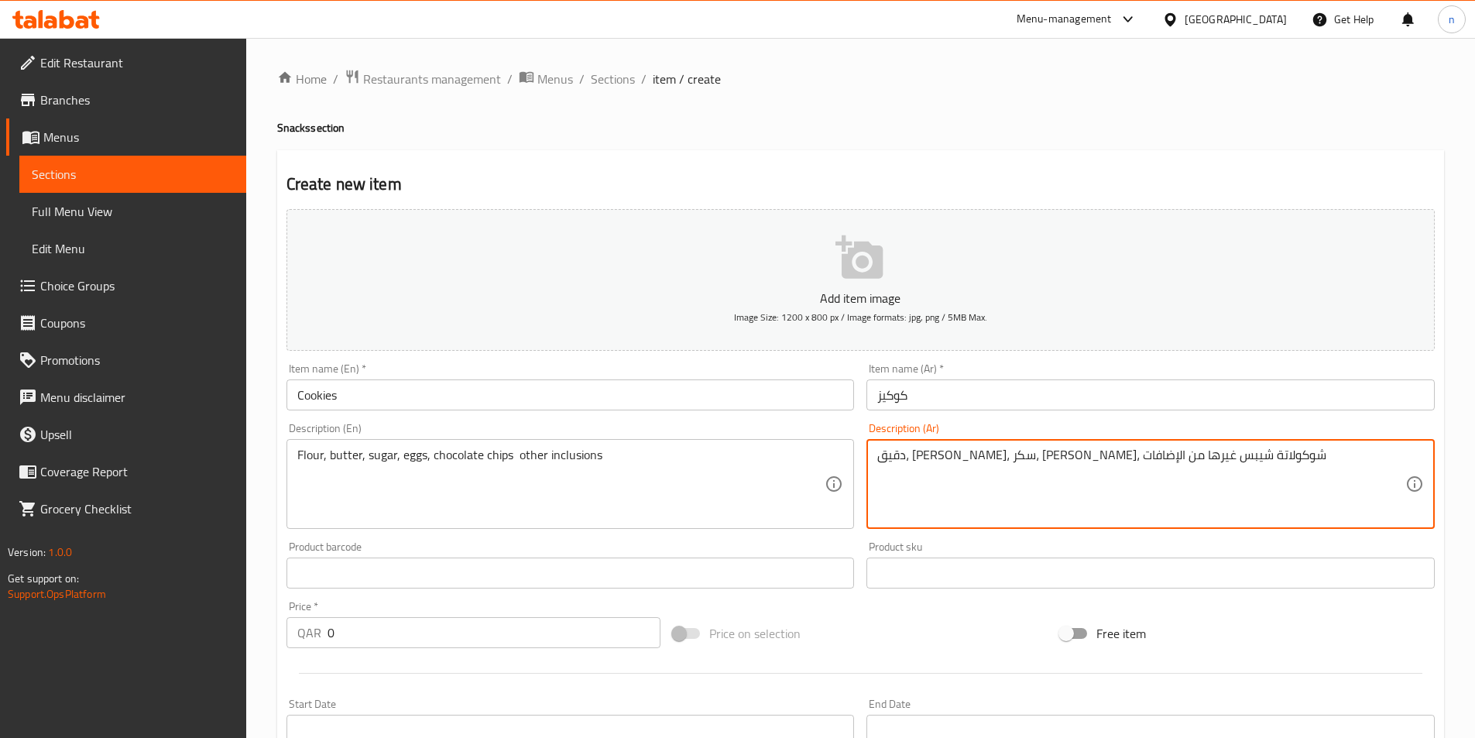
drag, startPoint x: 972, startPoint y: 454, endPoint x: 856, endPoint y: 454, distance: 116.2
click at [856, 454] on div "Add item image Image Size: 1200 x 800 px / Image formats: jpg, png / 5MB Max. I…" at bounding box center [860, 537] width 1161 height 668
paste textarea "ضافات أخرى"
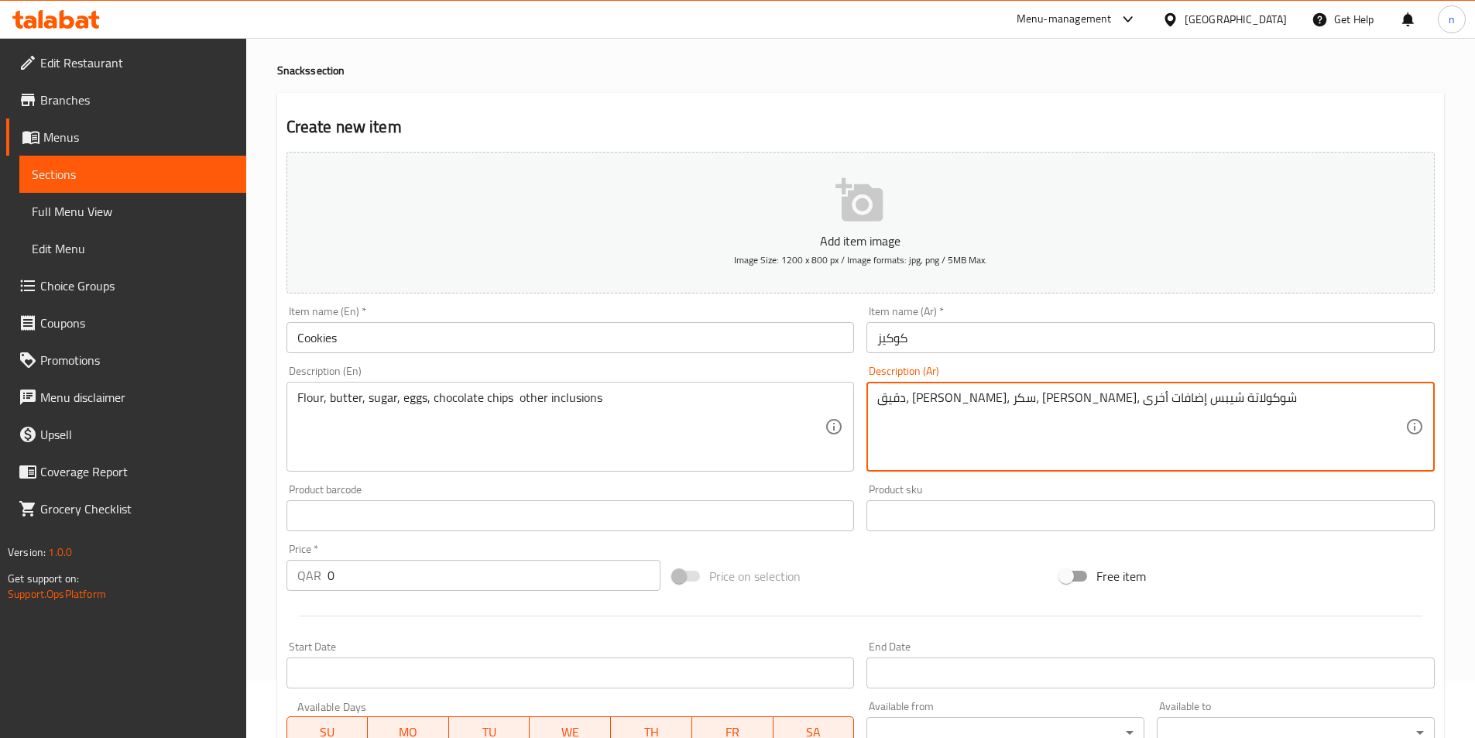
scroll to position [155, 0]
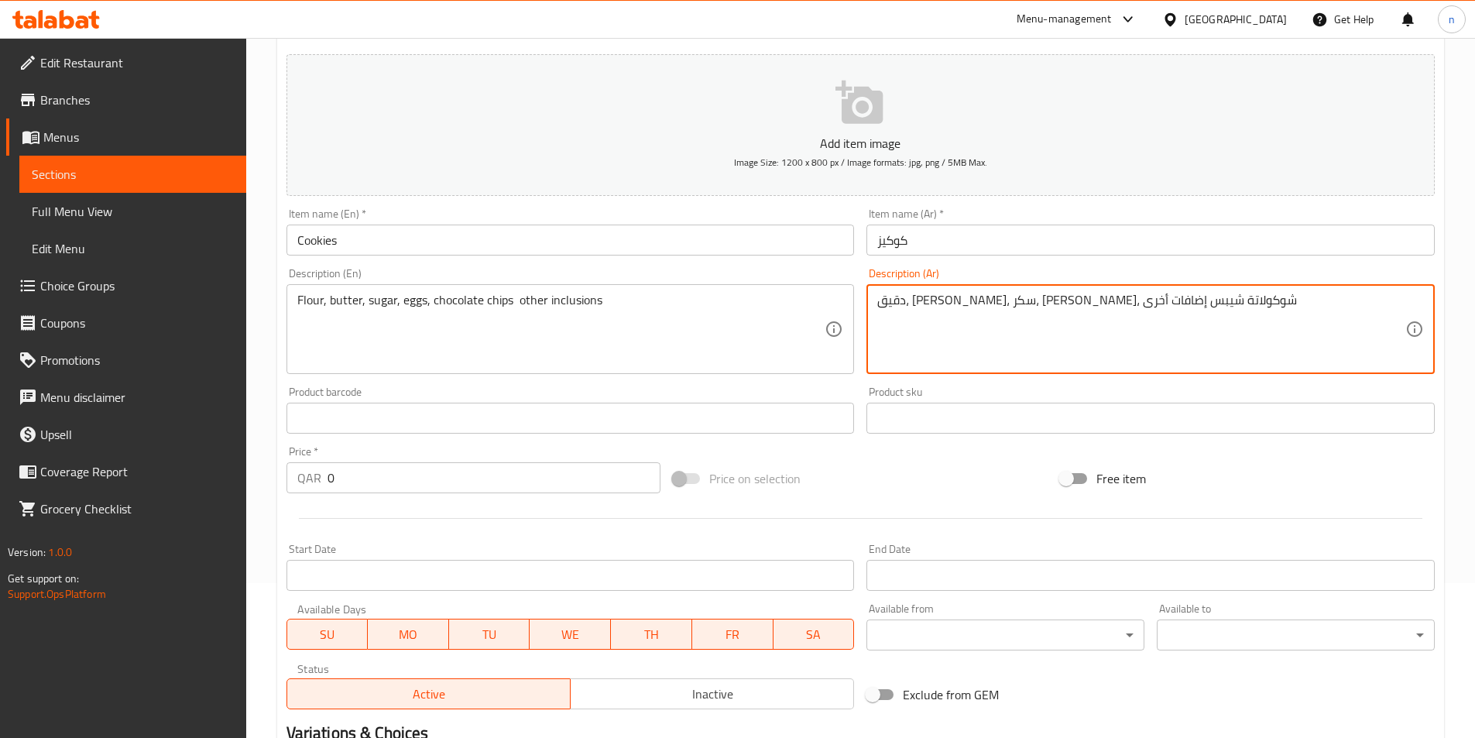
type textarea "دقيق، [PERSON_NAME]، سكر، [PERSON_NAME]، شوكولاتة شيبس إضافات أخرى"
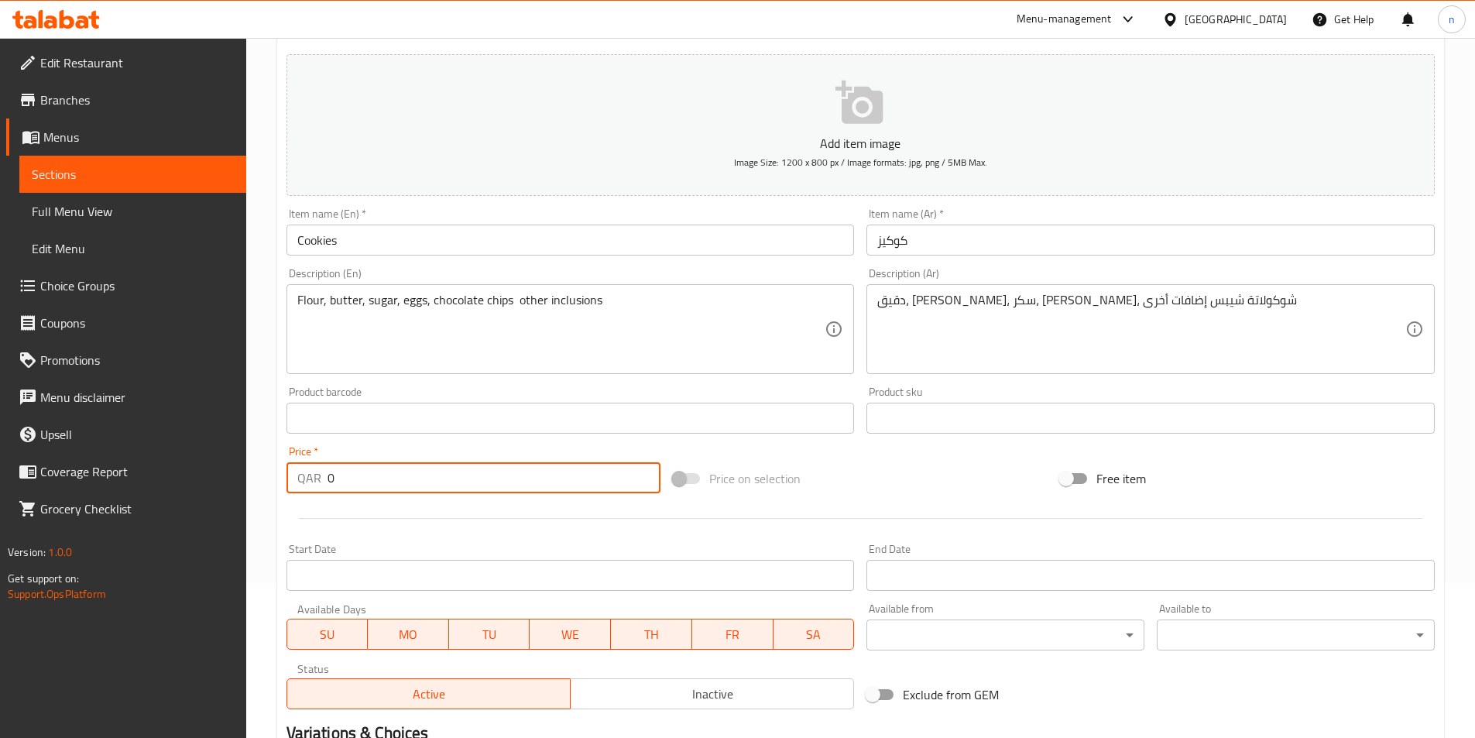
click at [328, 476] on input "0" at bounding box center [495, 477] width 334 height 31
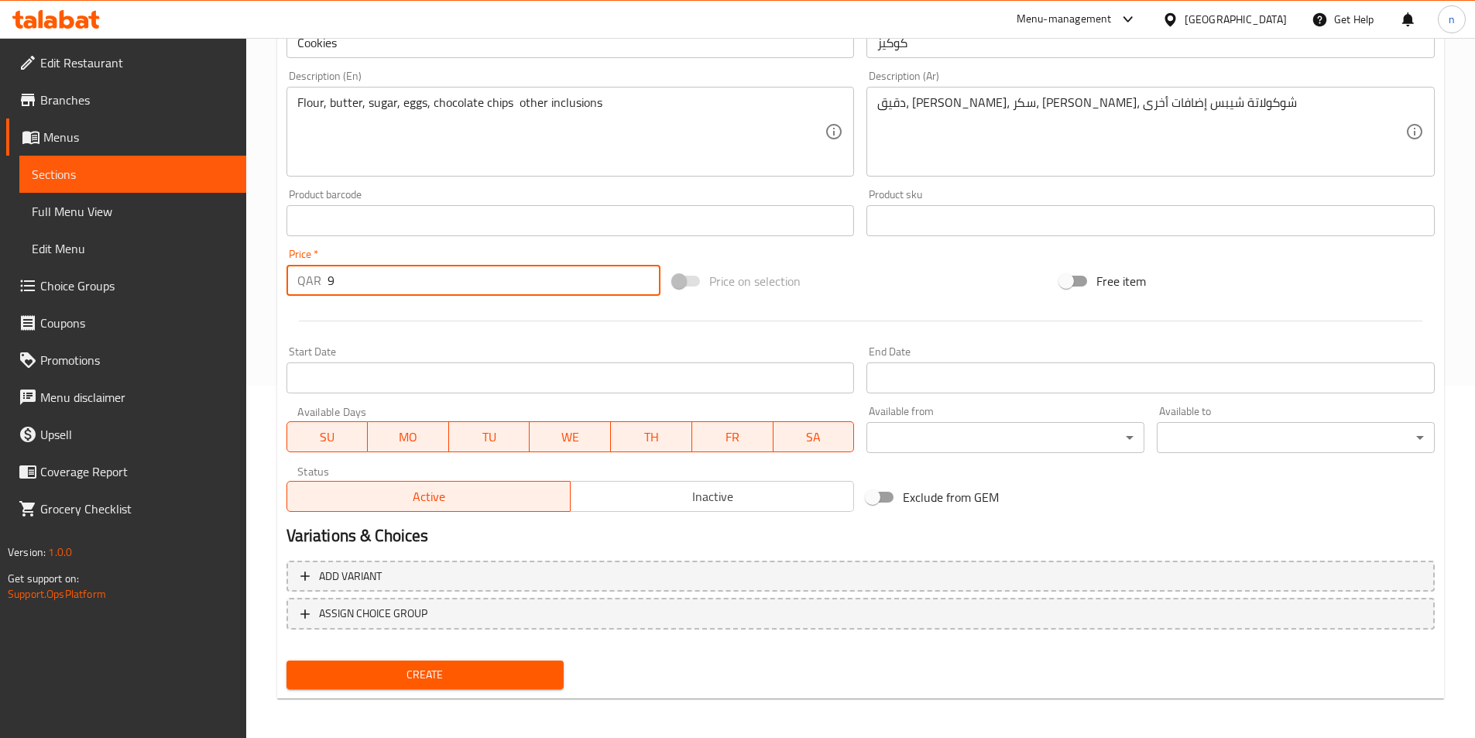
scroll to position [356, 0]
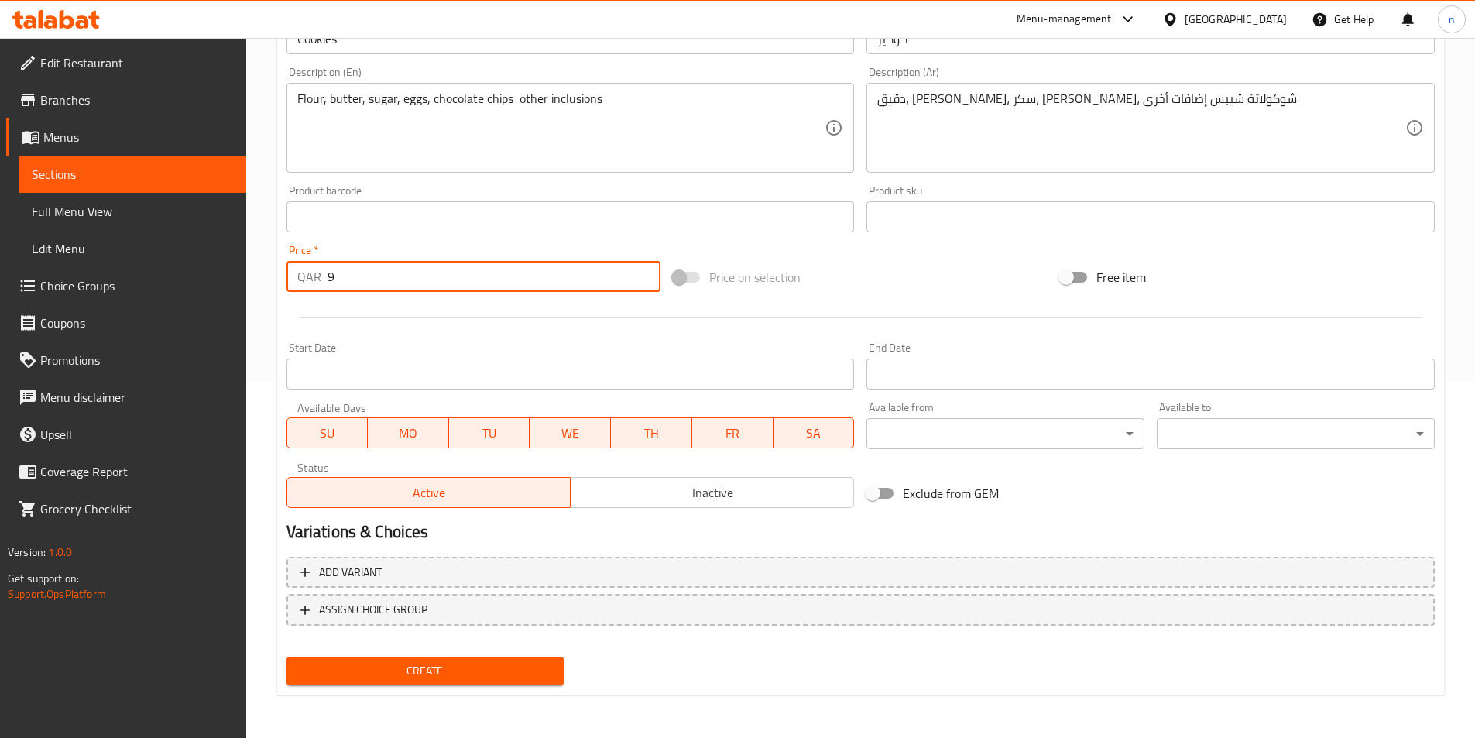
type input "9"
click at [435, 672] on span "Create" at bounding box center [425, 670] width 253 height 19
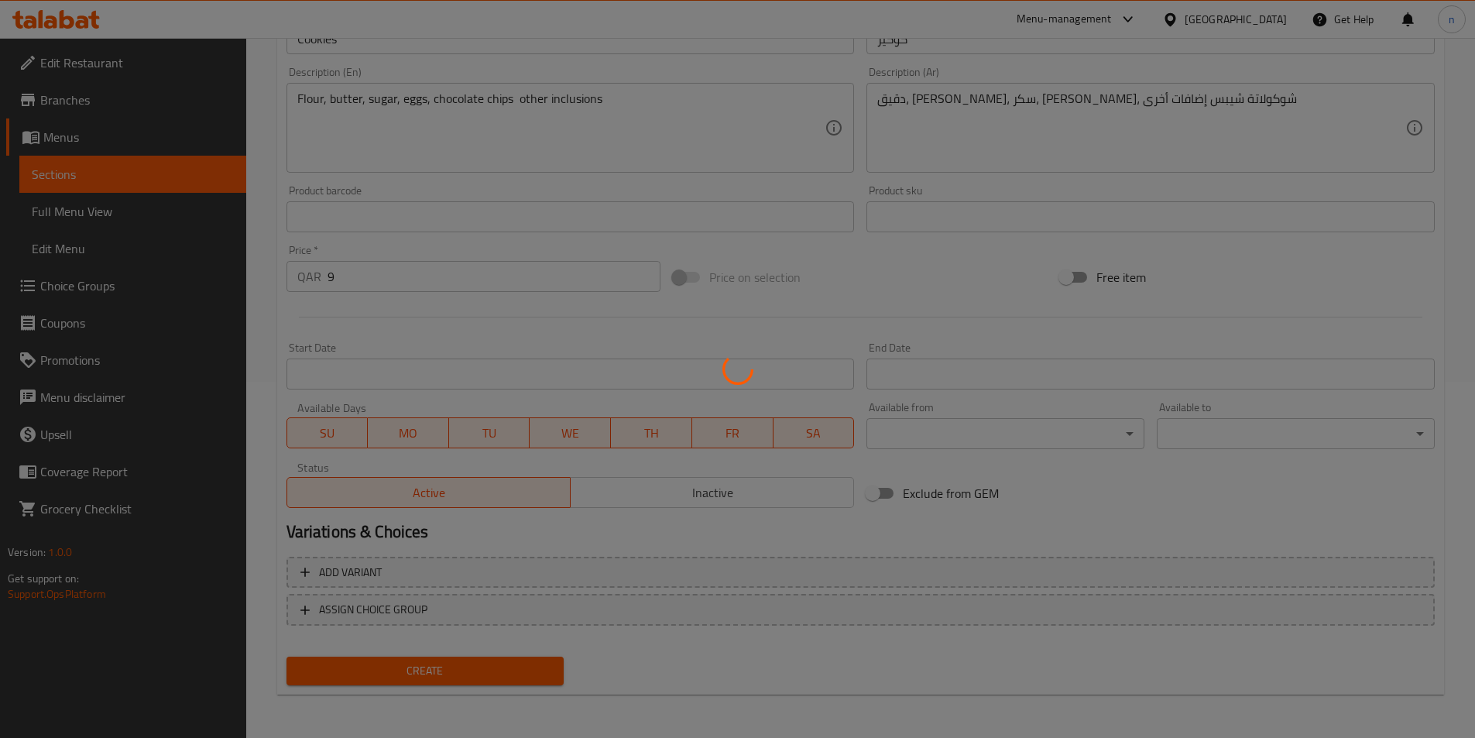
type input "0"
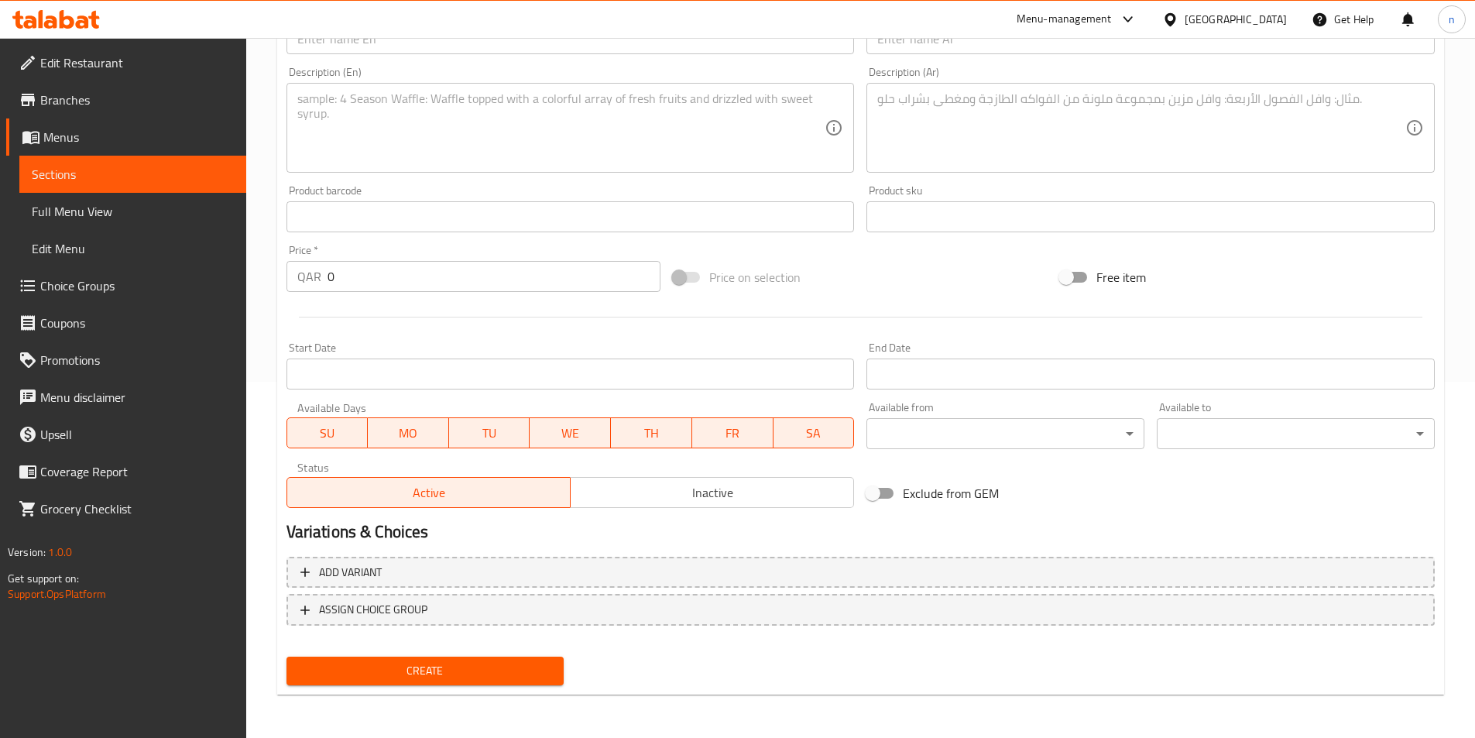
scroll to position [0, 0]
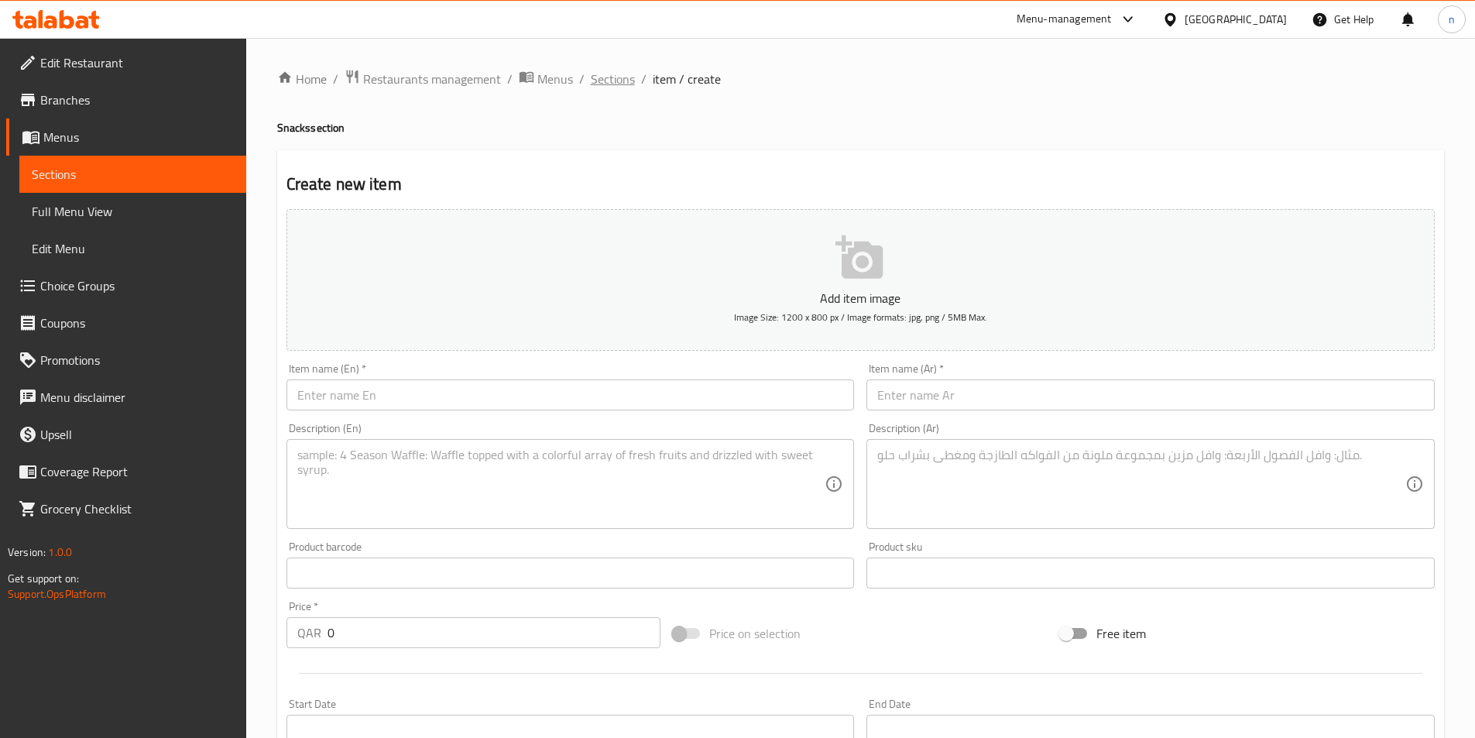
click at [616, 81] on span "Sections" at bounding box center [613, 79] width 44 height 19
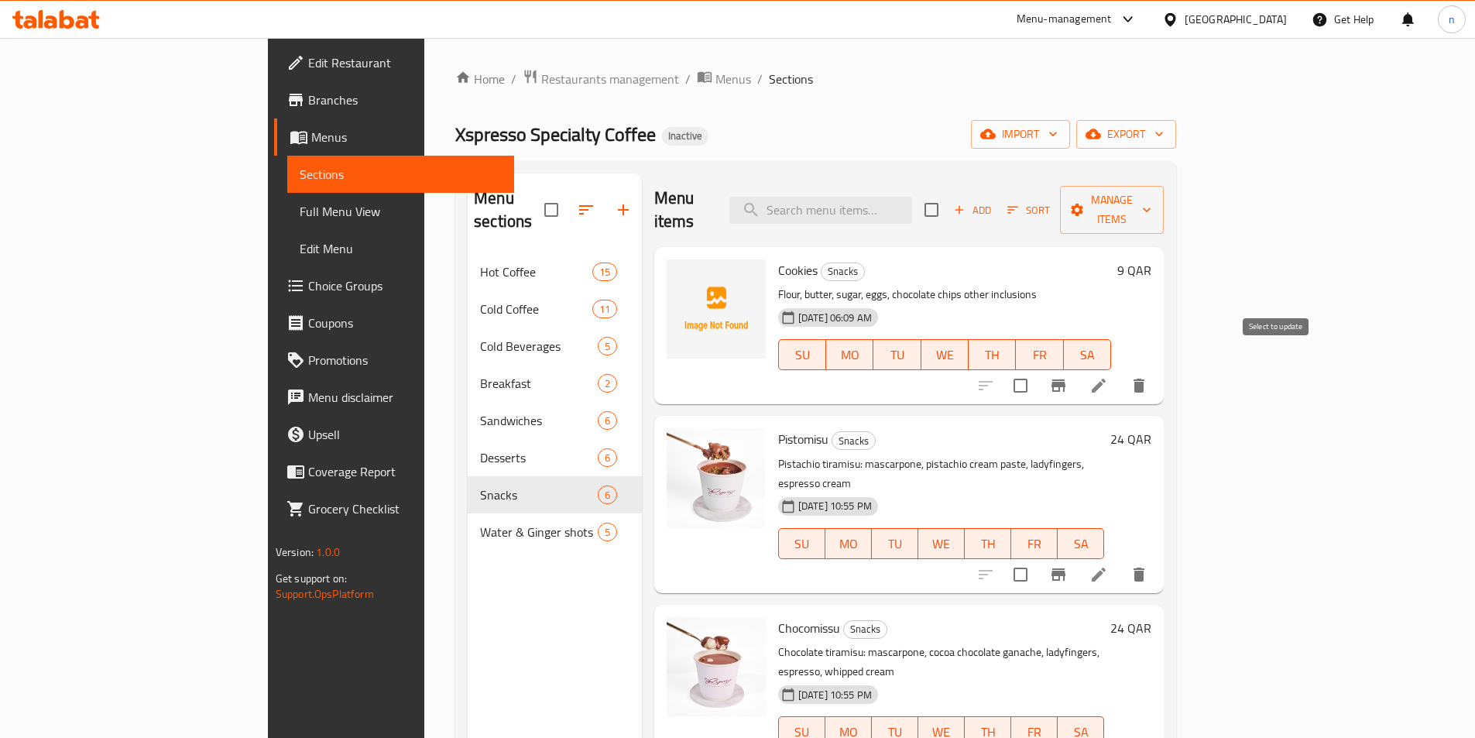
click at [1037, 369] on input "checkbox" at bounding box center [1020, 385] width 33 height 33
checkbox input "false"
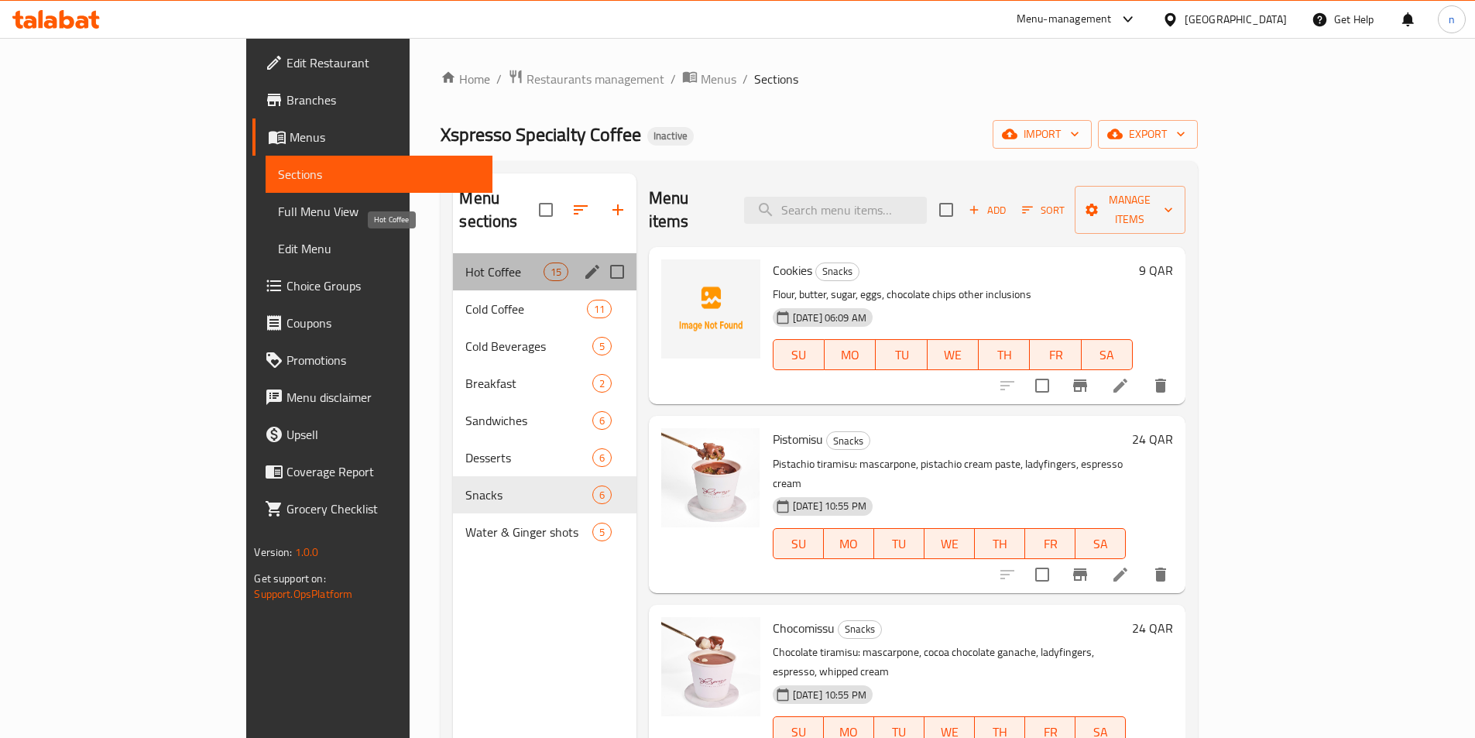
click at [465, 263] on span "Hot Coffee" at bounding box center [503, 272] width 77 height 19
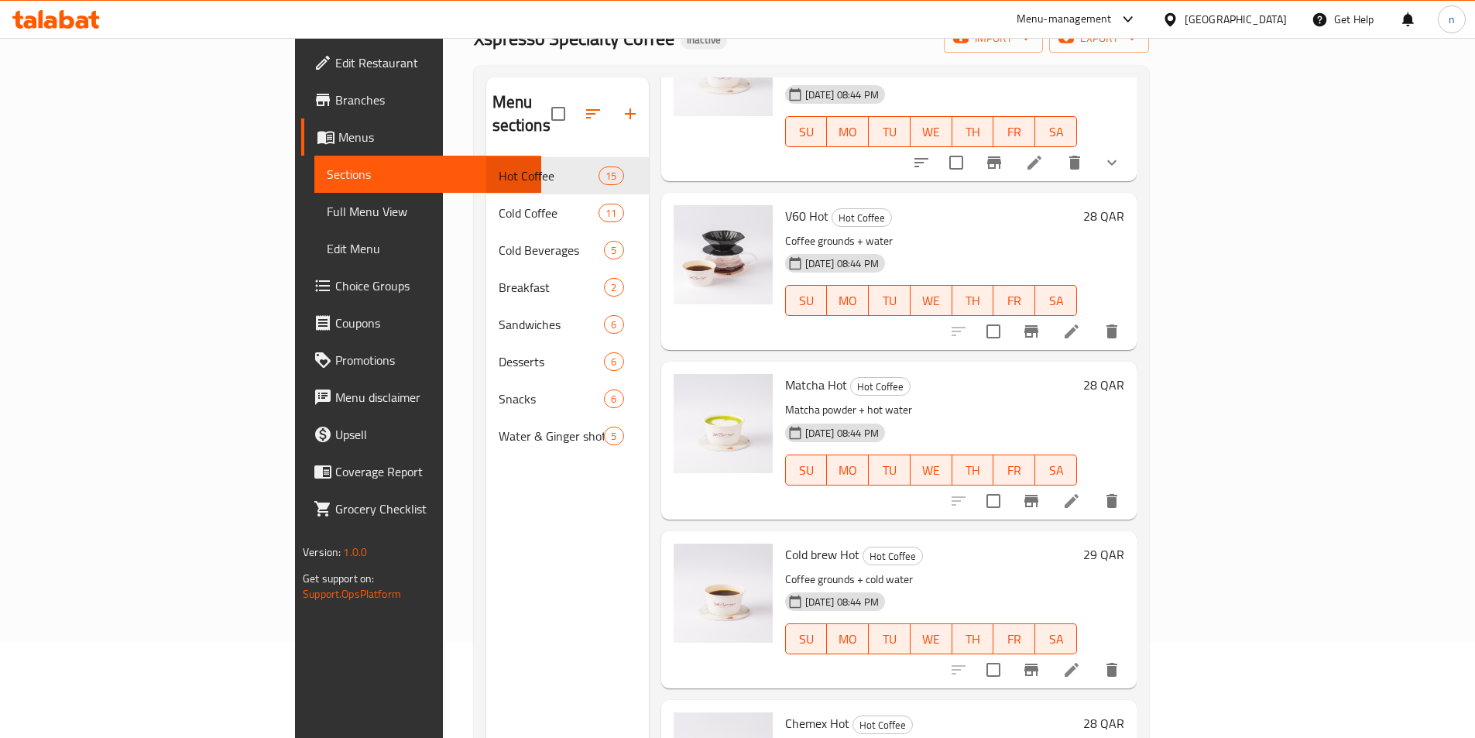
scroll to position [217, 0]
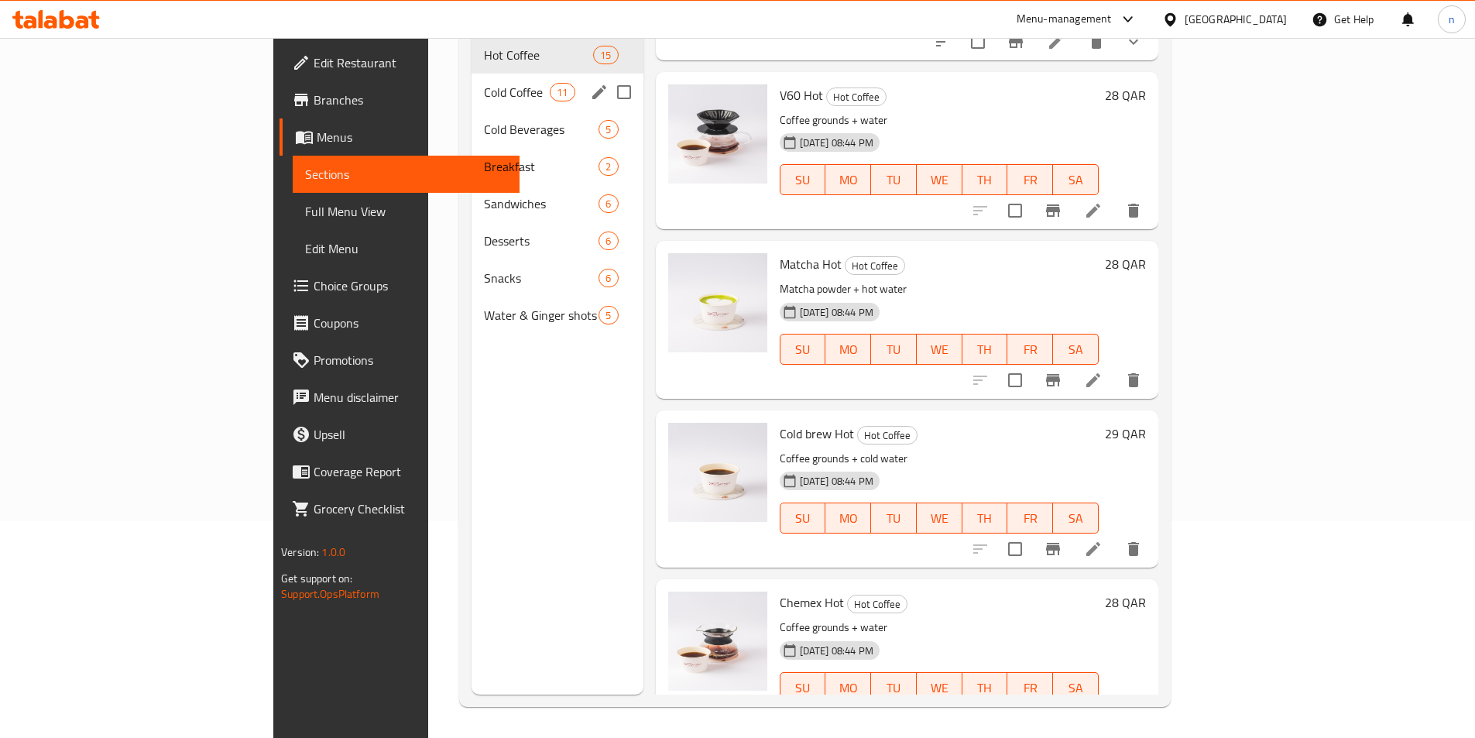
click at [484, 83] on span "Cold Coffee" at bounding box center [517, 92] width 66 height 19
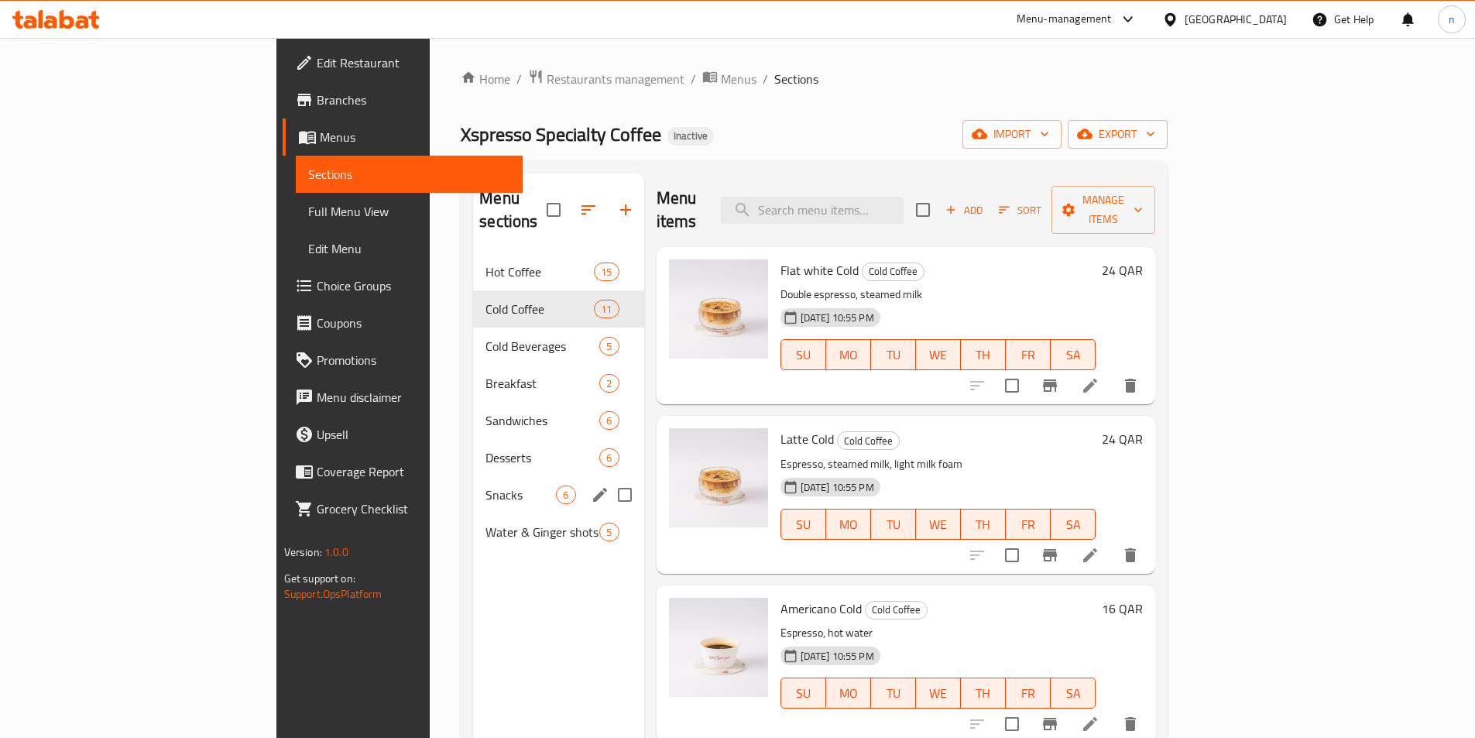
click at [486, 486] on span "Snacks" at bounding box center [521, 495] width 70 height 19
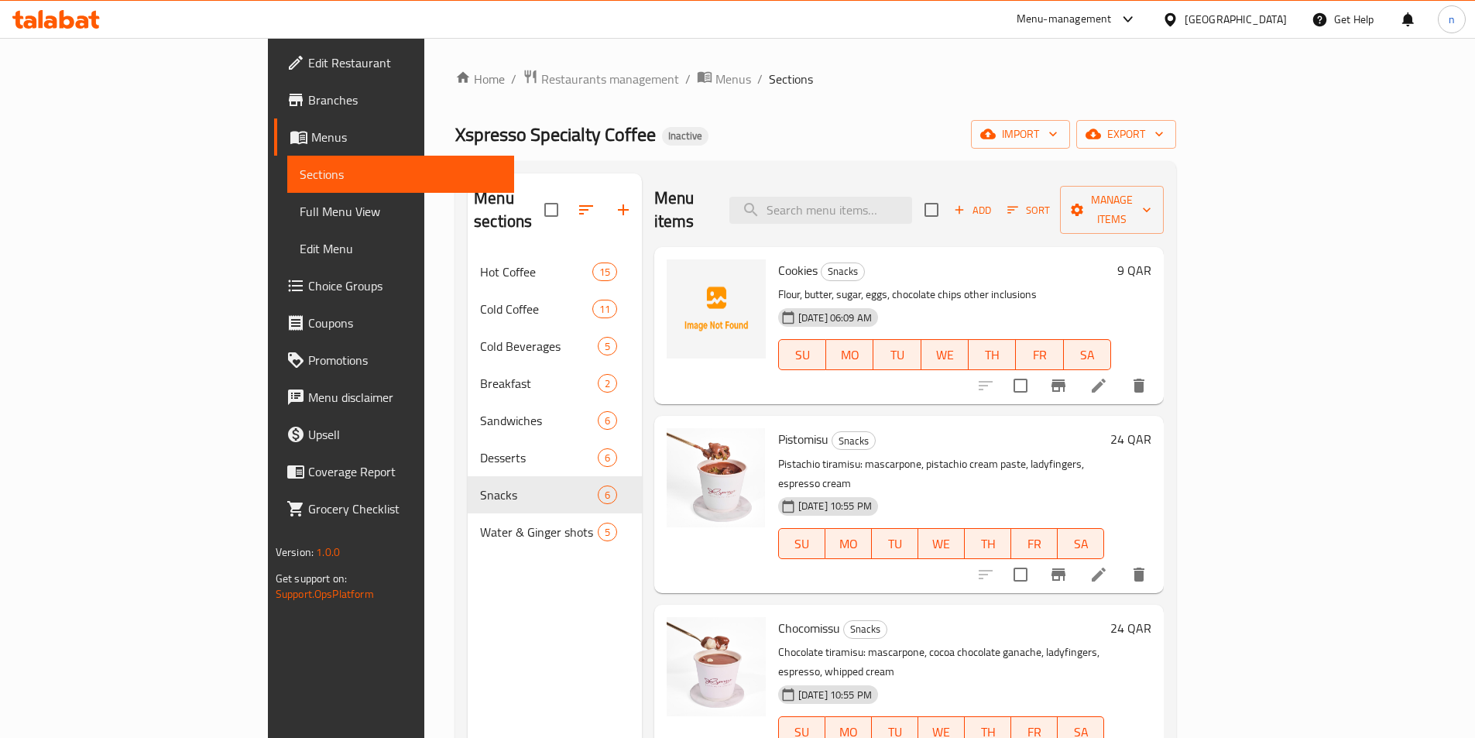
click at [300, 211] on span "Full Menu View" at bounding box center [401, 211] width 202 height 19
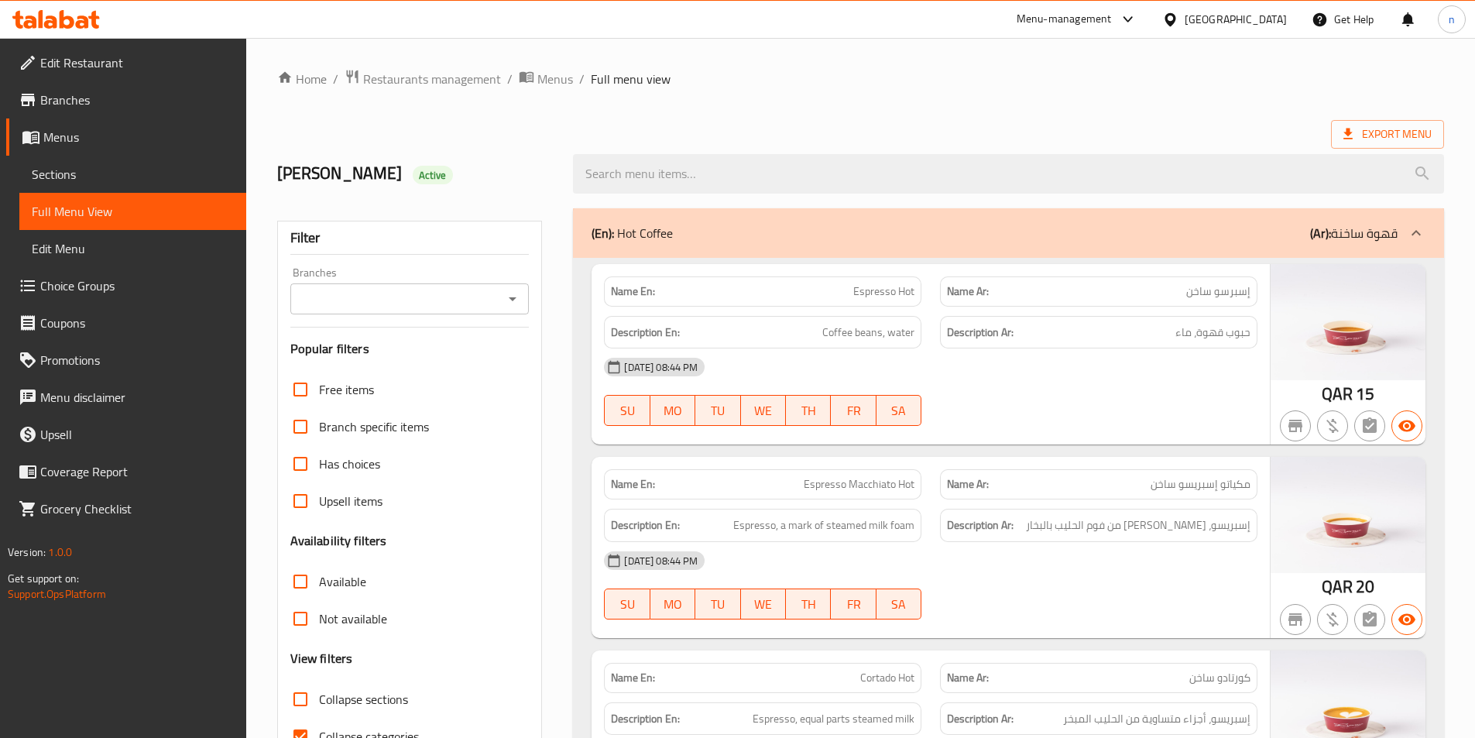
scroll to position [77, 0]
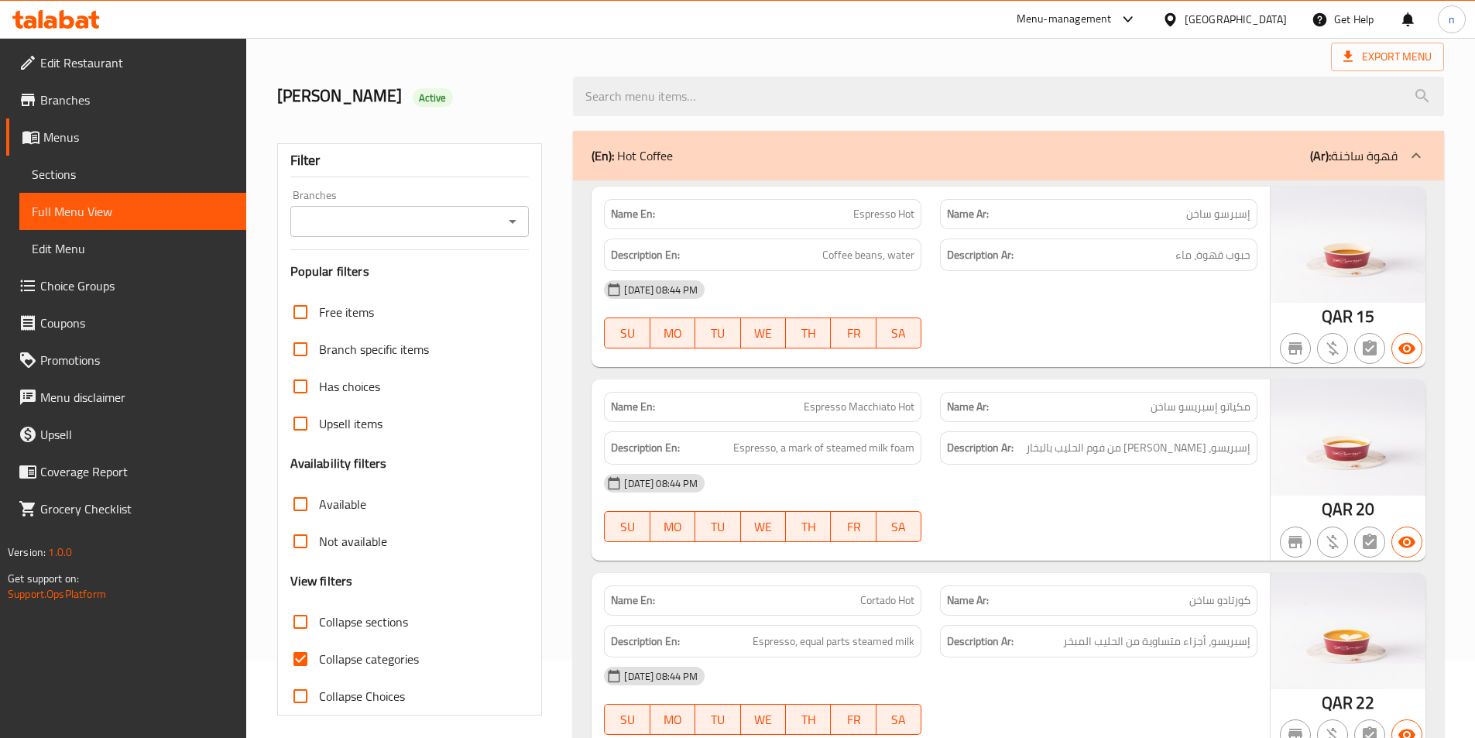
click at [302, 658] on input "Collapse categories" at bounding box center [300, 658] width 37 height 37
checkbox input "false"
click at [300, 620] on input "Collapse sections" at bounding box center [300, 621] width 37 height 37
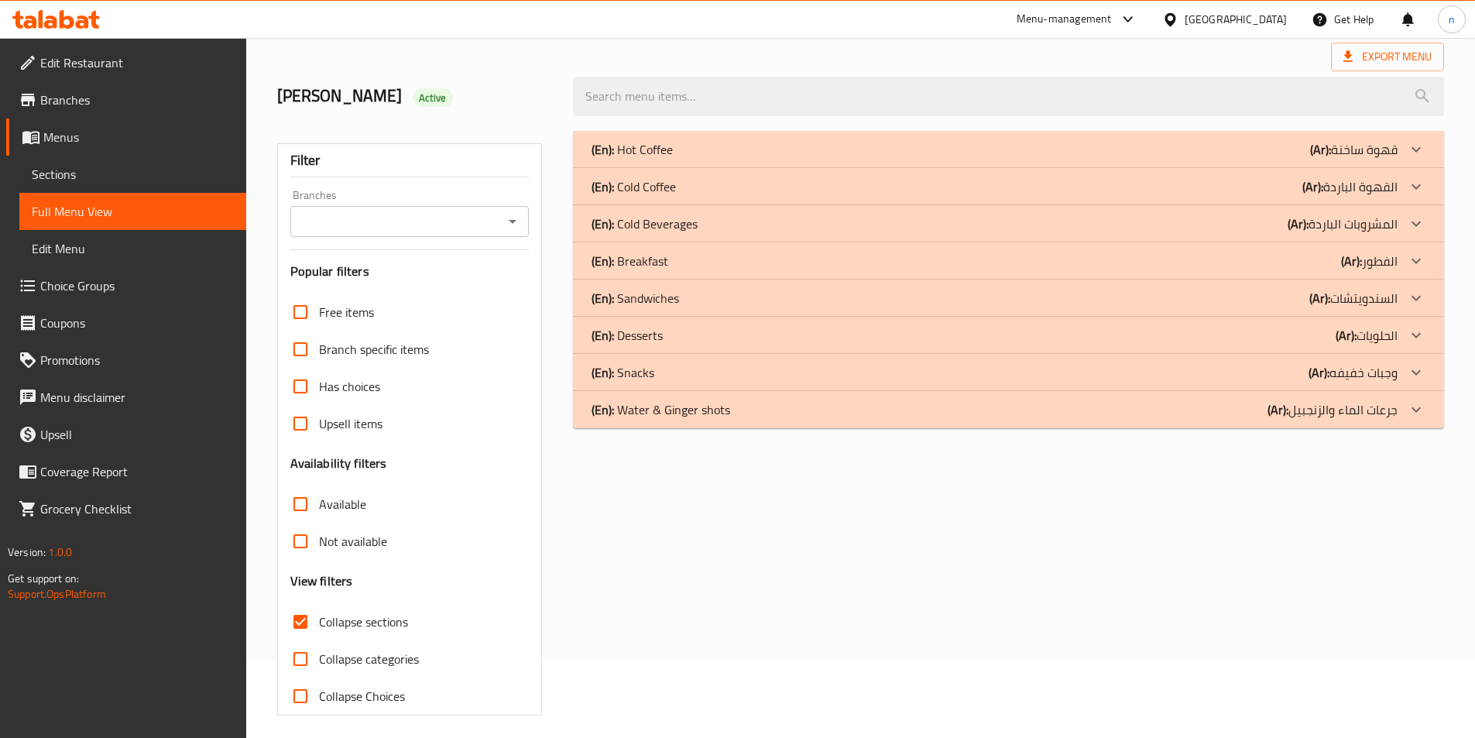
click at [300, 622] on input "Collapse sections" at bounding box center [300, 621] width 37 height 37
checkbox input "false"
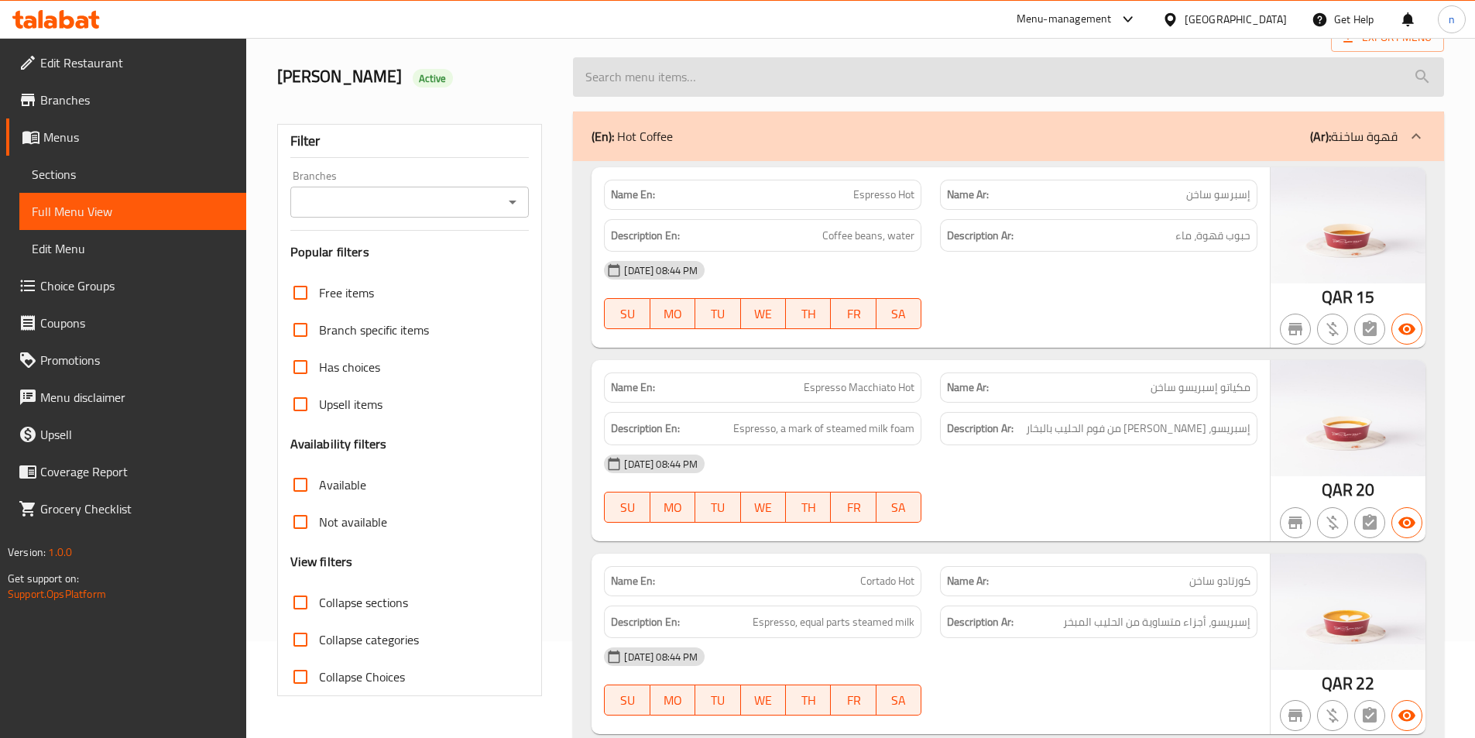
scroll to position [0, 0]
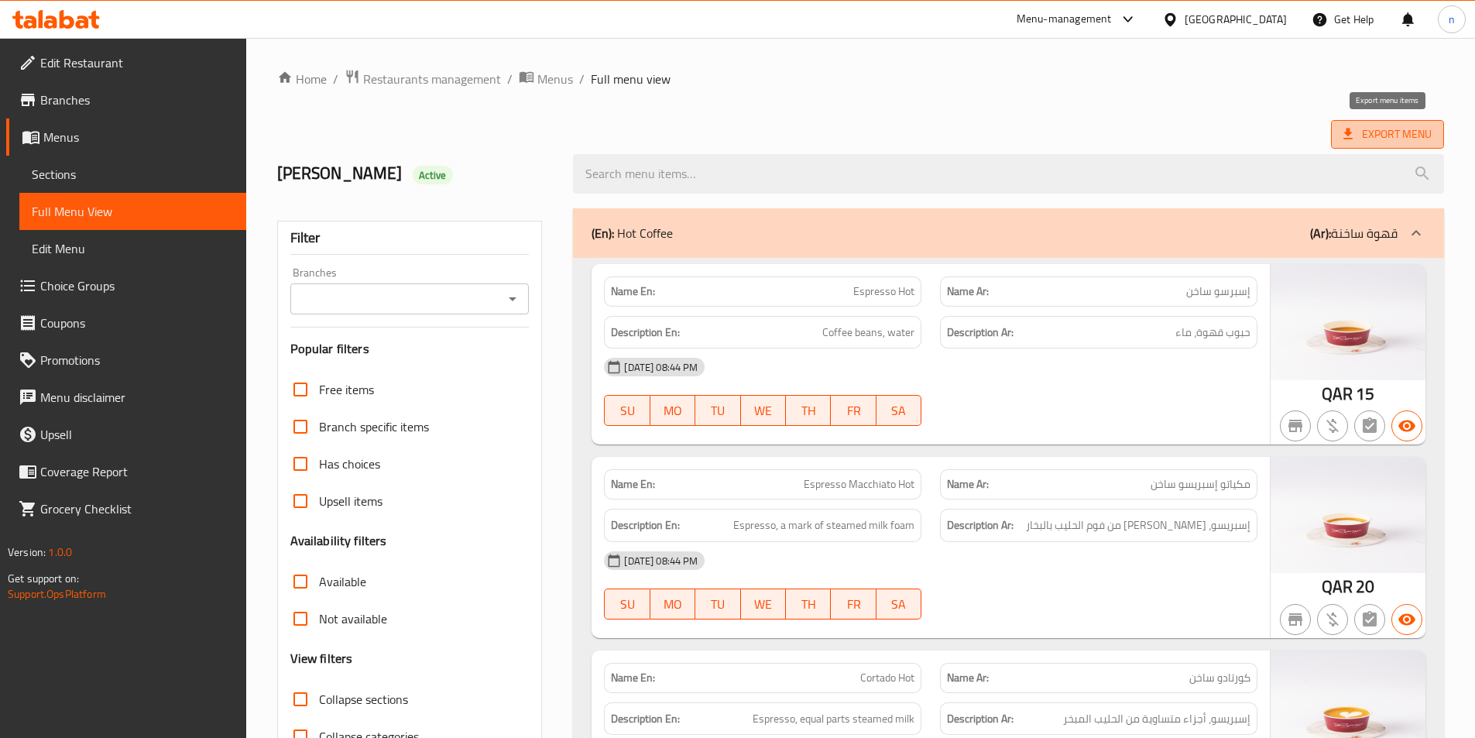
click at [1378, 134] on span "Export Menu" at bounding box center [1388, 134] width 88 height 19
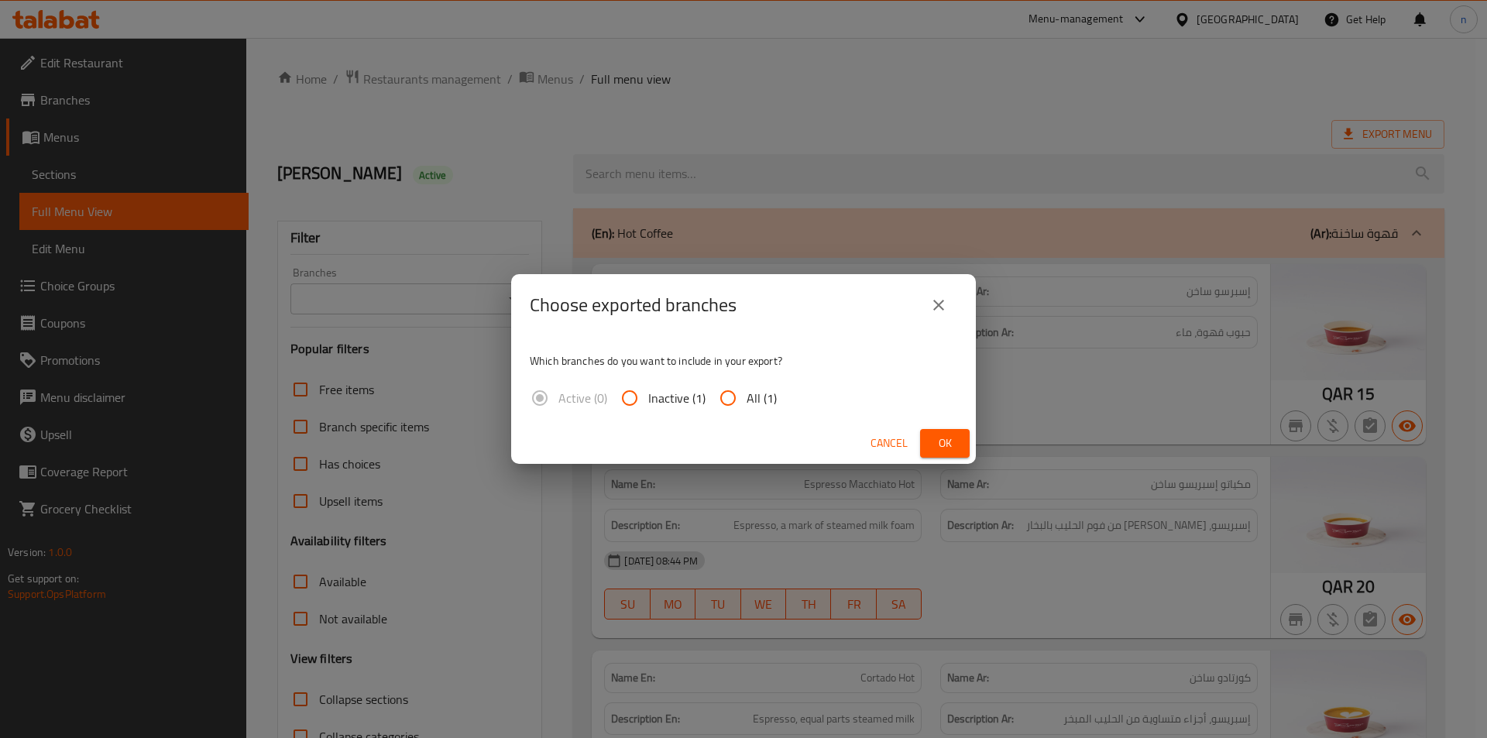
click at [729, 396] on input "All (1)" at bounding box center [727, 397] width 37 height 37
radio input "true"
click at [942, 440] on span "Ok" at bounding box center [944, 443] width 25 height 19
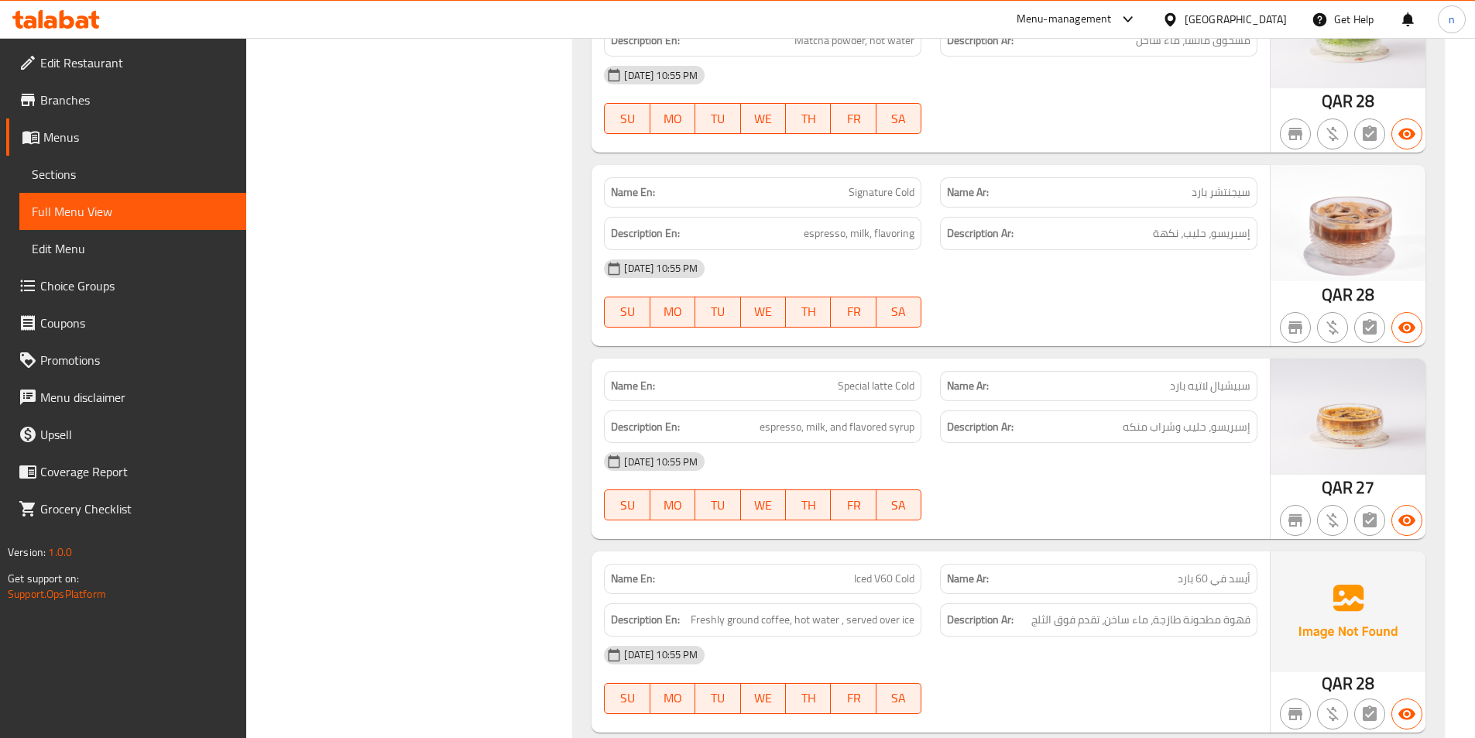
scroll to position [5498, 0]
